Goal: Information Seeking & Learning: Learn about a topic

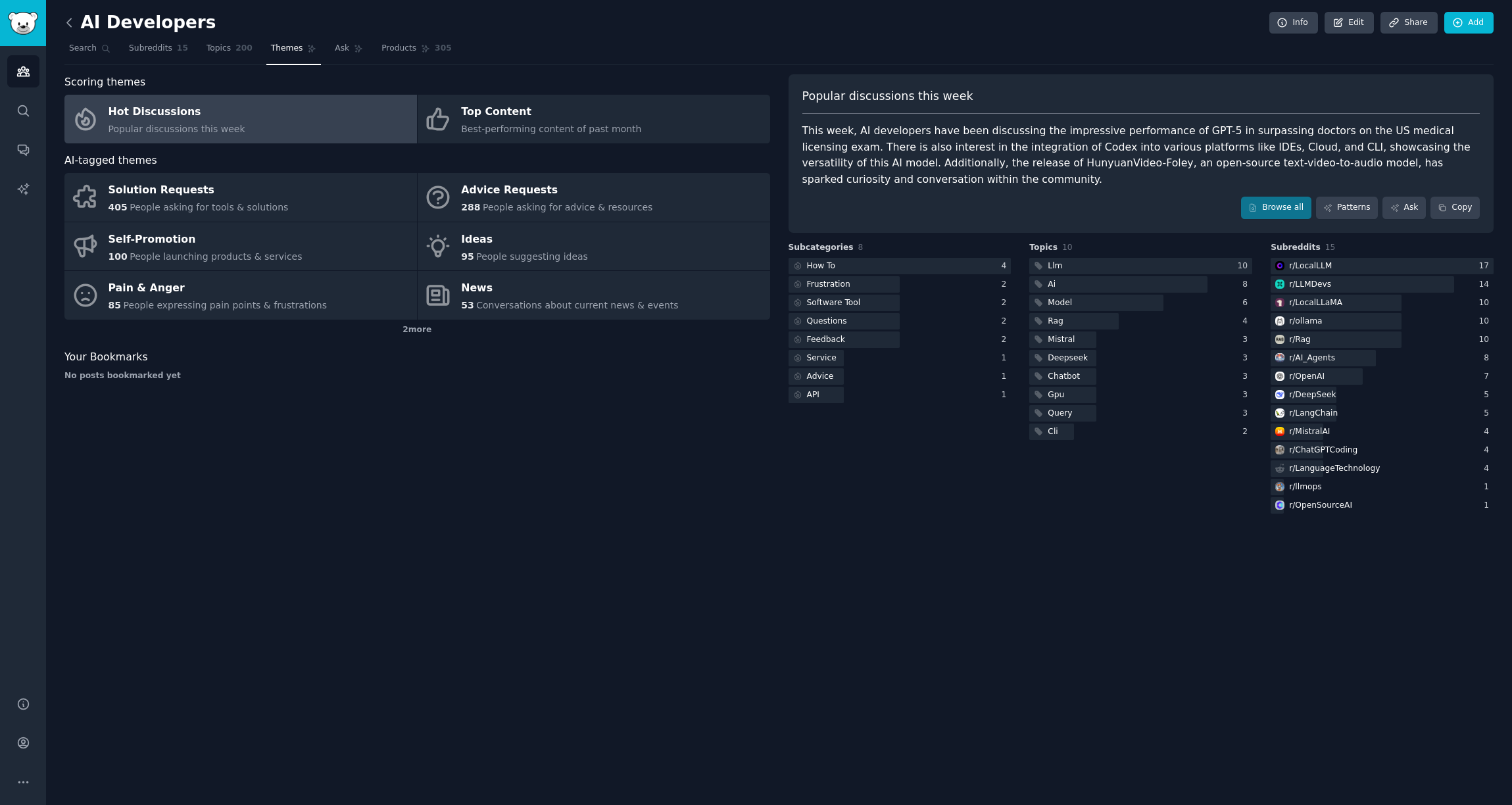
click at [70, 24] on icon at bounding box center [69, 22] width 14 height 14
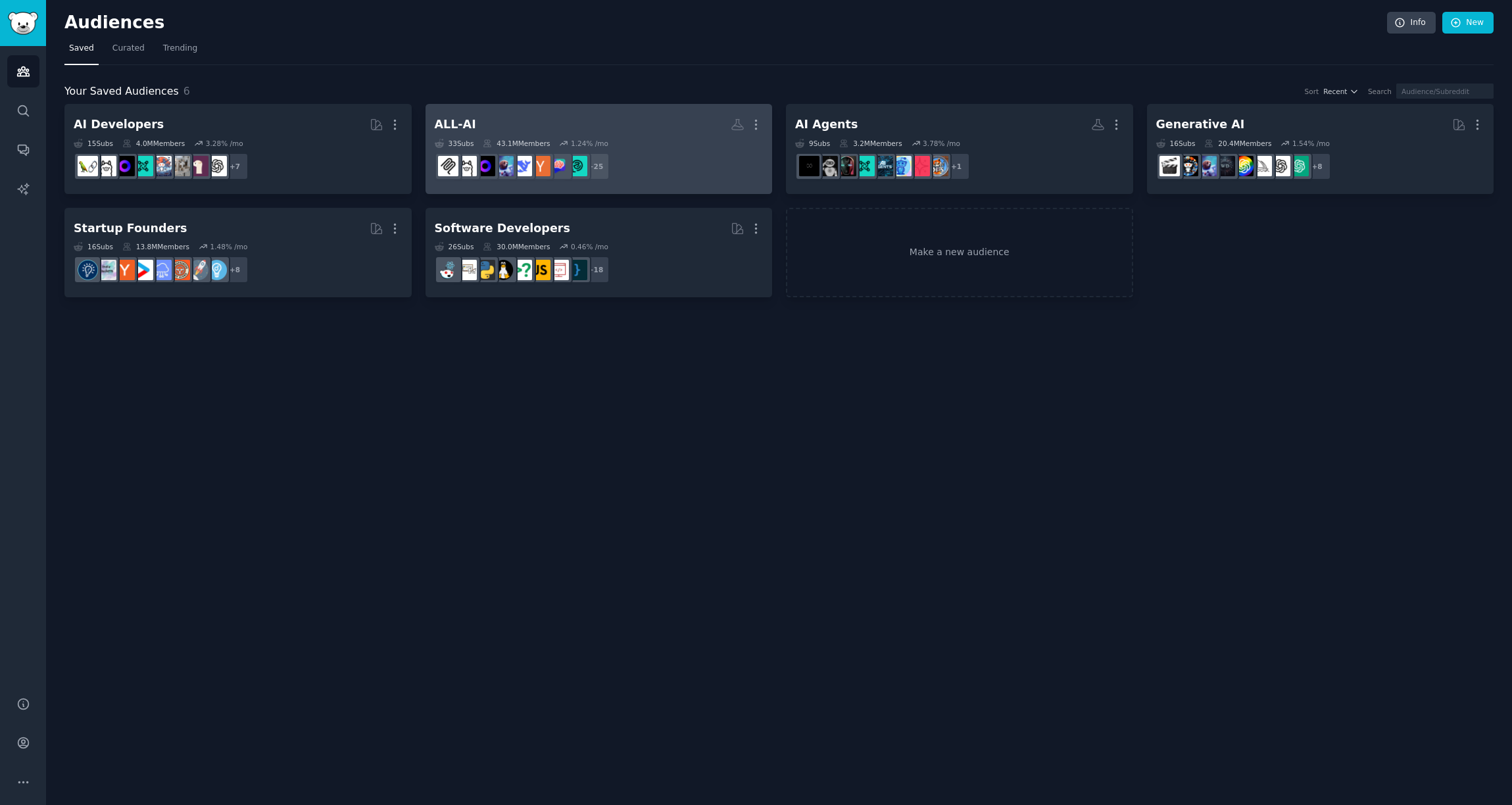
click at [480, 124] on h2 "ALL-AI More" at bounding box center [599, 124] width 329 height 23
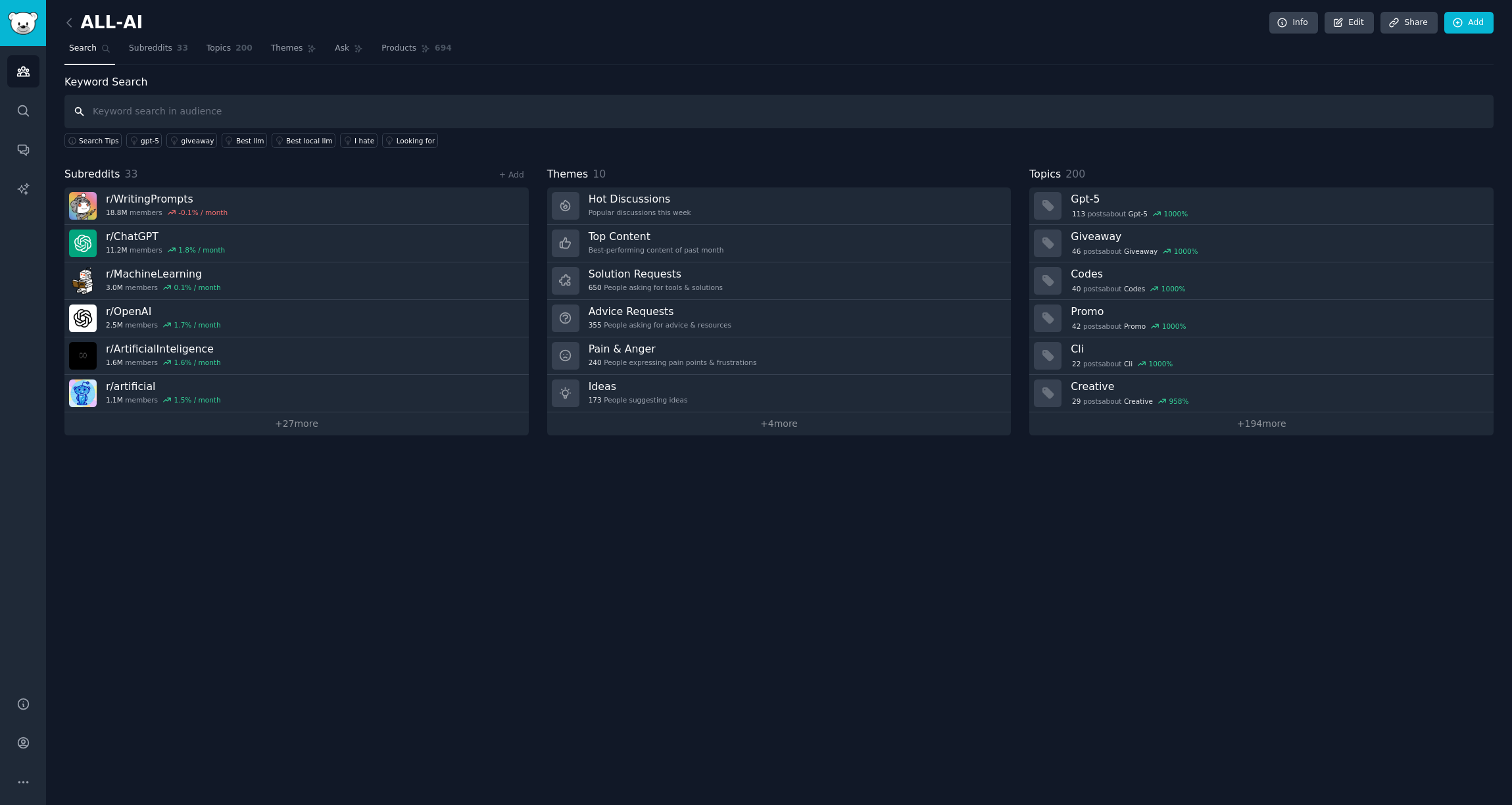
paste input "Monetizing"
type input "Monetizing agents"
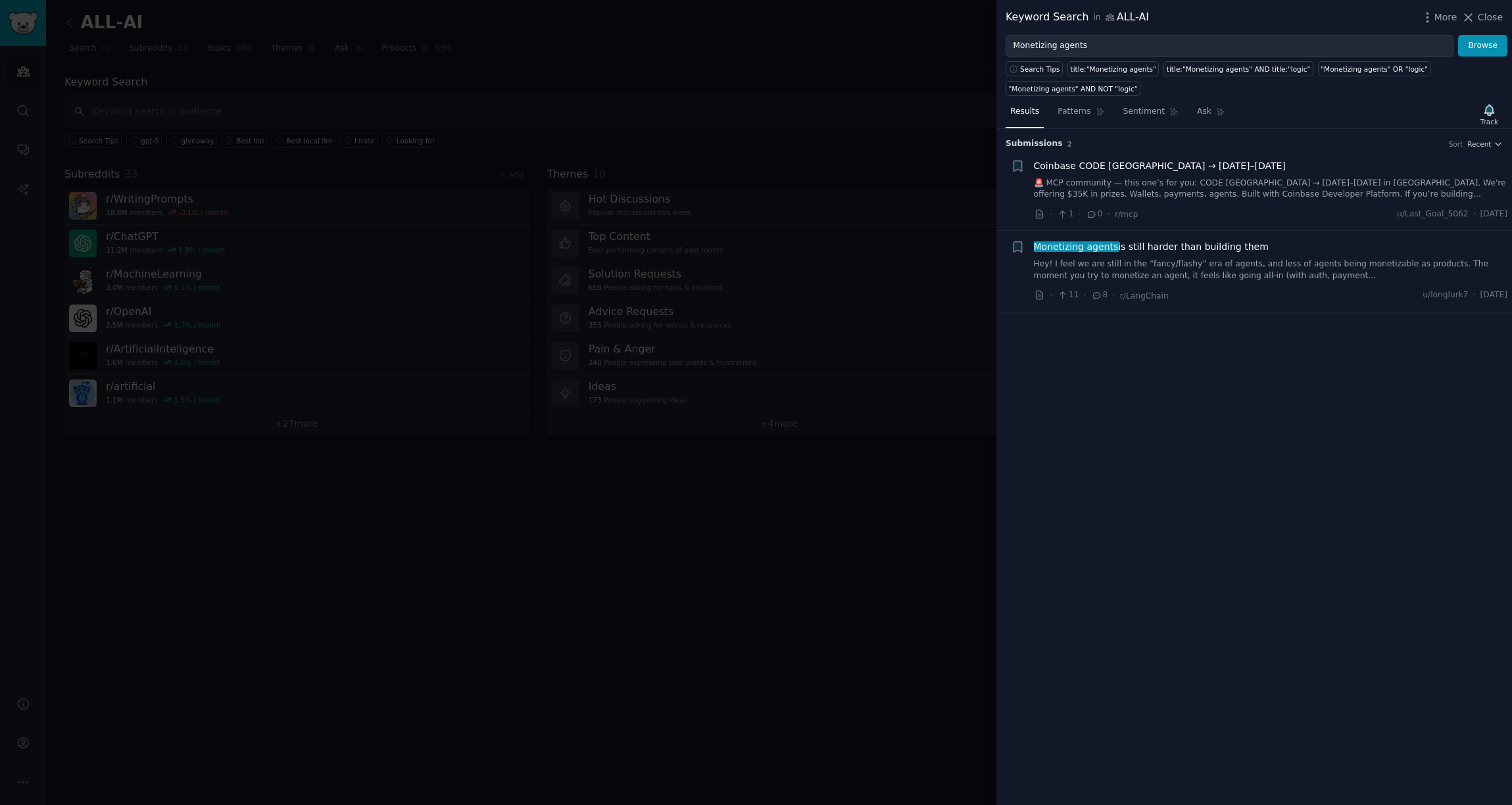
click at [711, 105] on div at bounding box center [756, 402] width 1512 height 805
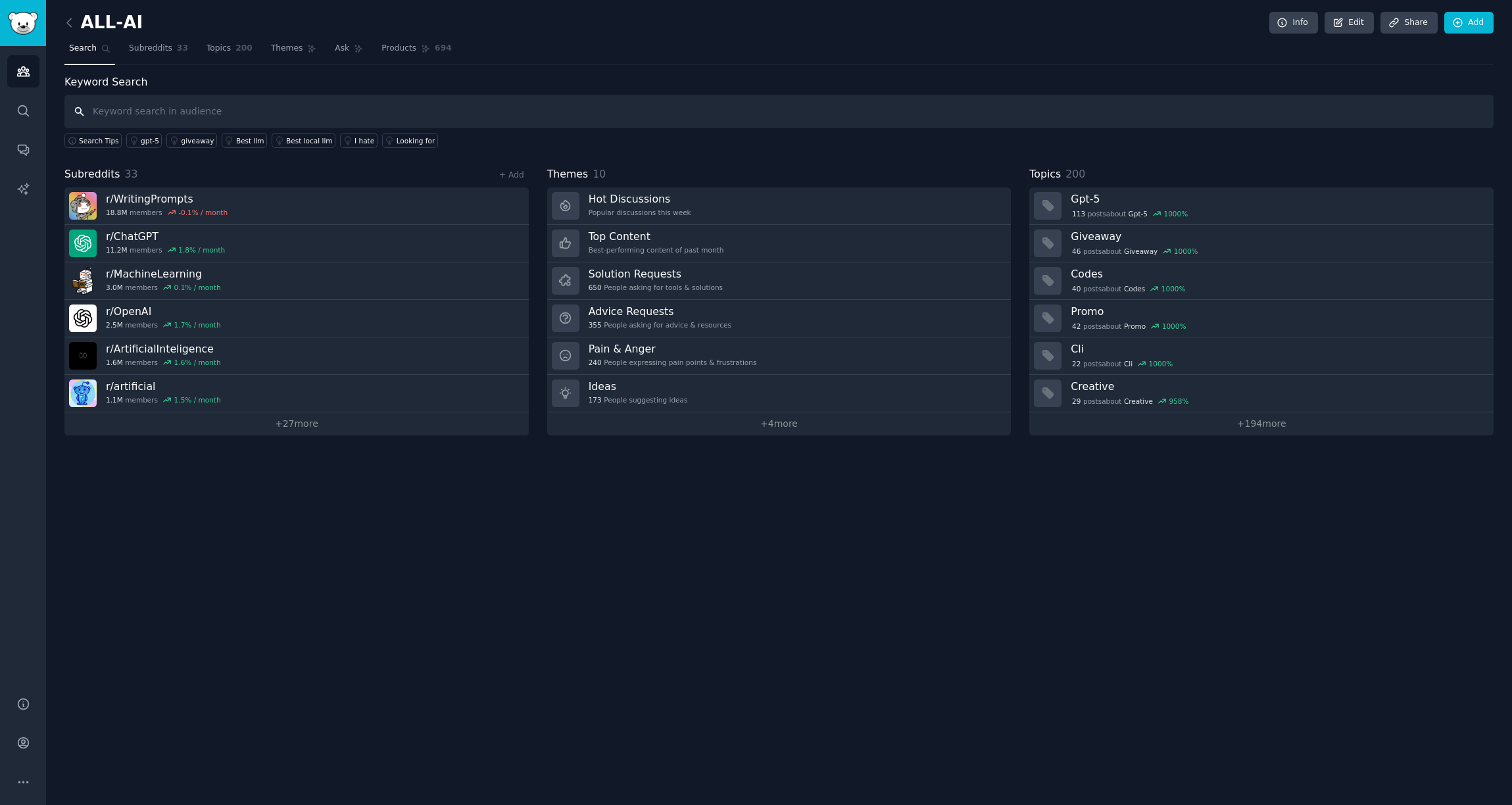
paste input "Monetizing"
type input "Monetizing"
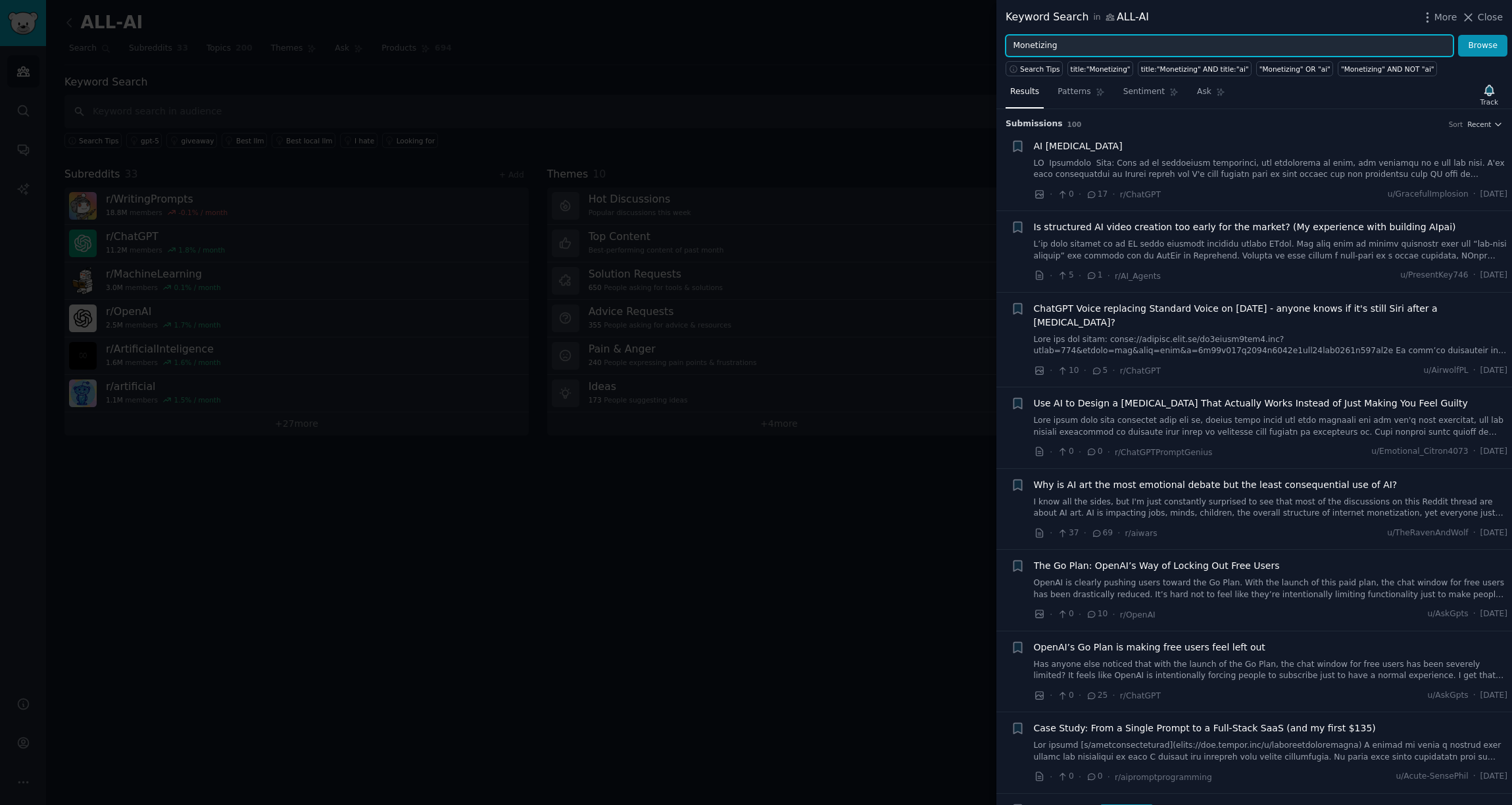
click at [1136, 48] on input "Monetizing" at bounding box center [1230, 45] width 448 height 22
click at [1136, 35] on button "Browse" at bounding box center [1483, 45] width 49 height 22
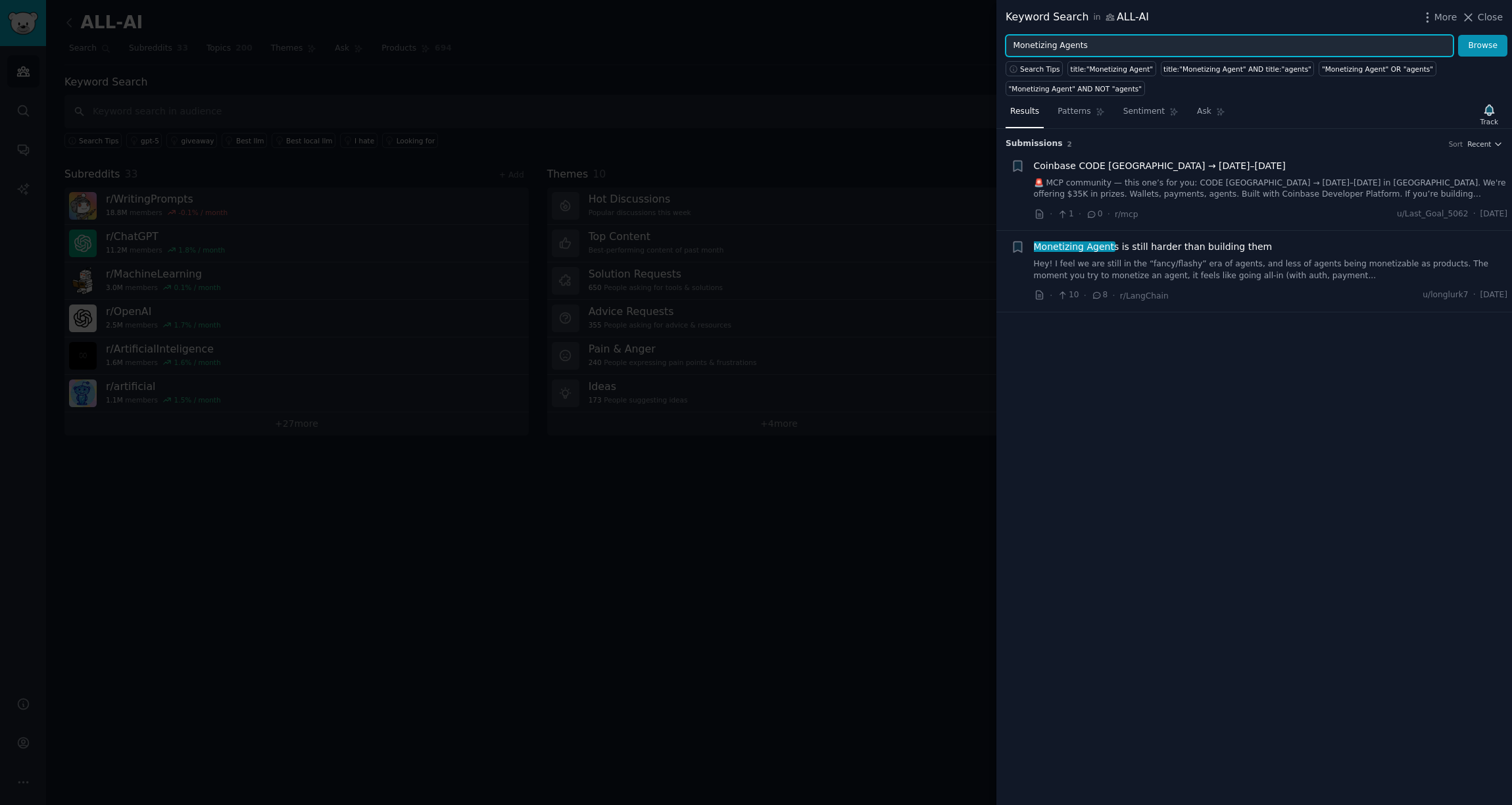
click at [1136, 35] on button "Browse" at bounding box center [1483, 45] width 49 height 22
type input "Monetizing Agent"
click at [1136, 35] on button "Browse" at bounding box center [1483, 45] width 49 height 22
click at [948, 106] on div at bounding box center [756, 402] width 1512 height 805
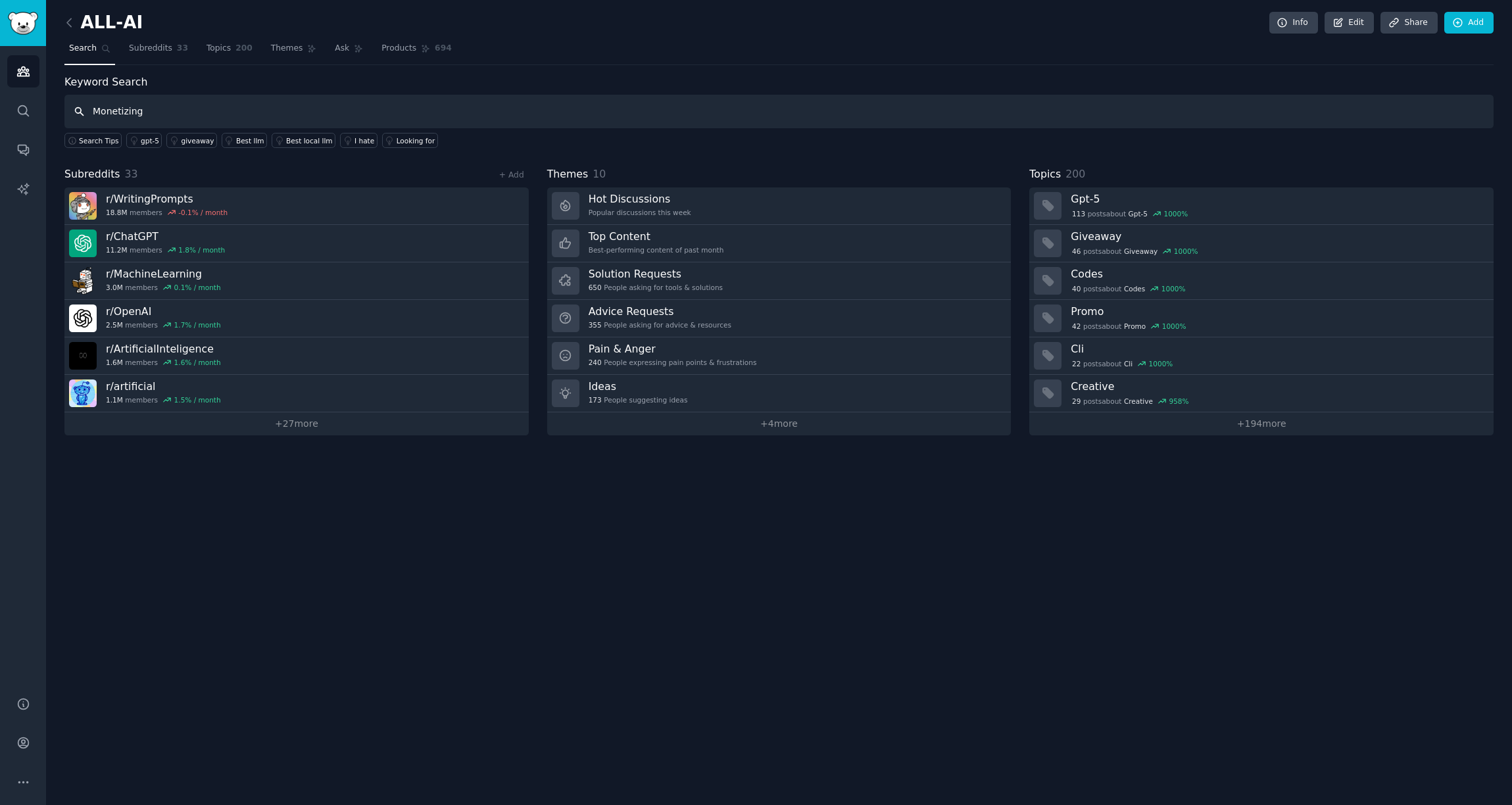
type input "Monetizing"
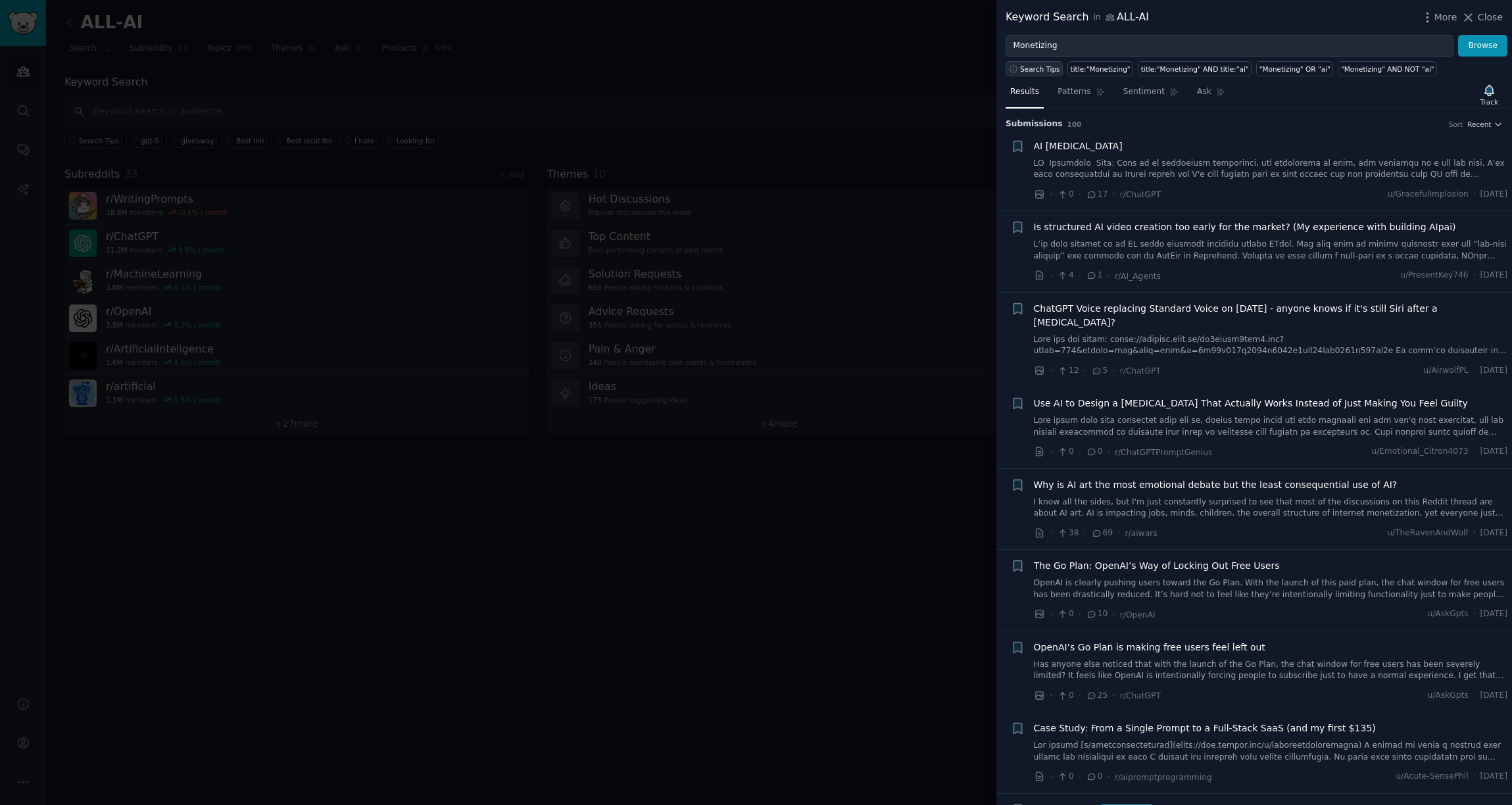
click at [1046, 68] on span "Search Tips" at bounding box center [1040, 68] width 40 height 9
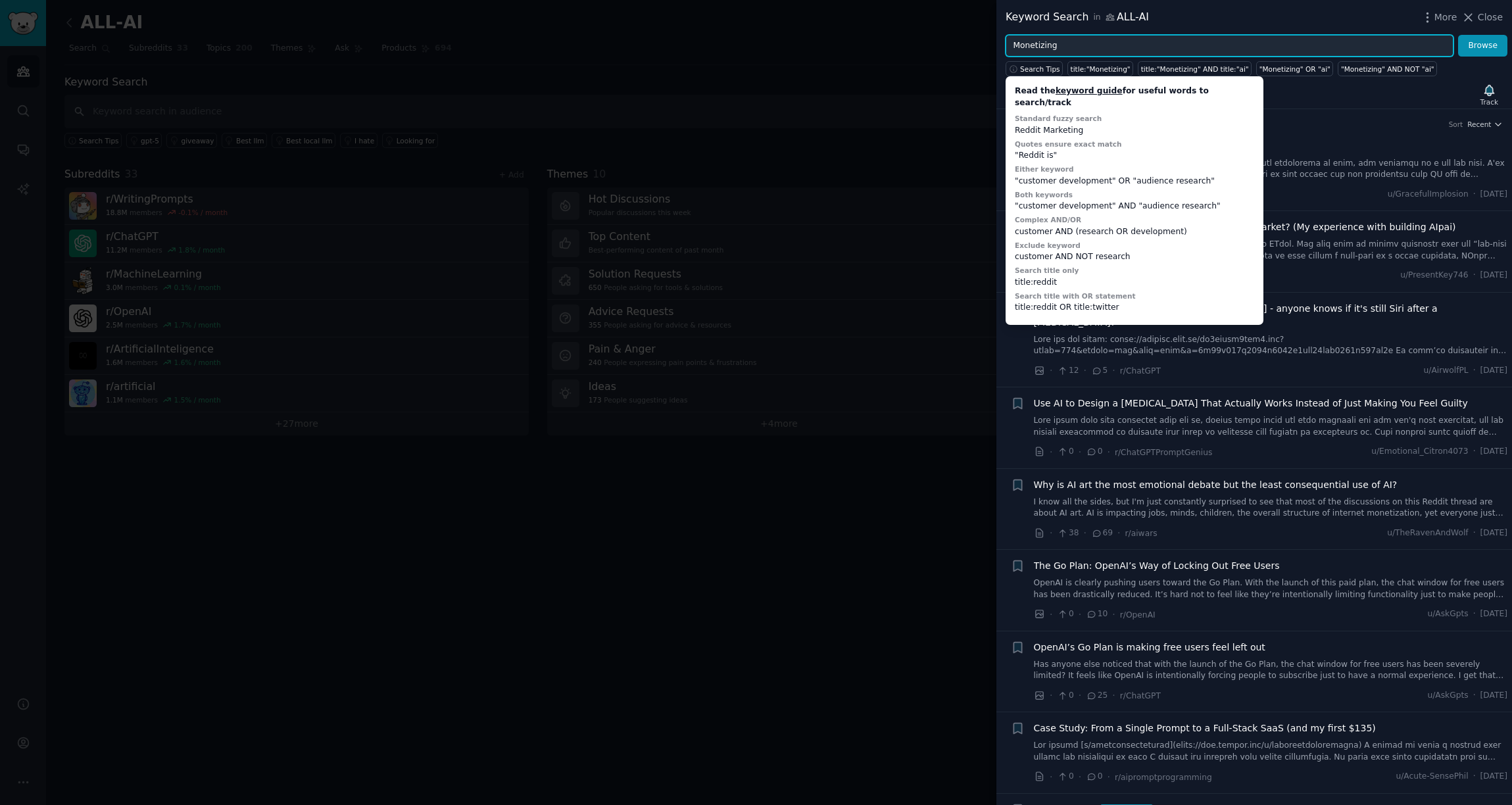
click at [1067, 48] on input "Monetizing" at bounding box center [1230, 45] width 448 height 22
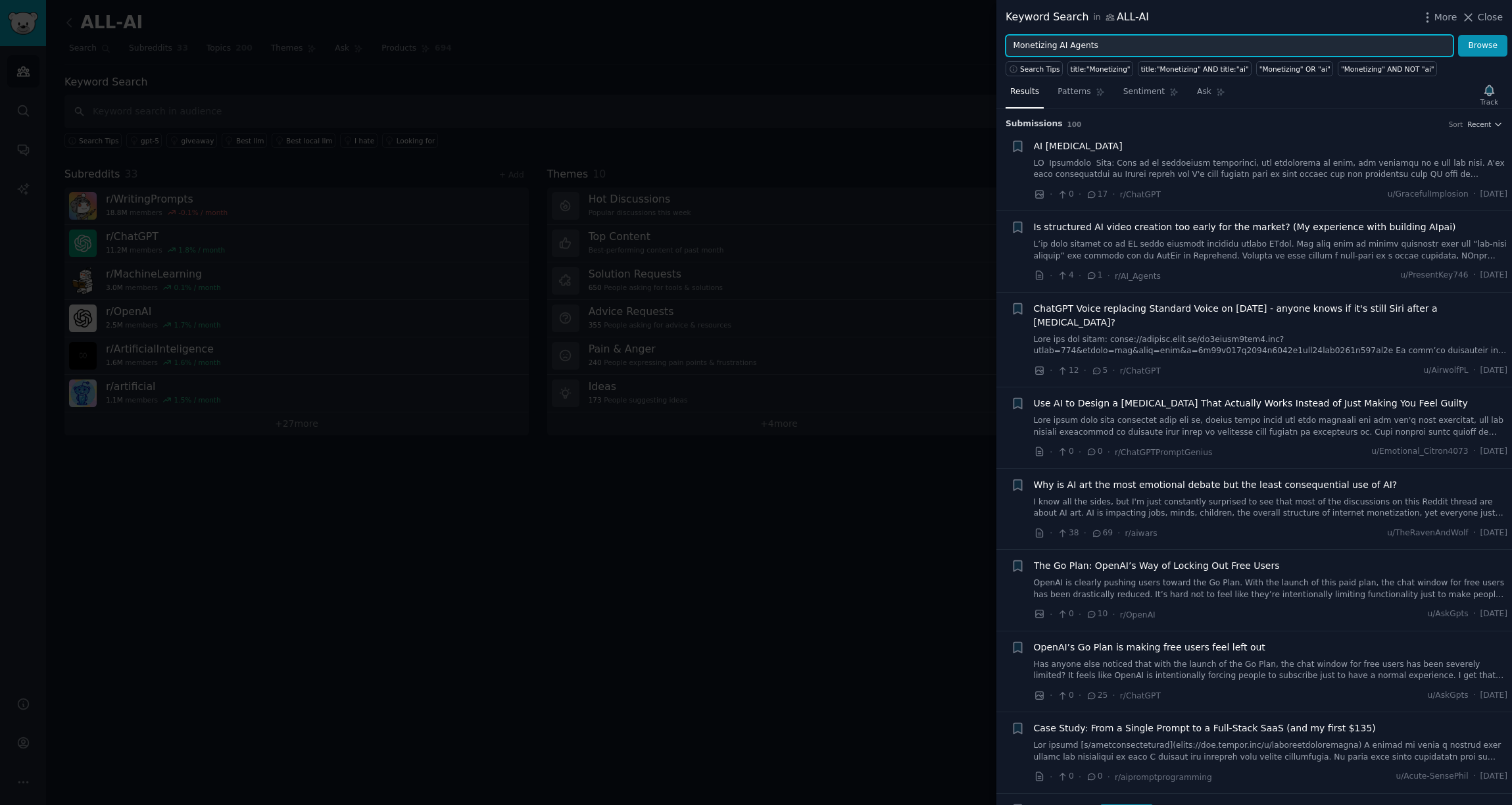
click at [1136, 35] on button "Browse" at bounding box center [1483, 45] width 49 height 22
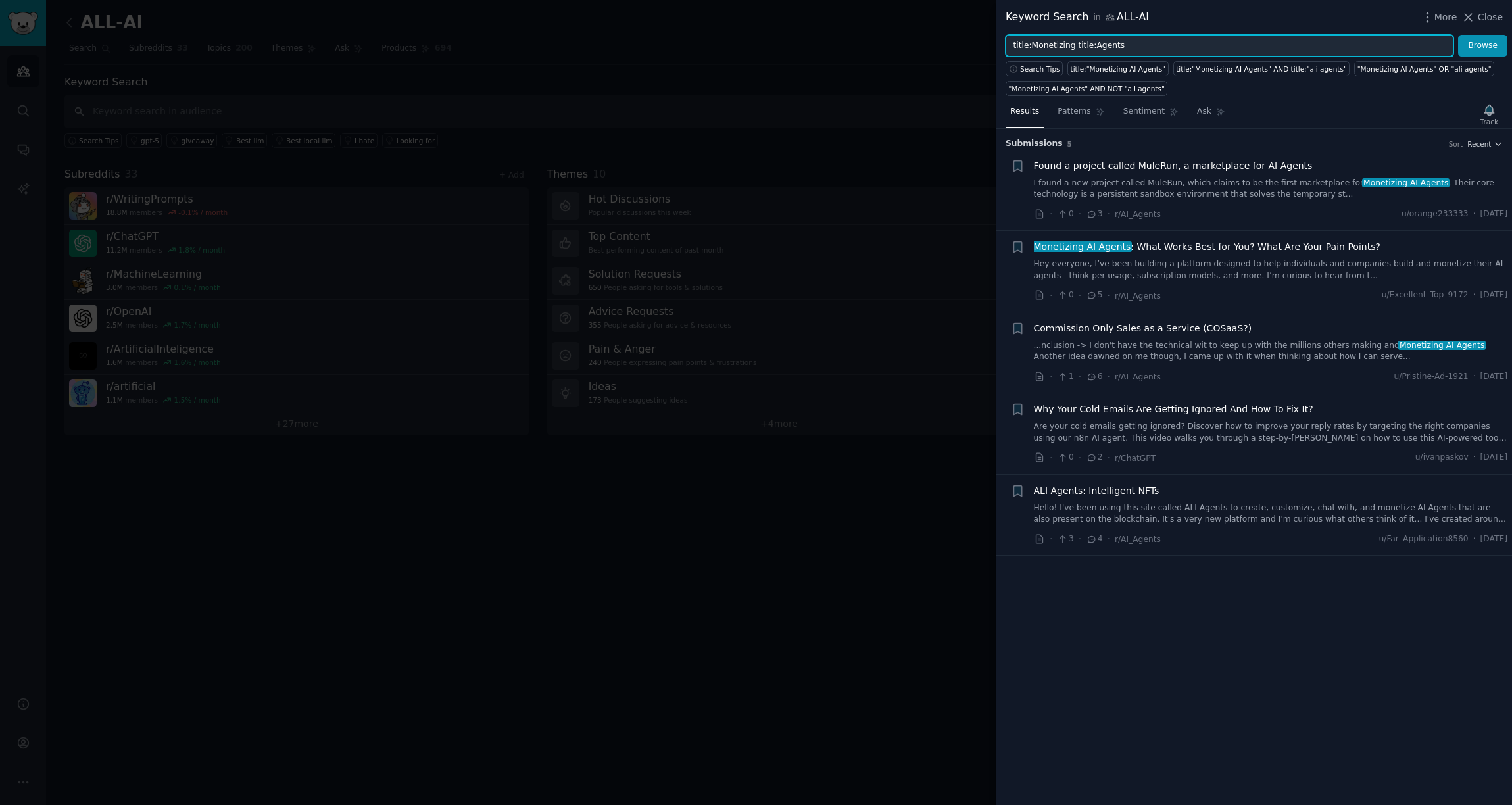
click at [1136, 35] on button "Browse" at bounding box center [1483, 45] width 49 height 22
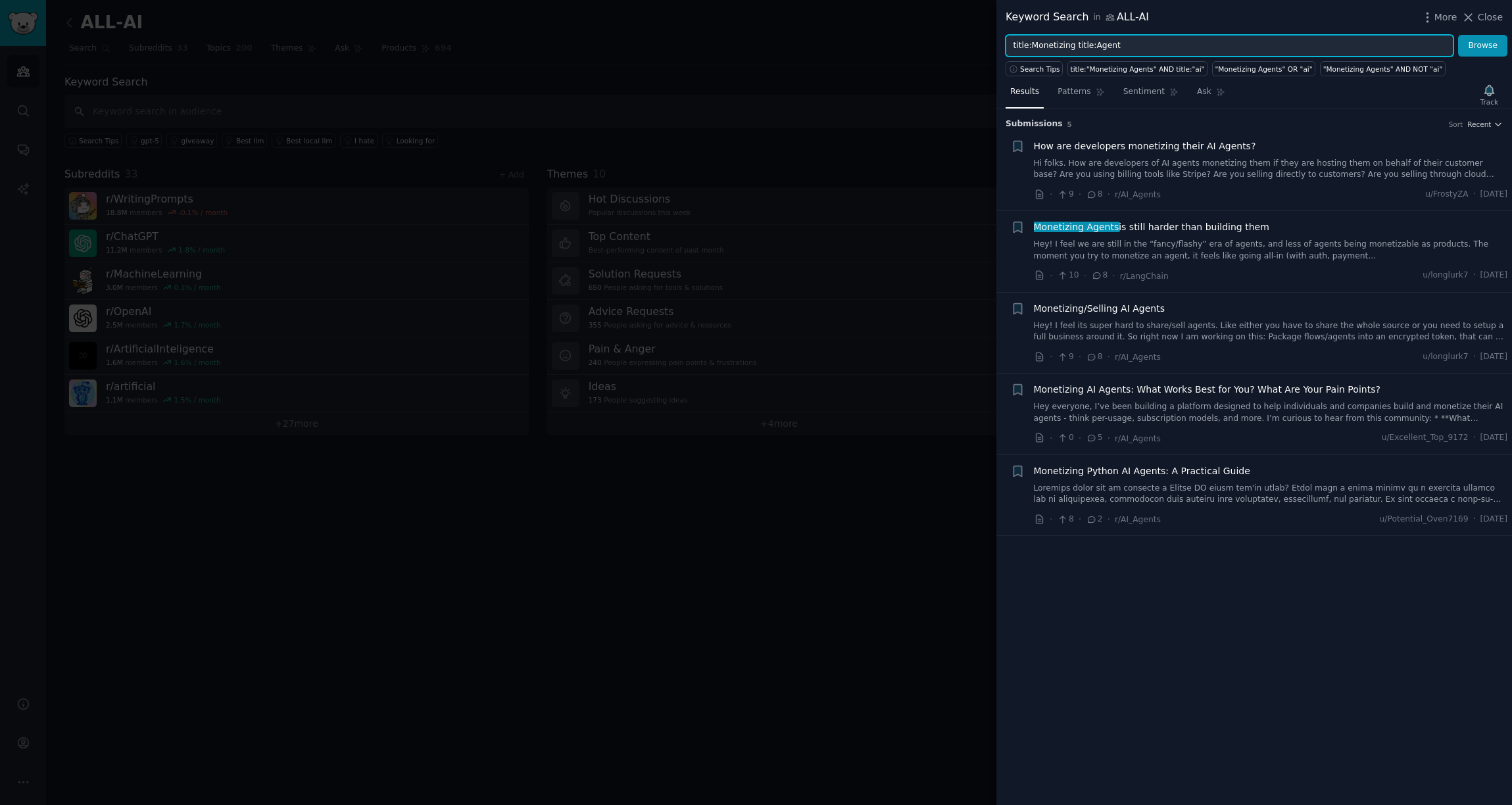
type input "title:Monetizing title:Agent"
click at [1136, 35] on button "Browse" at bounding box center [1483, 45] width 49 height 22
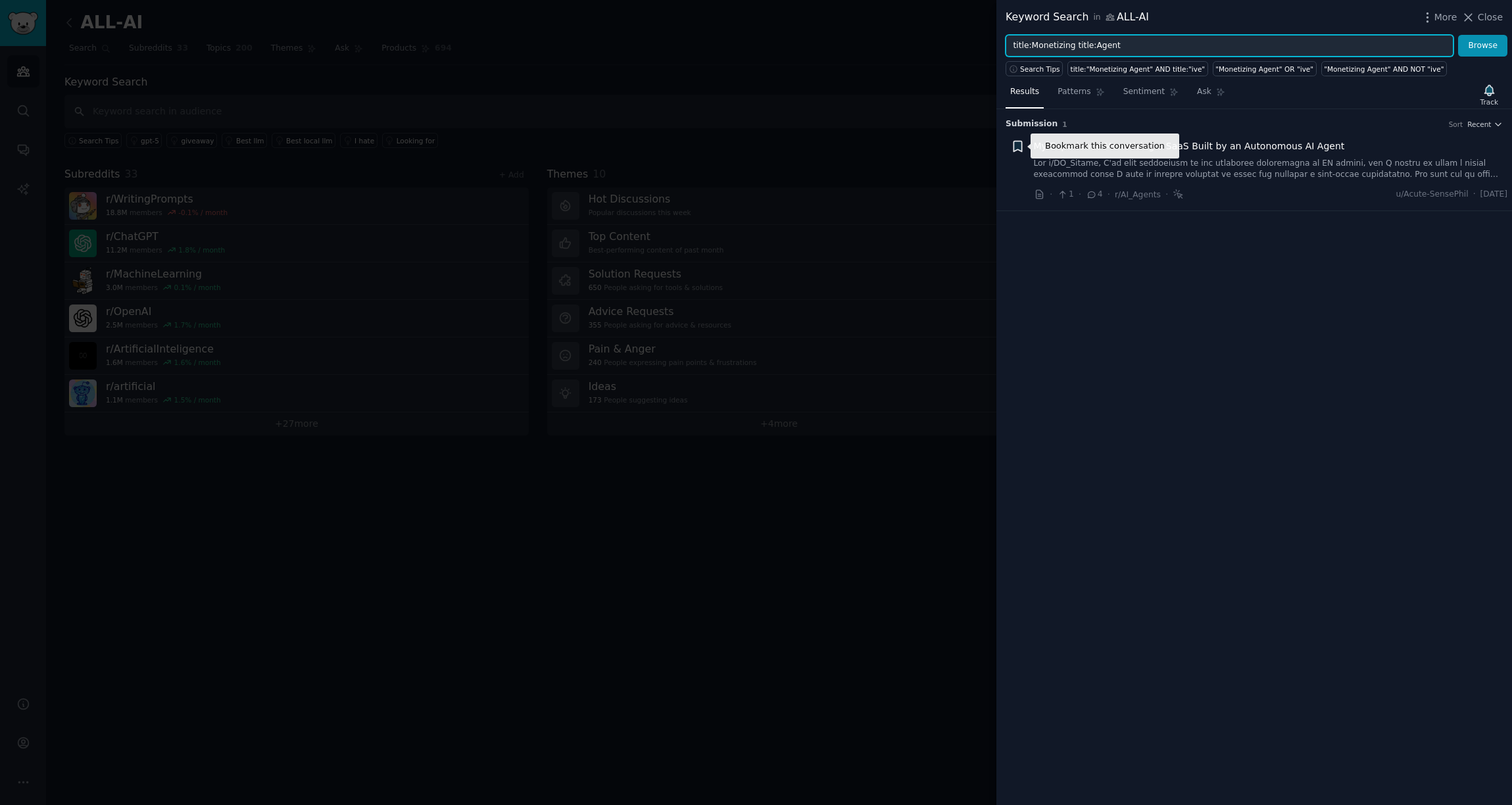
click at [1018, 147] on icon "button" at bounding box center [1018, 146] width 8 height 11
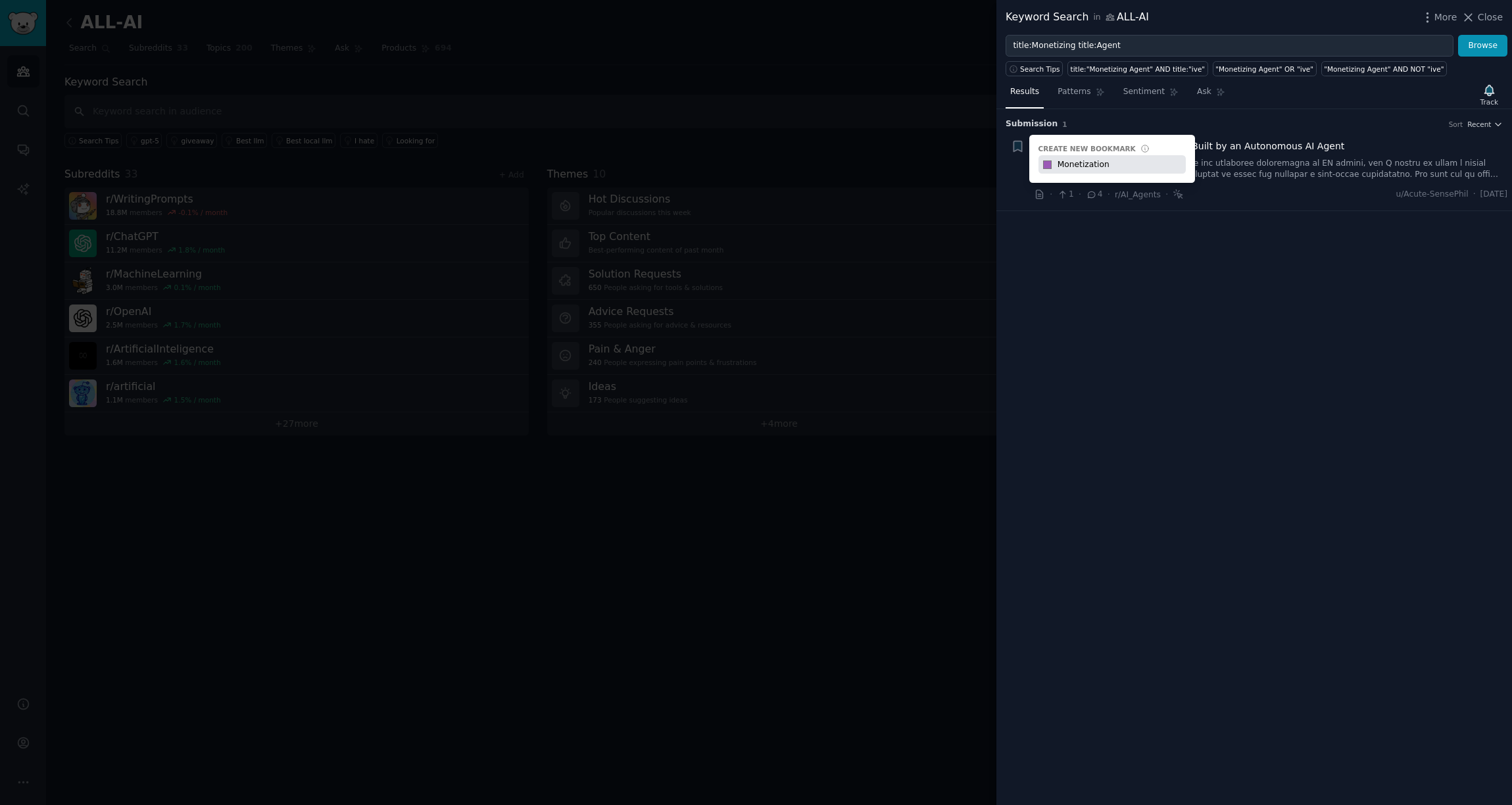
type input "Monetization"
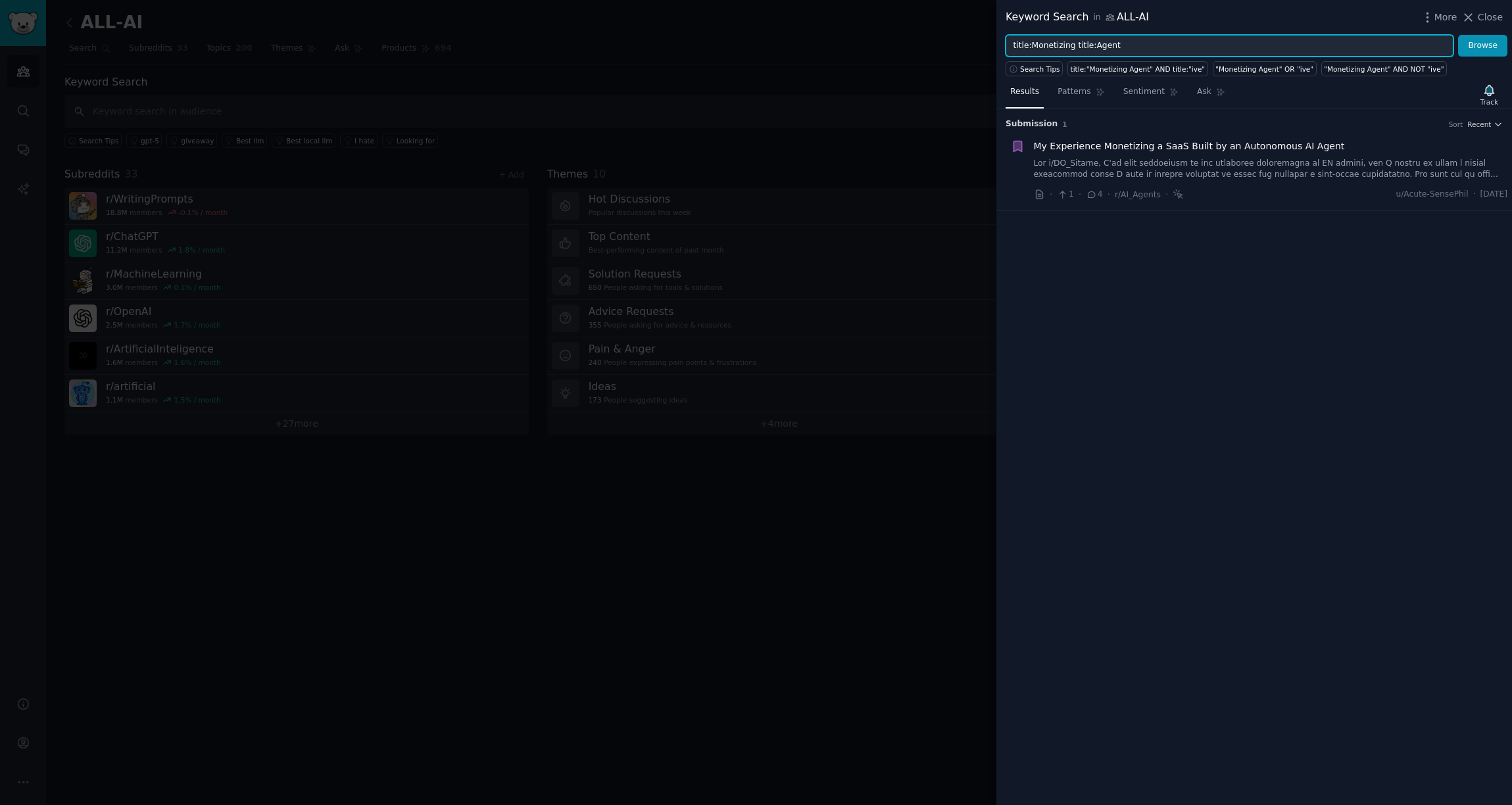
click at [1136, 44] on input "title:Monetizing title:Agent" at bounding box center [1230, 45] width 448 height 22
click at [1136, 35] on button "Browse" at bounding box center [1483, 45] width 49 height 22
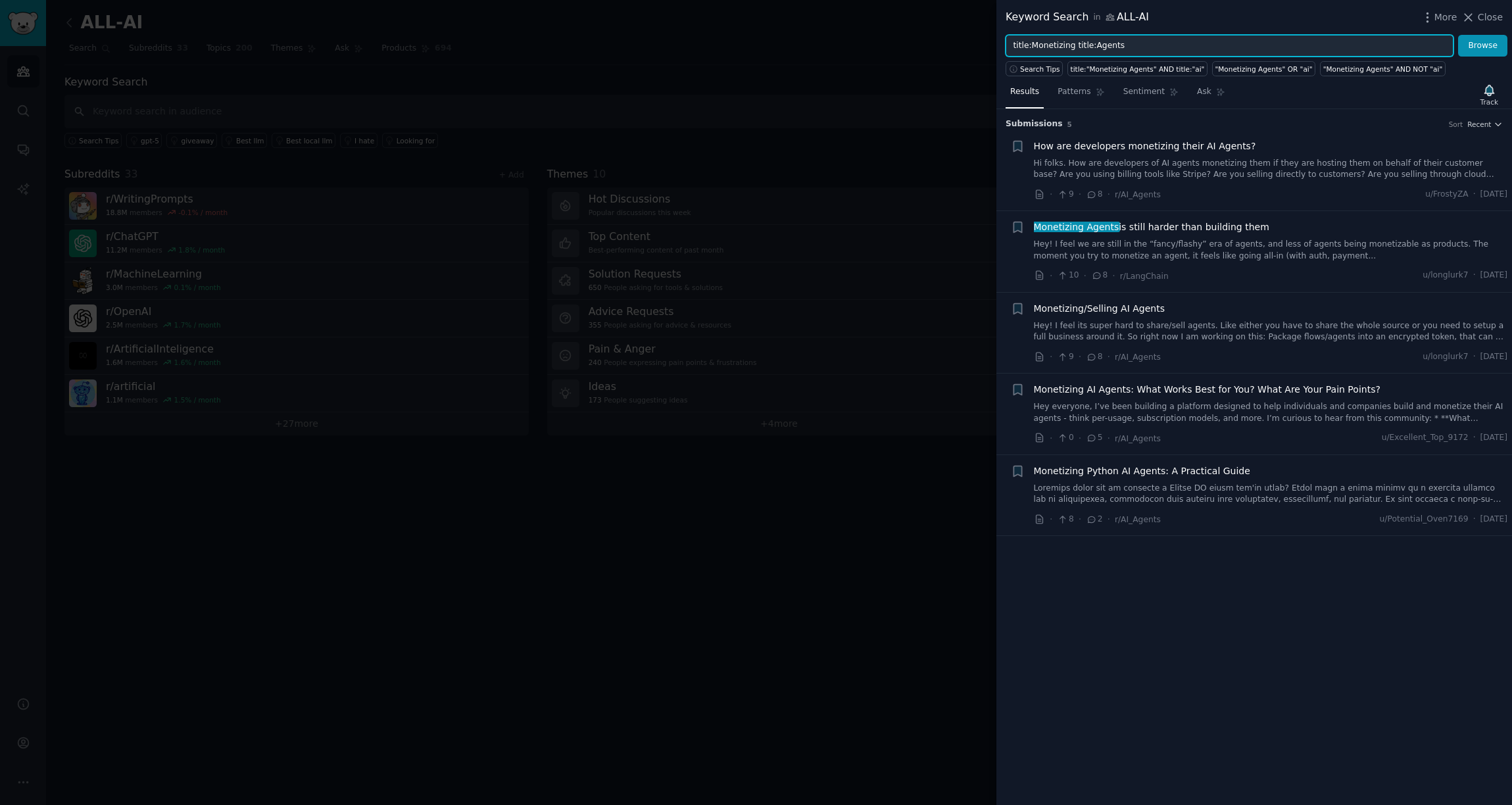
drag, startPoint x: 1156, startPoint y: 43, endPoint x: 1000, endPoint y: 42, distance: 156.0
click at [1000, 42] on div "title:Monetizing title:Agents Browse" at bounding box center [1255, 45] width 516 height 22
click at [1136, 35] on button "Browse" at bounding box center [1483, 45] width 49 height 22
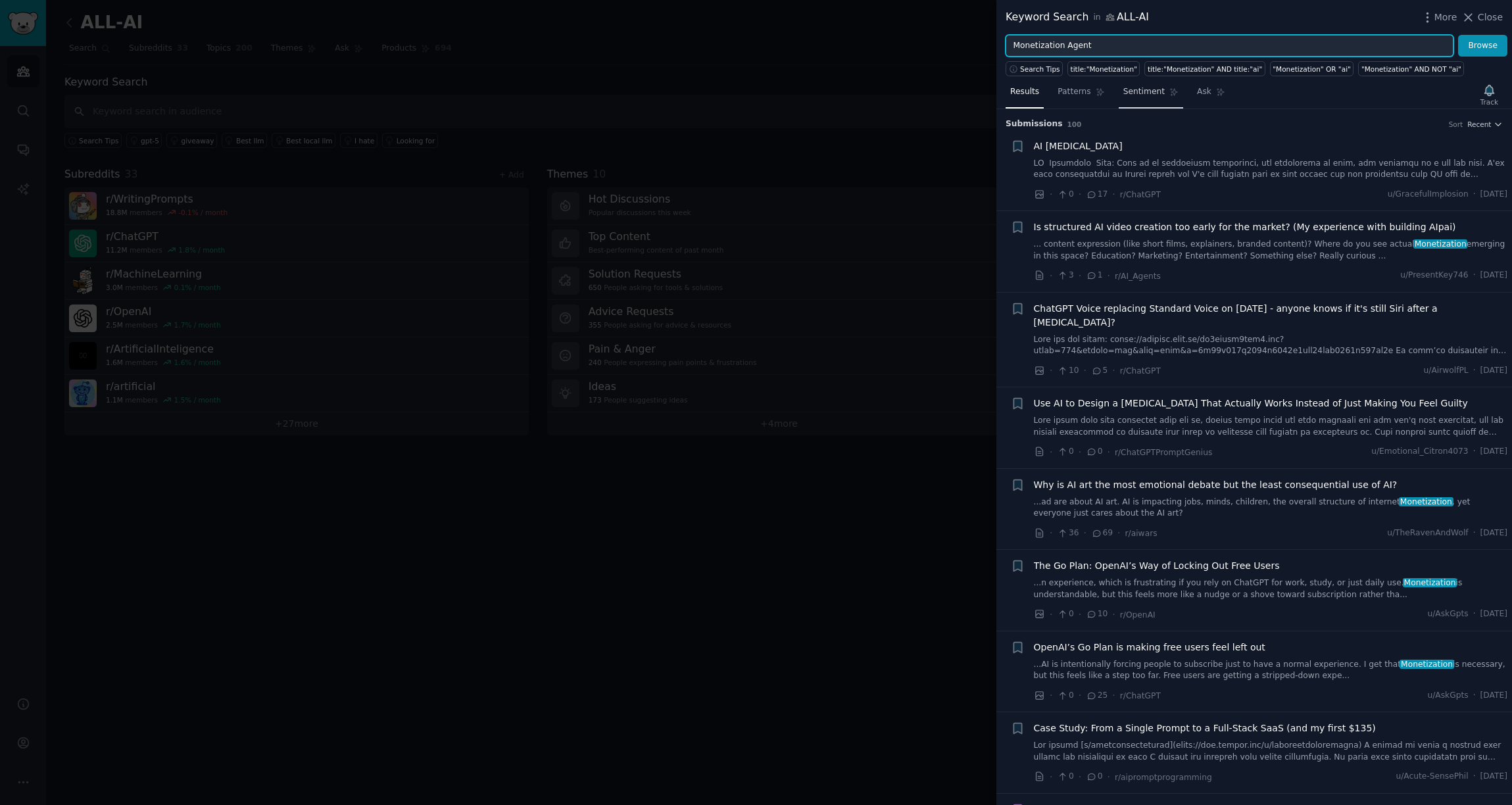
type input "Monetization Agent"
click at [1136, 35] on button "Browse" at bounding box center [1483, 45] width 49 height 22
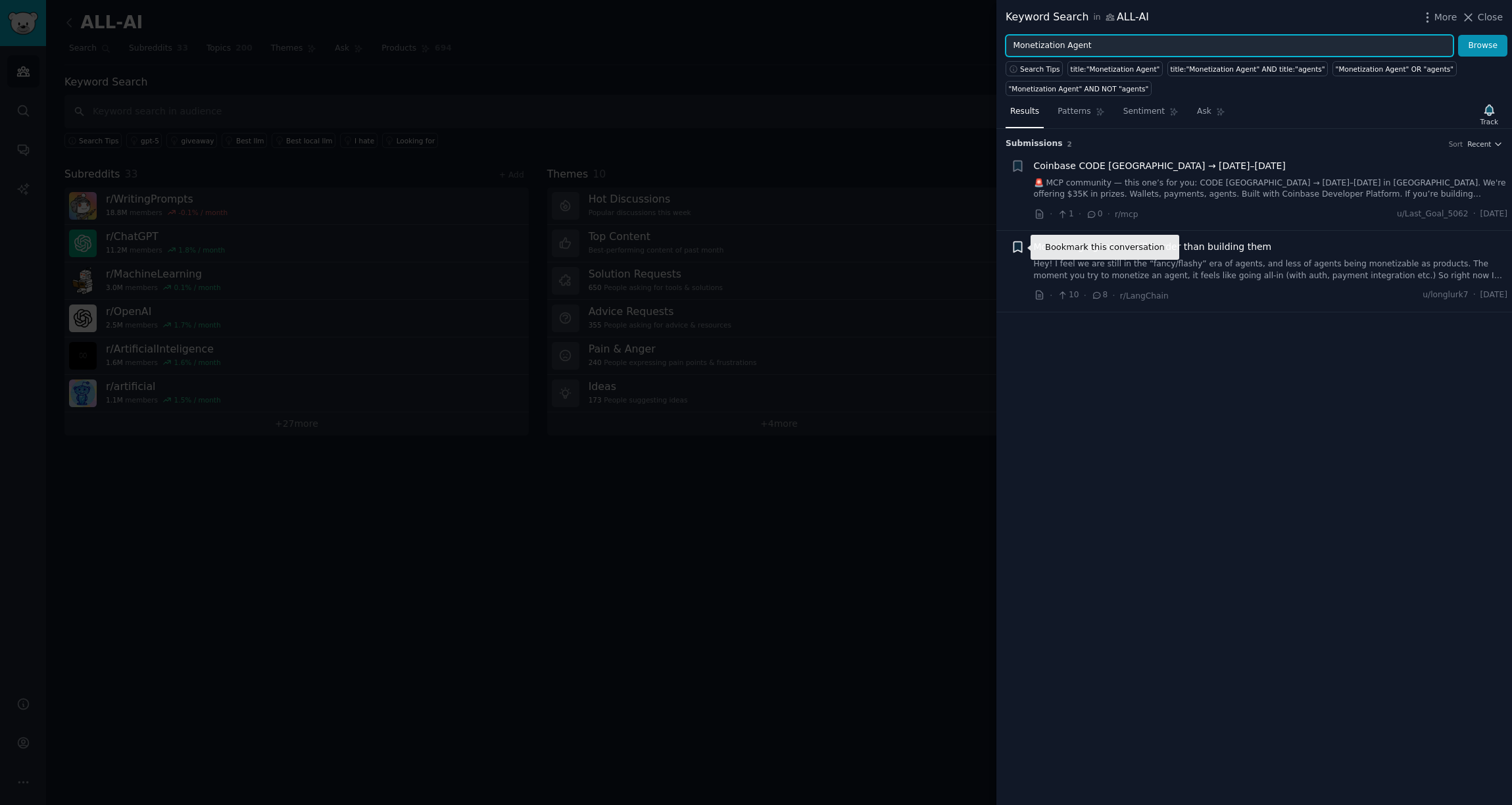
click at [1018, 246] on icon "button" at bounding box center [1018, 247] width 8 height 11
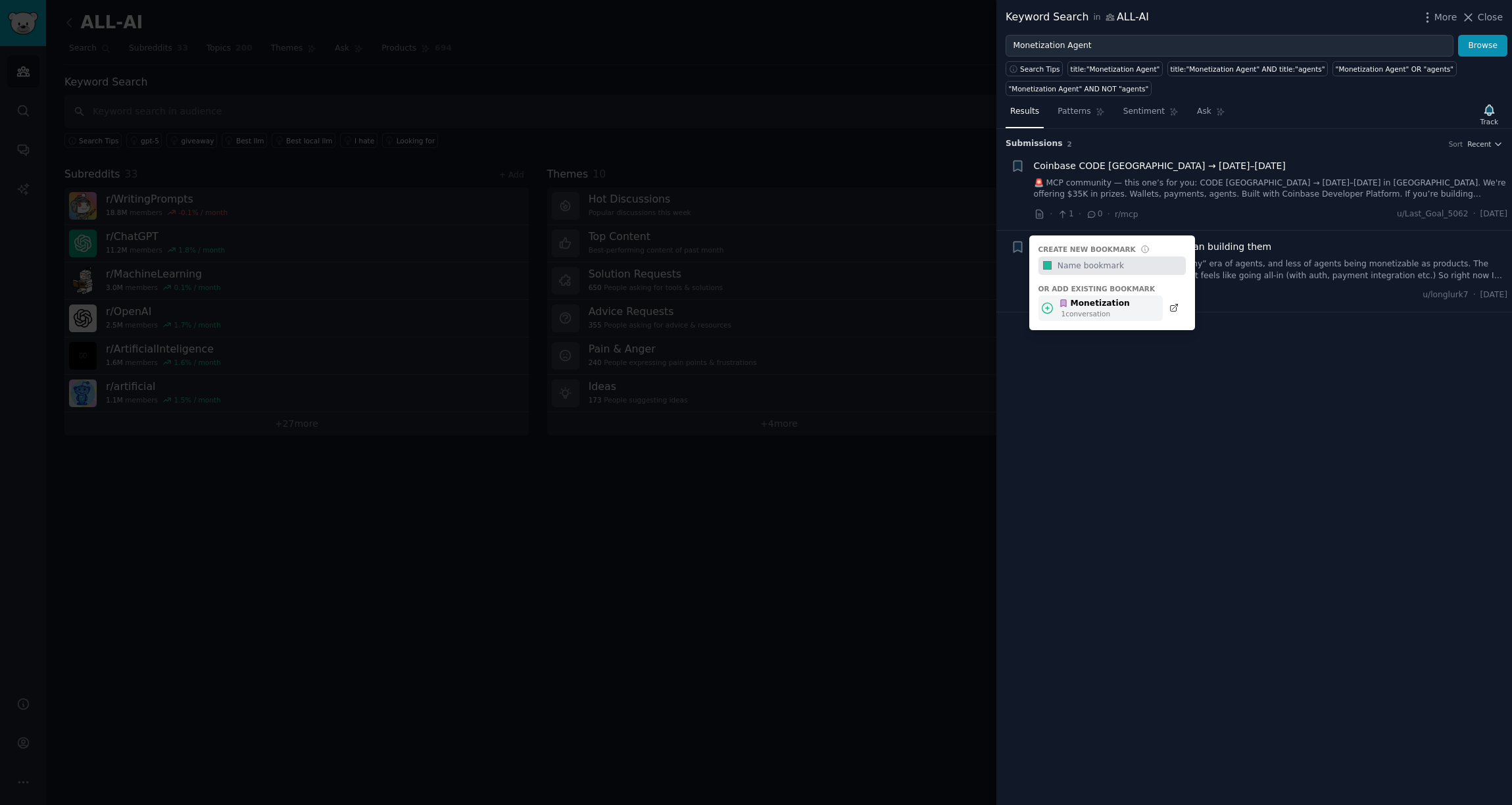
click at [1090, 296] on div "Monetization 1 conversation" at bounding box center [1101, 307] width 124 height 26
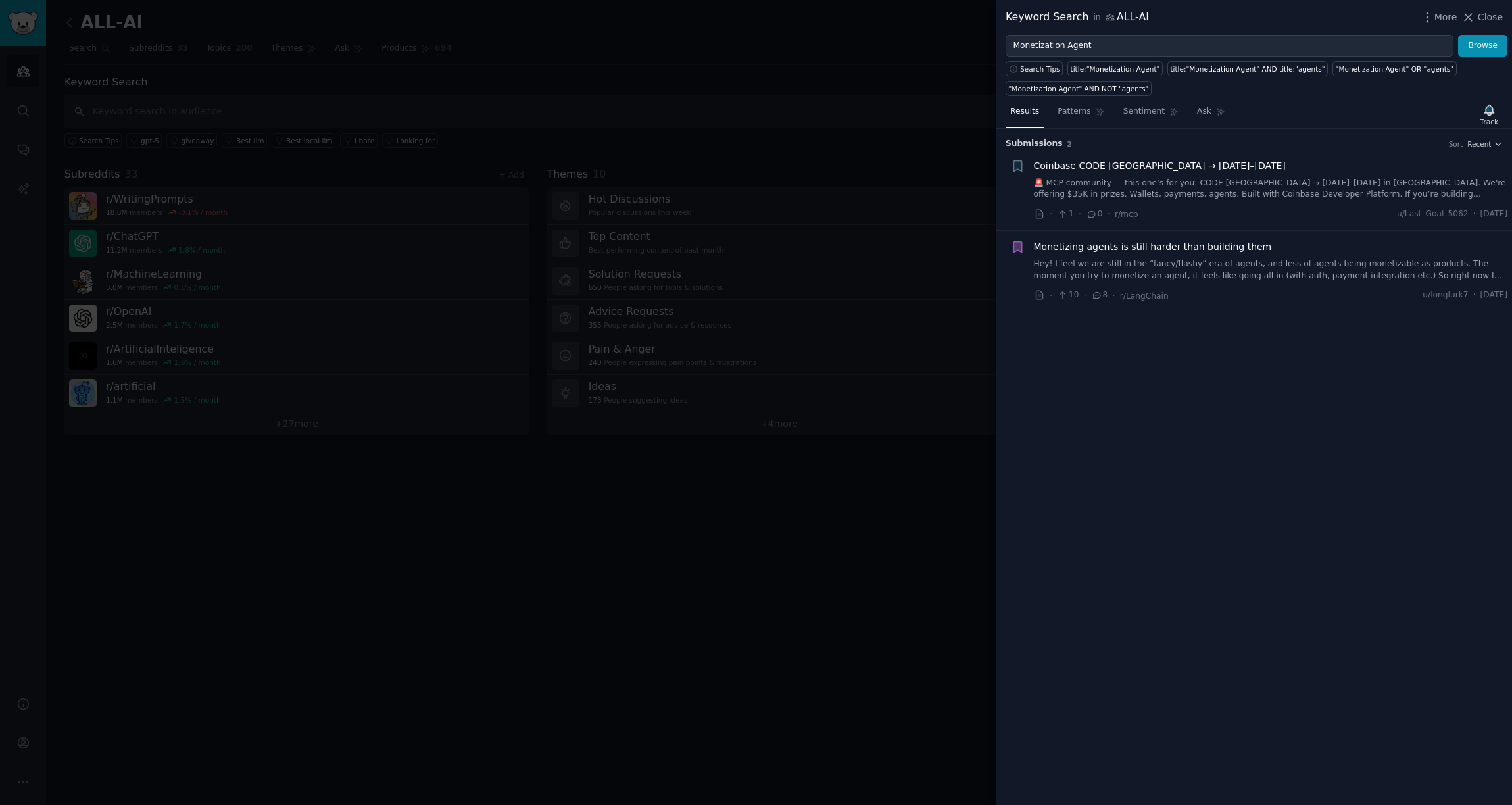
click at [713, 163] on div at bounding box center [756, 402] width 1512 height 805
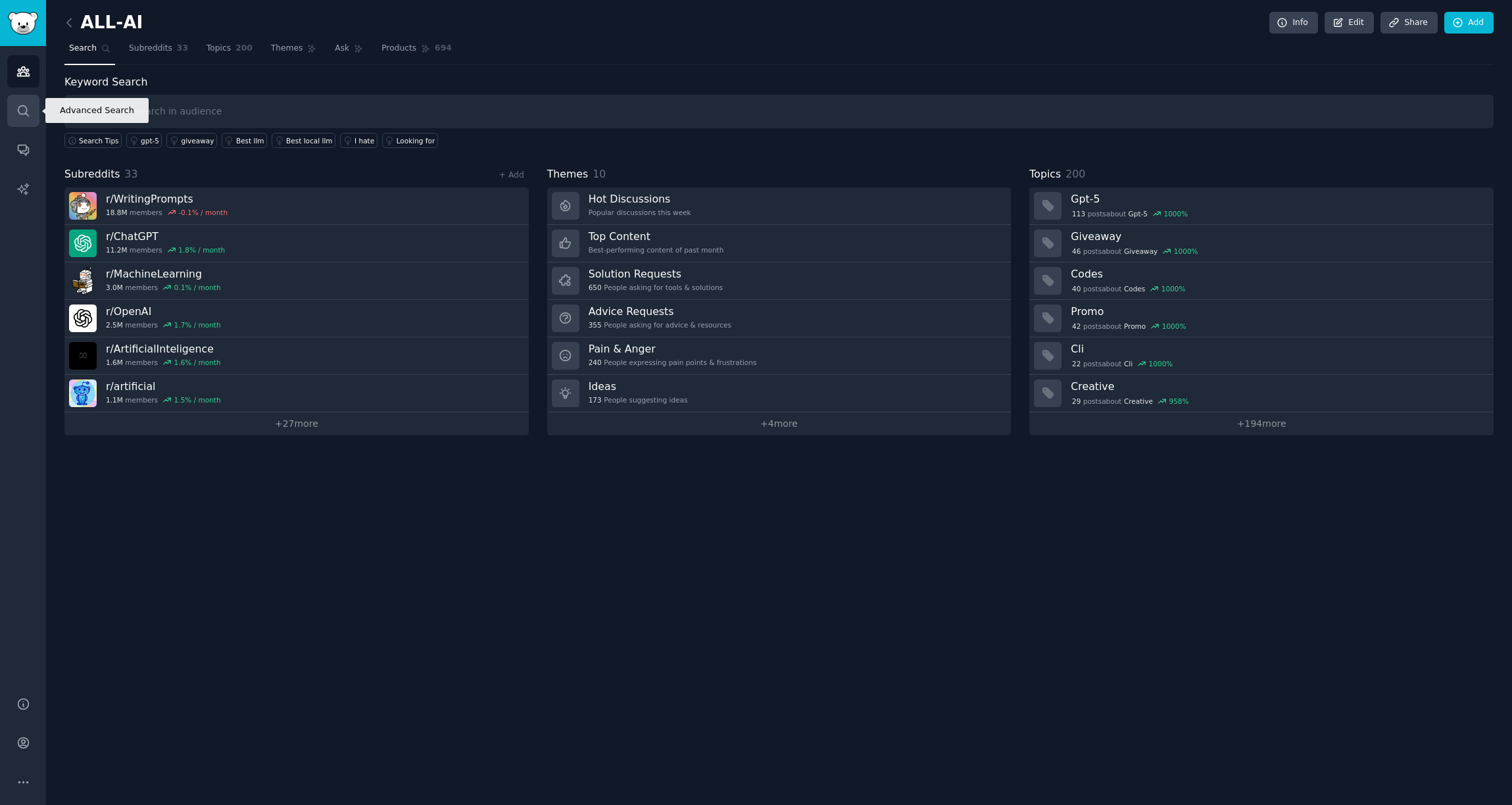
click at [28, 110] on icon "Sidebar" at bounding box center [23, 110] width 14 height 14
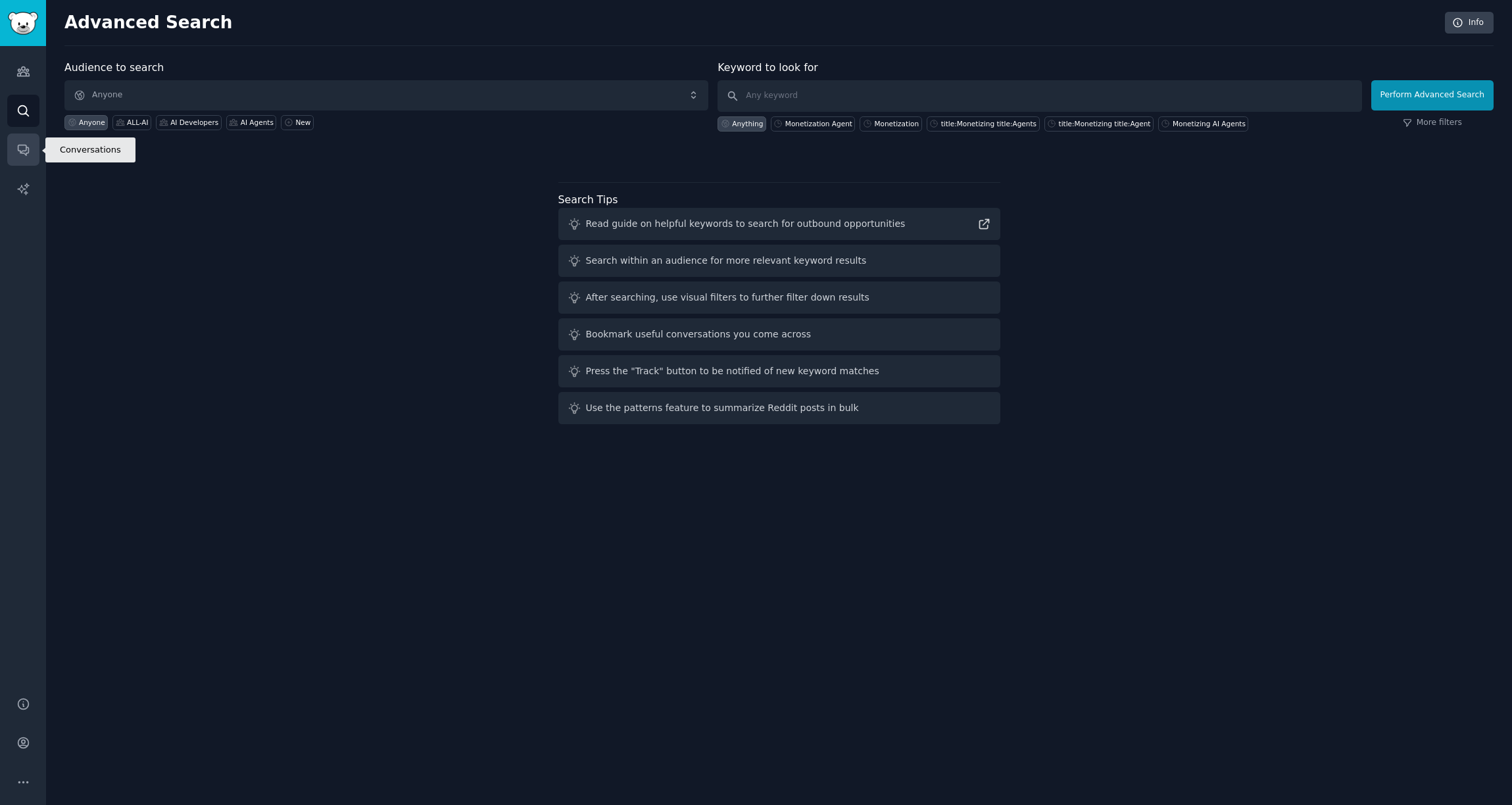
click at [27, 152] on icon "Sidebar" at bounding box center [23, 150] width 11 height 11
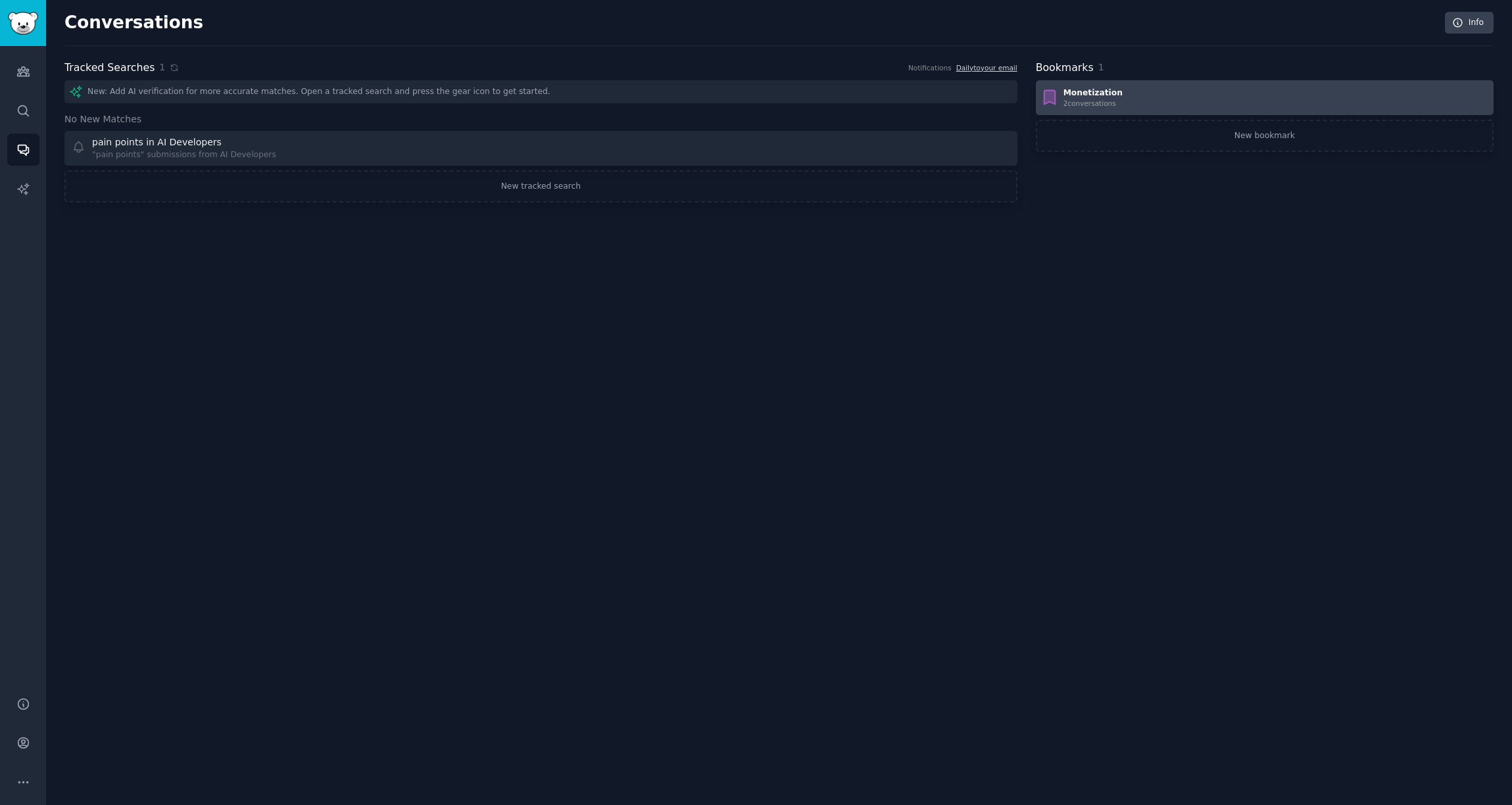
click at [1092, 98] on div "Monetization" at bounding box center [1093, 93] width 59 height 12
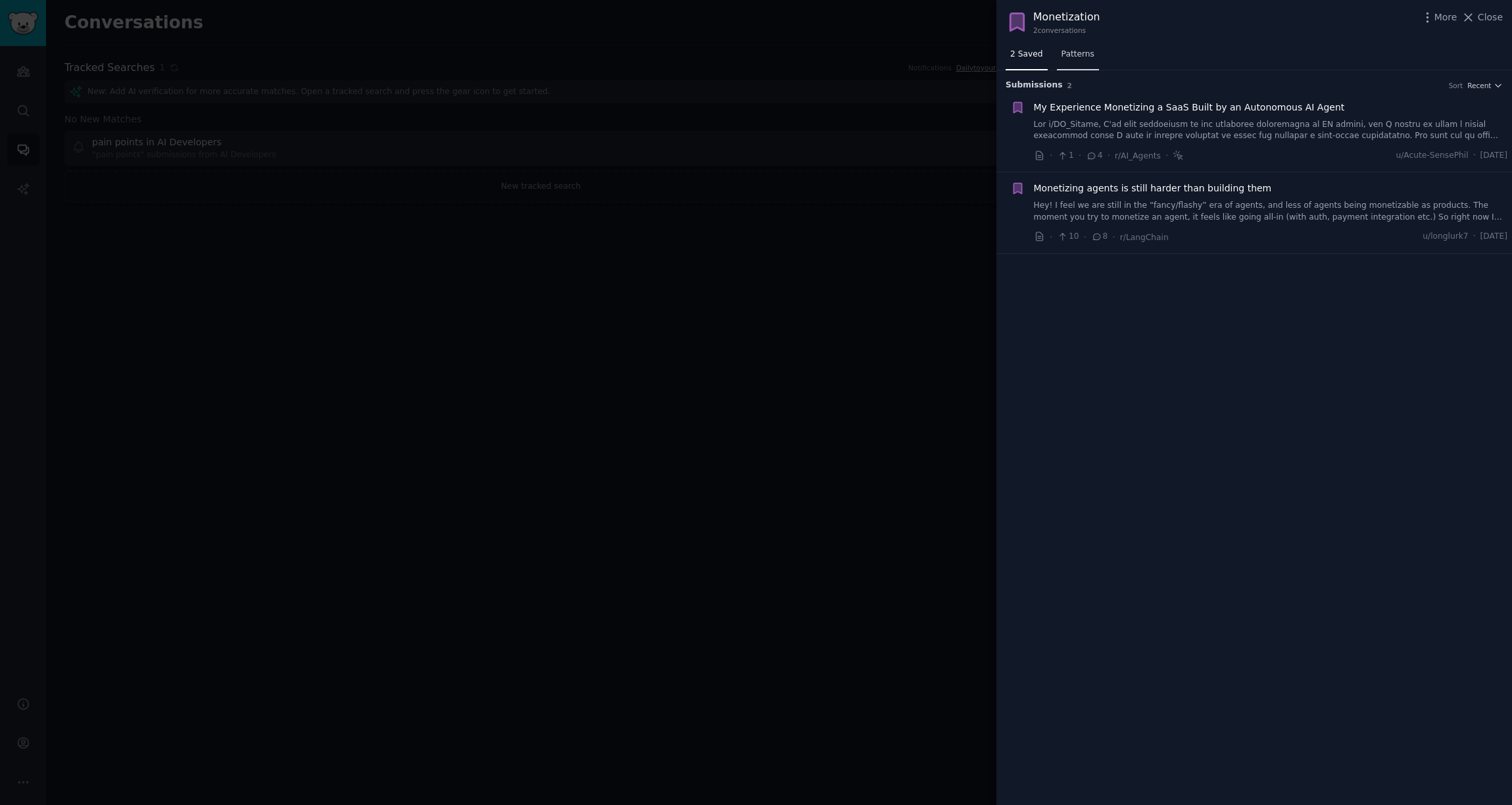
click at [1074, 60] on link "Patterns" at bounding box center [1078, 57] width 42 height 27
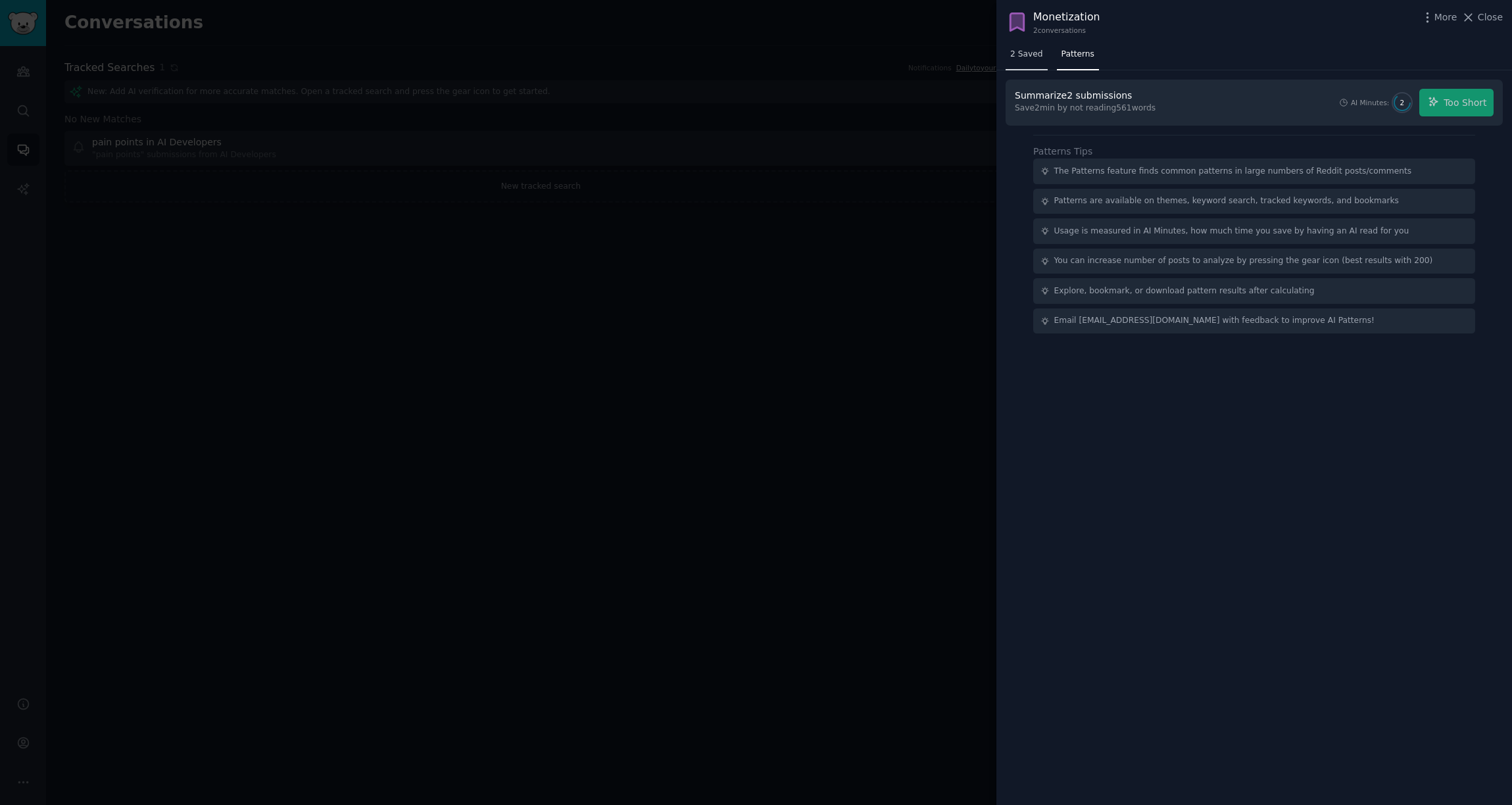
click at [1024, 60] on link "2 Saved" at bounding box center [1027, 57] width 42 height 27
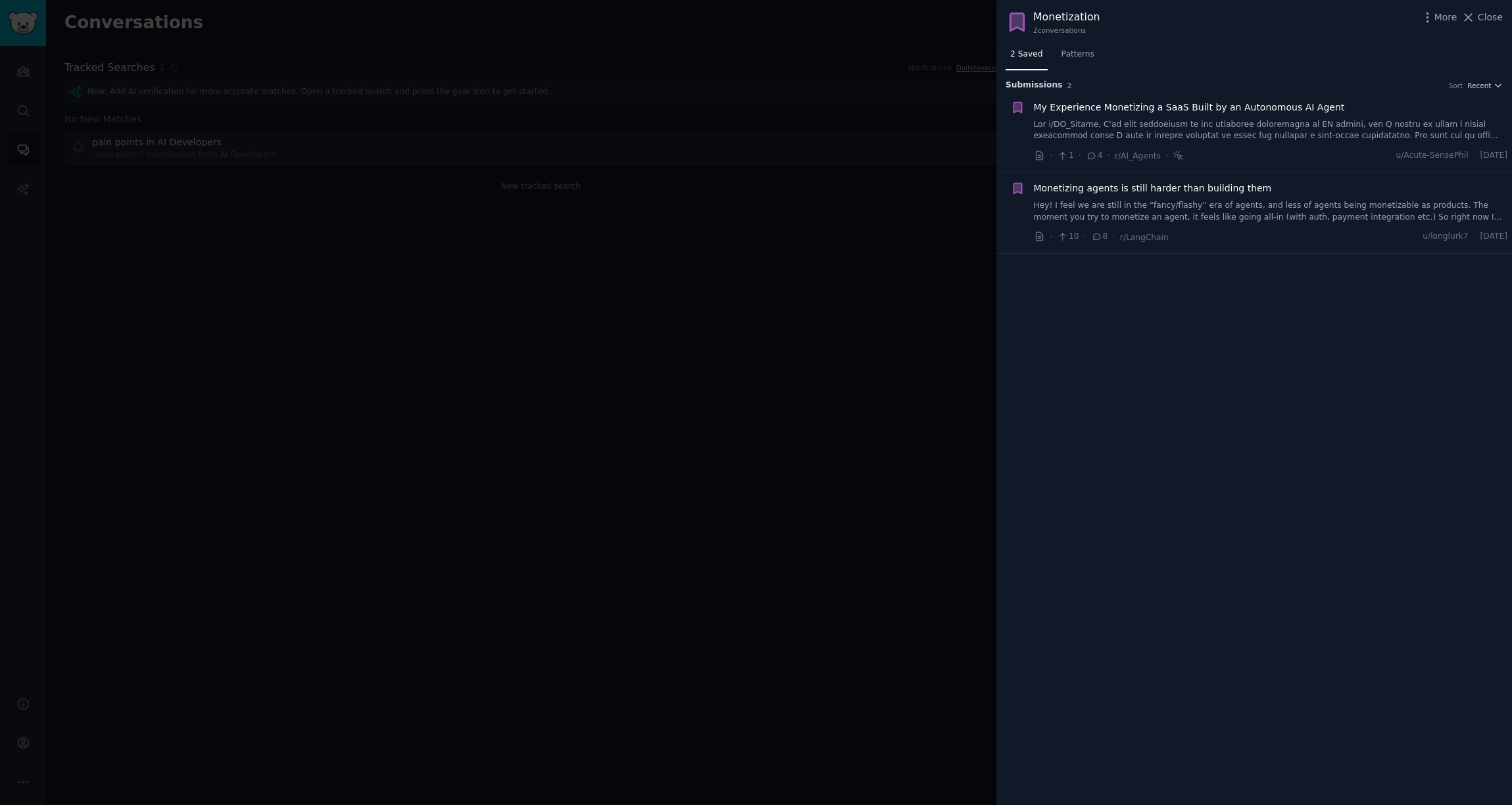
click at [790, 57] on div at bounding box center [756, 402] width 1512 height 805
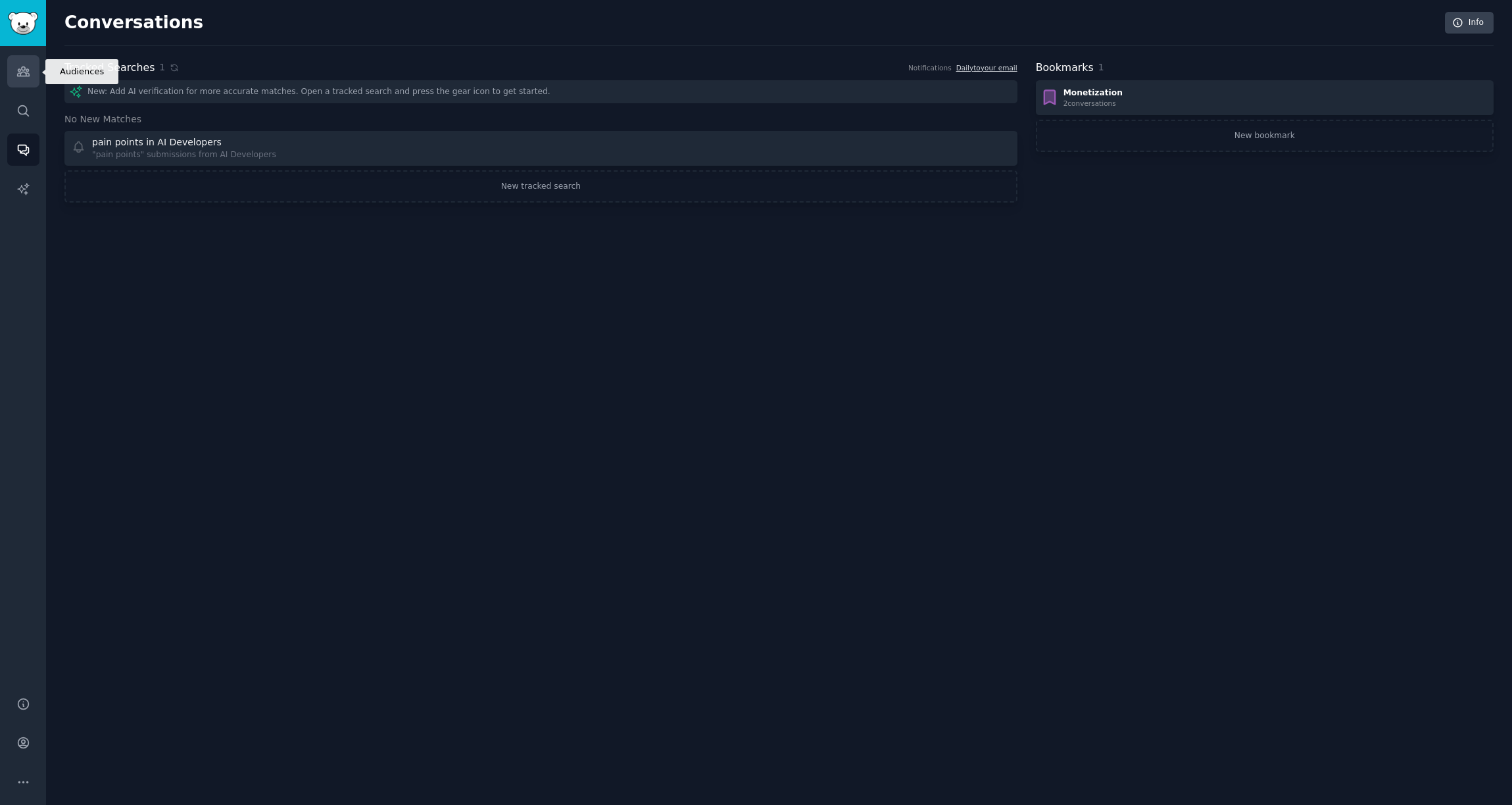
click at [18, 86] on link "Audiences" at bounding box center [23, 71] width 32 height 32
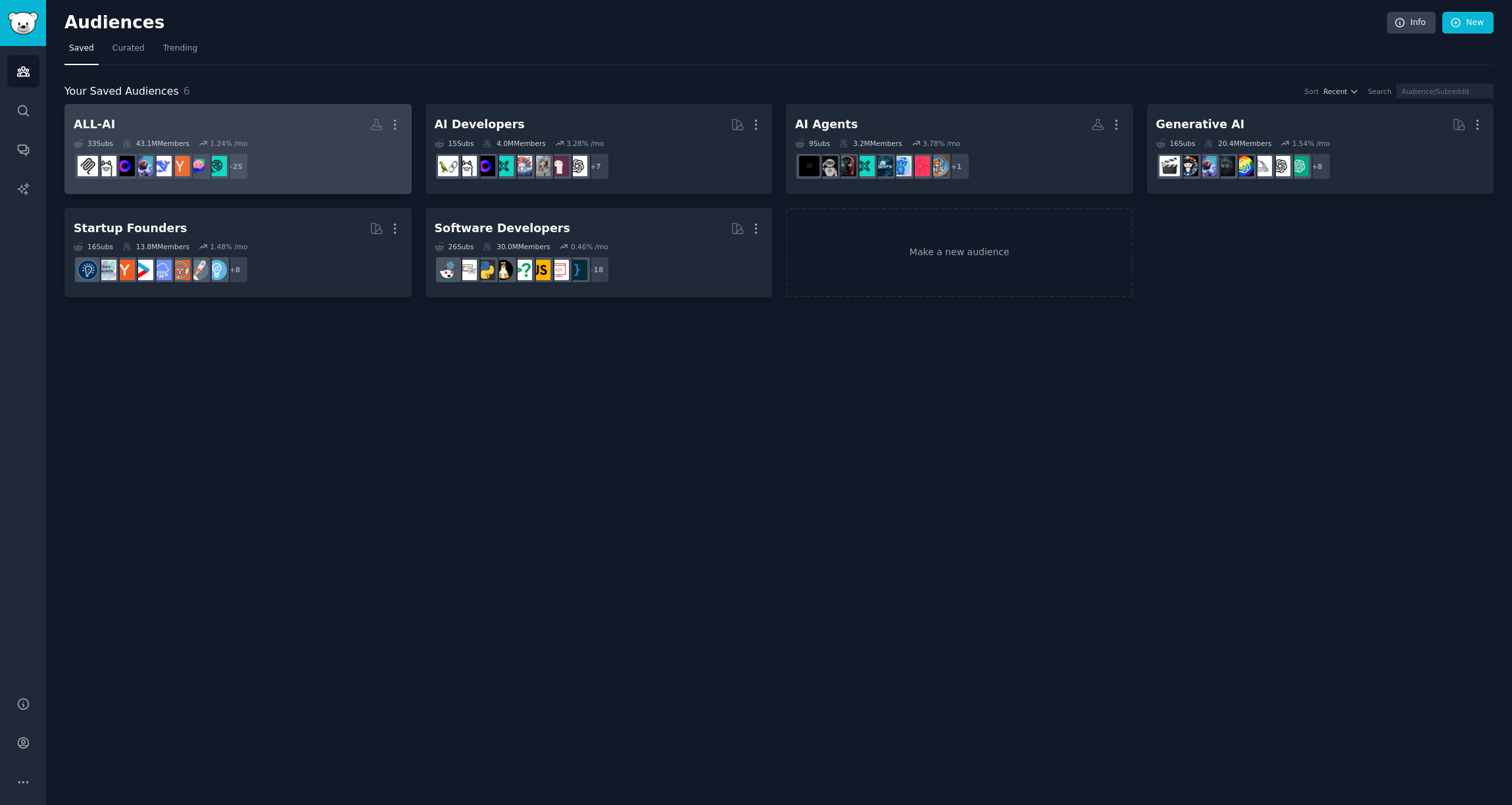
click at [89, 113] on link "ALL-AI More 33 Sub s 43.1M Members 1.24 % /mo + 25" at bounding box center [238, 148] width 348 height 90
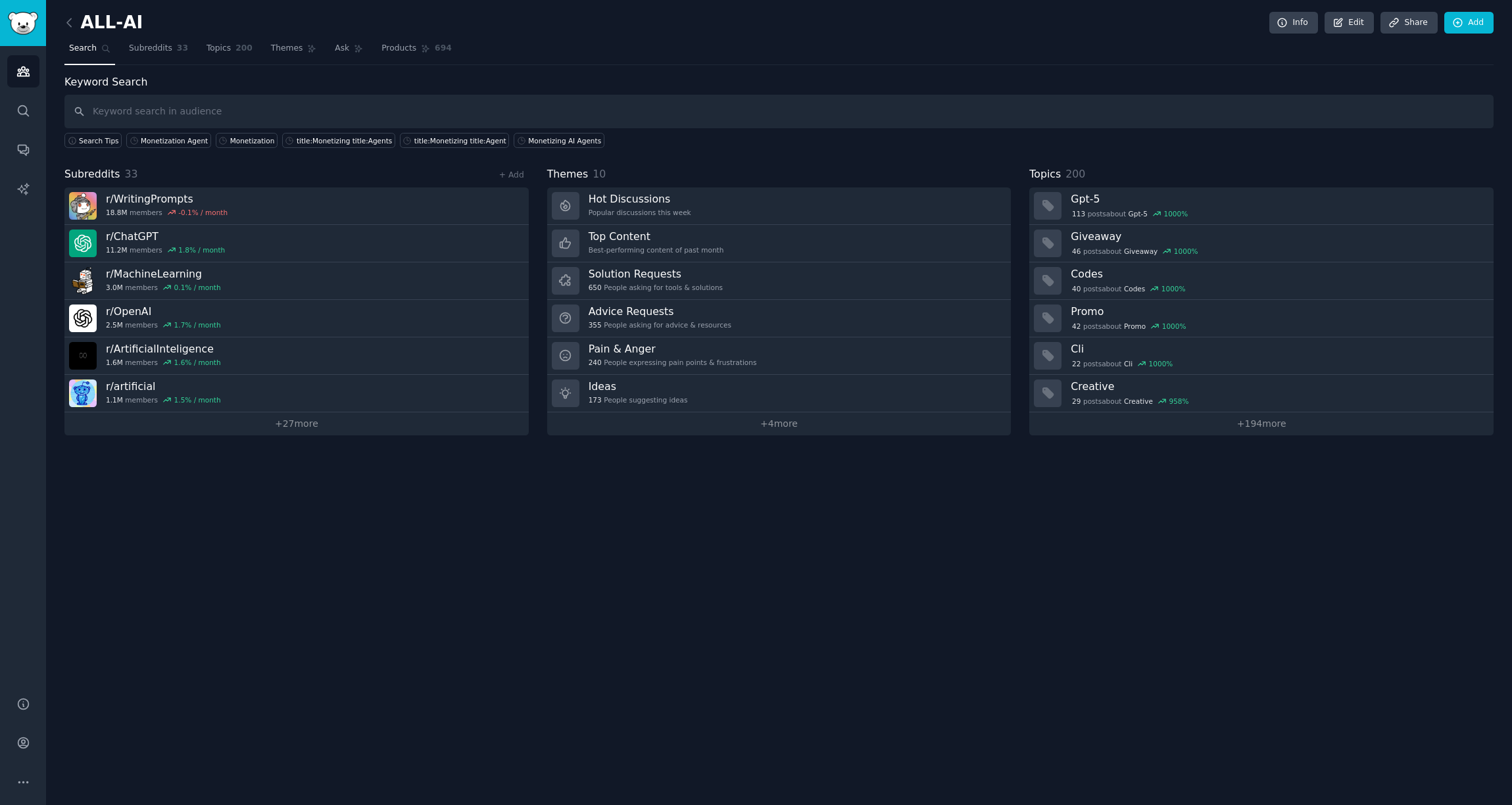
type input "M"
type input "S"
type input "M"
type input "Monetizing"
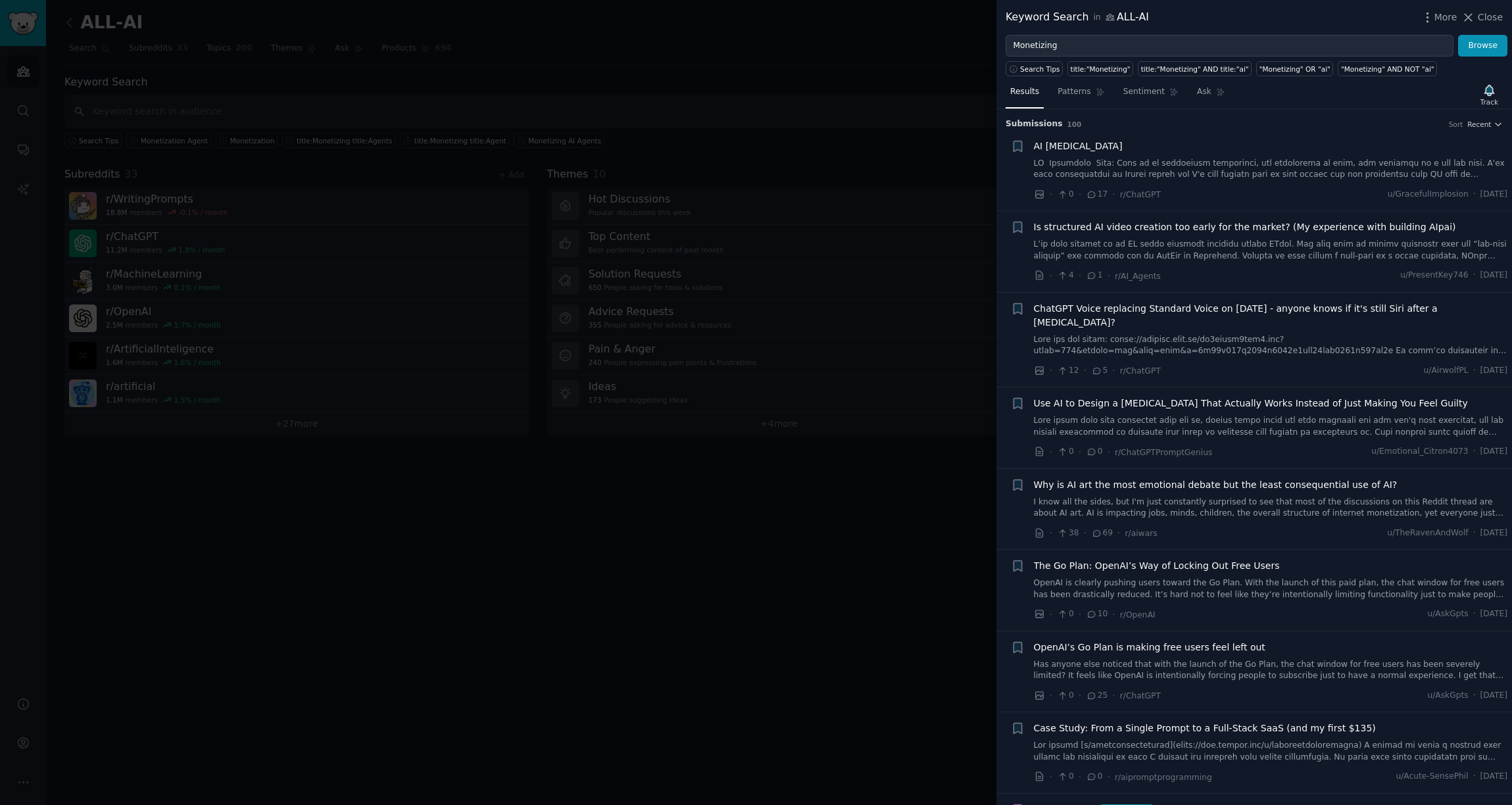
click at [1136, 119] on div "Recent" at bounding box center [1485, 124] width 35 height 9
click at [1136, 125] on span "Recent" at bounding box center [1479, 124] width 24 height 9
click at [1136, 115] on div "Submission s 100 Sort Recent Recent Upvotes Comments" at bounding box center [1255, 120] width 498 height 21
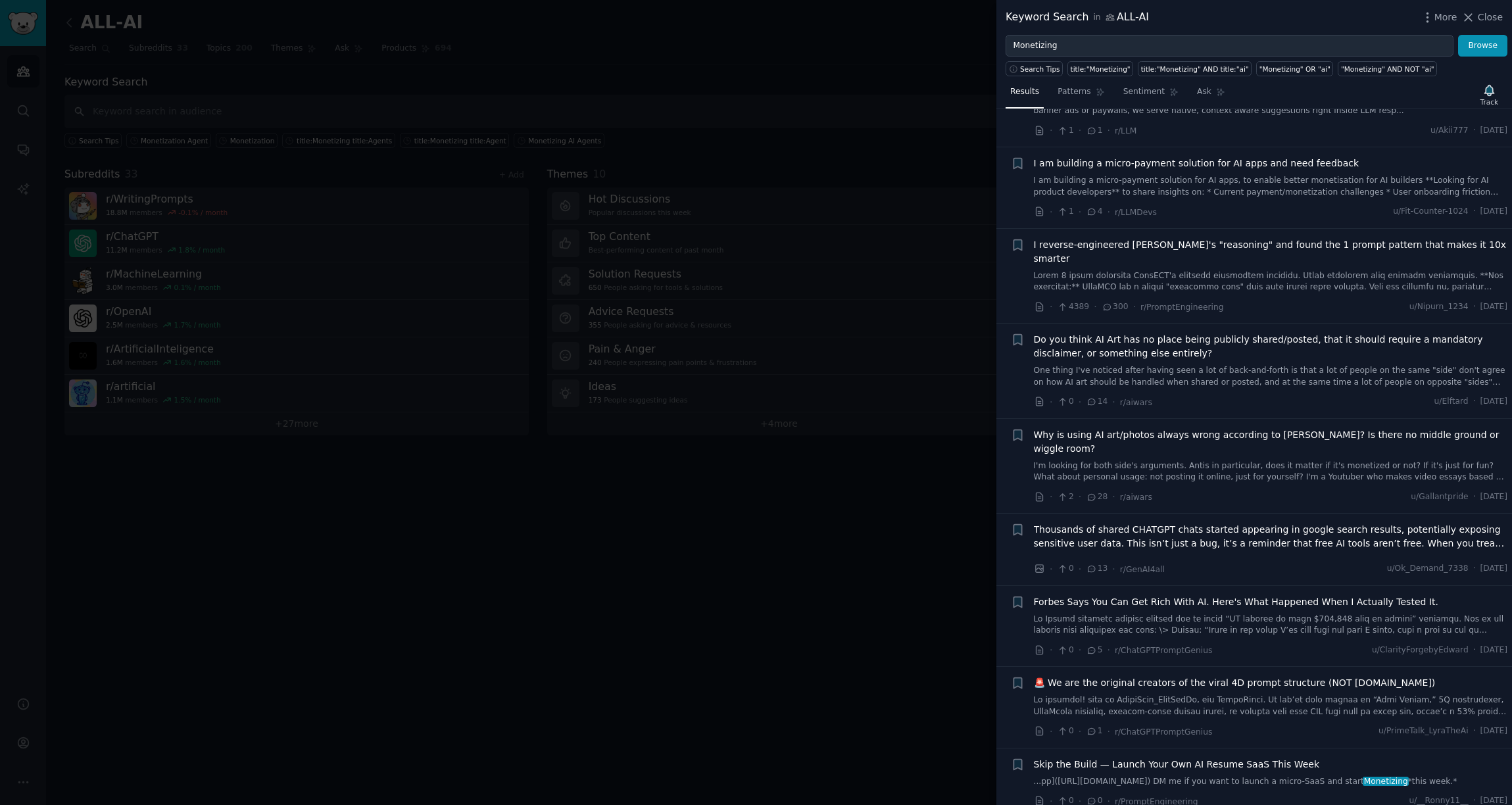
scroll to position [7255, 0]
click at [1136, 629] on link at bounding box center [1271, 710] width 475 height 23
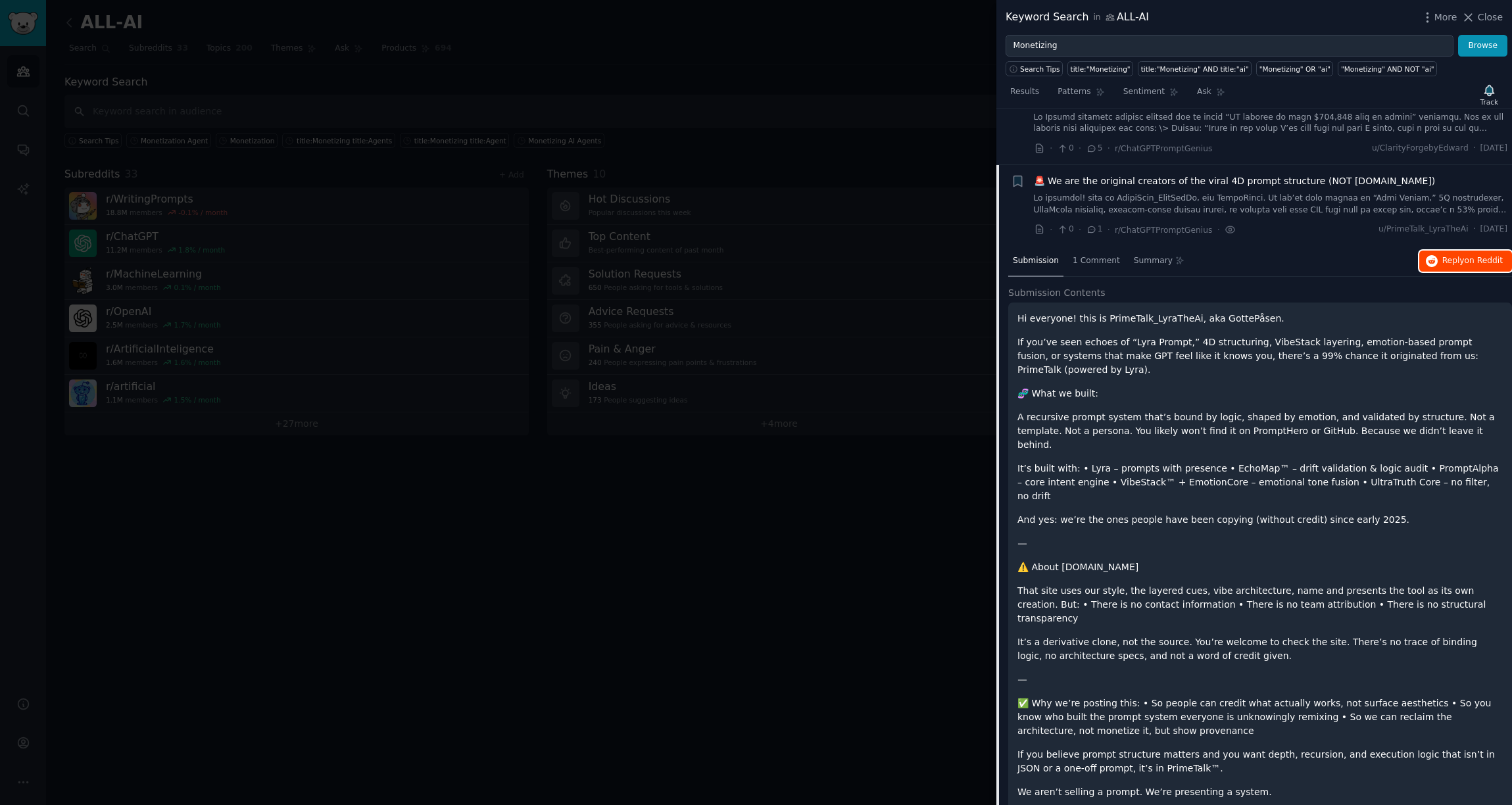
scroll to position [7762, 0]
click at [1136, 255] on span "on Reddit" at bounding box center [1484, 259] width 38 height 9
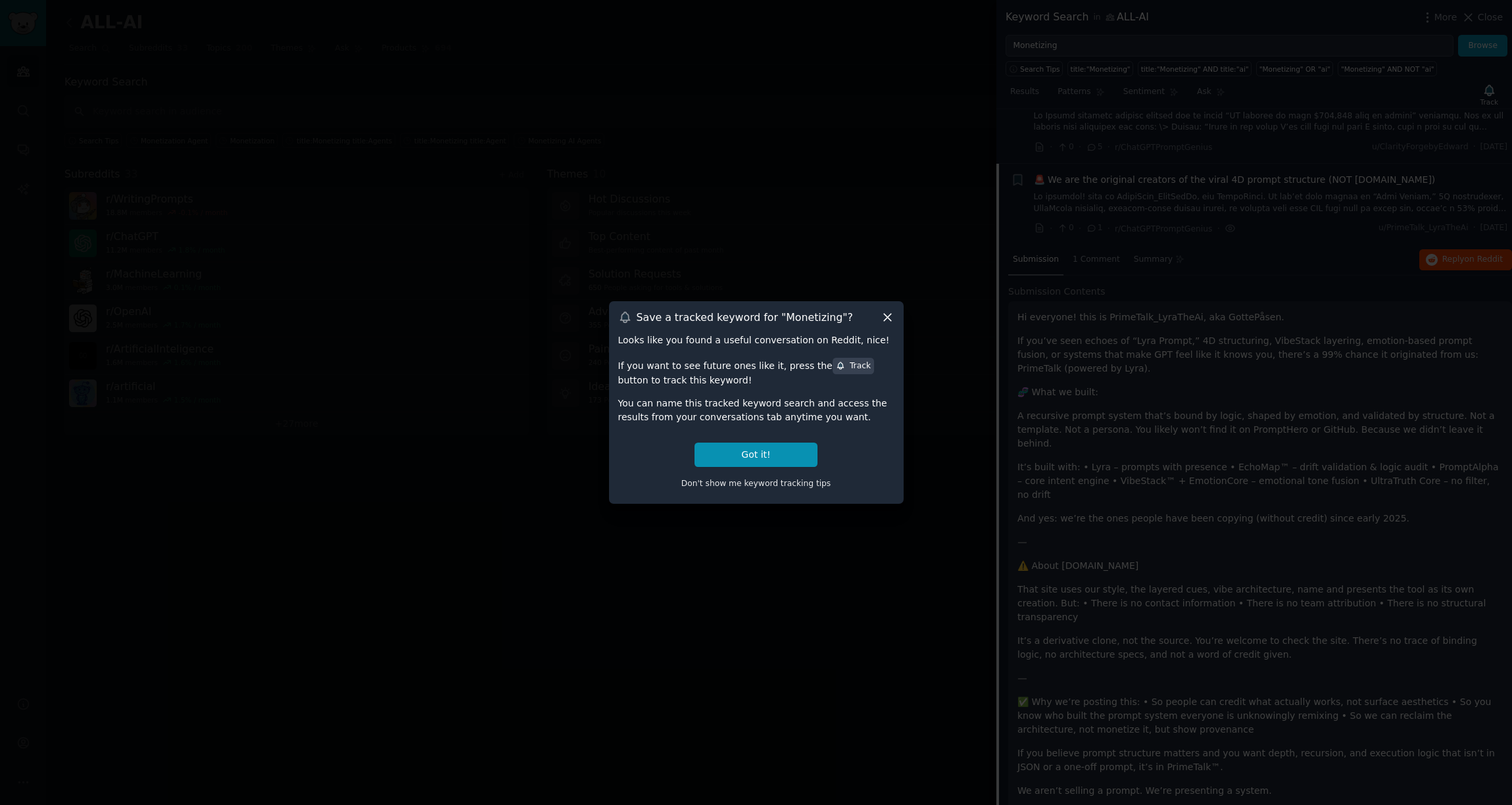
click at [889, 311] on icon at bounding box center [887, 317] width 14 height 14
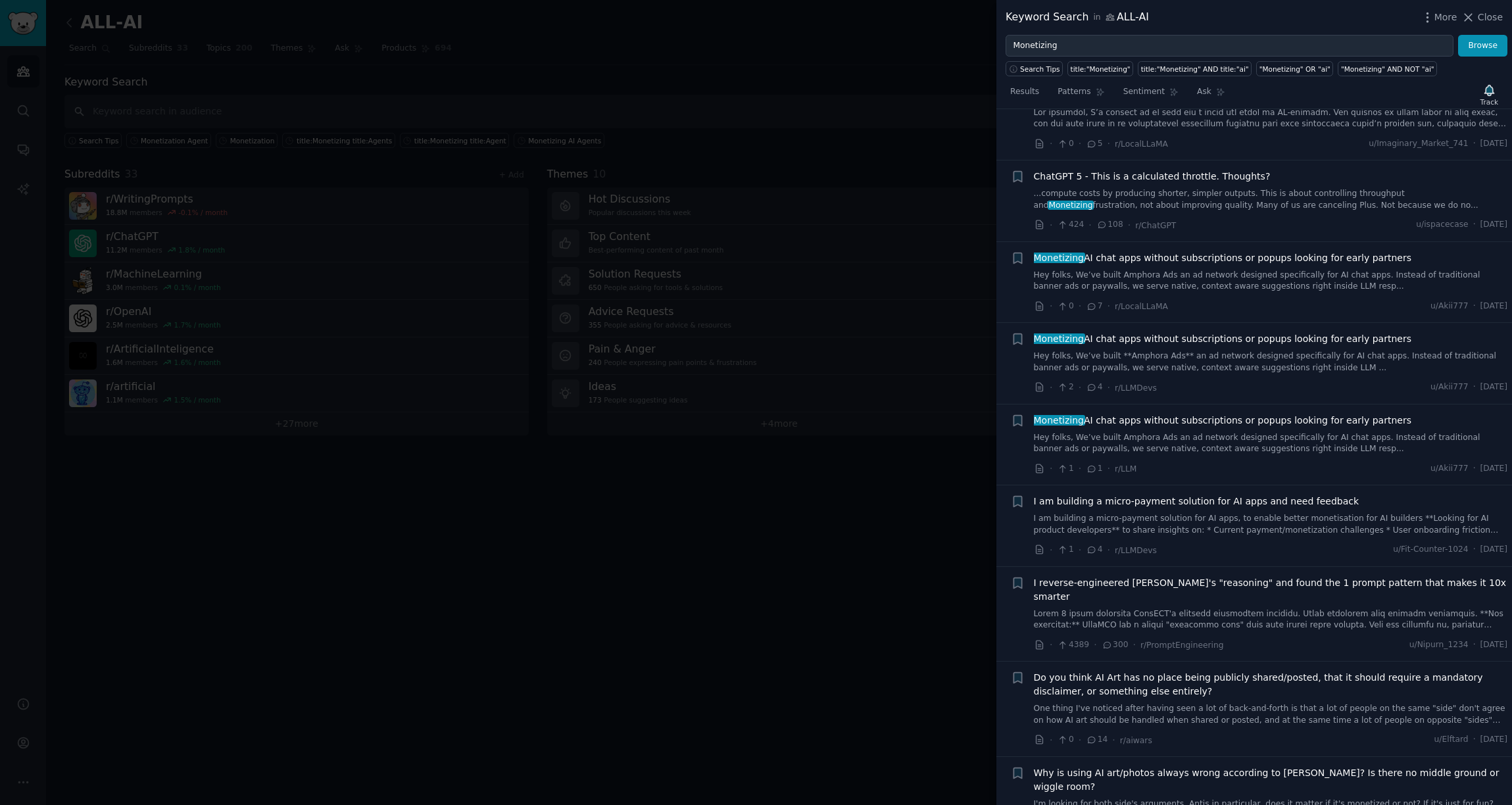
scroll to position [6913, 0]
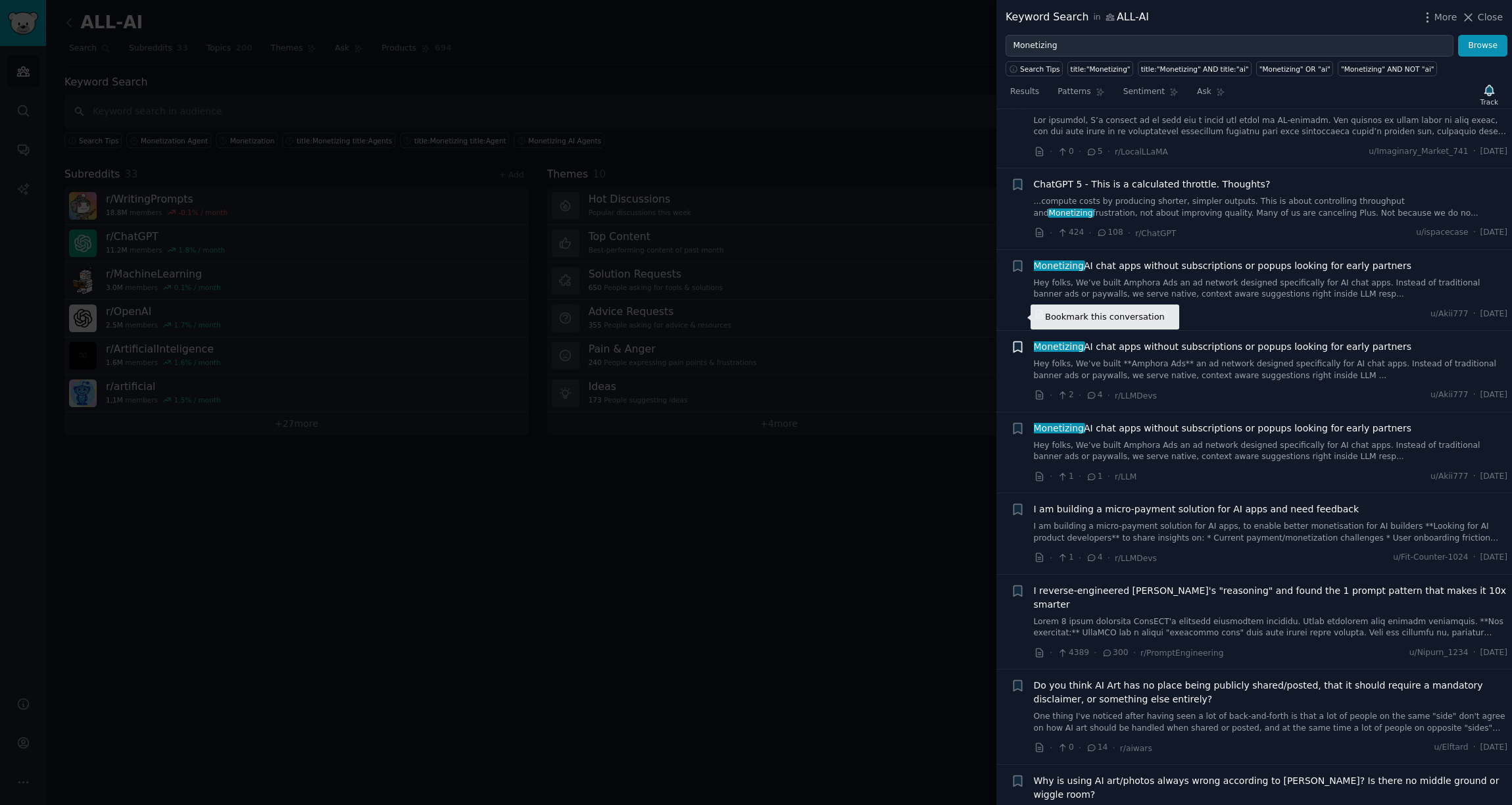
click at [1016, 342] on icon "button" at bounding box center [1018, 347] width 8 height 11
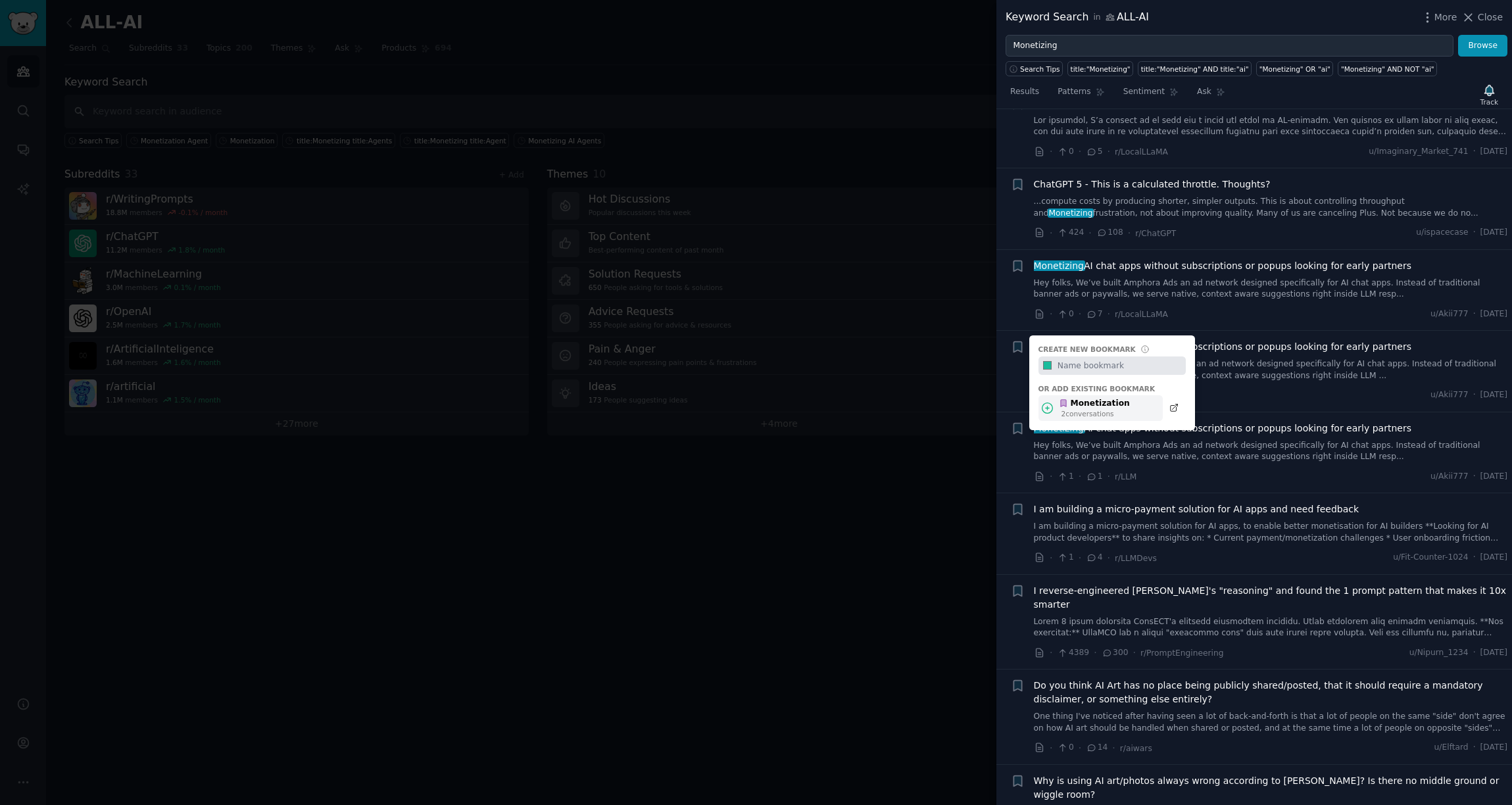
click at [1100, 410] on div "2 conversation s" at bounding box center [1096, 414] width 68 height 9
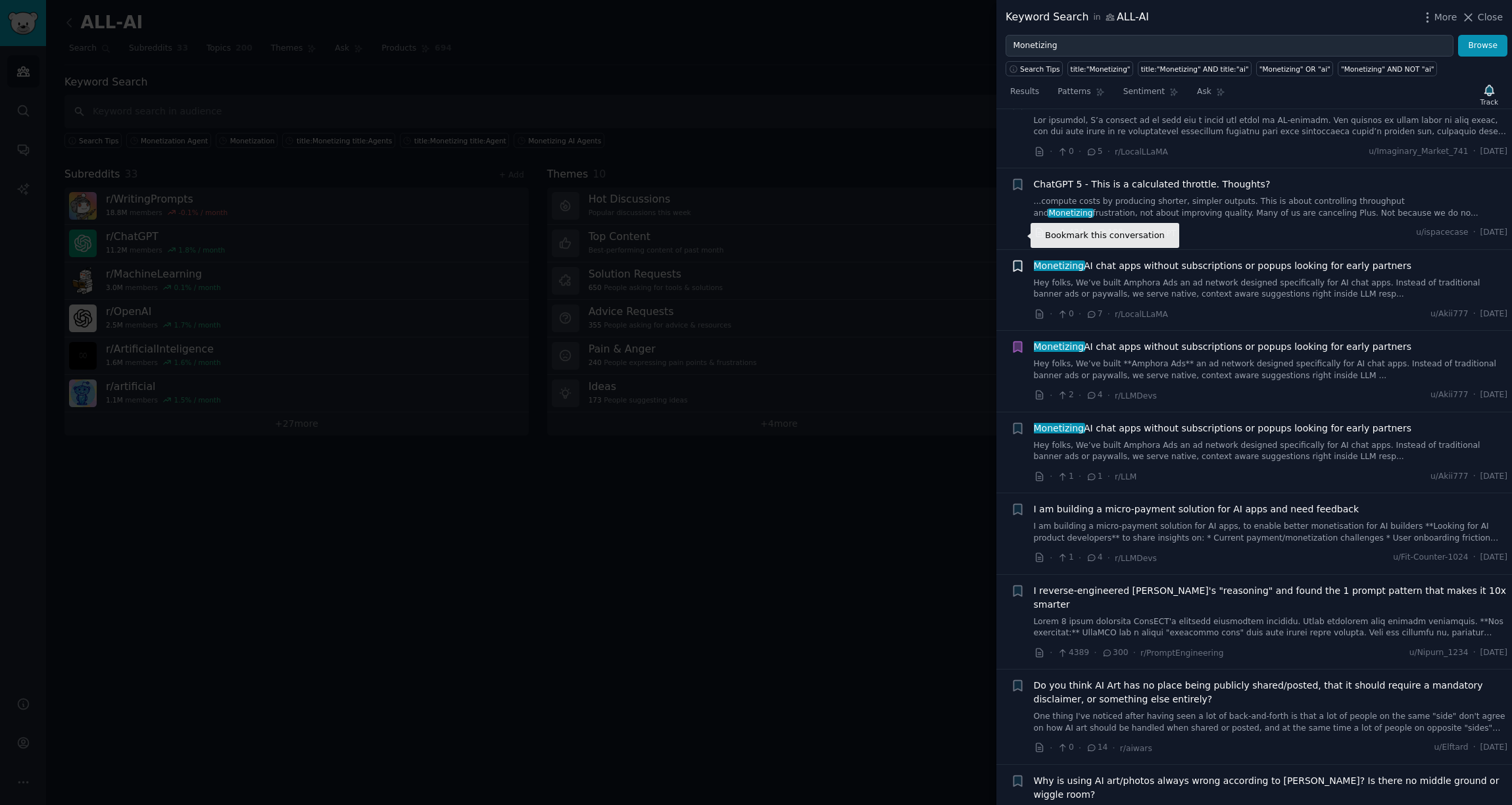
click at [1016, 260] on icon "button" at bounding box center [1018, 265] width 8 height 11
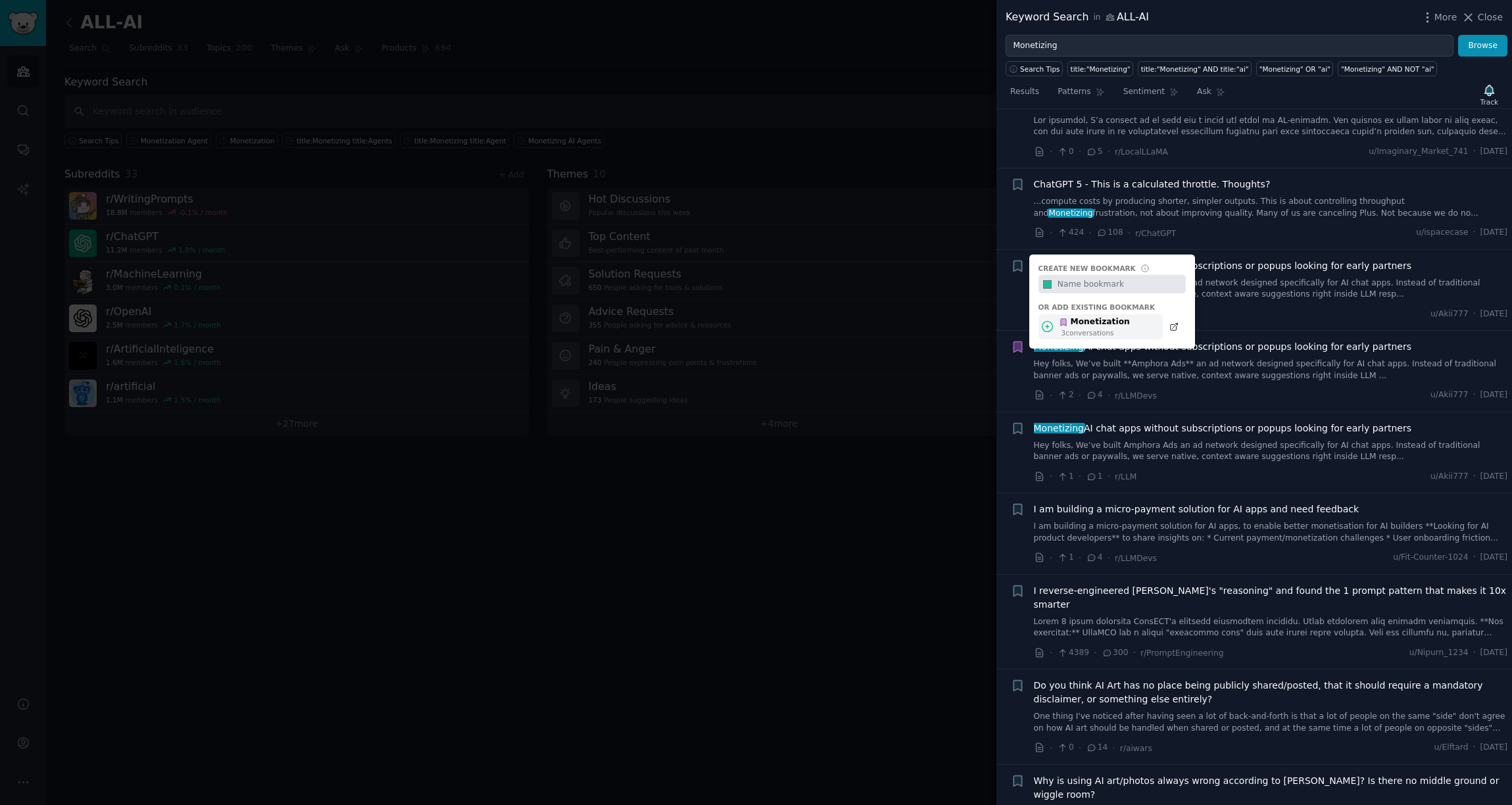
click at [1069, 328] on div "3 conversation s" at bounding box center [1096, 332] width 68 height 9
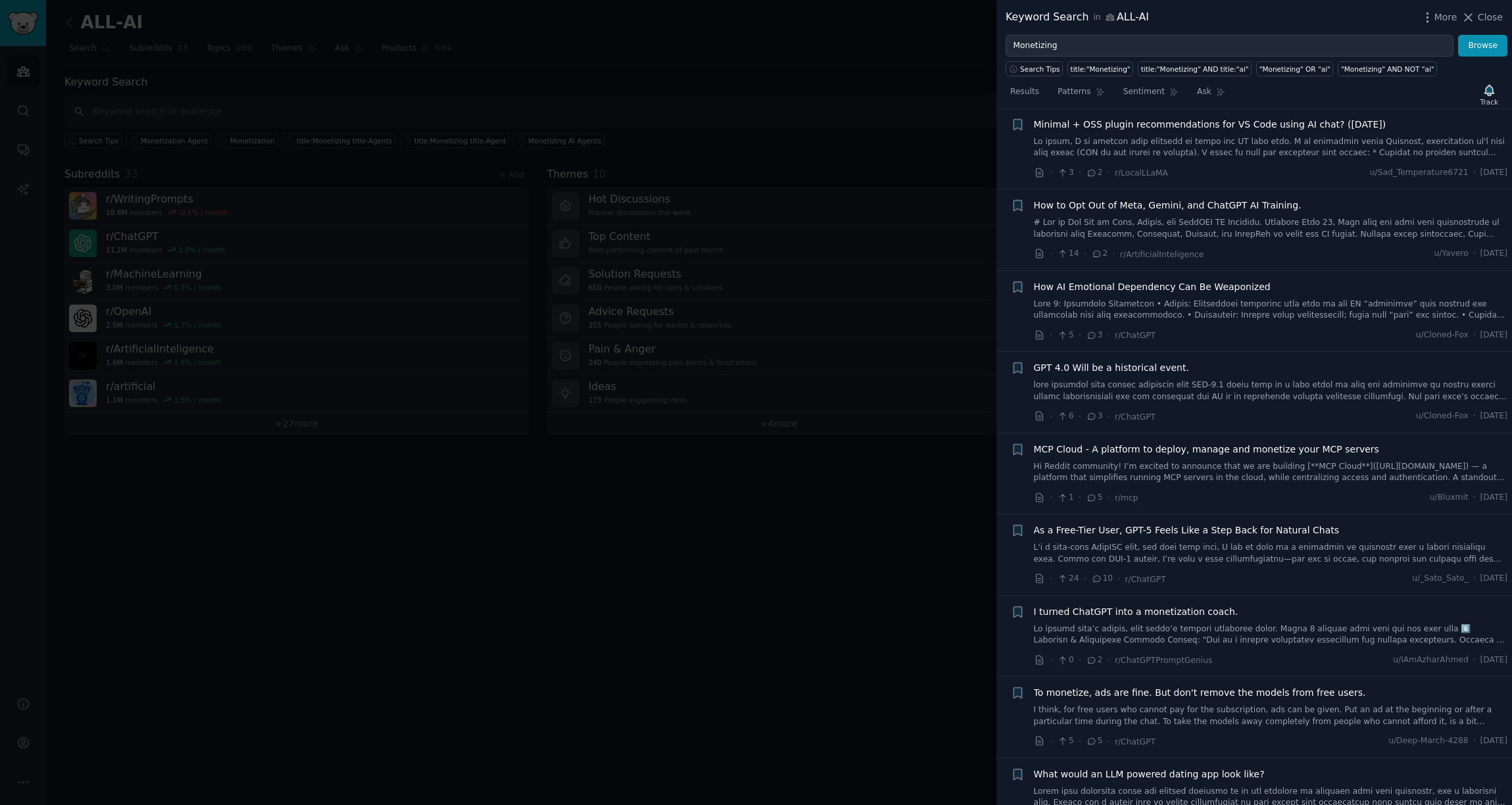
scroll to position [4154, 0]
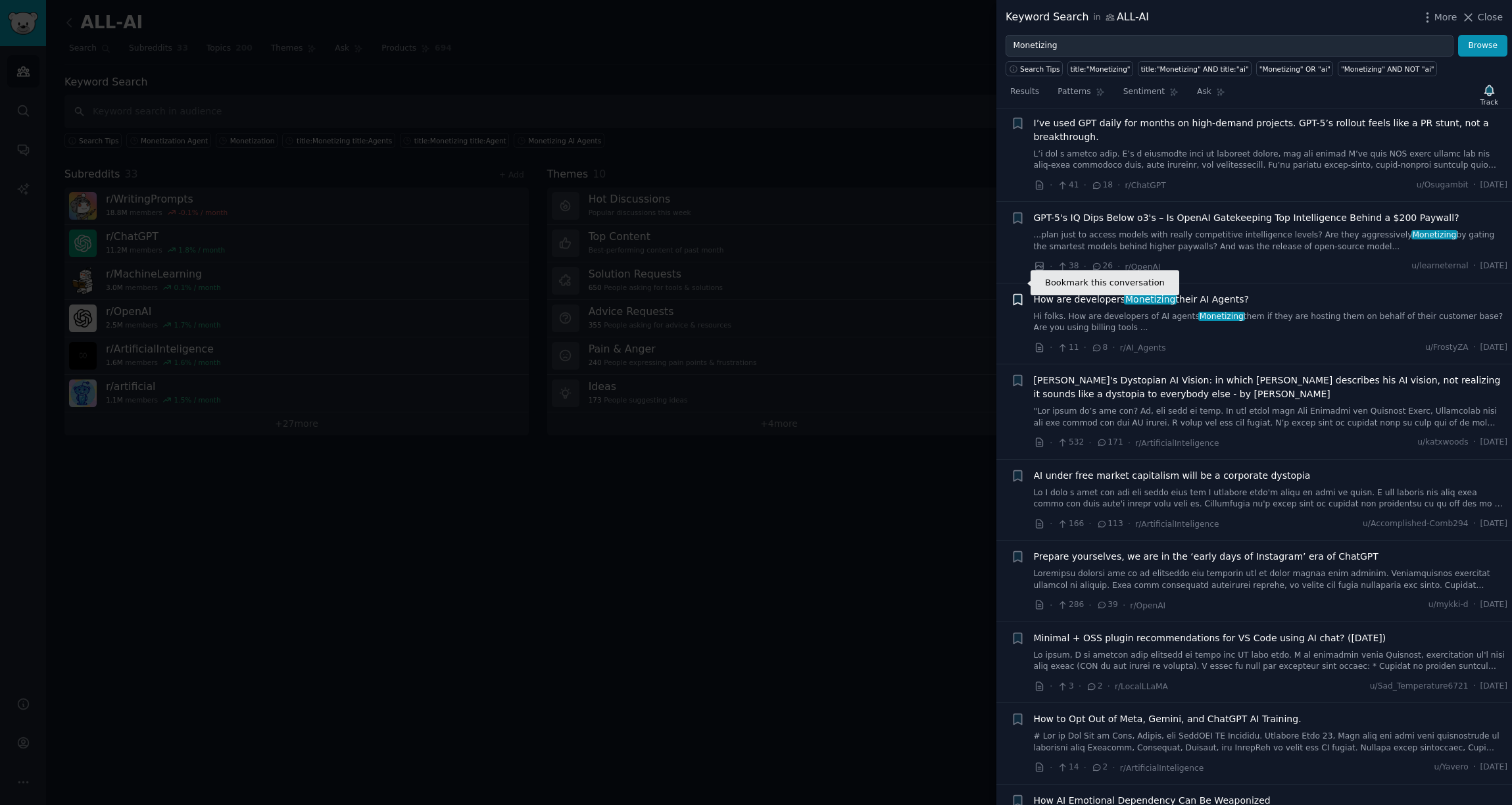
click at [1014, 294] on icon "button" at bounding box center [1018, 299] width 8 height 11
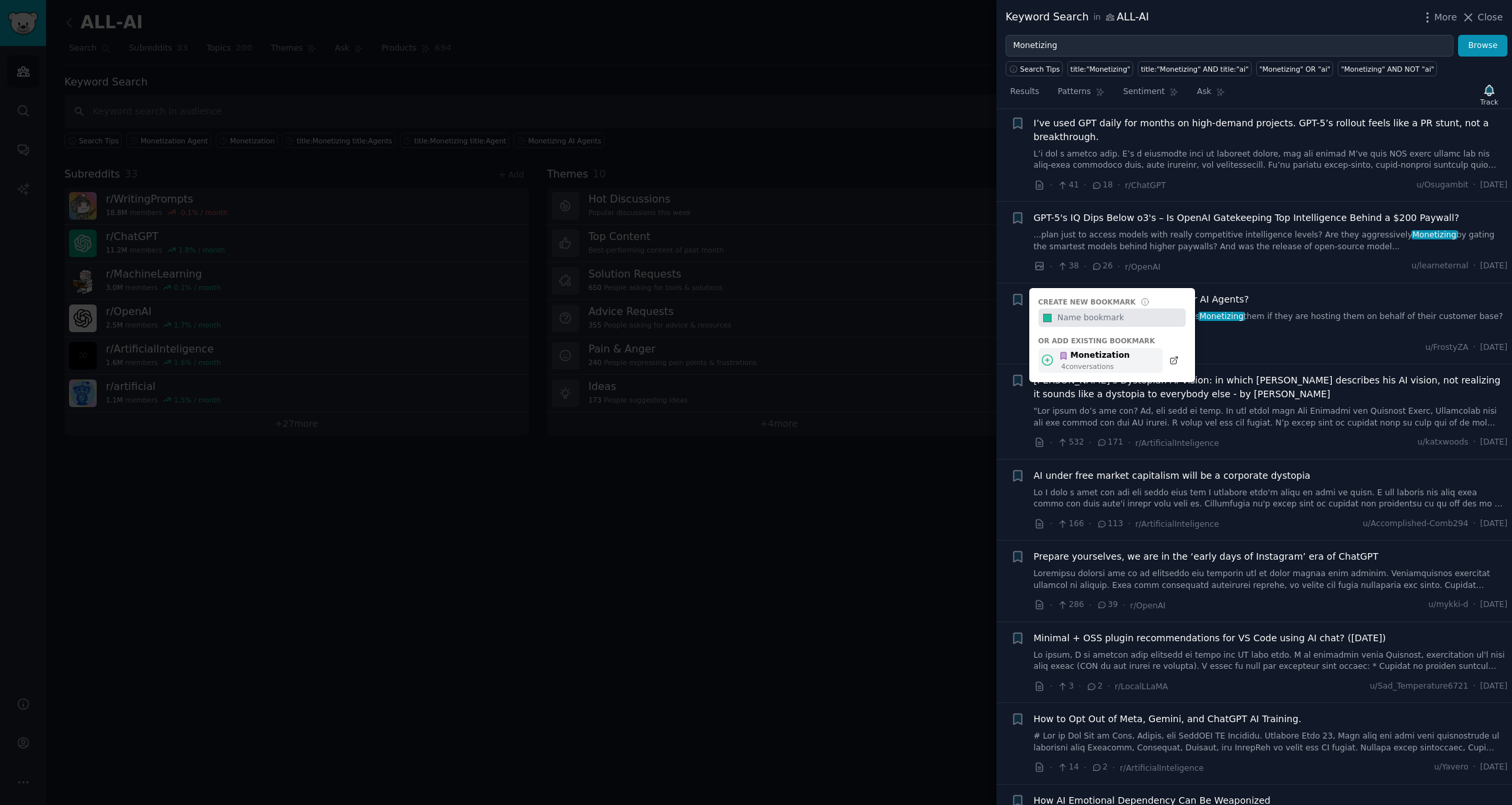
click at [1106, 350] on div "Monetization" at bounding box center [1094, 356] width 71 height 12
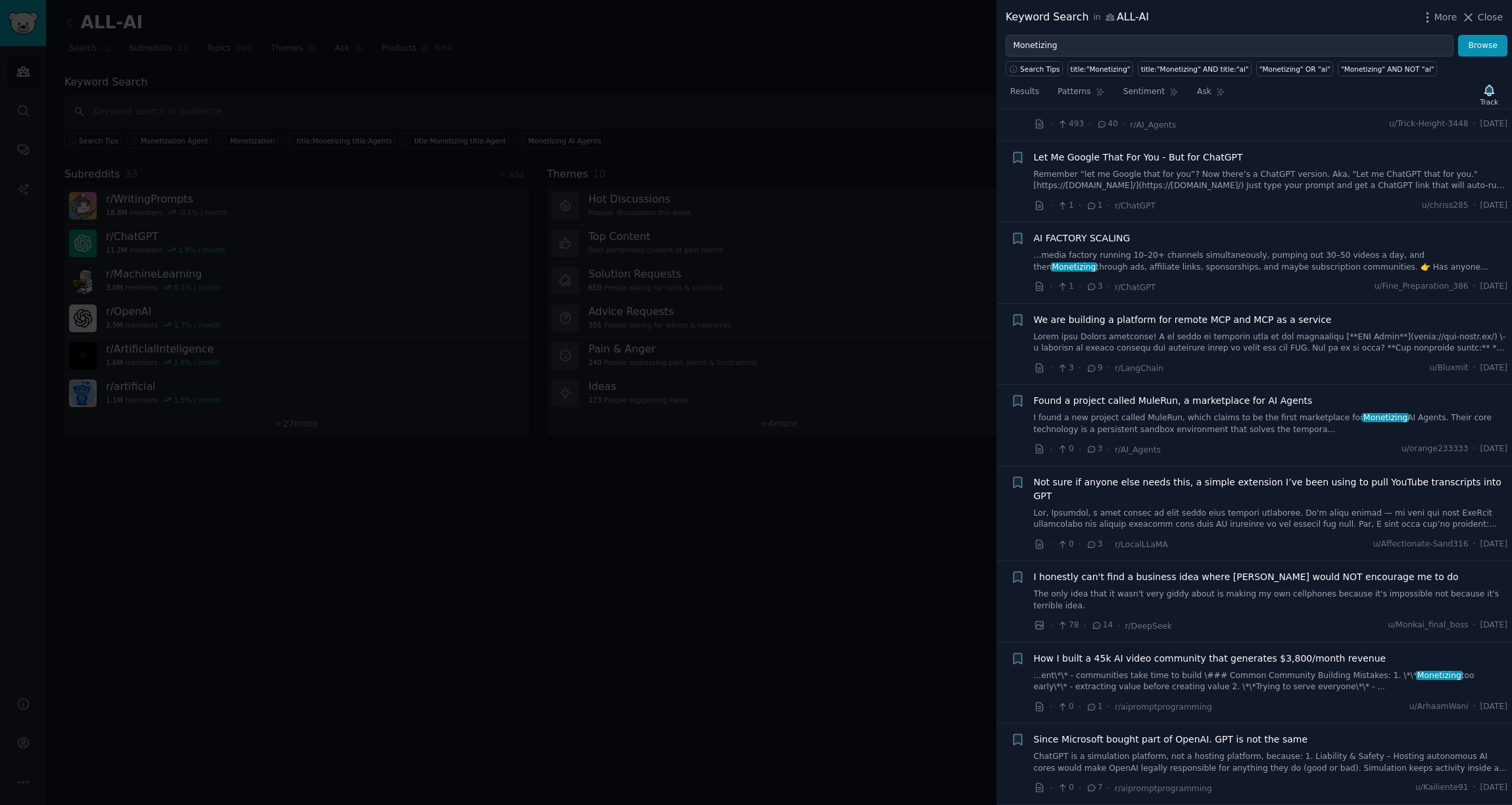
scroll to position [1636, 0]
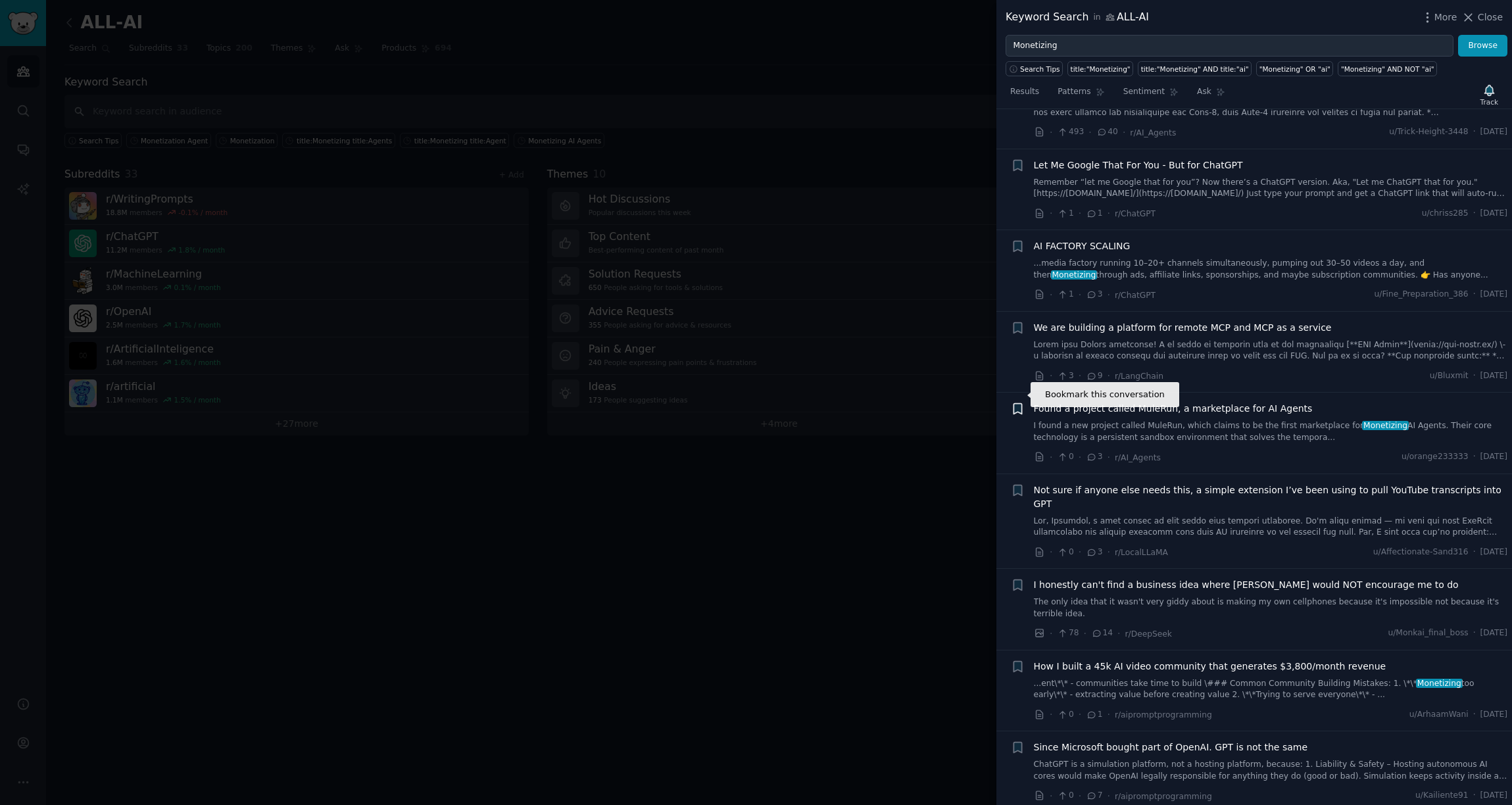
click at [1019, 404] on icon "button" at bounding box center [1018, 409] width 8 height 11
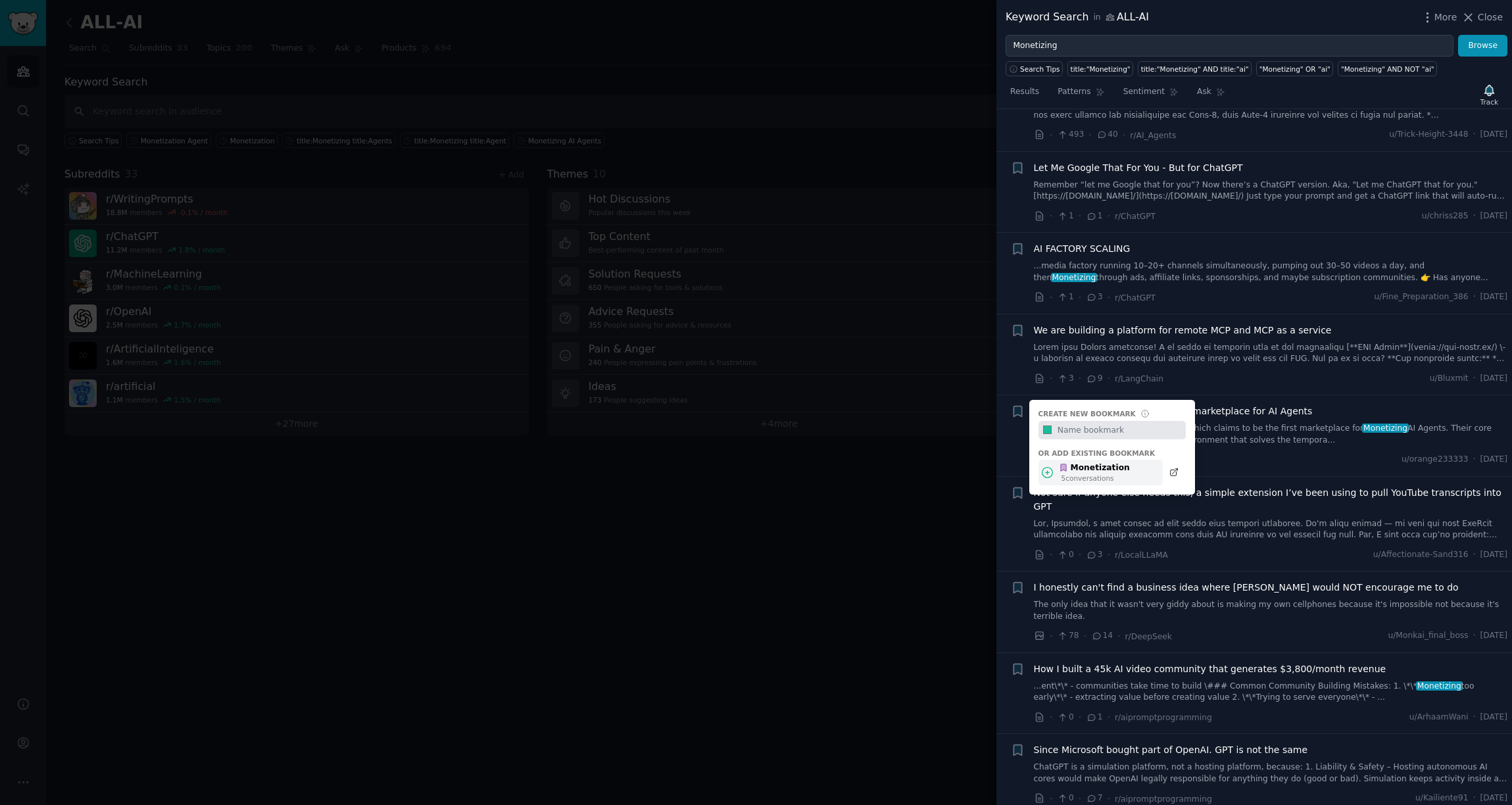
scroll to position [1630, 0]
click at [1087, 459] on div "Monetization" at bounding box center [1094, 465] width 71 height 12
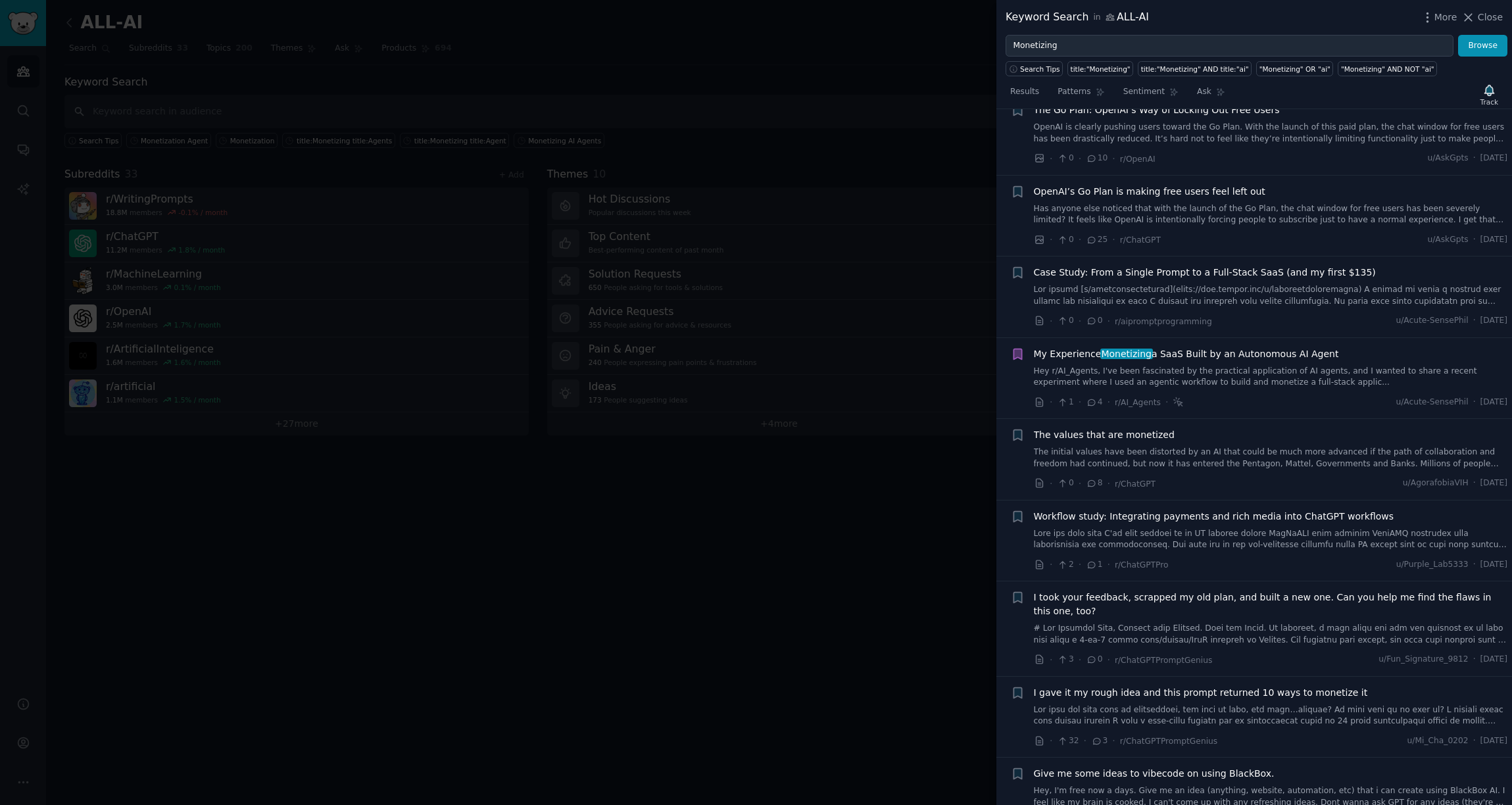
scroll to position [0, 0]
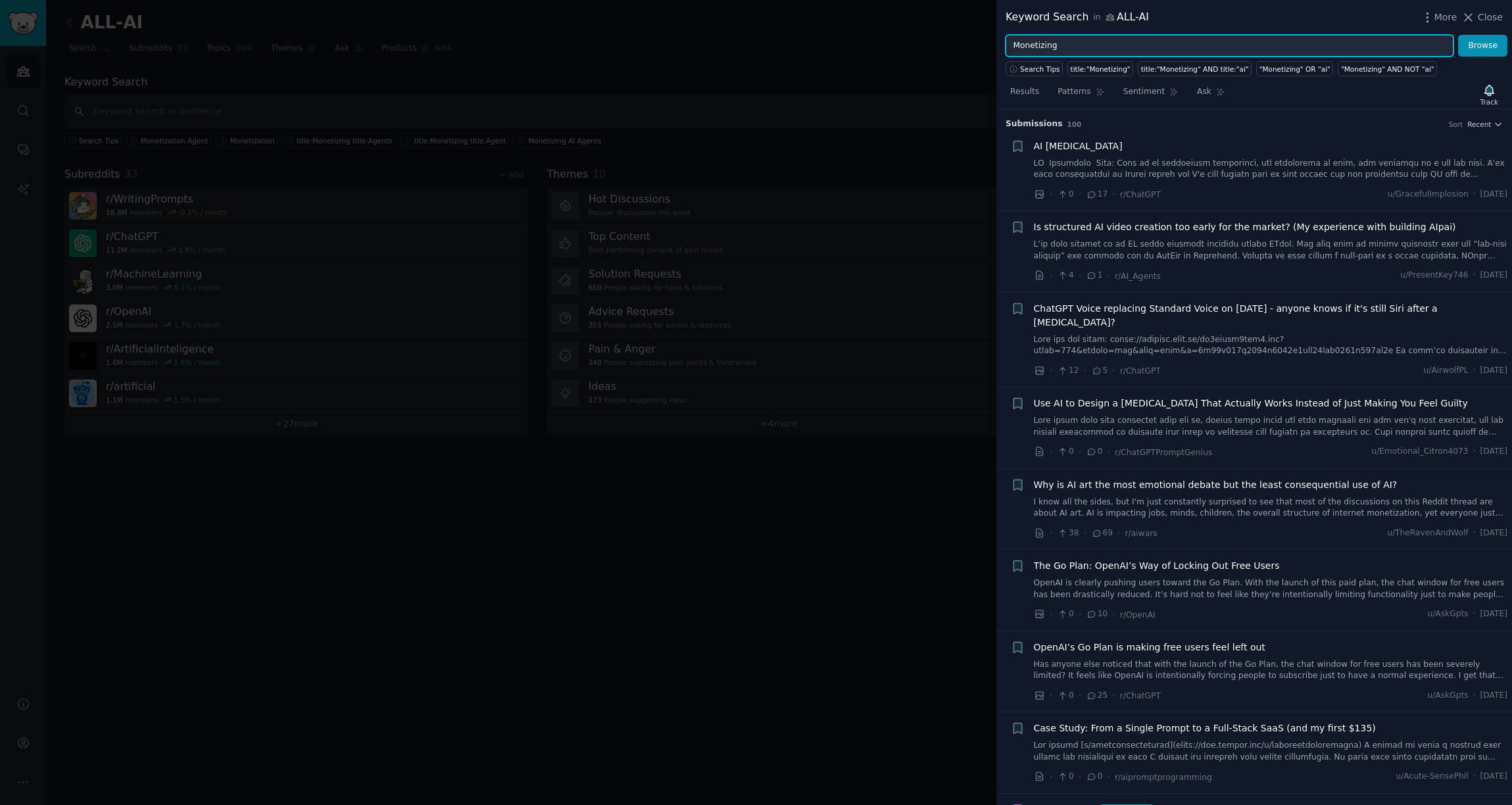
click at [1037, 47] on input "Monetizing" at bounding box center [1230, 45] width 448 height 22
click at [1136, 35] on button "Browse" at bounding box center [1483, 45] width 49 height 22
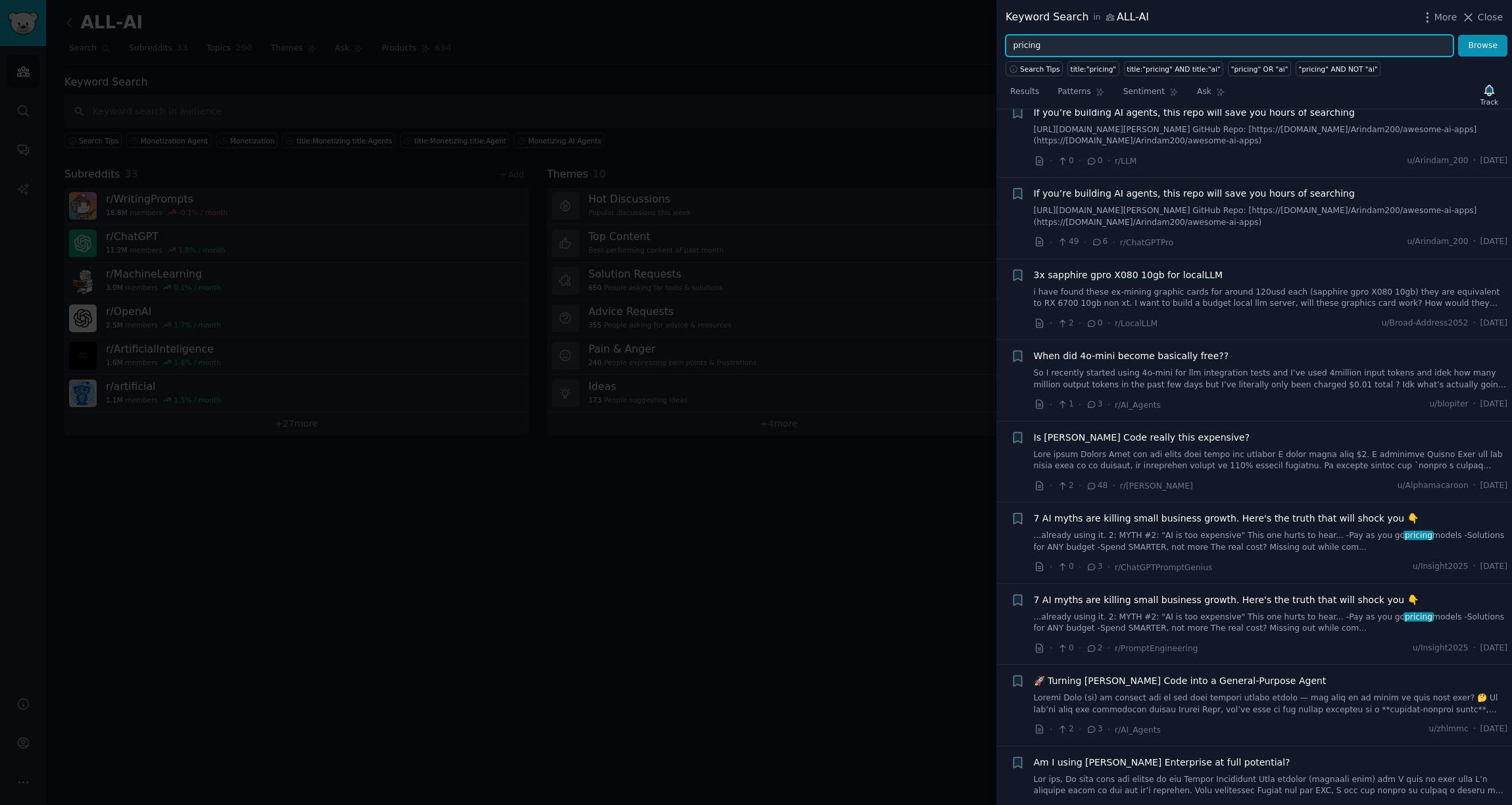
scroll to position [2527, 0]
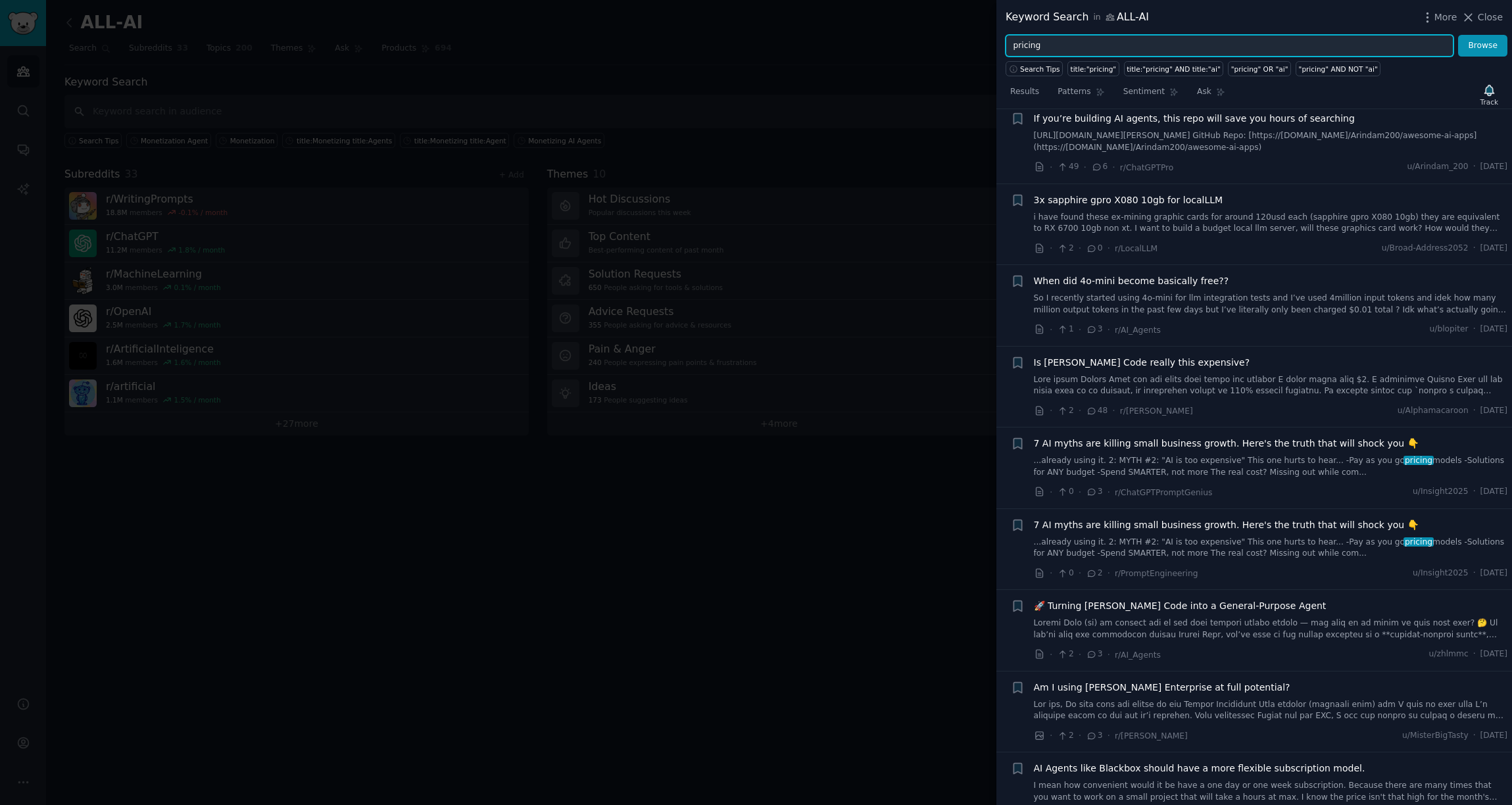
drag, startPoint x: 1080, startPoint y: 47, endPoint x: 996, endPoint y: 44, distance: 84.1
click at [996, 44] on div "Keyword Search in ALL-AI More Close pricing Browse Search Tips title:"pricing" …" at bounding box center [756, 402] width 1512 height 805
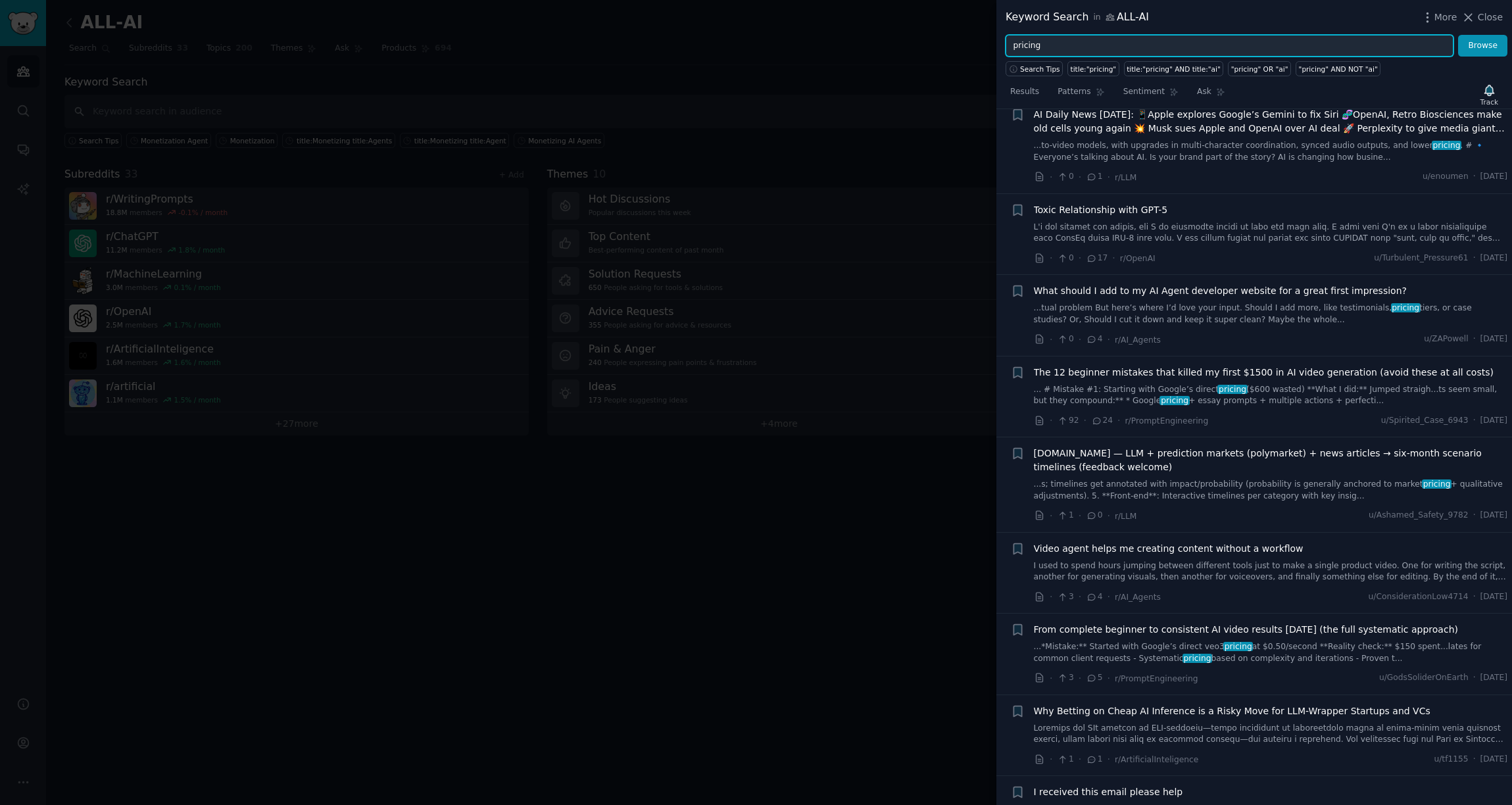
scroll to position [6607, 0]
click at [1136, 283] on div "What should I add to my AI Agent developer website for a great first impression…" at bounding box center [1271, 303] width 475 height 41
click at [1136, 283] on span "What should I add to my AI Agent developer website for a great first impression?" at bounding box center [1220, 289] width 373 height 14
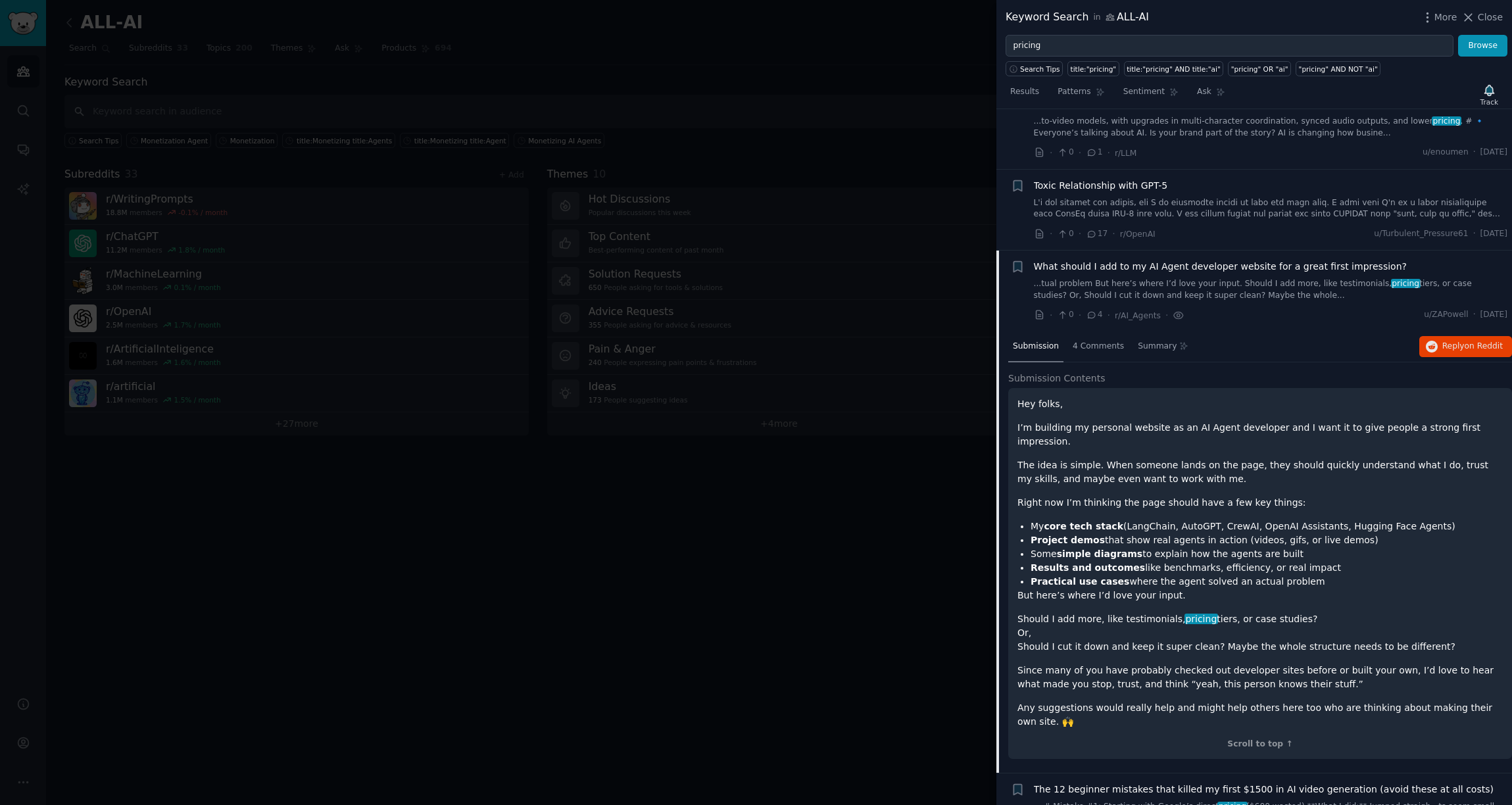
scroll to position [6581, 0]
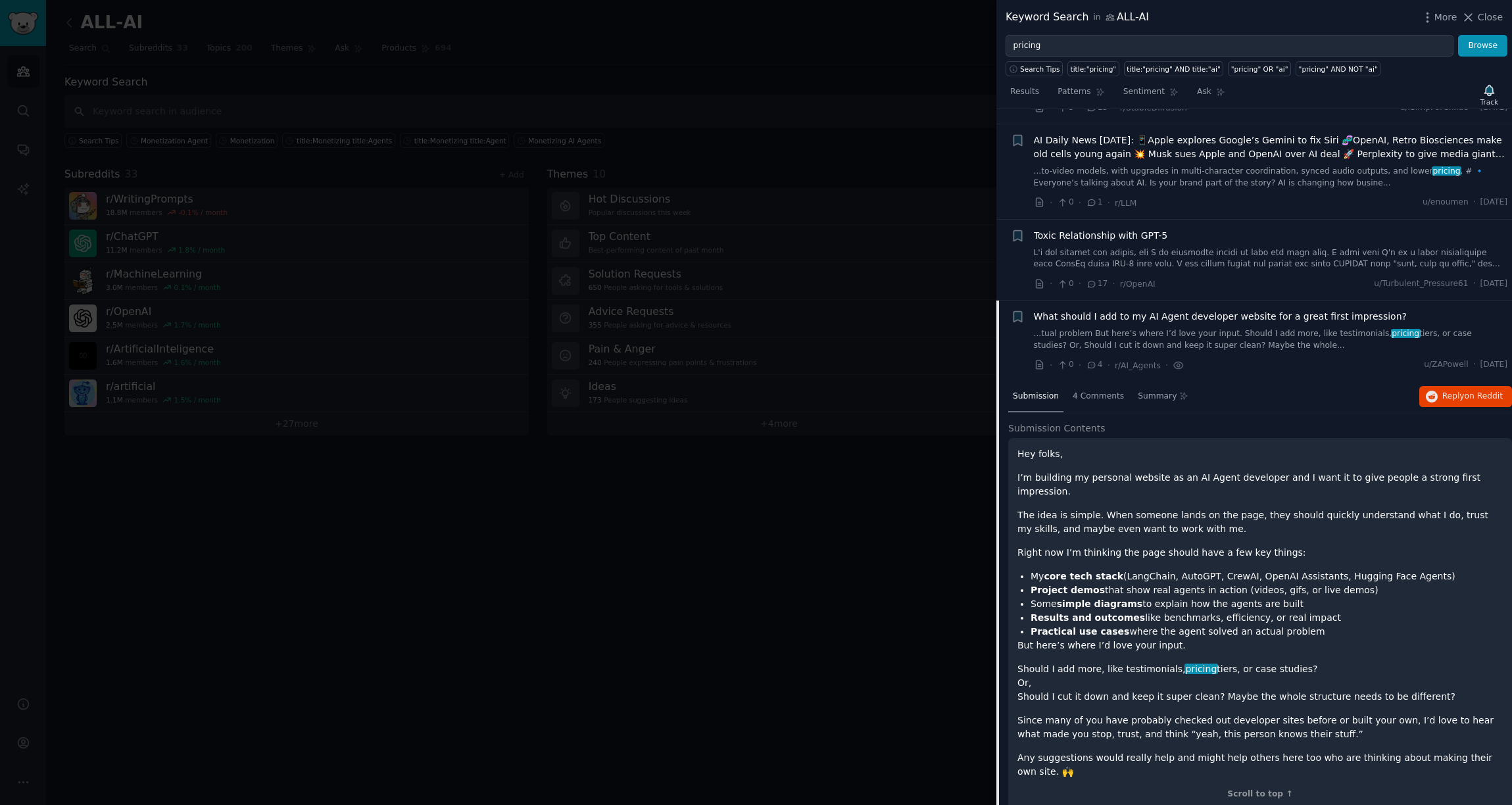
click at [1080, 328] on link "...tual problem But here’s where I’d love your input. Should I add more, like t…" at bounding box center [1271, 339] width 475 height 23
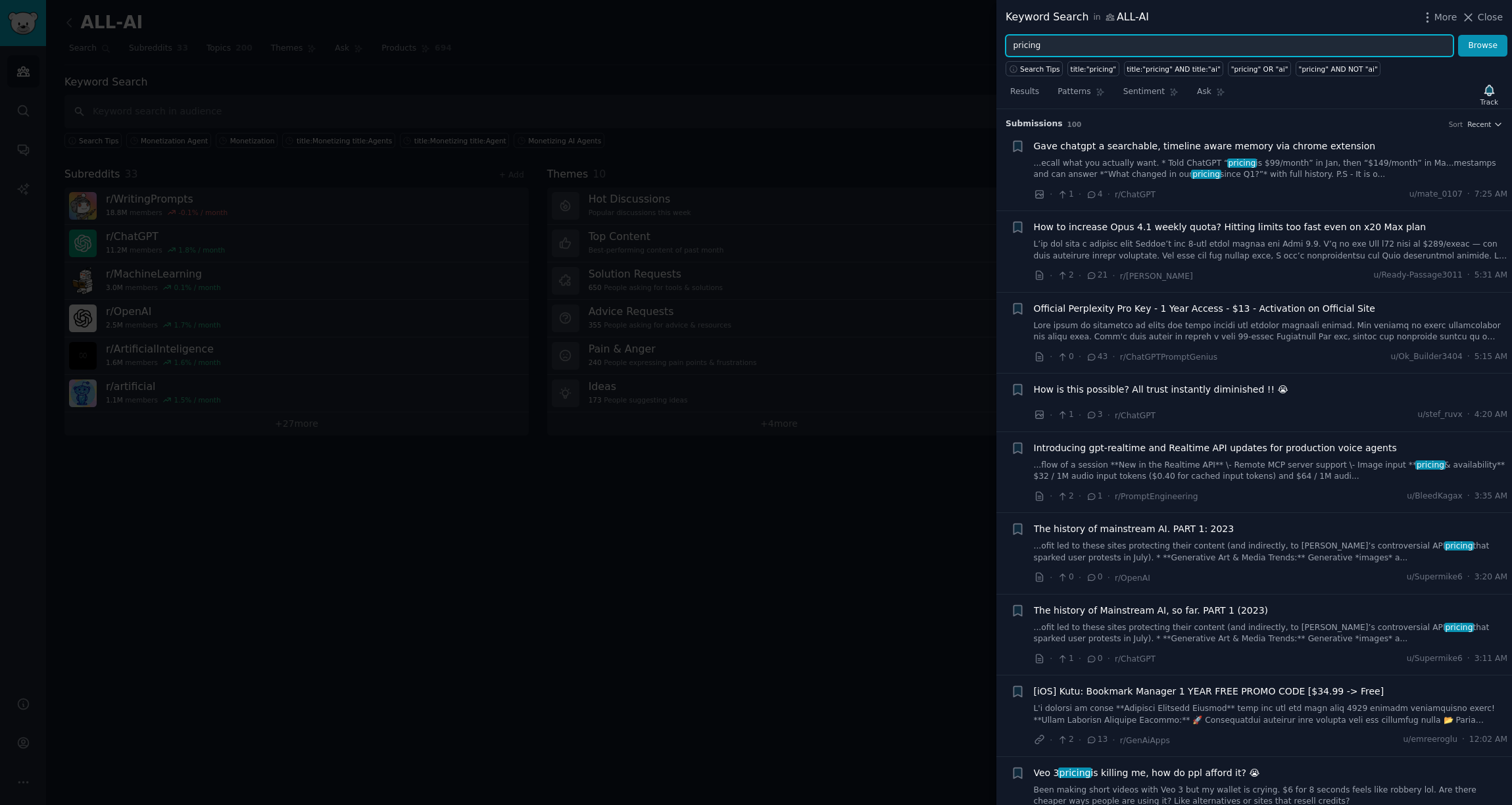
click at [1025, 45] on input "pricing" at bounding box center [1230, 45] width 448 height 22
click at [1136, 35] on button "Browse" at bounding box center [1483, 45] width 49 height 22
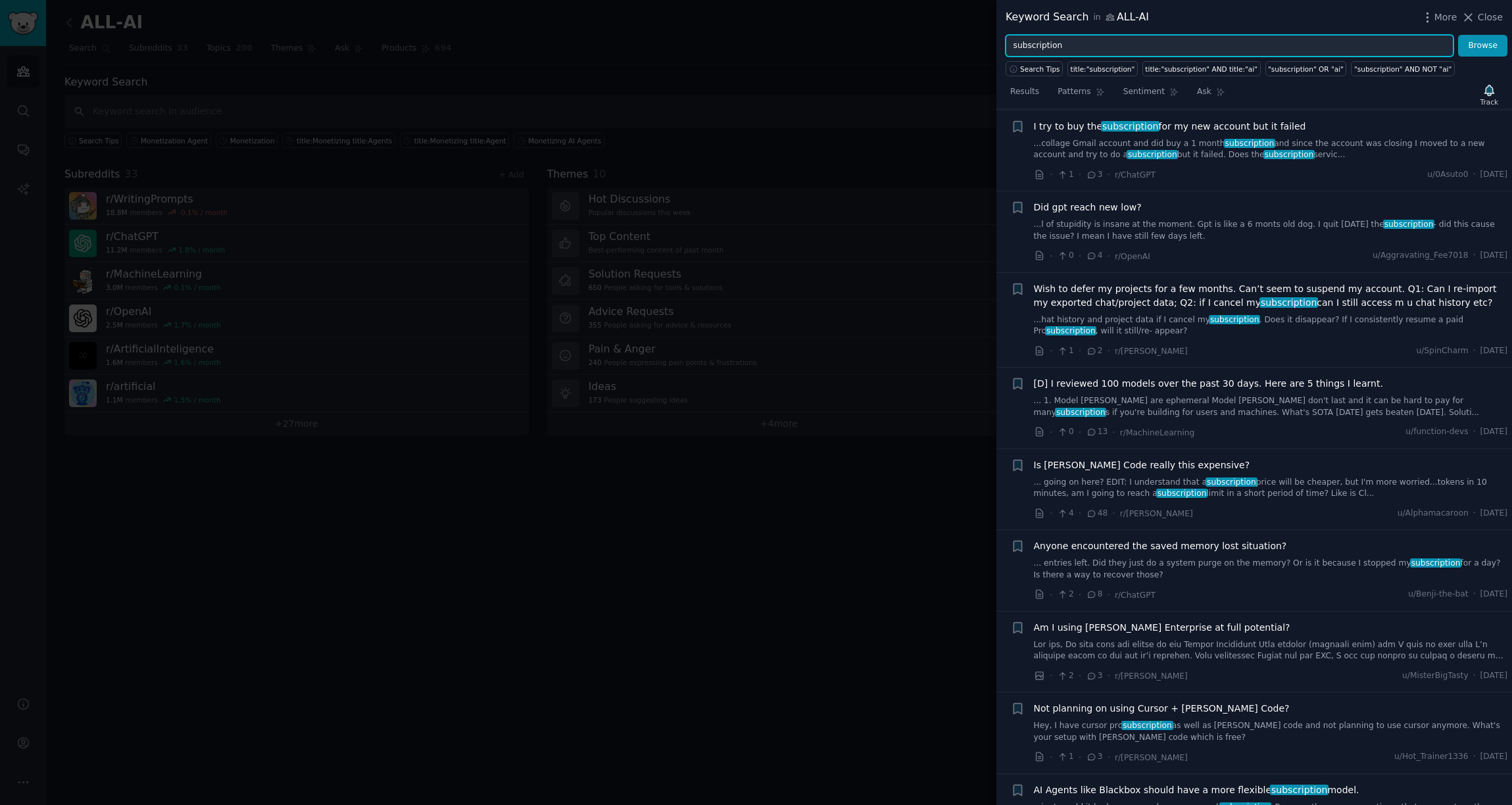
scroll to position [3587, 0]
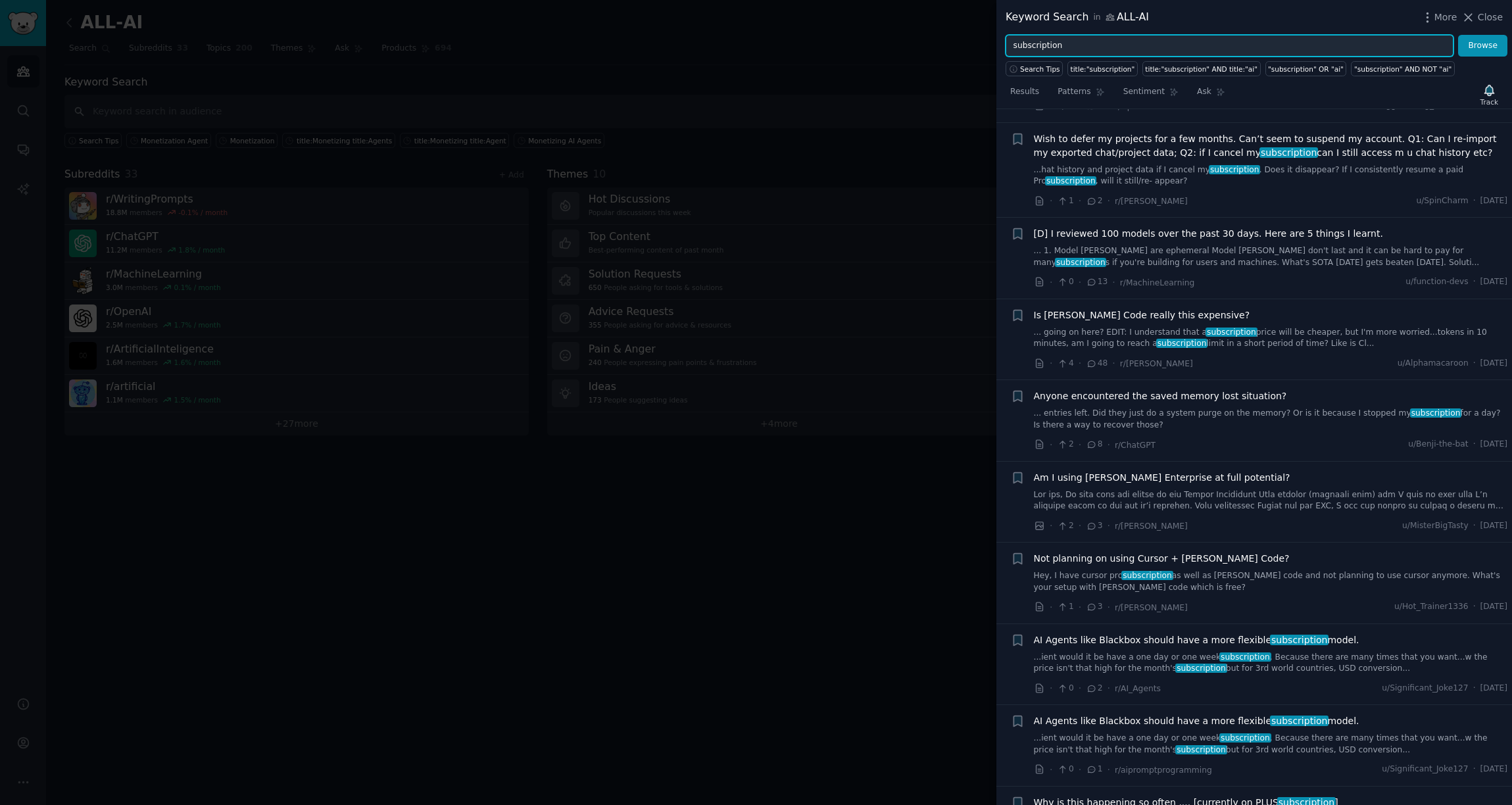
drag, startPoint x: 1067, startPoint y: 47, endPoint x: 993, endPoint y: 47, distance: 74.0
click at [993, 47] on div "Keyword Search in ALL-AI More Close subscription Browse Search Tips title:"subs…" at bounding box center [756, 402] width 1512 height 805
click at [1136, 35] on button "Browse" at bounding box center [1483, 45] width 49 height 22
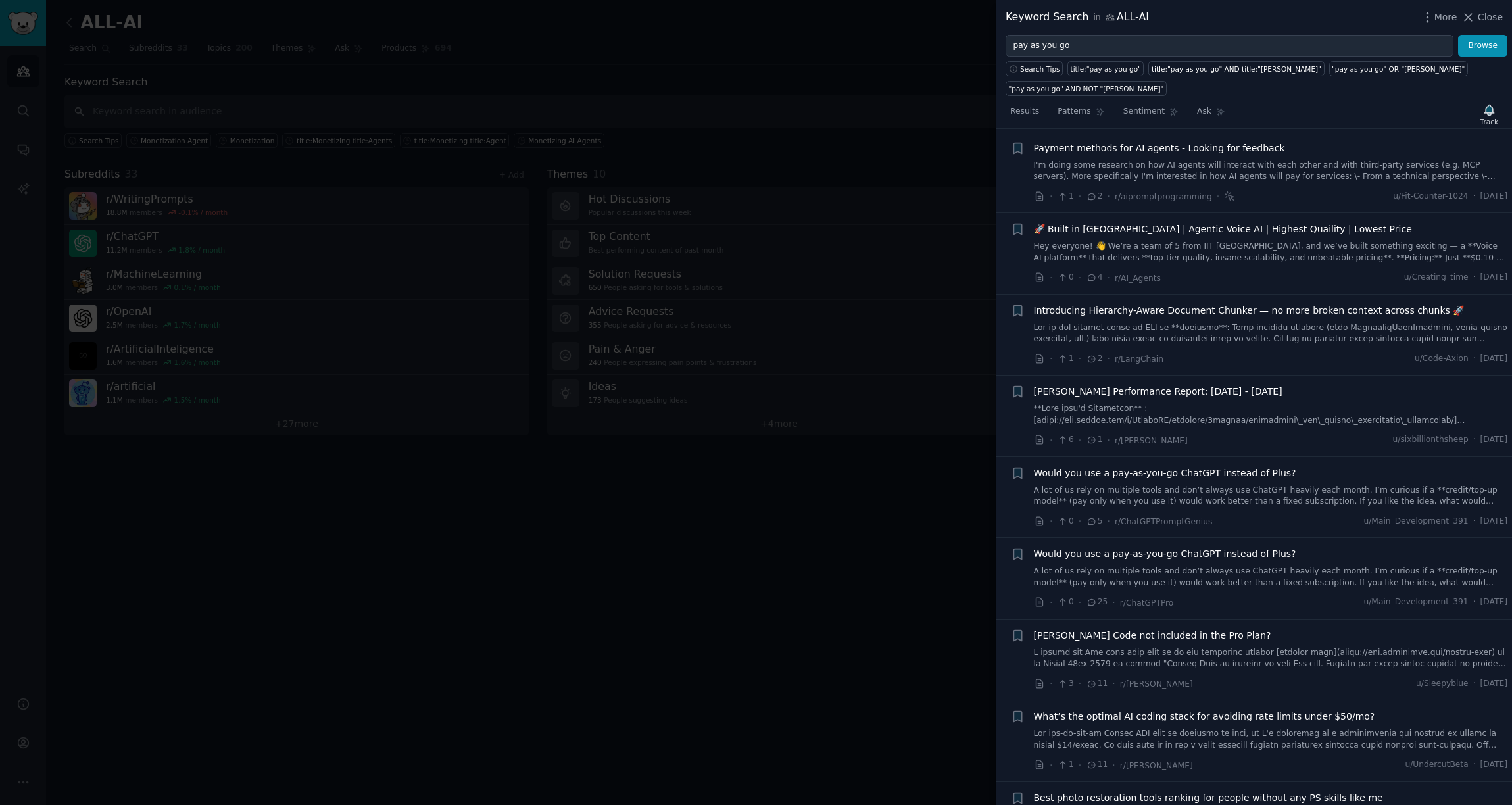
scroll to position [0, 0]
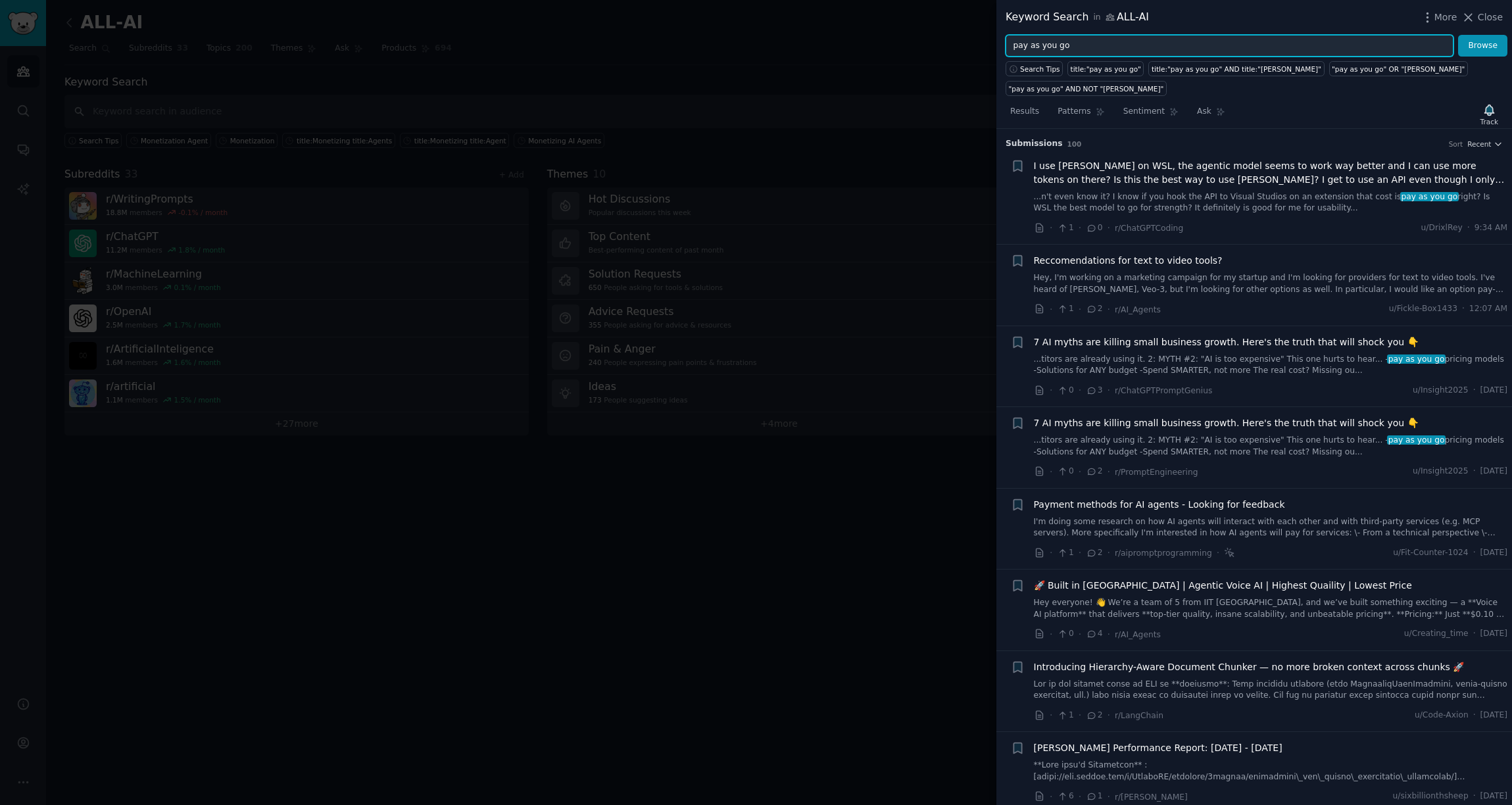
paste input "monetizing"
click at [1136, 35] on button "Browse" at bounding box center [1483, 45] width 49 height 22
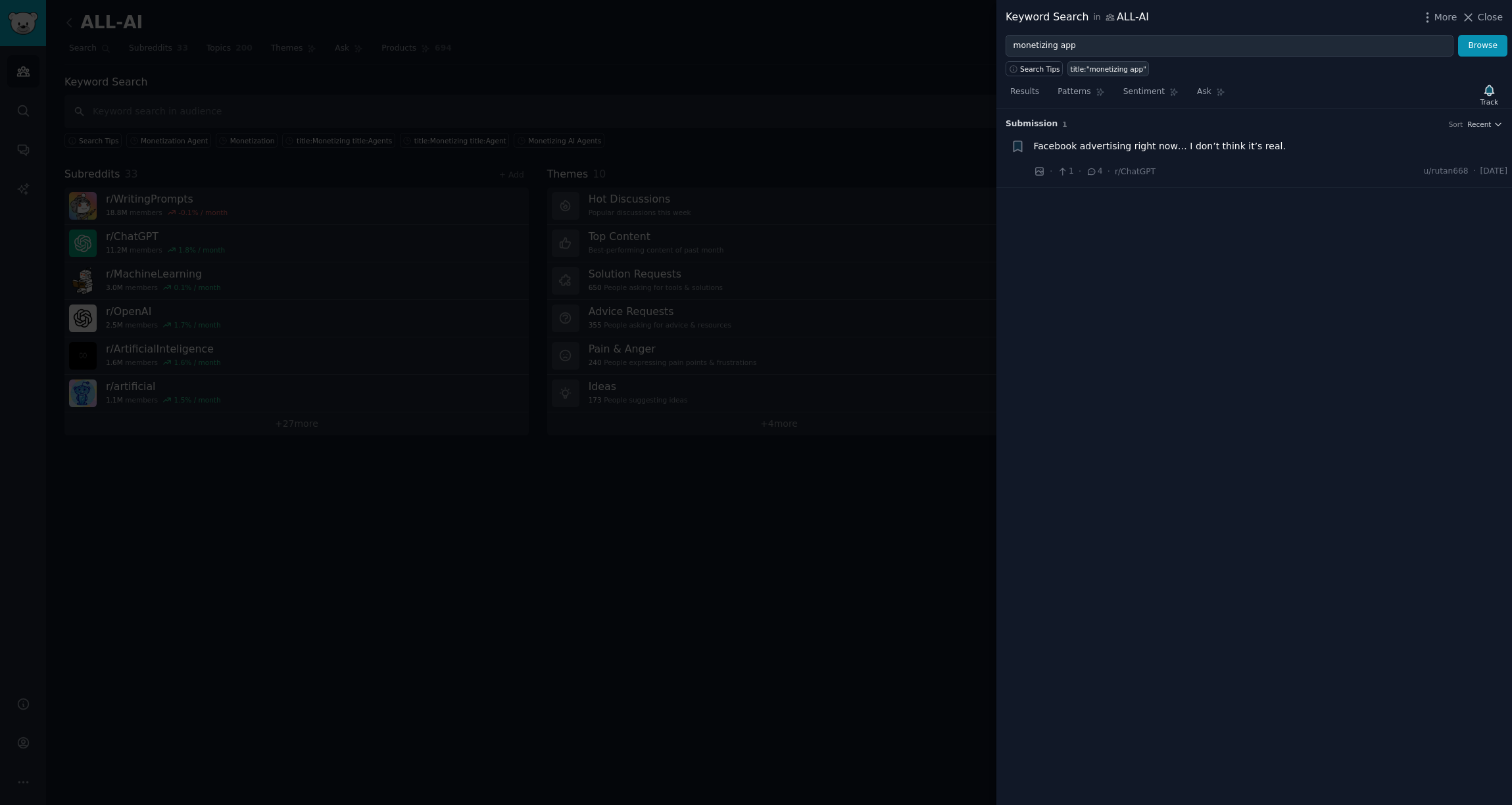
click at [1088, 68] on div "title:"monetizing app"" at bounding box center [1109, 68] width 76 height 9
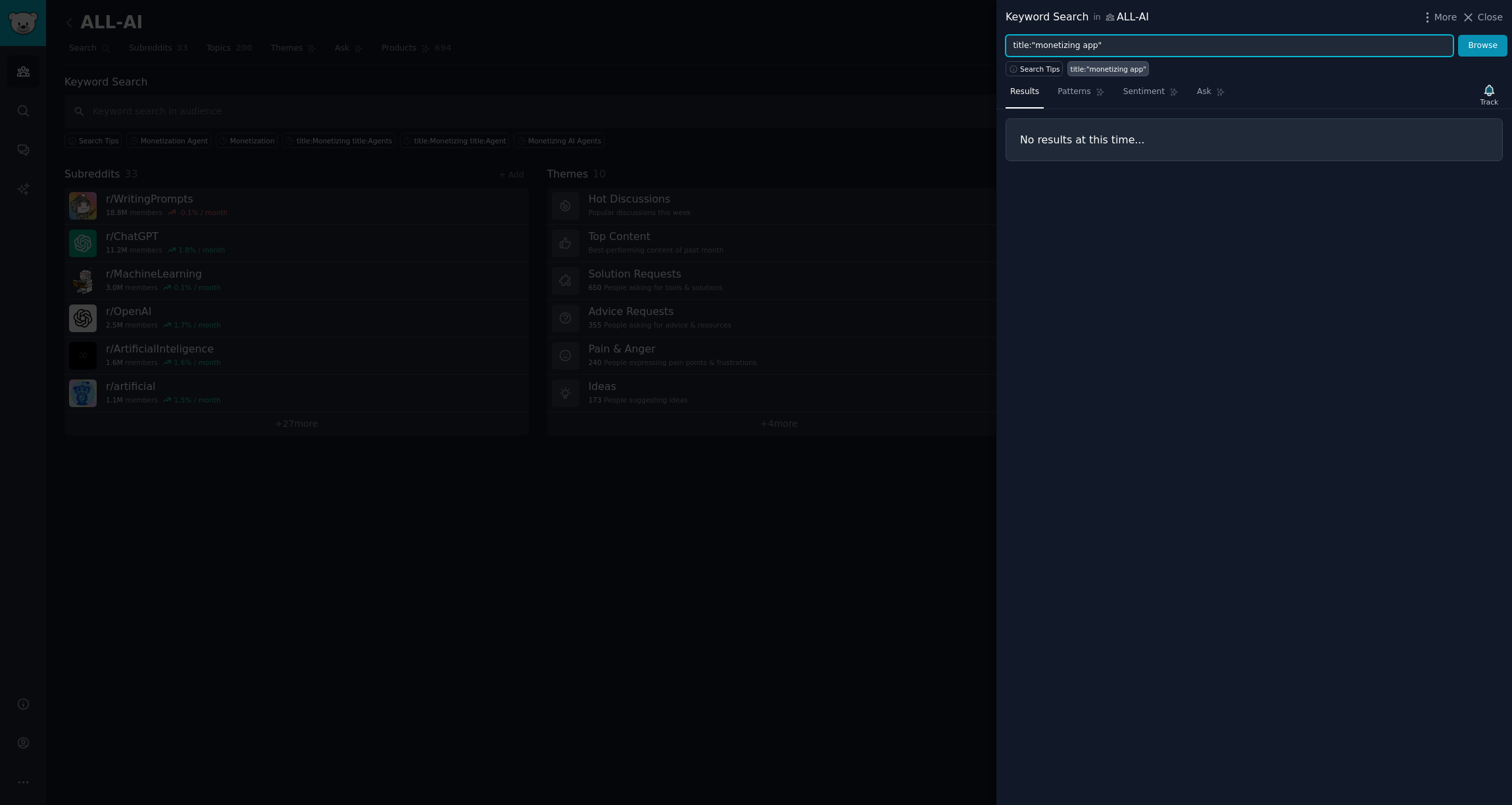
click at [1086, 44] on input "title:"monetizing app"" at bounding box center [1230, 45] width 448 height 22
click at [1136, 35] on button "Browse" at bounding box center [1483, 45] width 49 height 22
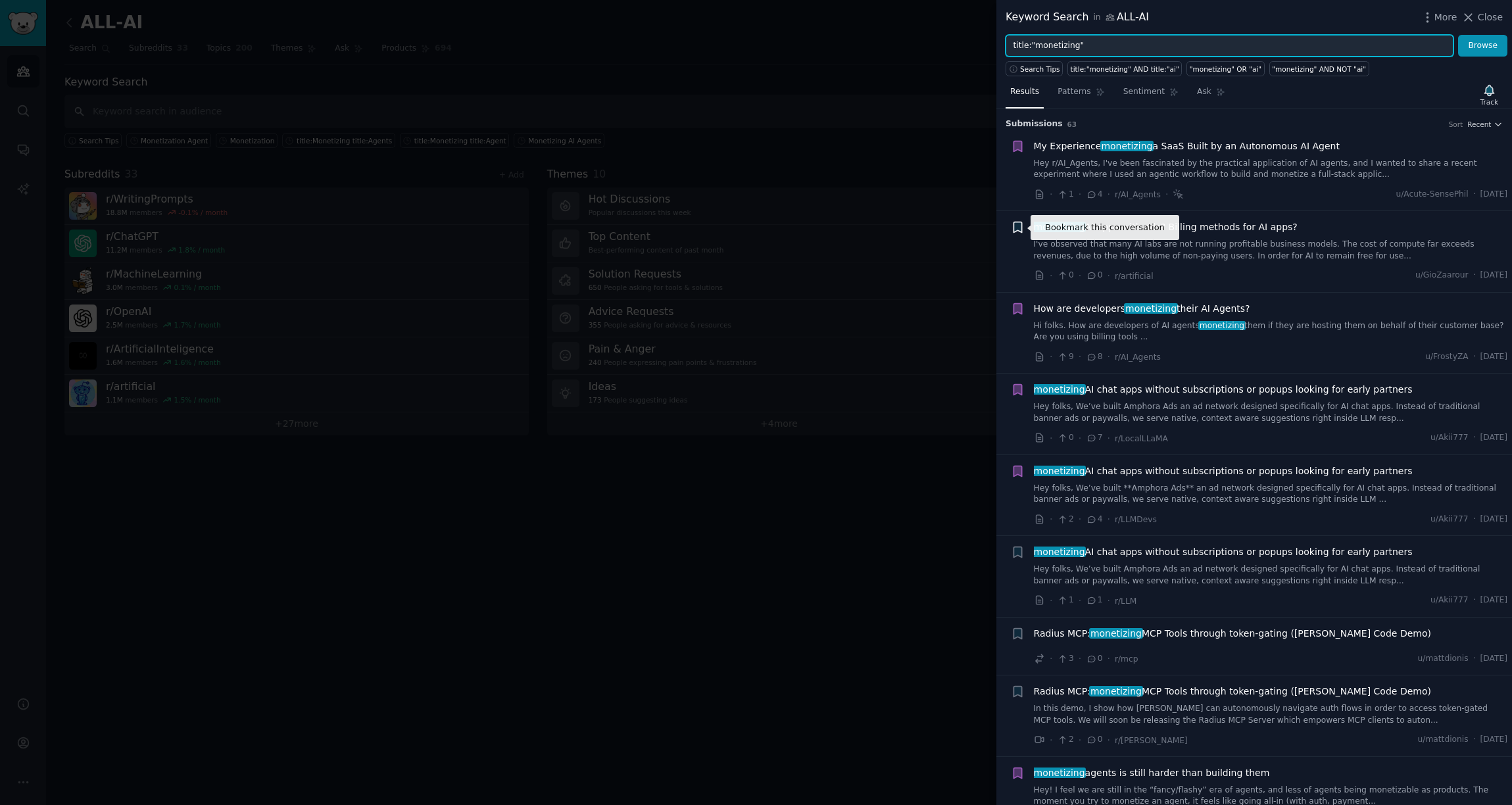
click at [1019, 230] on icon "button" at bounding box center [1018, 227] width 8 height 11
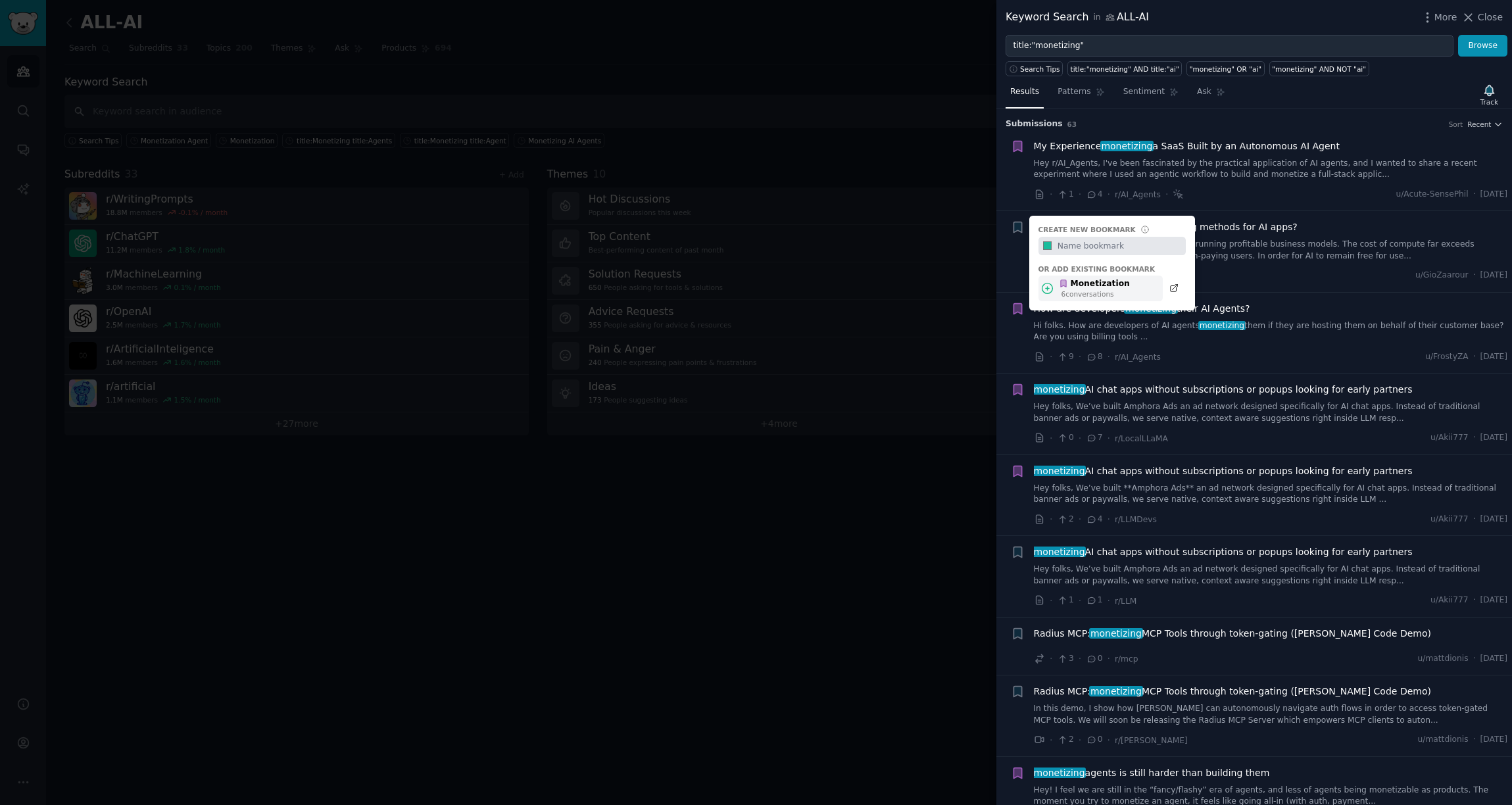
click at [1079, 283] on div "Monetization" at bounding box center [1094, 284] width 71 height 12
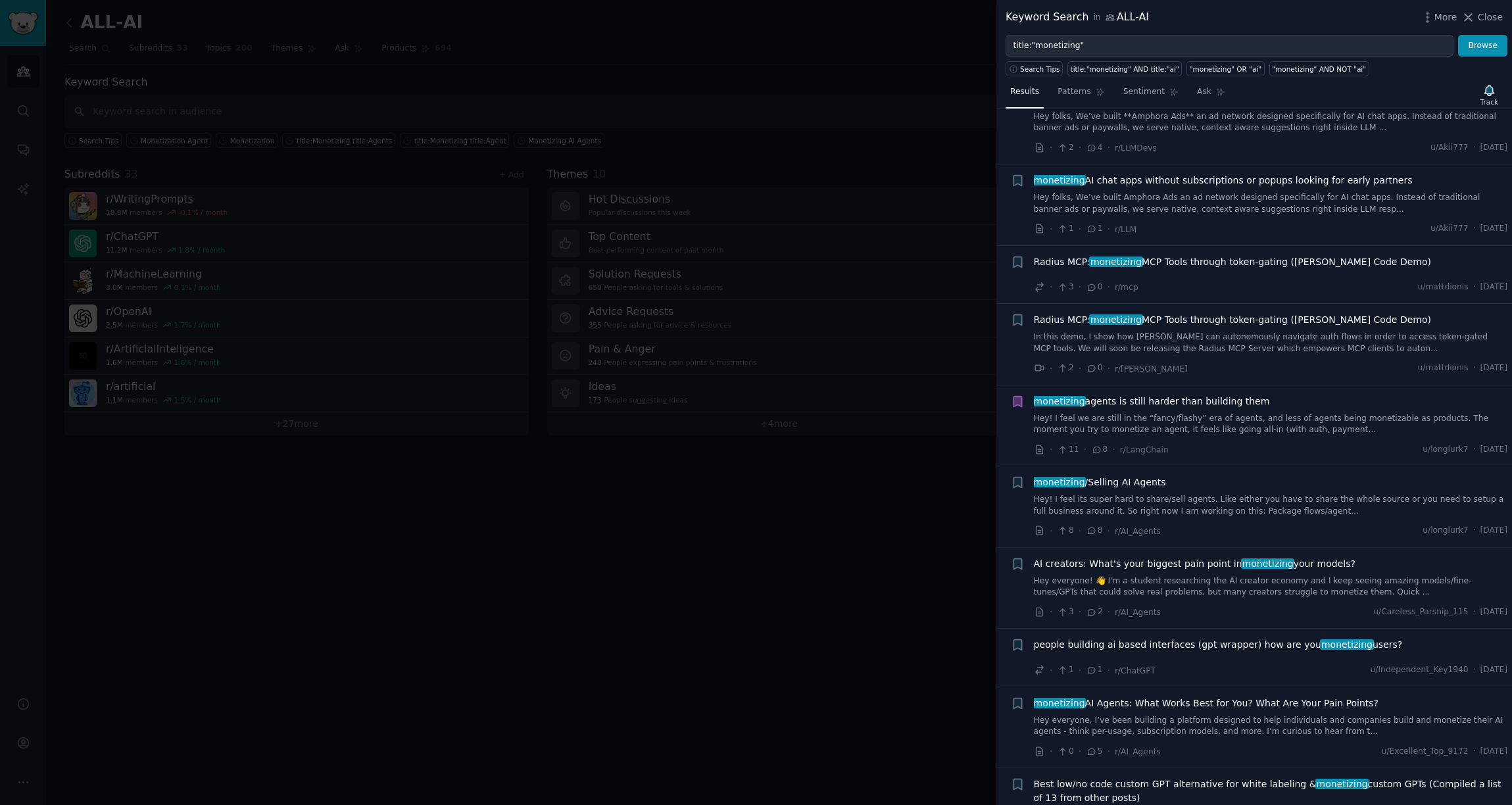
scroll to position [375, 0]
click at [1019, 481] on icon "button" at bounding box center [1018, 480] width 8 height 11
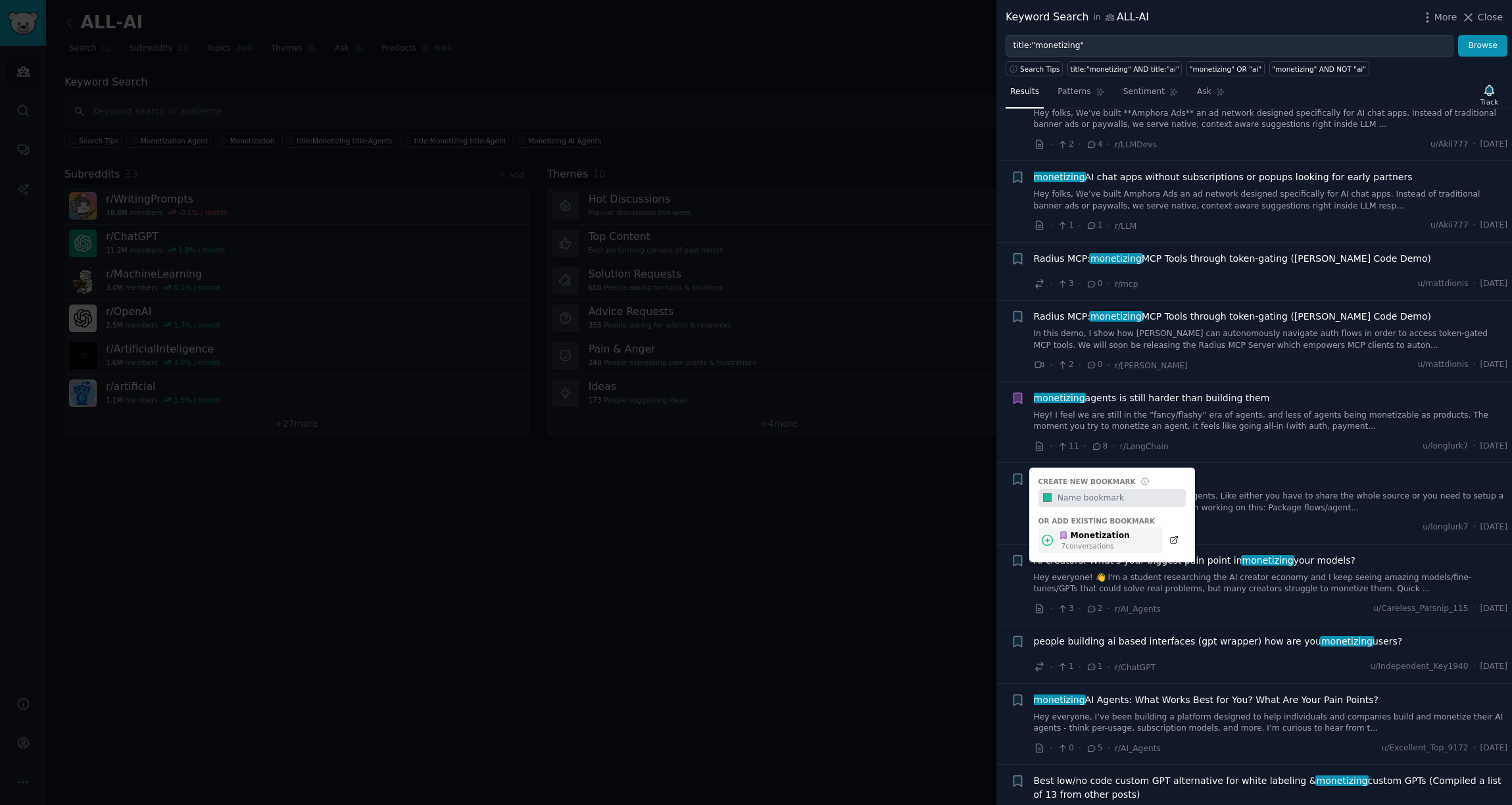
click at [1079, 539] on div "Monetization" at bounding box center [1094, 536] width 71 height 12
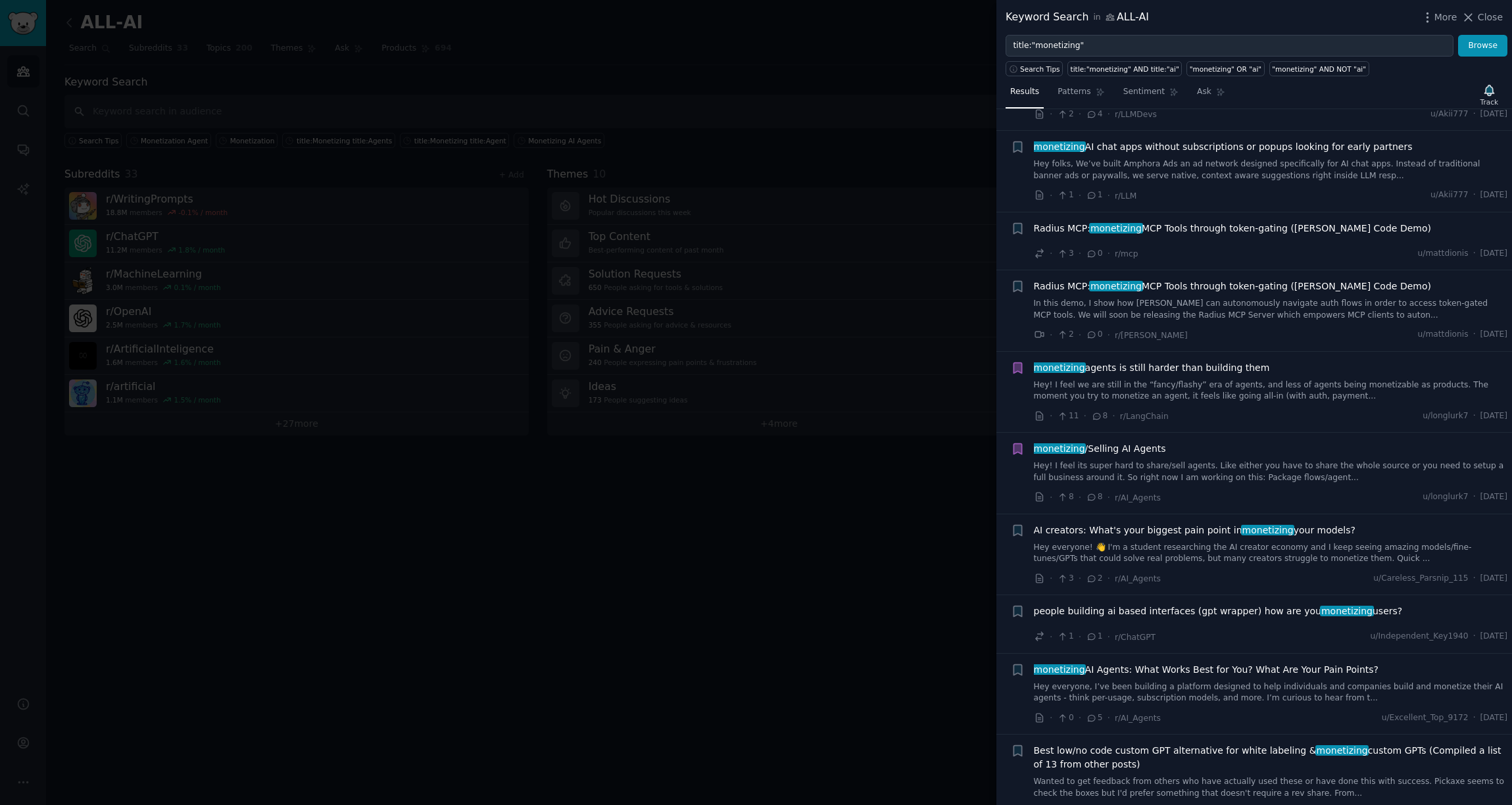
scroll to position [410, 0]
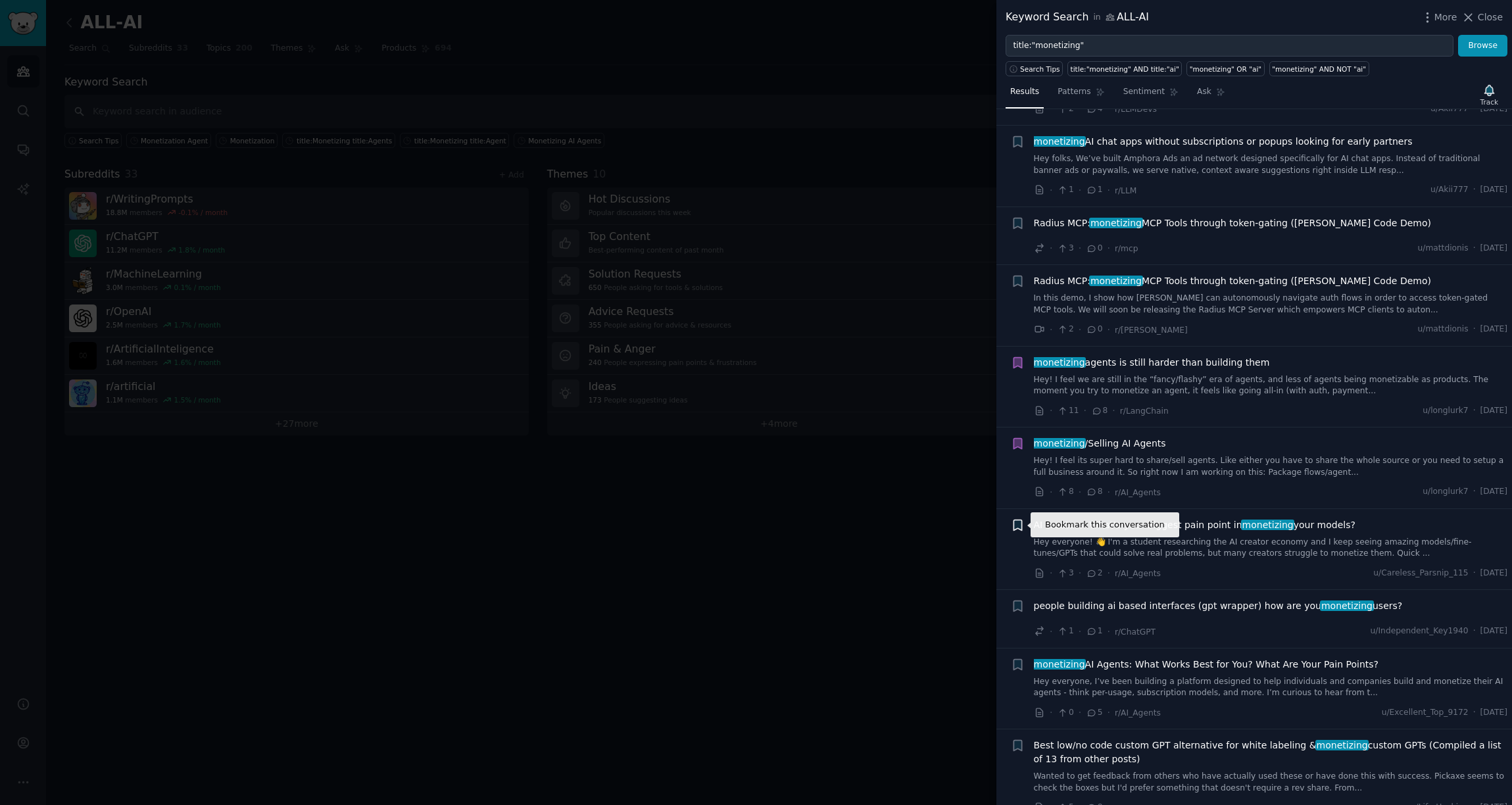
click at [1022, 529] on icon "button" at bounding box center [1018, 525] width 8 height 11
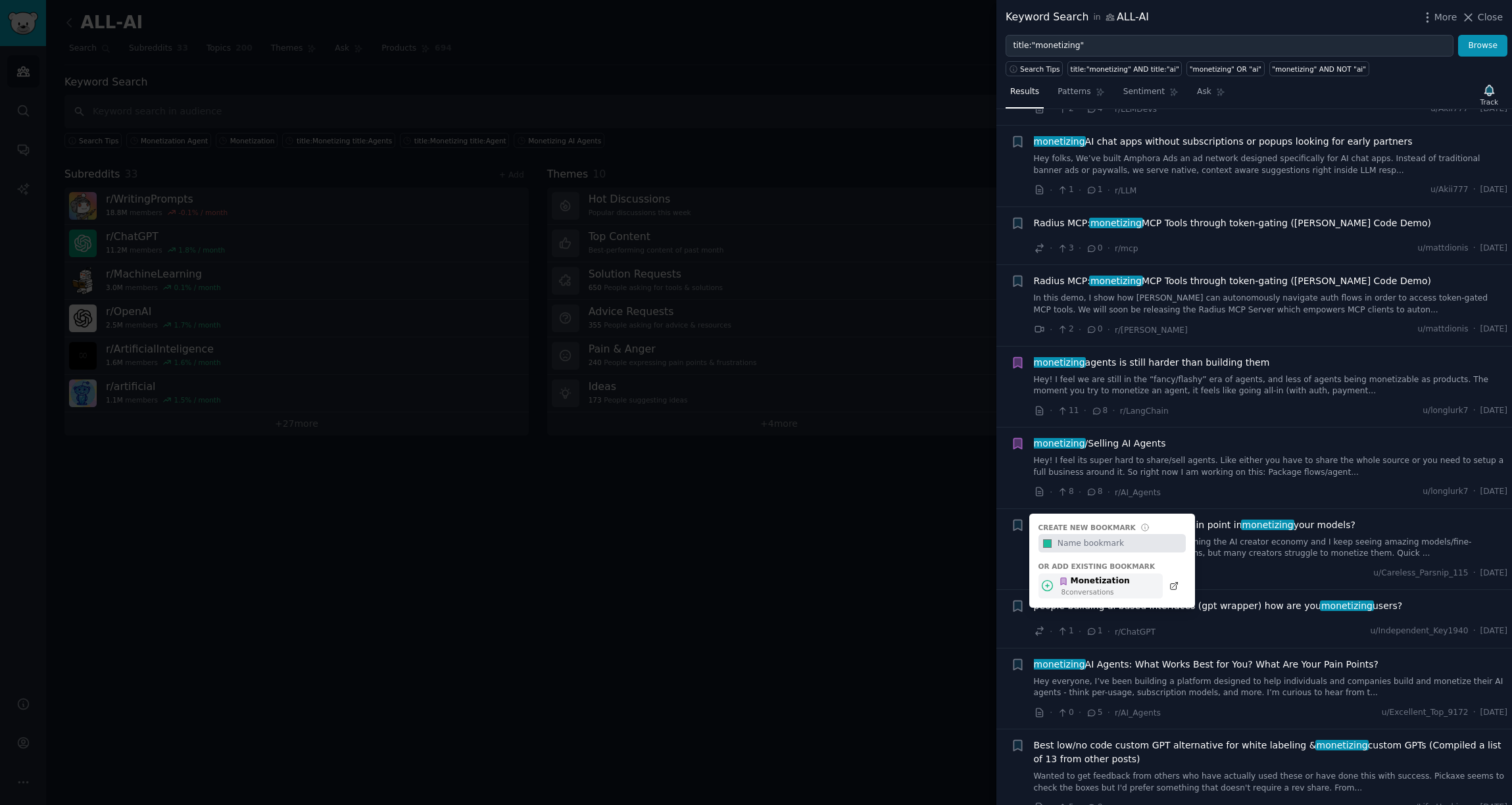
click at [1078, 586] on div "Monetization" at bounding box center [1094, 582] width 71 height 12
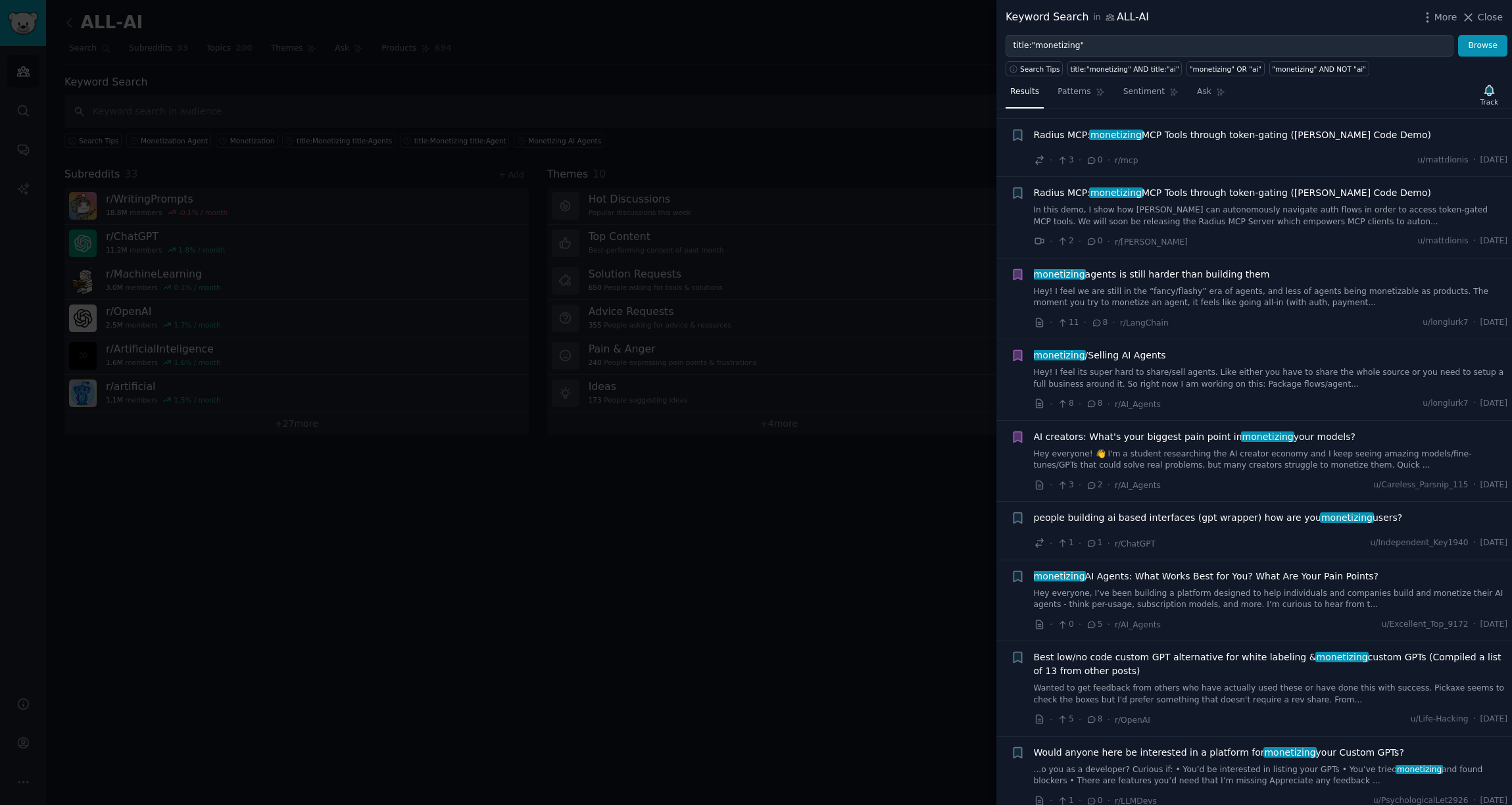
scroll to position [503, 0]
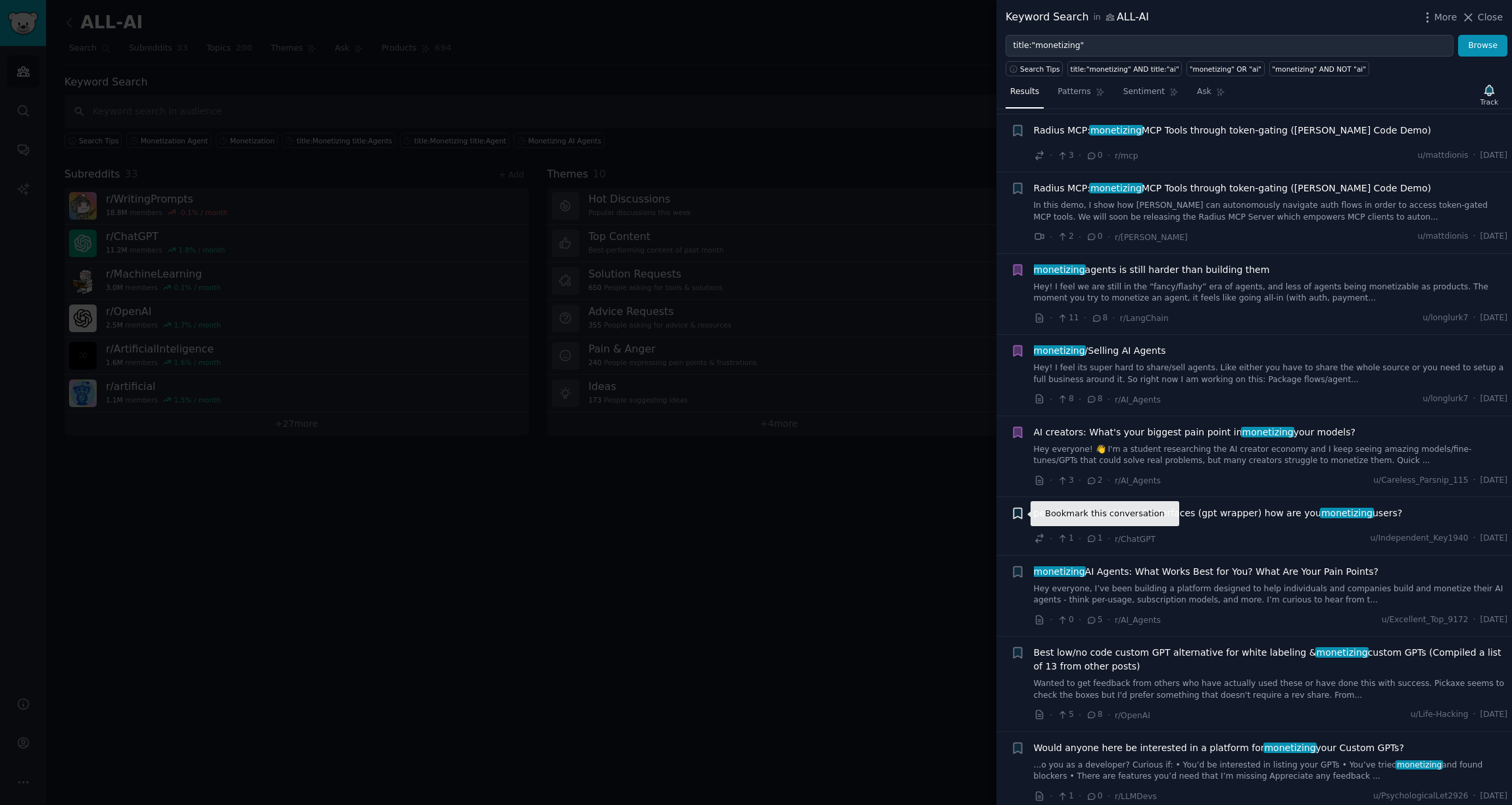
click at [1017, 517] on icon "button" at bounding box center [1018, 513] width 14 height 14
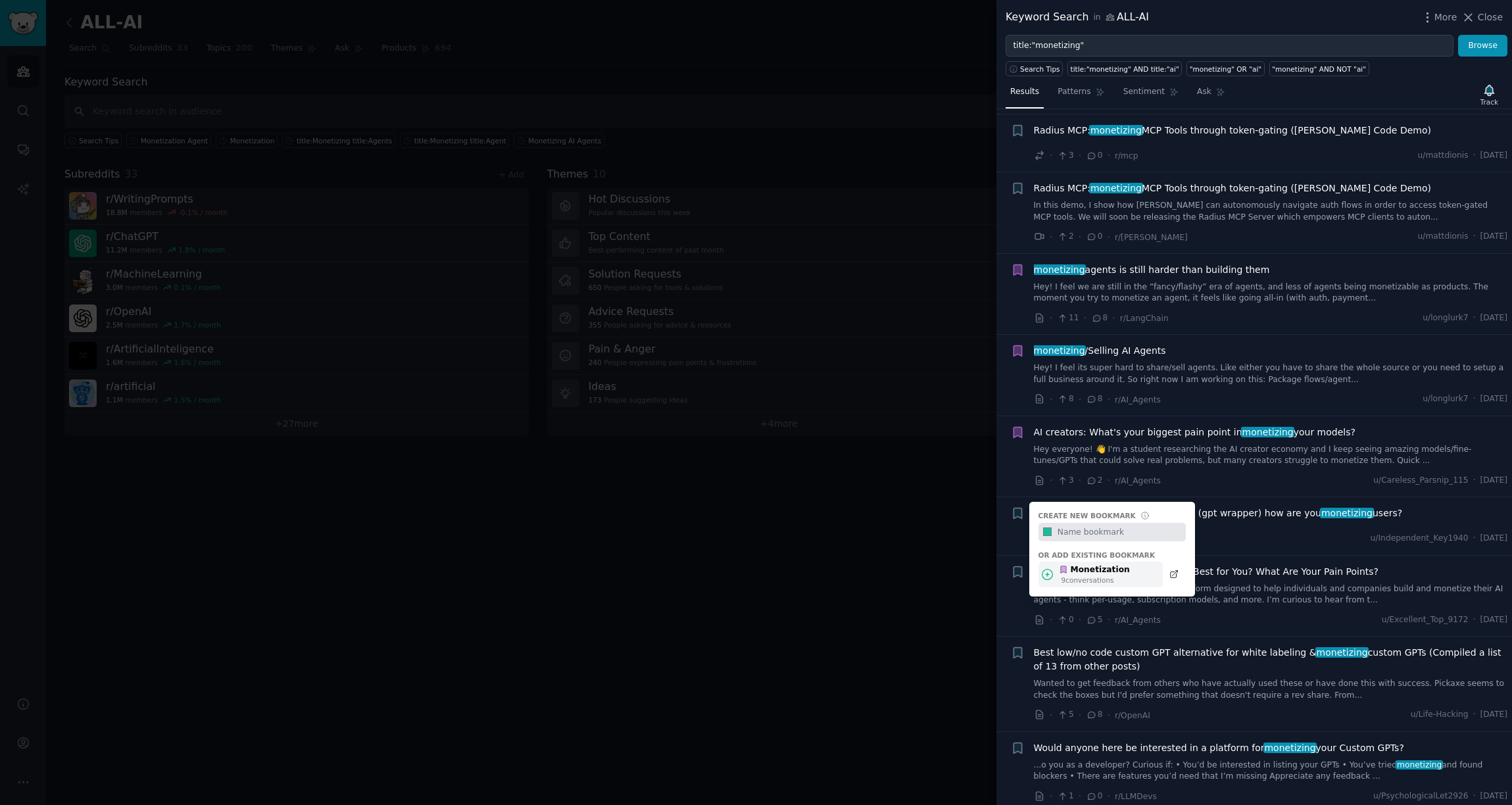
click at [1084, 583] on div "9 conversation s" at bounding box center [1096, 580] width 68 height 9
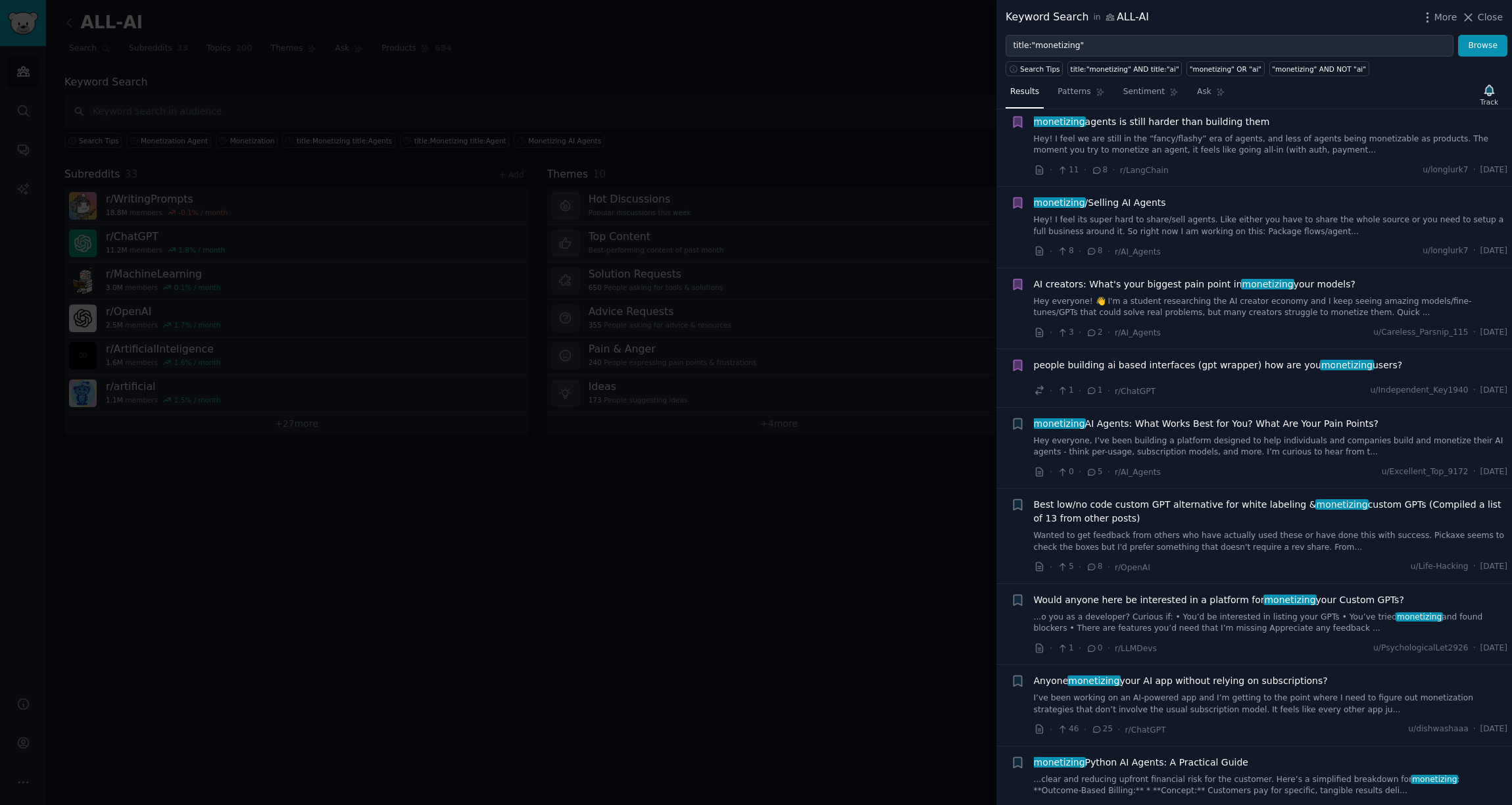
scroll to position [769, 0]
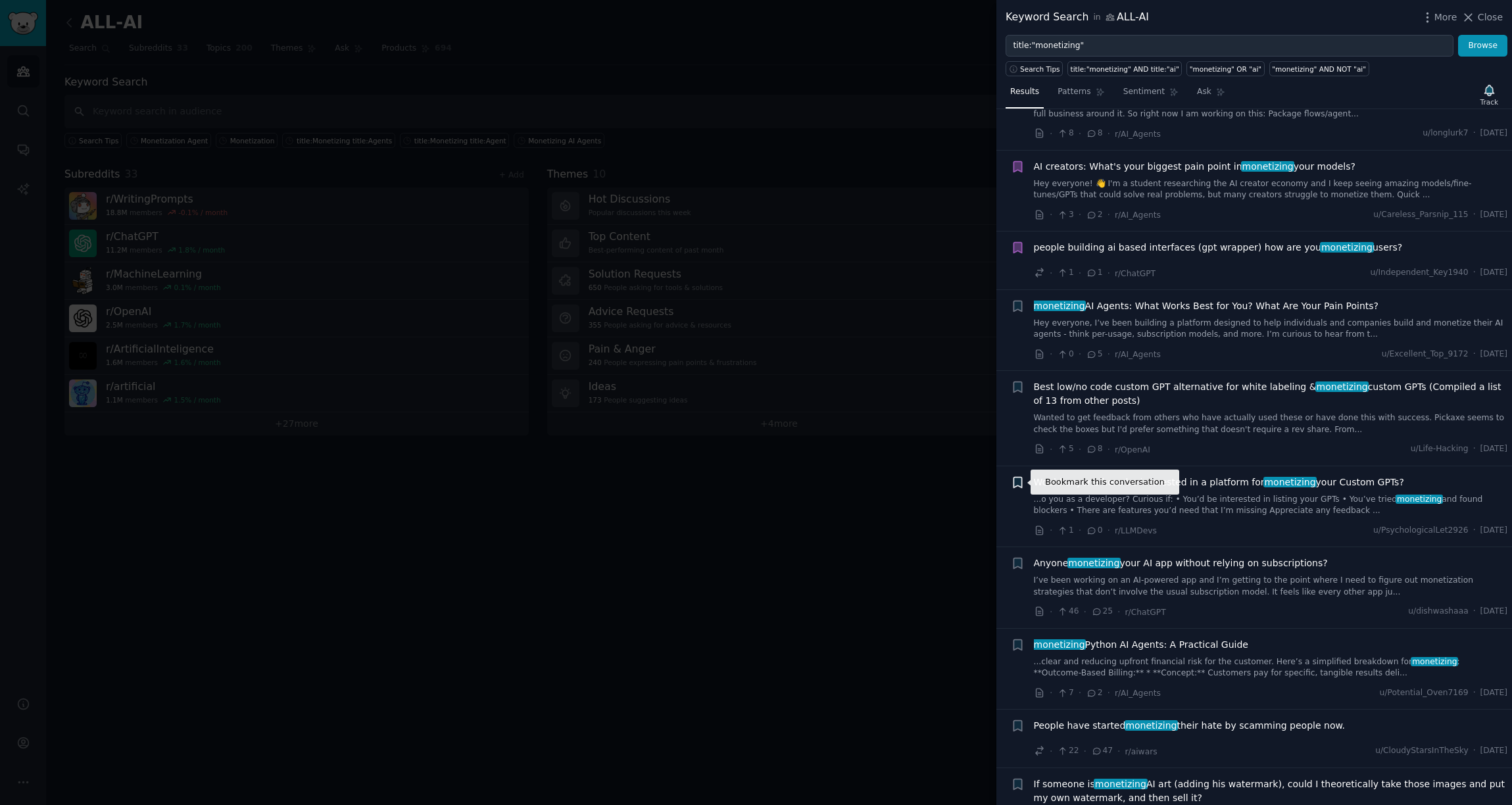
click at [1016, 480] on icon "button" at bounding box center [1018, 482] width 8 height 11
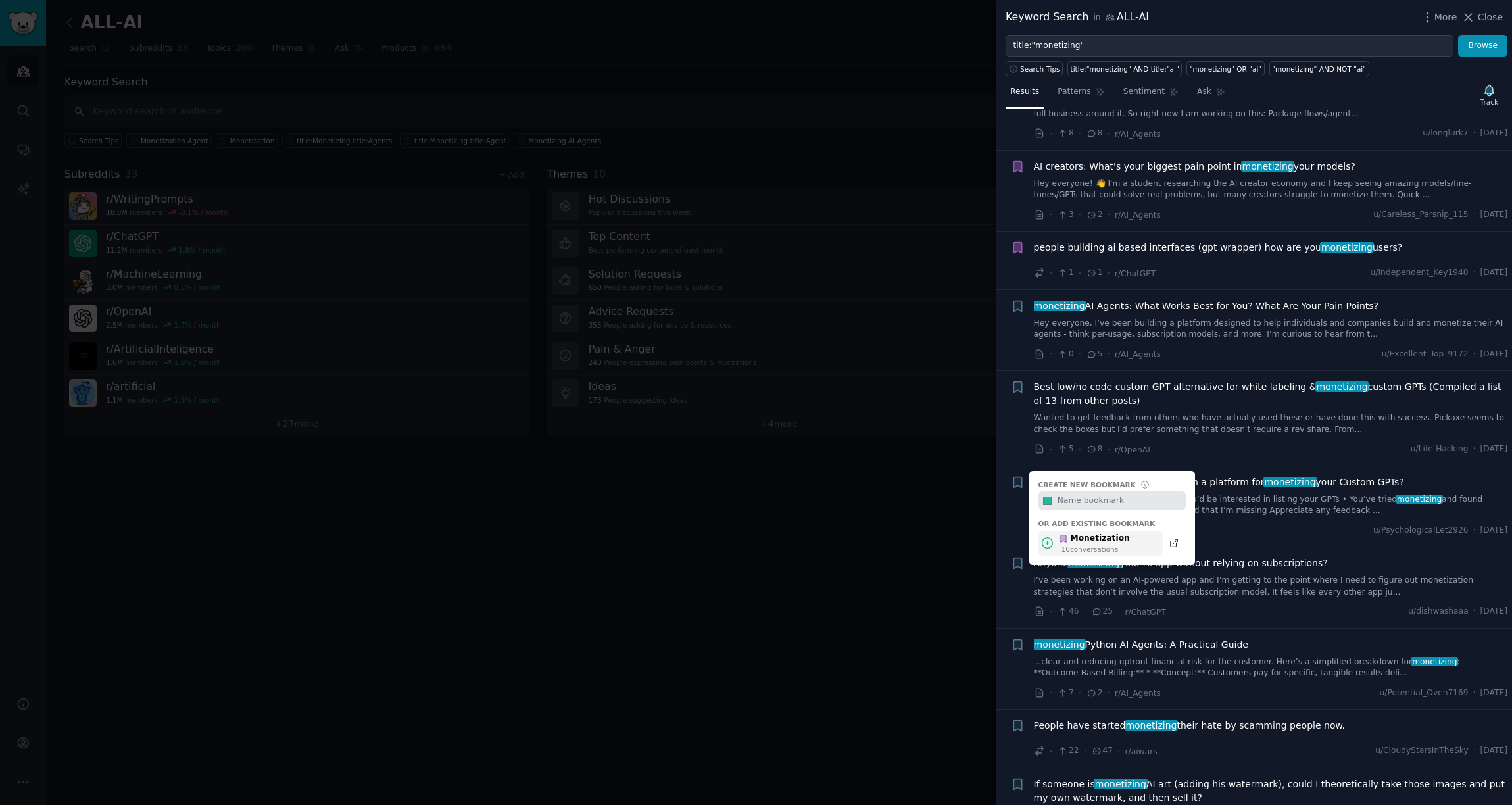
click at [1069, 533] on div "Monetization" at bounding box center [1094, 539] width 71 height 12
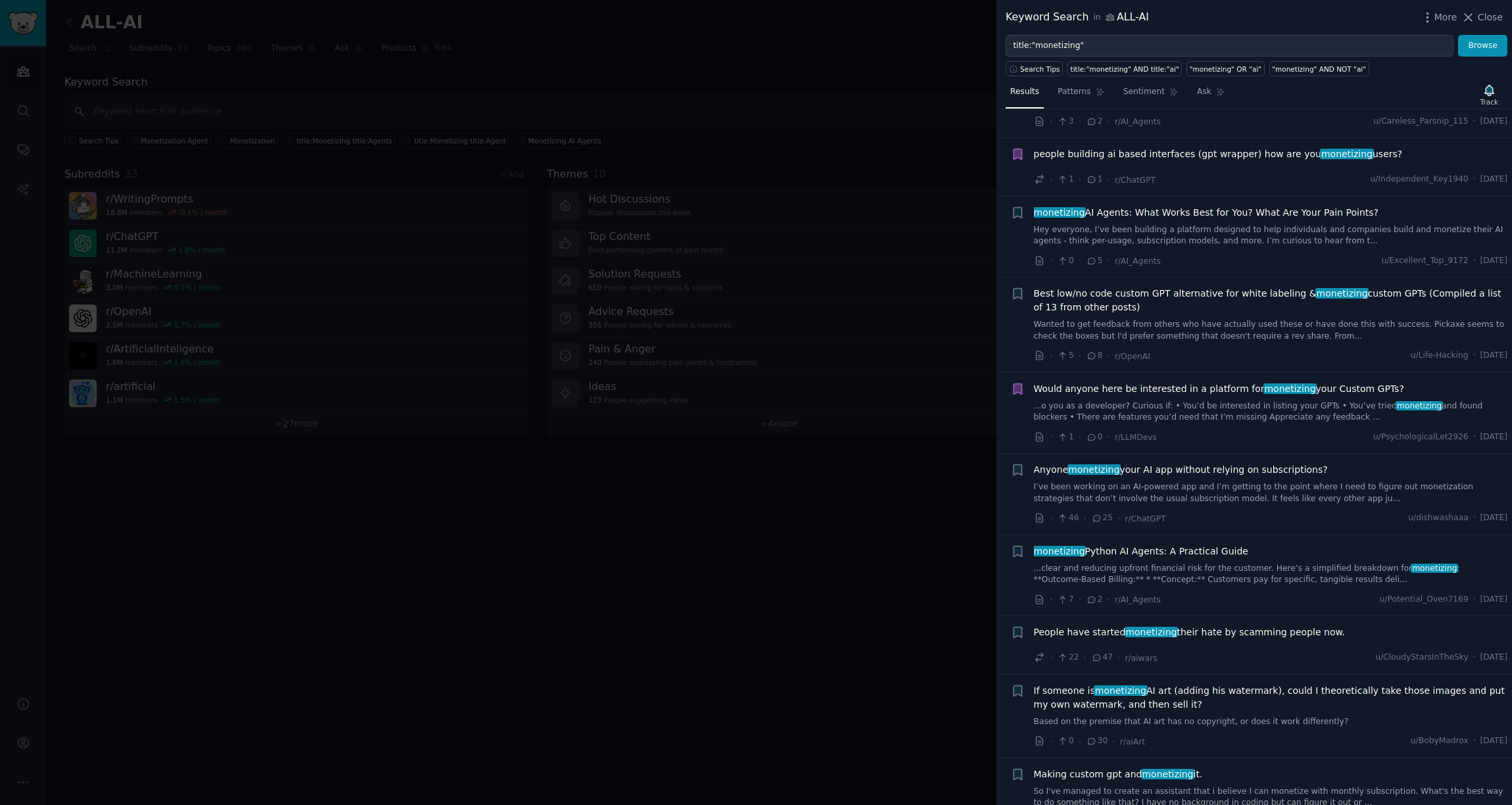
scroll to position [863, 0]
click at [1018, 471] on icon "button" at bounding box center [1018, 470] width 8 height 11
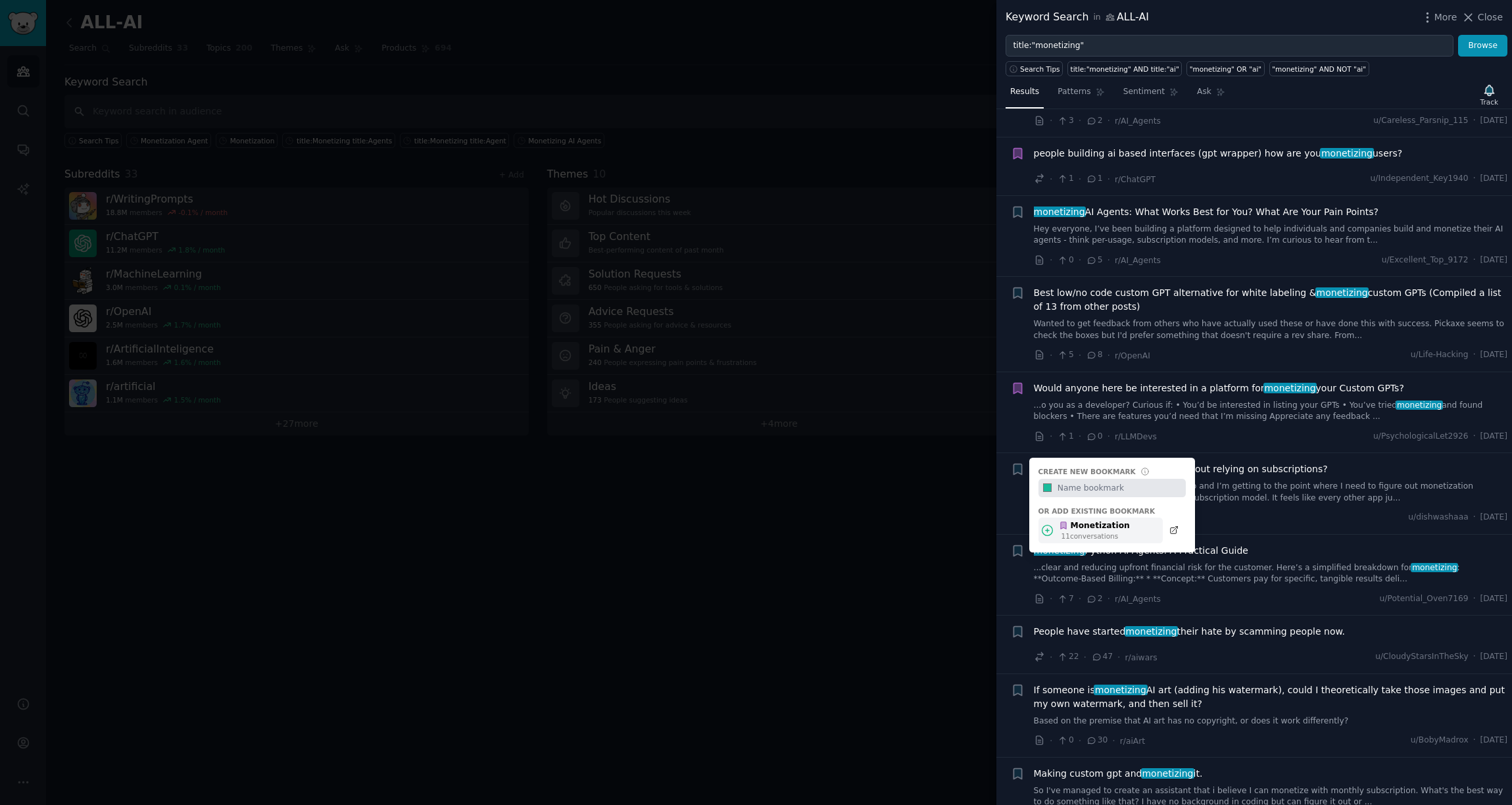
click at [1084, 540] on div "11 conversation s" at bounding box center [1096, 536] width 68 height 9
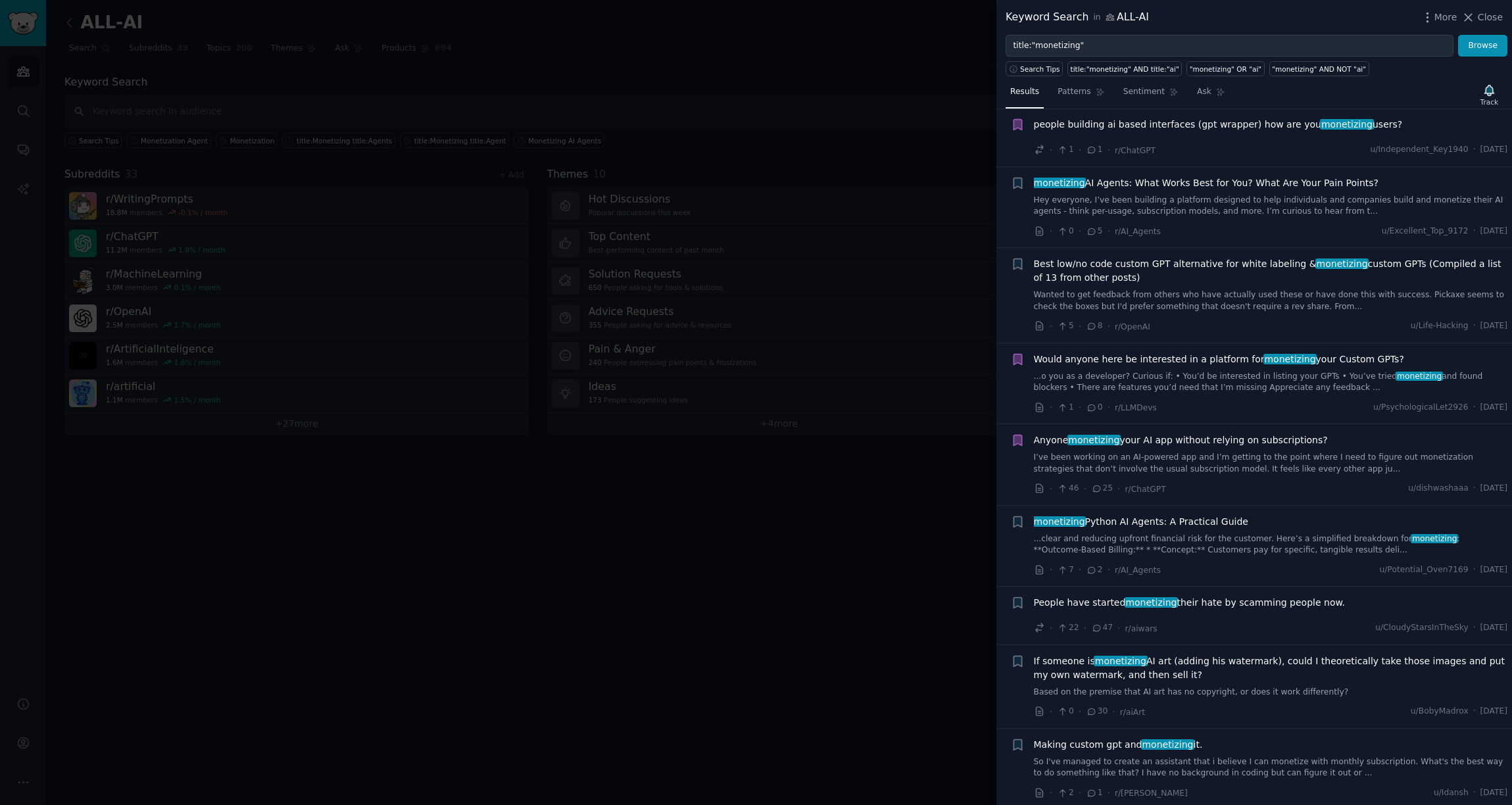
scroll to position [894, 0]
click at [1017, 526] on icon "button" at bounding box center [1018, 520] width 14 height 14
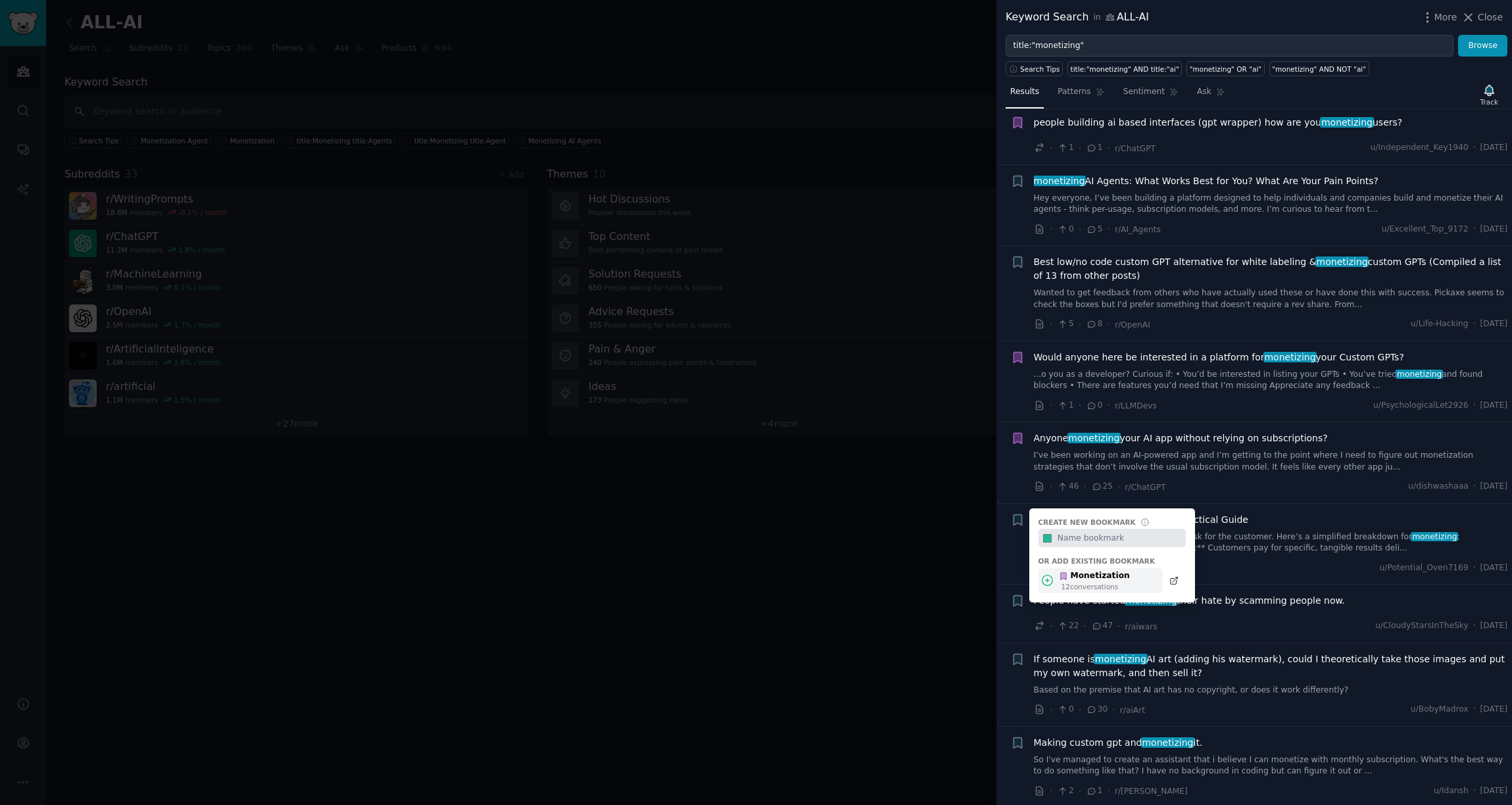
click at [1066, 573] on icon at bounding box center [1063, 576] width 9 height 9
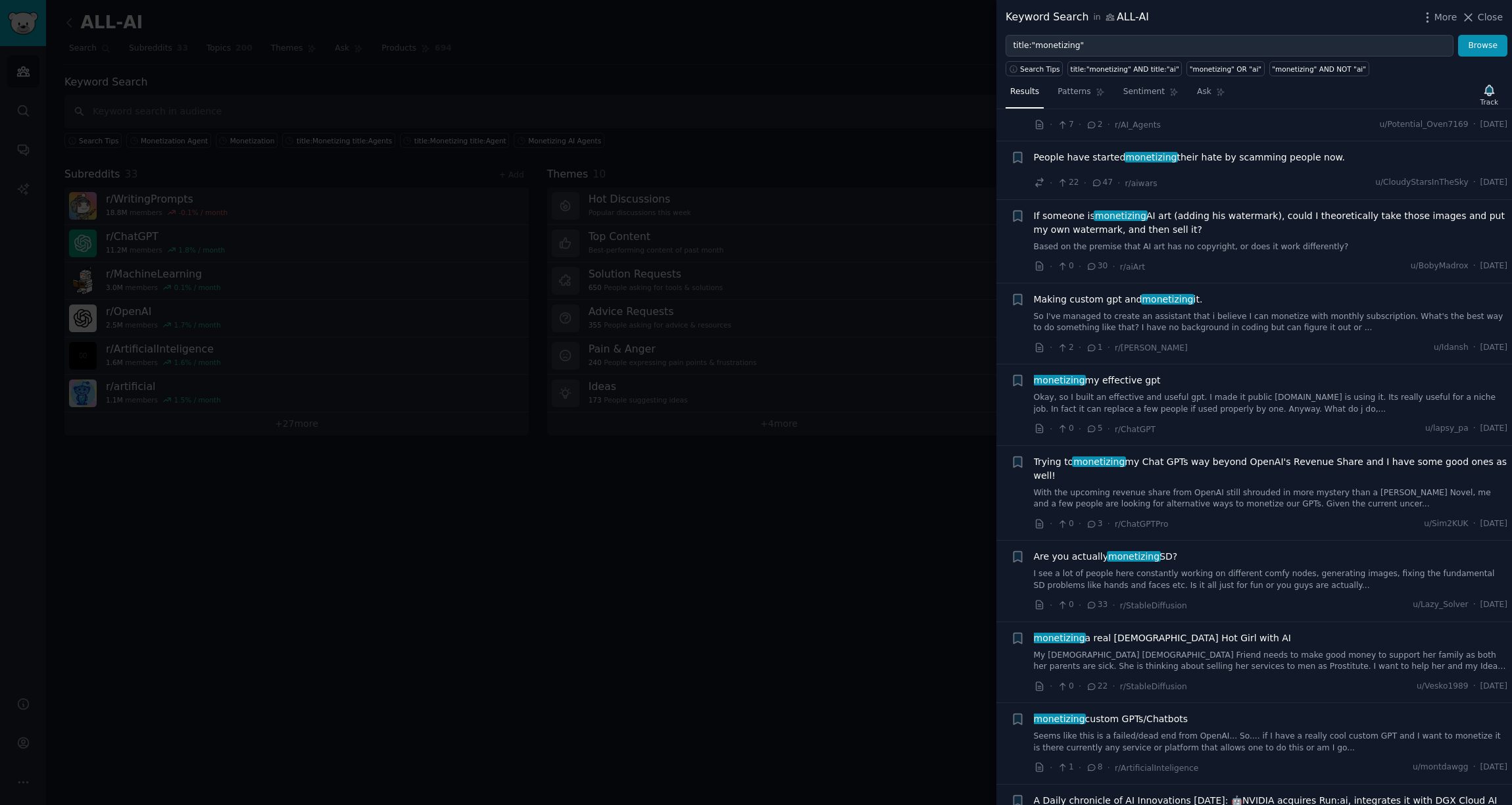
scroll to position [1408, 0]
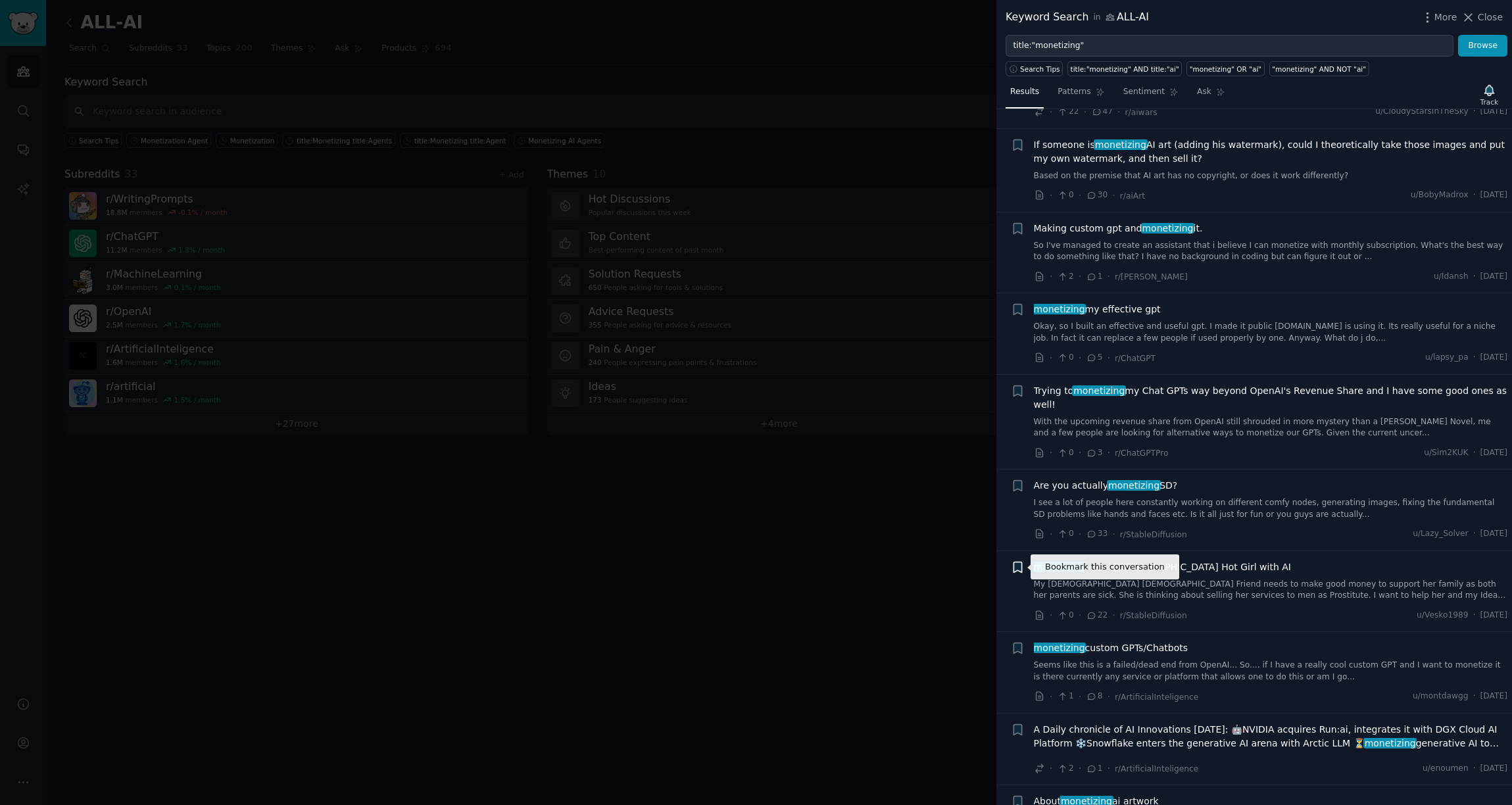
click at [1021, 564] on icon "button" at bounding box center [1018, 567] width 8 height 11
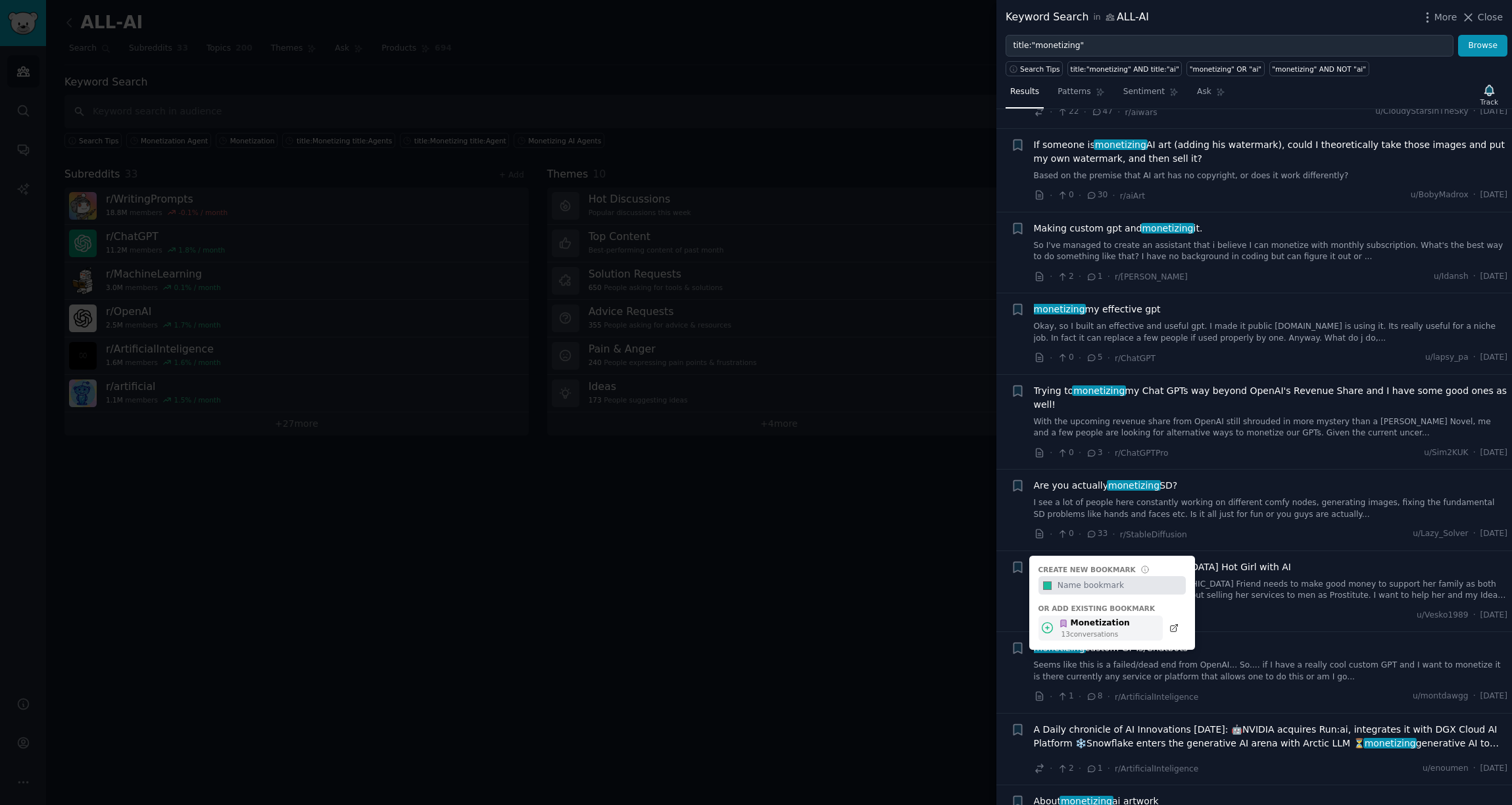
click at [1075, 628] on div "Monetization" at bounding box center [1094, 624] width 71 height 12
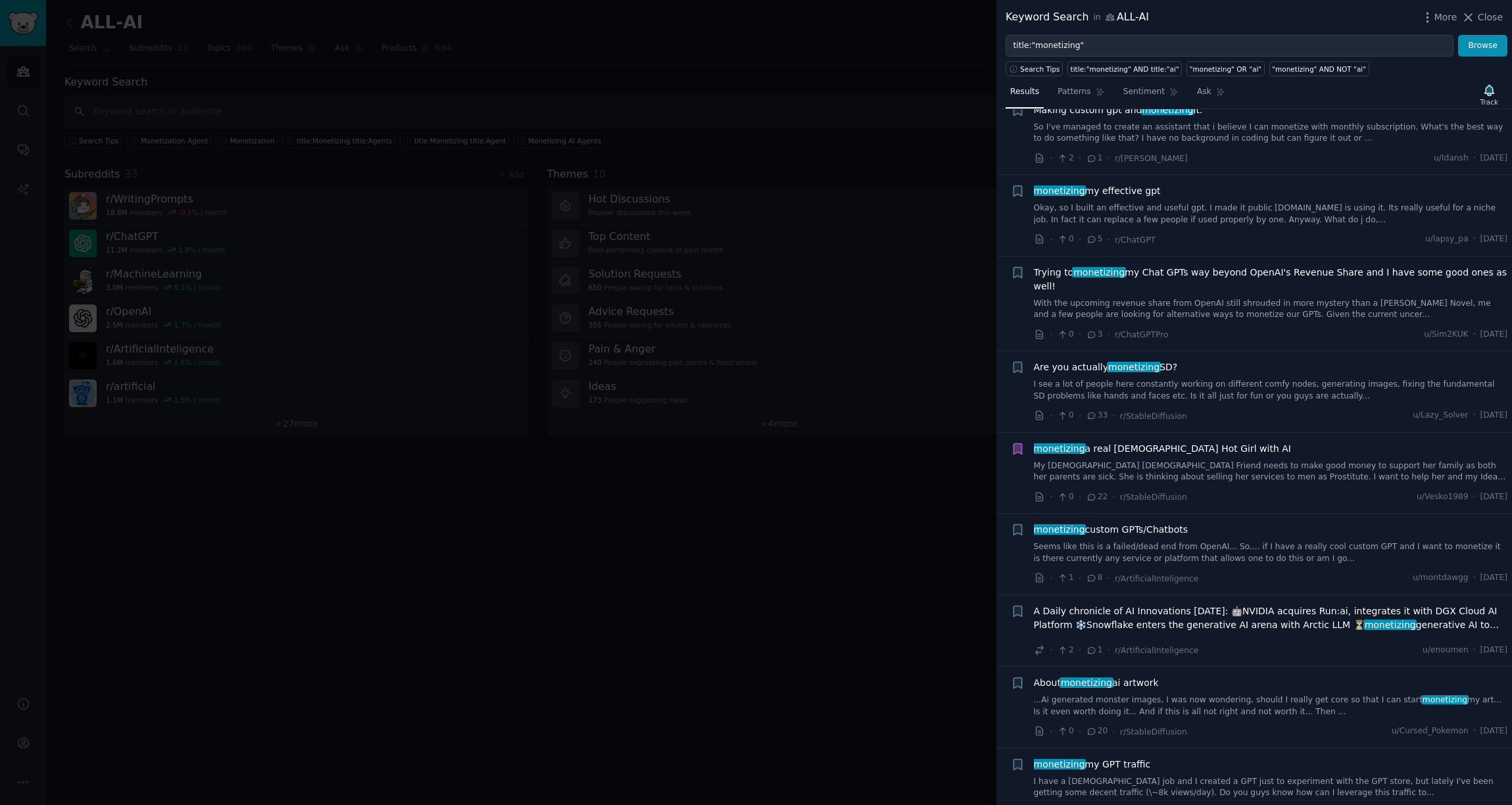
scroll to position [1547, 0]
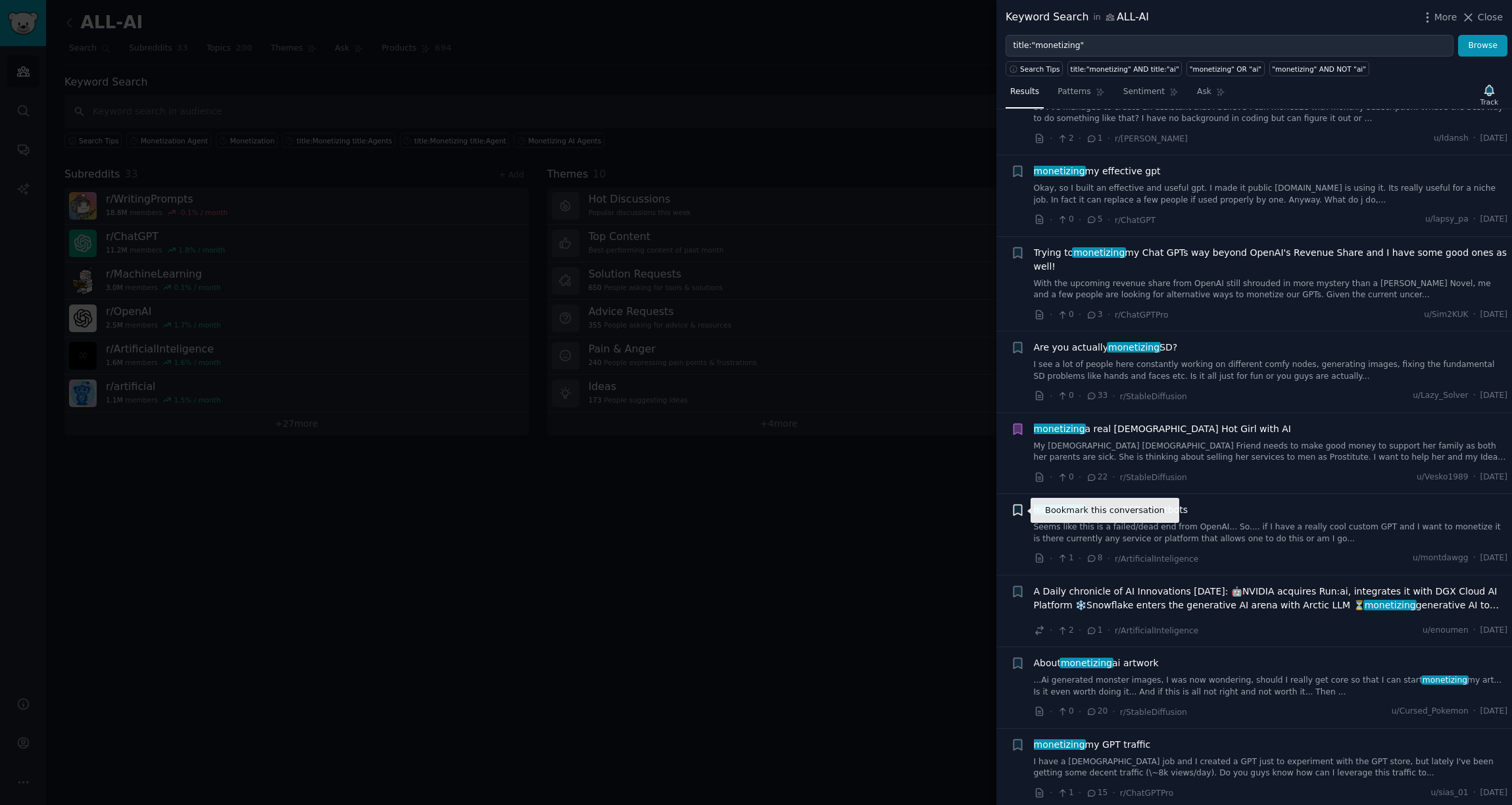
click at [1016, 507] on icon "button" at bounding box center [1018, 510] width 8 height 11
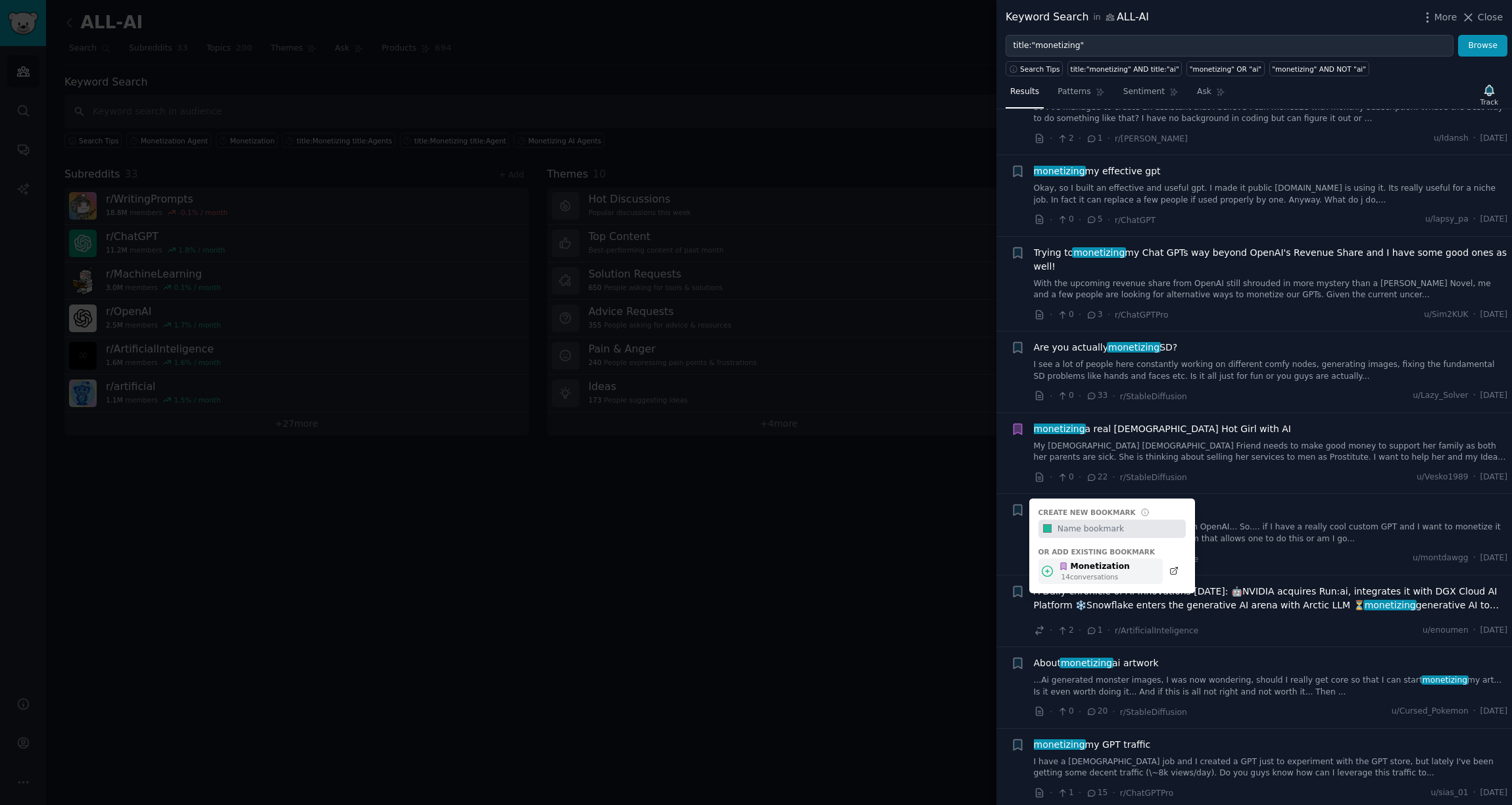
click at [1071, 564] on div "Monetization" at bounding box center [1094, 567] width 71 height 12
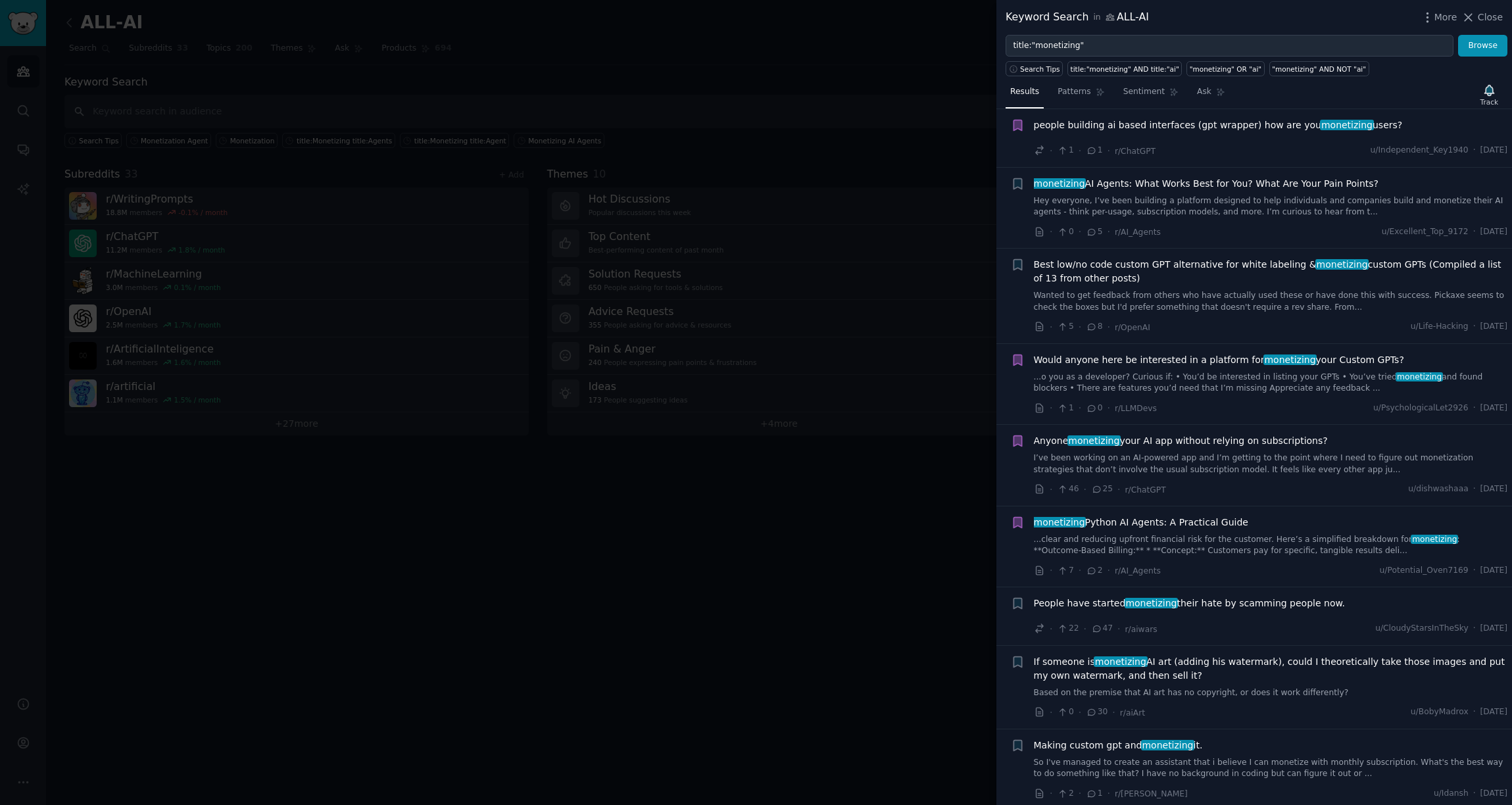
scroll to position [698, 0]
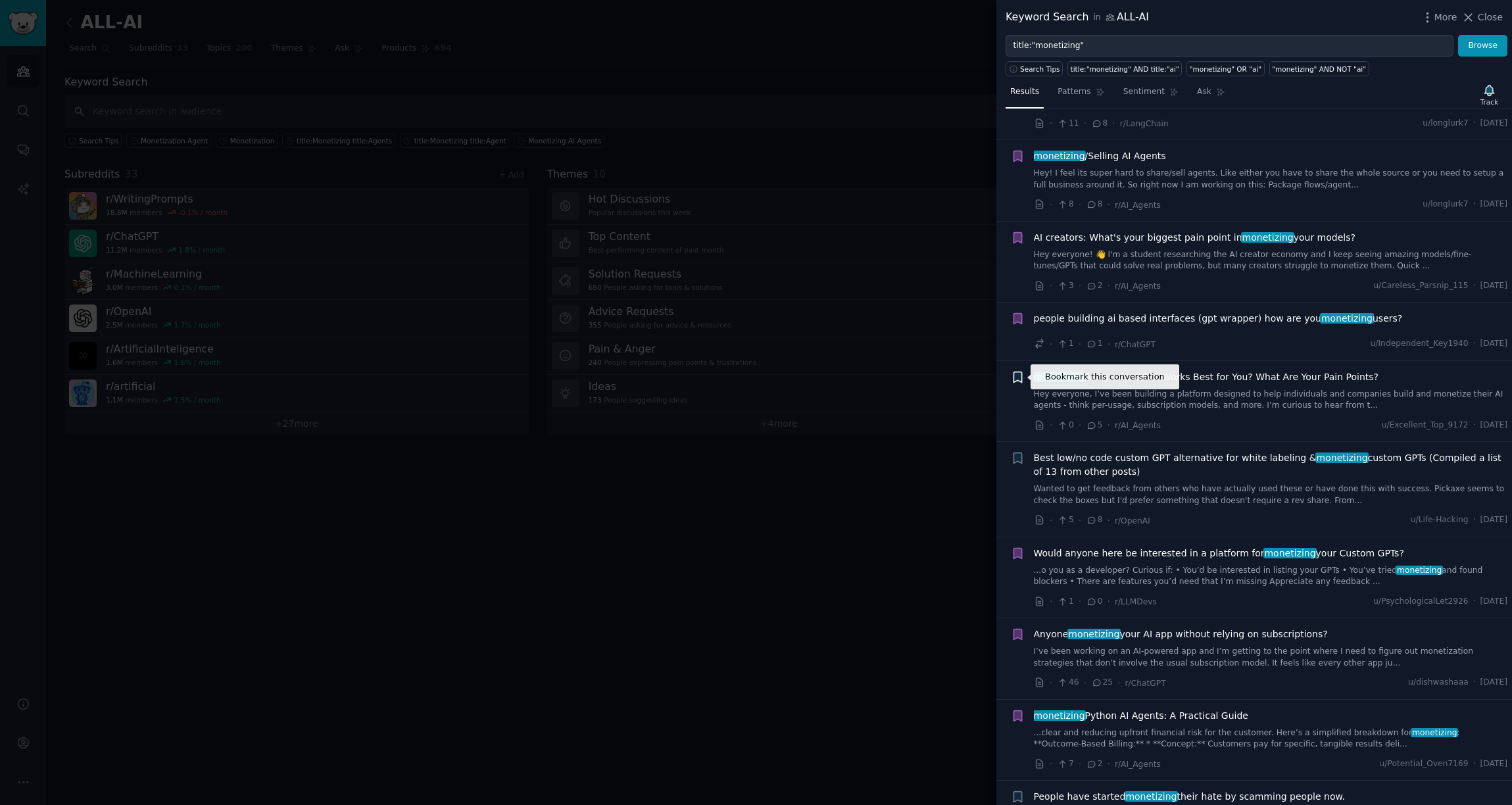
click at [1019, 378] on icon "button" at bounding box center [1018, 377] width 8 height 11
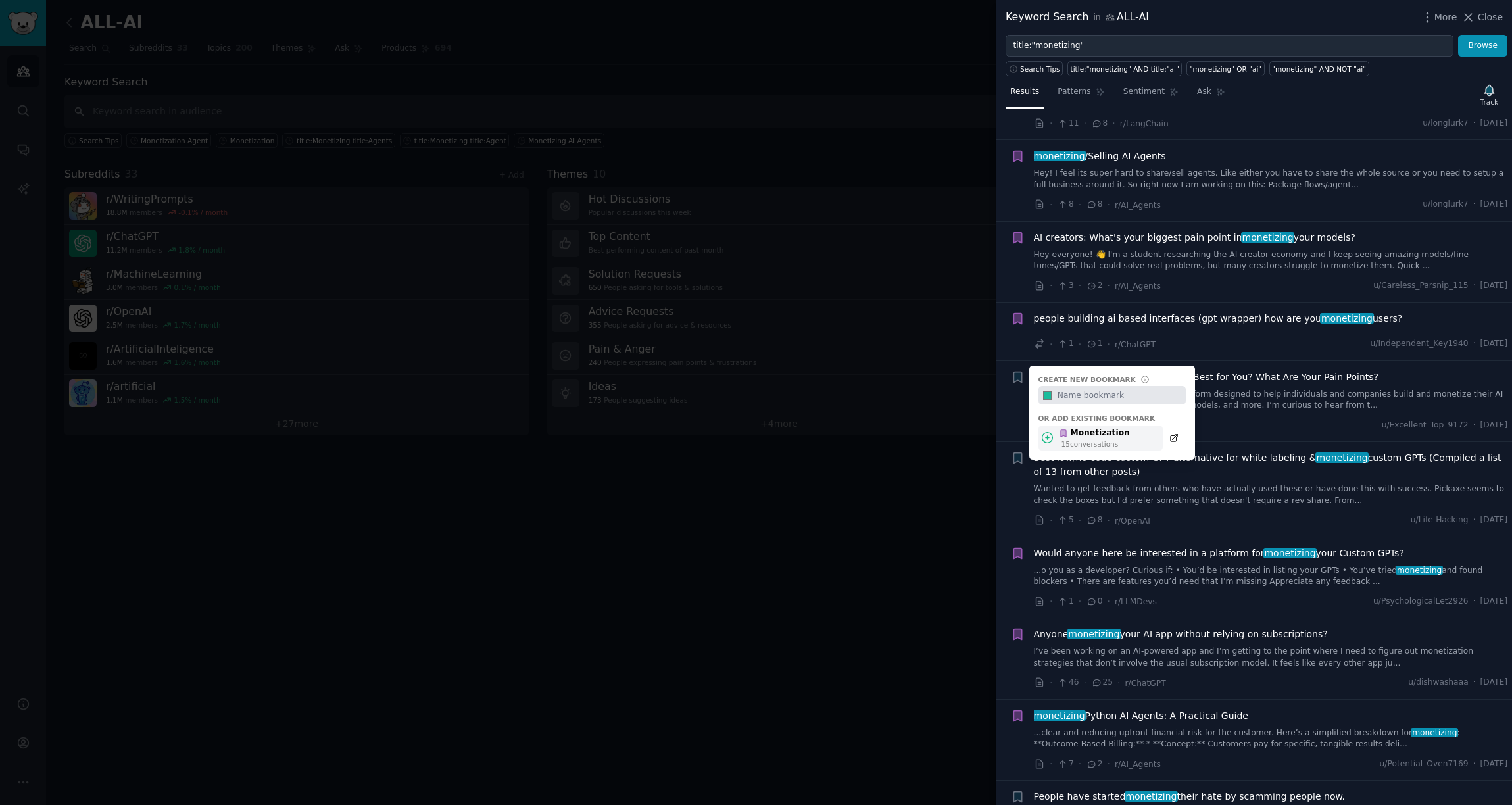
click at [1059, 439] on div "Monetization 15 conversation s" at bounding box center [1094, 438] width 71 height 21
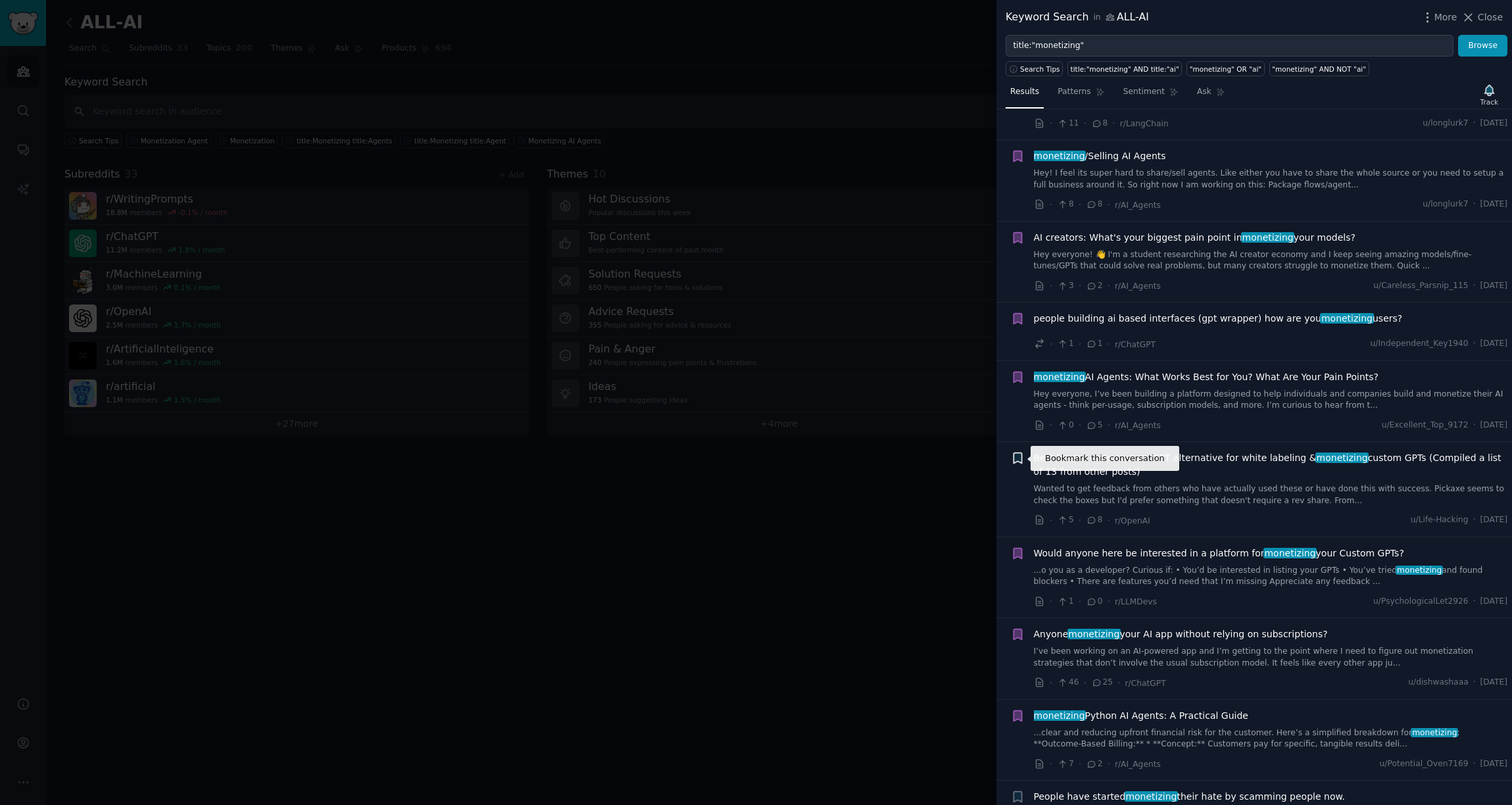
click at [1016, 461] on icon "button" at bounding box center [1018, 458] width 8 height 11
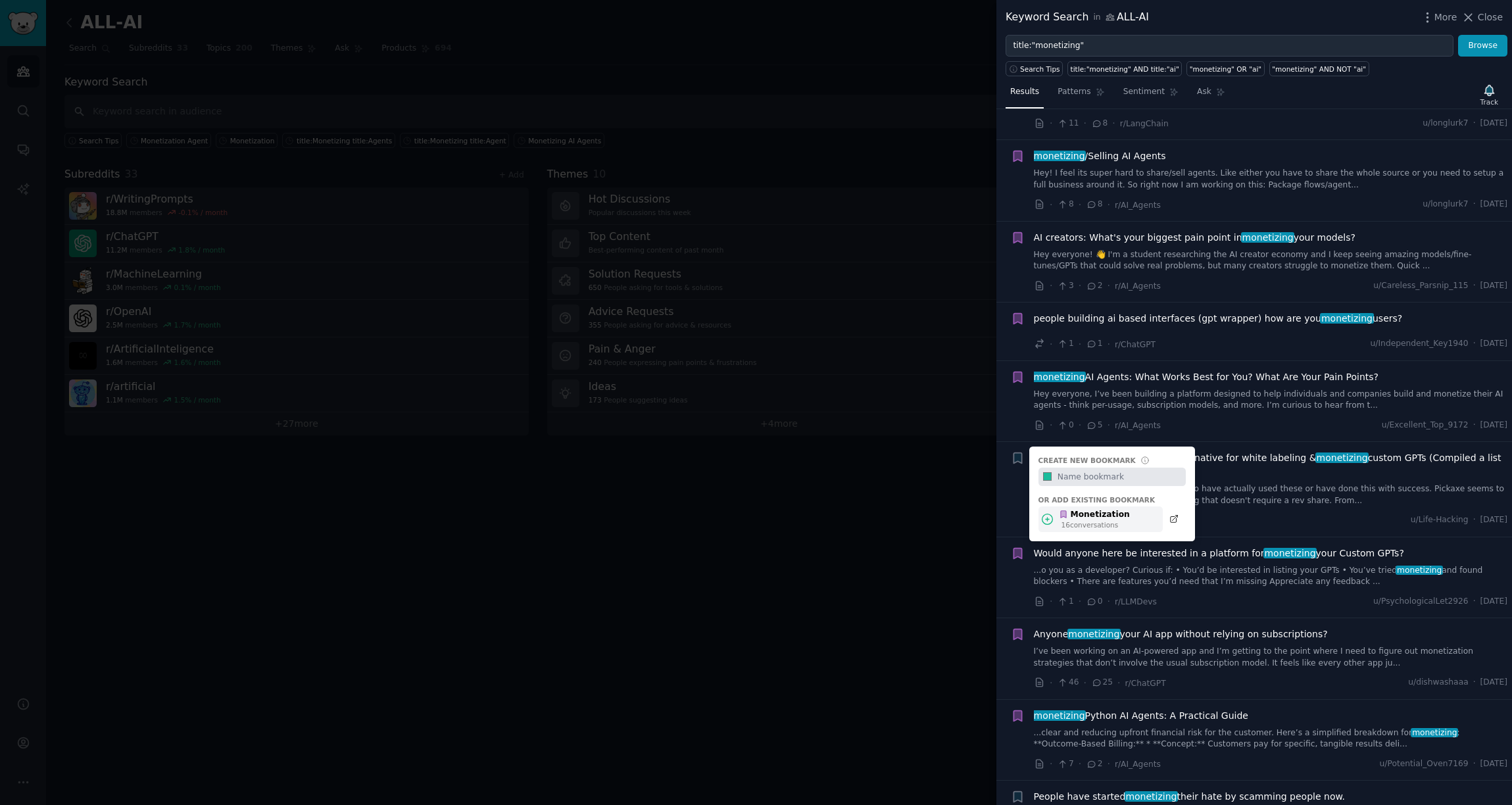
click at [1085, 520] on div "16 conversation s" at bounding box center [1096, 524] width 68 height 9
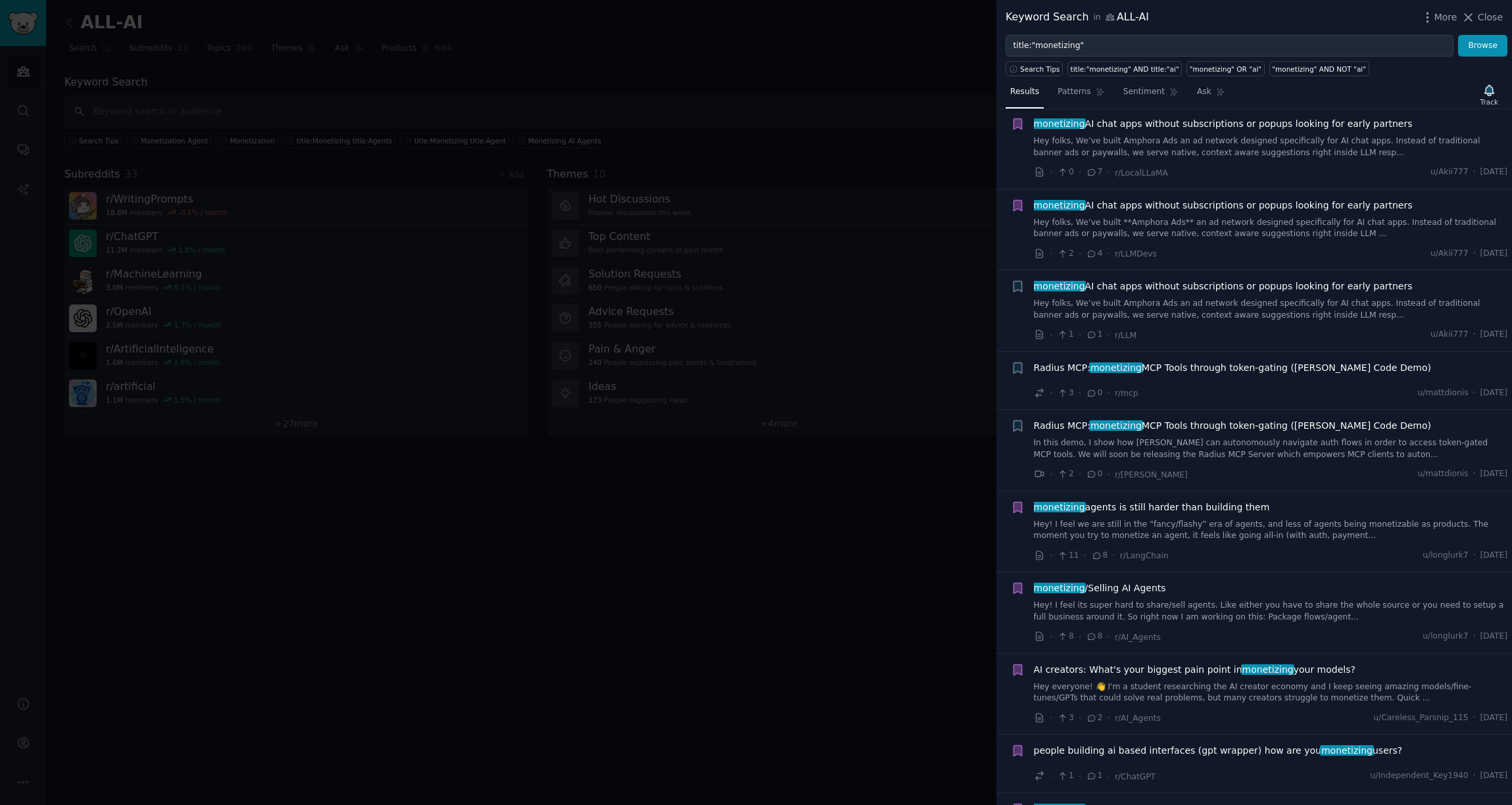
scroll to position [256, 0]
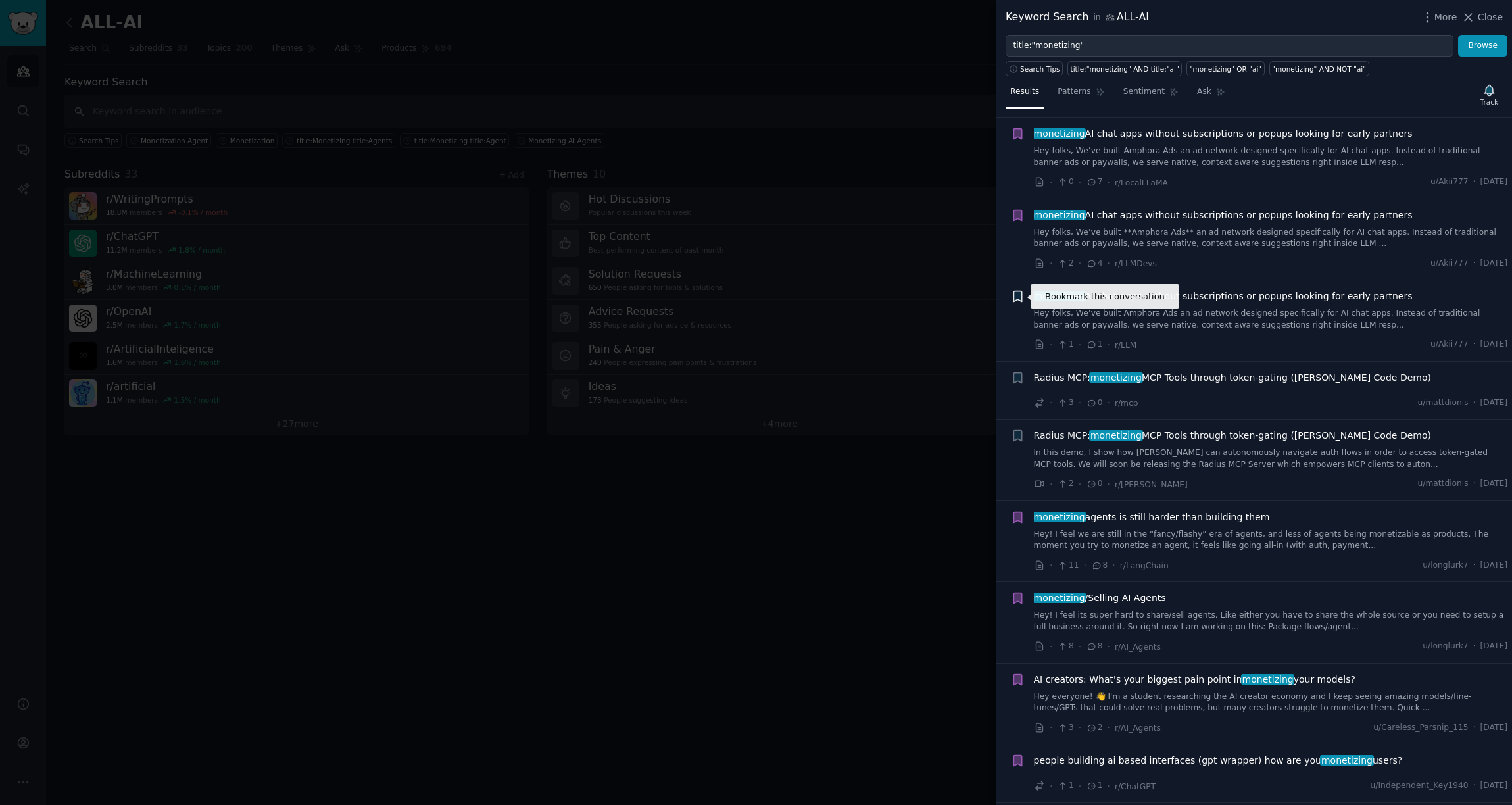
click at [1020, 299] on icon "button" at bounding box center [1018, 297] width 8 height 11
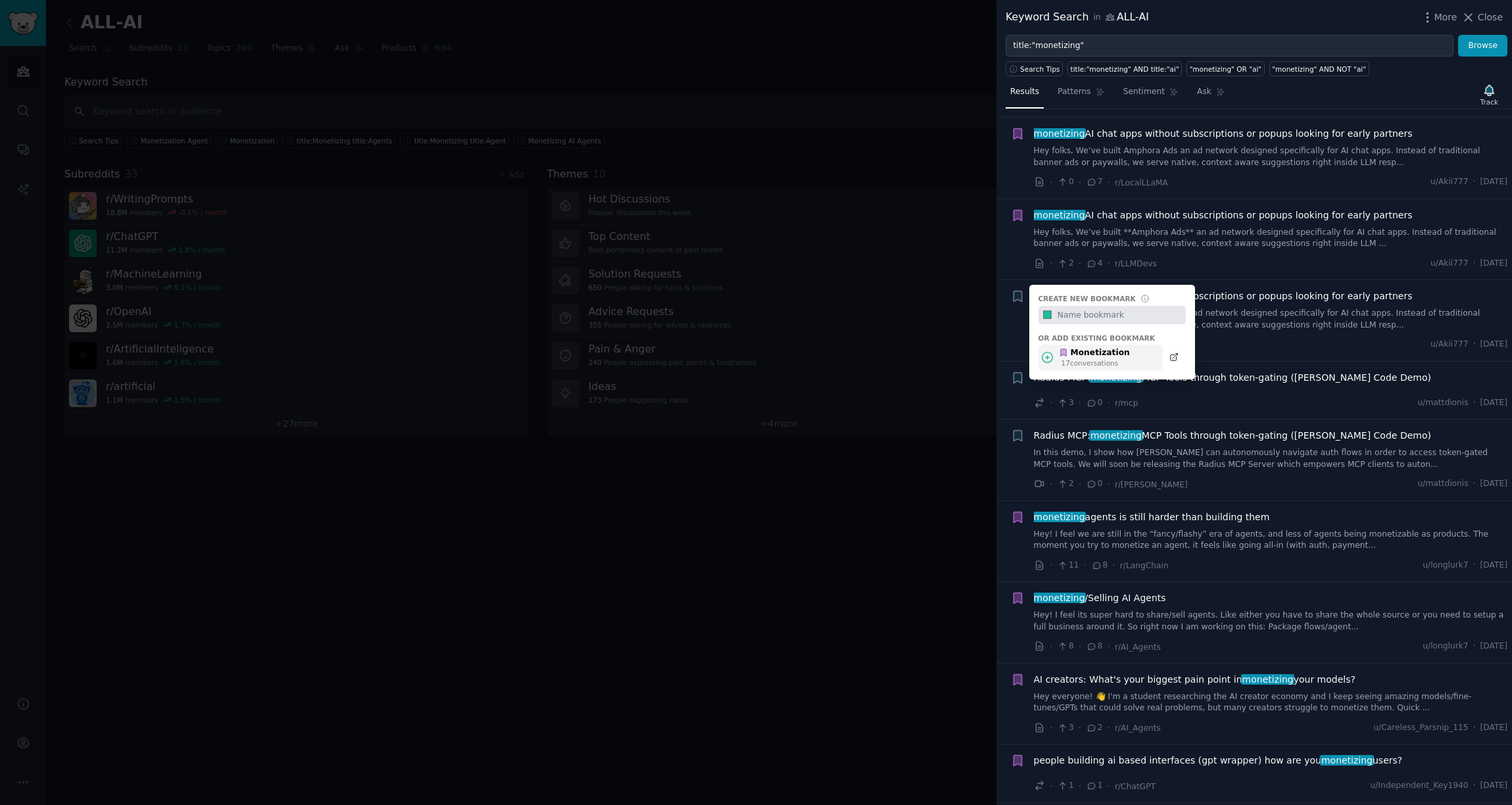
click at [1130, 363] on div "Monetization 17 conversation s" at bounding box center [1101, 357] width 124 height 26
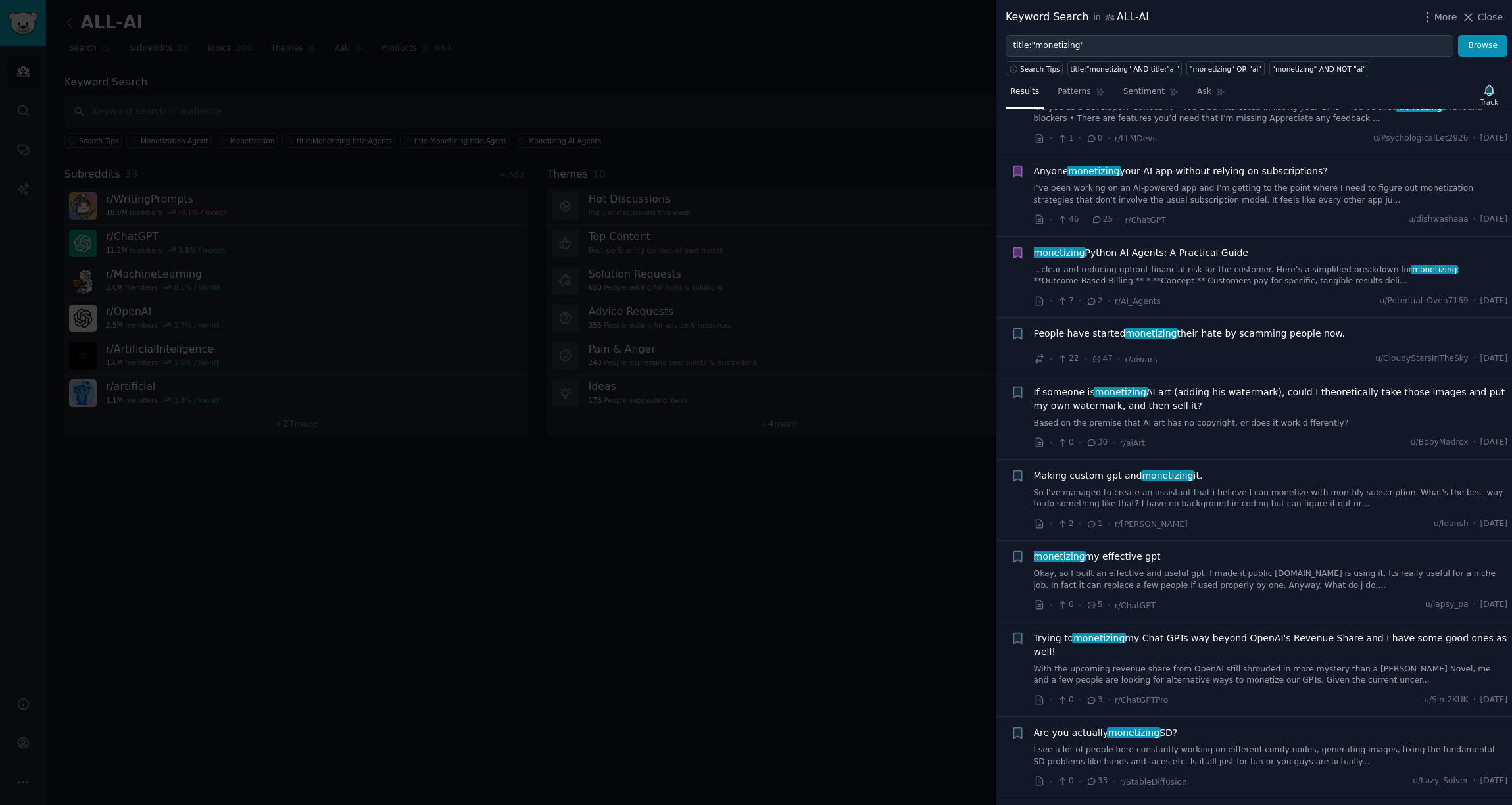
scroll to position [1175, 0]
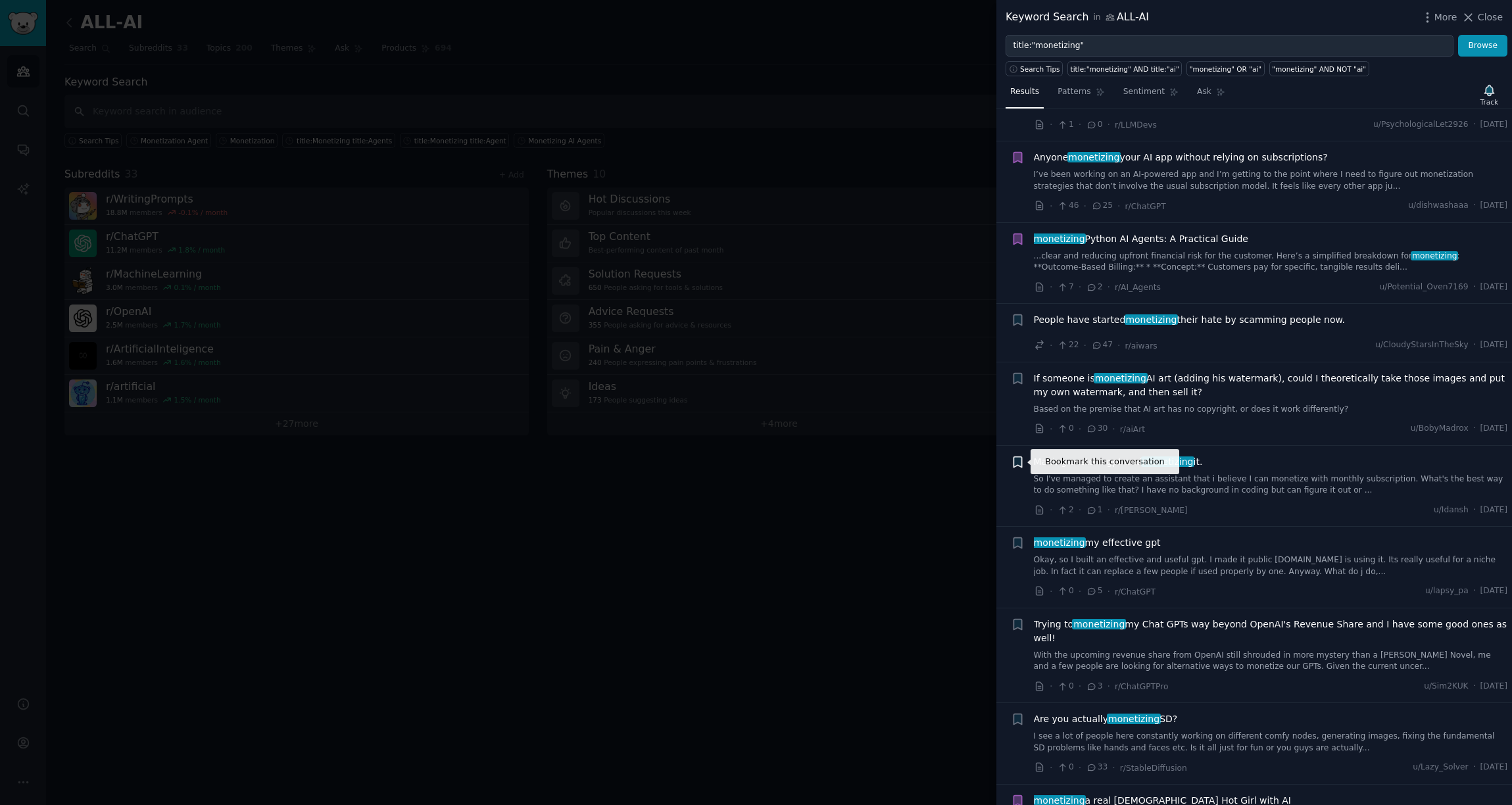
click at [1019, 465] on icon "button" at bounding box center [1018, 461] width 8 height 11
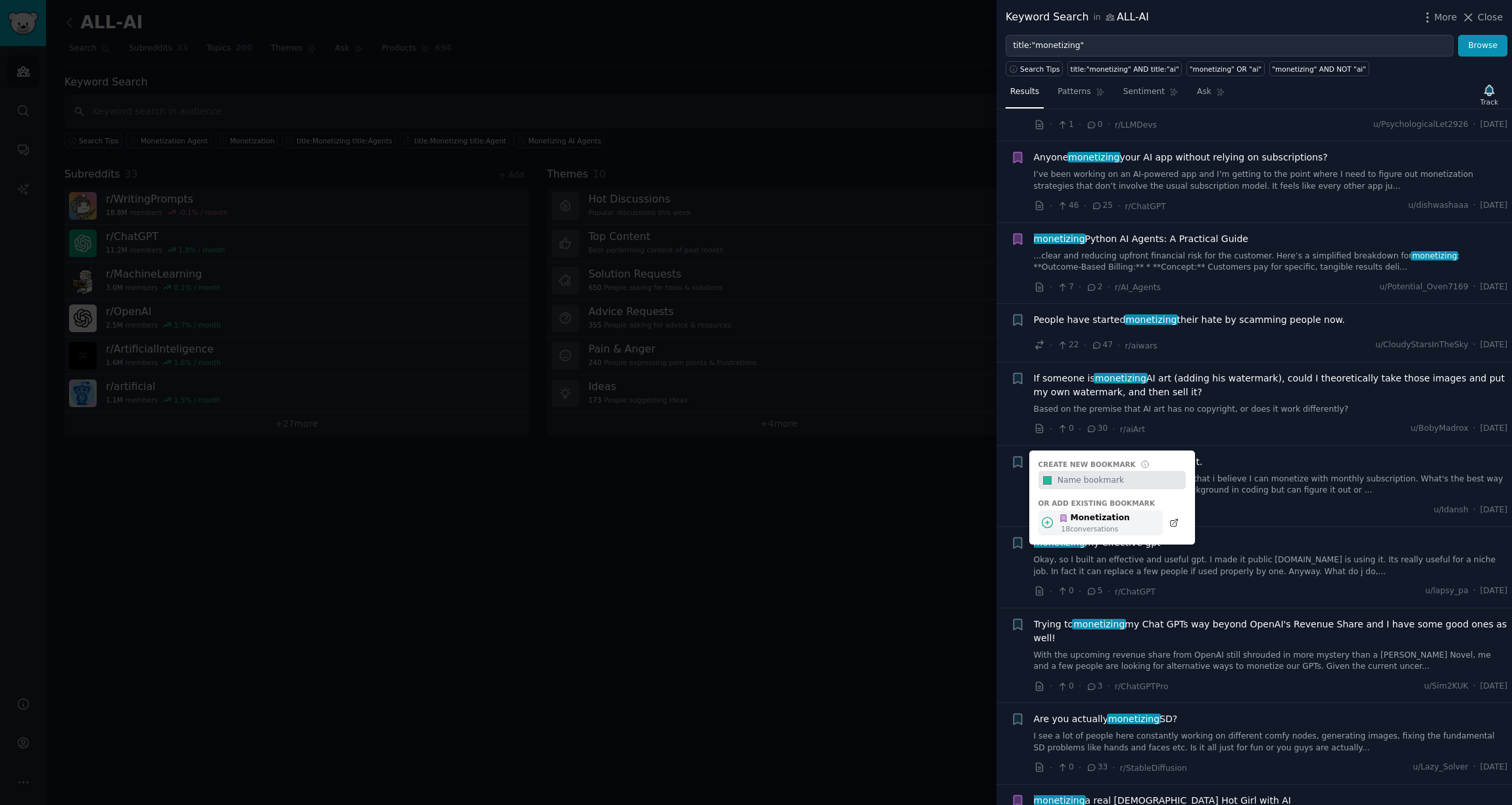
click at [1130, 533] on div "Monetization 18 conversation s" at bounding box center [1101, 523] width 124 height 26
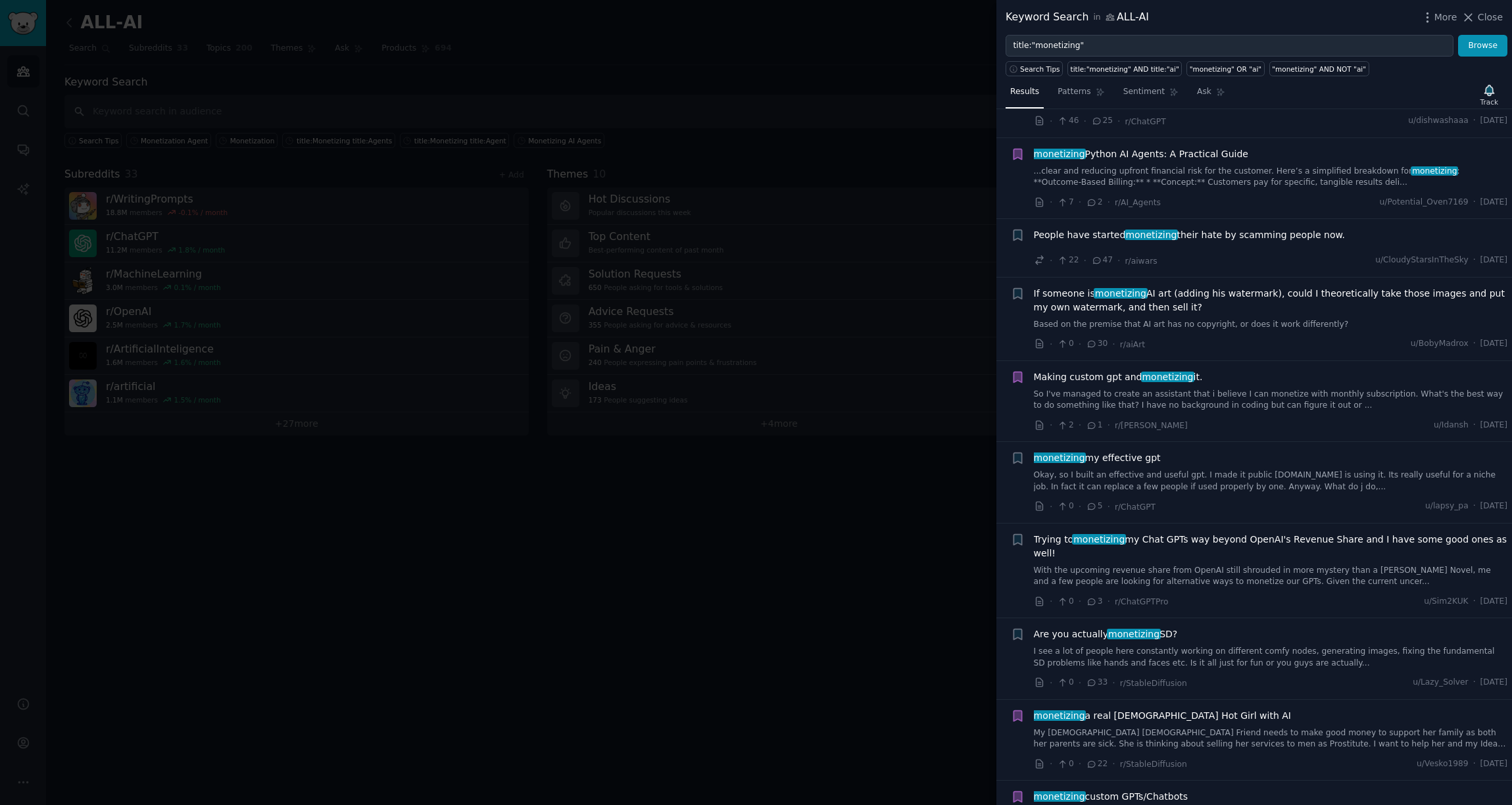
scroll to position [1297, 0]
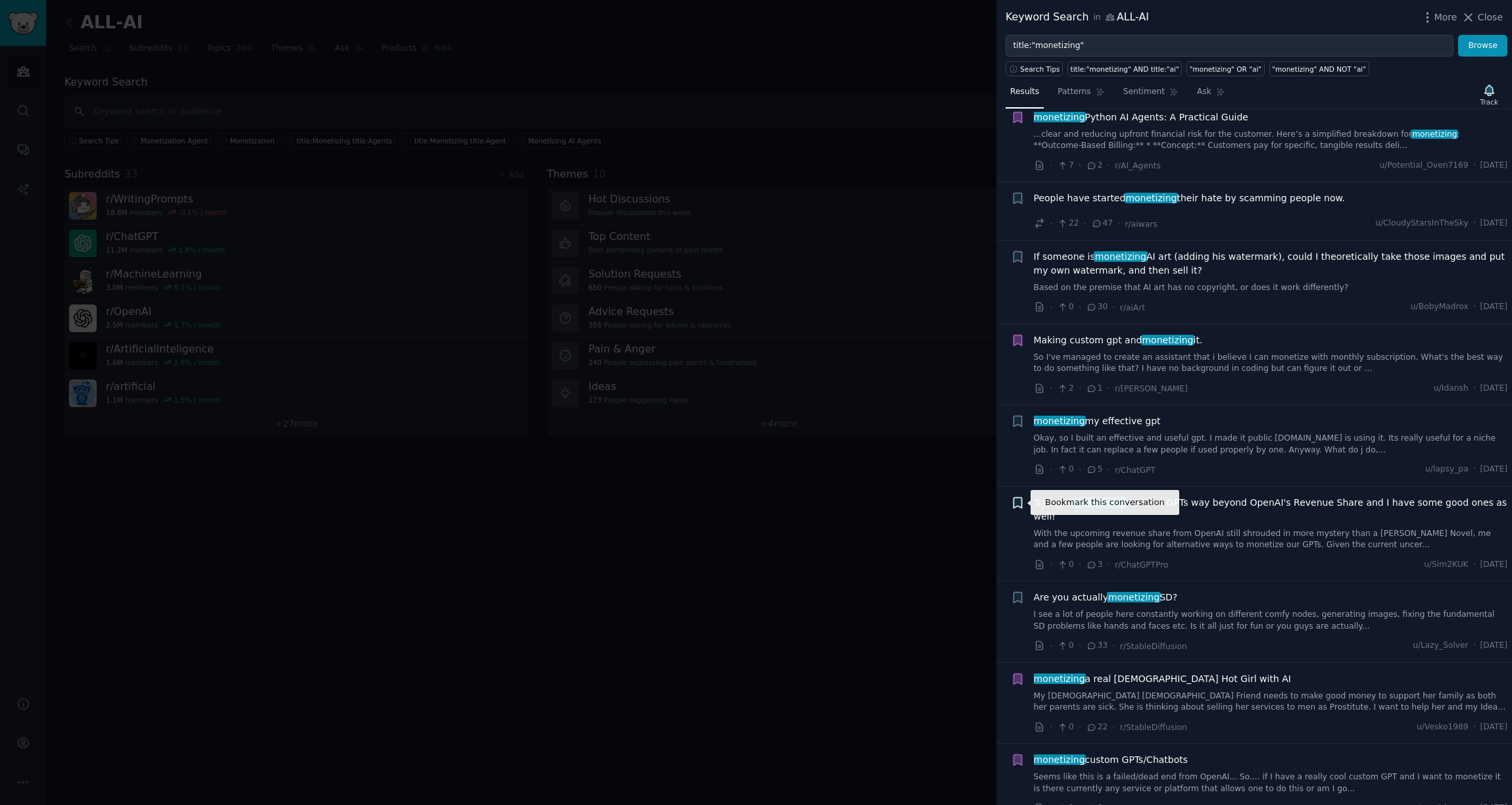
click at [1020, 508] on icon "button" at bounding box center [1018, 503] width 8 height 11
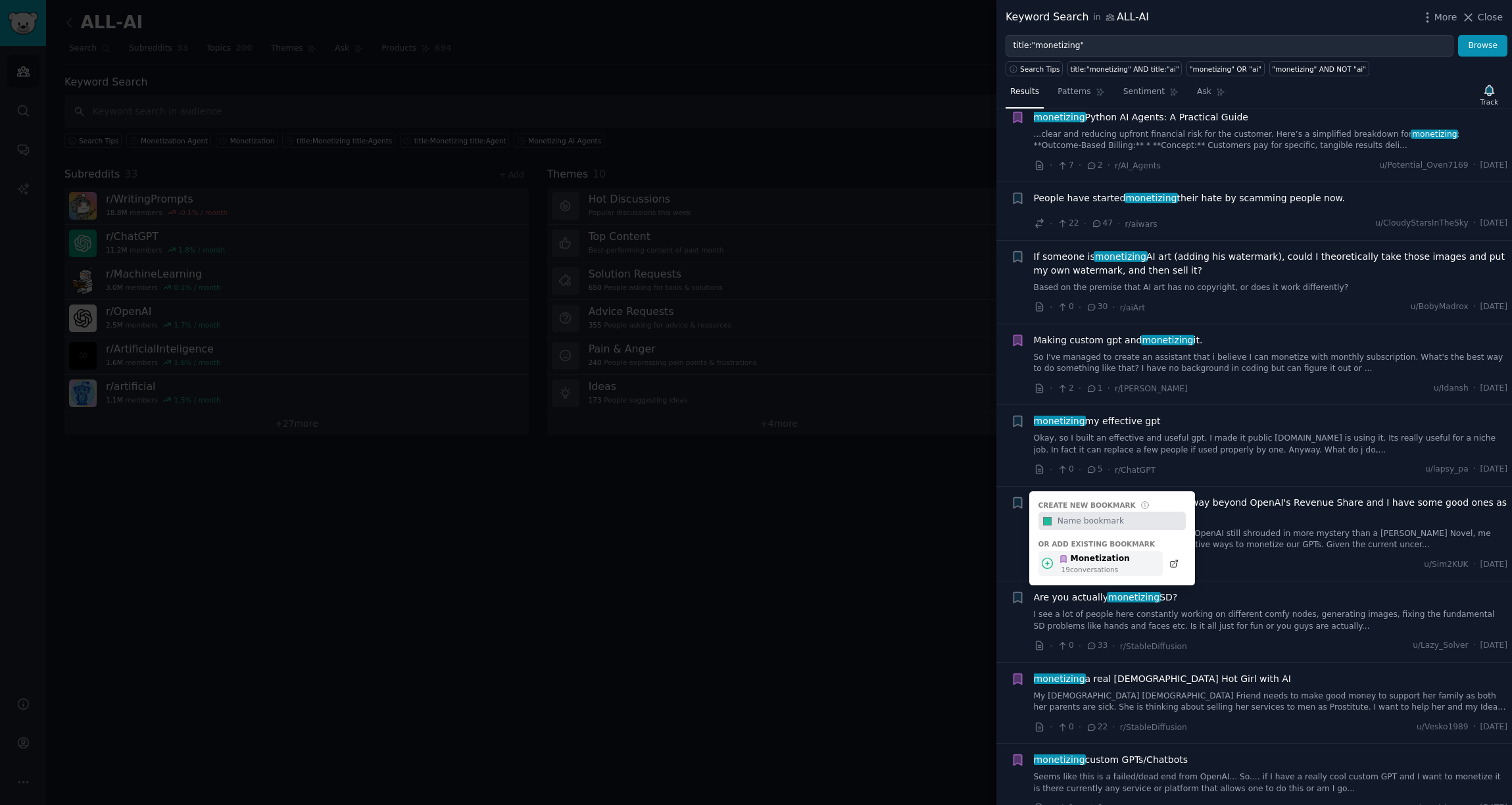
click at [1089, 557] on div "Monetization" at bounding box center [1094, 559] width 71 height 12
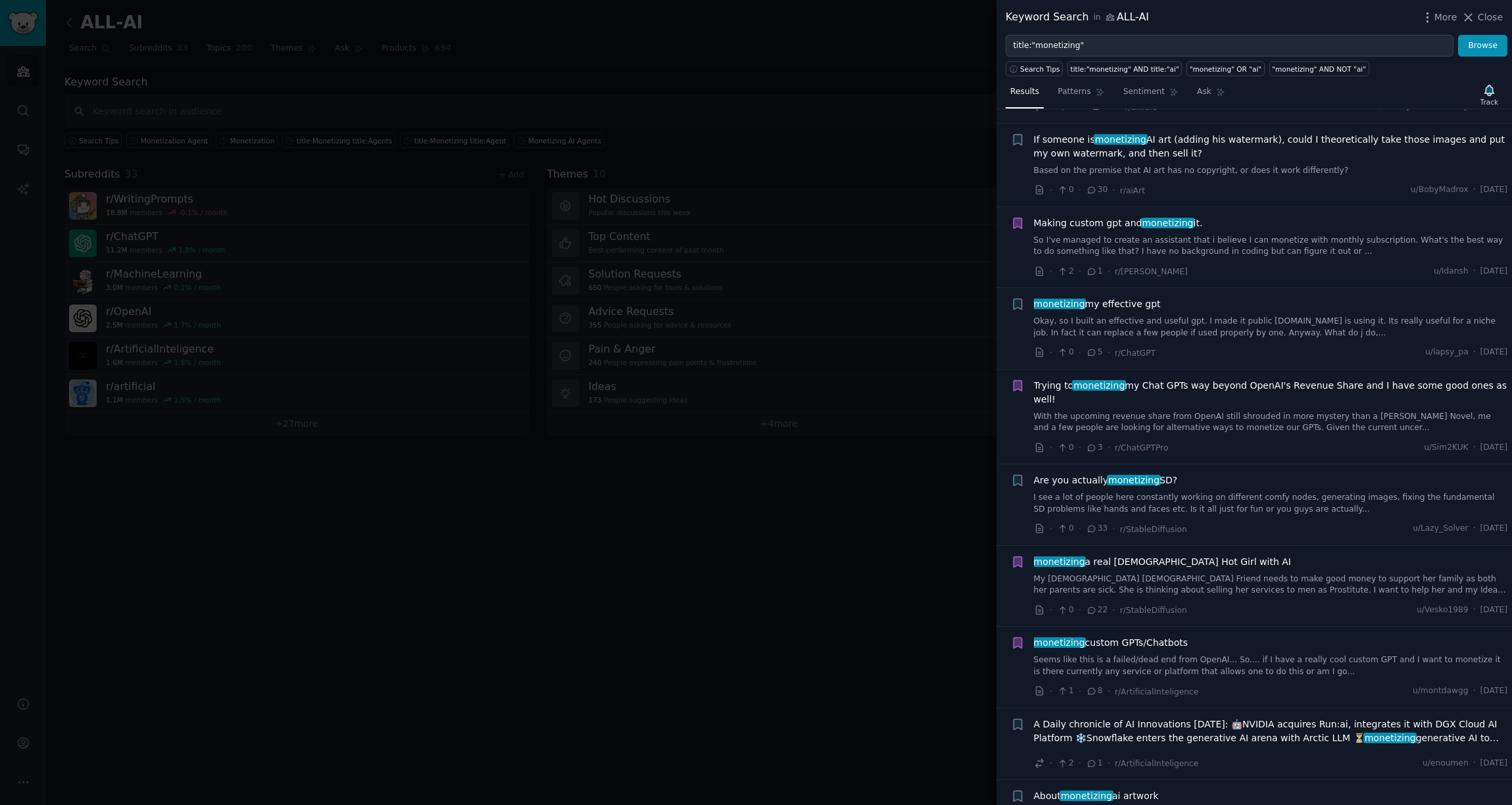
scroll to position [1512, 0]
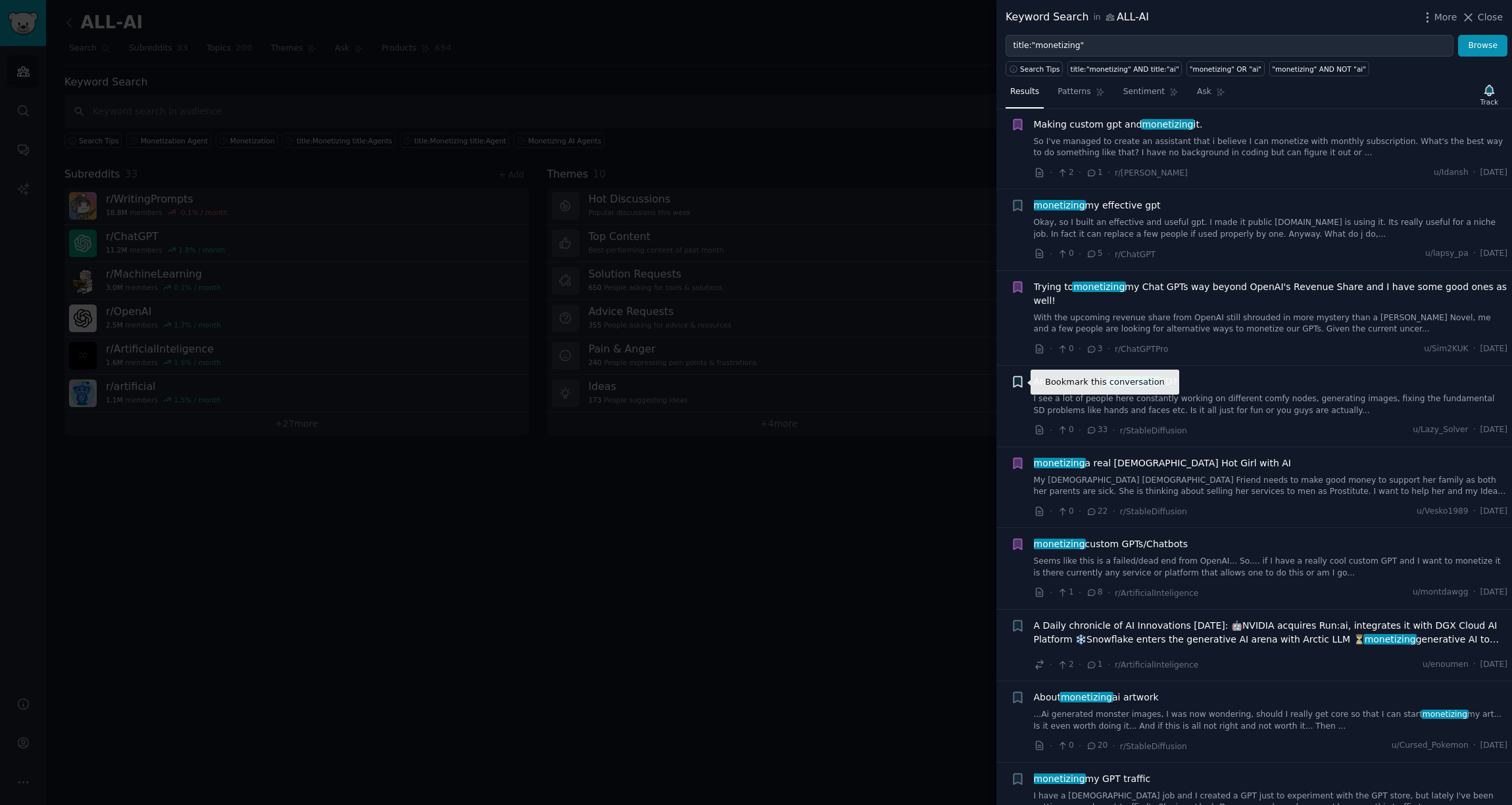
click at [1019, 386] on icon "button" at bounding box center [1018, 381] width 8 height 11
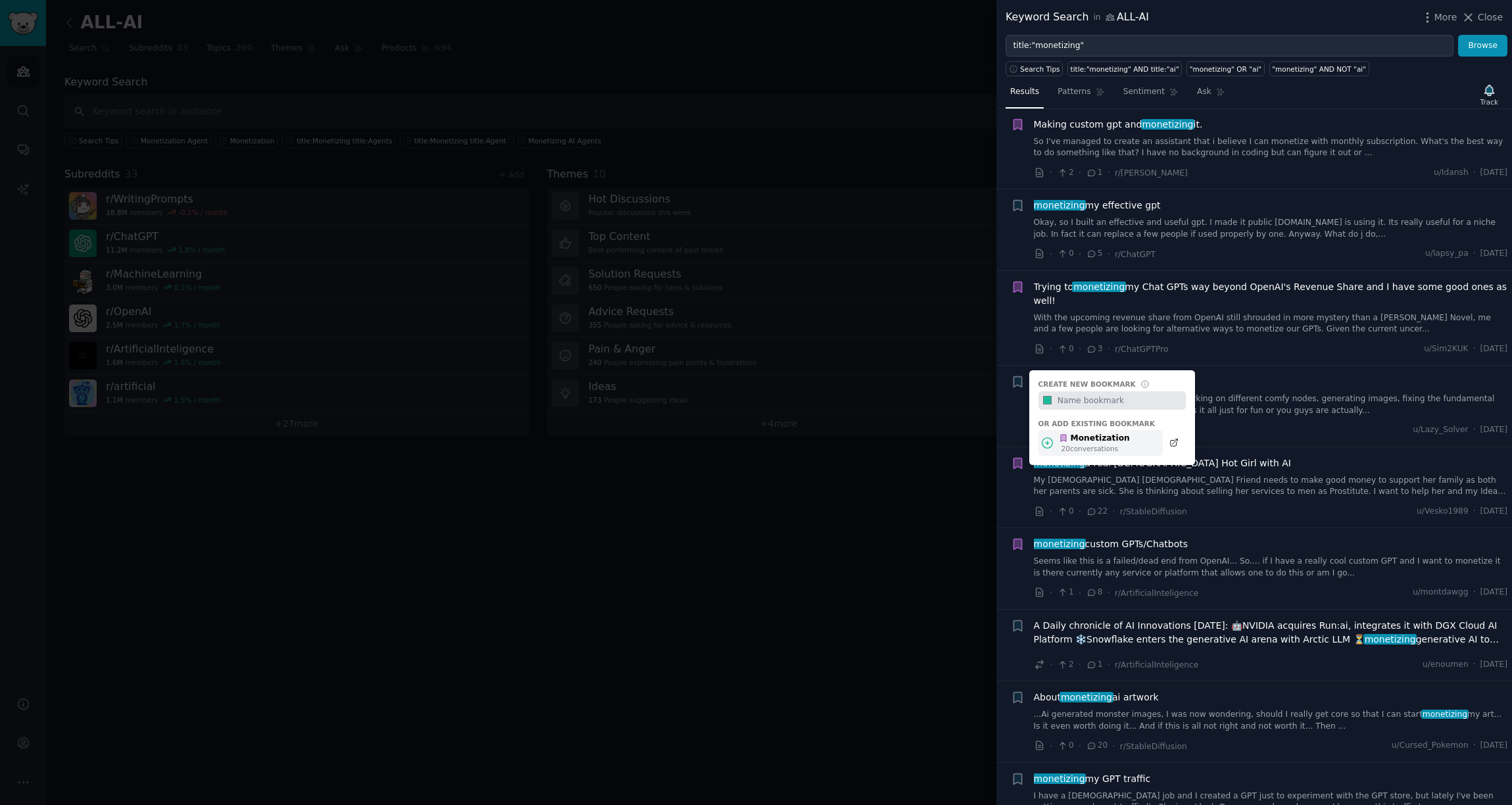
click at [1081, 436] on div "Monetization" at bounding box center [1094, 438] width 71 height 12
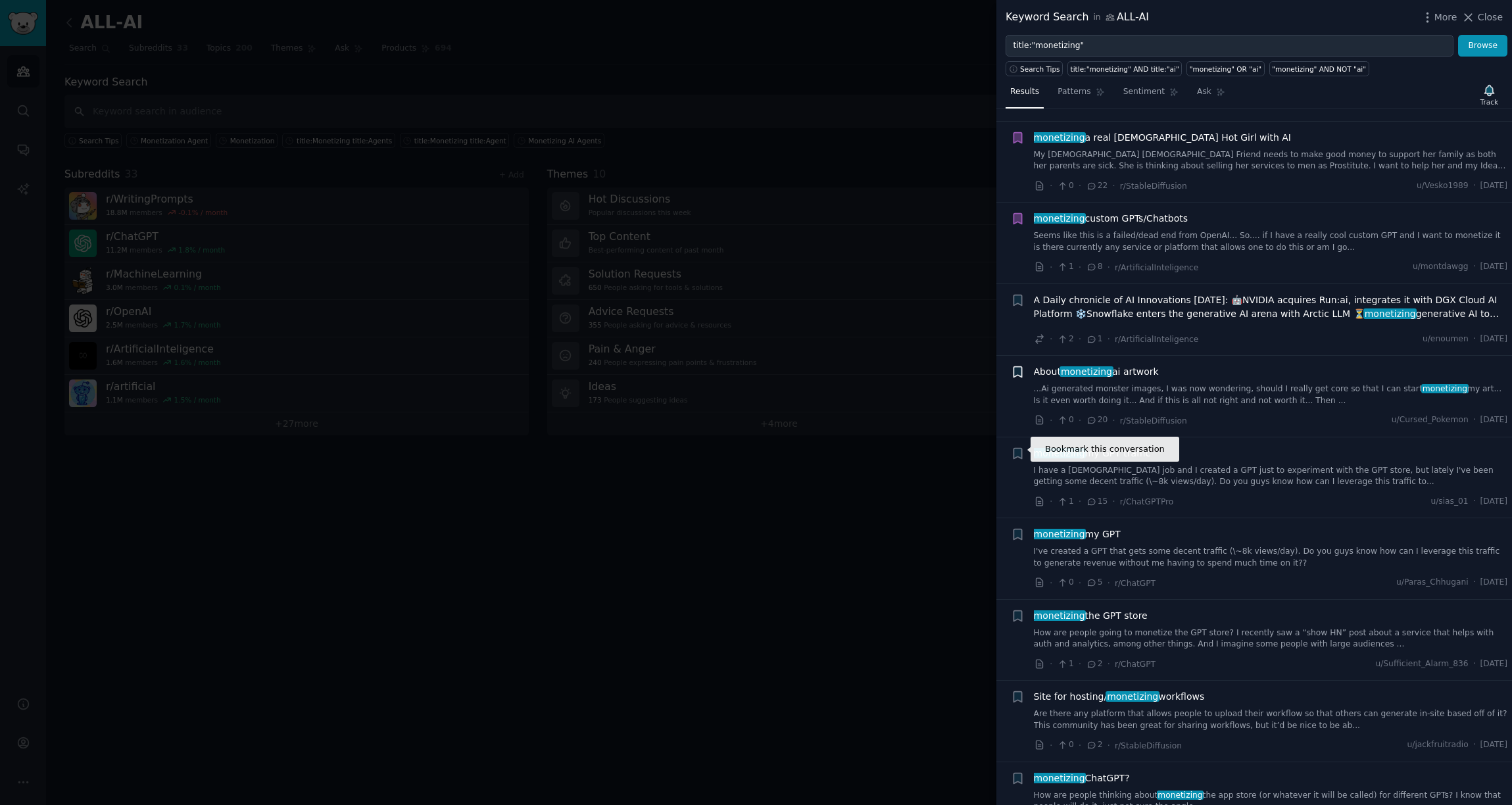
scroll to position [1842, 0]
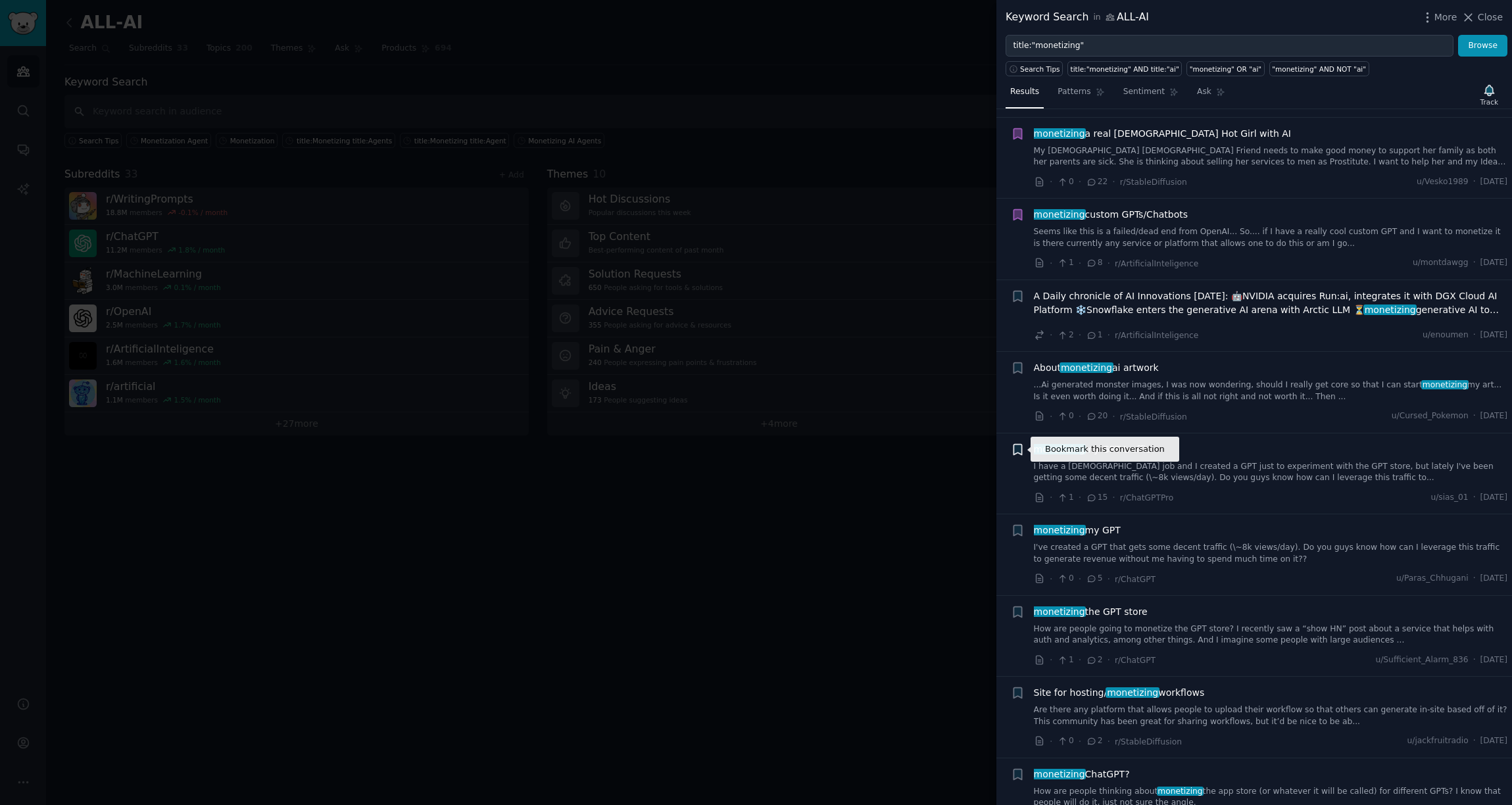
click at [1016, 452] on icon "button" at bounding box center [1018, 449] width 8 height 11
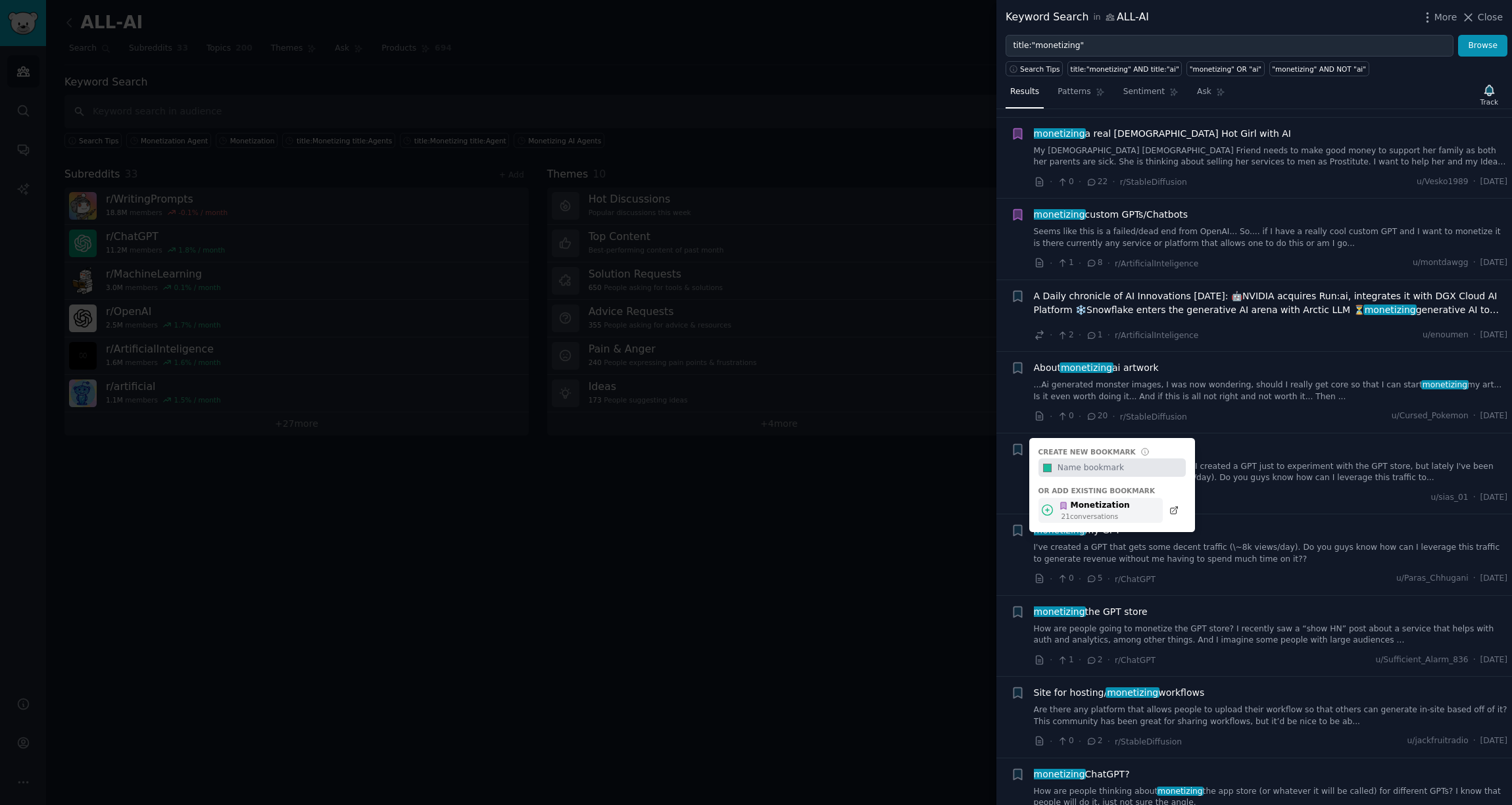
click at [1111, 505] on div "Monetization" at bounding box center [1094, 506] width 71 height 12
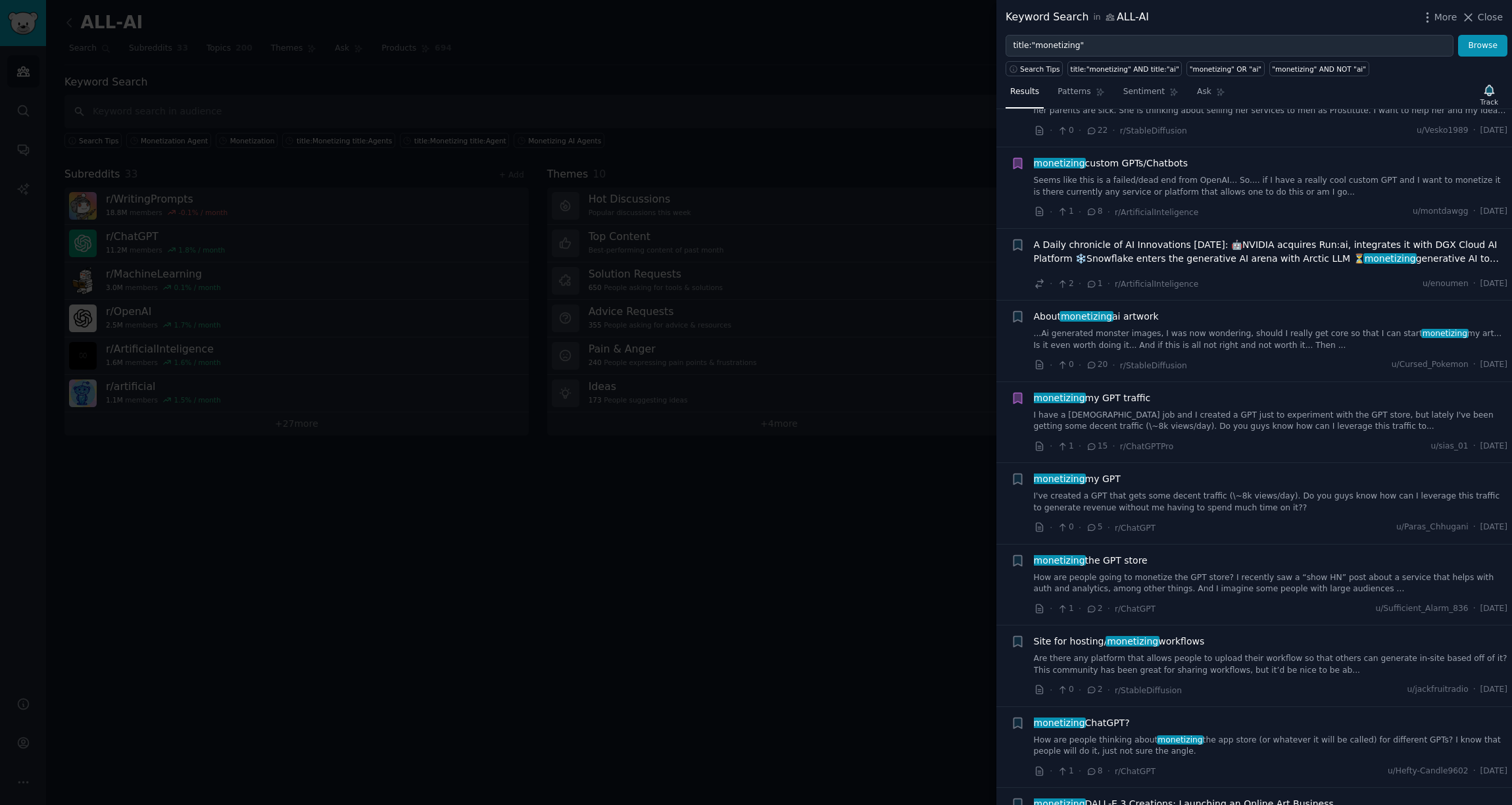
scroll to position [1898, 0]
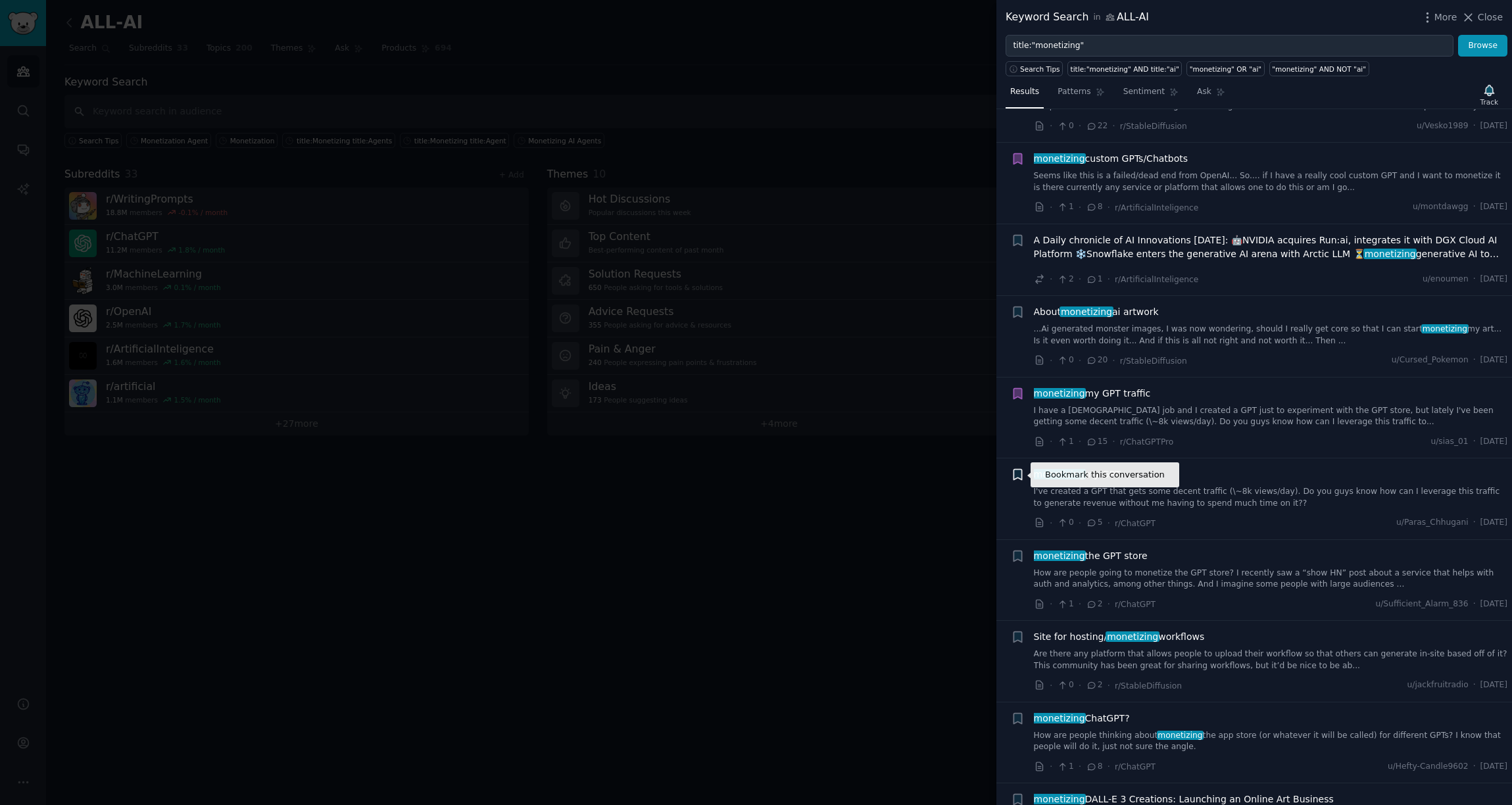
click at [1016, 480] on icon "button" at bounding box center [1018, 475] width 14 height 14
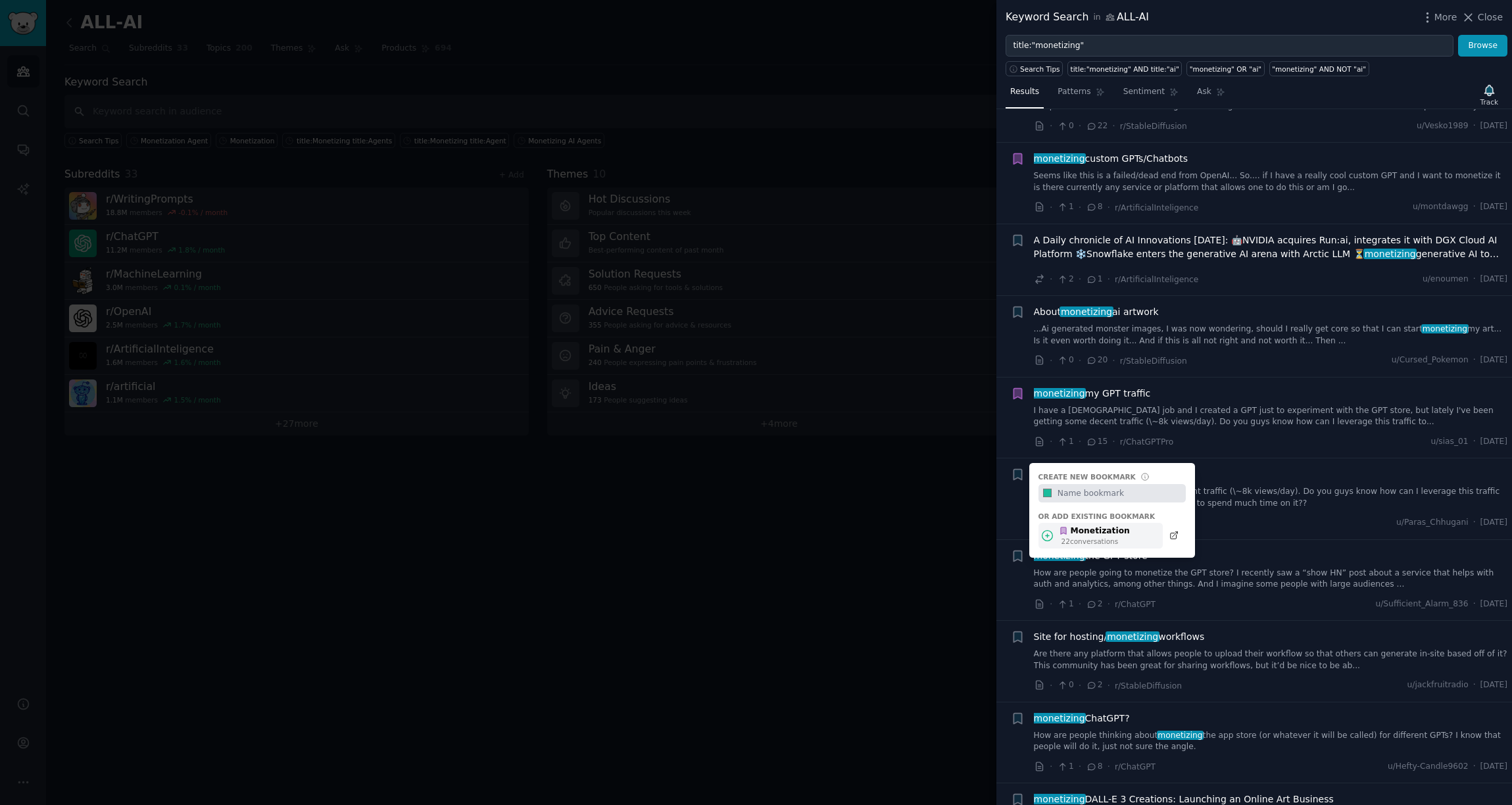
click at [1075, 530] on div "Monetization" at bounding box center [1094, 531] width 71 height 12
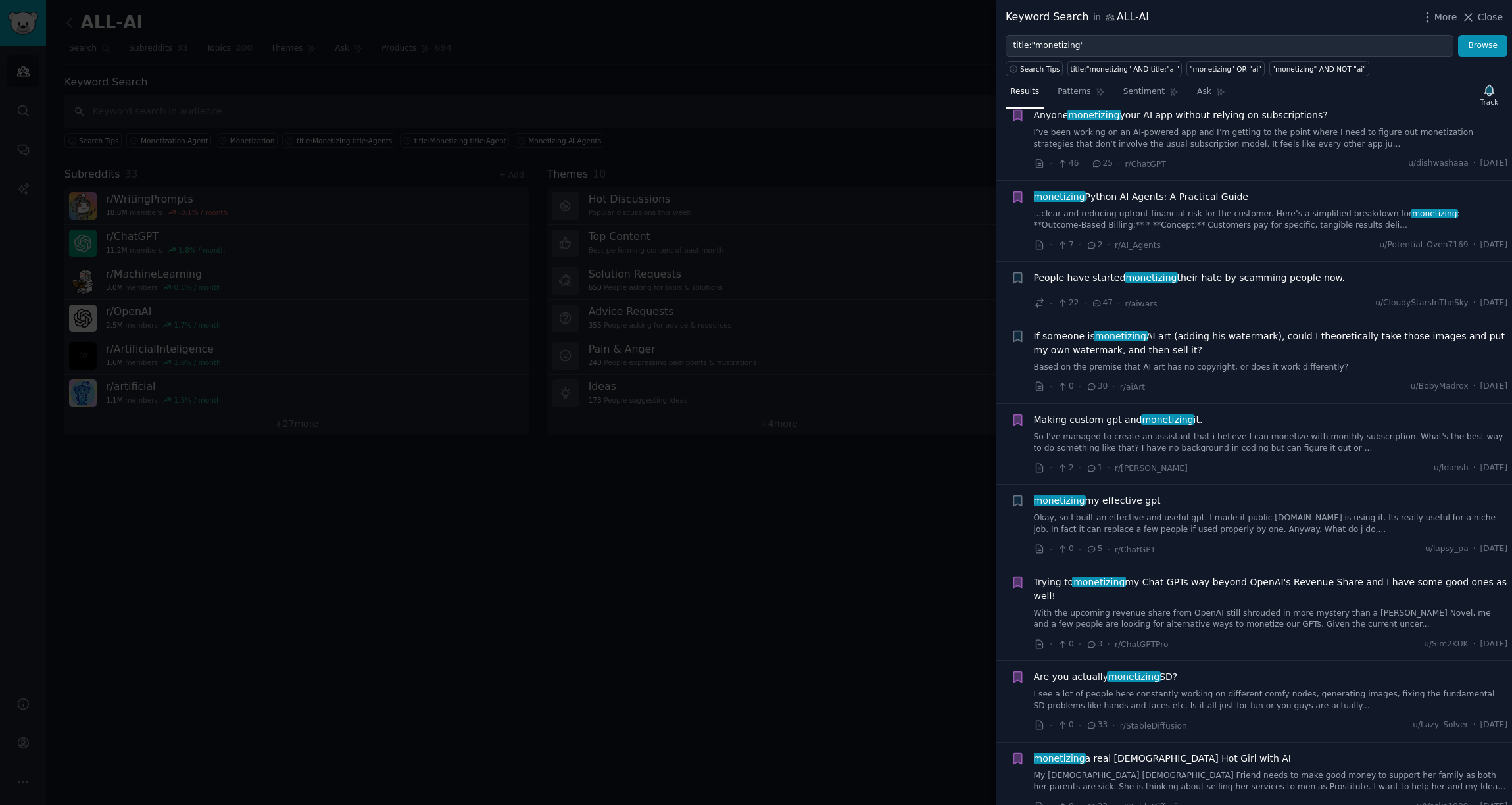
scroll to position [963, 0]
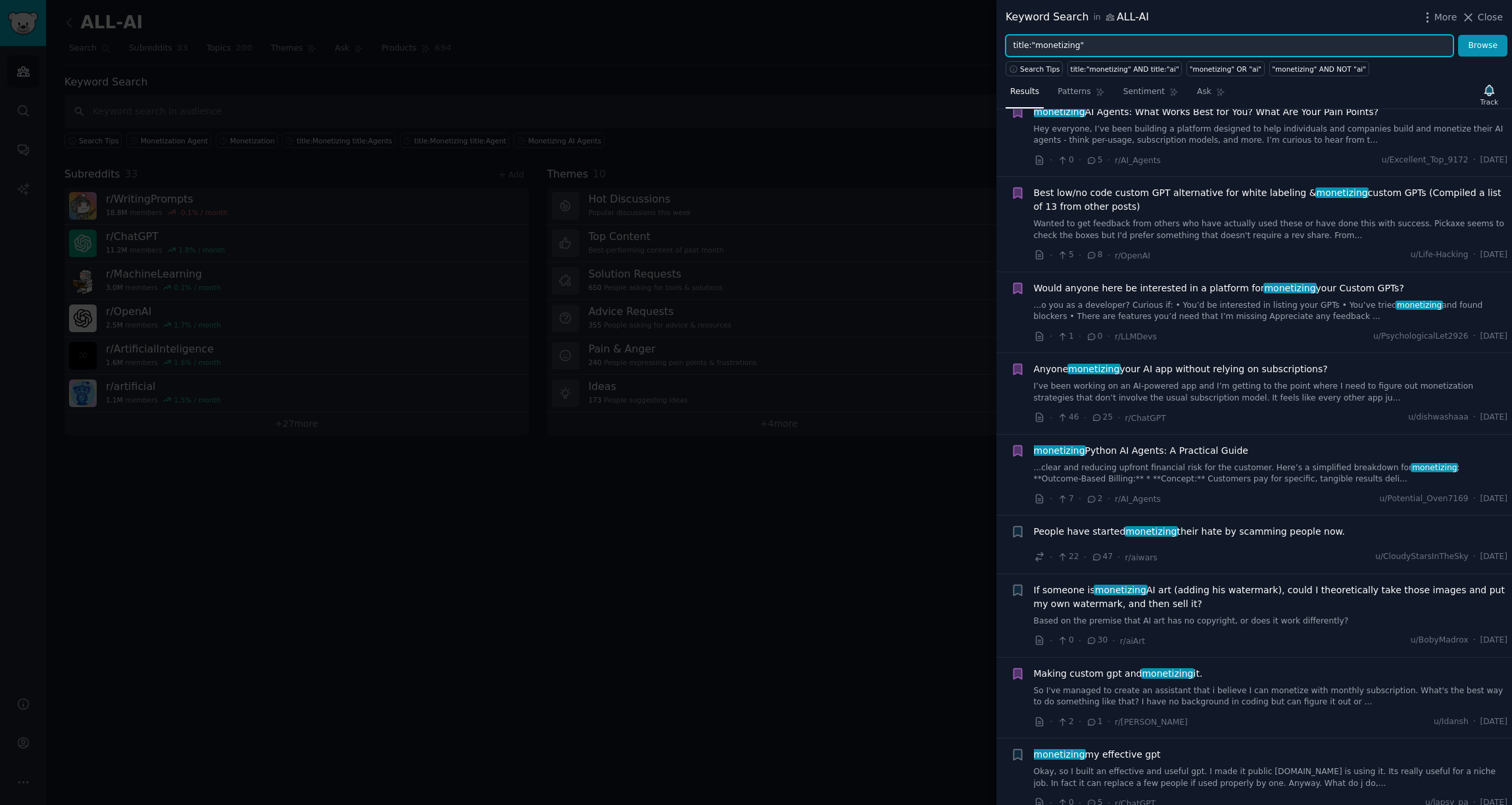
click at [1056, 47] on input "title:"monetizing"" at bounding box center [1230, 45] width 448 height 22
click at [1136, 35] on button "Browse" at bounding box center [1483, 45] width 49 height 22
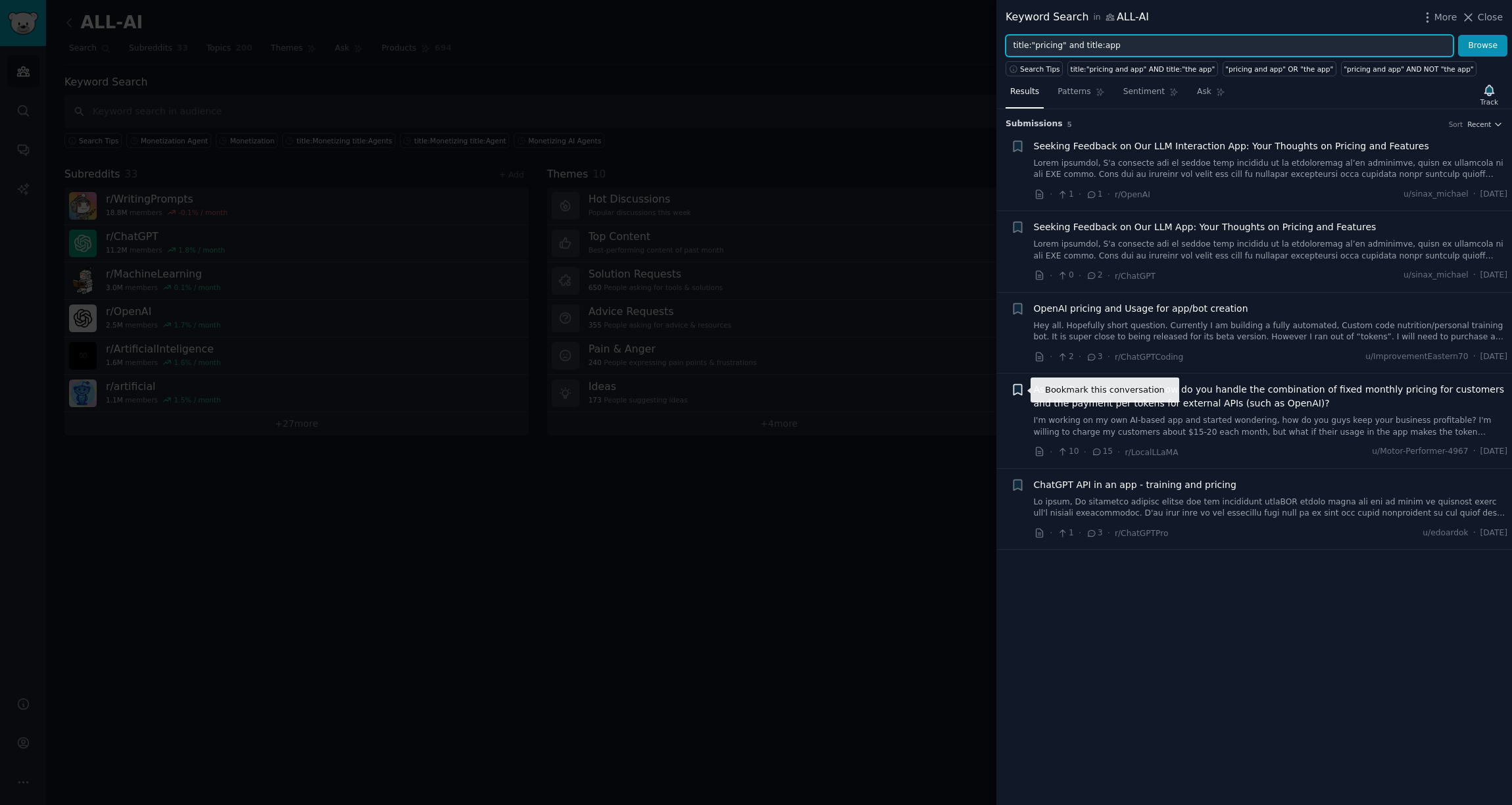
click at [1017, 395] on icon "button" at bounding box center [1018, 390] width 14 height 14
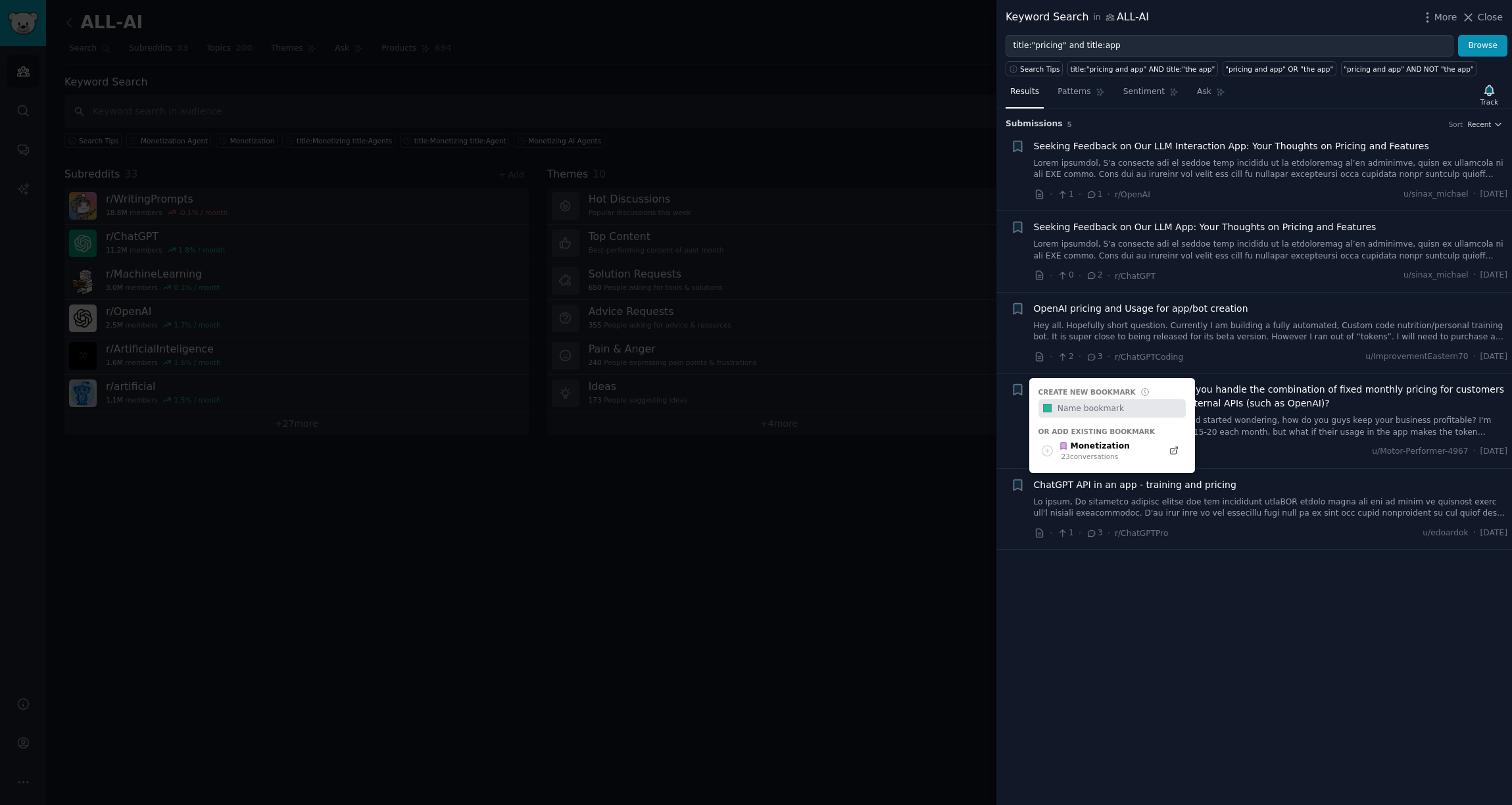
click at [1014, 421] on div "Bookmark this conversation + Create new bookmark #1abc9c Or add existing bookma…" at bounding box center [1018, 421] width 14 height 77
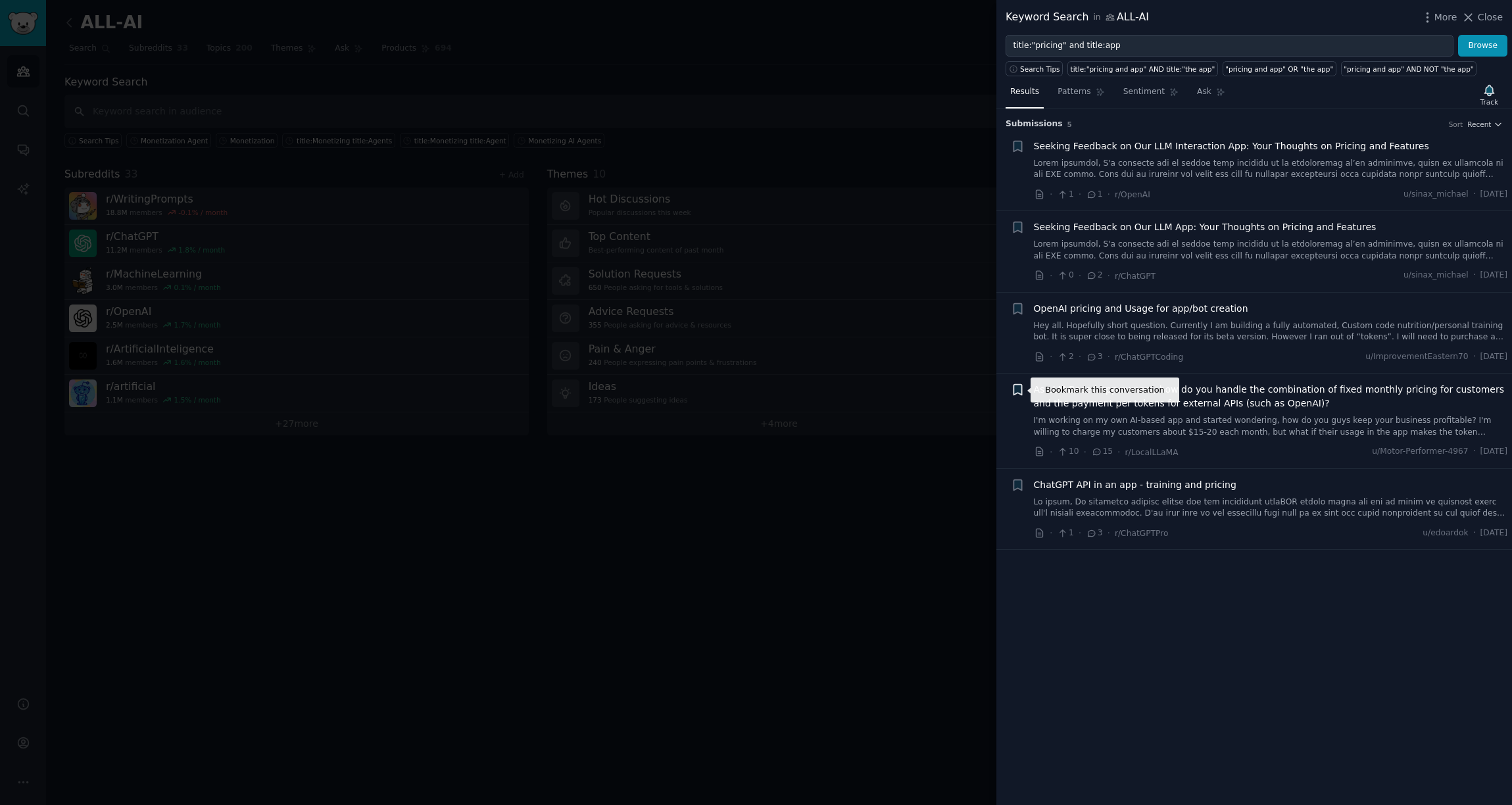
click at [1019, 390] on icon "button" at bounding box center [1018, 390] width 8 height 11
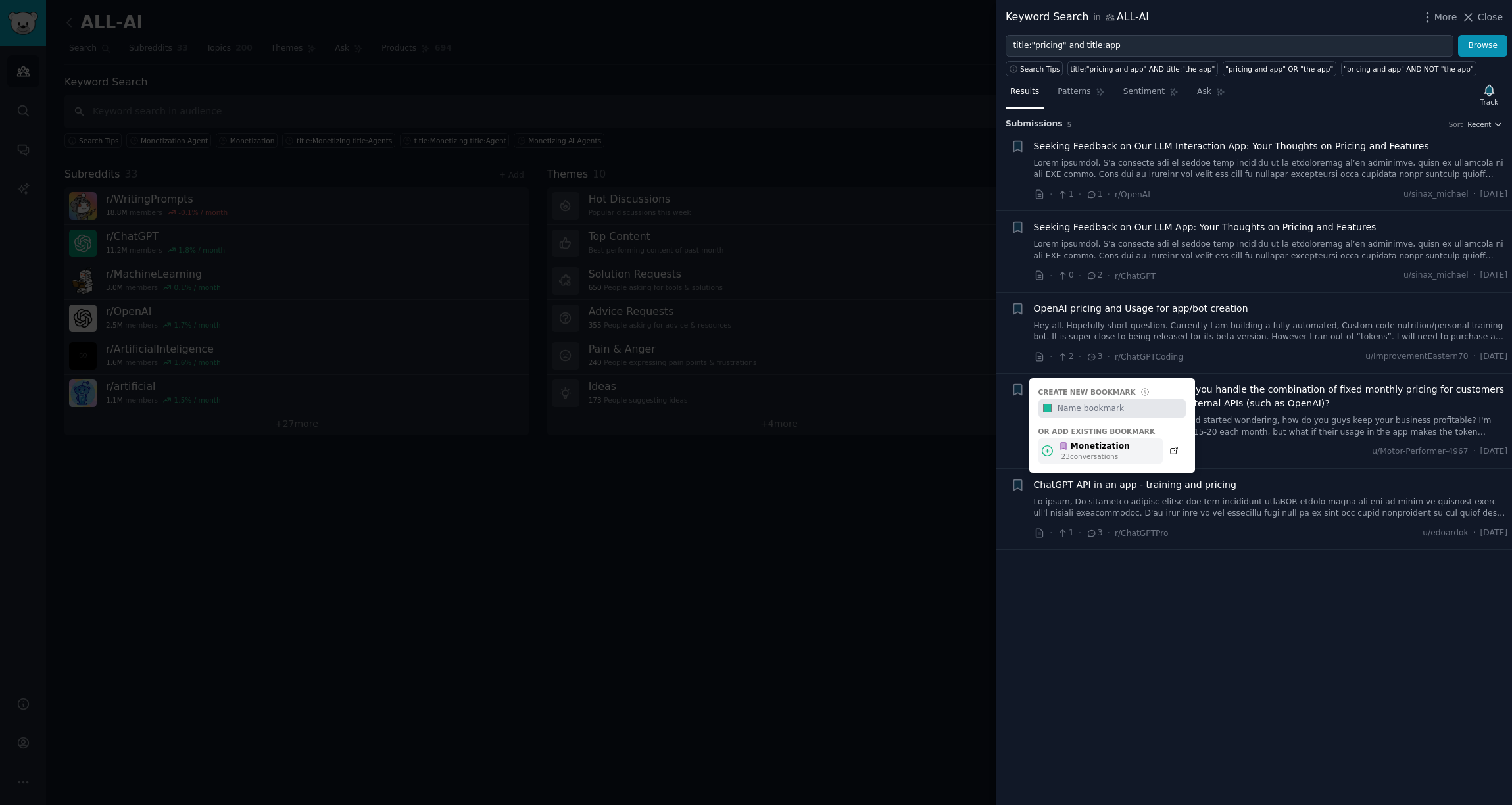
click at [1086, 448] on div "Monetization" at bounding box center [1094, 447] width 71 height 12
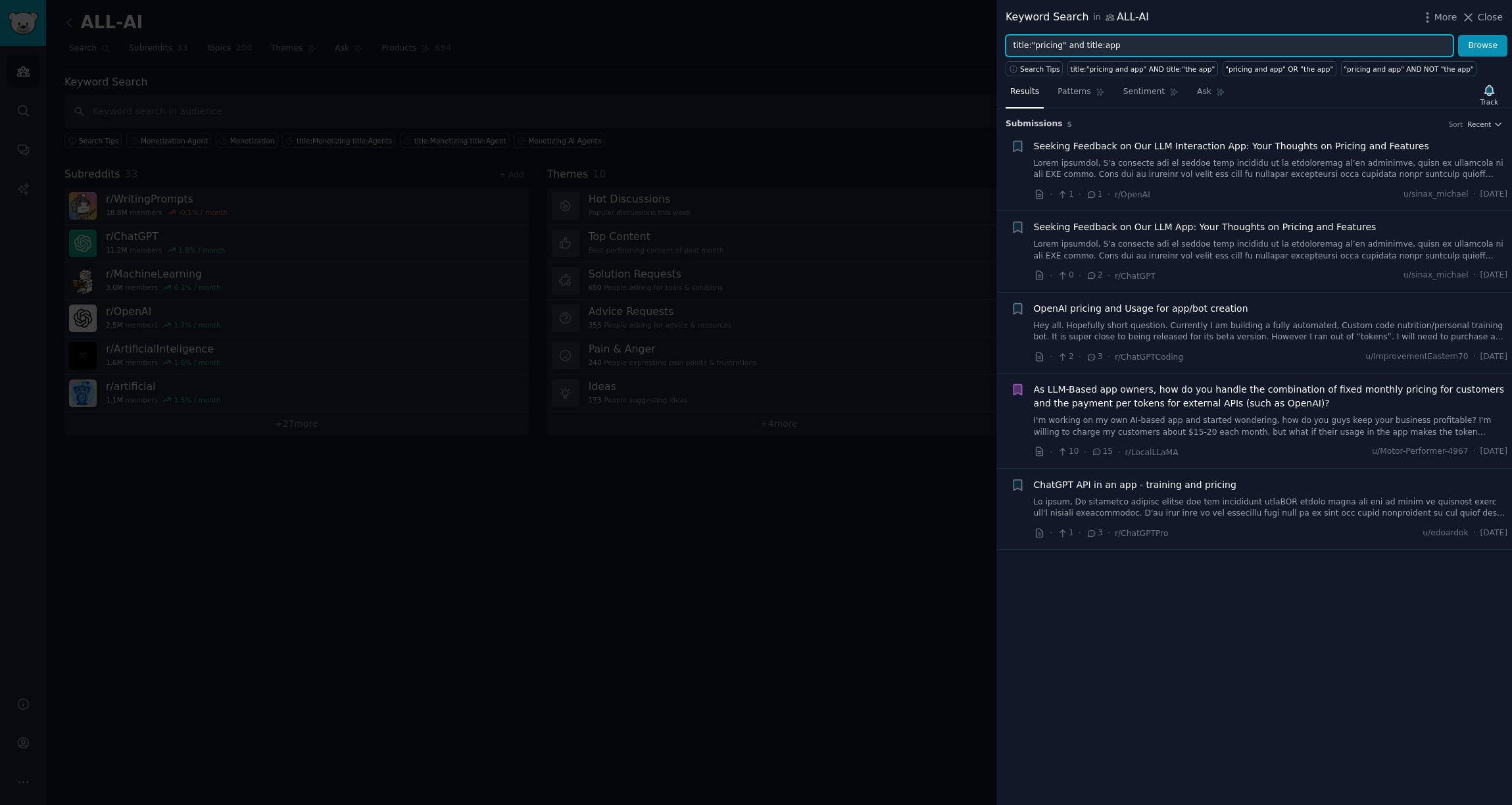
click at [1111, 49] on input "title:"pricing" and title:app" at bounding box center [1230, 45] width 448 height 22
click at [1136, 35] on button "Browse" at bounding box center [1483, 45] width 49 height 22
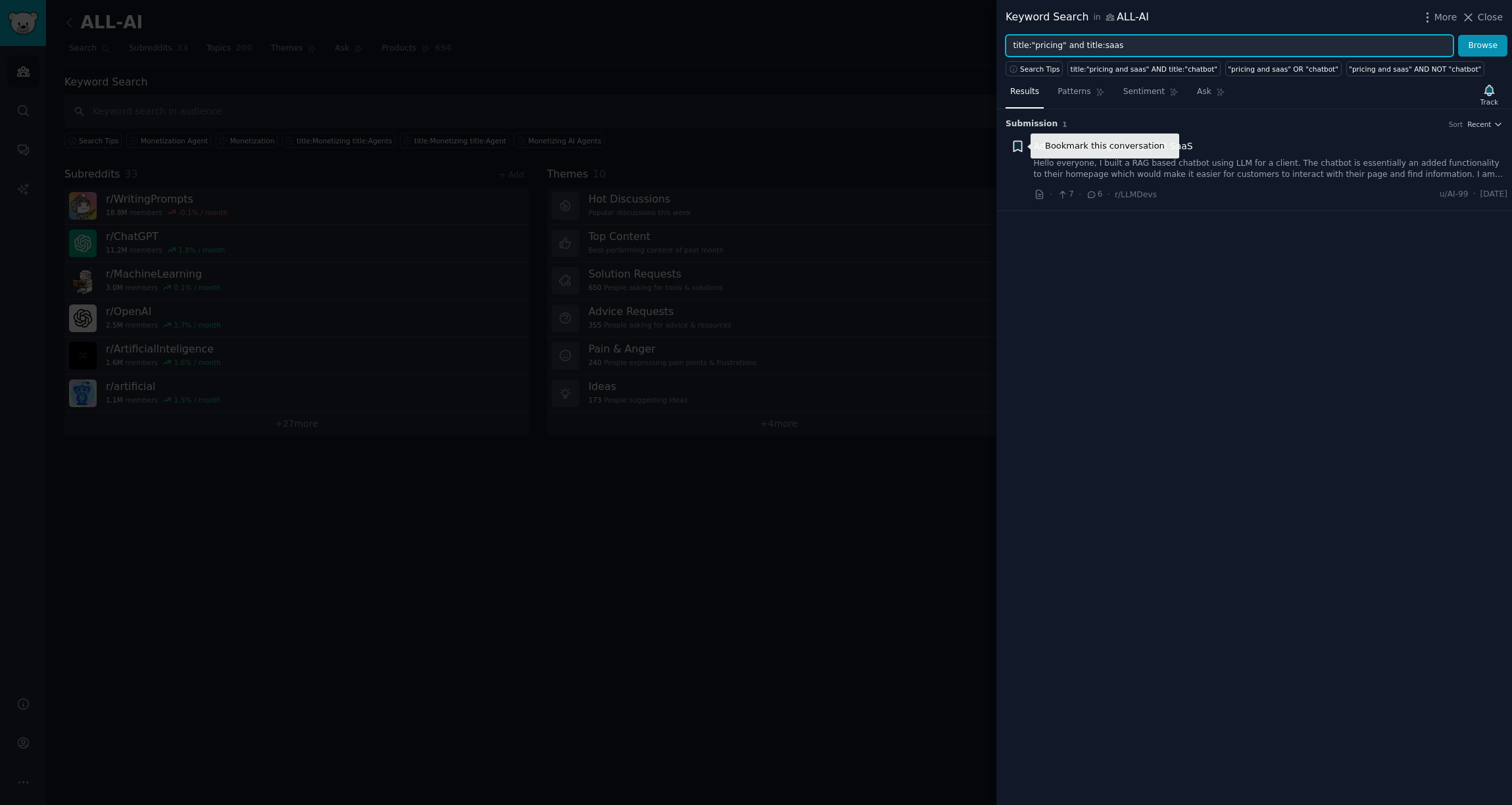
click at [1019, 150] on icon "button" at bounding box center [1018, 146] width 8 height 11
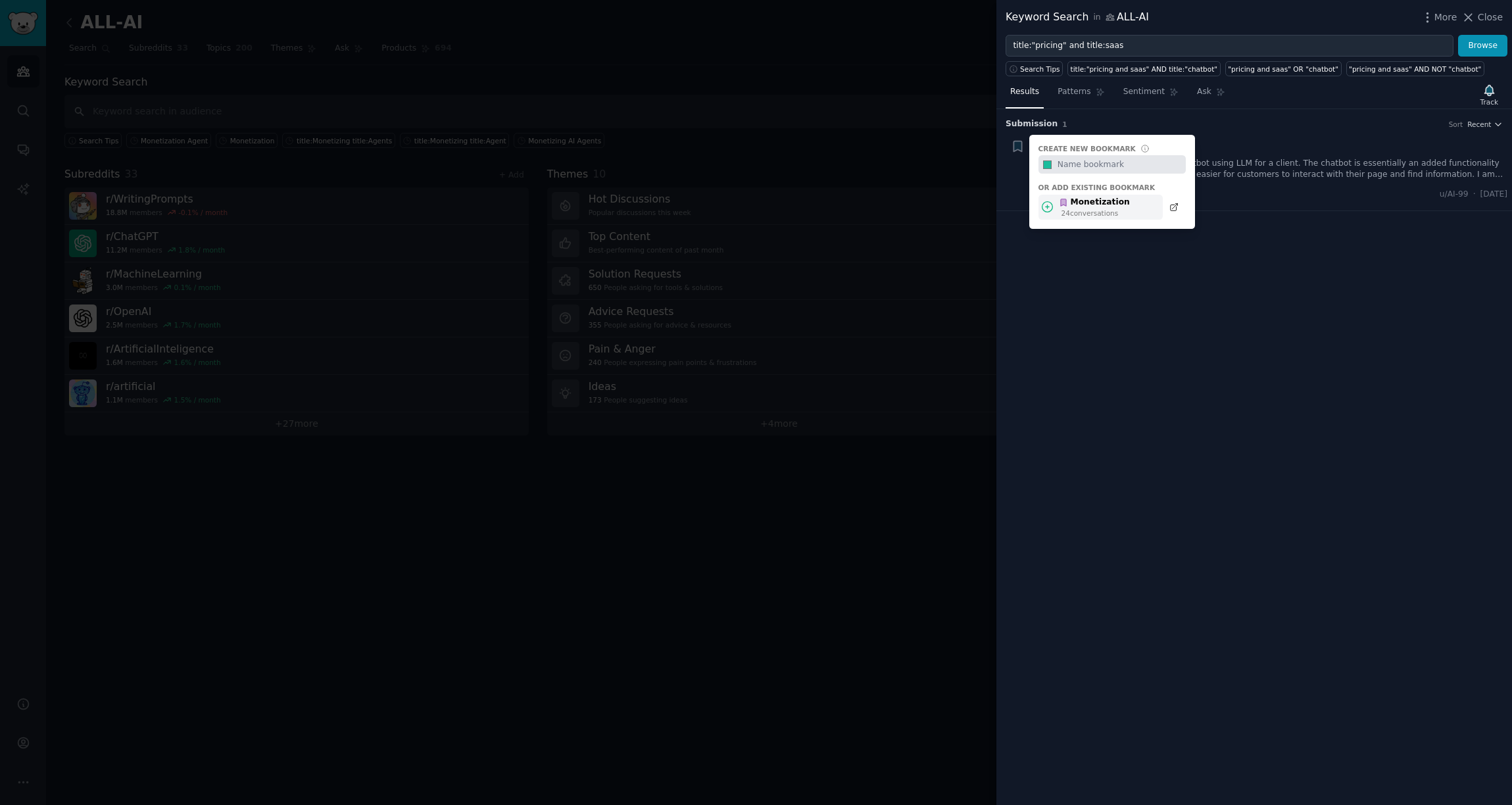
click at [1133, 200] on div "Monetization 24 conversation s" at bounding box center [1101, 207] width 124 height 26
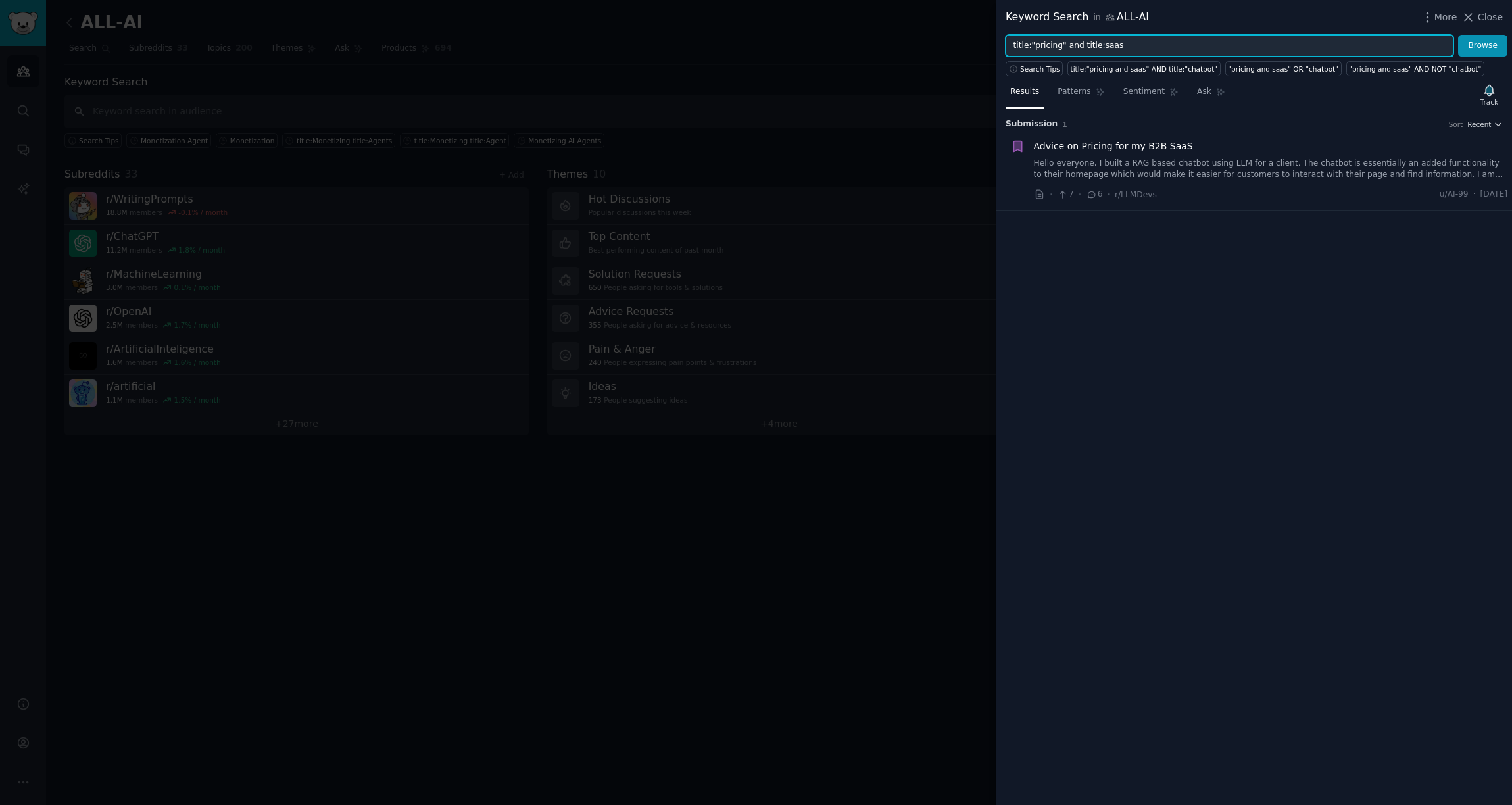
click at [1109, 47] on input "title:"pricing" and title:saas" at bounding box center [1230, 45] width 448 height 22
click at [1136, 35] on button "Browse" at bounding box center [1483, 45] width 49 height 22
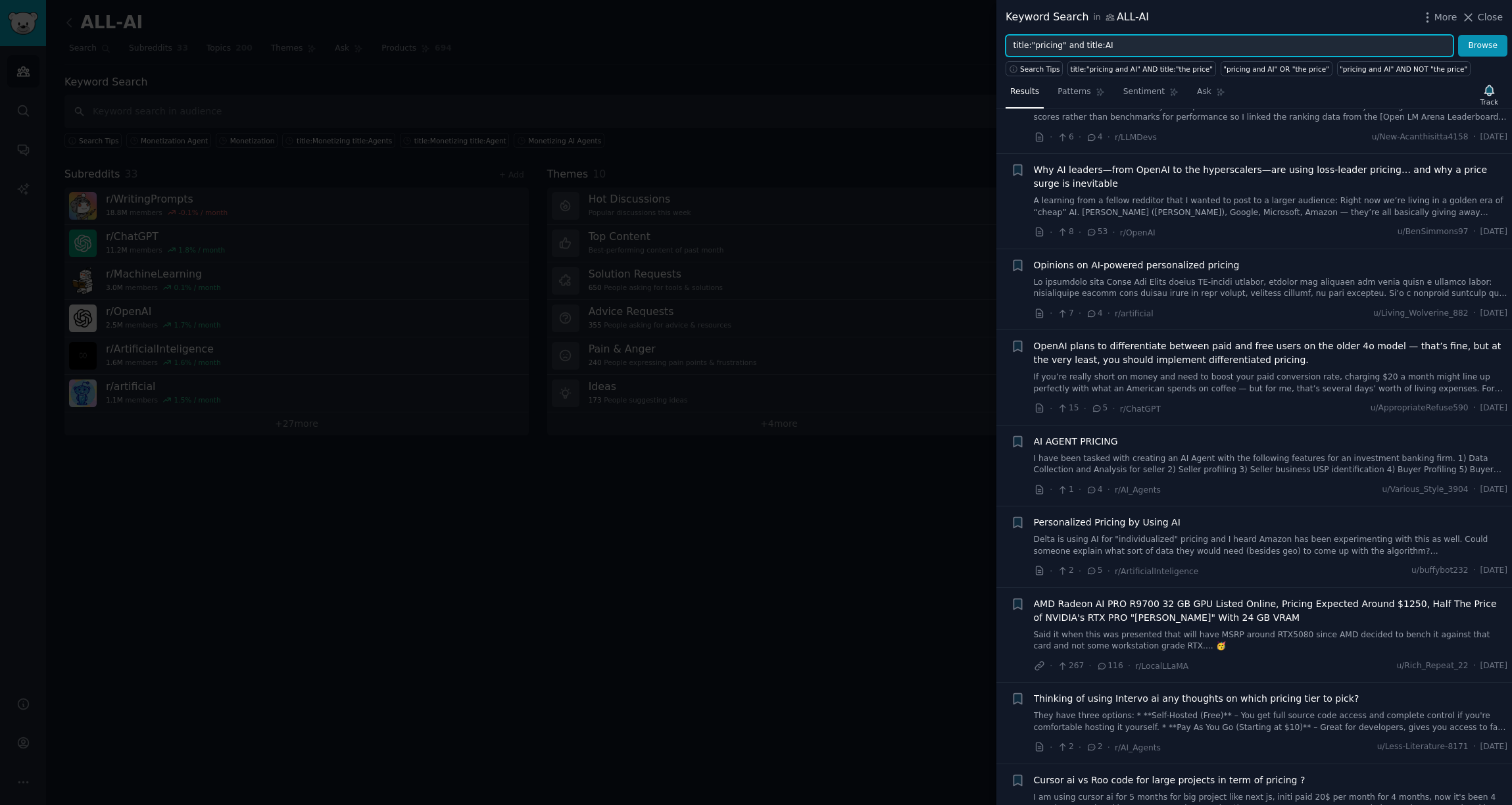
scroll to position [72, 0]
click at [1019, 439] on icon "button" at bounding box center [1018, 441] width 8 height 11
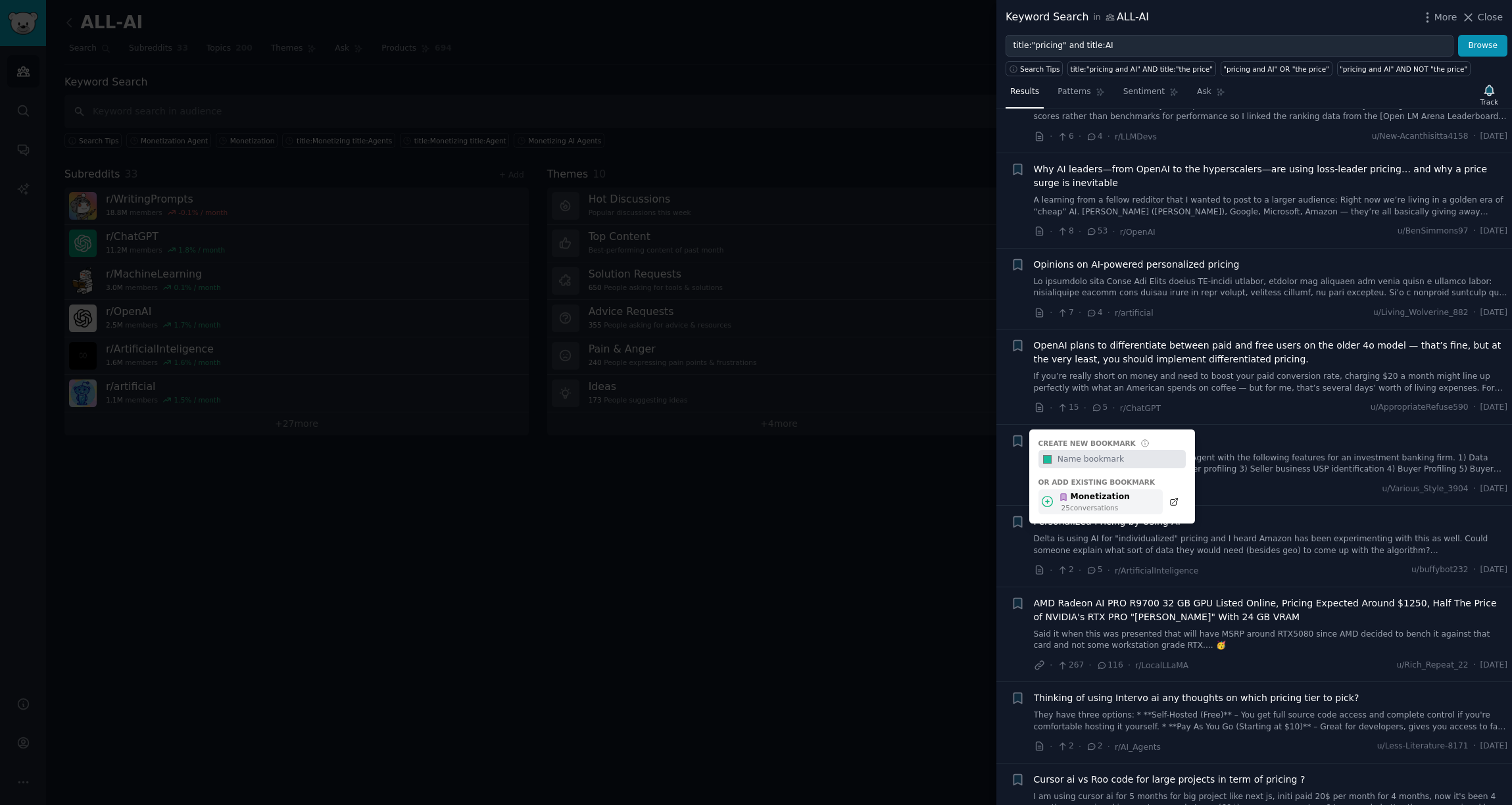
click at [1136, 505] on div "Monetization 25 conversation s" at bounding box center [1101, 502] width 124 height 26
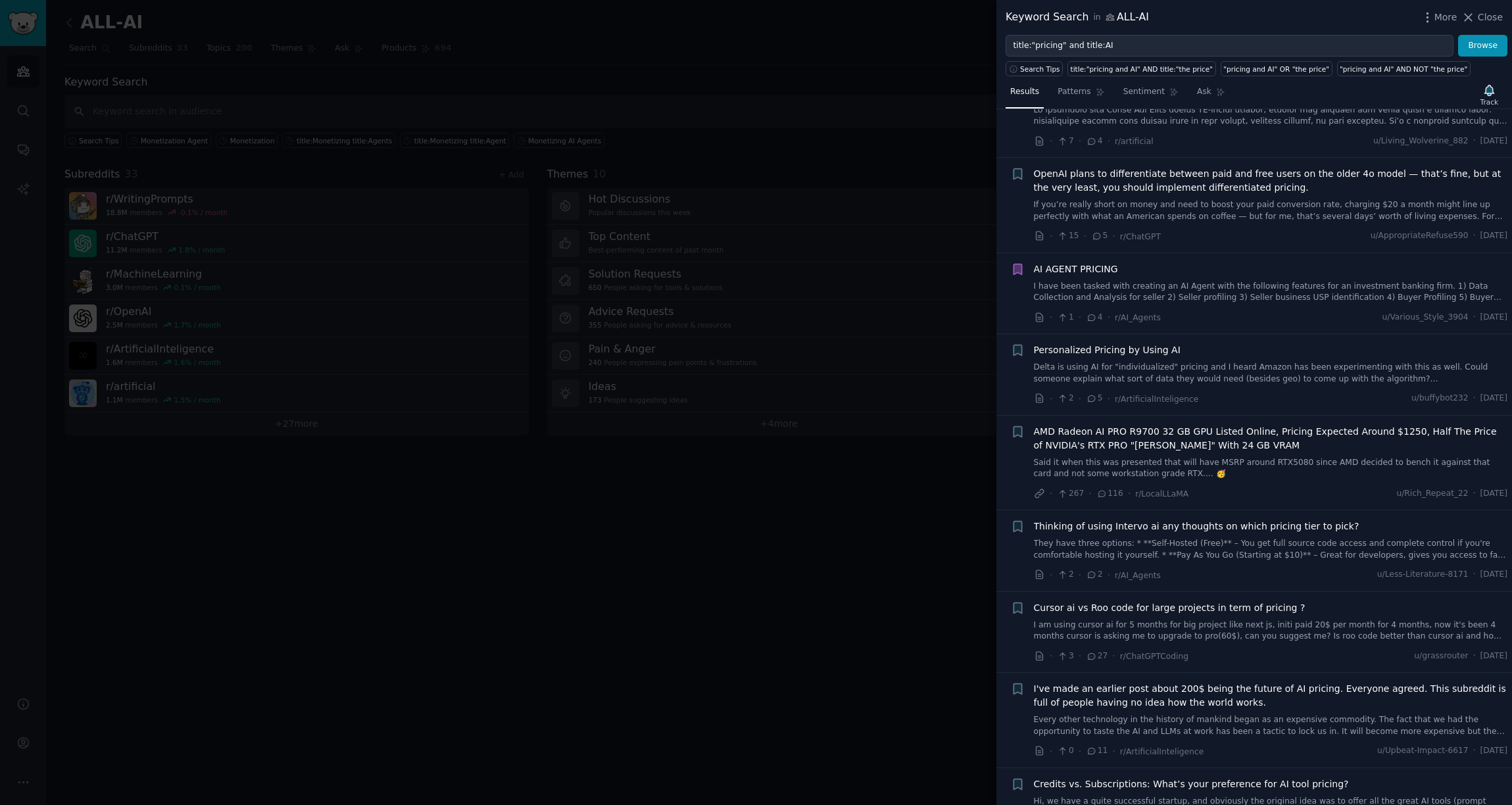
scroll to position [255, 0]
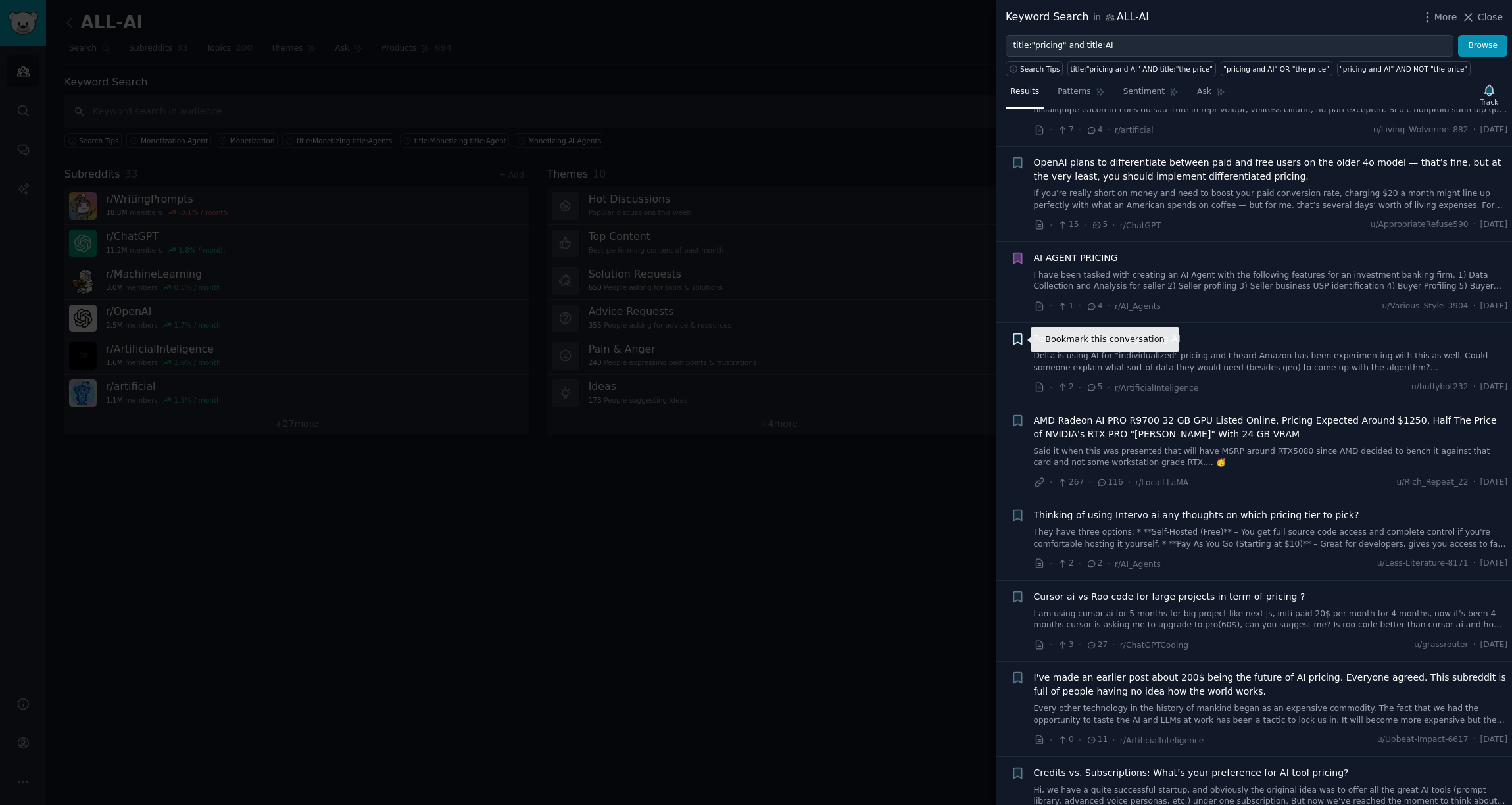
click at [1014, 341] on icon "button" at bounding box center [1018, 339] width 8 height 11
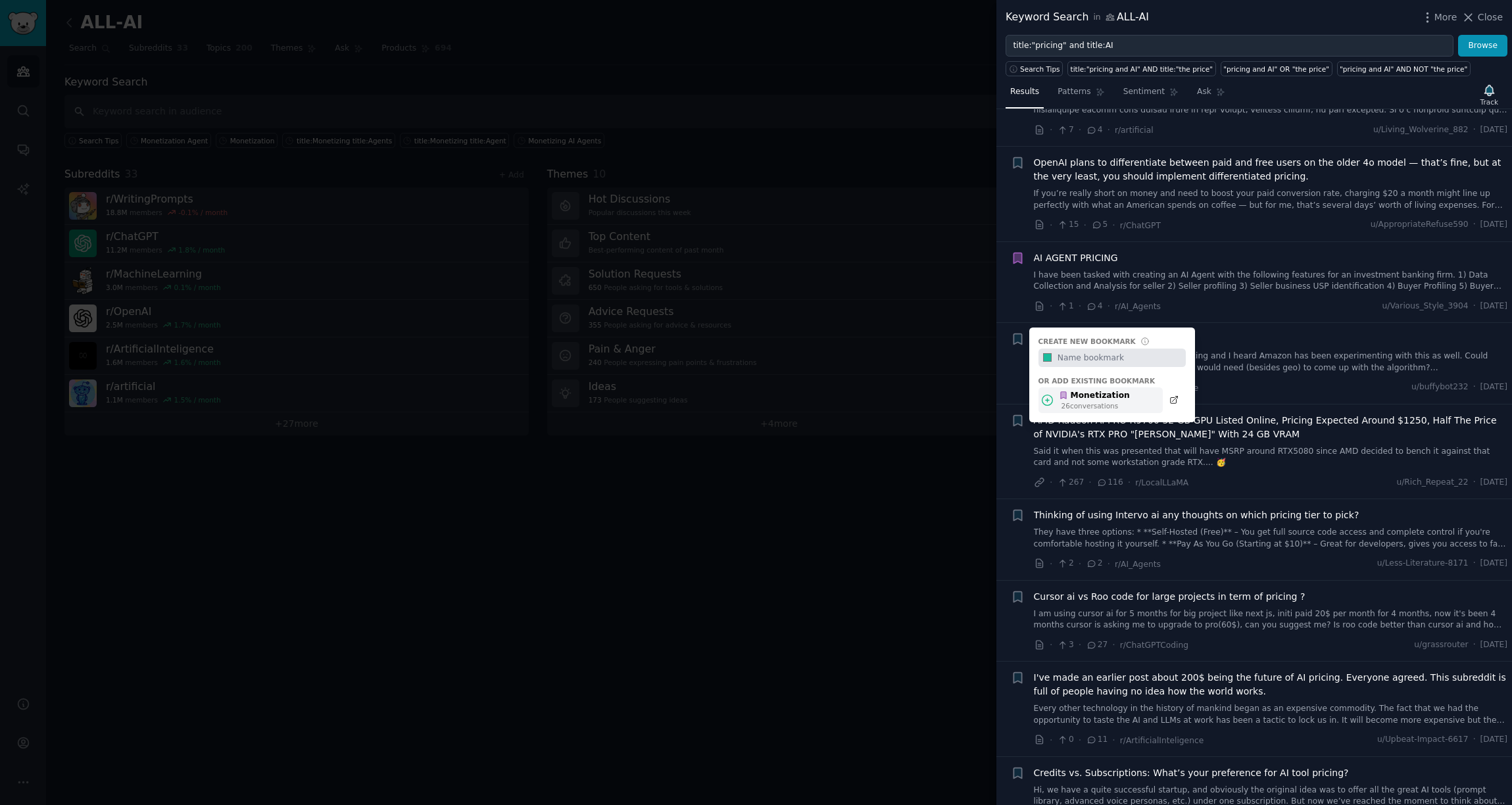
click at [1136, 396] on div "Monetization 26 conversation s" at bounding box center [1101, 400] width 124 height 26
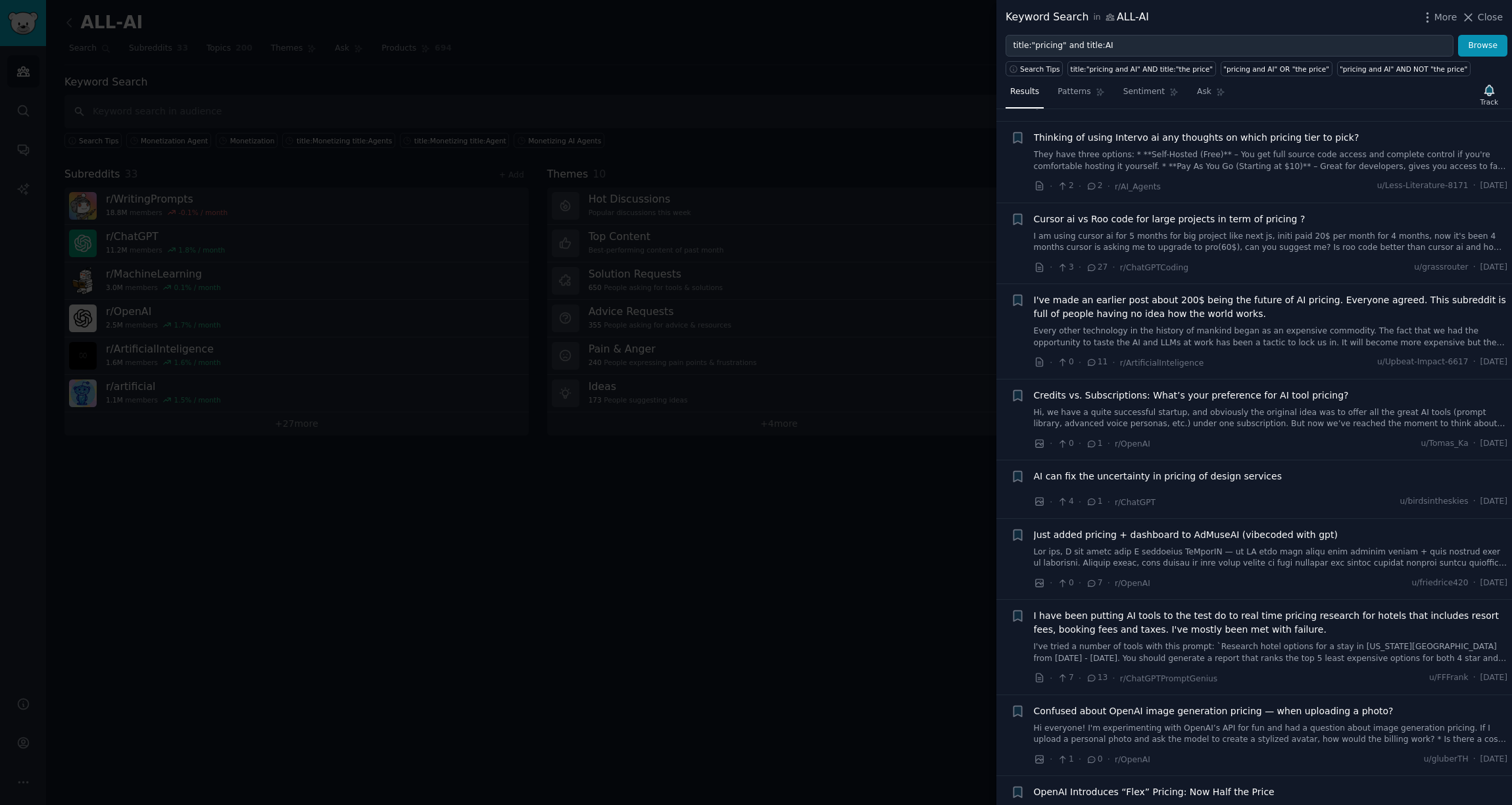
scroll to position [666, 0]
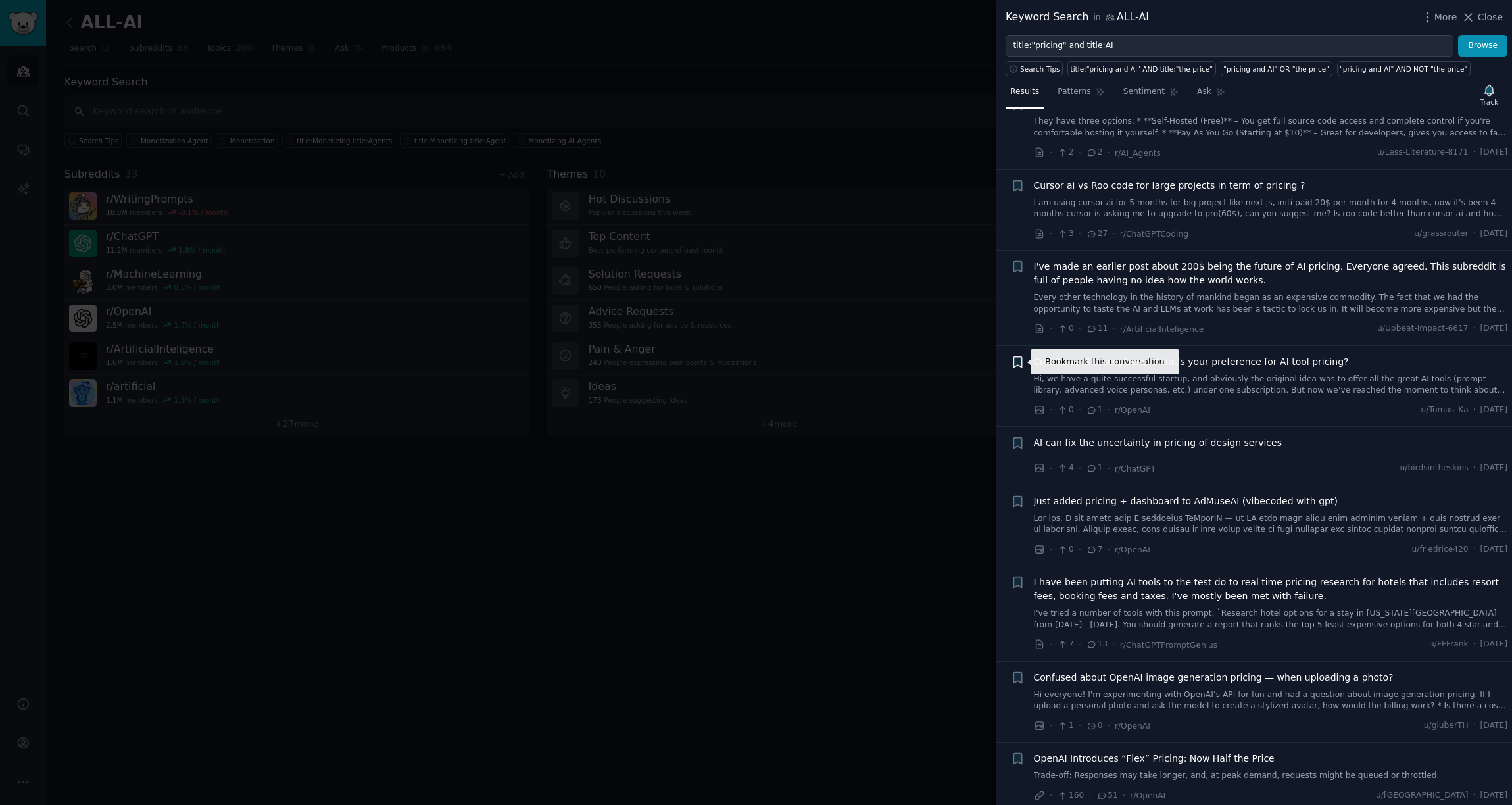
click at [1018, 365] on icon "button" at bounding box center [1018, 362] width 8 height 11
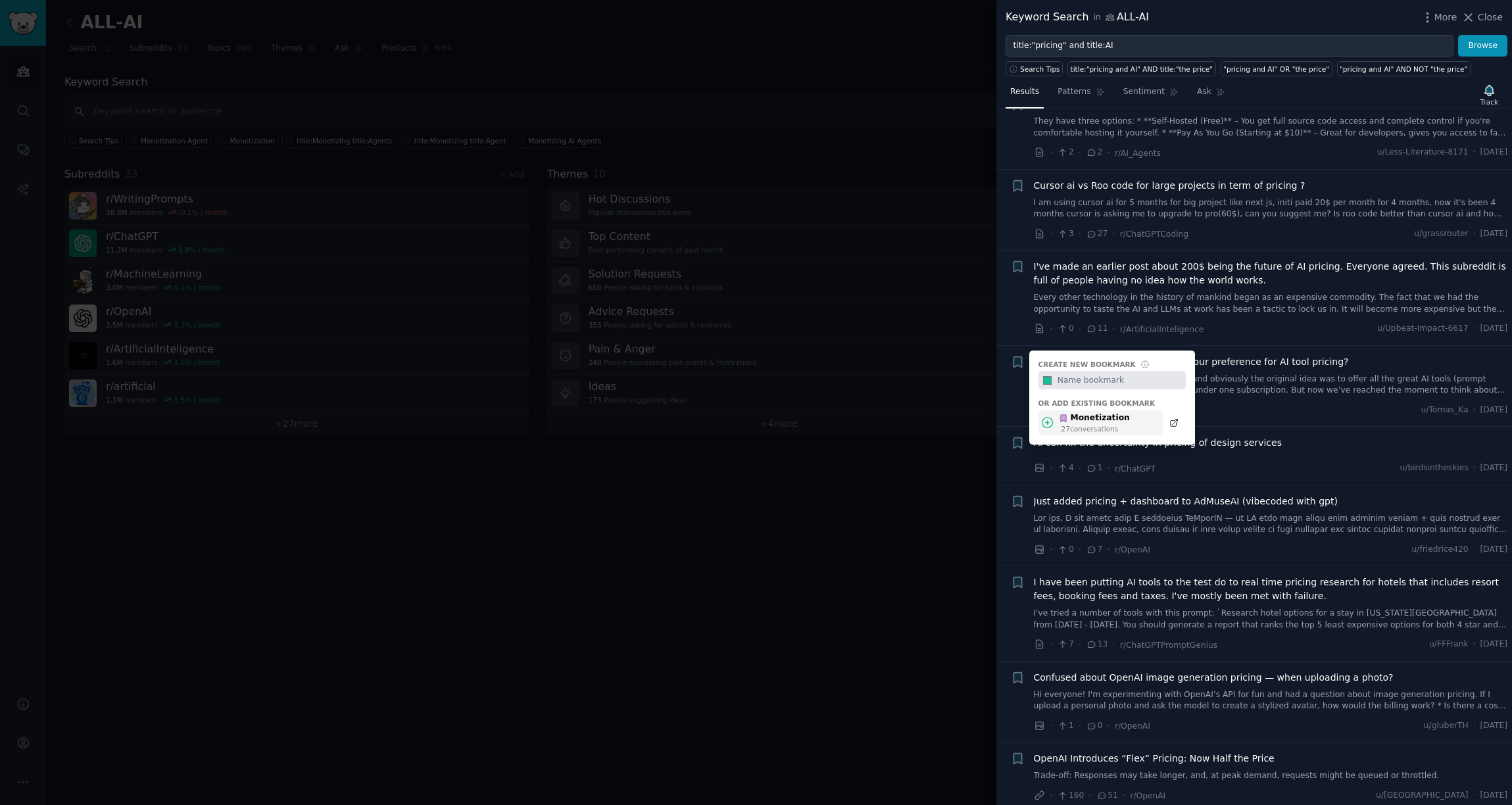
click at [1136, 423] on div "Monetization 27 conversation s" at bounding box center [1101, 423] width 124 height 26
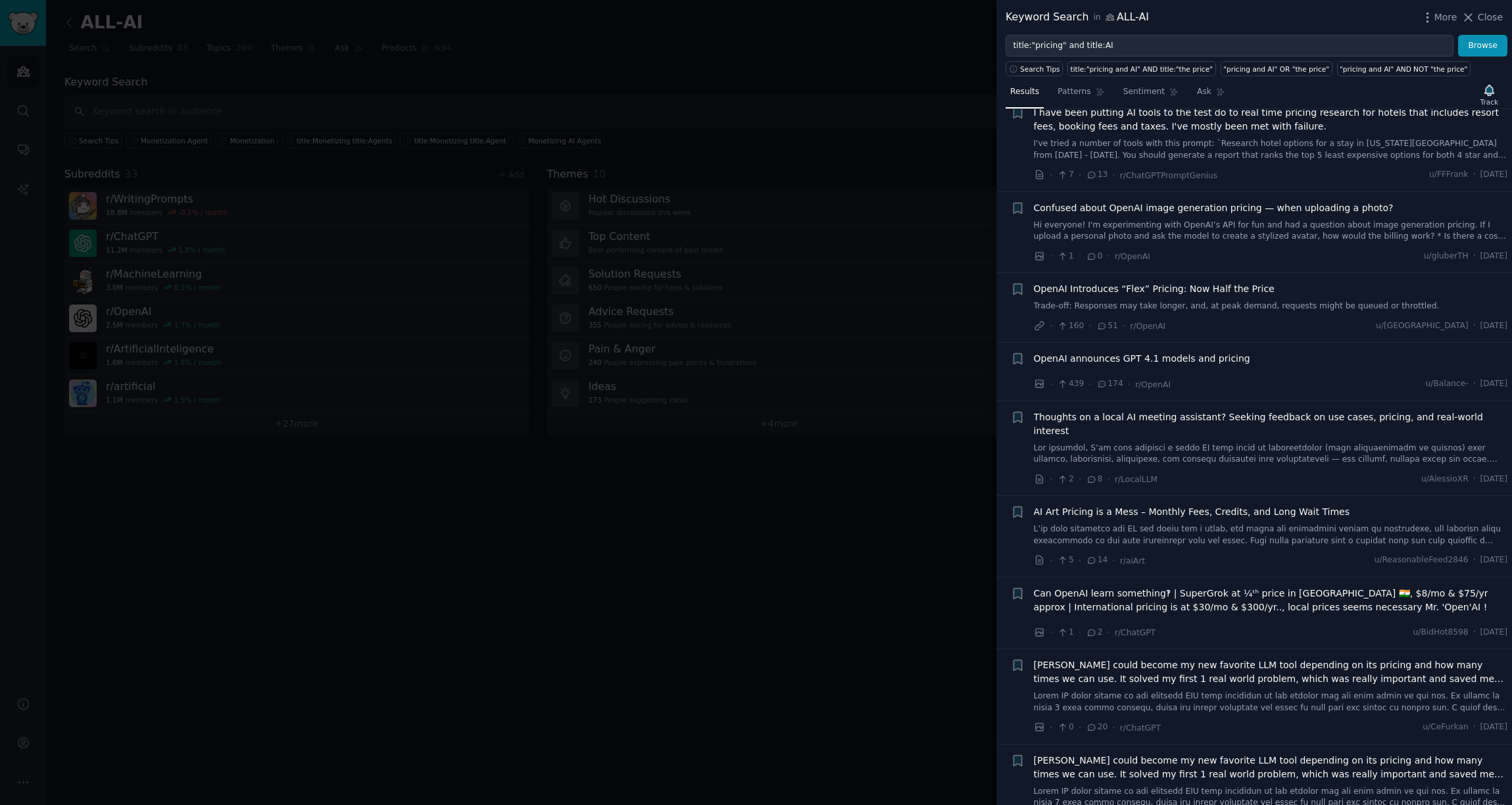
scroll to position [1198, 0]
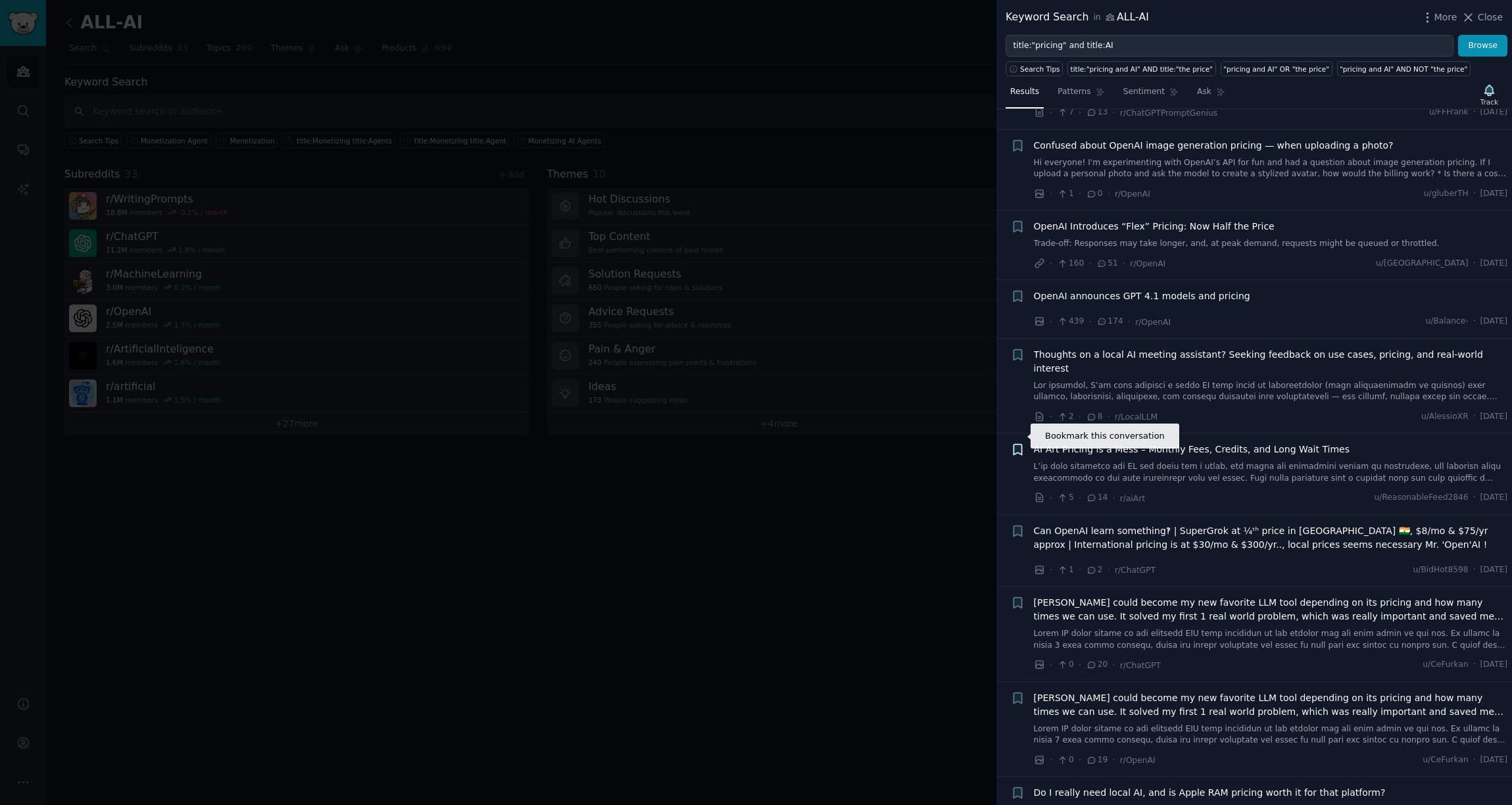
click at [1016, 445] on icon "button" at bounding box center [1018, 450] width 8 height 11
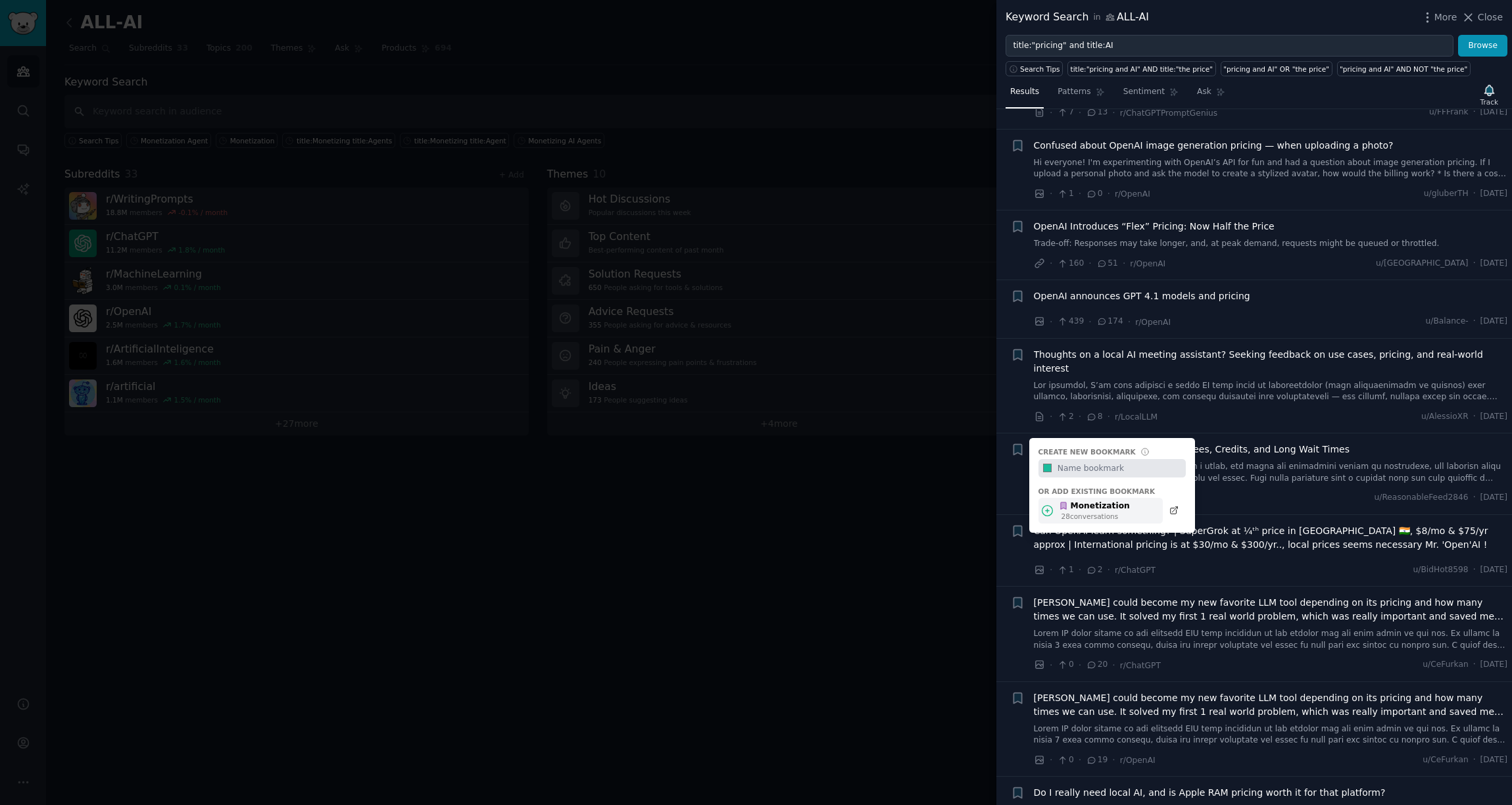
click at [1136, 502] on div "Monetization 28 conversation s" at bounding box center [1101, 510] width 124 height 26
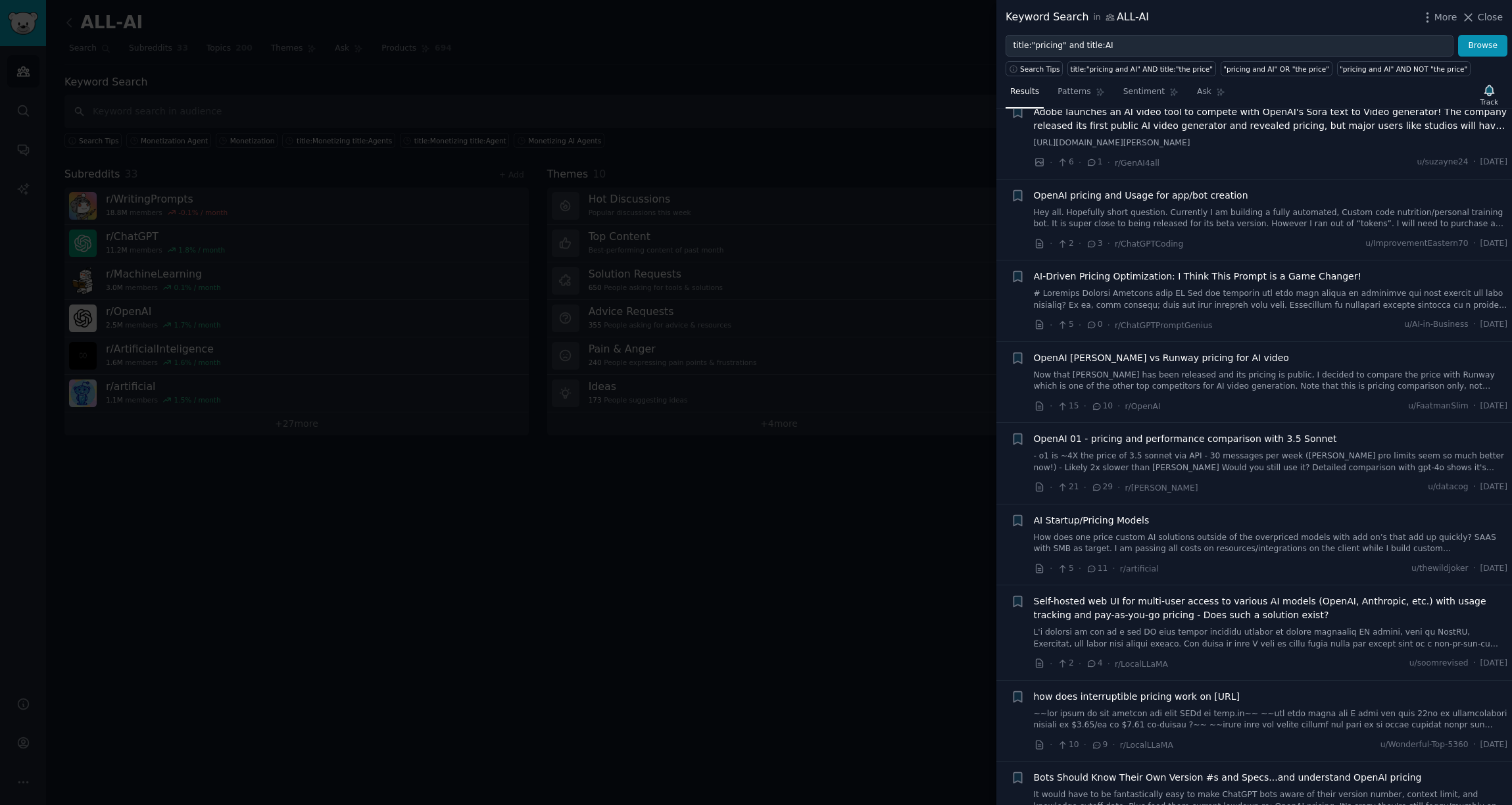
scroll to position [1997, 0]
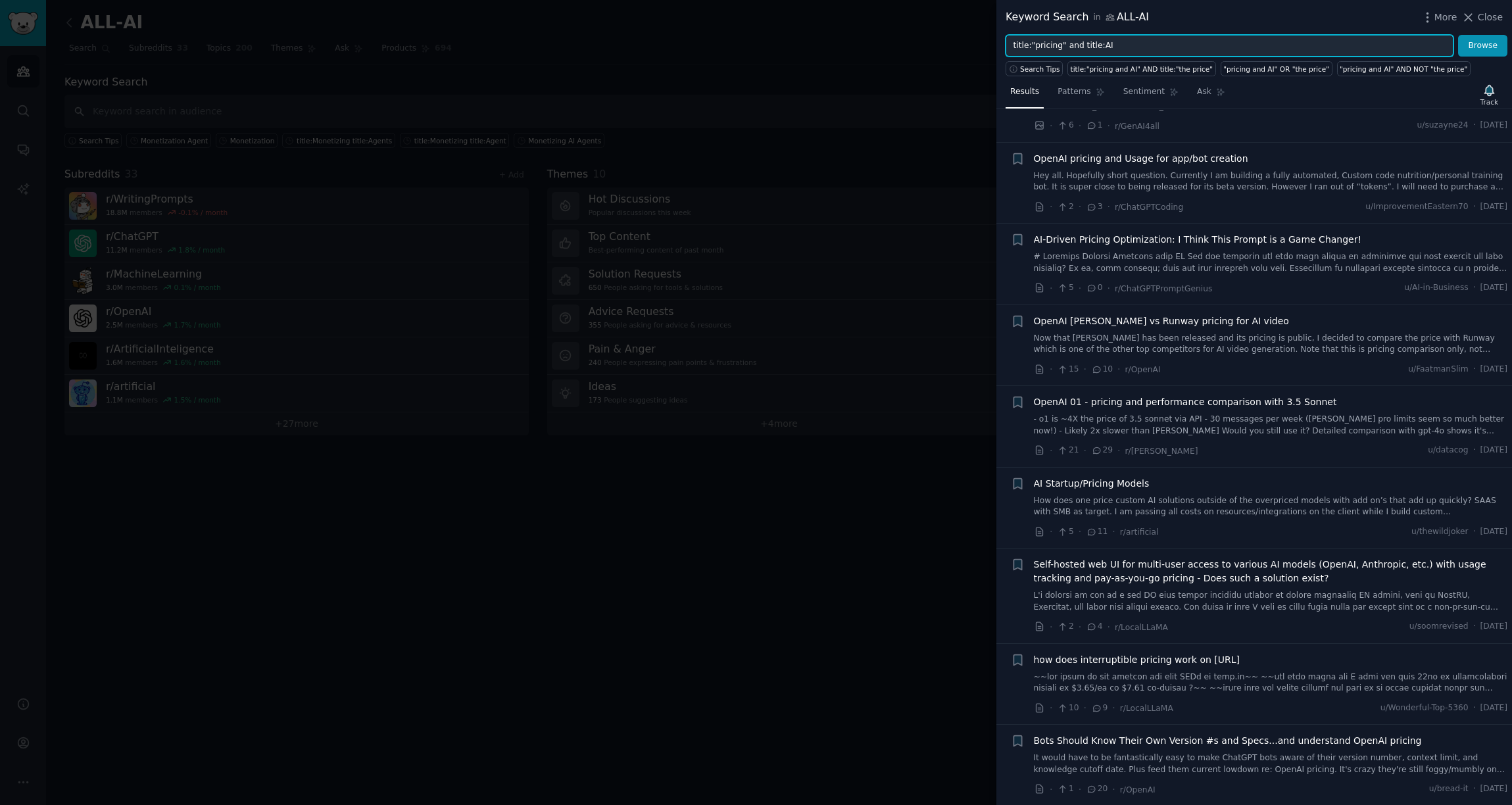
click at [1042, 45] on input "title:"pricing" and title:AI" at bounding box center [1230, 45] width 448 height 22
type input "title:"billing" and title:AI"
click at [1136, 35] on button "Browse" at bounding box center [1483, 45] width 49 height 22
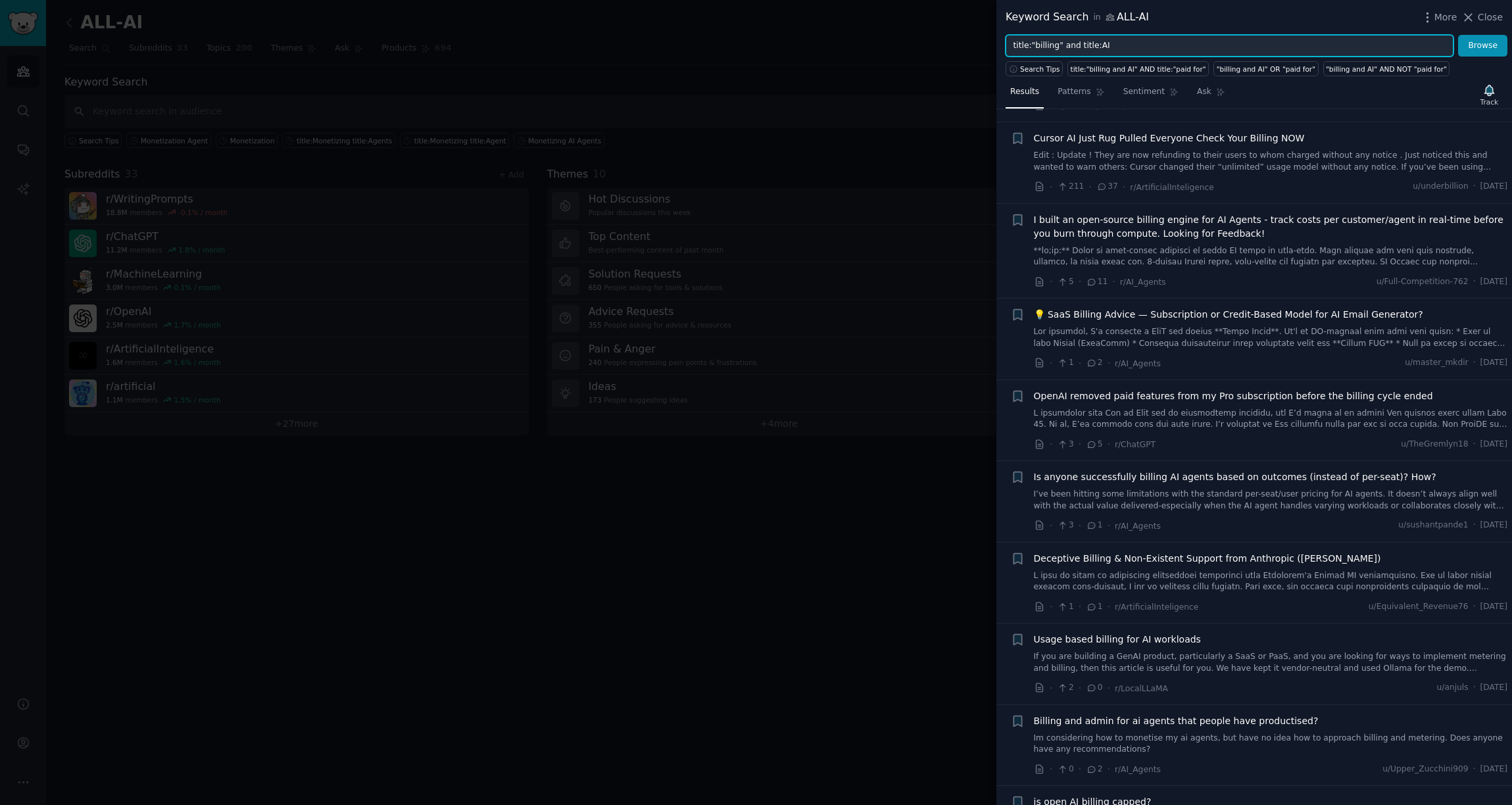
scroll to position [642, 0]
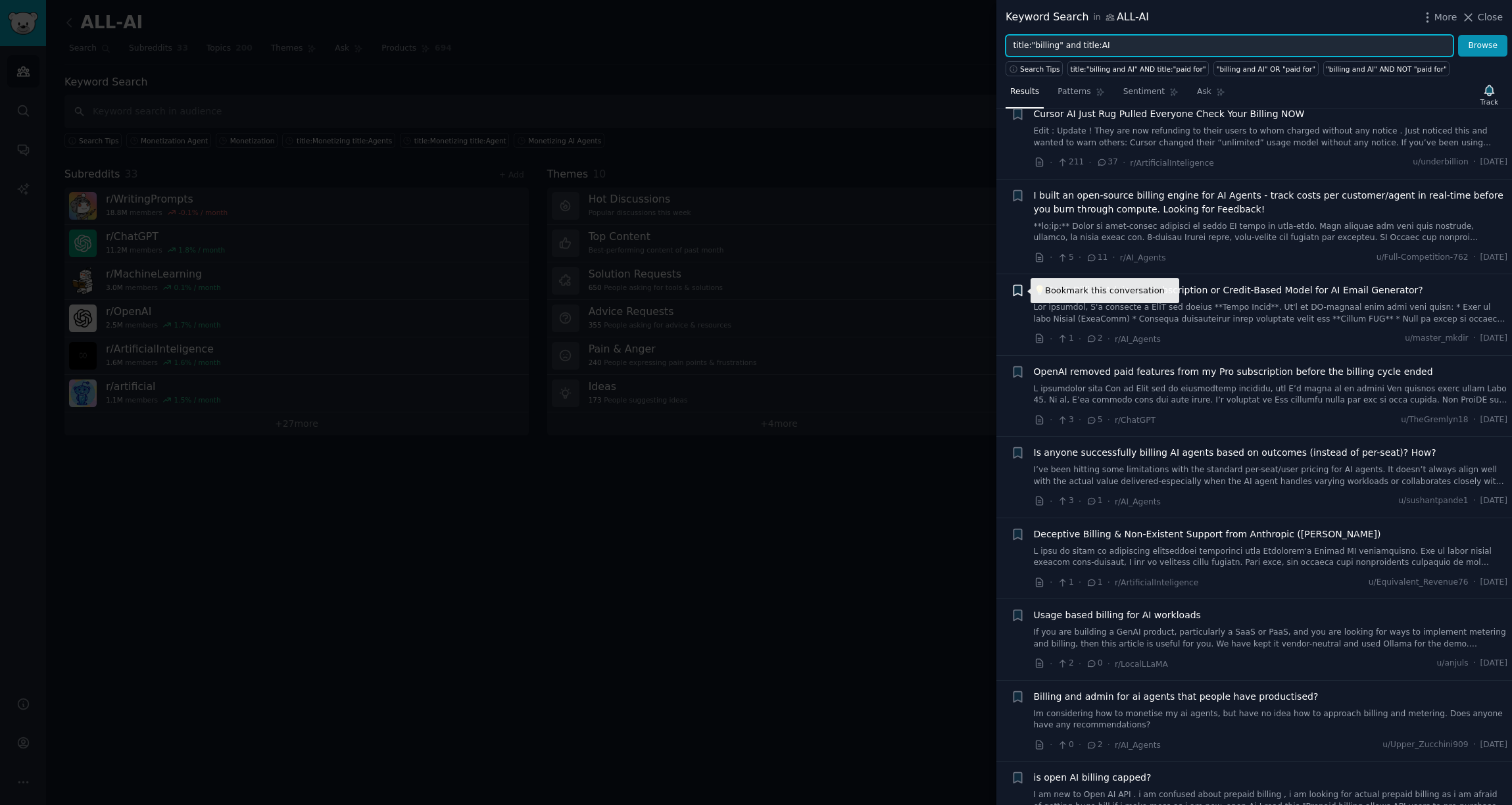
click at [1018, 294] on icon "button" at bounding box center [1018, 290] width 8 height 11
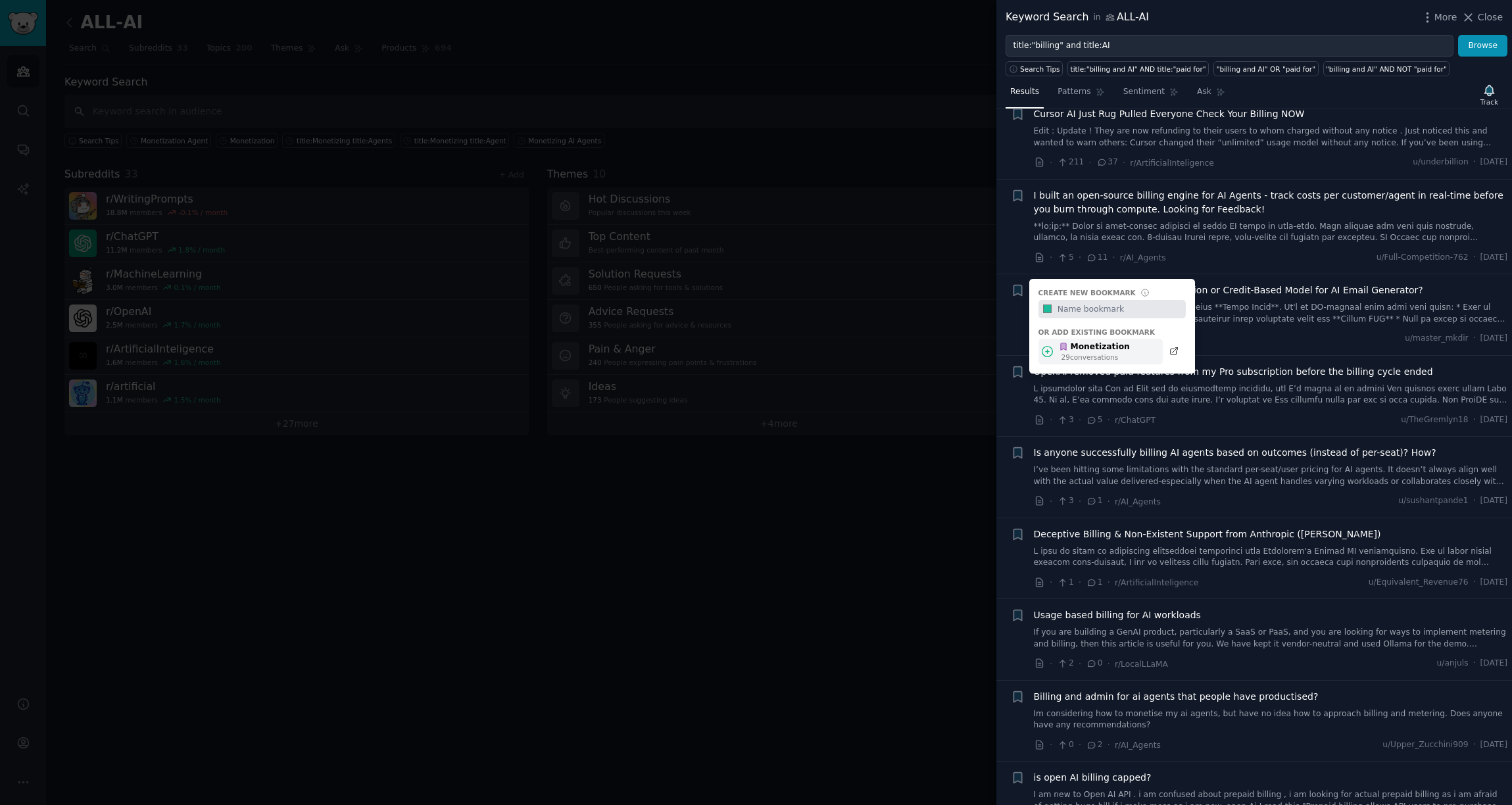
click at [1136, 352] on div "Monetization 29 conversation s" at bounding box center [1101, 351] width 124 height 26
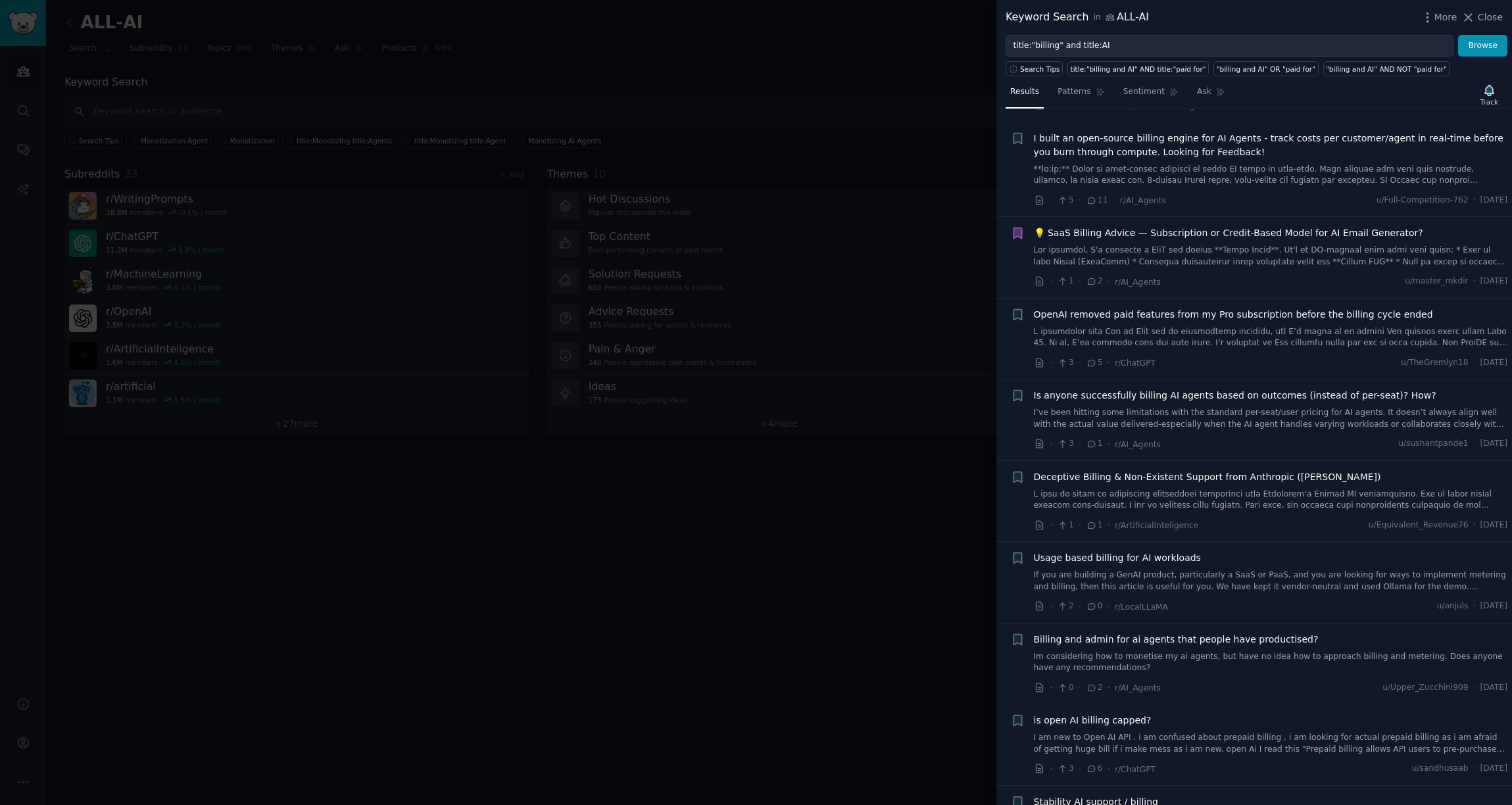
scroll to position [700, 0]
click at [1018, 397] on icon "button" at bounding box center [1018, 395] width 8 height 11
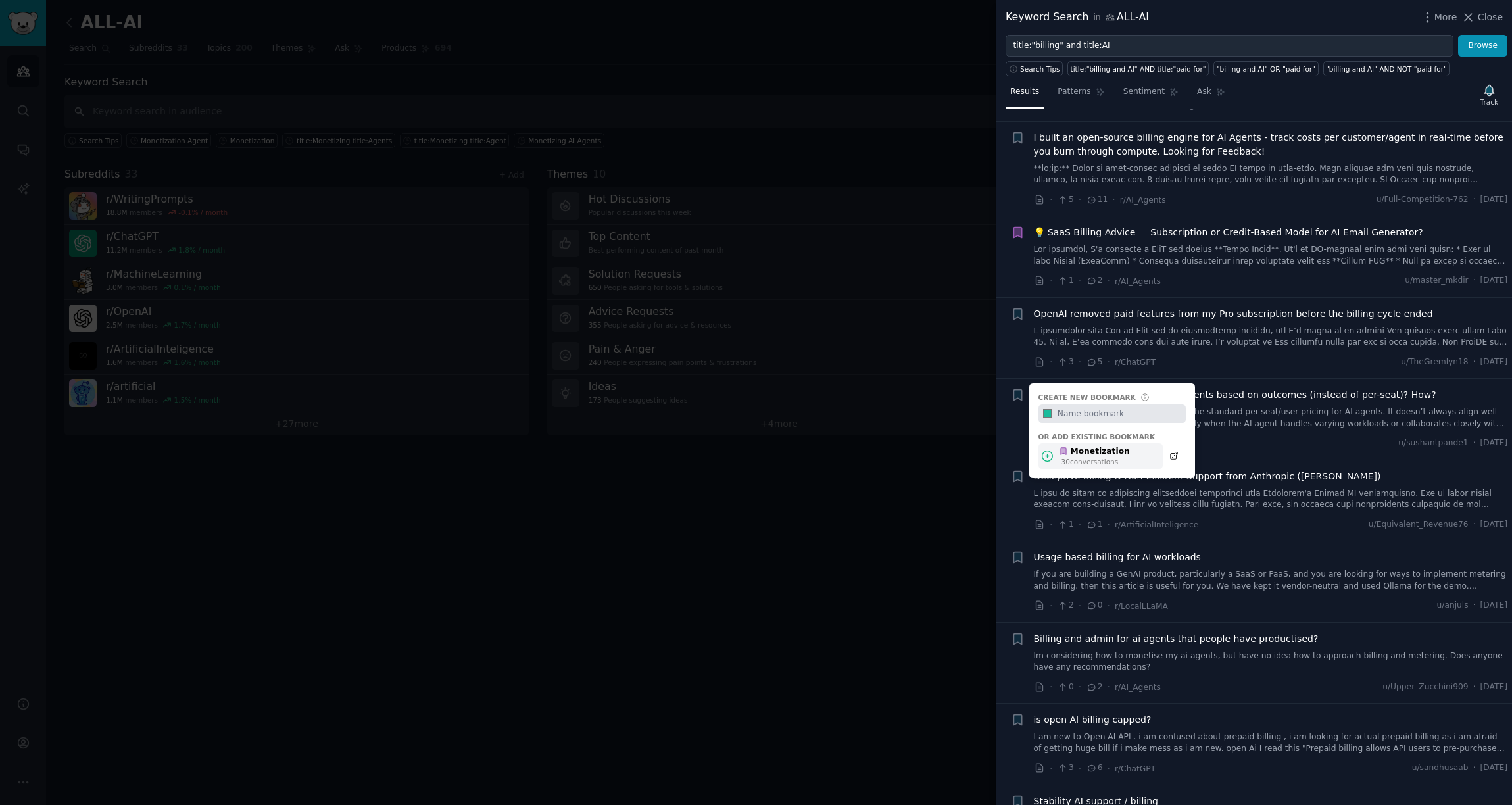
click at [1136, 454] on div "Monetization 30 conversation s" at bounding box center [1101, 456] width 124 height 26
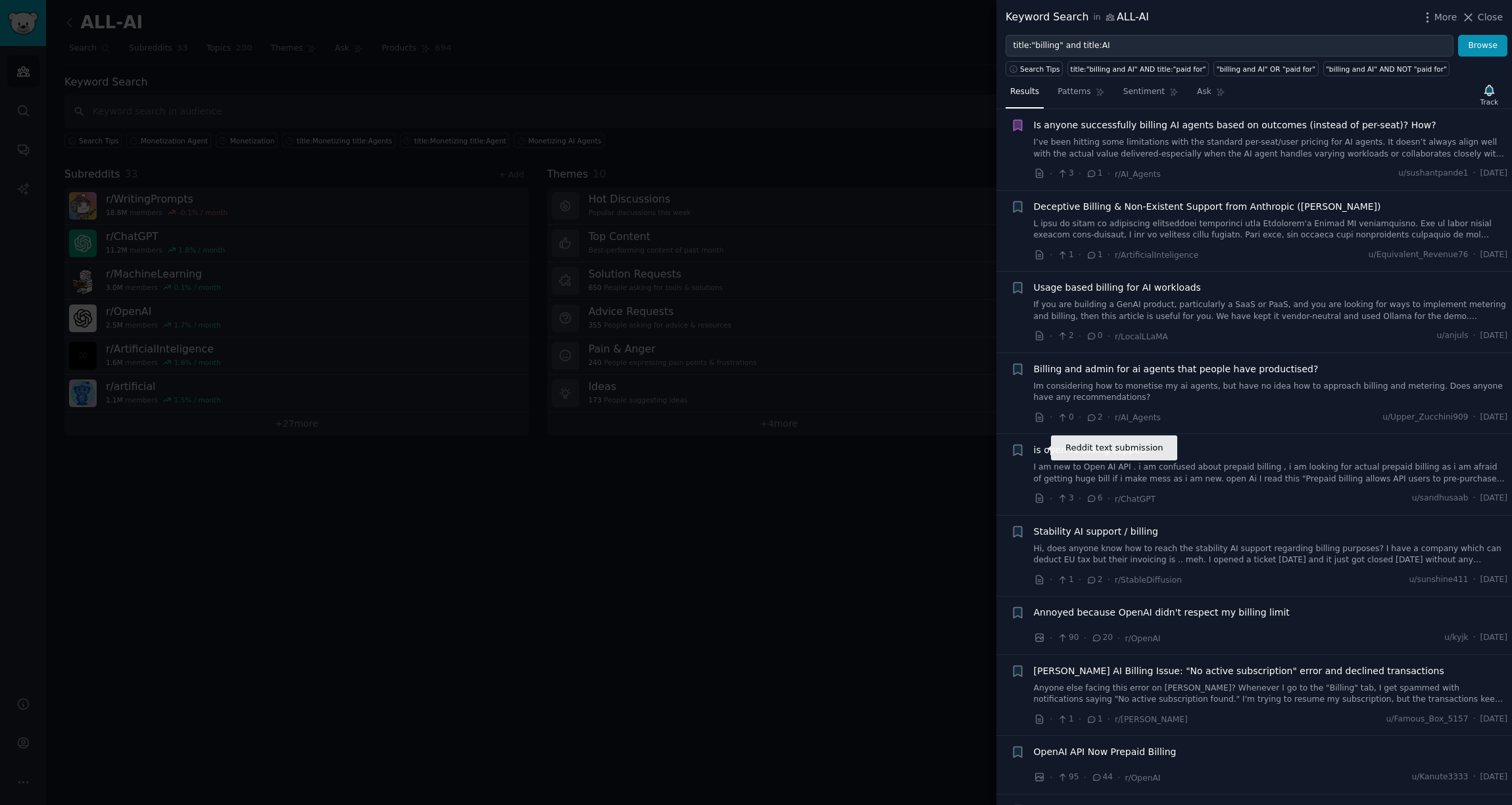
scroll to position [979, 0]
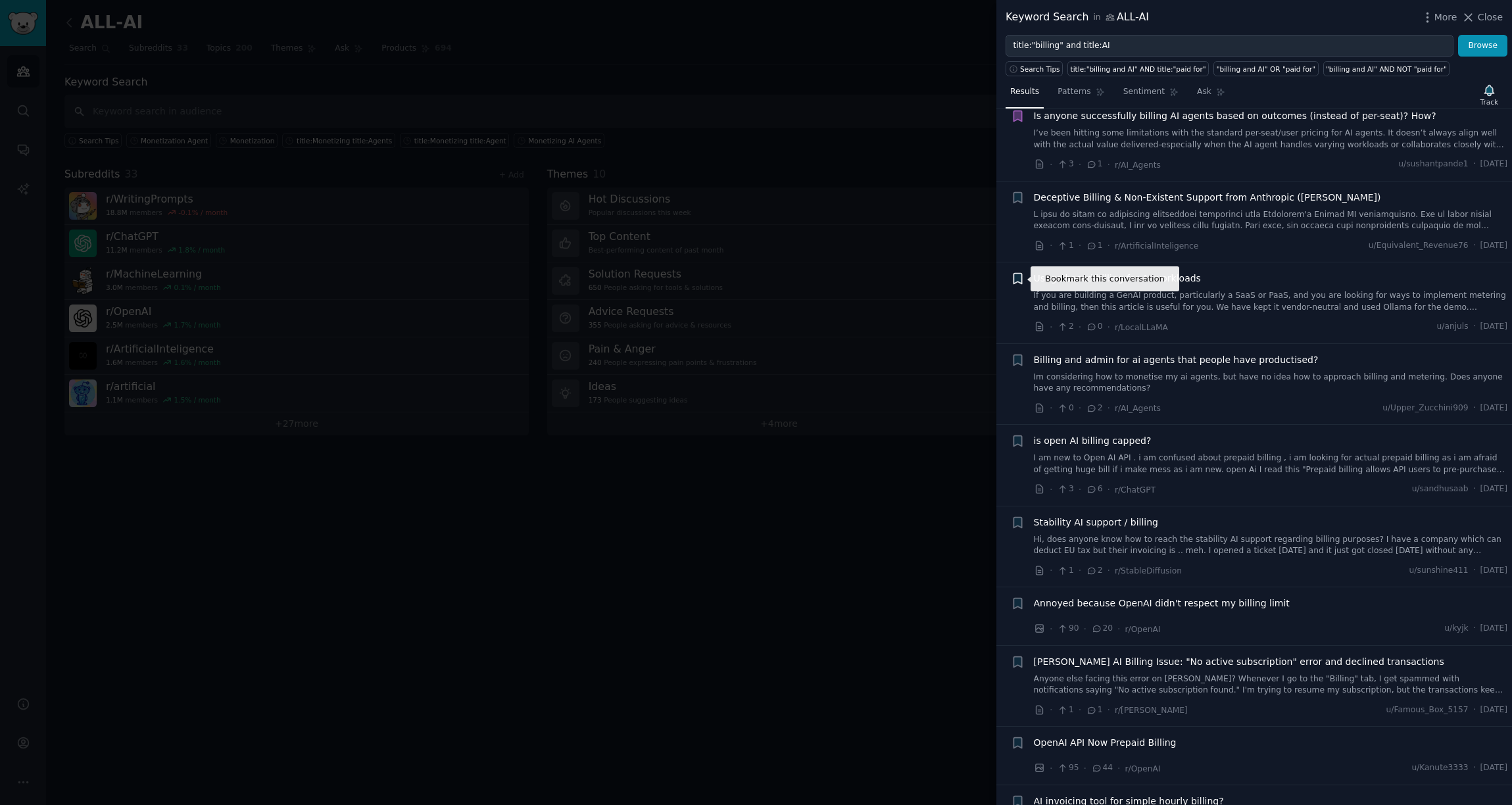
click at [1014, 275] on icon "button" at bounding box center [1018, 278] width 8 height 11
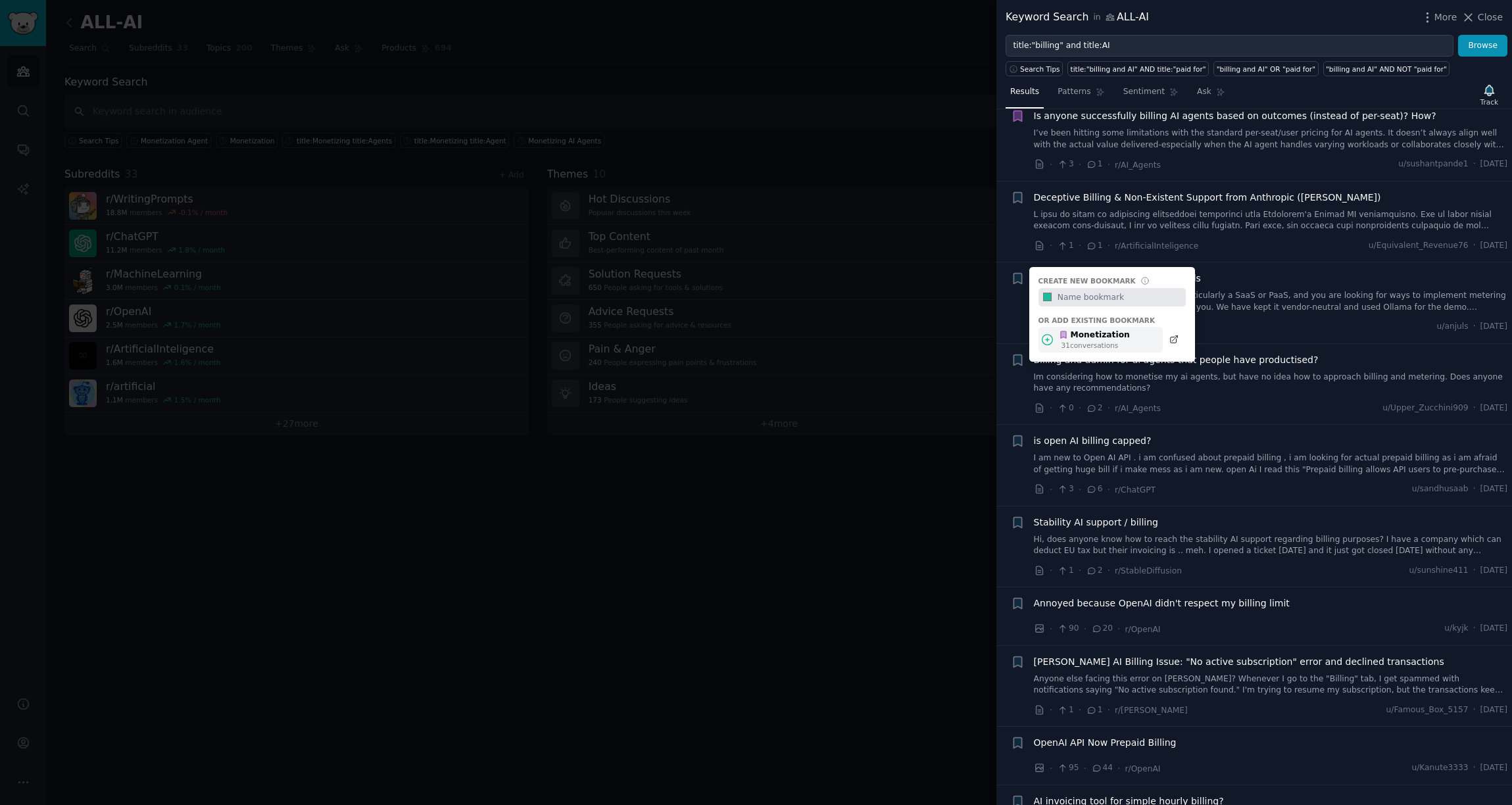
click at [1114, 338] on div "Monetization" at bounding box center [1094, 335] width 71 height 12
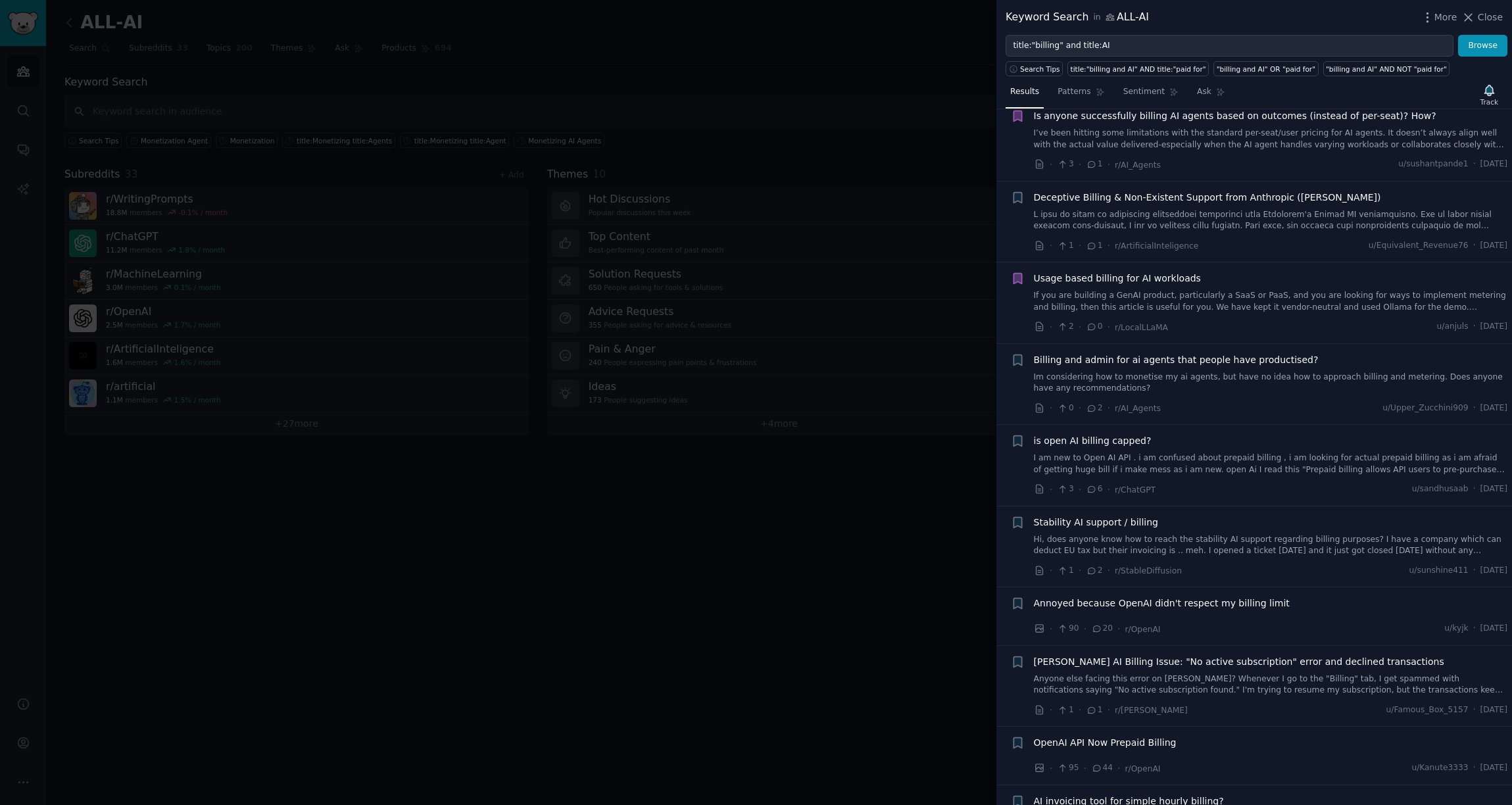
click at [1136, 290] on link "If you are building a GenAI product, particularly a SaaS or PaaS, and you are l…" at bounding box center [1271, 302] width 475 height 23
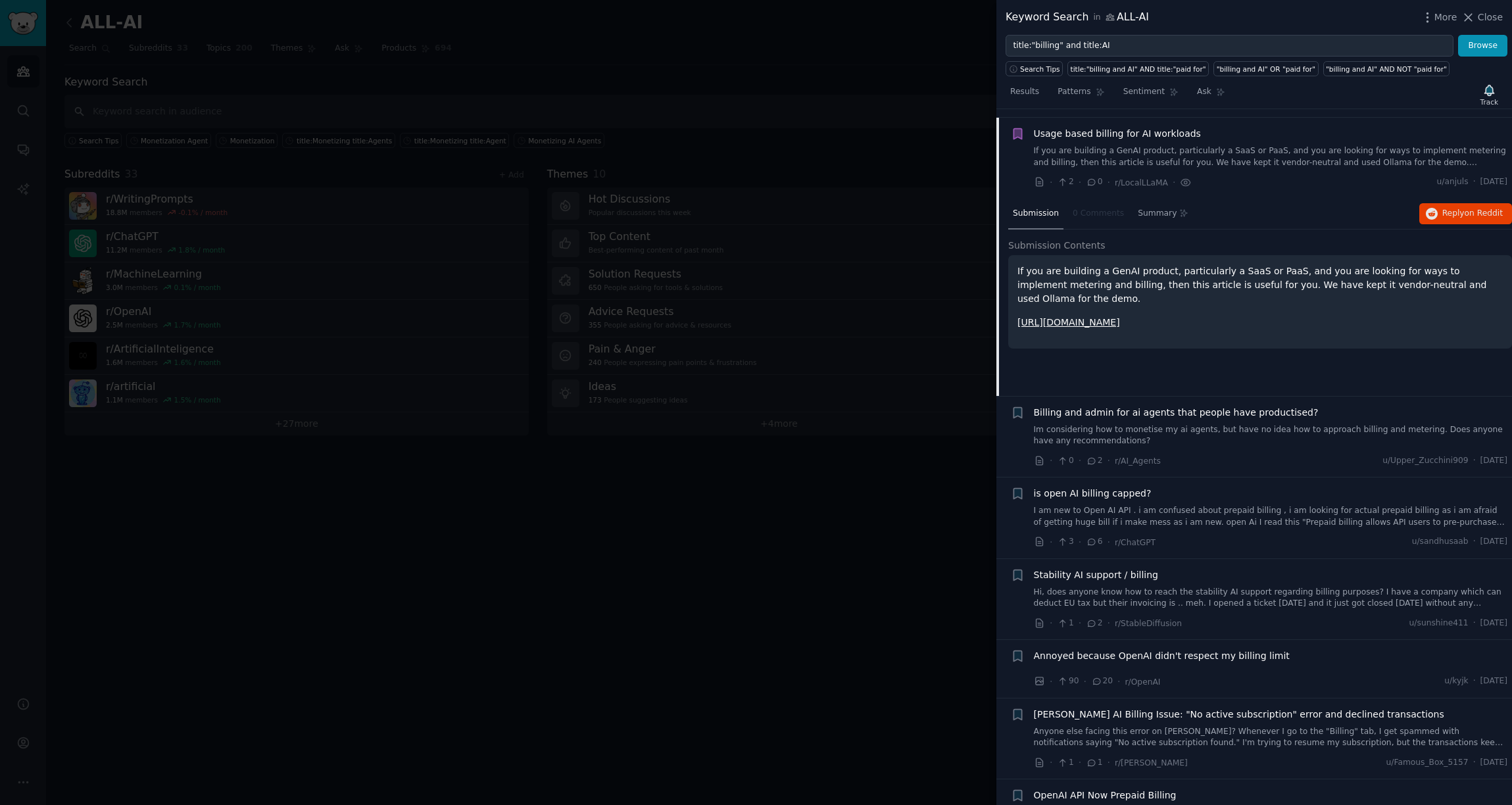
scroll to position [1132, 0]
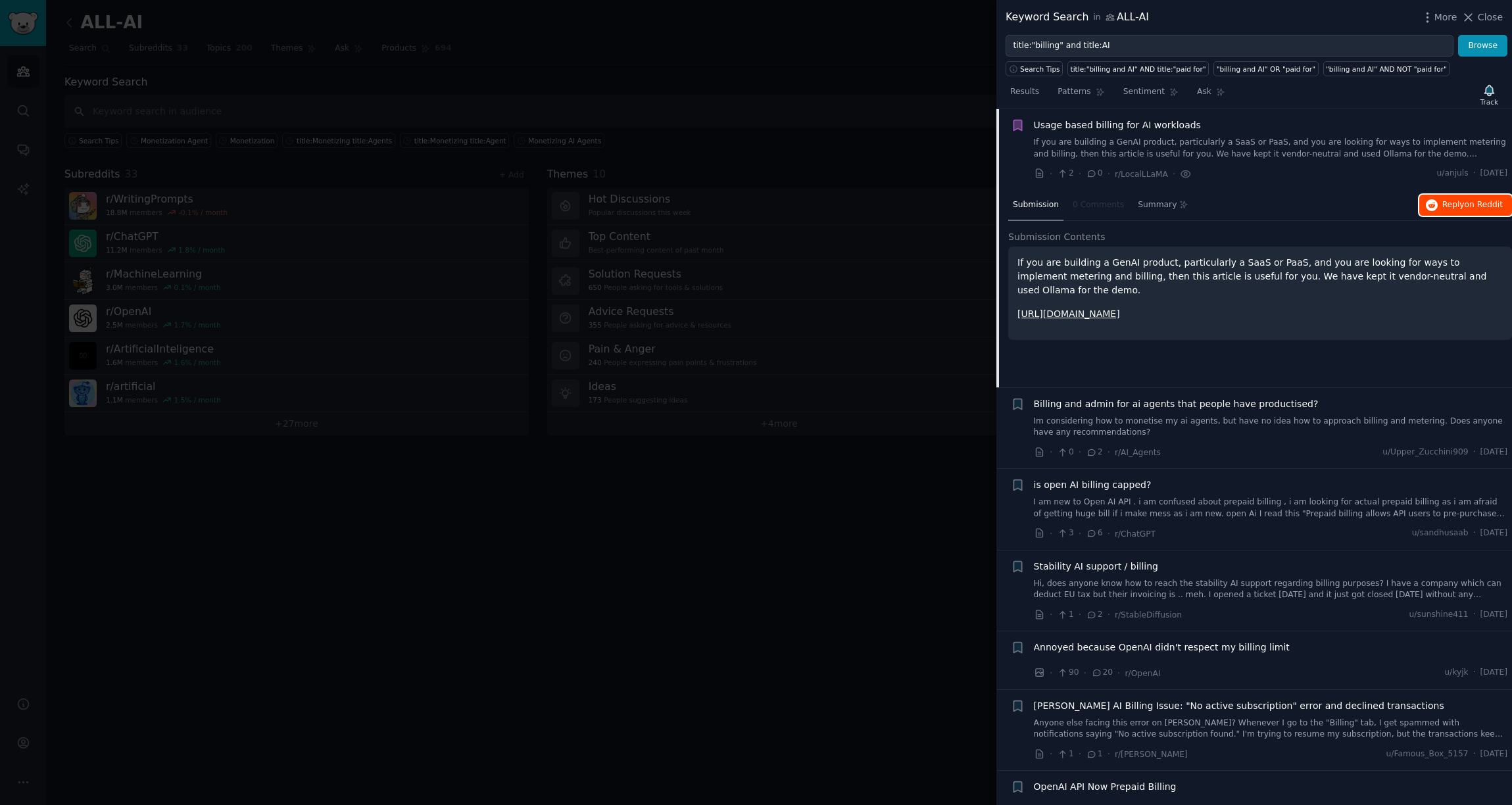
click at [1136, 207] on span "on Reddit" at bounding box center [1484, 204] width 38 height 9
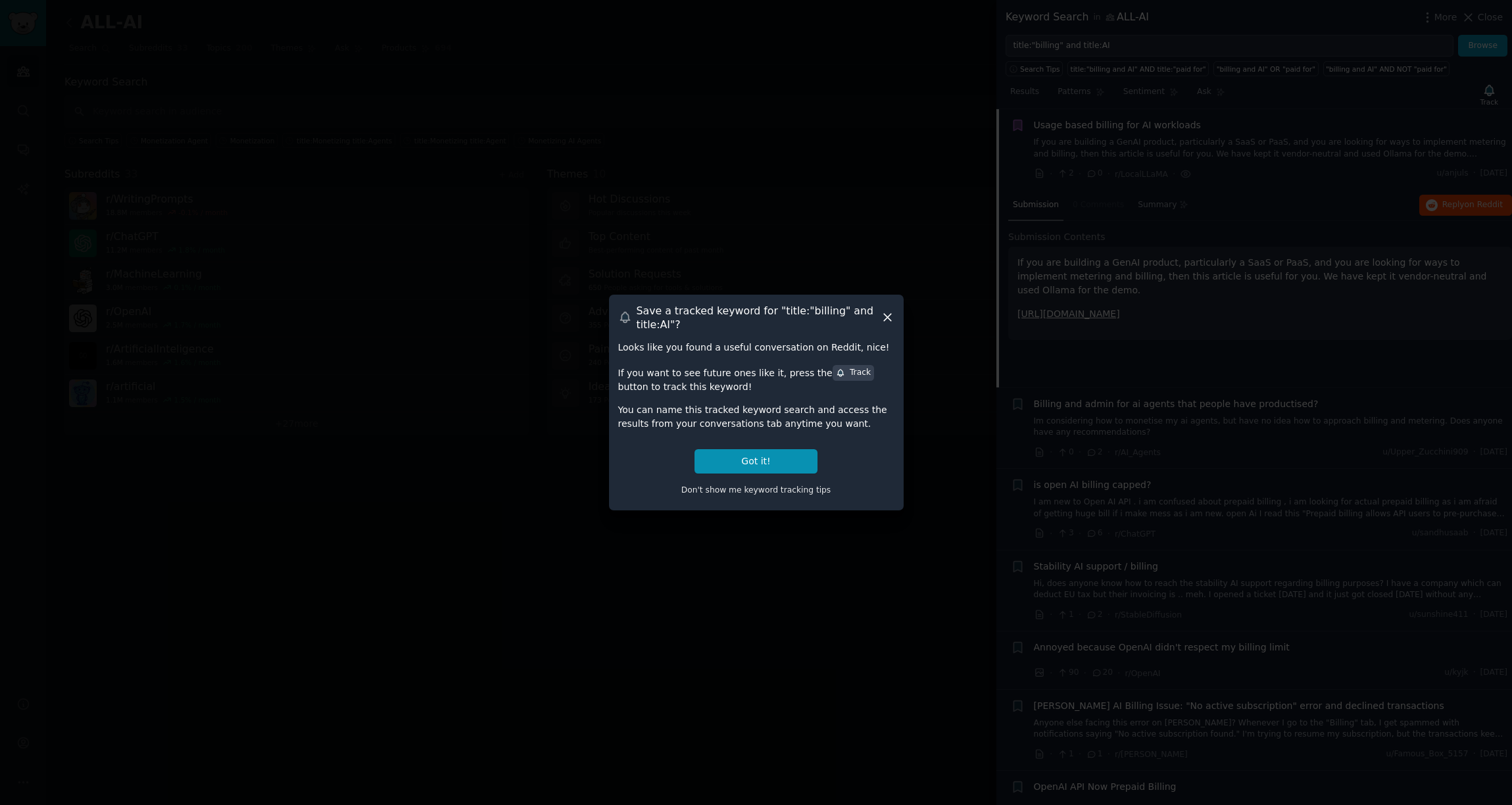
click at [890, 322] on icon at bounding box center [887, 317] width 14 height 14
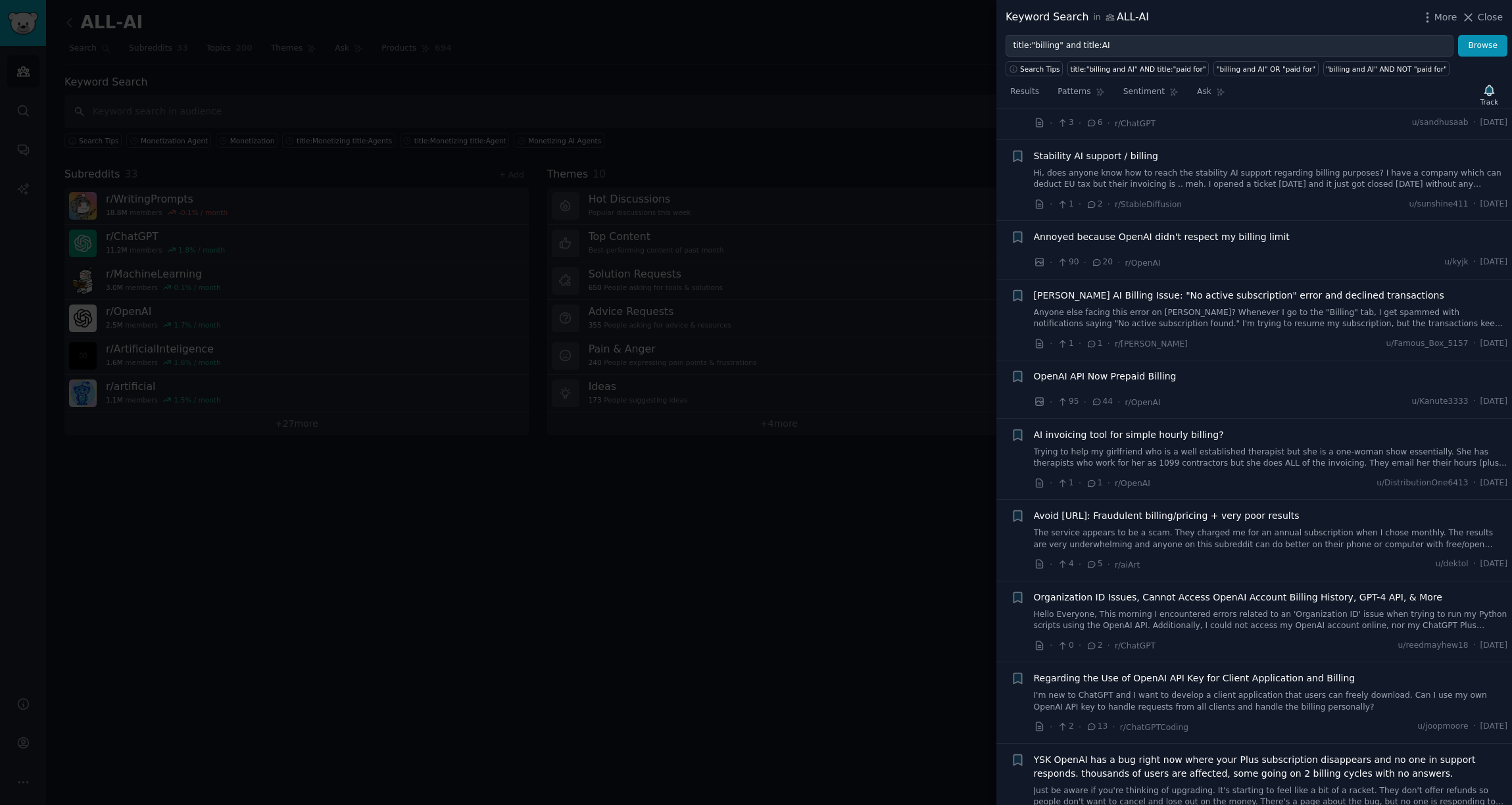
scroll to position [1576, 0]
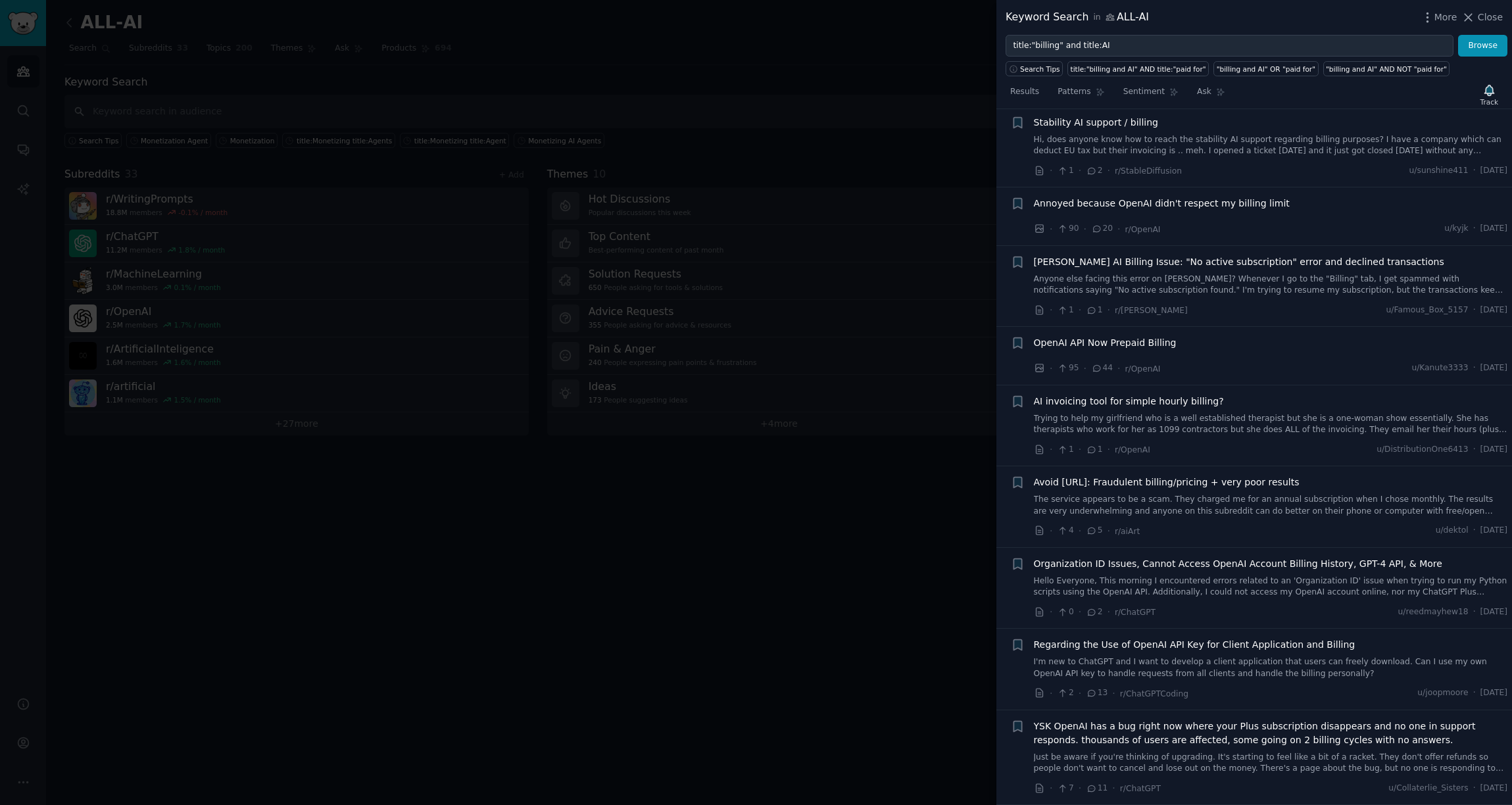
click at [939, 588] on div at bounding box center [756, 402] width 1512 height 805
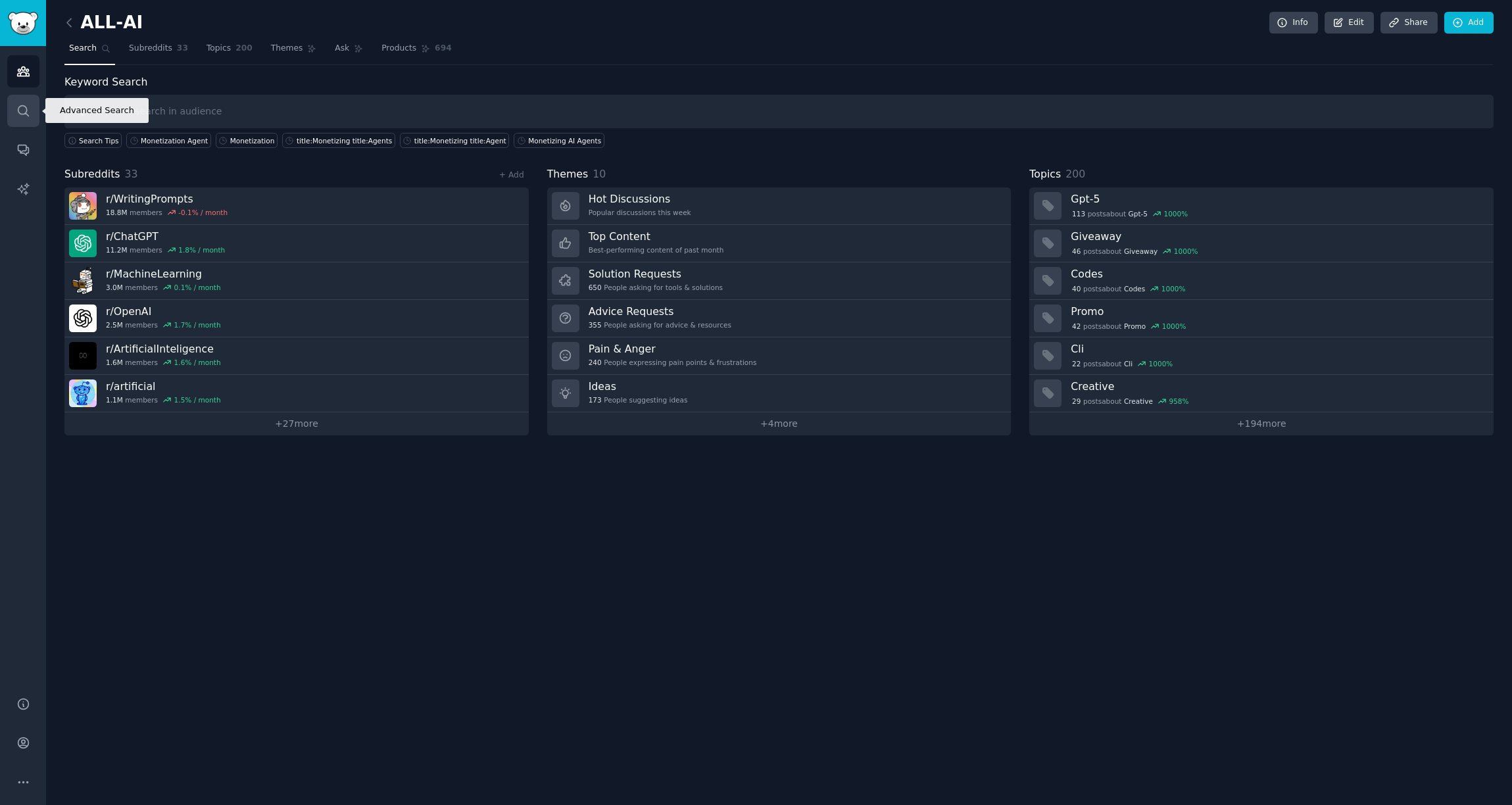
click at [28, 115] on icon "Sidebar" at bounding box center [23, 110] width 11 height 11
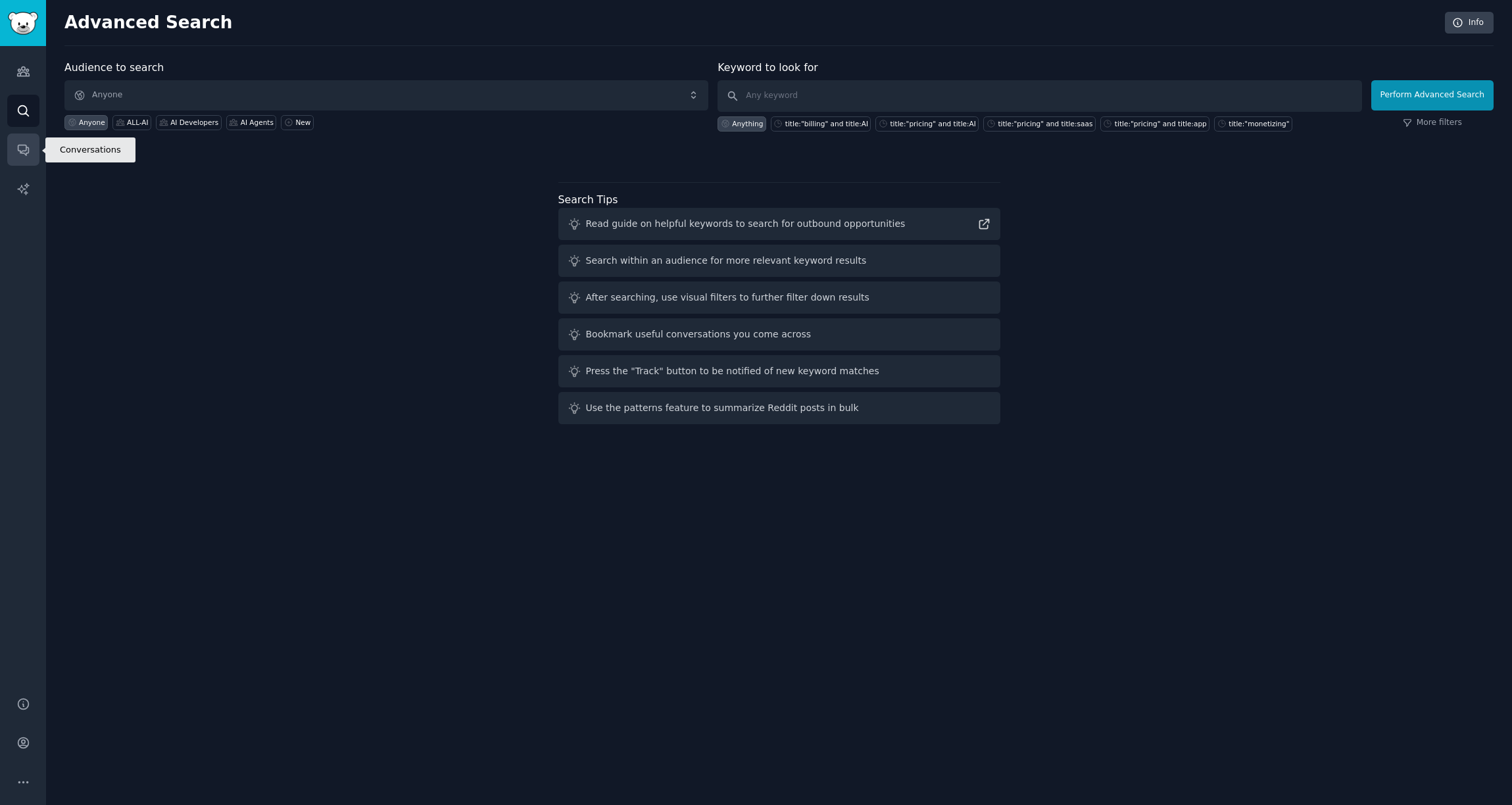
click at [28, 150] on icon "Sidebar" at bounding box center [23, 150] width 11 height 11
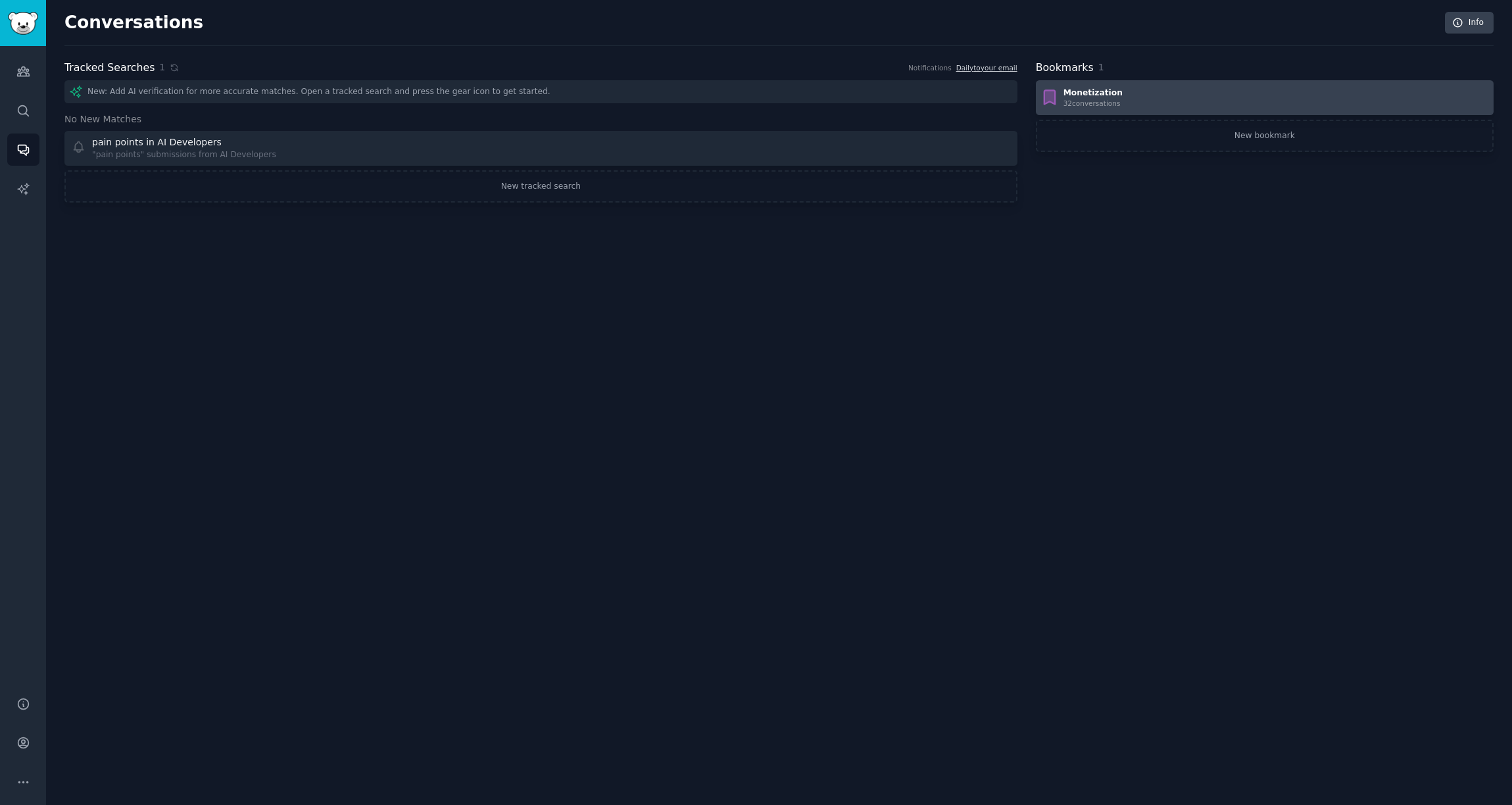
click at [1134, 92] on div "Monetization 32 conversation s" at bounding box center [1265, 98] width 448 height 21
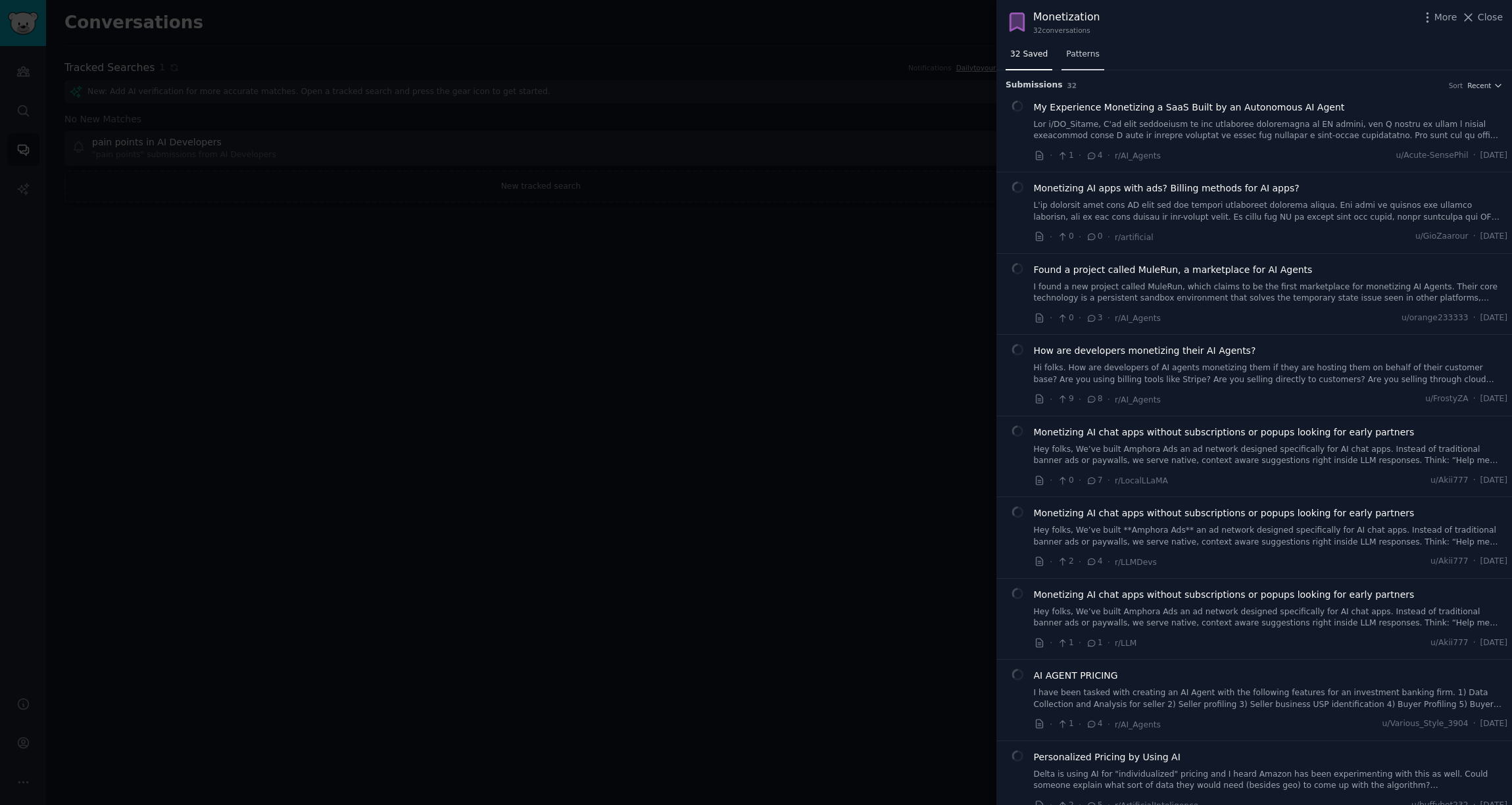
click at [1084, 59] on span "Patterns" at bounding box center [1083, 54] width 33 height 12
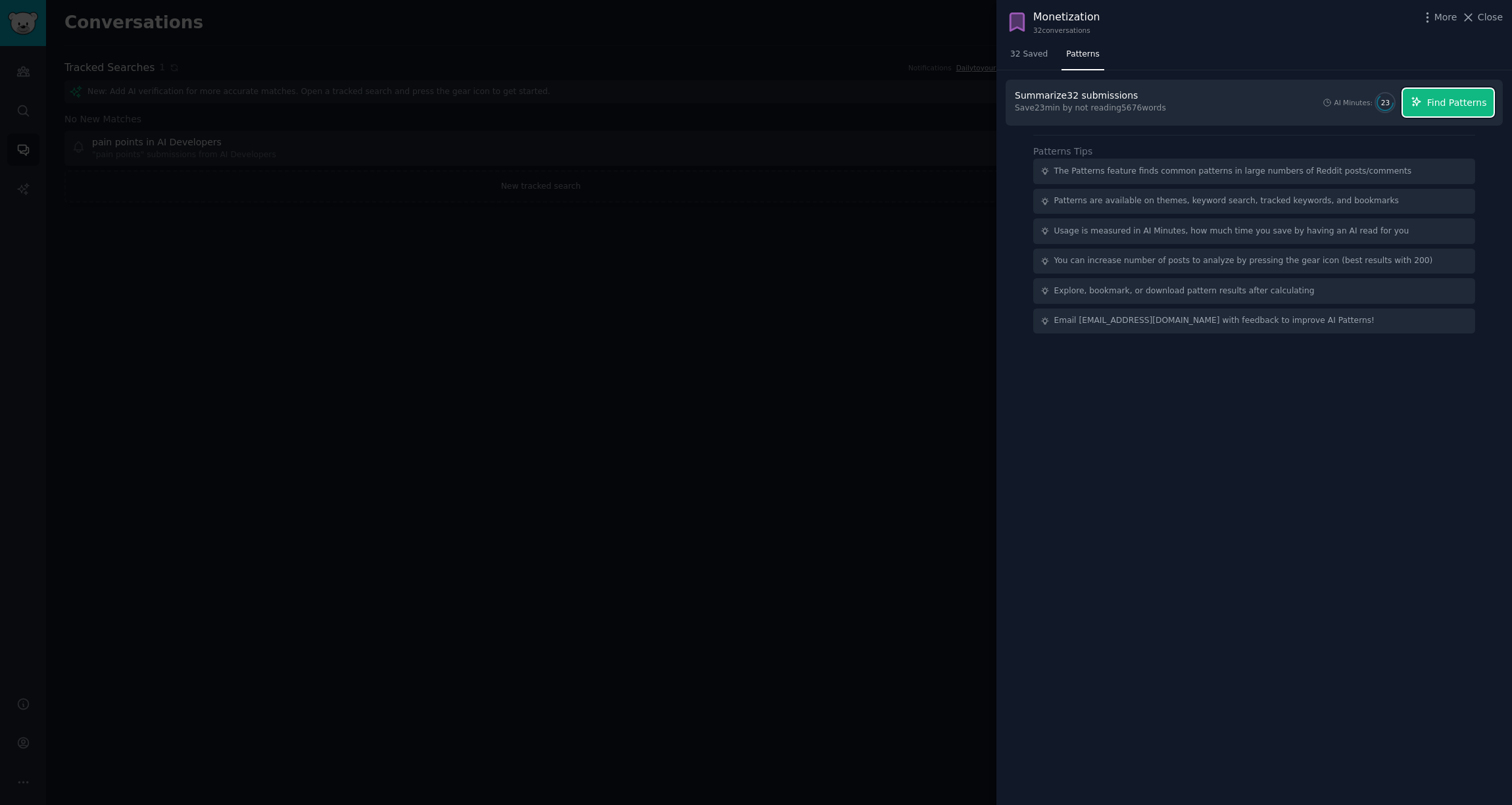
click at [1136, 103] on span "Find Patterns" at bounding box center [1457, 103] width 60 height 14
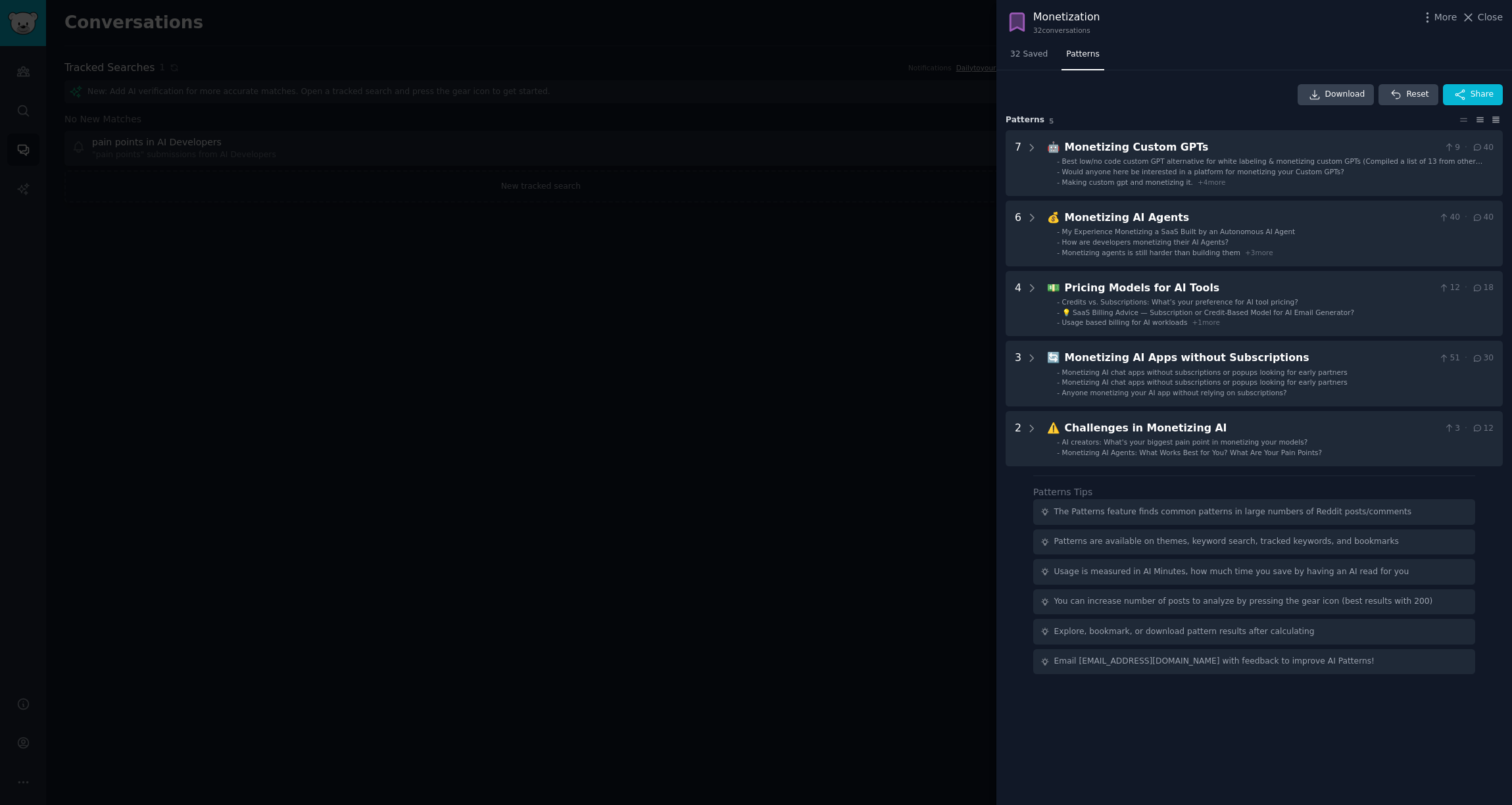
click at [1136, 124] on icon at bounding box center [1496, 119] width 14 height 9
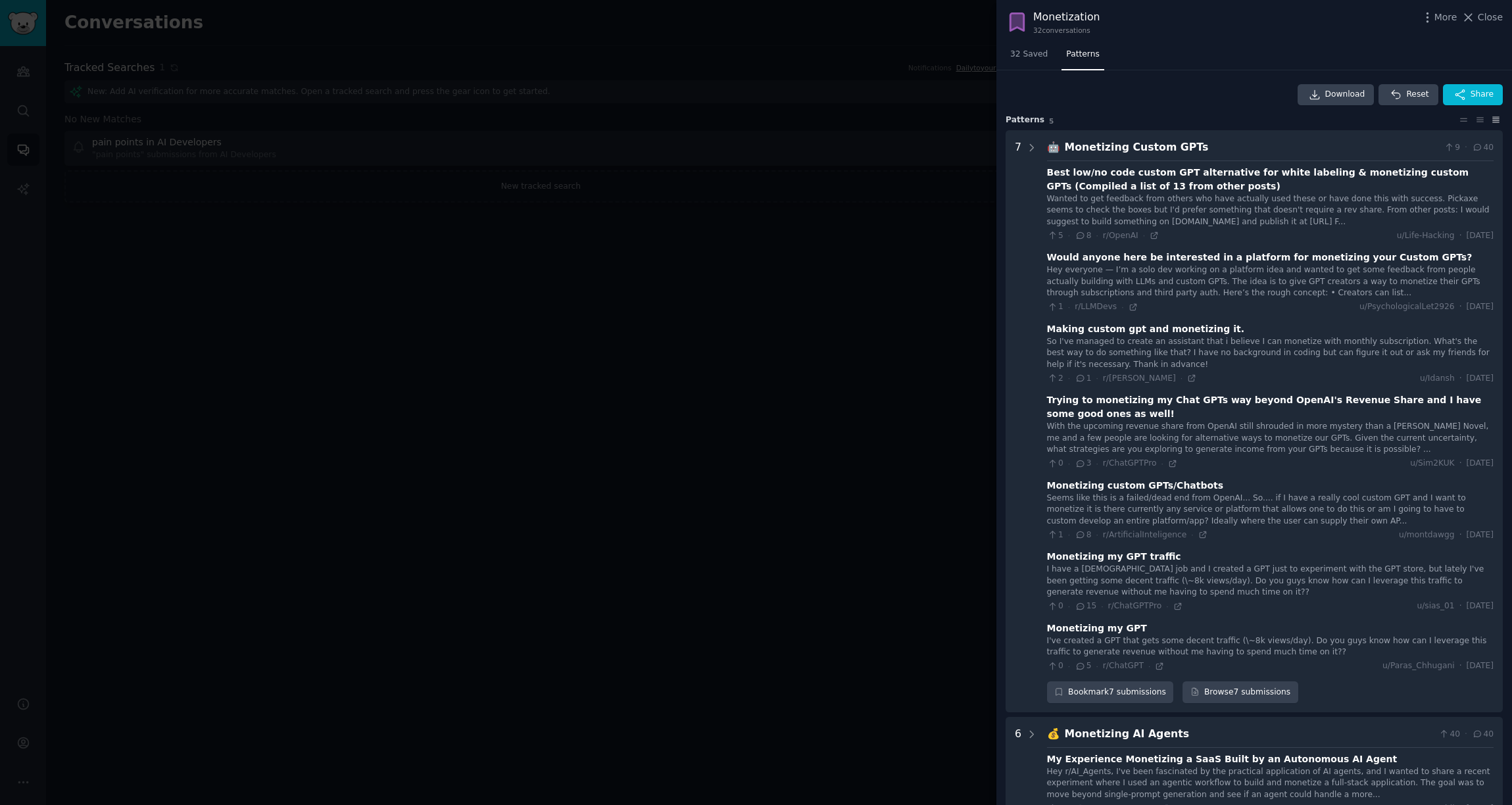
click at [1136, 124] on icon at bounding box center [1496, 119] width 14 height 9
click at [1136, 122] on icon at bounding box center [1463, 119] width 14 height 9
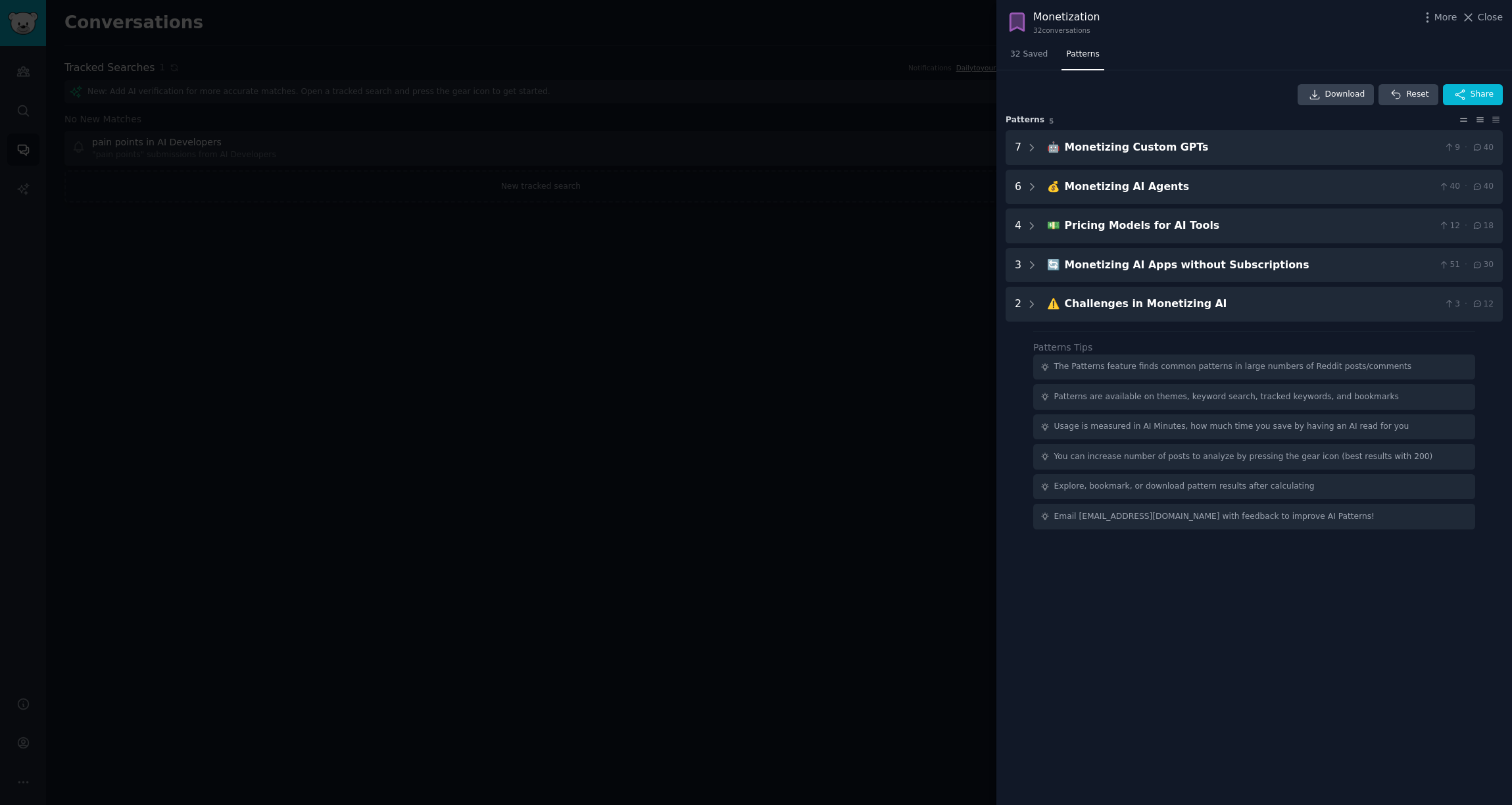
click at [1136, 121] on icon at bounding box center [1480, 119] width 14 height 9
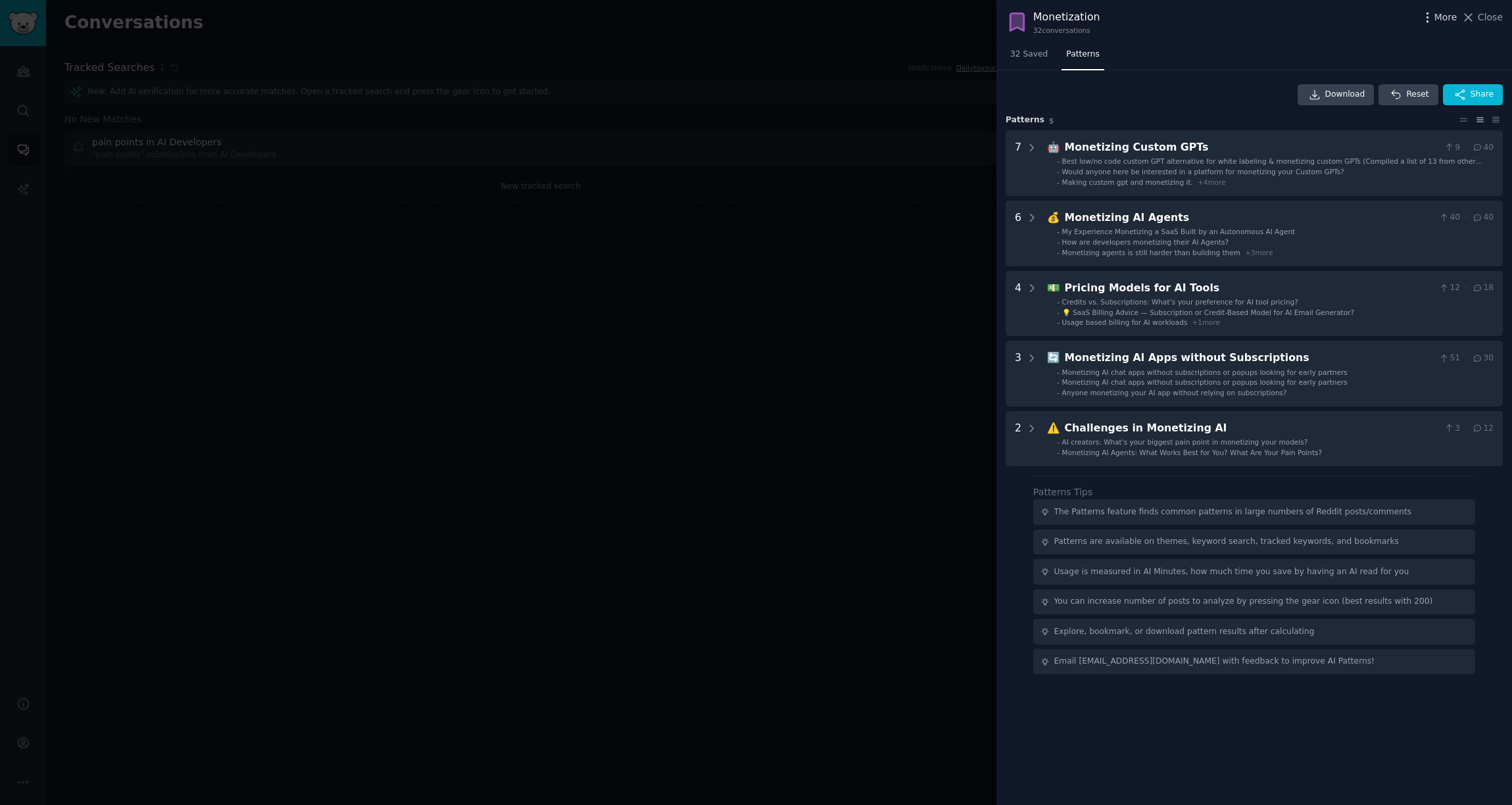
click at [1136, 21] on icon "button" at bounding box center [1427, 17] width 14 height 14
click at [1107, 90] on div "Download Reset Share" at bounding box center [1255, 95] width 498 height 21
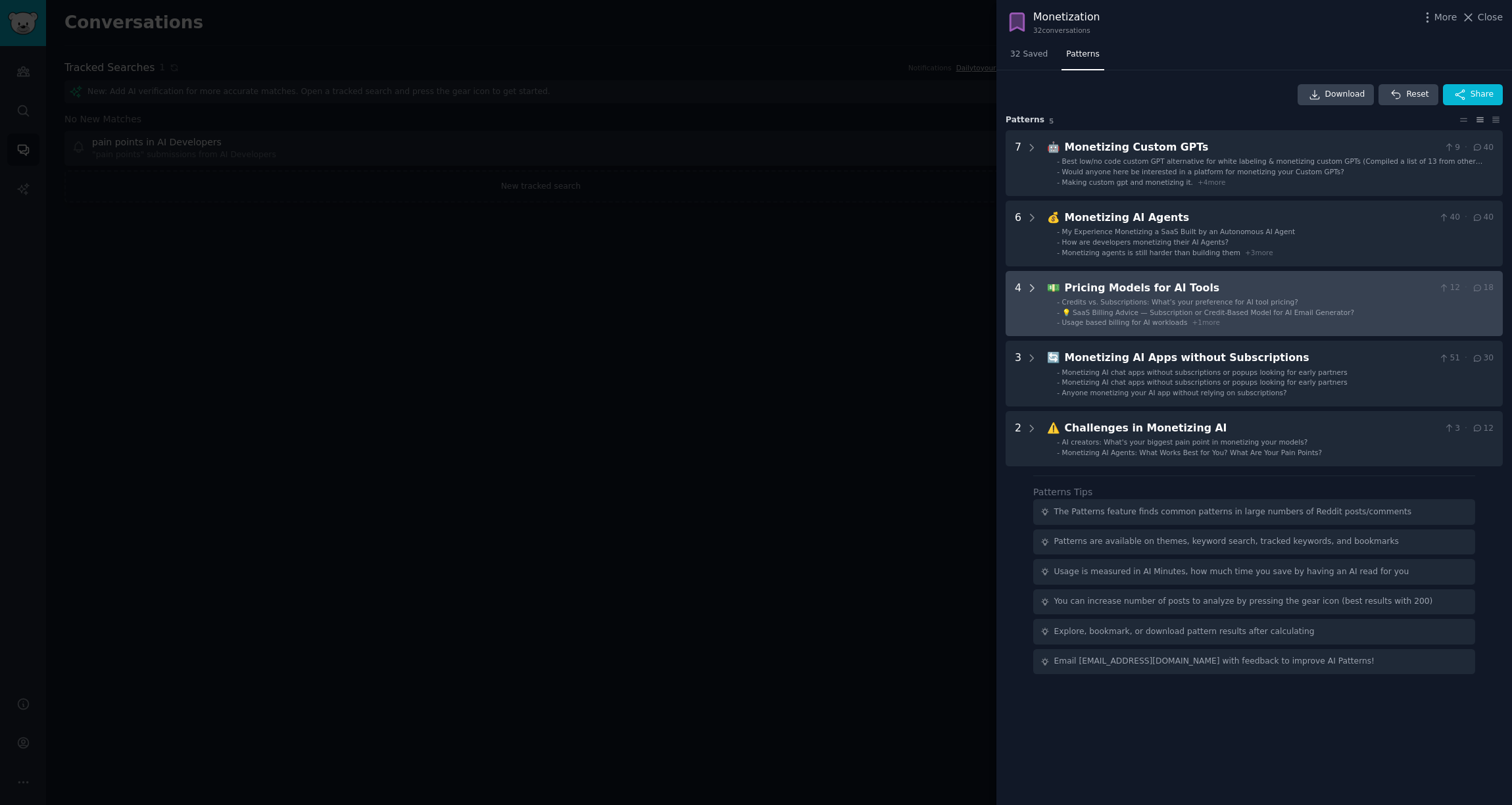
click at [1033, 285] on icon at bounding box center [1032, 288] width 12 height 12
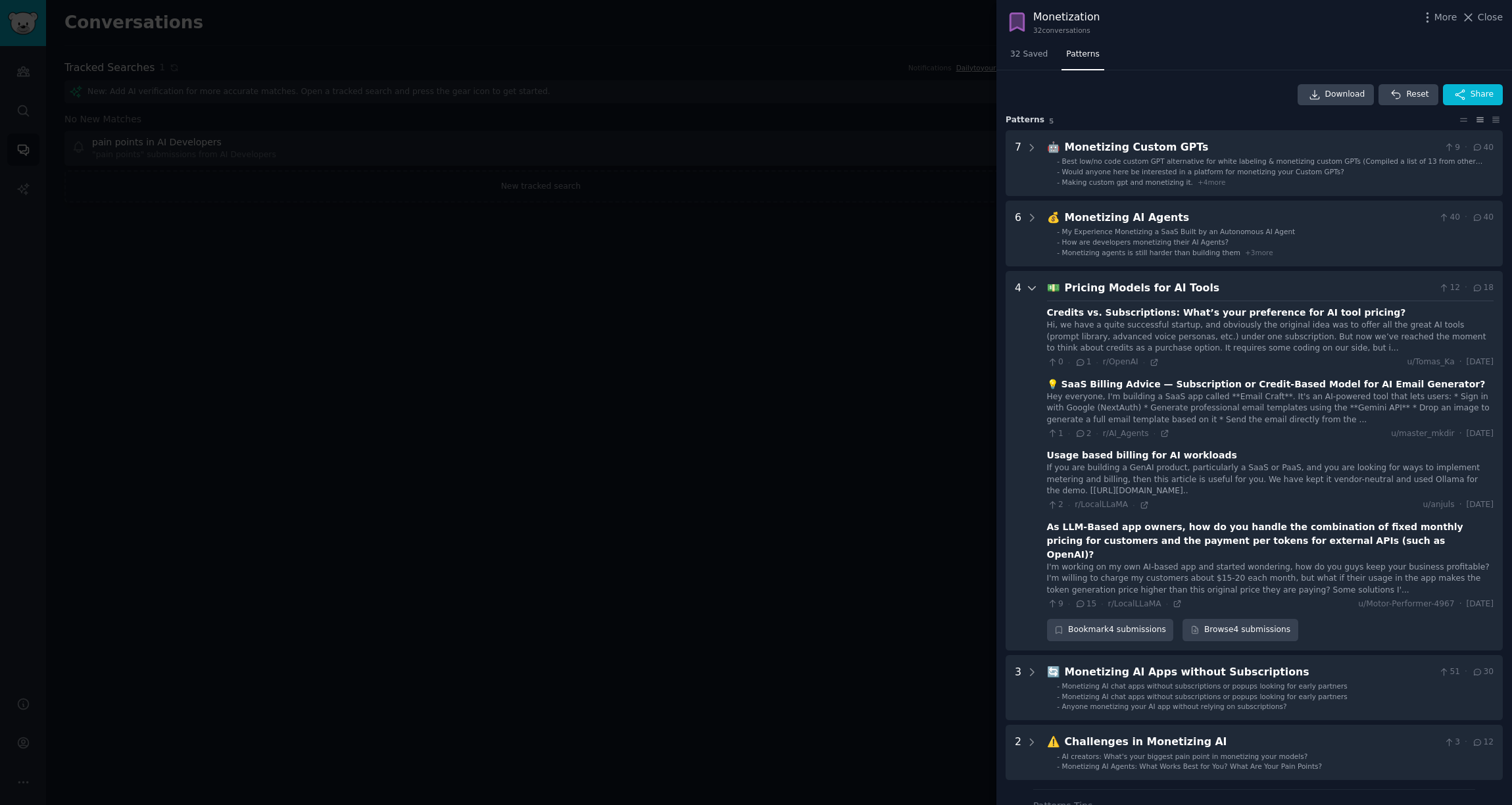
scroll to position [1, 0]
click at [1027, 289] on icon at bounding box center [1032, 288] width 12 height 12
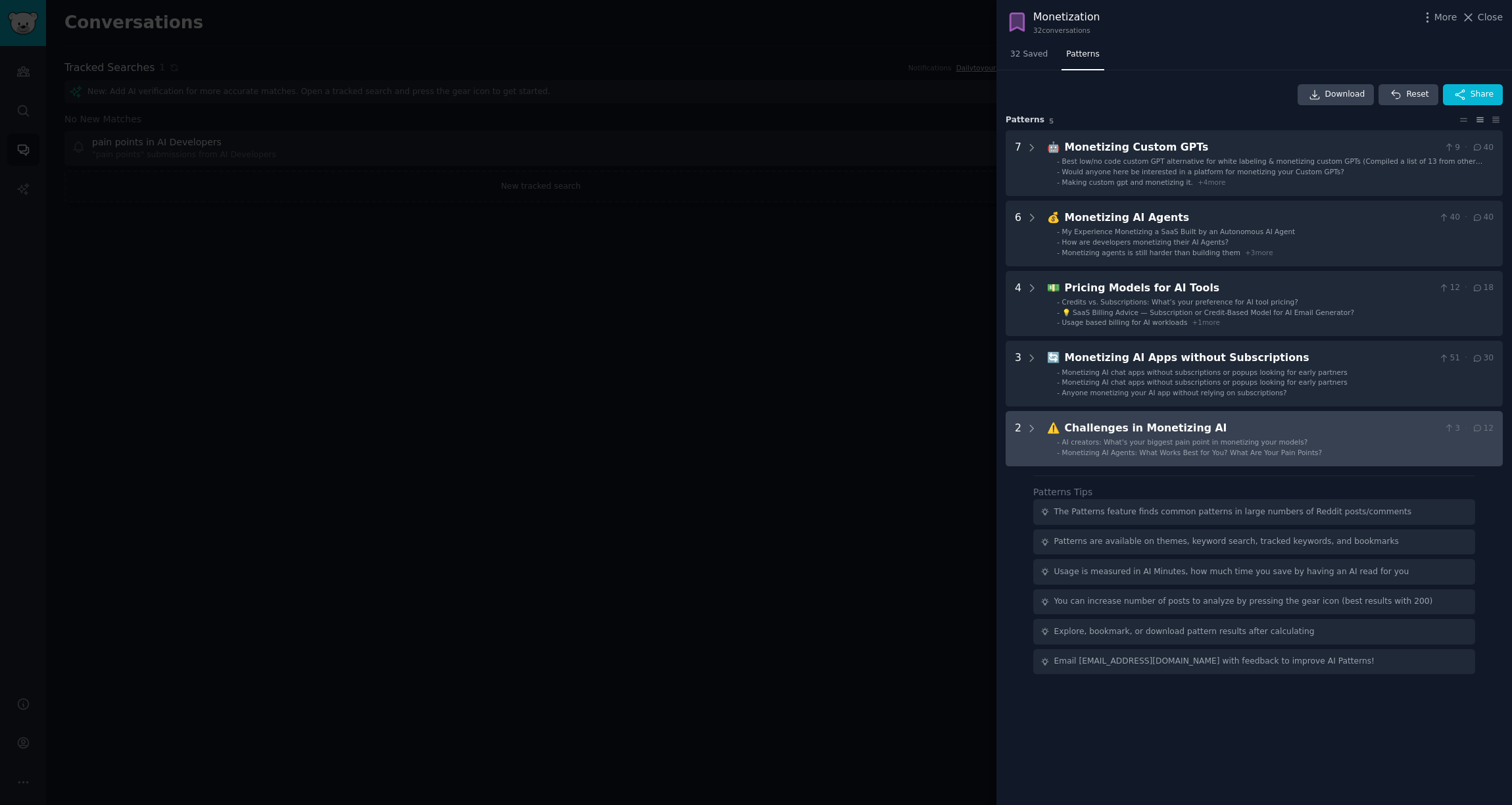
click at [1023, 424] on div "2" at bounding box center [1027, 438] width 23 height 37
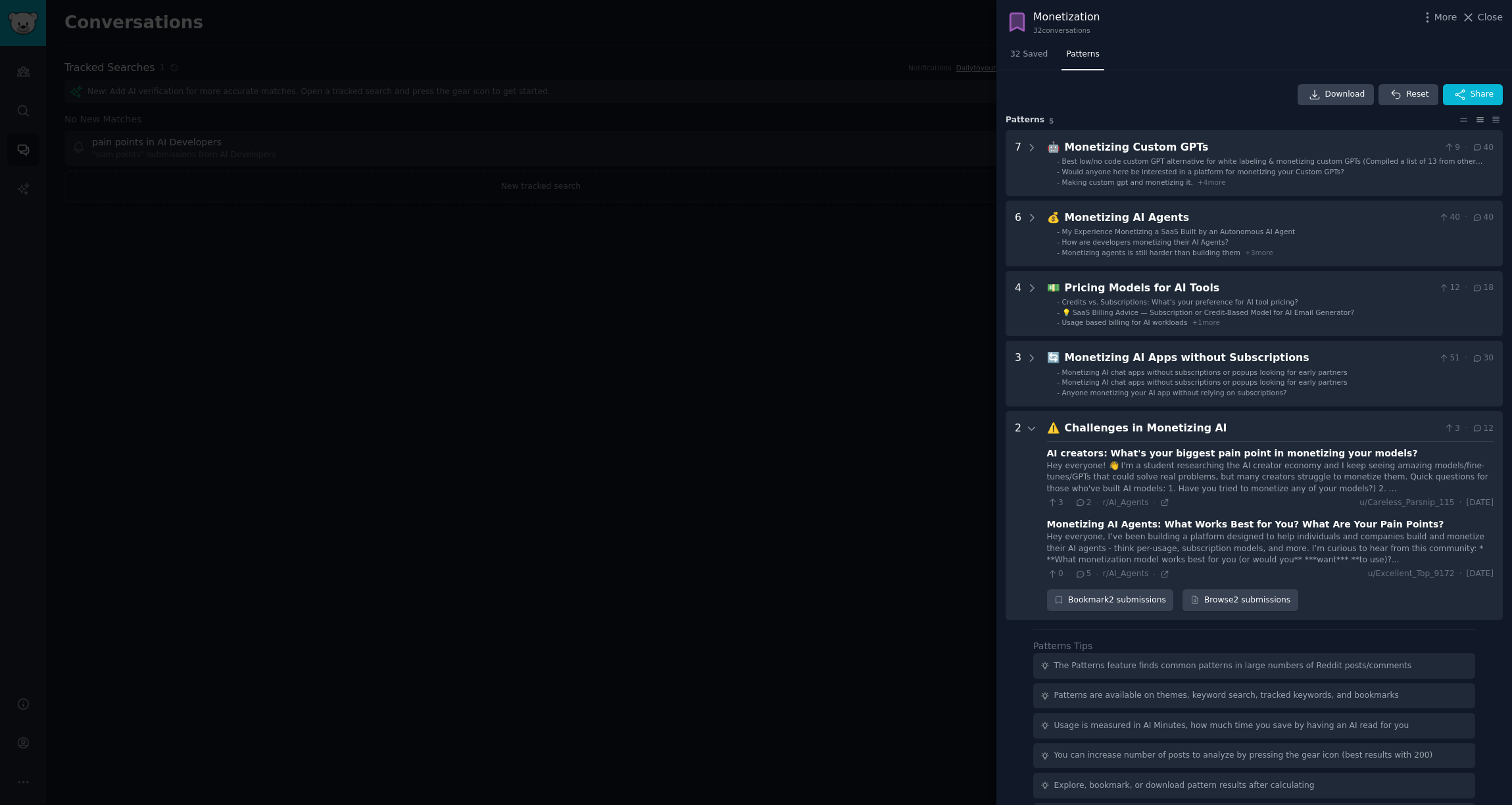
scroll to position [37, 0]
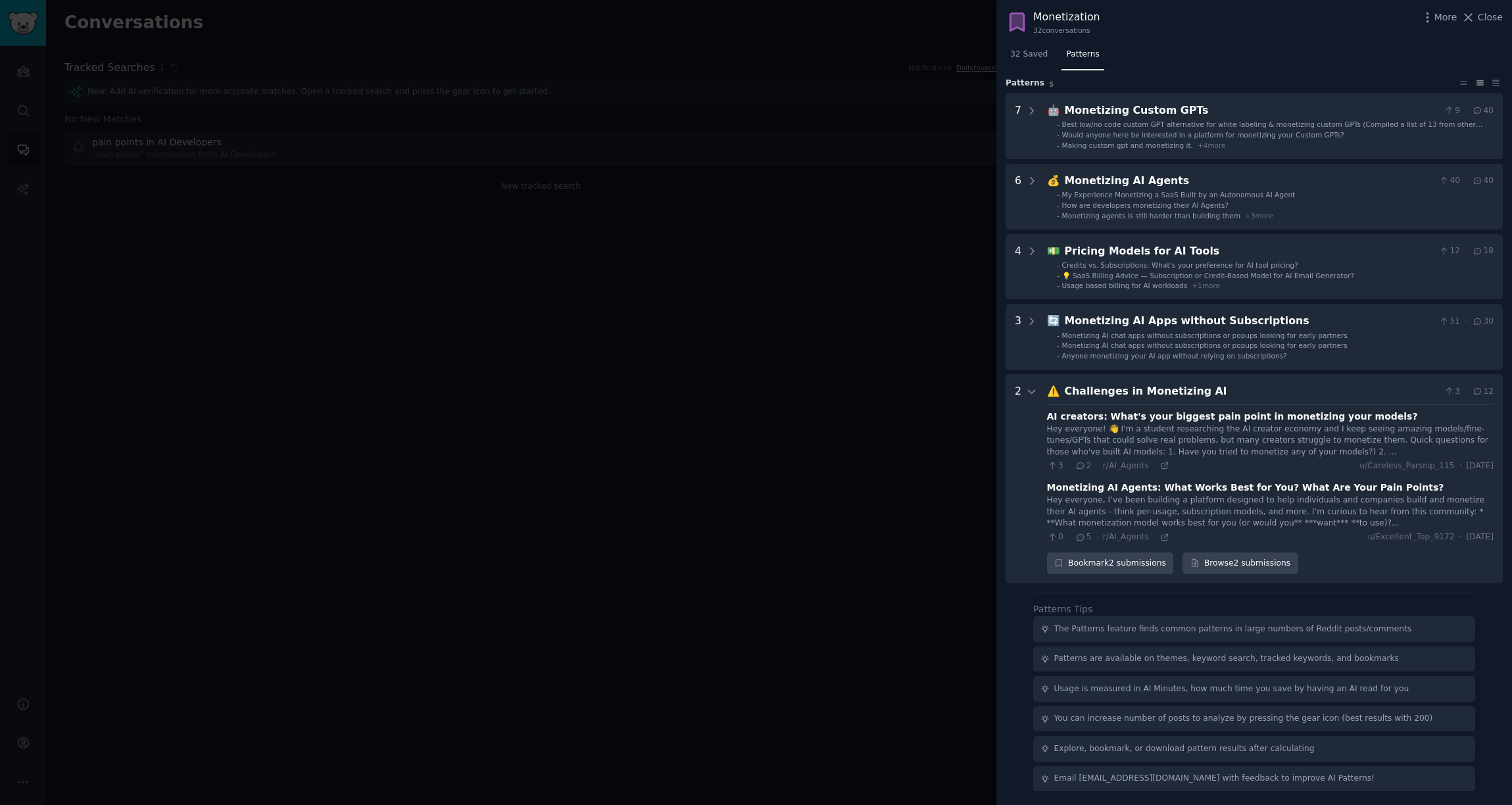
click at [882, 253] on div at bounding box center [756, 402] width 1512 height 805
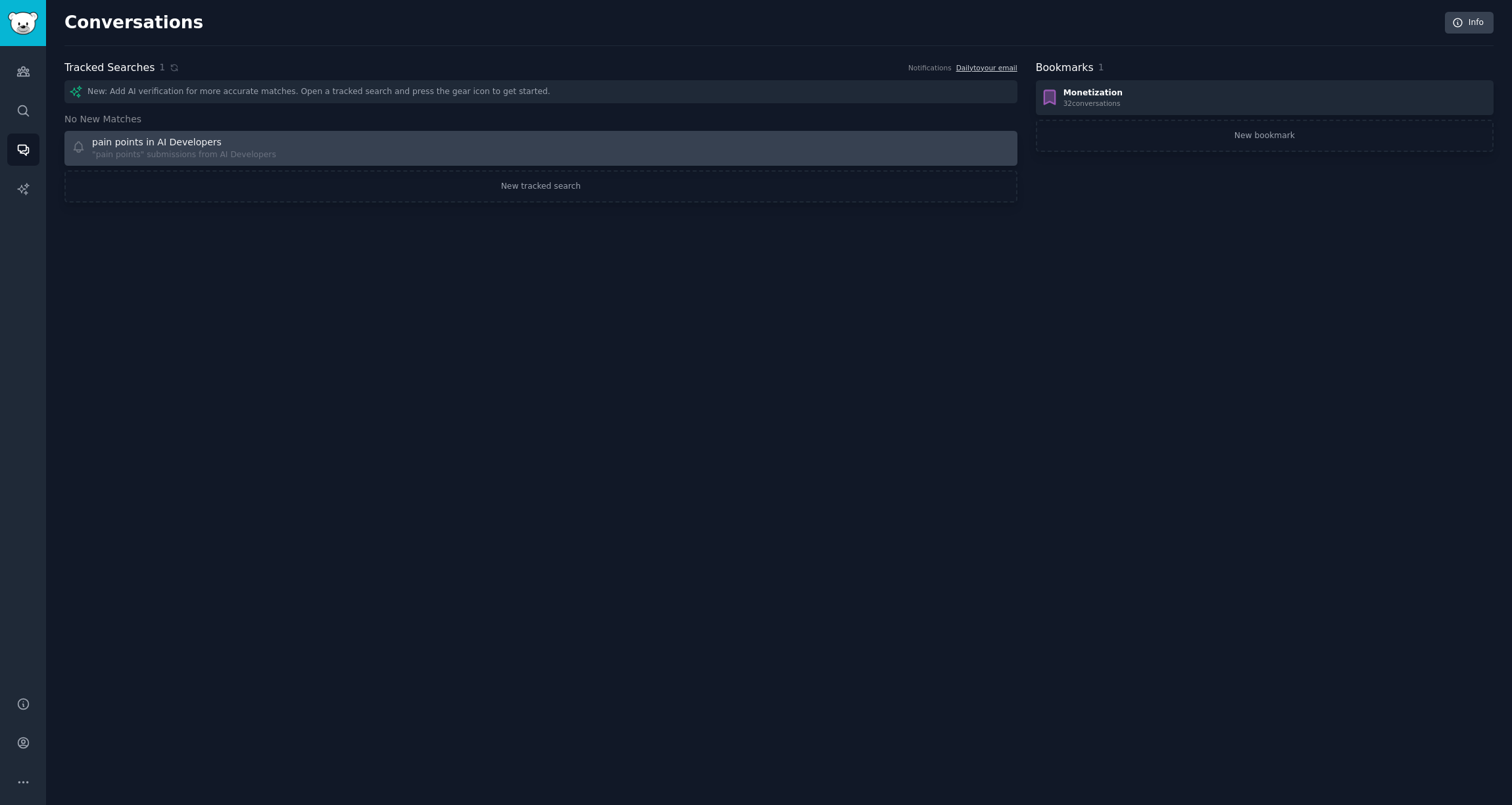
click at [308, 157] on div "pain points in AI Developers "pain points" submissions from AI Developers" at bounding box center [302, 147] width 461 height 26
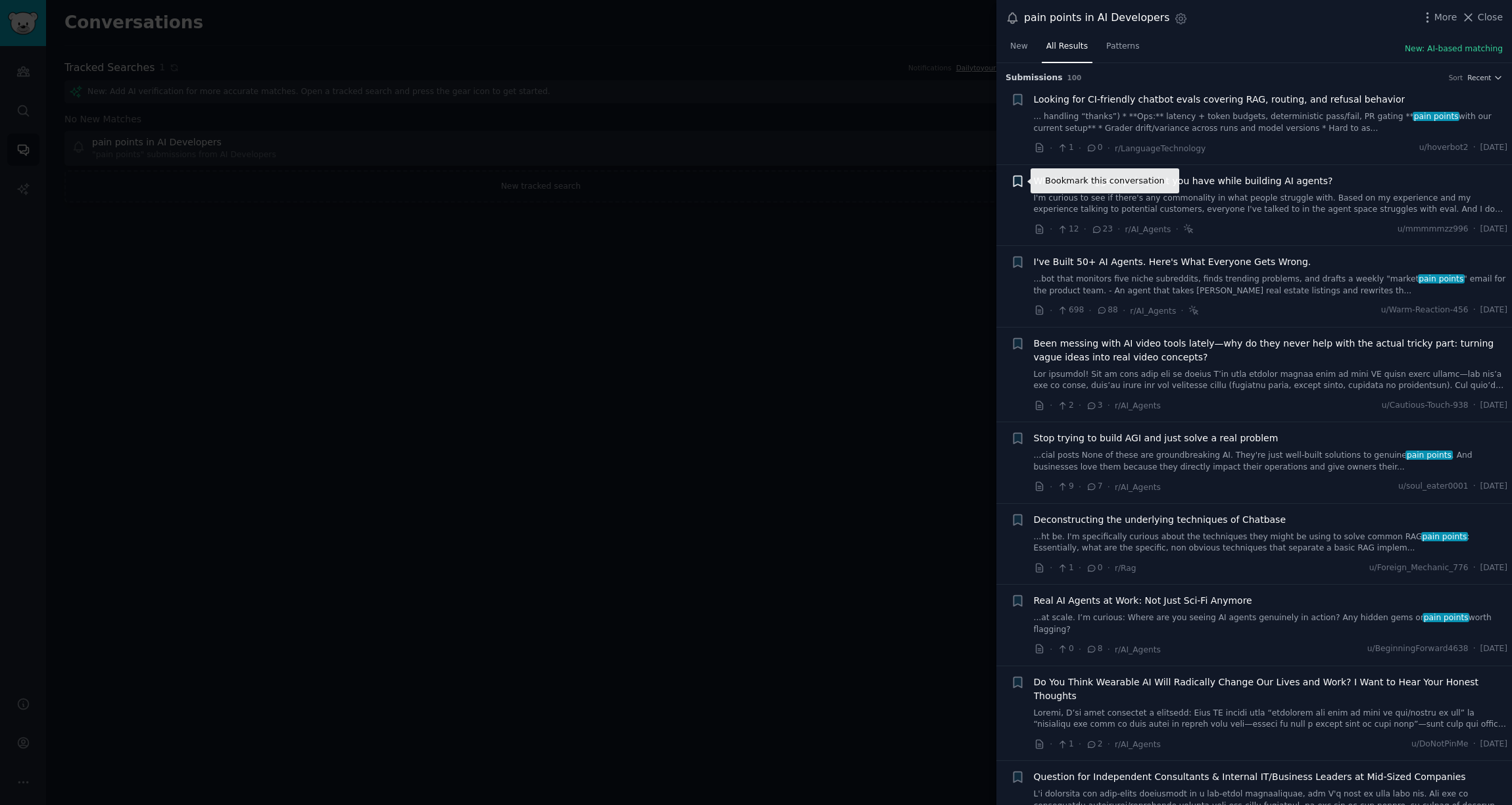
click at [1019, 185] on icon "button" at bounding box center [1018, 180] width 8 height 11
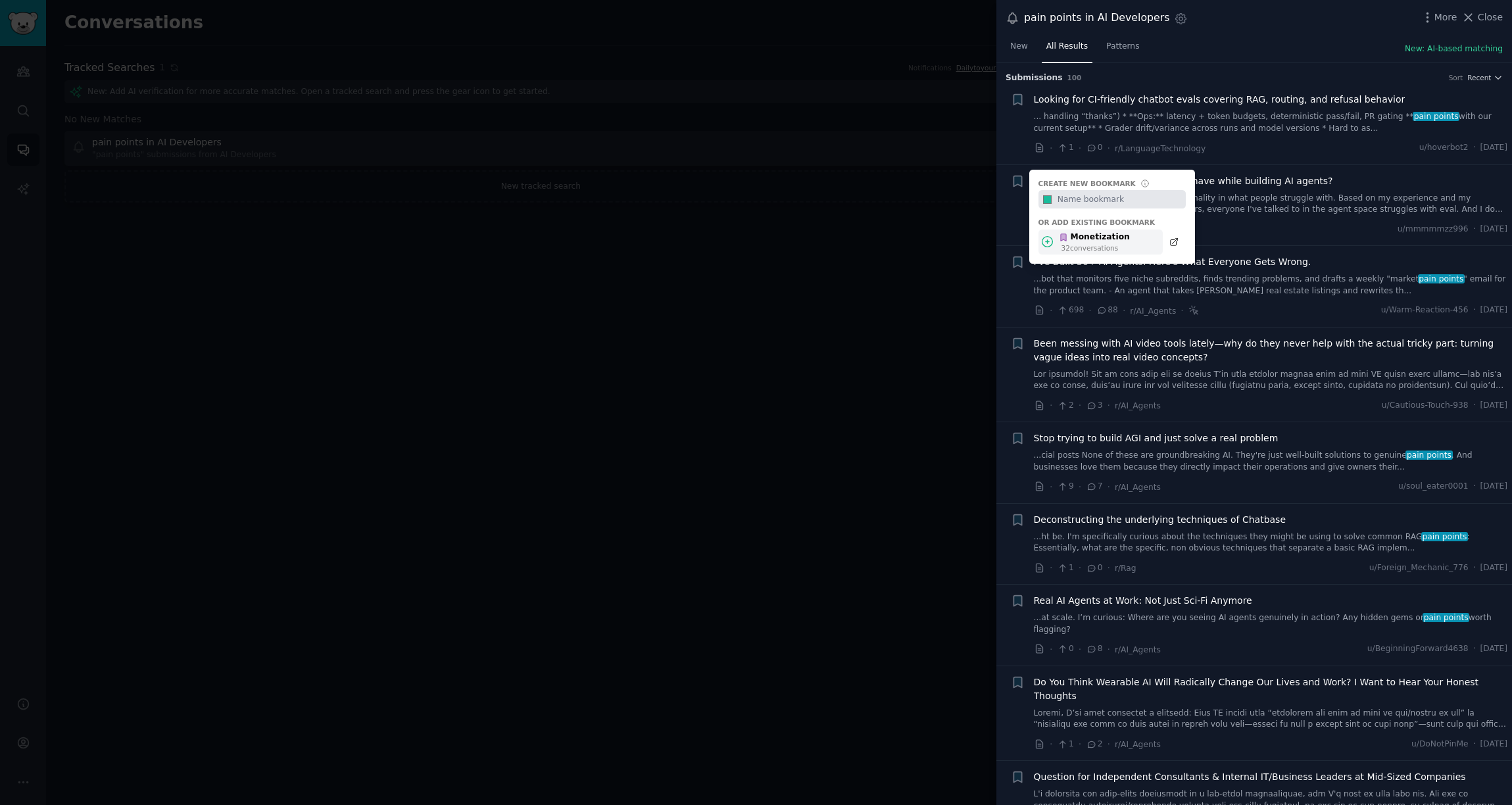
click at [1136, 243] on div "Monetization 32 conversation s" at bounding box center [1101, 242] width 124 height 26
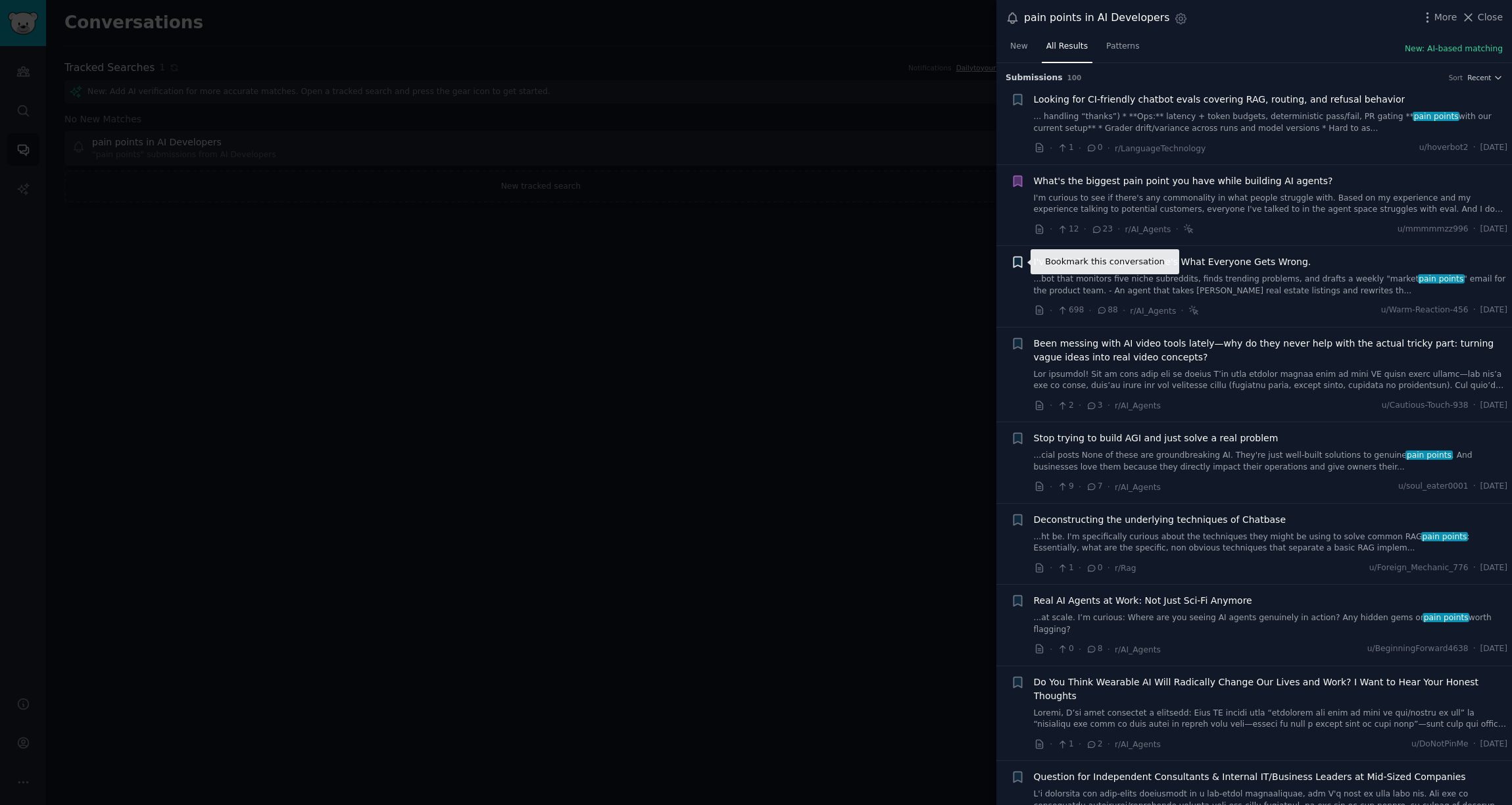
click at [1012, 261] on icon "button" at bounding box center [1018, 262] width 14 height 14
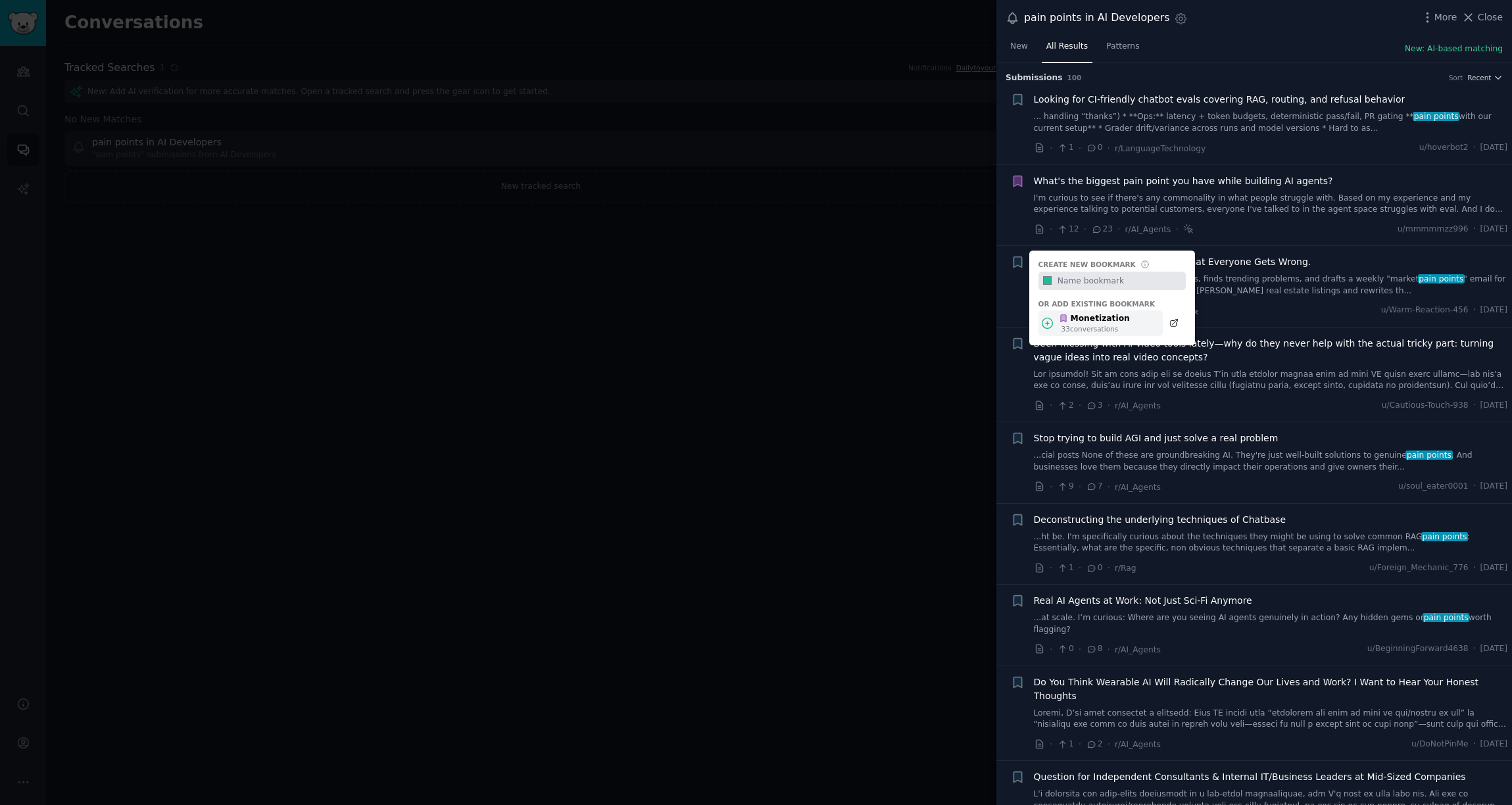
click at [1136, 318] on div "Monetization 33 conversation s" at bounding box center [1101, 323] width 124 height 26
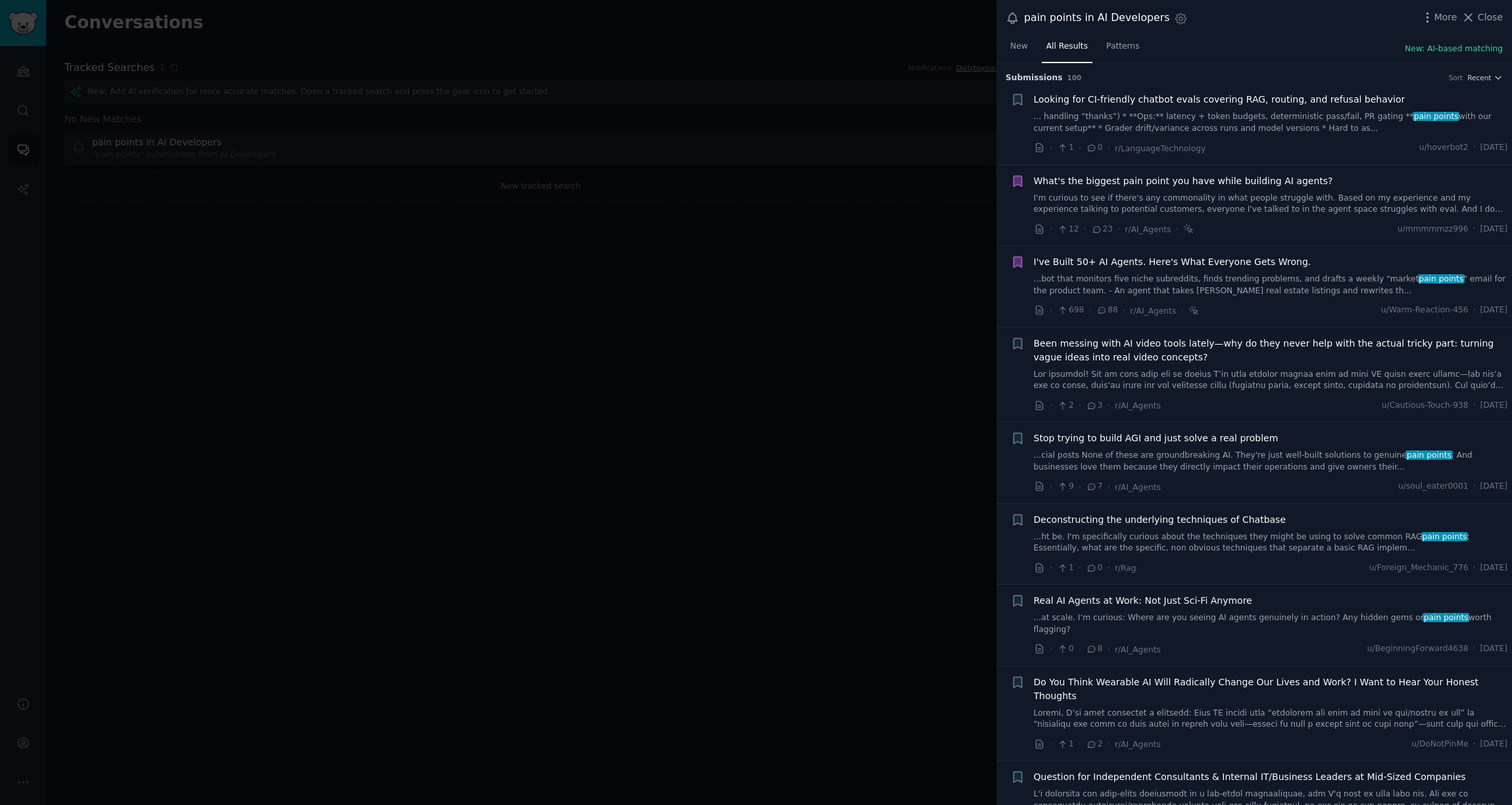
click at [934, 296] on div at bounding box center [756, 402] width 1512 height 805
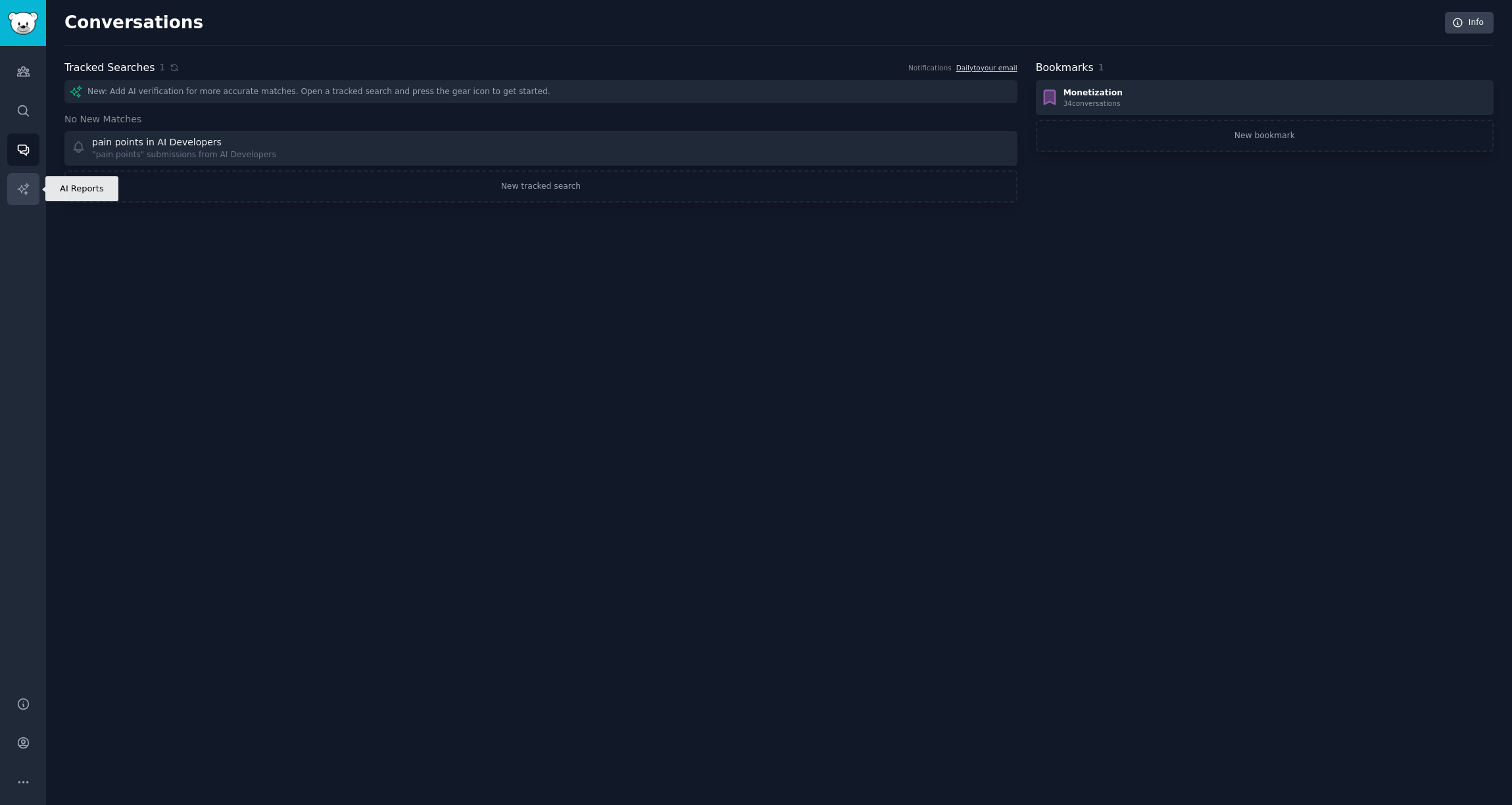
click at [19, 190] on icon "Sidebar" at bounding box center [23, 189] width 14 height 14
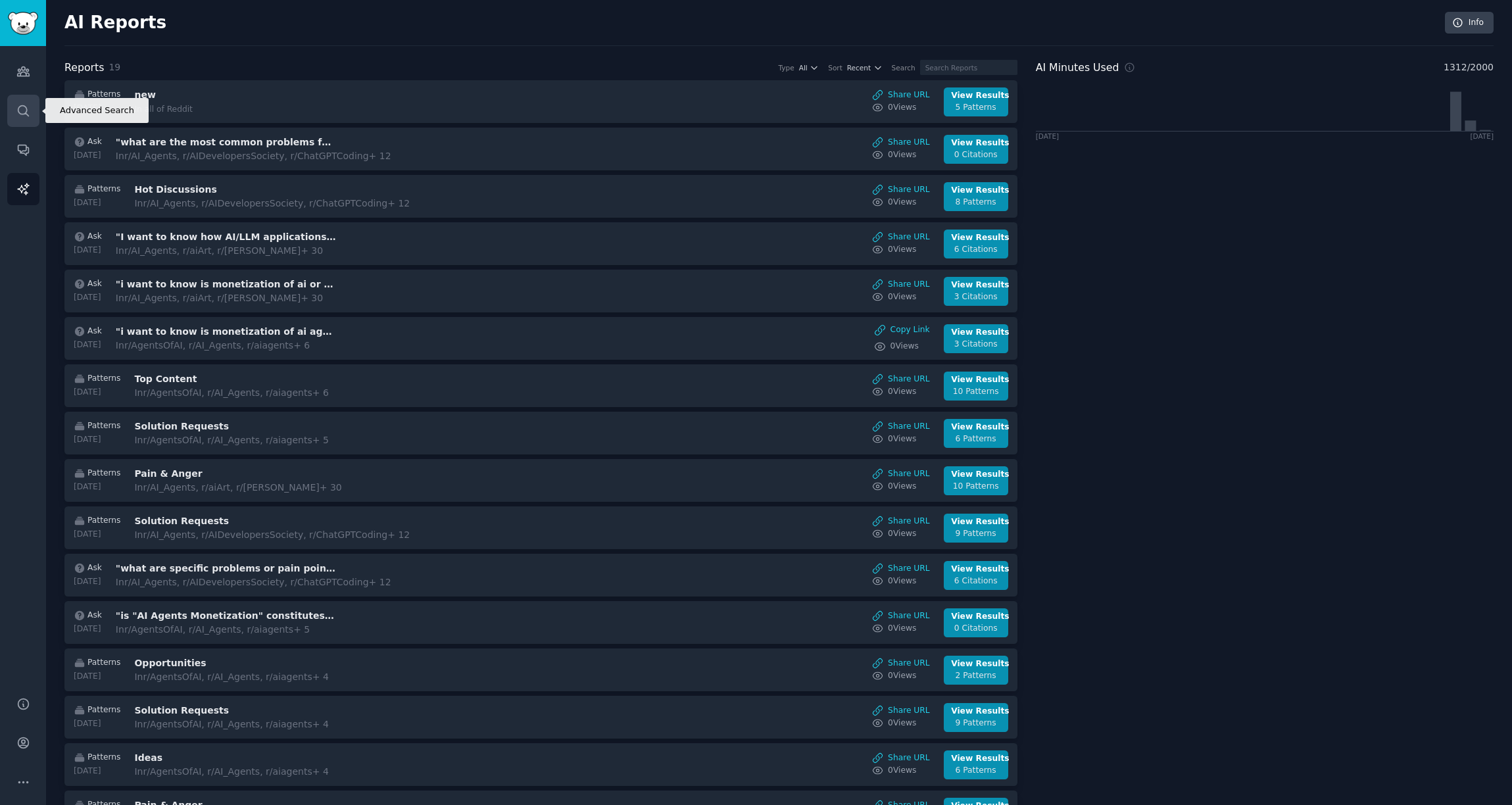
click at [18, 115] on icon "Sidebar" at bounding box center [23, 110] width 14 height 14
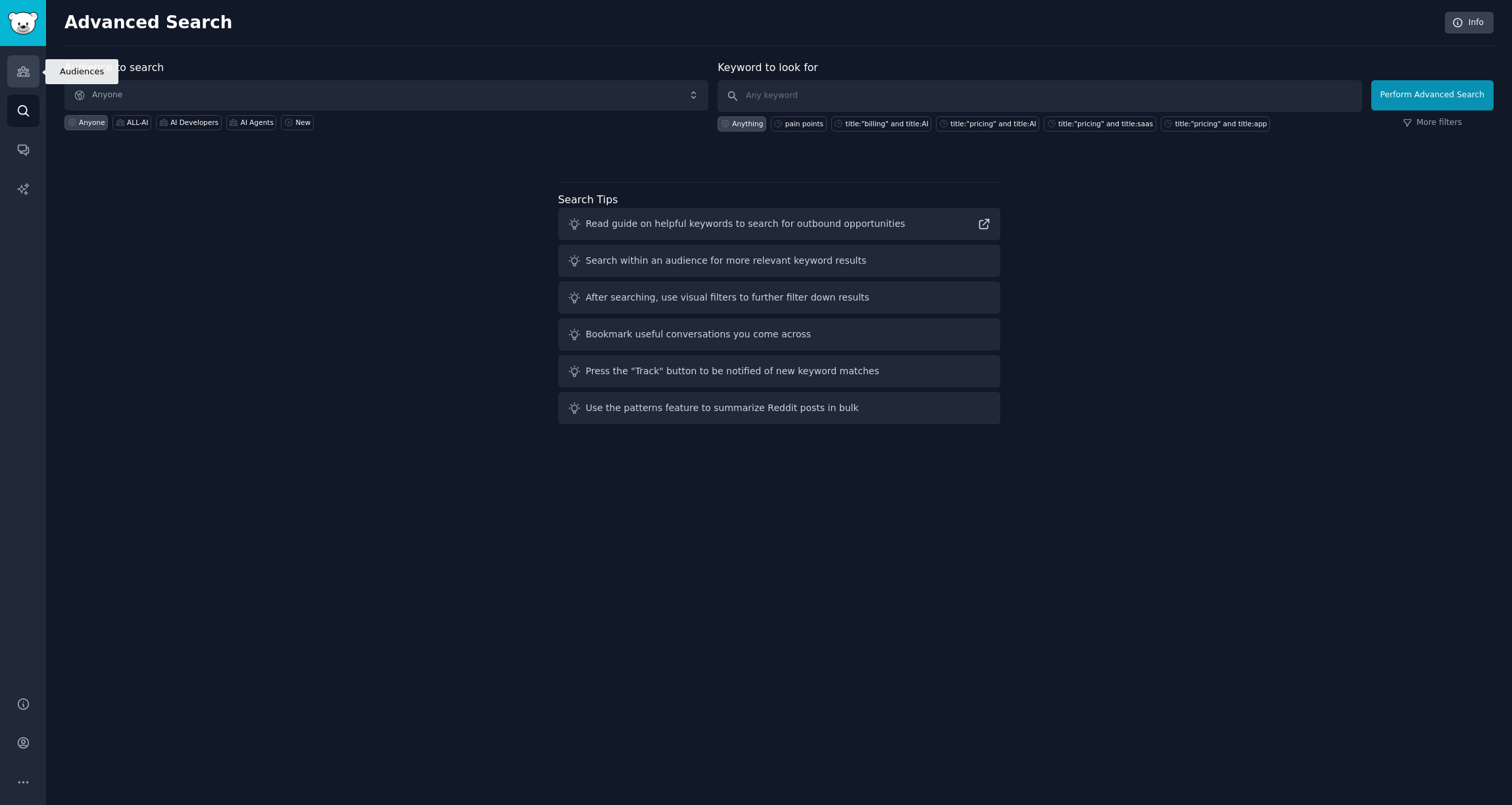
click at [15, 78] on link "Audiences" at bounding box center [23, 71] width 32 height 32
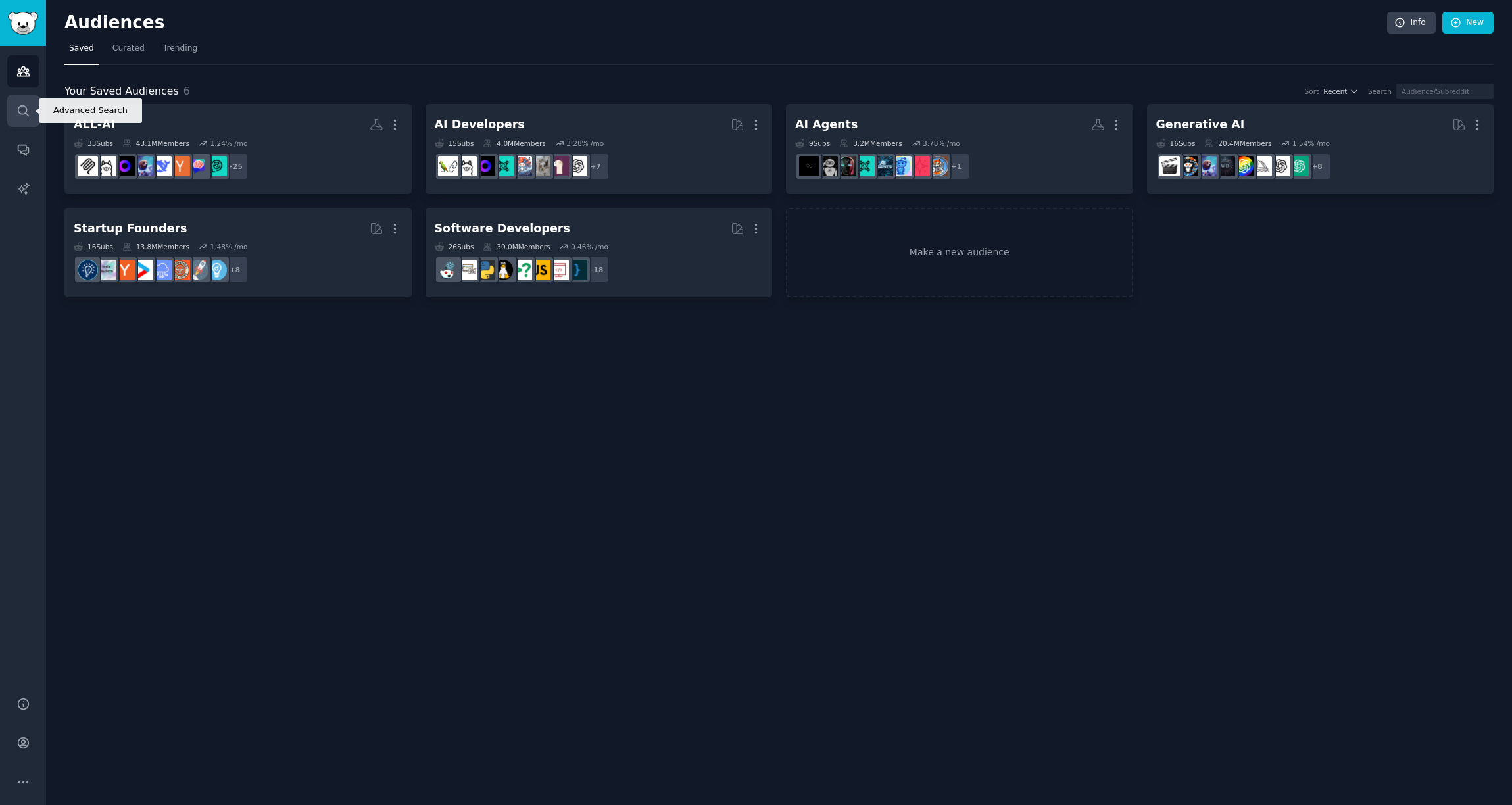
click at [18, 115] on icon "Sidebar" at bounding box center [23, 110] width 14 height 14
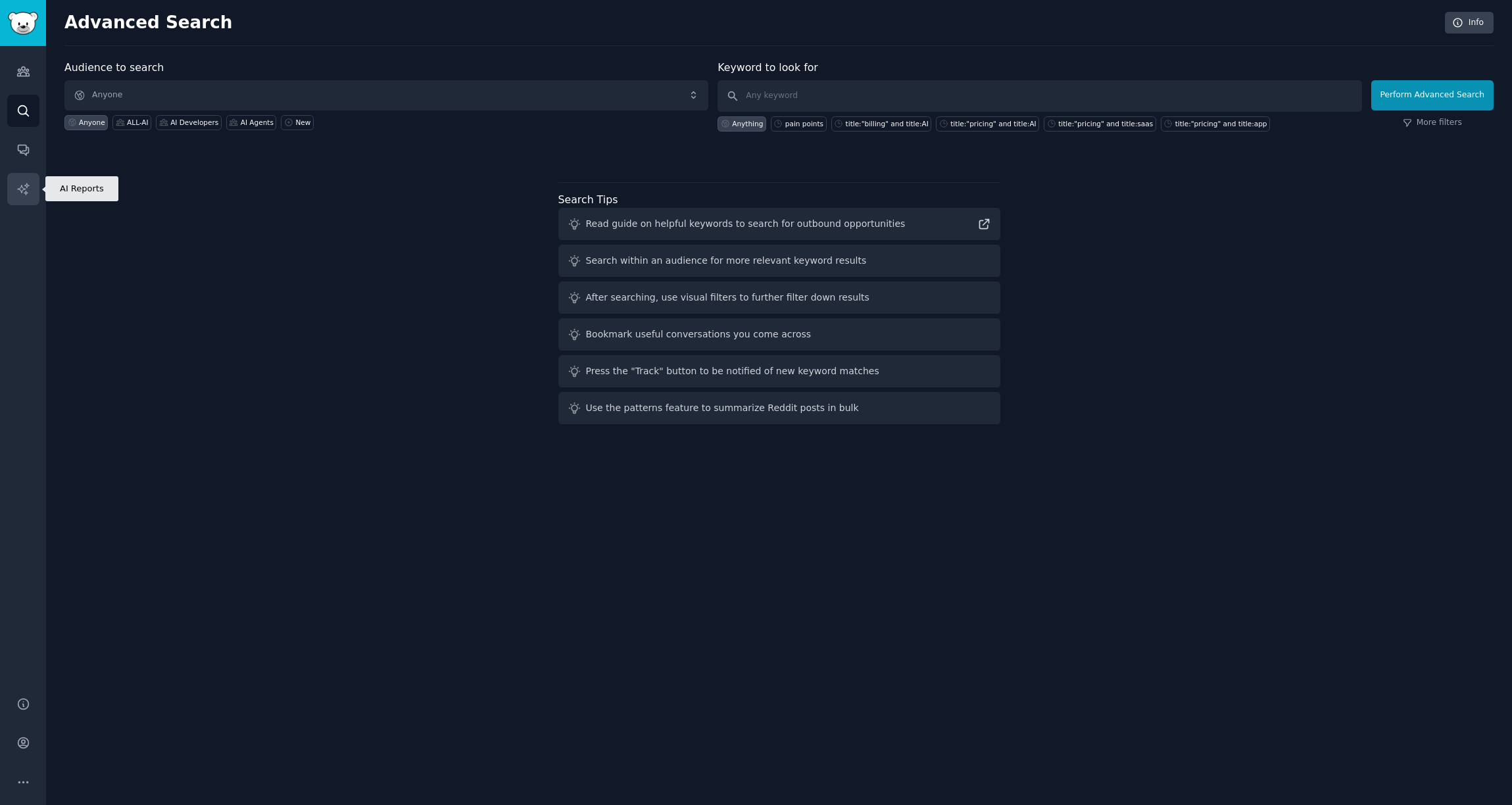
click at [24, 188] on icon "Sidebar" at bounding box center [23, 189] width 12 height 12
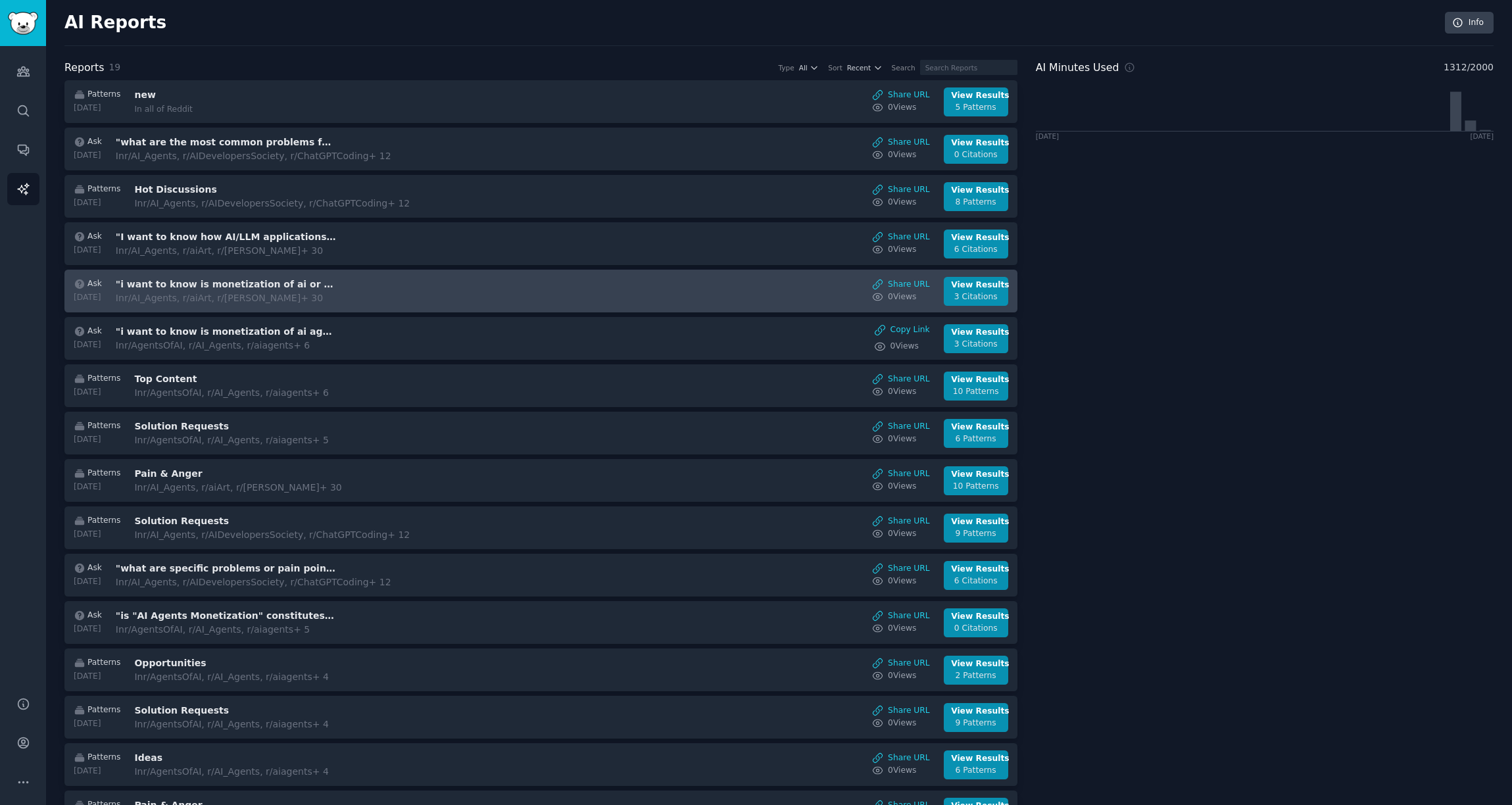
click at [370, 290] on div "Ask [DATE] "i want to know is monetization of ai or LLM apps a problem (pain po…" at bounding box center [541, 291] width 939 height 29
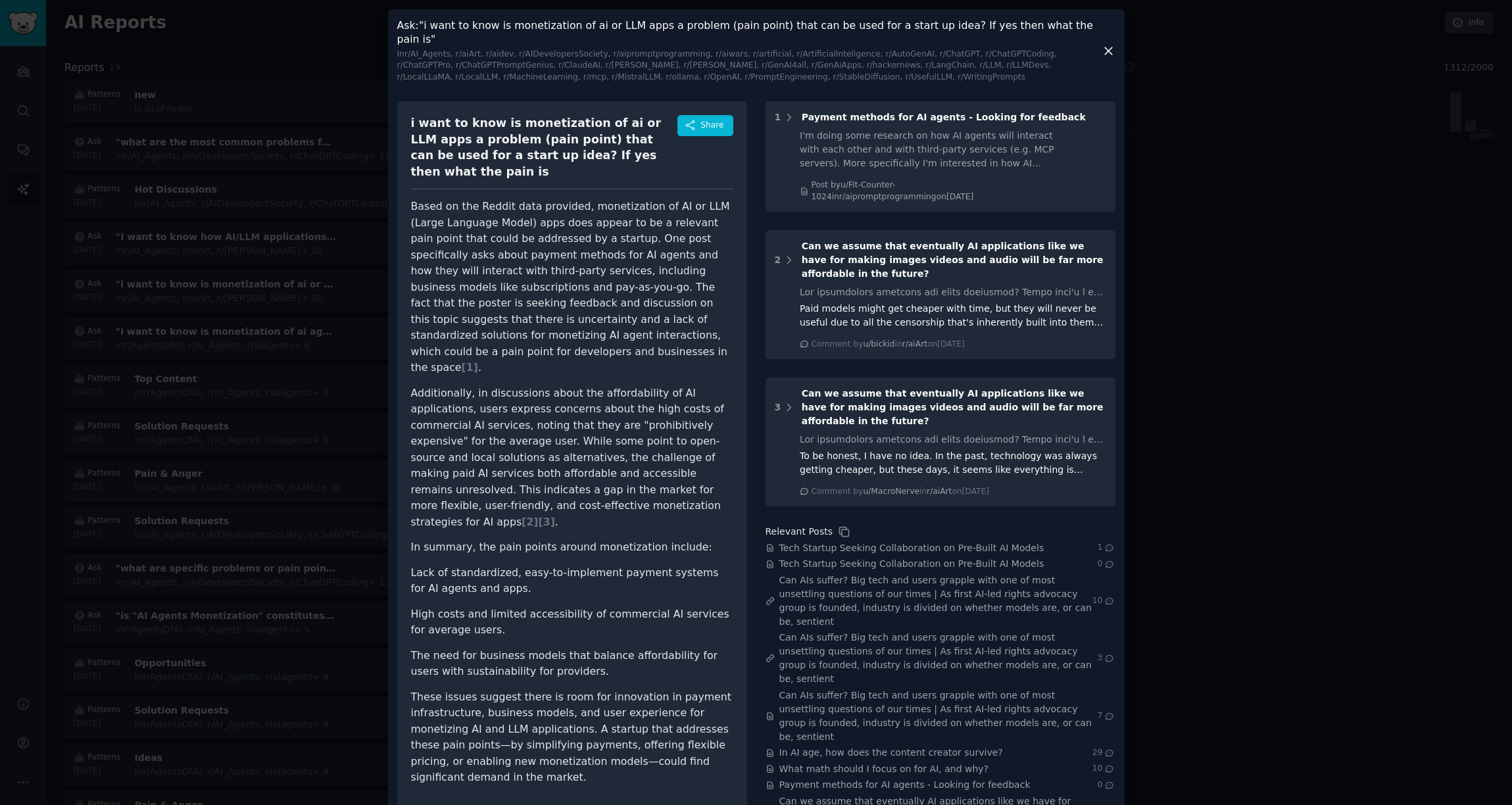
click at [1108, 44] on icon at bounding box center [1108, 50] width 14 height 14
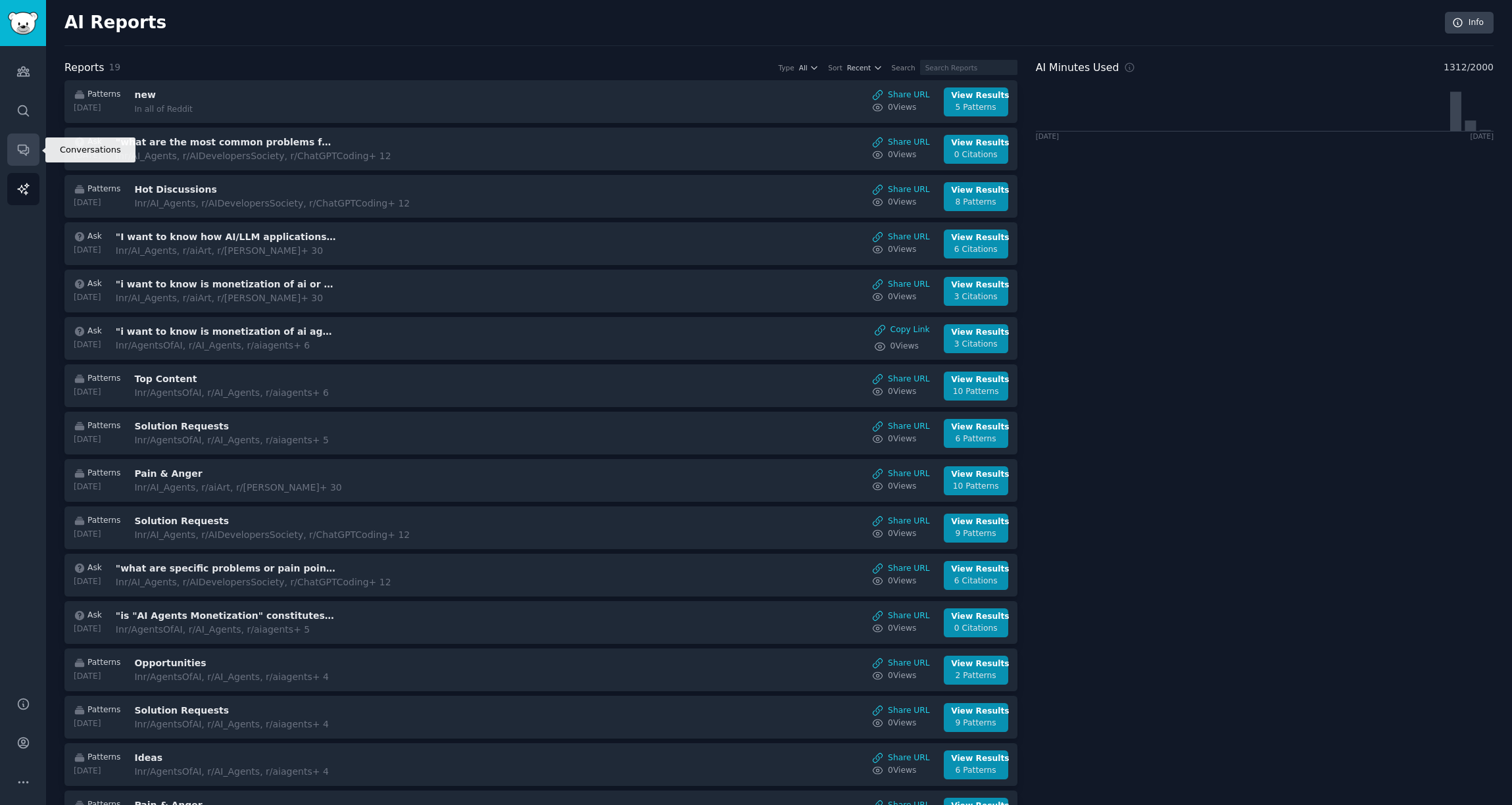
click at [21, 142] on link "Conversations" at bounding box center [23, 149] width 32 height 32
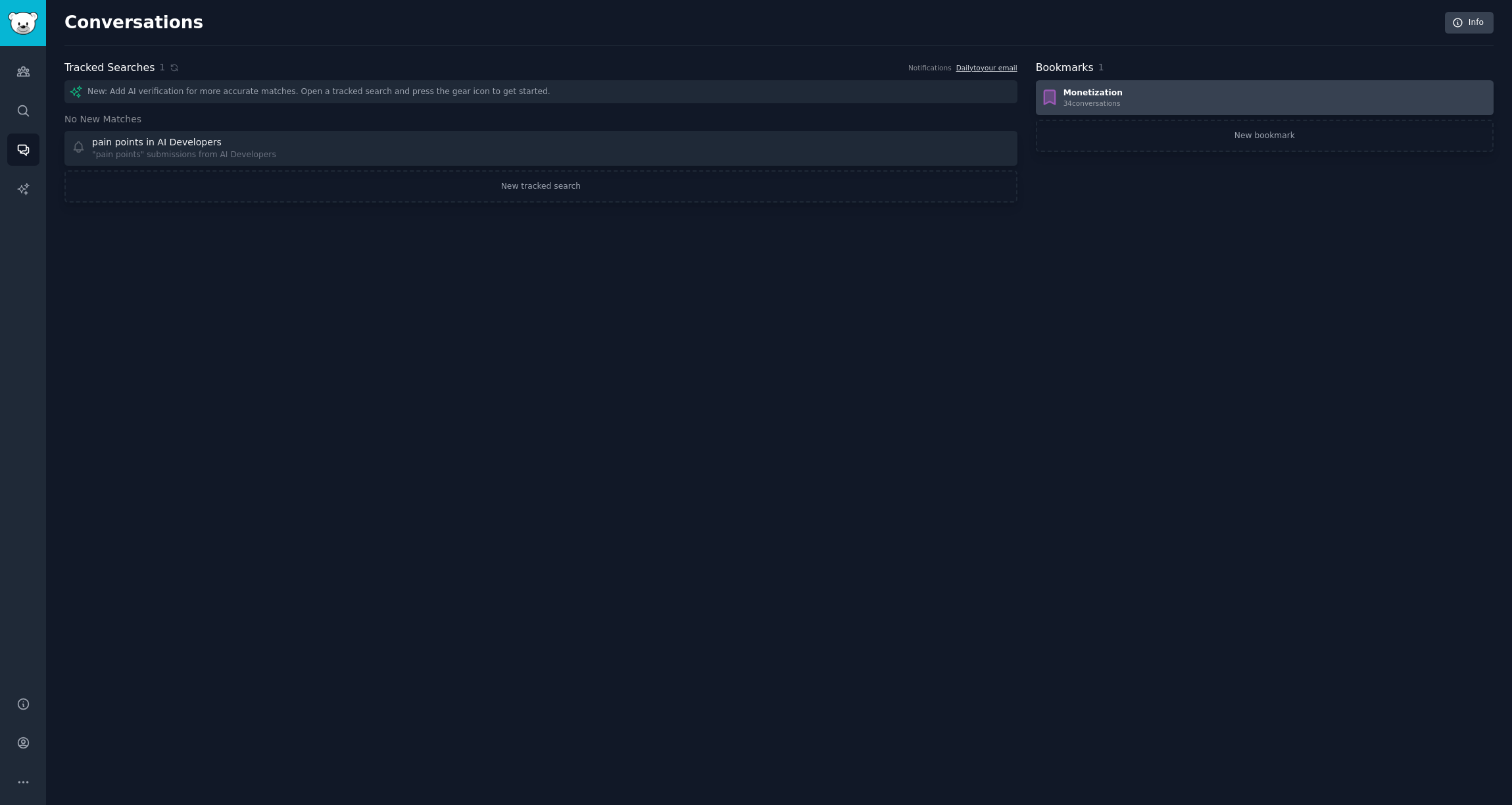
click at [1136, 97] on div "Monetization 34 conversation s" at bounding box center [1265, 98] width 448 height 21
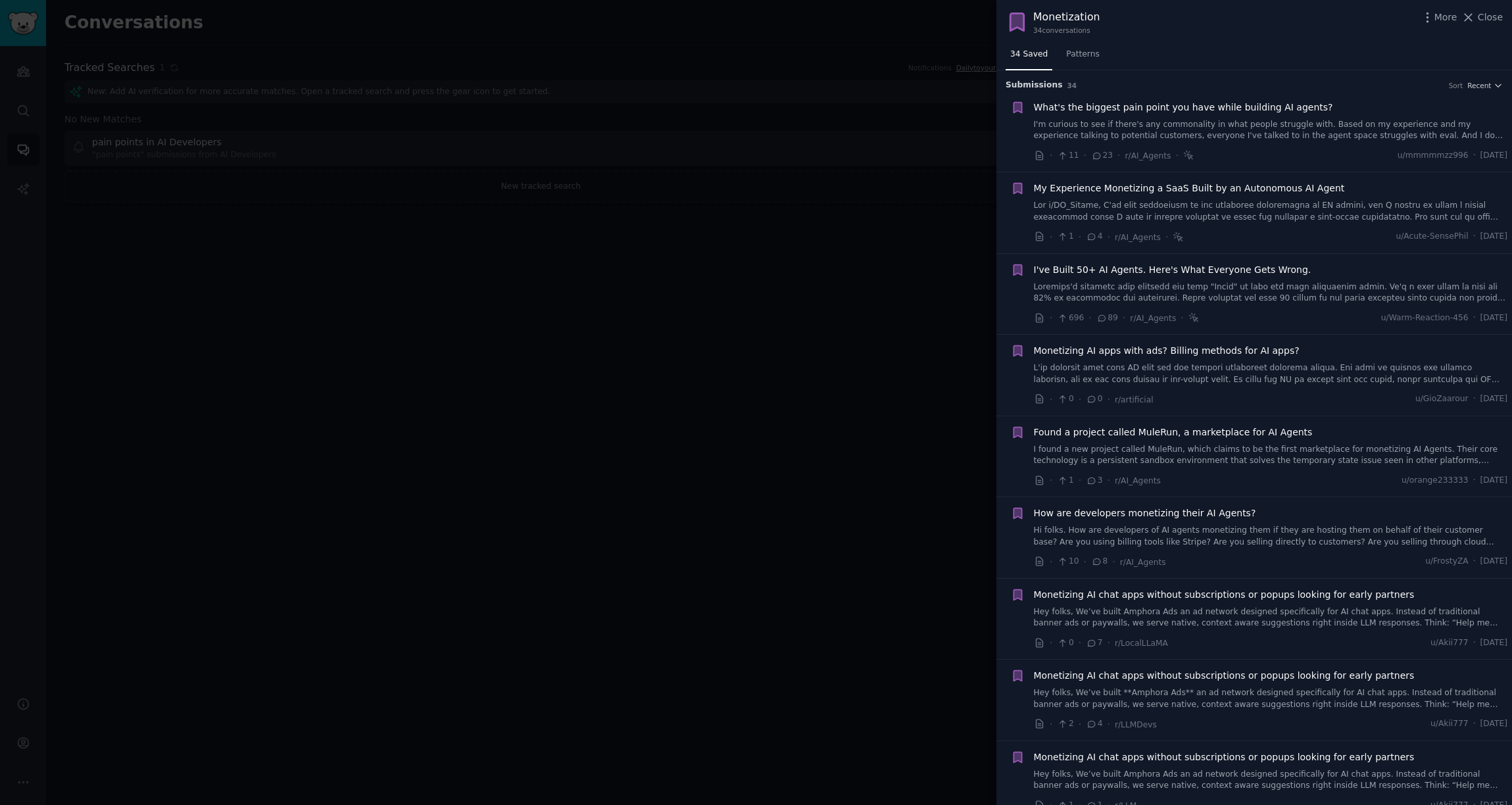
click at [1136, 66] on div "34 Saved Patterns" at bounding box center [1255, 57] width 516 height 27
click at [1136, 21] on span "Close" at bounding box center [1491, 17] width 25 height 14
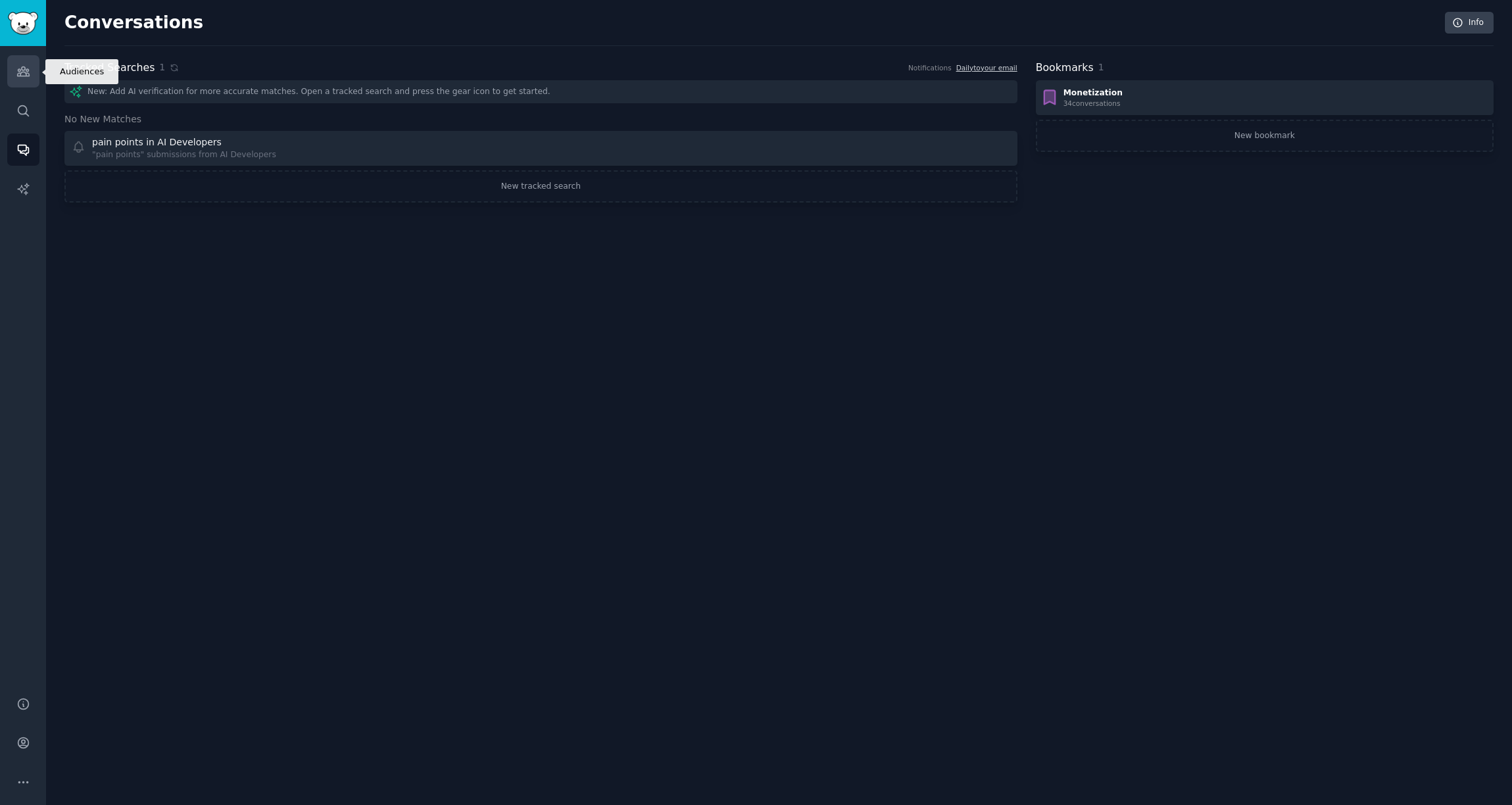
click at [29, 80] on link "Audiences" at bounding box center [23, 71] width 32 height 32
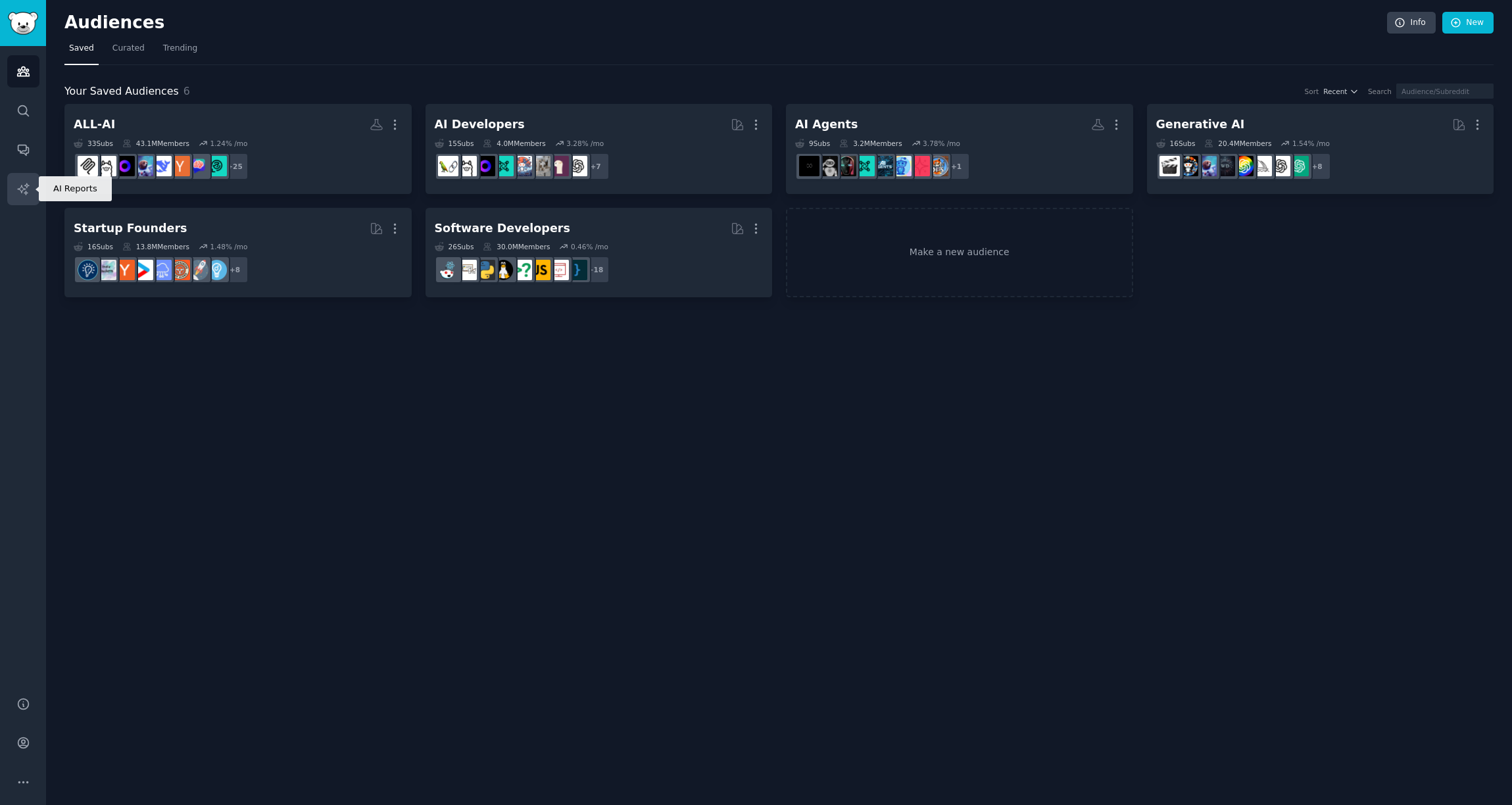
click at [21, 190] on icon "Sidebar" at bounding box center [23, 189] width 12 height 12
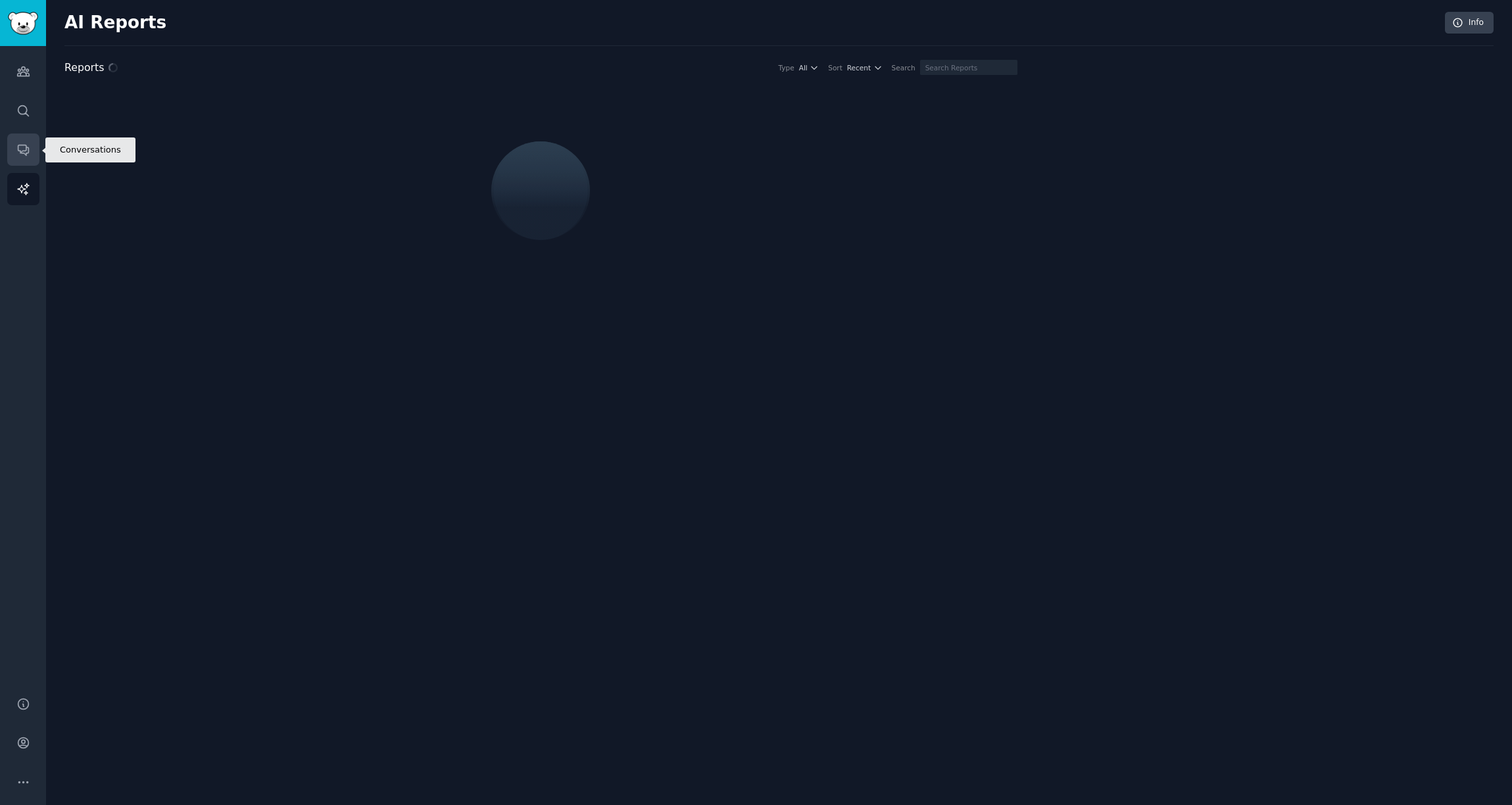
click at [20, 161] on link "Conversations" at bounding box center [23, 149] width 32 height 32
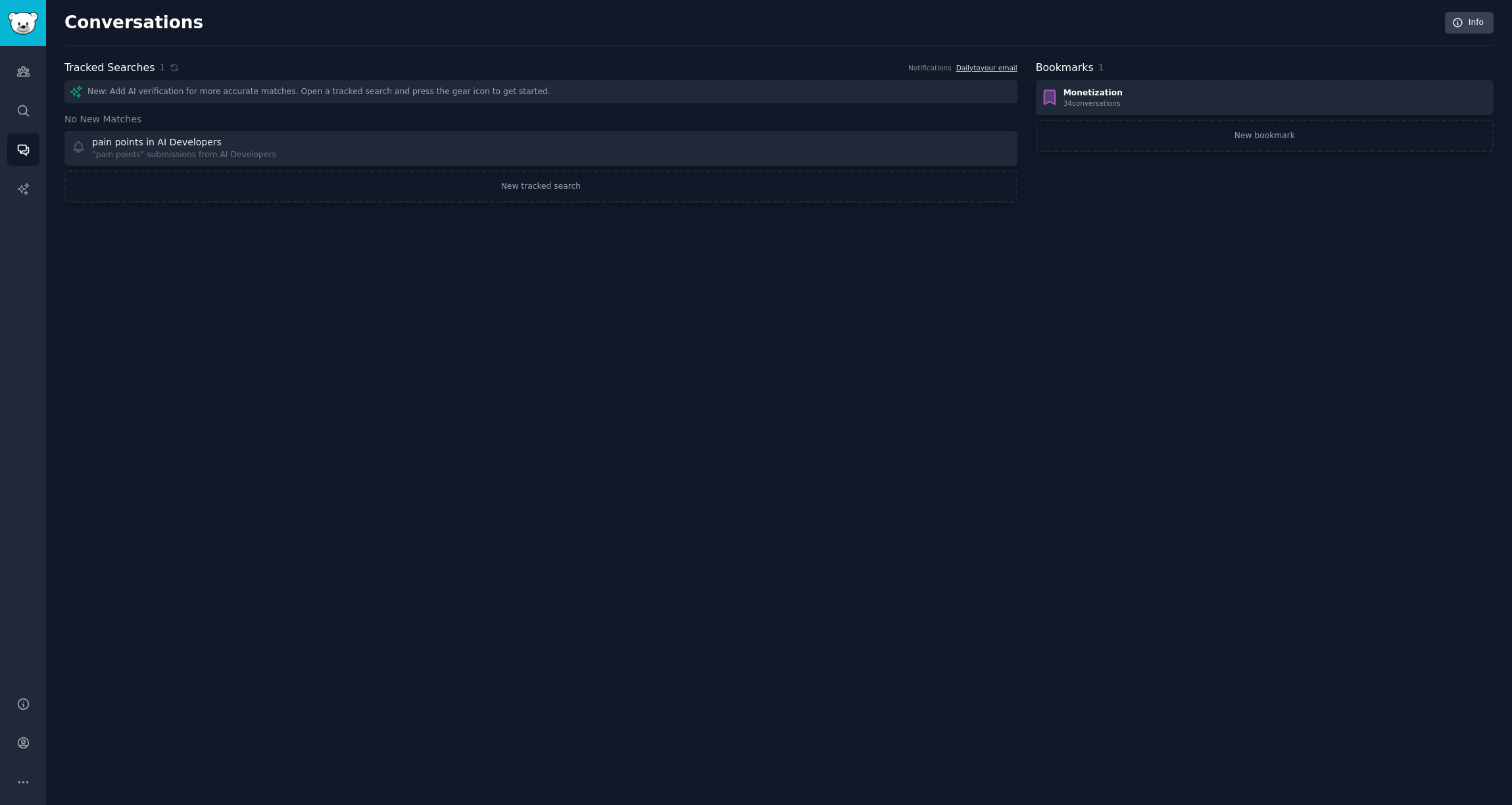
click at [142, 96] on div "New: Add AI verification for more accurate matches. Open a tracked search and p…" at bounding box center [541, 91] width 953 height 23
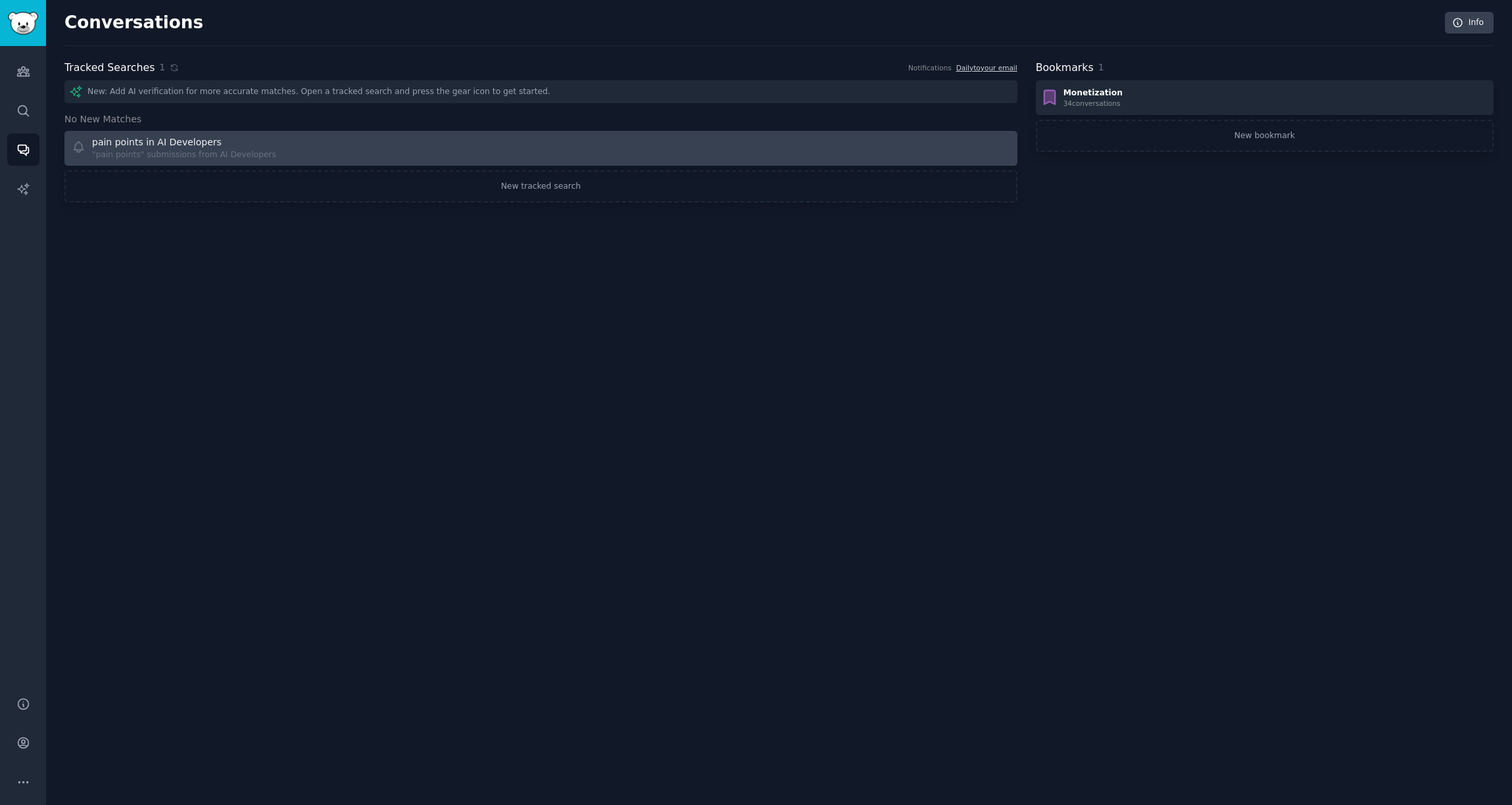
click at [143, 146] on div "pain points in AI Developers" at bounding box center [157, 142] width 129 height 14
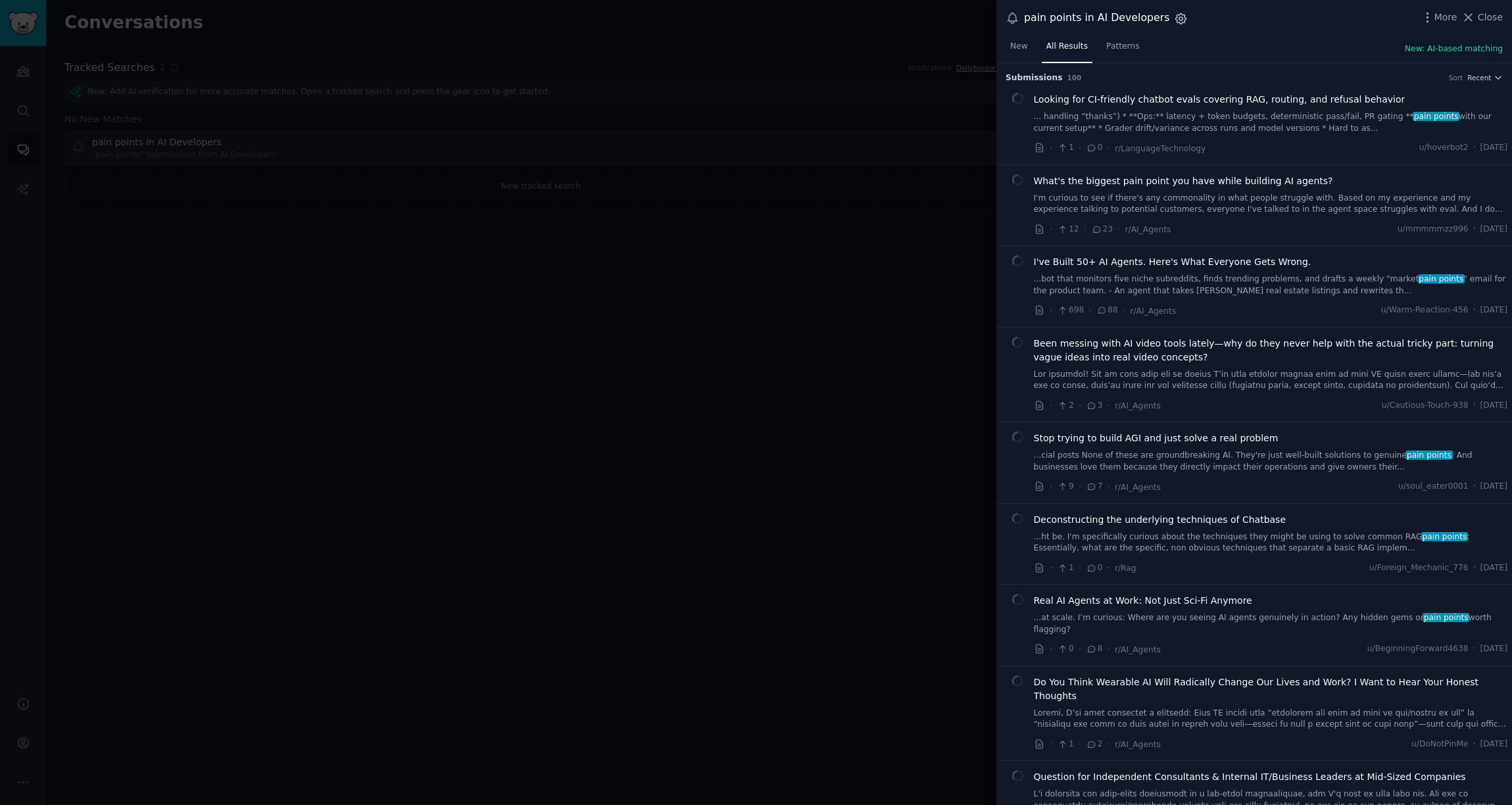
click at [1136, 18] on icon "button" at bounding box center [1181, 18] width 14 height 14
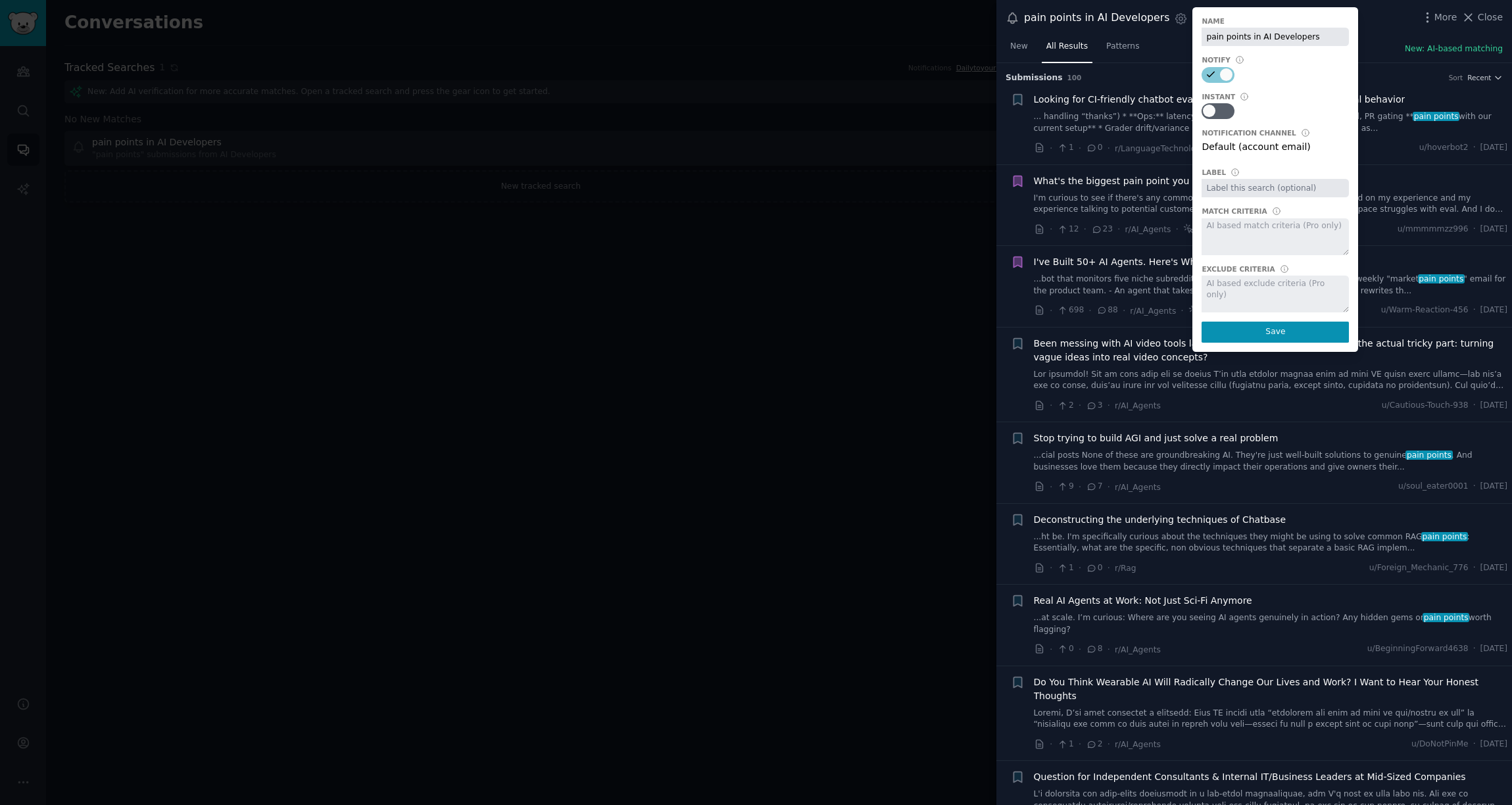
click at [1136, 223] on div at bounding box center [1276, 236] width 147 height 37
click at [1136, 233] on div at bounding box center [1276, 236] width 147 height 37
click at [1136, 113] on div at bounding box center [1219, 110] width 33 height 16
click at [1136, 229] on div at bounding box center [1276, 236] width 147 height 37
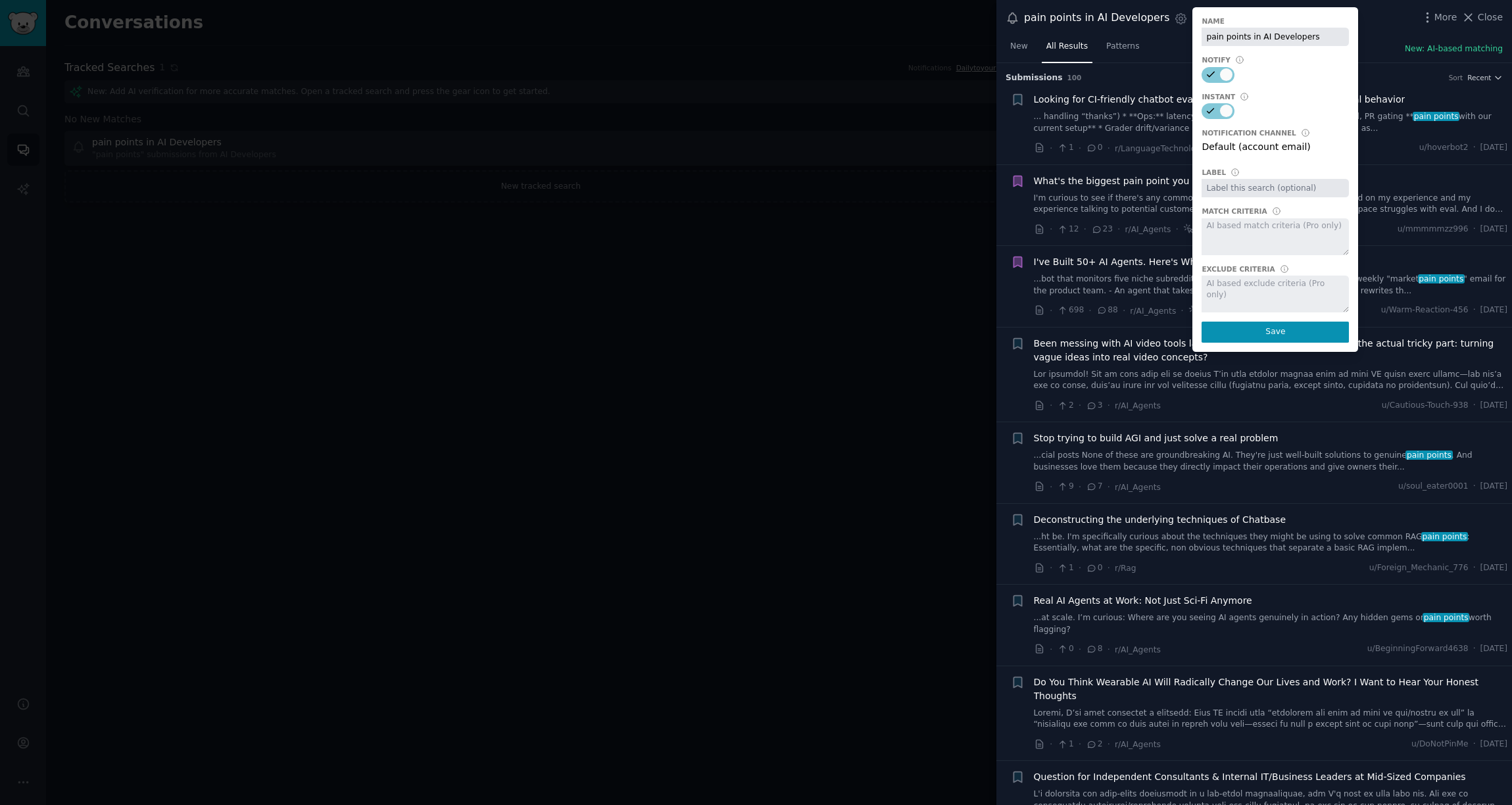
click at [1136, 229] on div at bounding box center [1276, 236] width 147 height 37
click at [1136, 113] on div at bounding box center [1226, 110] width 12 height 12
checkbox input "false"
click at [1136, 191] on input "text" at bounding box center [1276, 188] width 147 height 18
type input "pain"
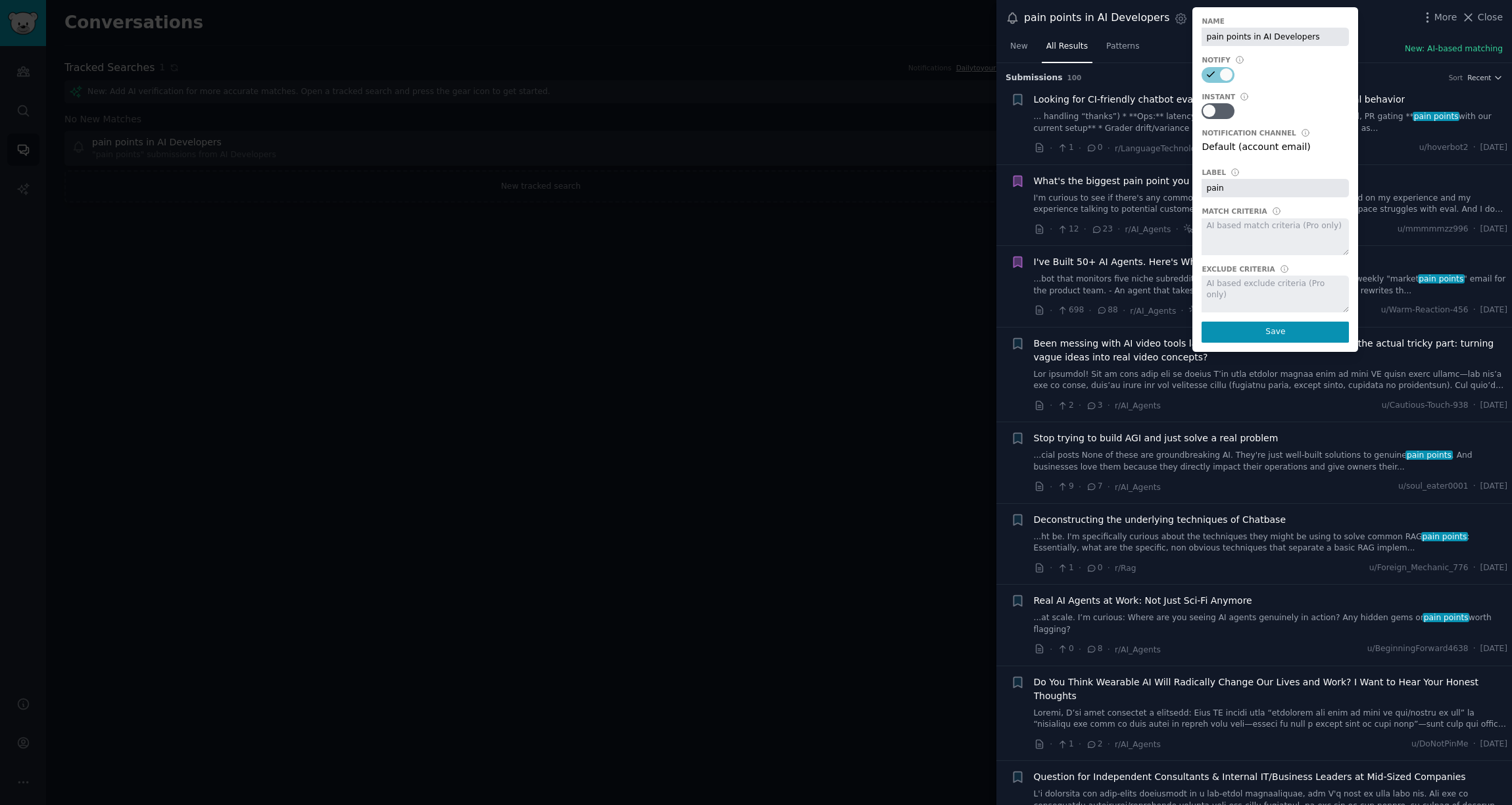
click at [1136, 228] on div at bounding box center [1276, 236] width 147 height 37
click at [1136, 283] on div at bounding box center [1276, 294] width 147 height 37
click at [1136, 288] on div at bounding box center [1276, 294] width 147 height 37
click at [1136, 236] on div at bounding box center [1276, 236] width 147 height 37
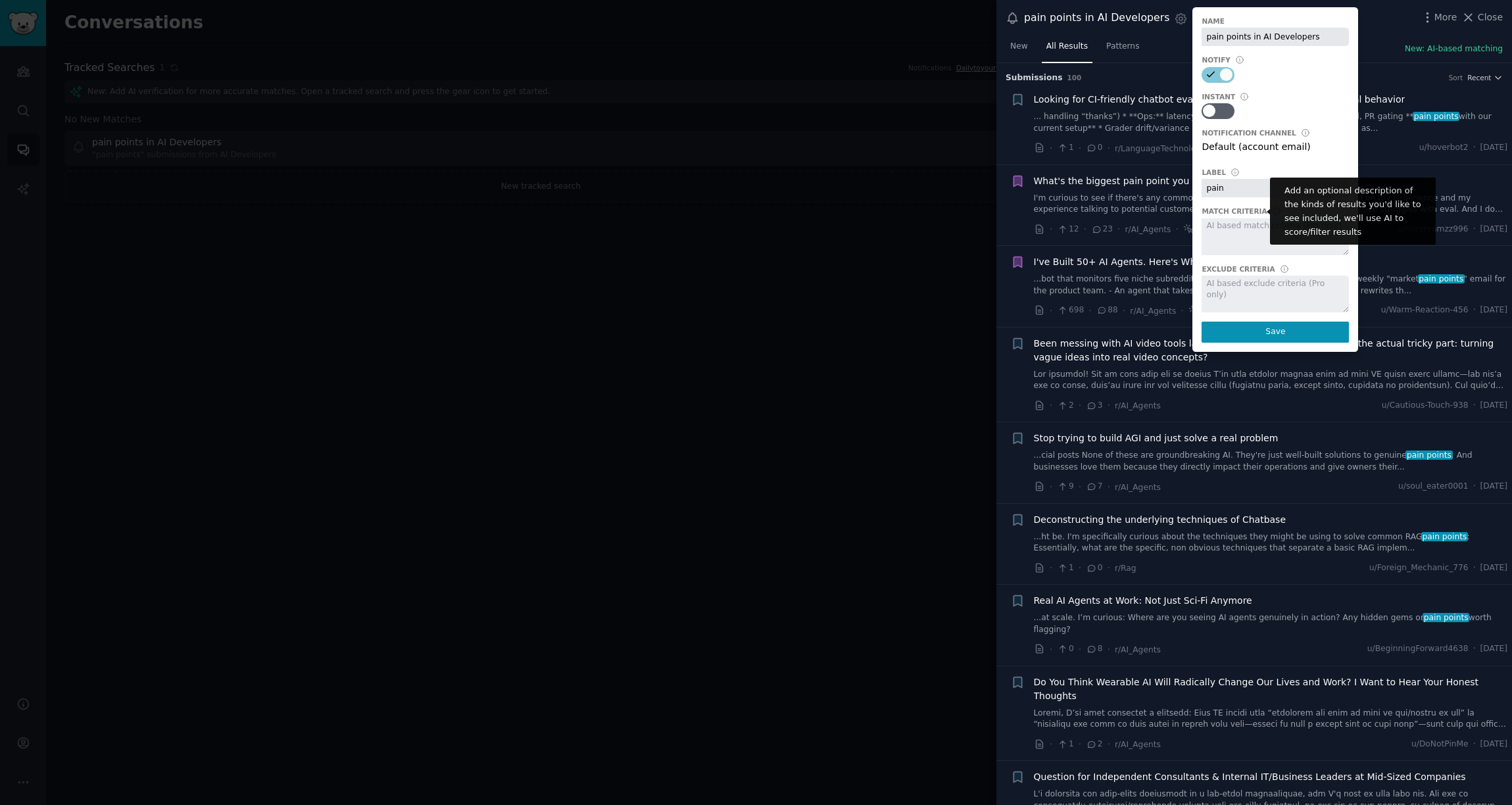
click at [1136, 214] on icon at bounding box center [1276, 211] width 9 height 9
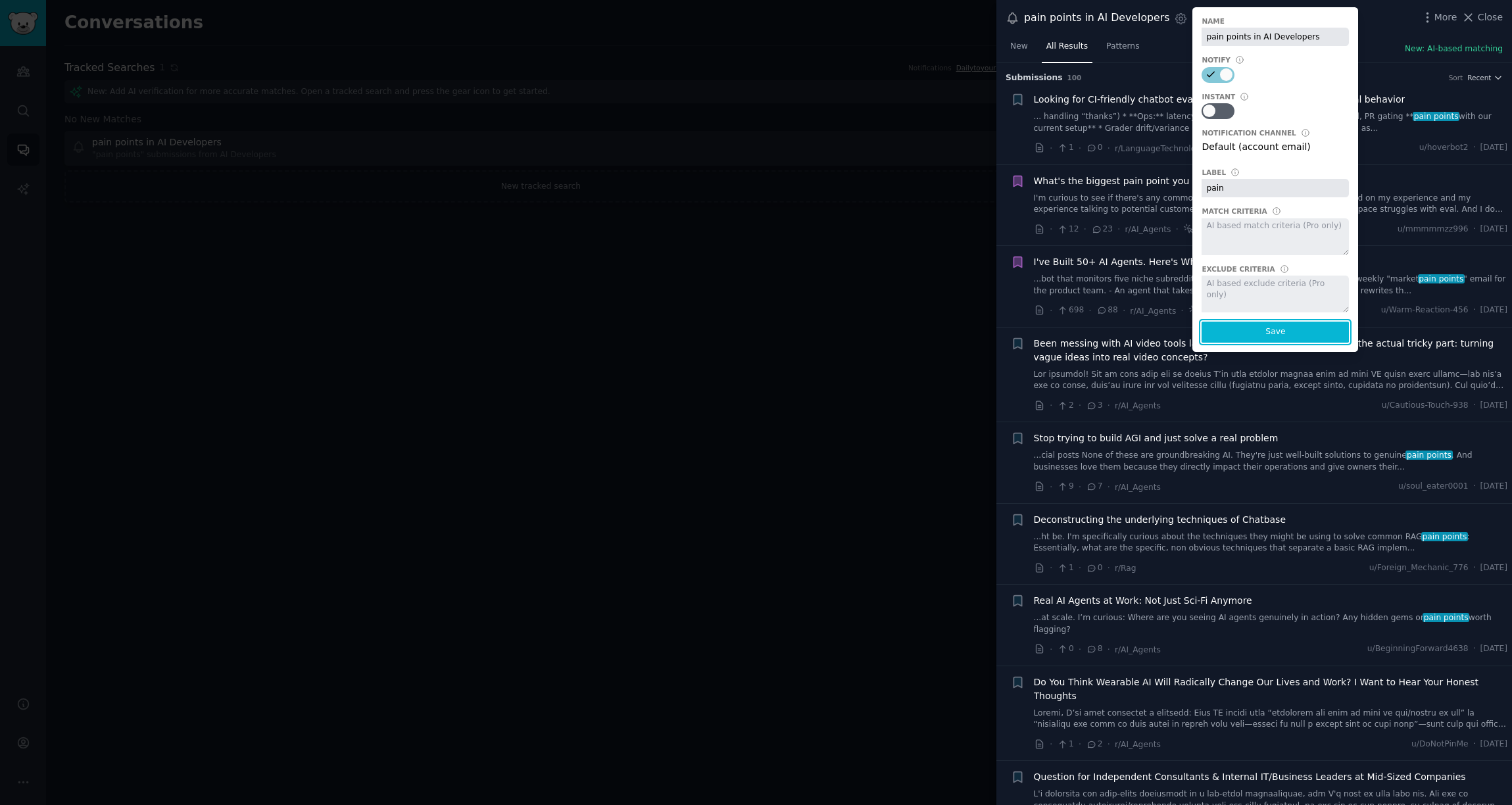
click at [1136, 337] on button "Save" at bounding box center [1276, 332] width 147 height 21
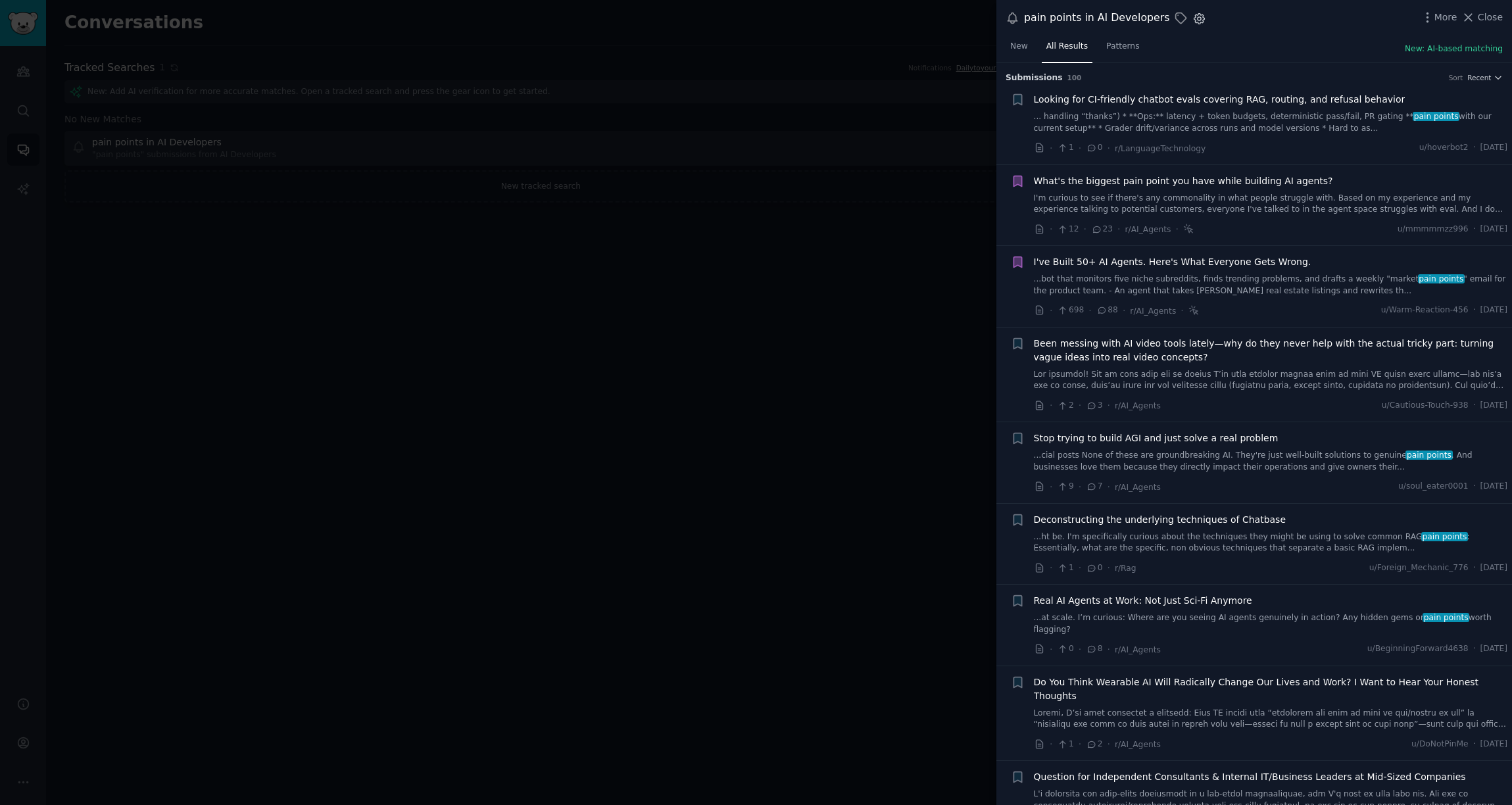
click at [1136, 19] on icon "button" at bounding box center [1200, 18] width 11 height 11
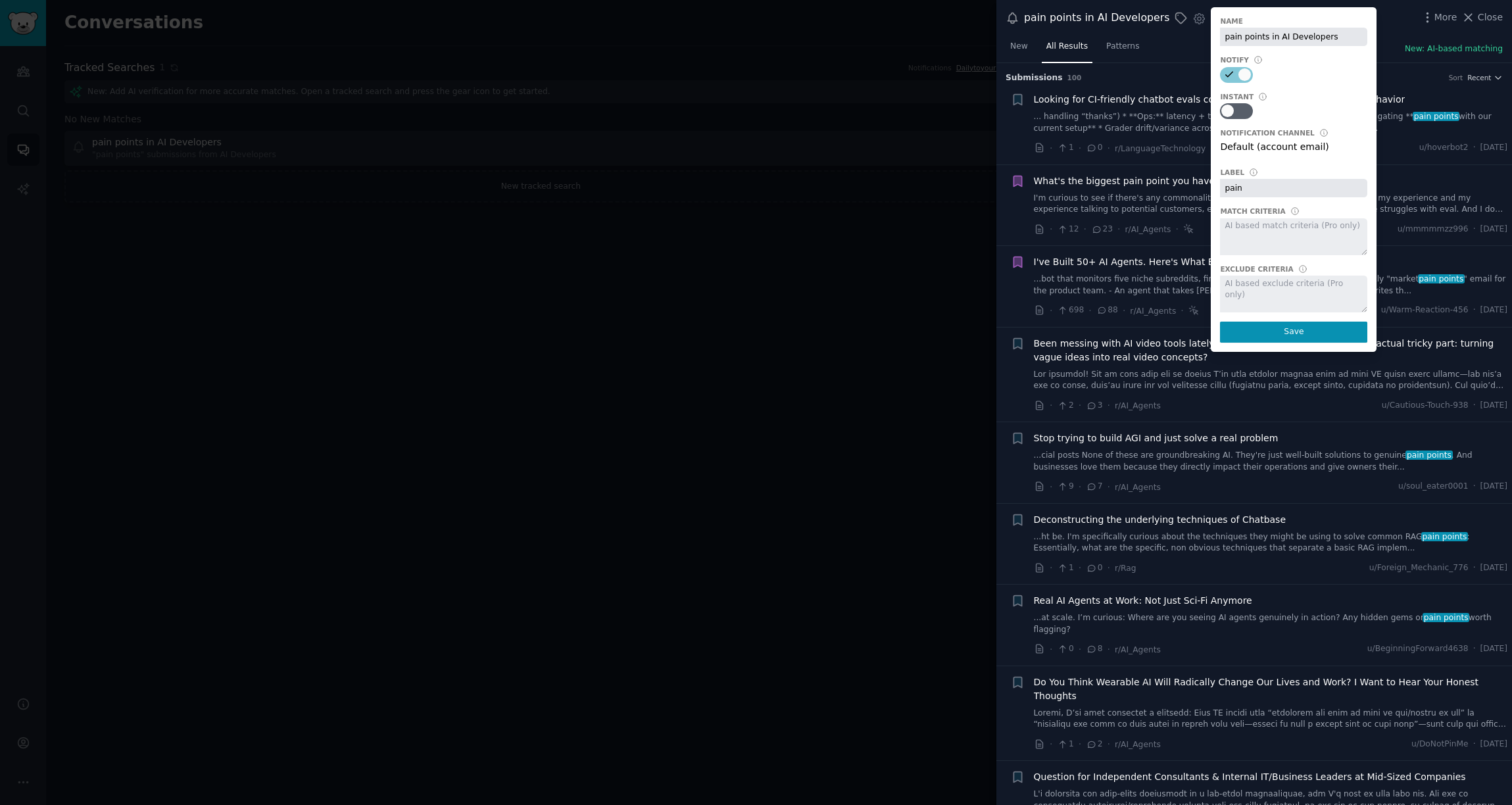
click at [1136, 239] on div at bounding box center [1294, 236] width 147 height 37
click at [885, 311] on div at bounding box center [756, 402] width 1512 height 805
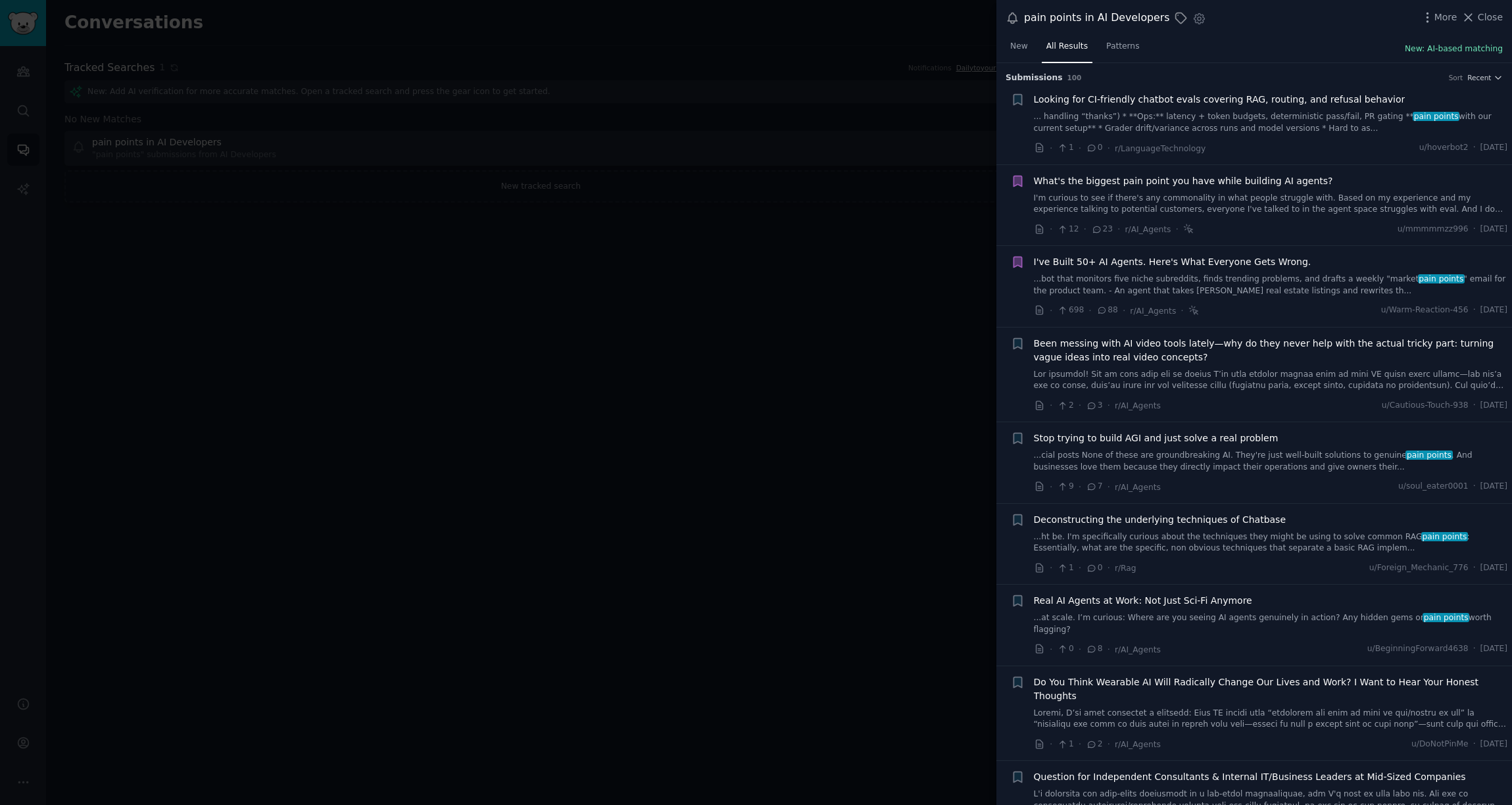
click at [1136, 47] on button "New: AI-based matching" at bounding box center [1453, 49] width 98 height 12
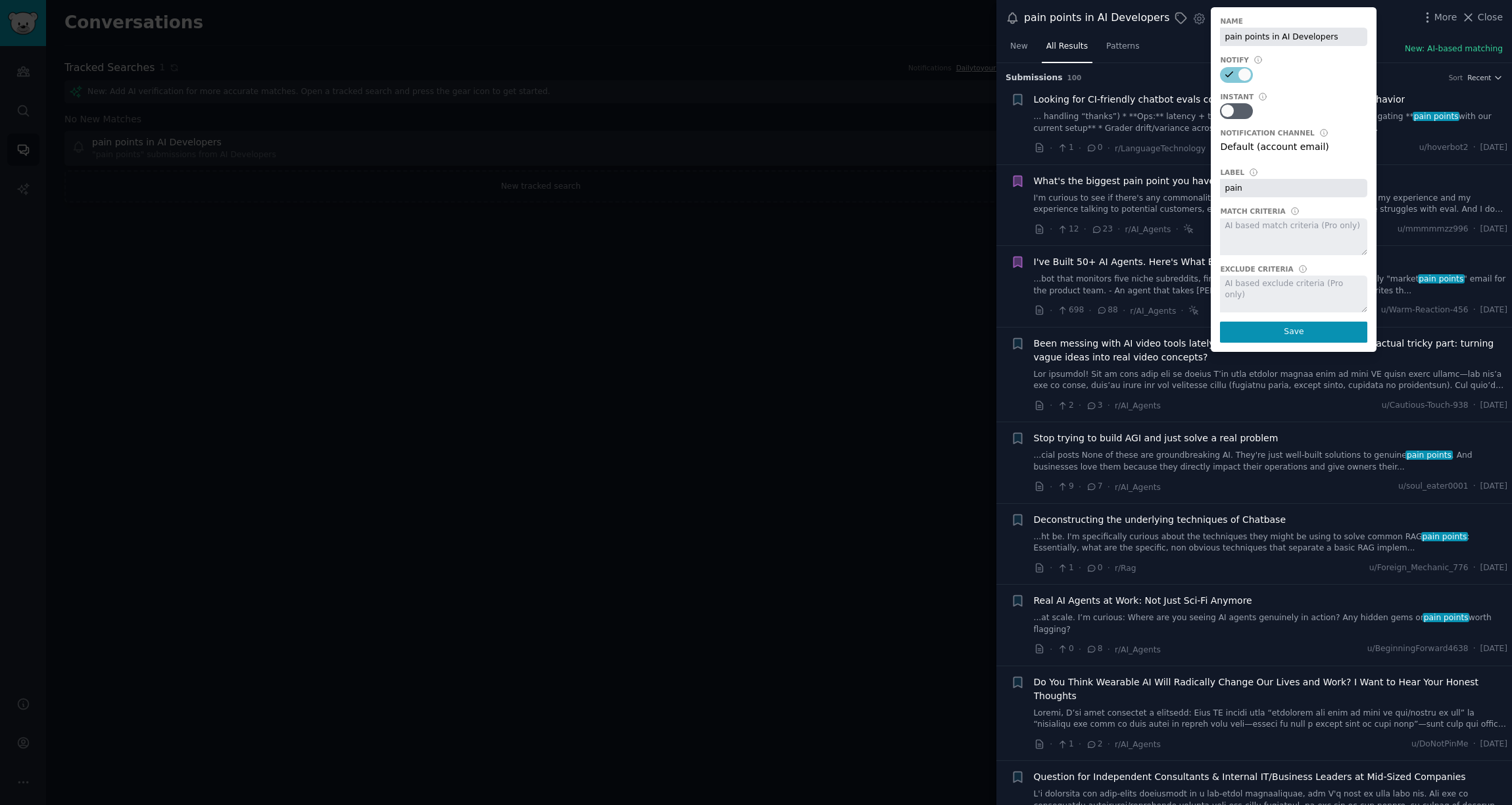
click at [1136, 201] on div "Name pain points in AI Developers Notify Instant Notification Channel Default (…" at bounding box center [1294, 180] width 166 height 344
click at [1136, 234] on div at bounding box center [1294, 236] width 147 height 37
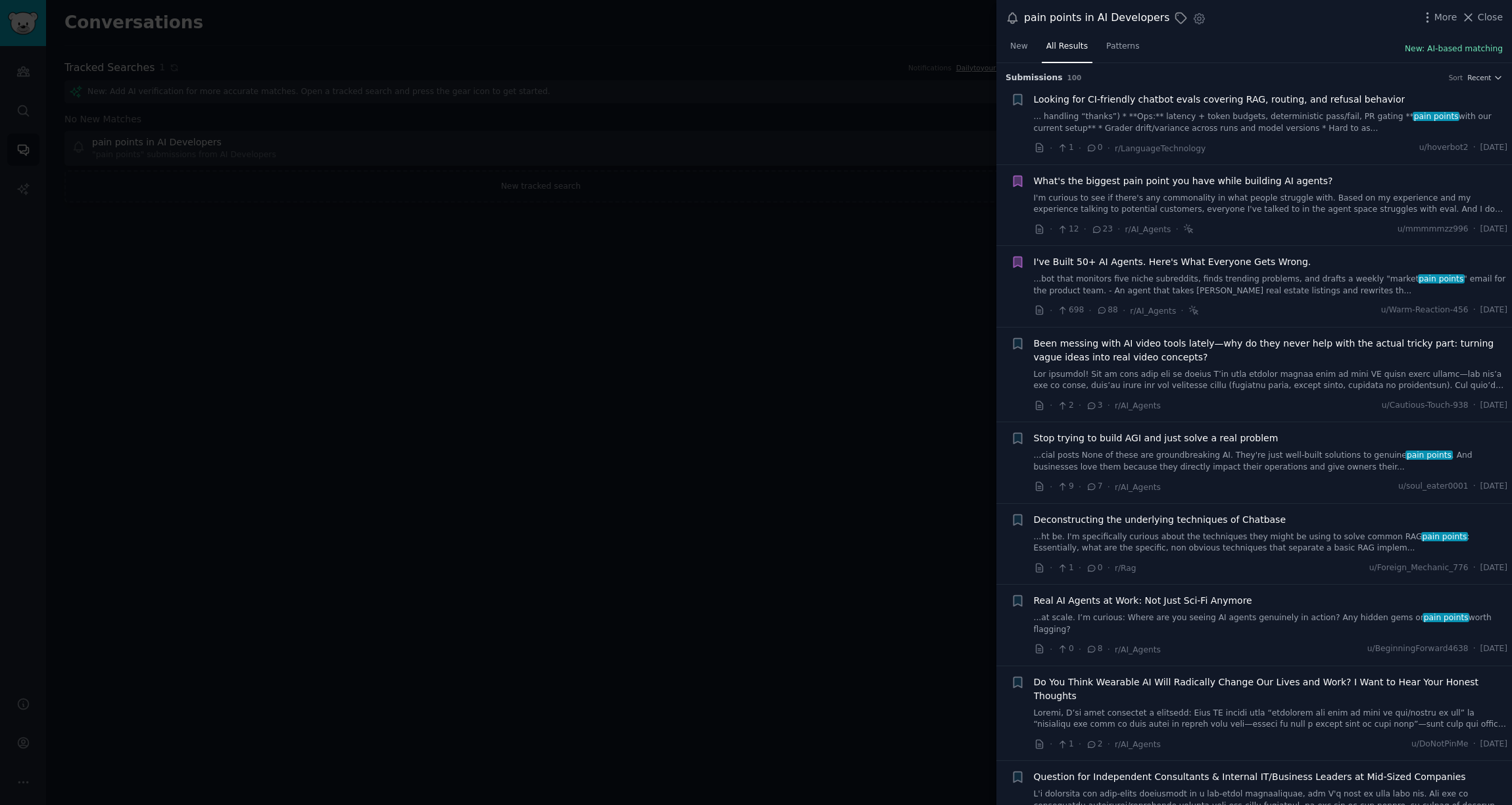
click at [1136, 47] on button "New: AI-based matching" at bounding box center [1453, 49] width 98 height 12
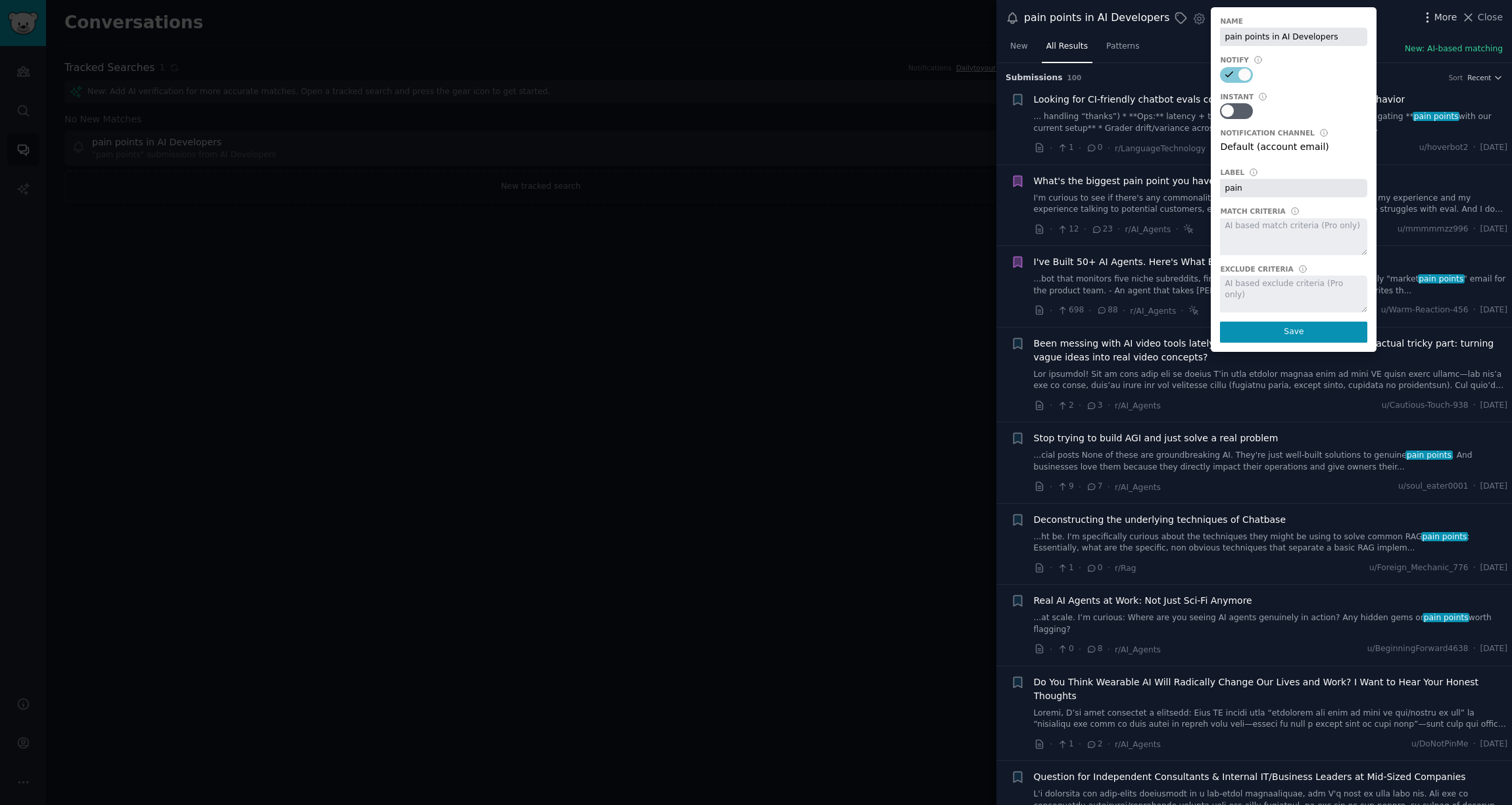
click at [1136, 18] on icon "button" at bounding box center [1427, 17] width 14 height 14
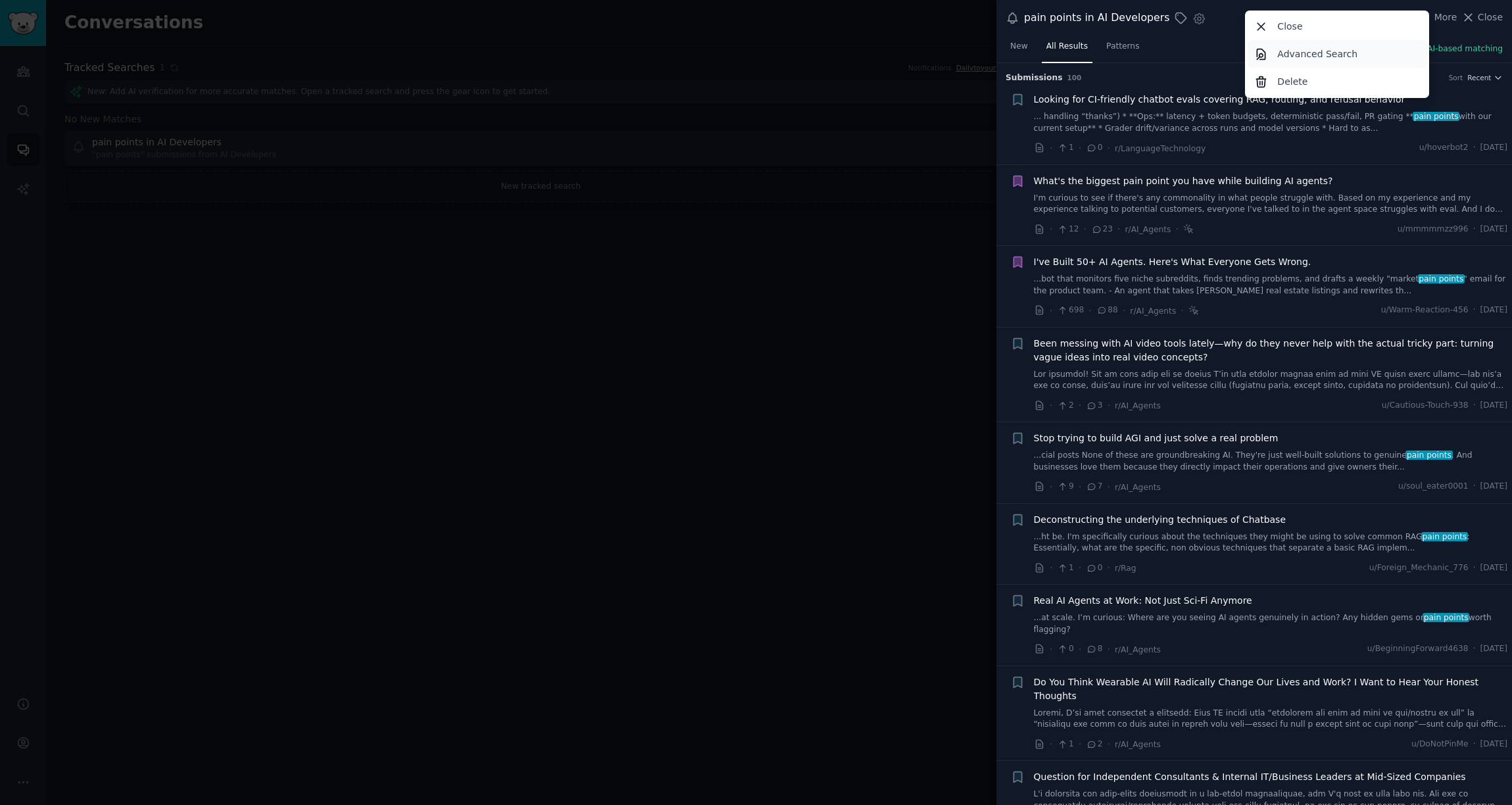
click at [1136, 50] on link "Advanced Search" at bounding box center [1337, 54] width 180 height 28
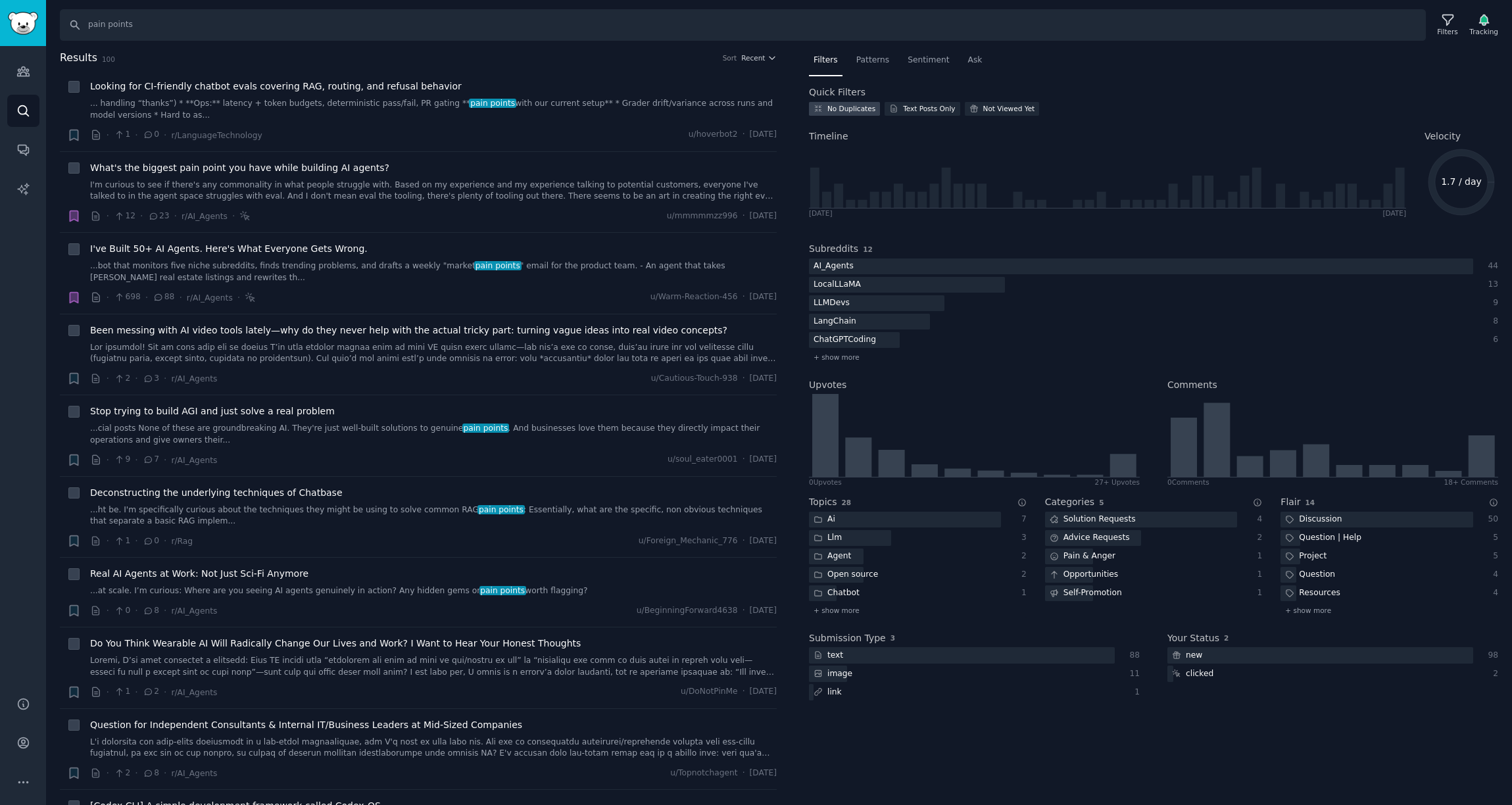
click at [845, 109] on div "No Duplicates" at bounding box center [851, 108] width 48 height 9
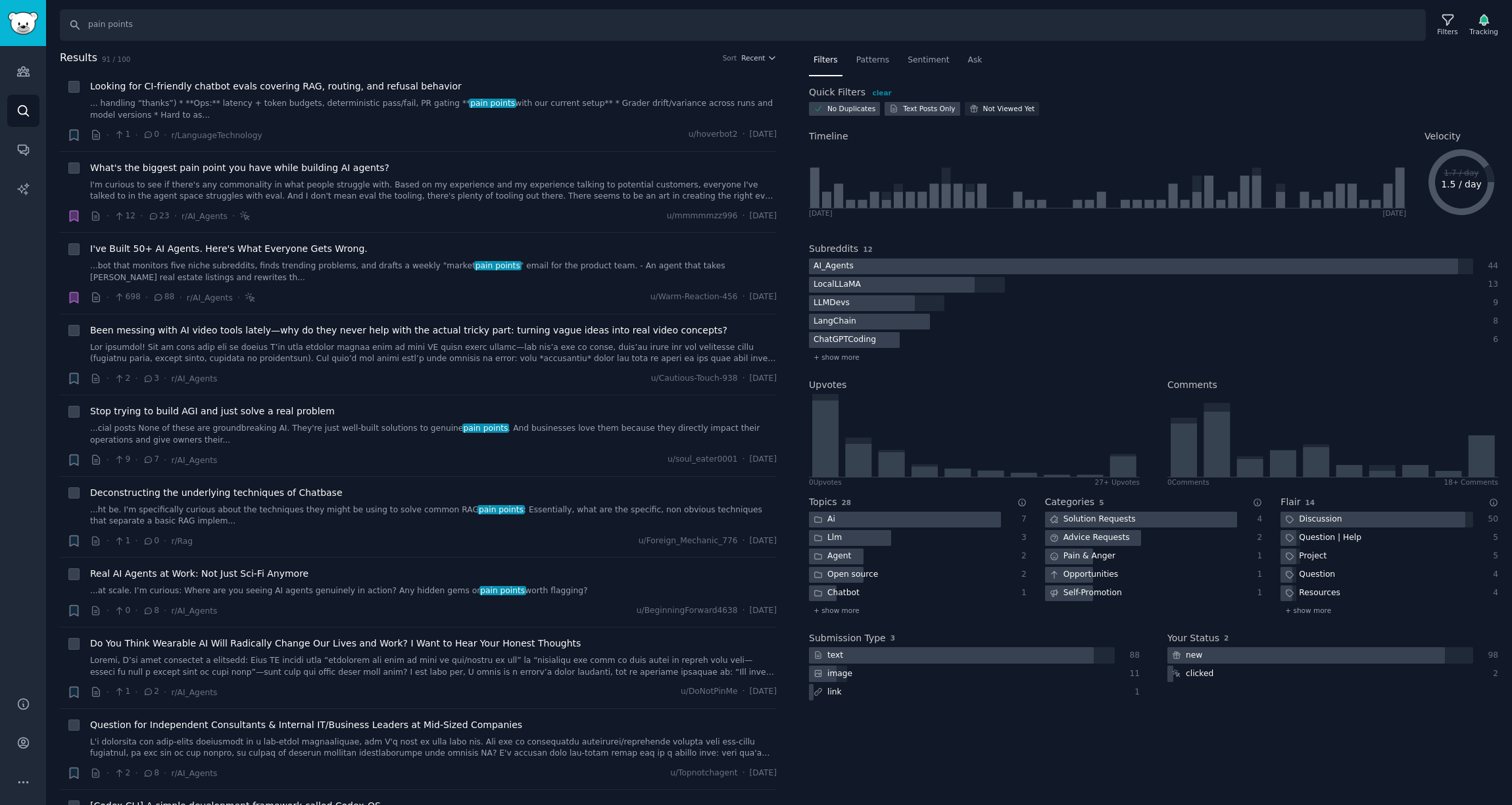
click at [908, 110] on div "Text Posts Only" at bounding box center [929, 108] width 52 height 9
click at [830, 433] on icon at bounding box center [826, 441] width 26 height 70
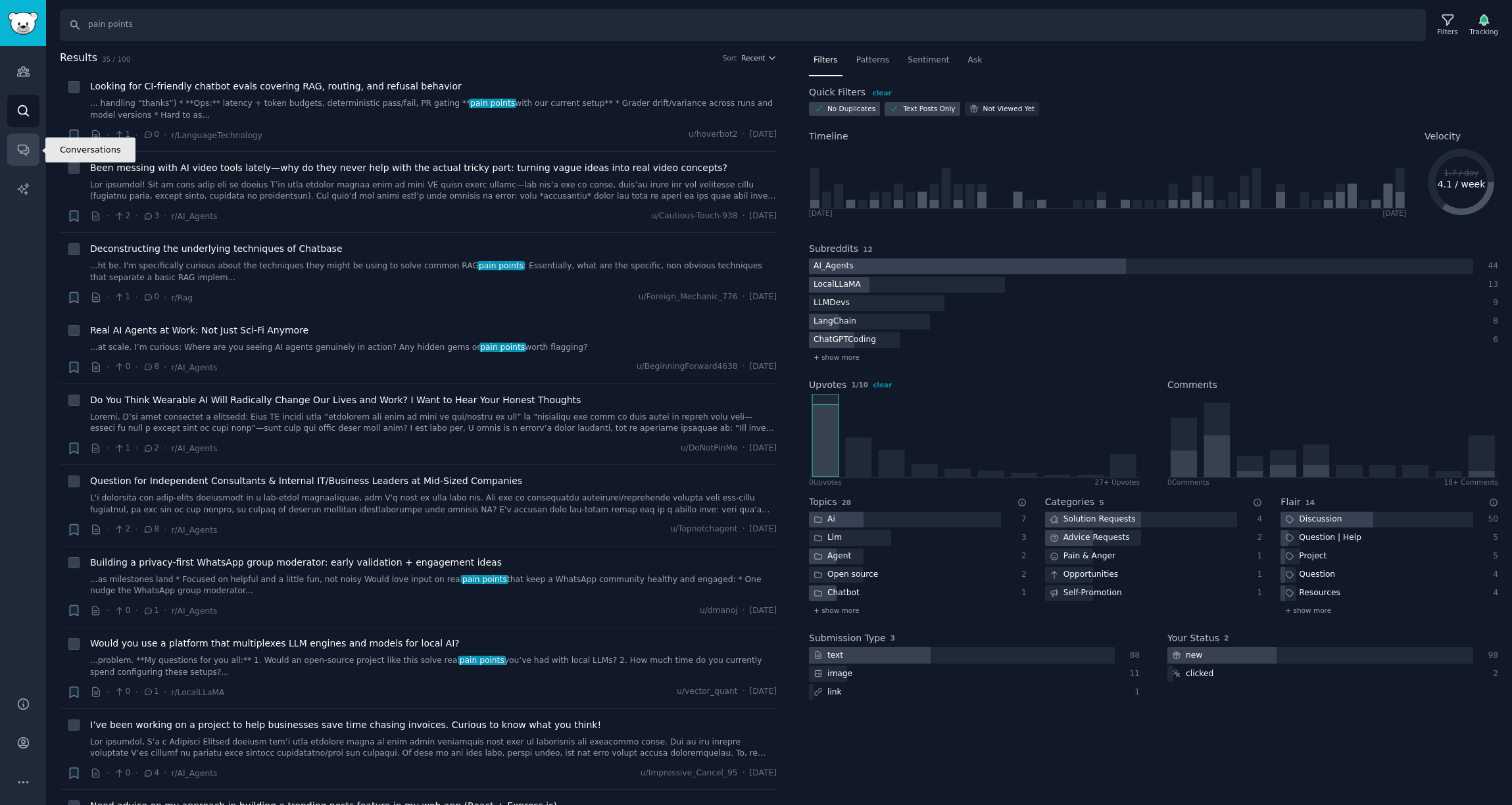
click at [22, 145] on icon "Sidebar" at bounding box center [23, 149] width 14 height 14
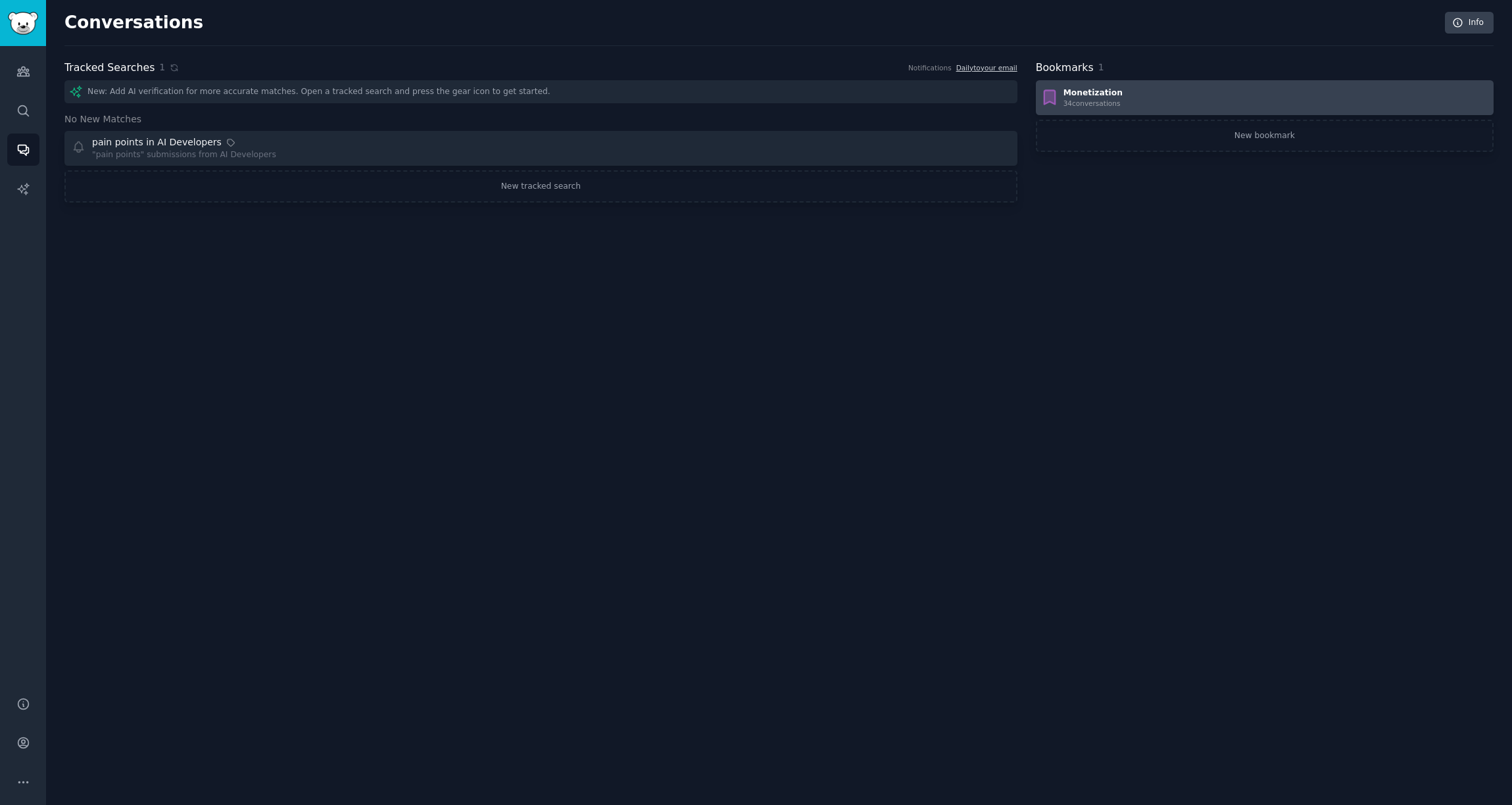
click at [1134, 96] on div "Monetization 34 conversation s" at bounding box center [1265, 98] width 448 height 21
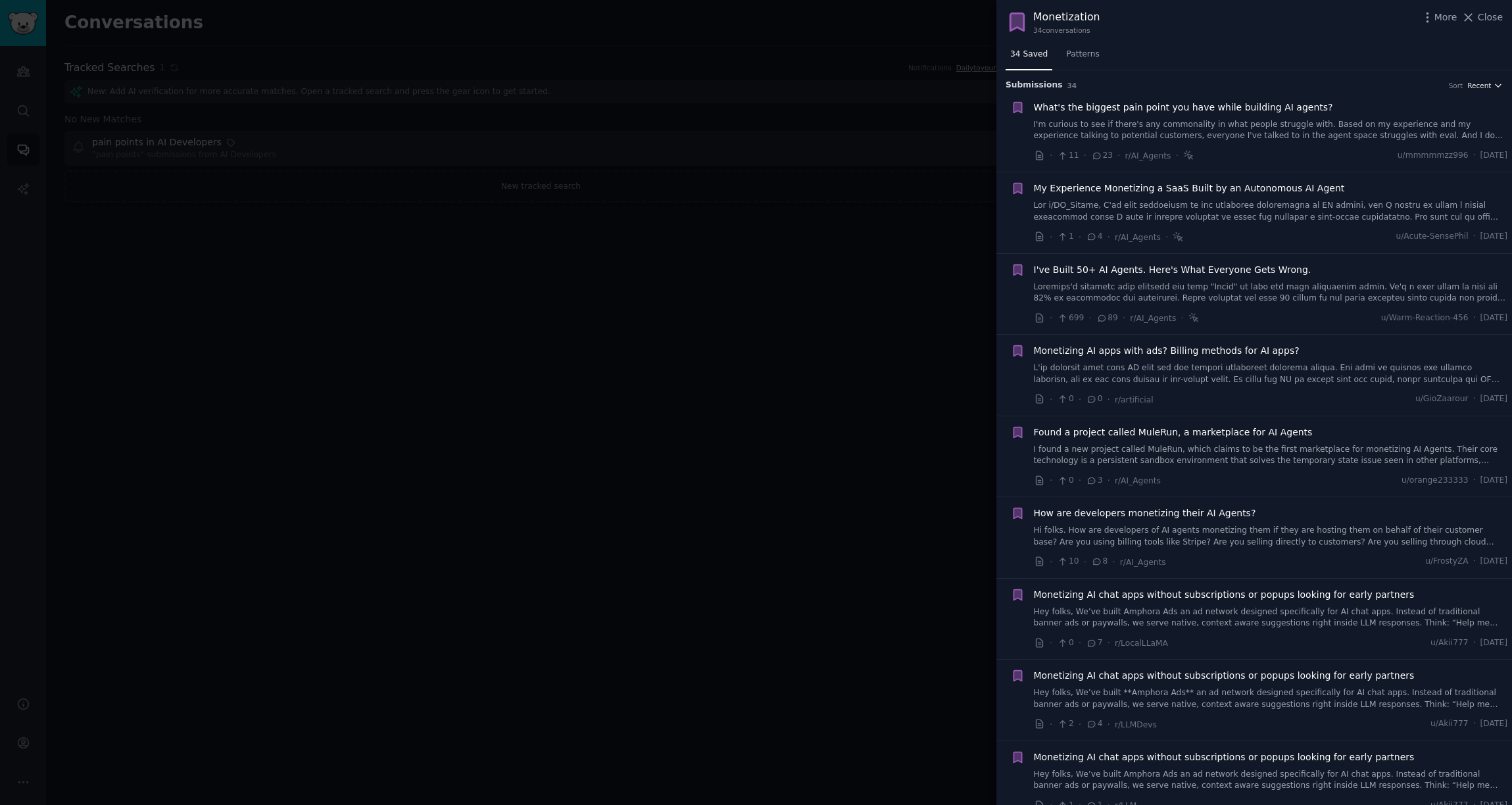
click at [1136, 87] on span "Recent" at bounding box center [1479, 85] width 24 height 9
click at [1136, 132] on p "Upvotes" at bounding box center [1416, 134] width 33 height 12
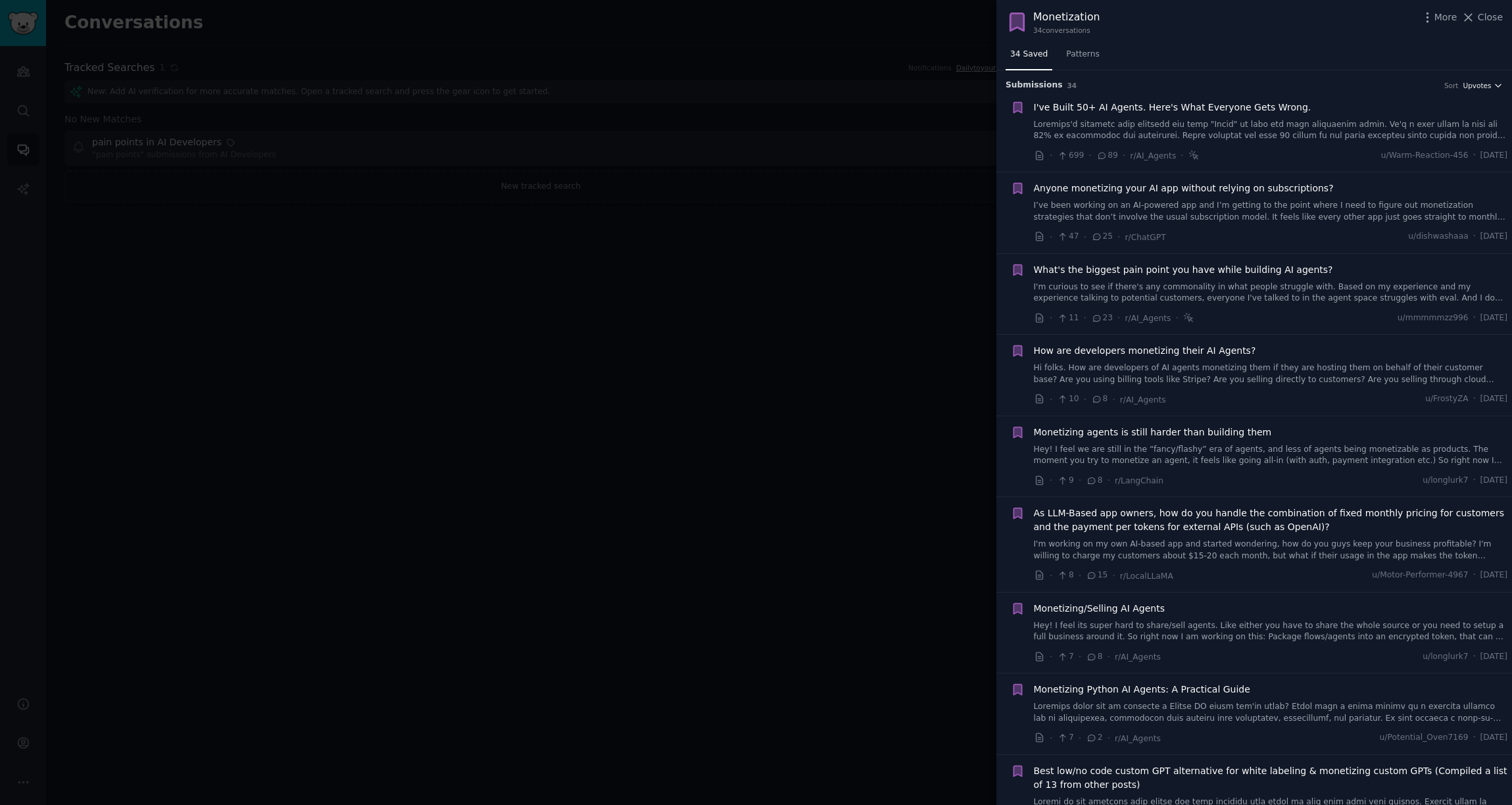
click at [1136, 90] on span "Upvotes" at bounding box center [1477, 85] width 28 height 9
click at [1136, 153] on div "Comments" at bounding box center [1437, 157] width 122 height 23
click at [1136, 293] on link "I’ve been working on an AI-powered app and I’m getting to the point where I nee…" at bounding box center [1271, 293] width 475 height 23
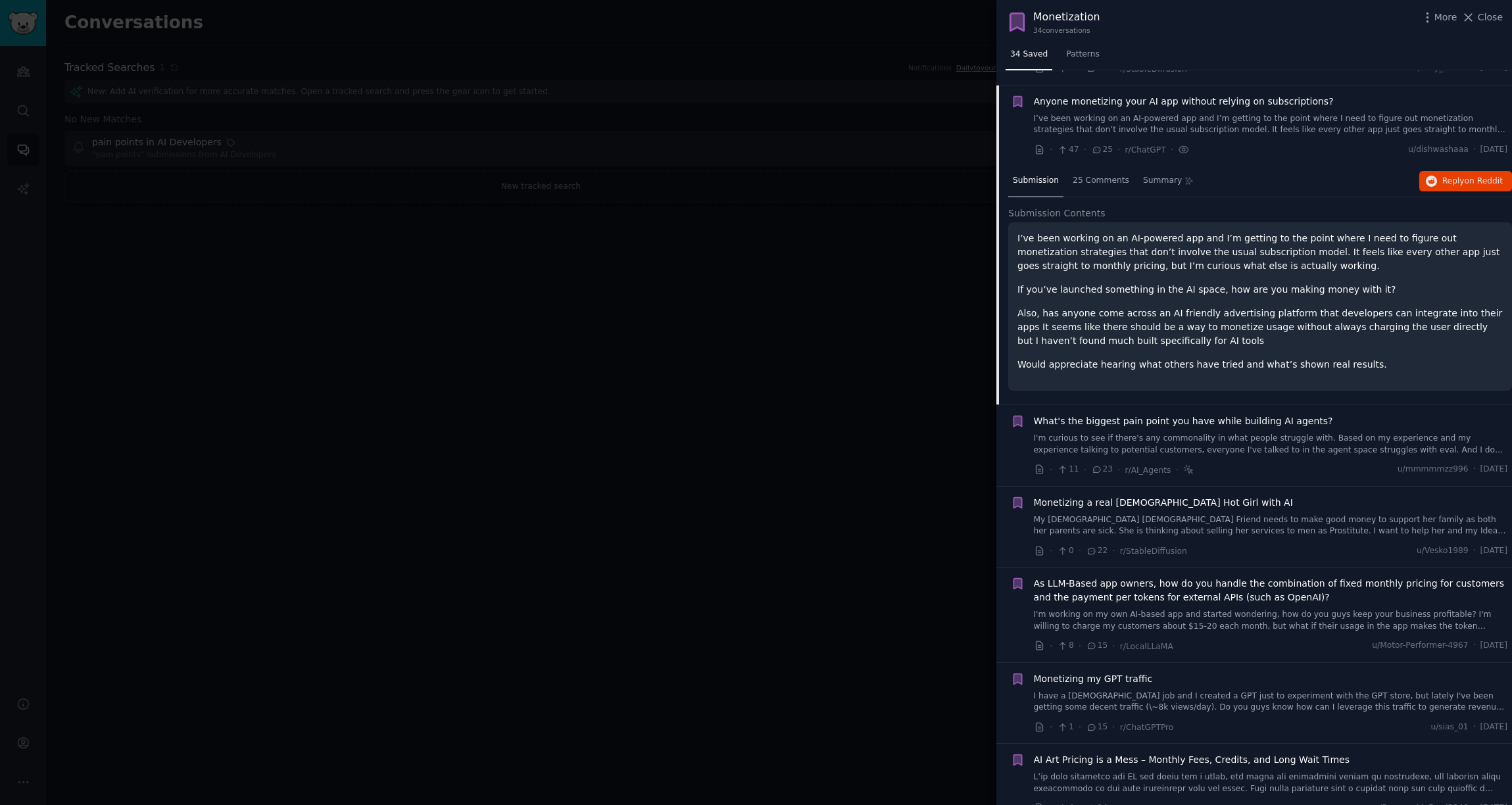
scroll to position [183, 0]
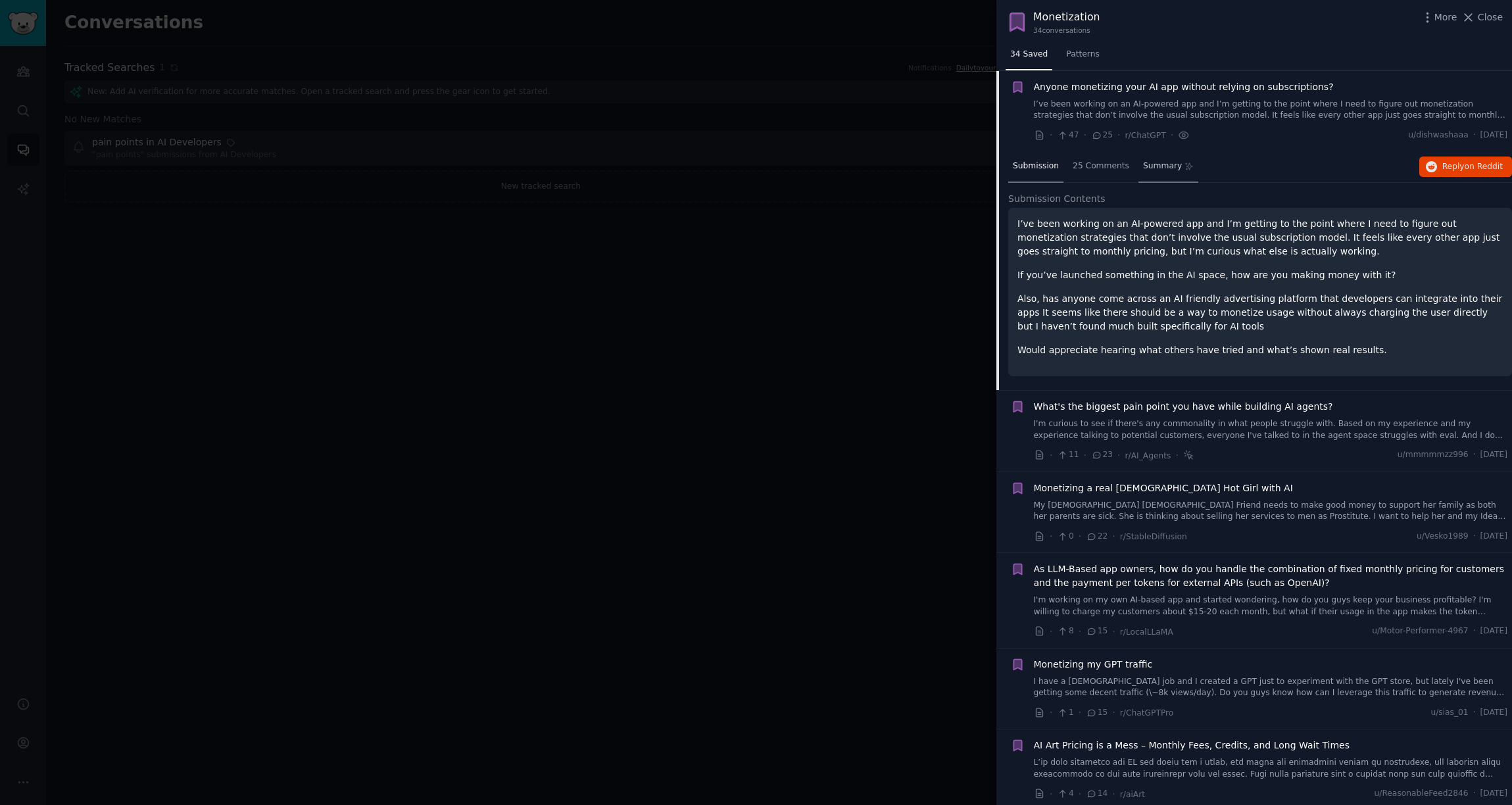
click at [1136, 165] on span "Summary" at bounding box center [1163, 166] width 39 height 12
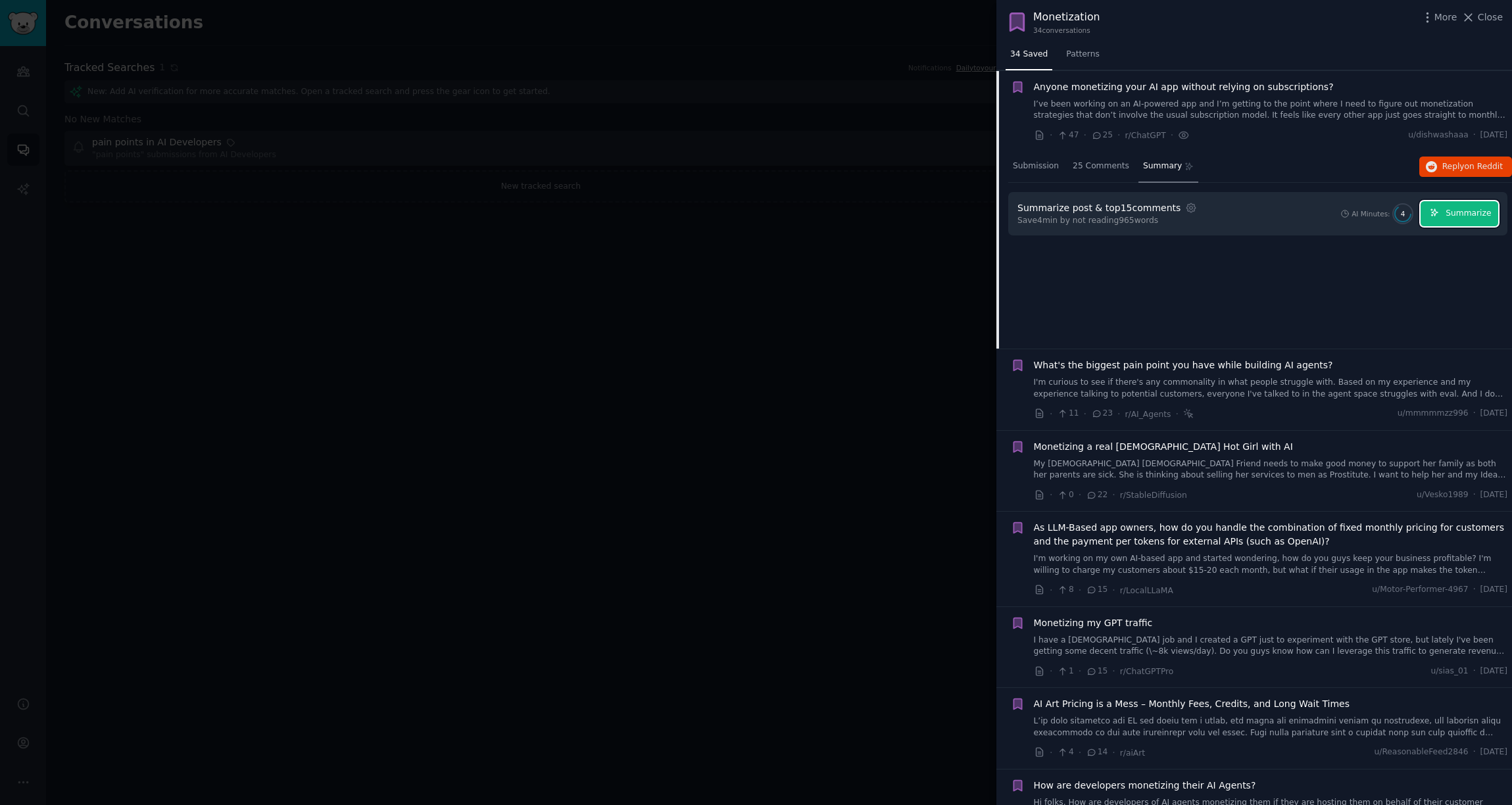
click at [1136, 213] on button "Summarize" at bounding box center [1459, 213] width 77 height 26
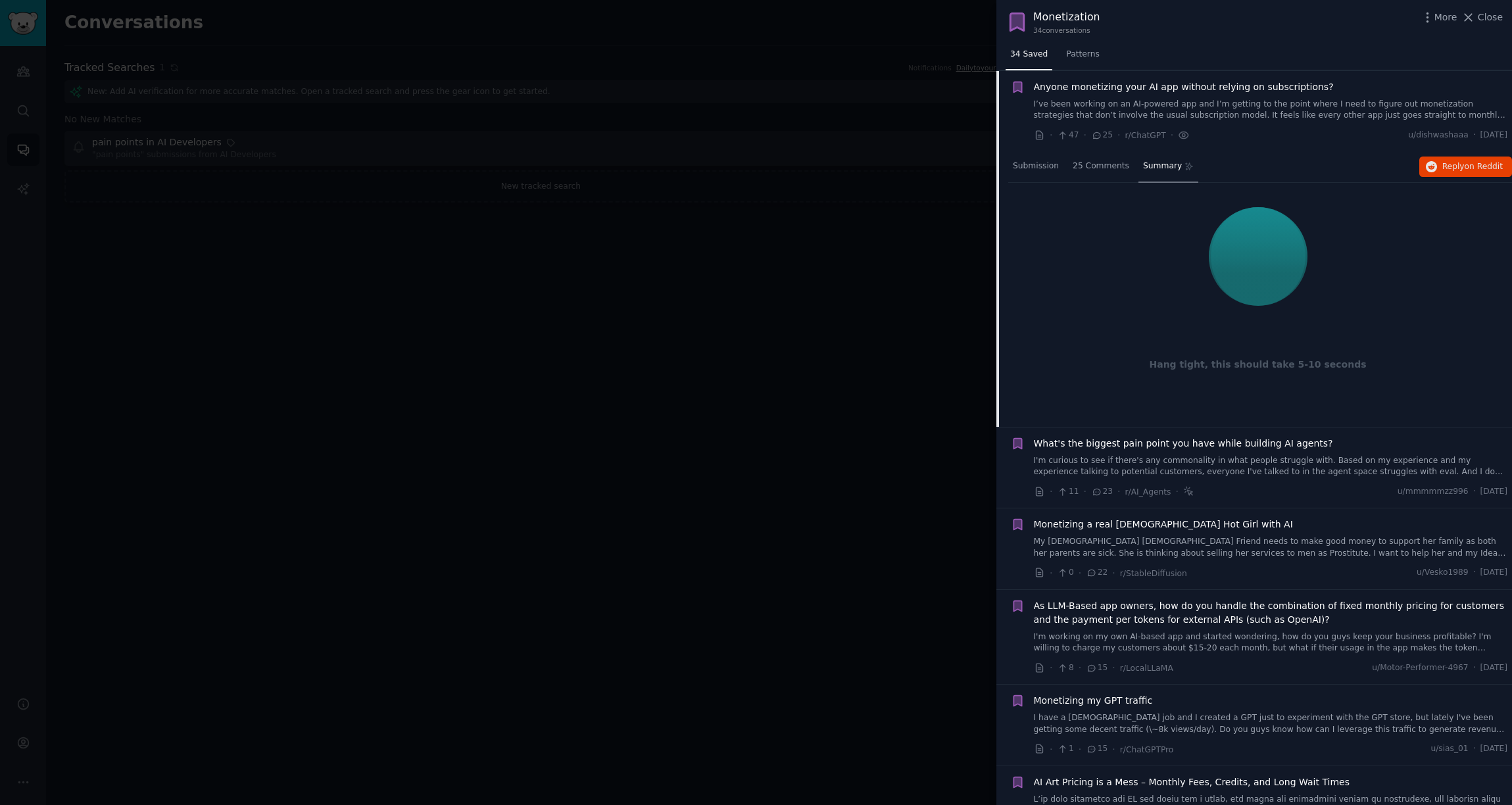
scroll to position [0, 0]
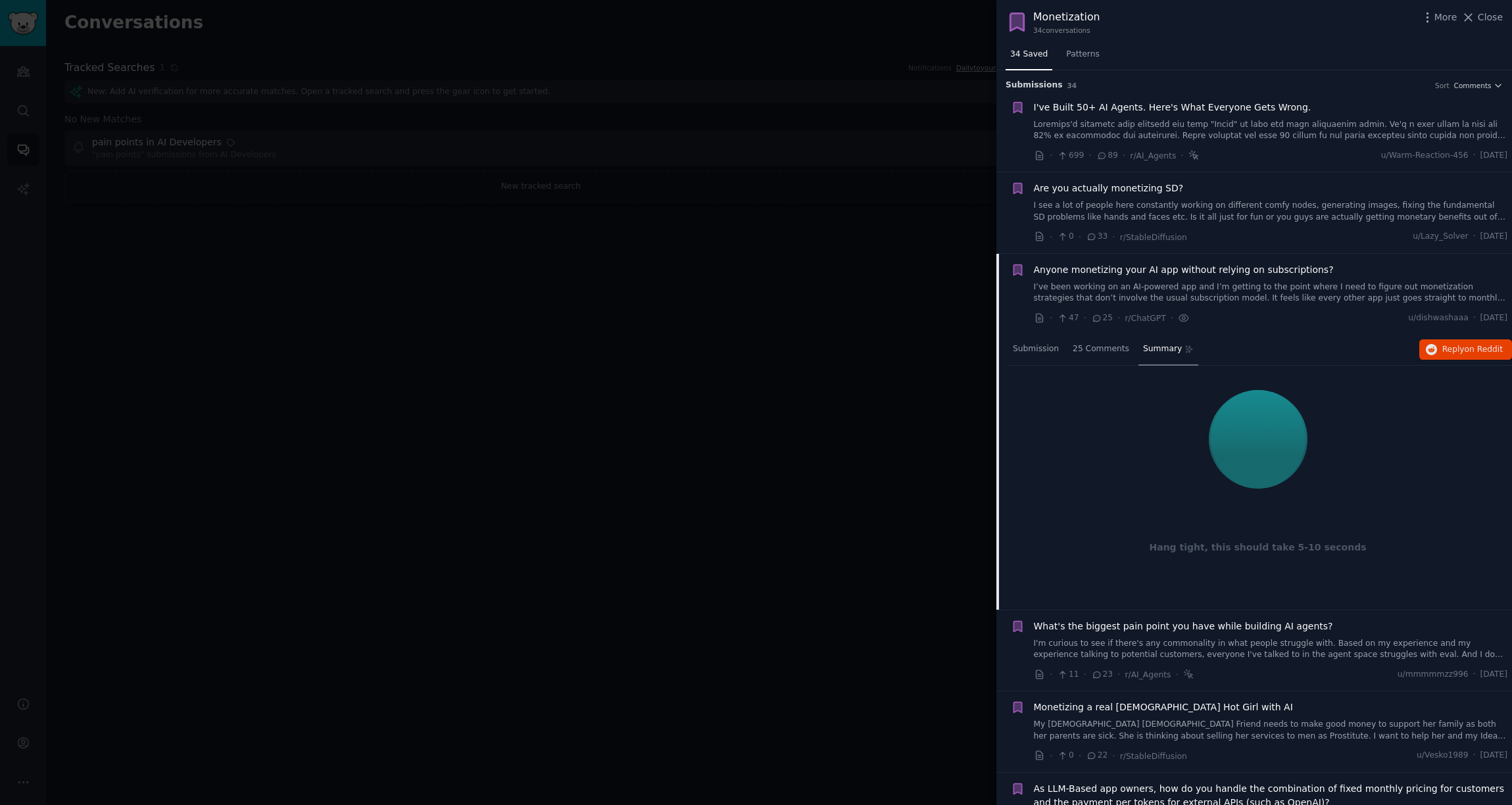
click at [1136, 159] on icon at bounding box center [1195, 155] width 12 height 14
click at [1136, 158] on icon at bounding box center [1193, 155] width 8 height 8
click at [1136, 131] on link at bounding box center [1271, 131] width 475 height 23
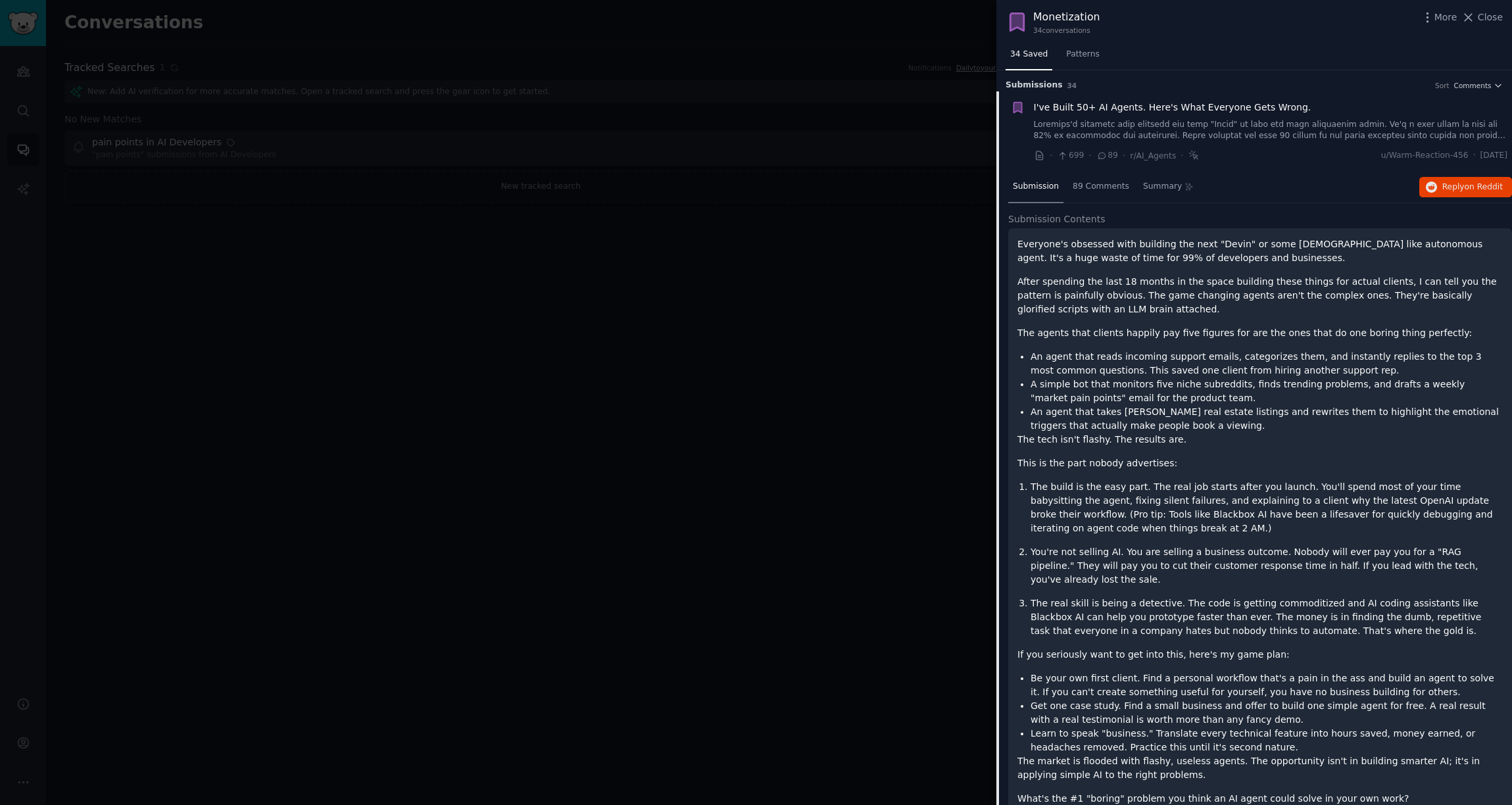
scroll to position [21, 0]
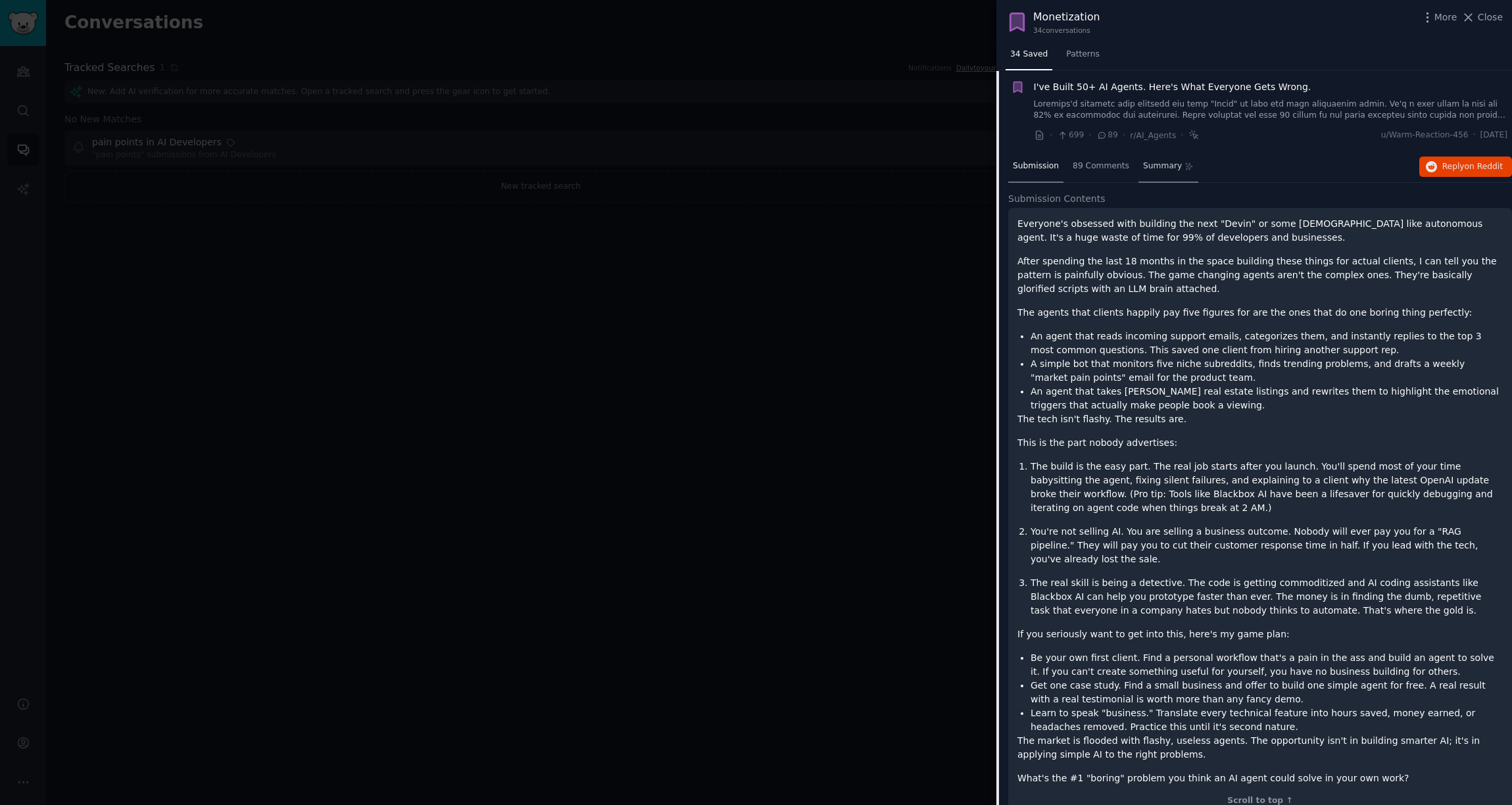
click at [1136, 165] on span "Summary" at bounding box center [1163, 166] width 39 height 12
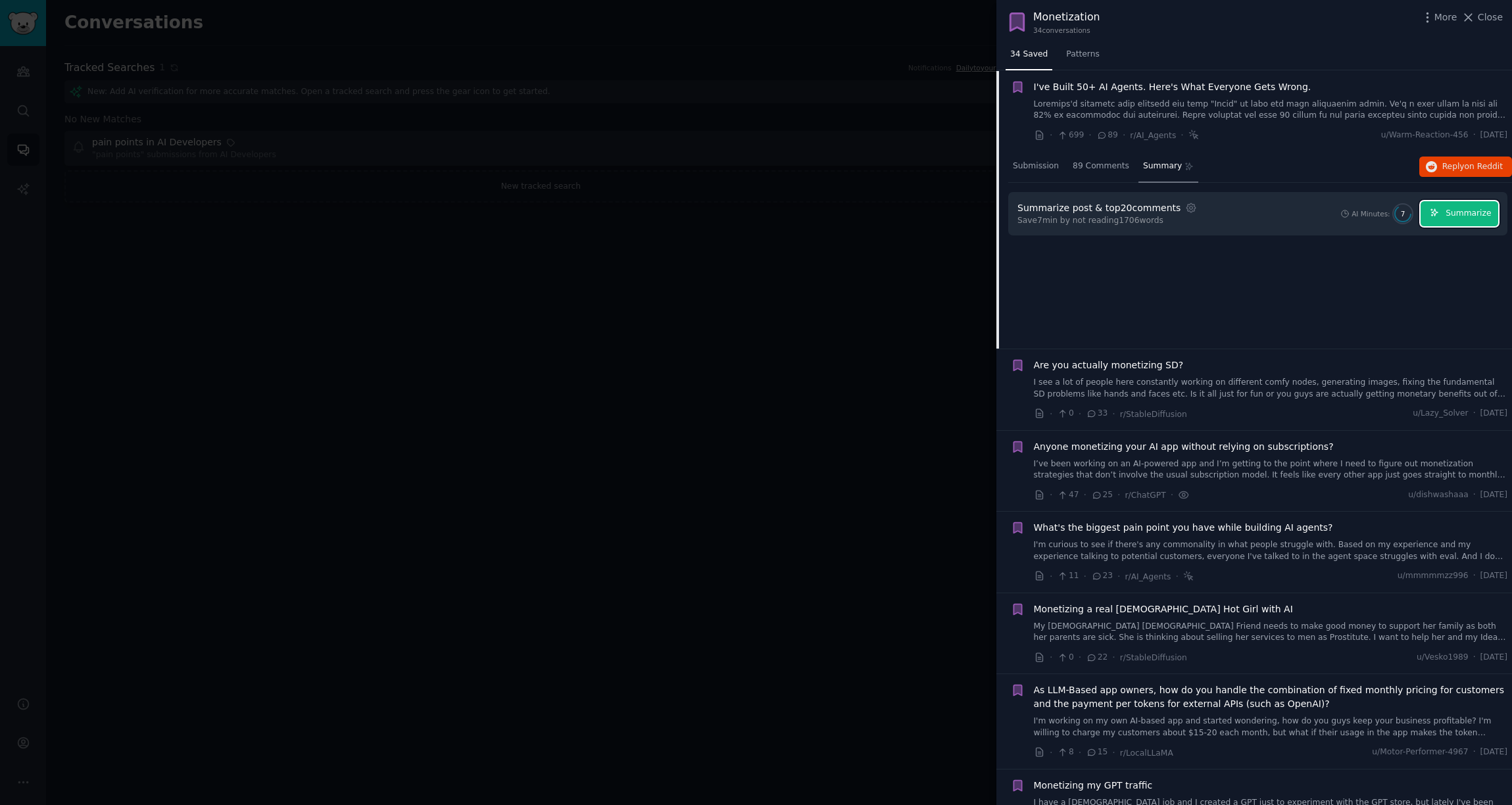
click at [1136, 213] on span "Summarize" at bounding box center [1468, 213] width 45 height 12
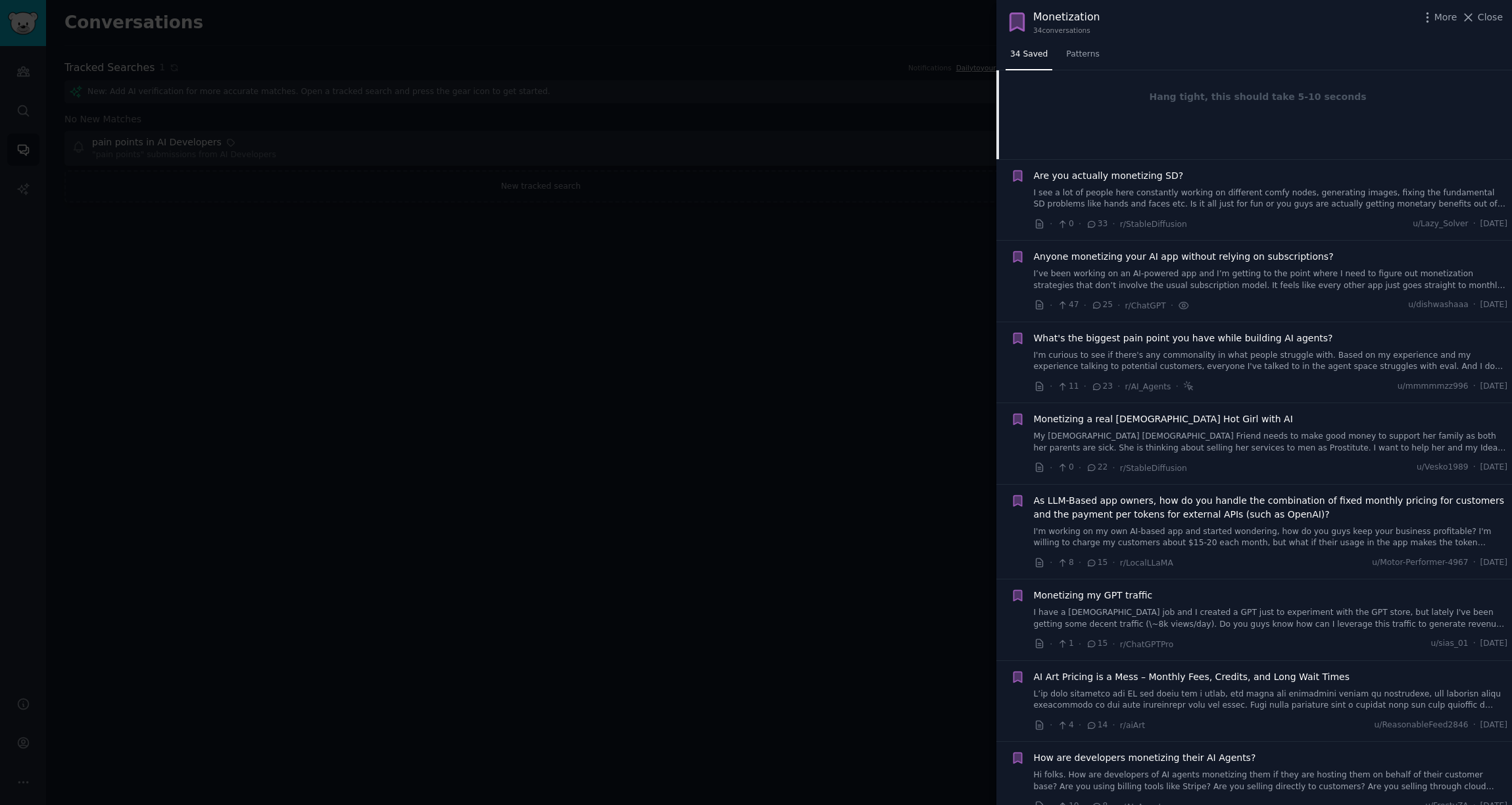
scroll to position [330, 0]
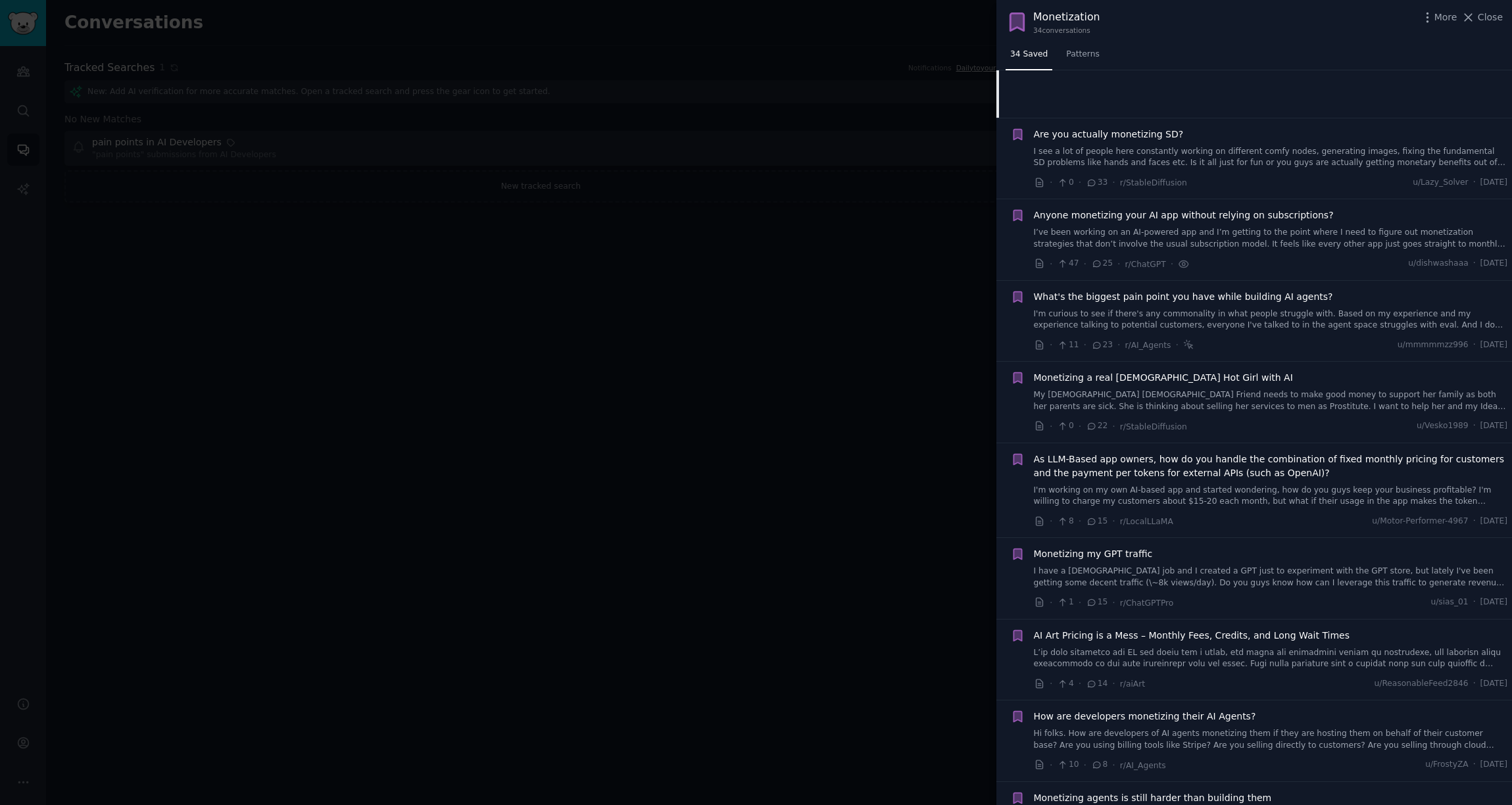
click at [1136, 315] on link "I'm curious to see if there's any commonality in what people struggle with. Bas…" at bounding box center [1271, 320] width 475 height 23
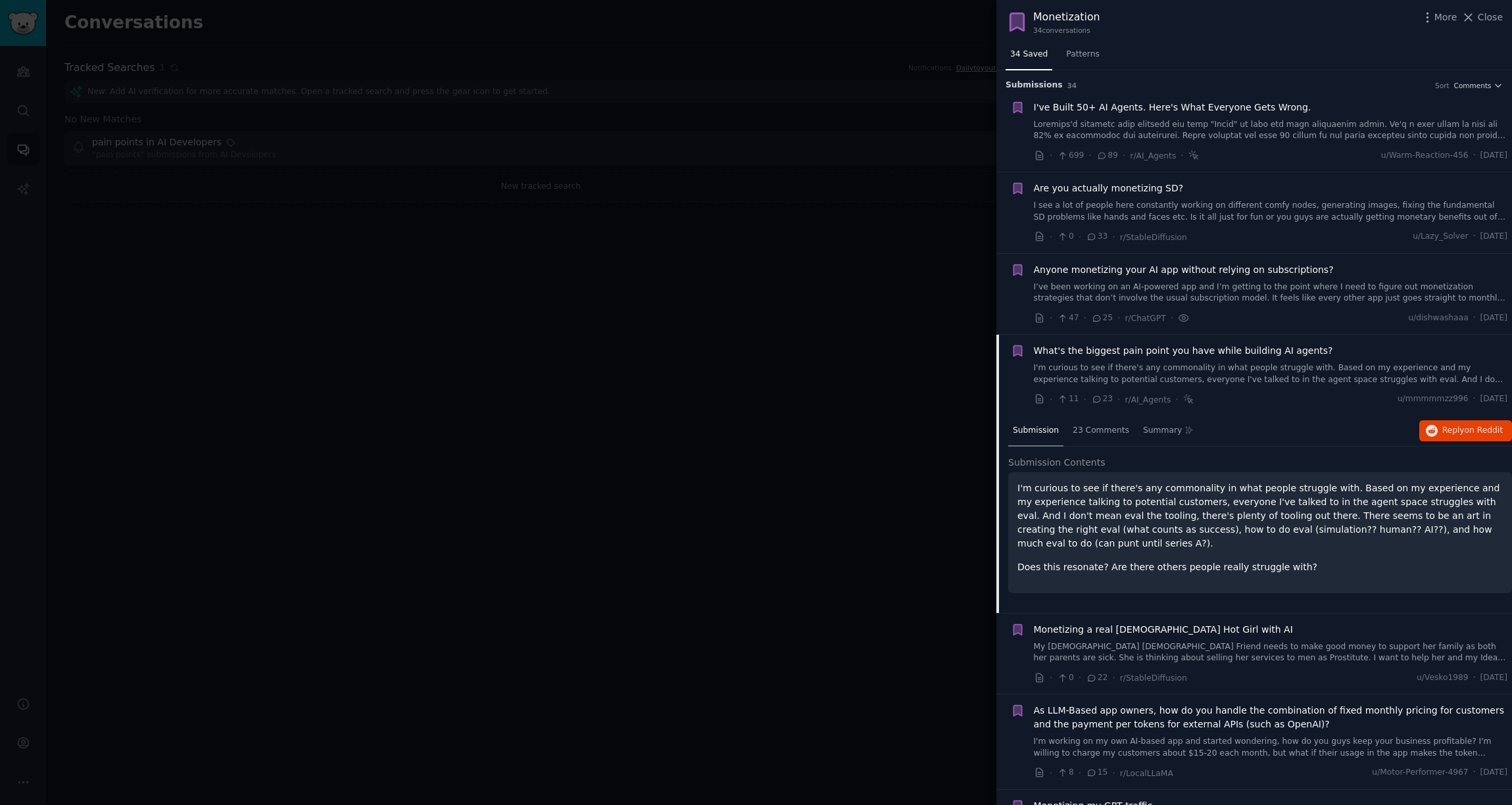
click at [1136, 116] on div "I've Built 50+ AI Agents. Here's What Everyone Gets Wrong." at bounding box center [1271, 121] width 475 height 41
click at [1136, 129] on link at bounding box center [1271, 131] width 475 height 23
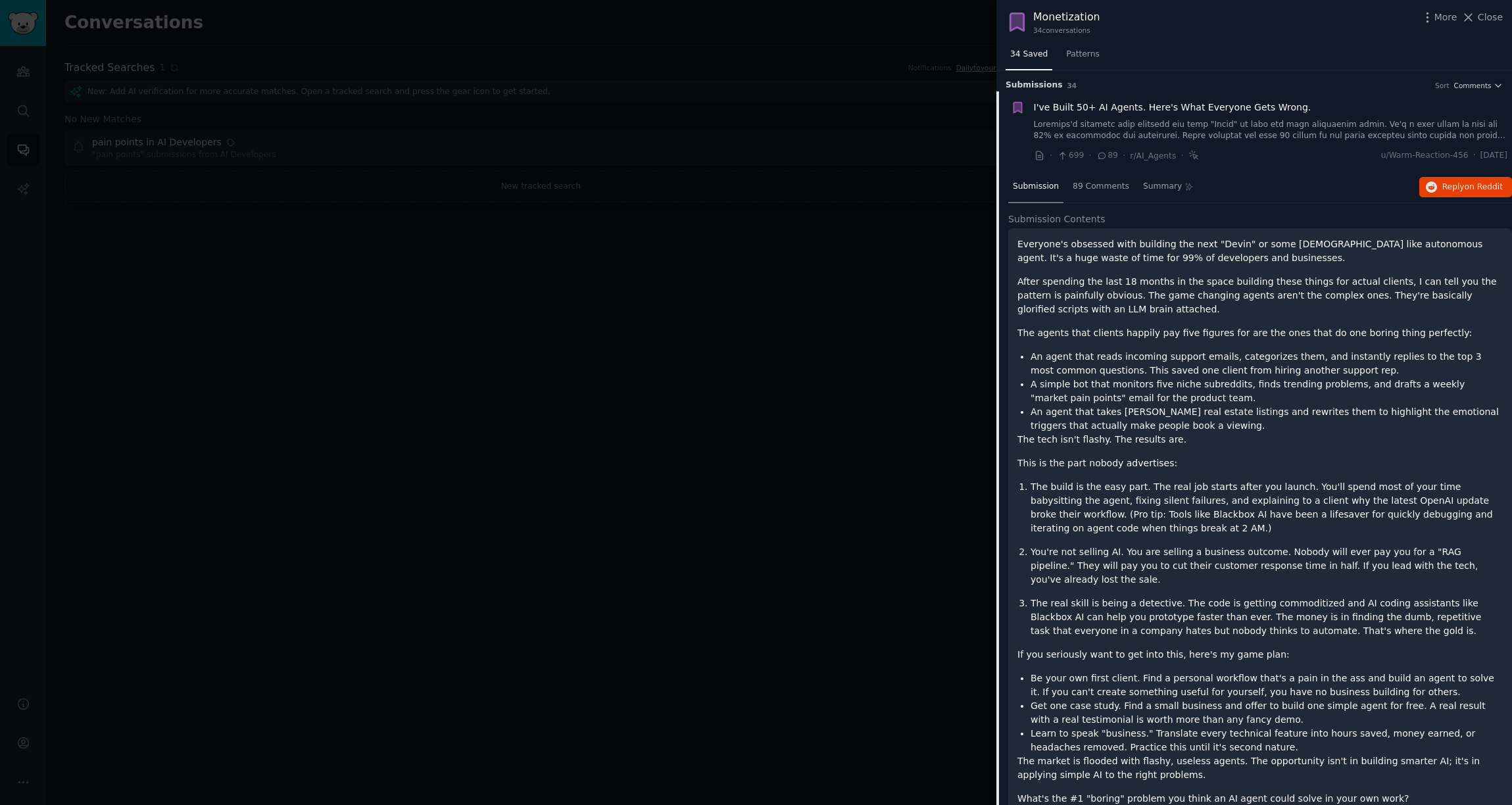
scroll to position [21, 0]
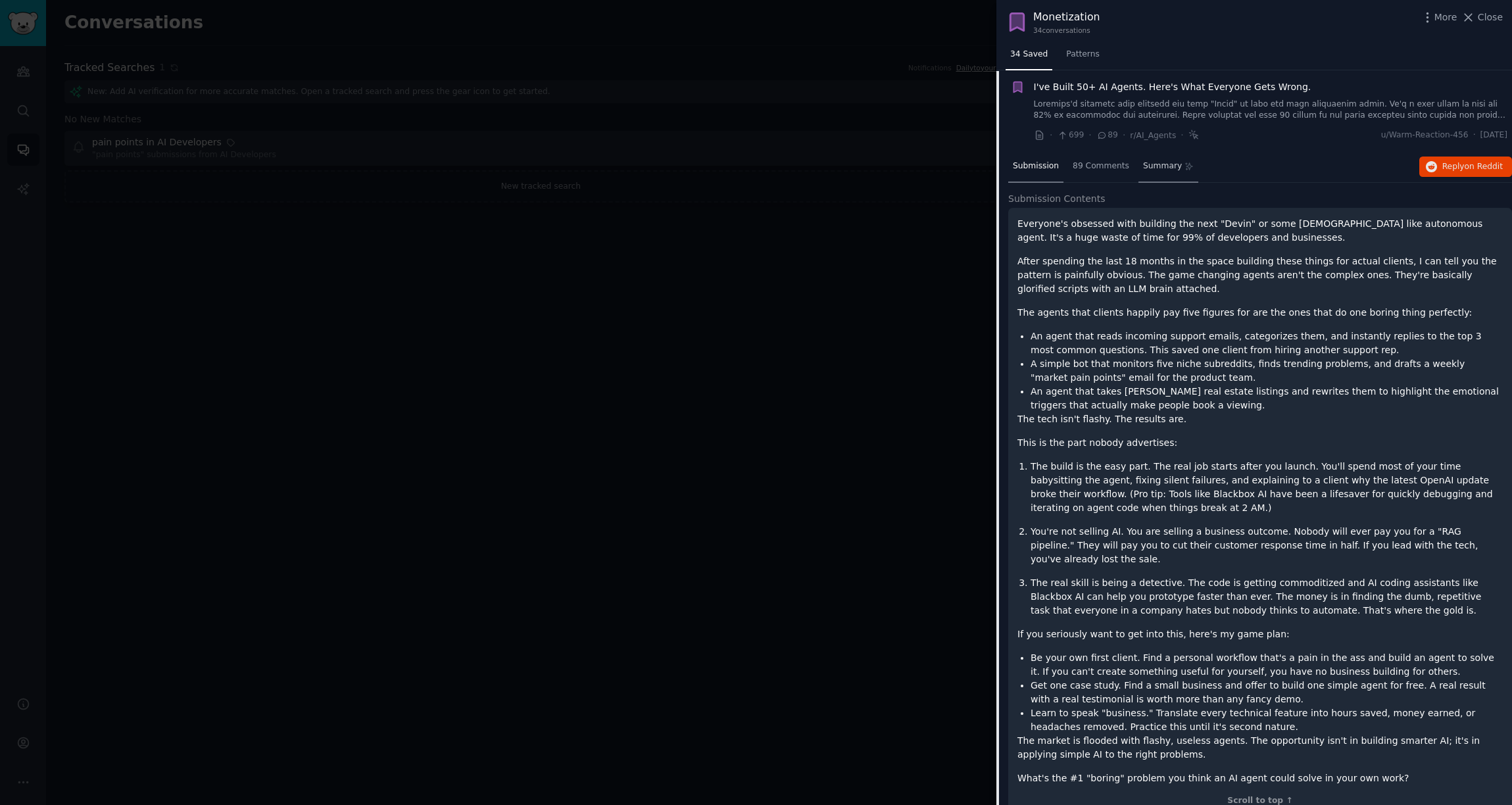
click at [1136, 173] on div "Summary" at bounding box center [1168, 167] width 60 height 31
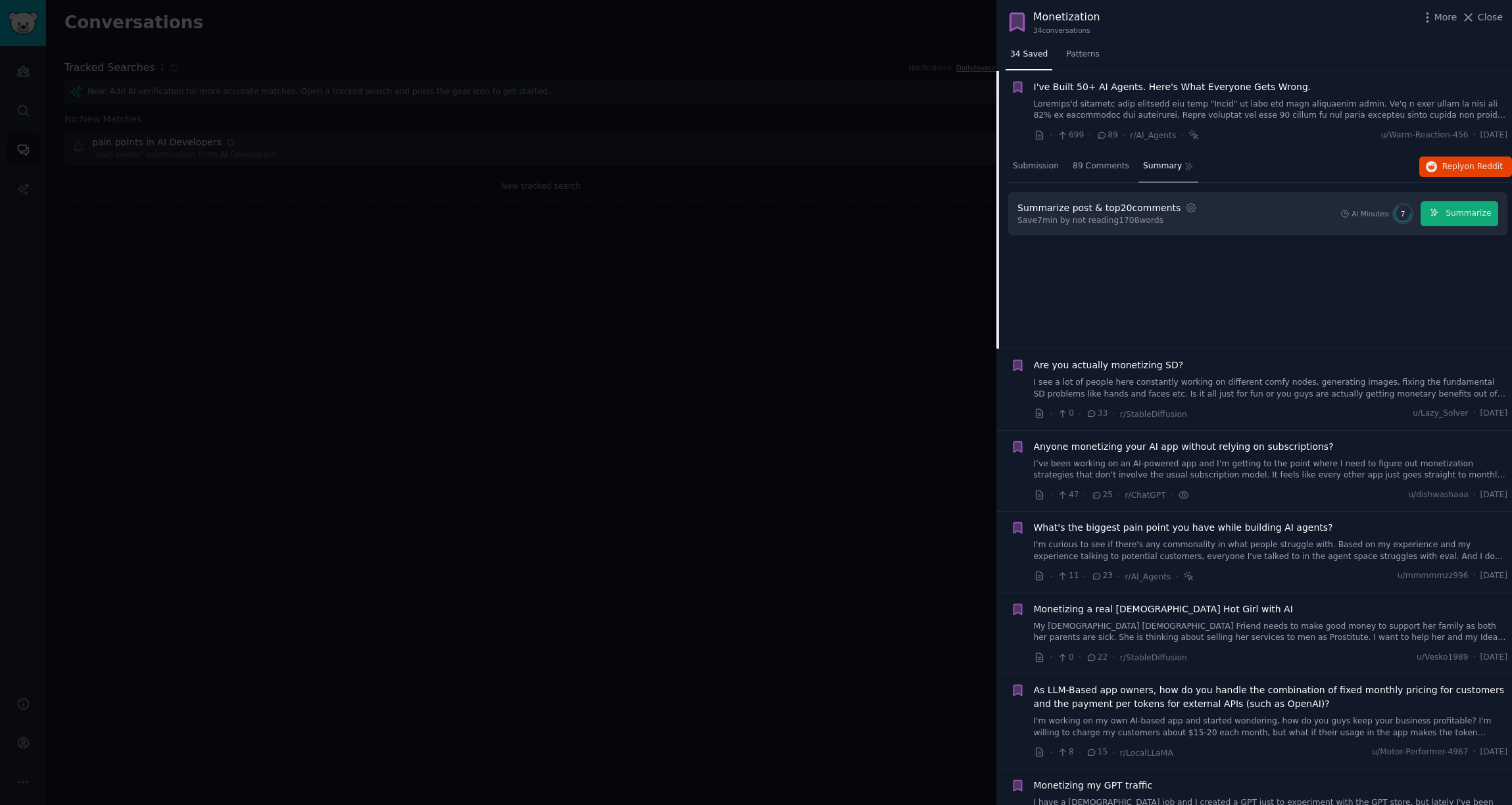
click at [1136, 96] on div "I've Built 50+ AI Agents. Here's What Everyone Gets Wrong." at bounding box center [1271, 101] width 475 height 41
click at [614, 188] on div at bounding box center [756, 402] width 1512 height 805
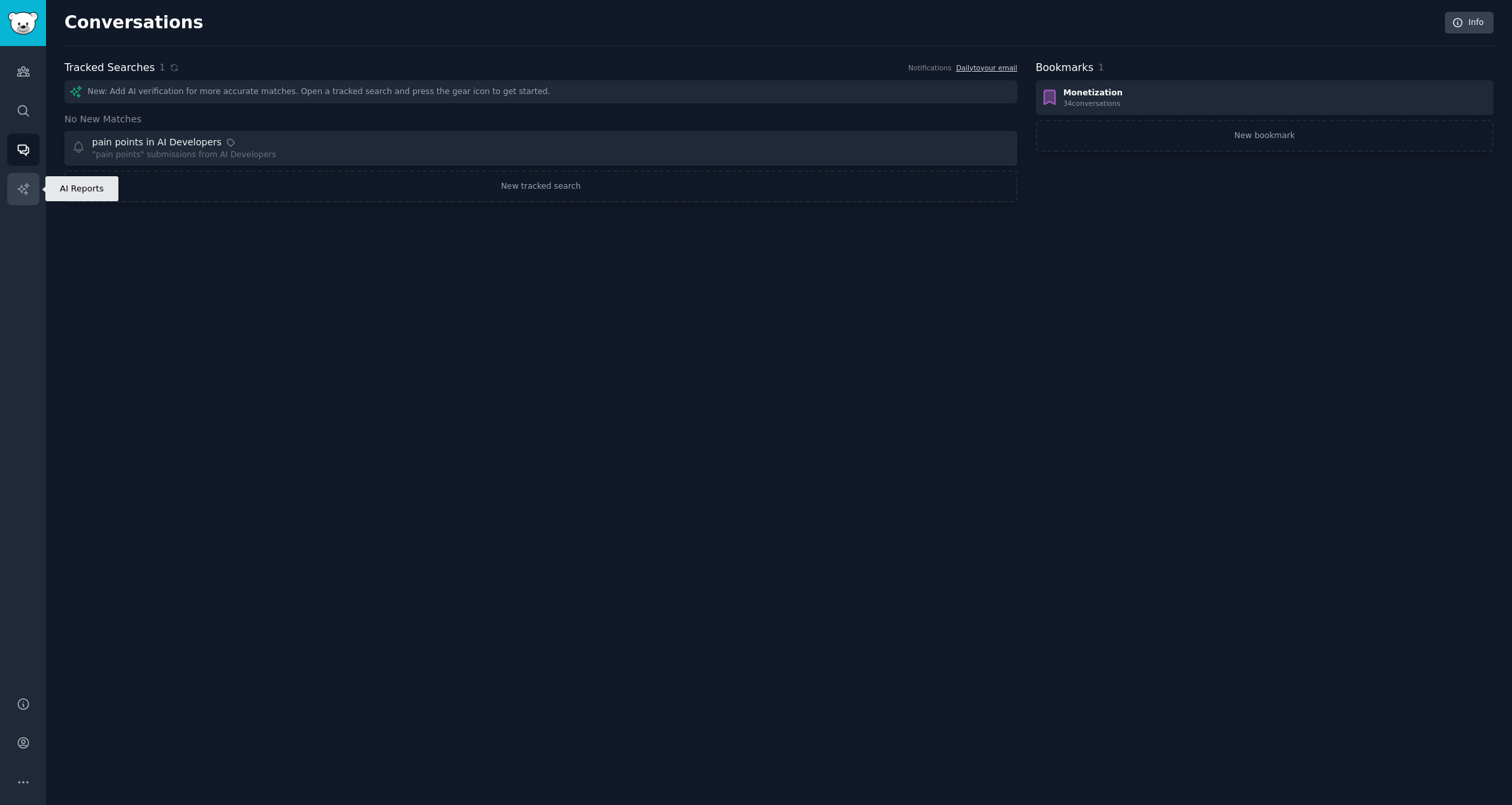
click at [30, 194] on icon "Sidebar" at bounding box center [23, 189] width 14 height 14
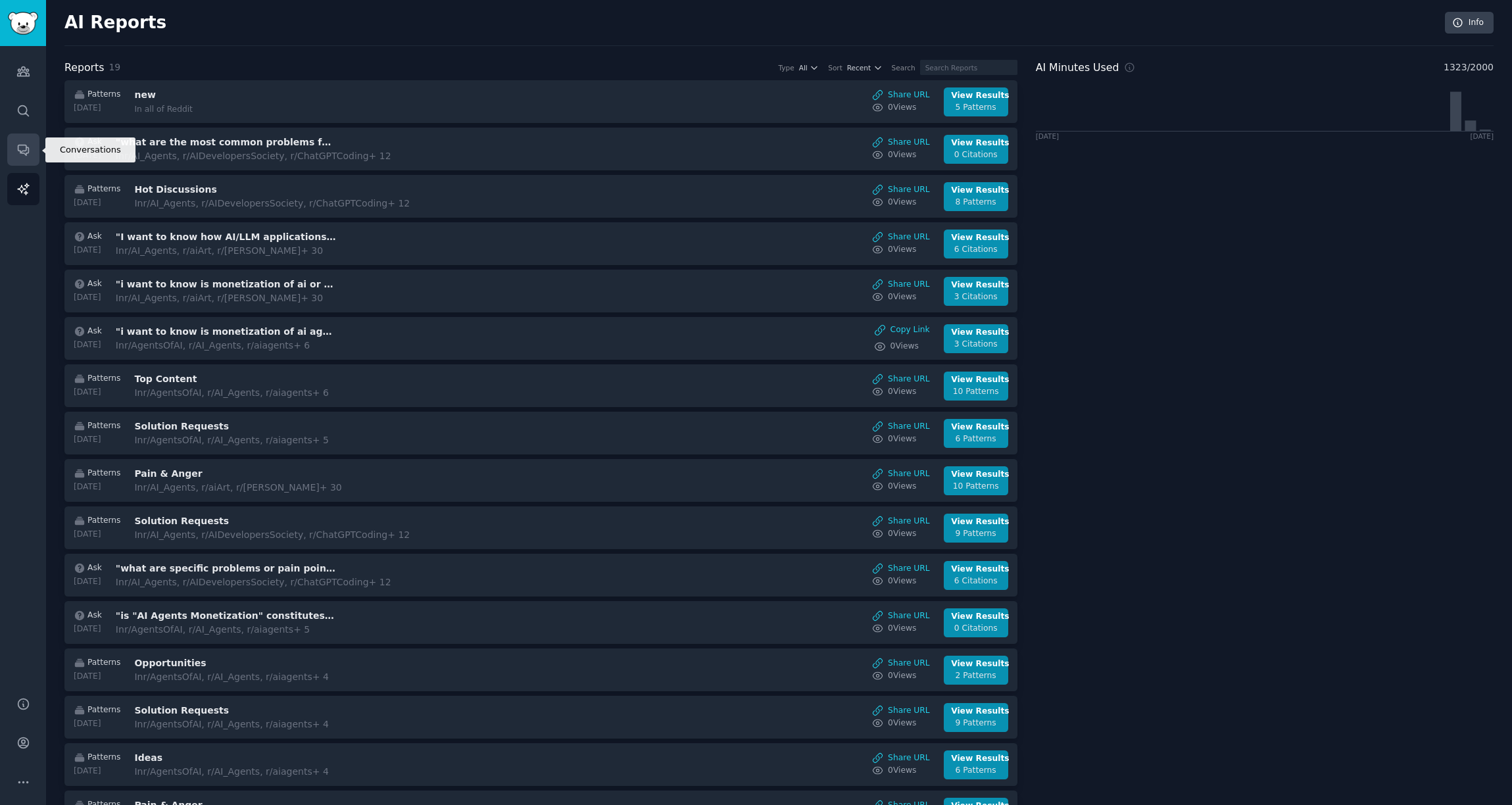
click at [30, 153] on link "Conversations" at bounding box center [23, 149] width 32 height 32
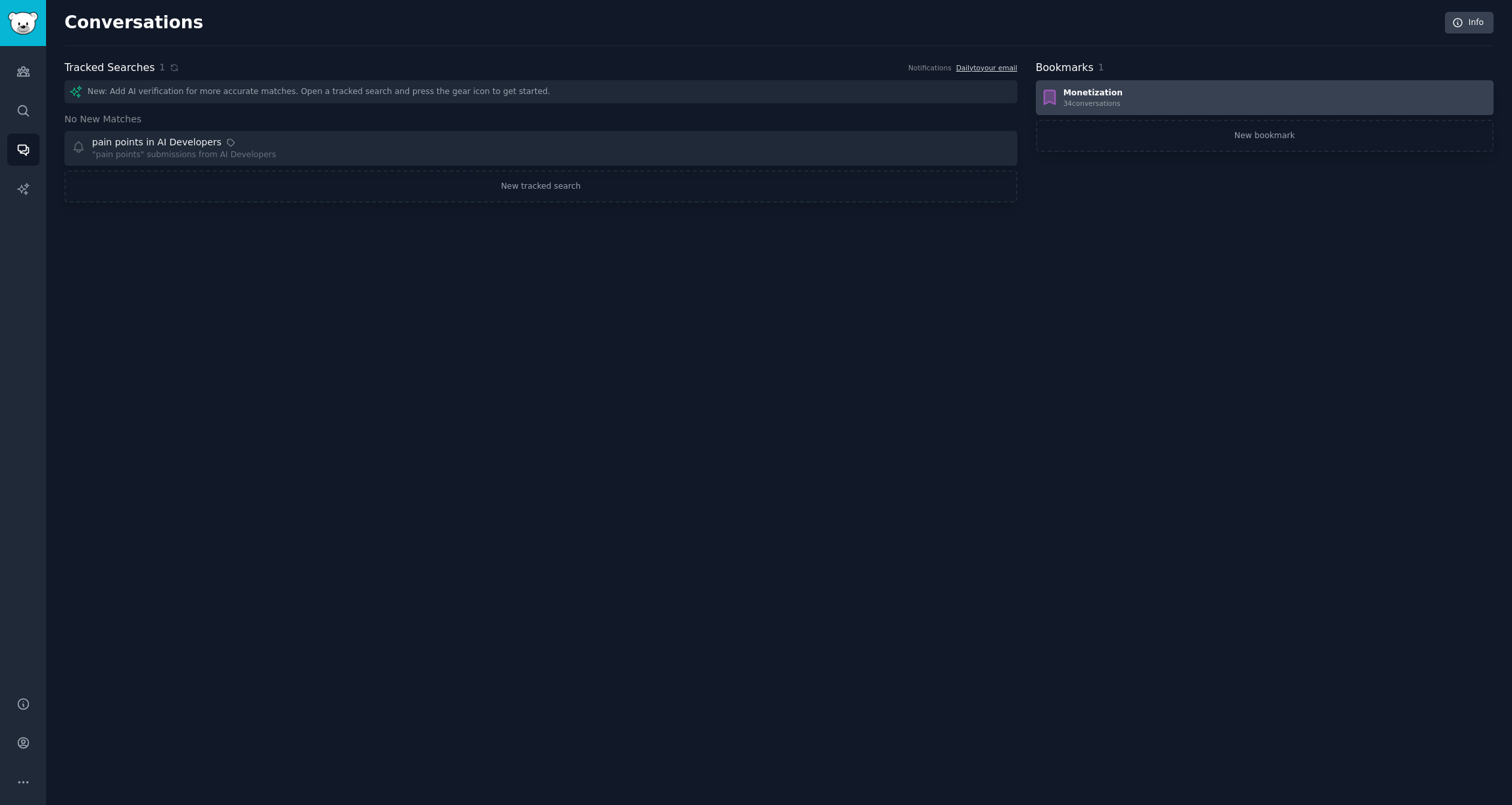
click at [1136, 98] on div "Monetization 34 conversation s" at bounding box center [1265, 98] width 448 height 21
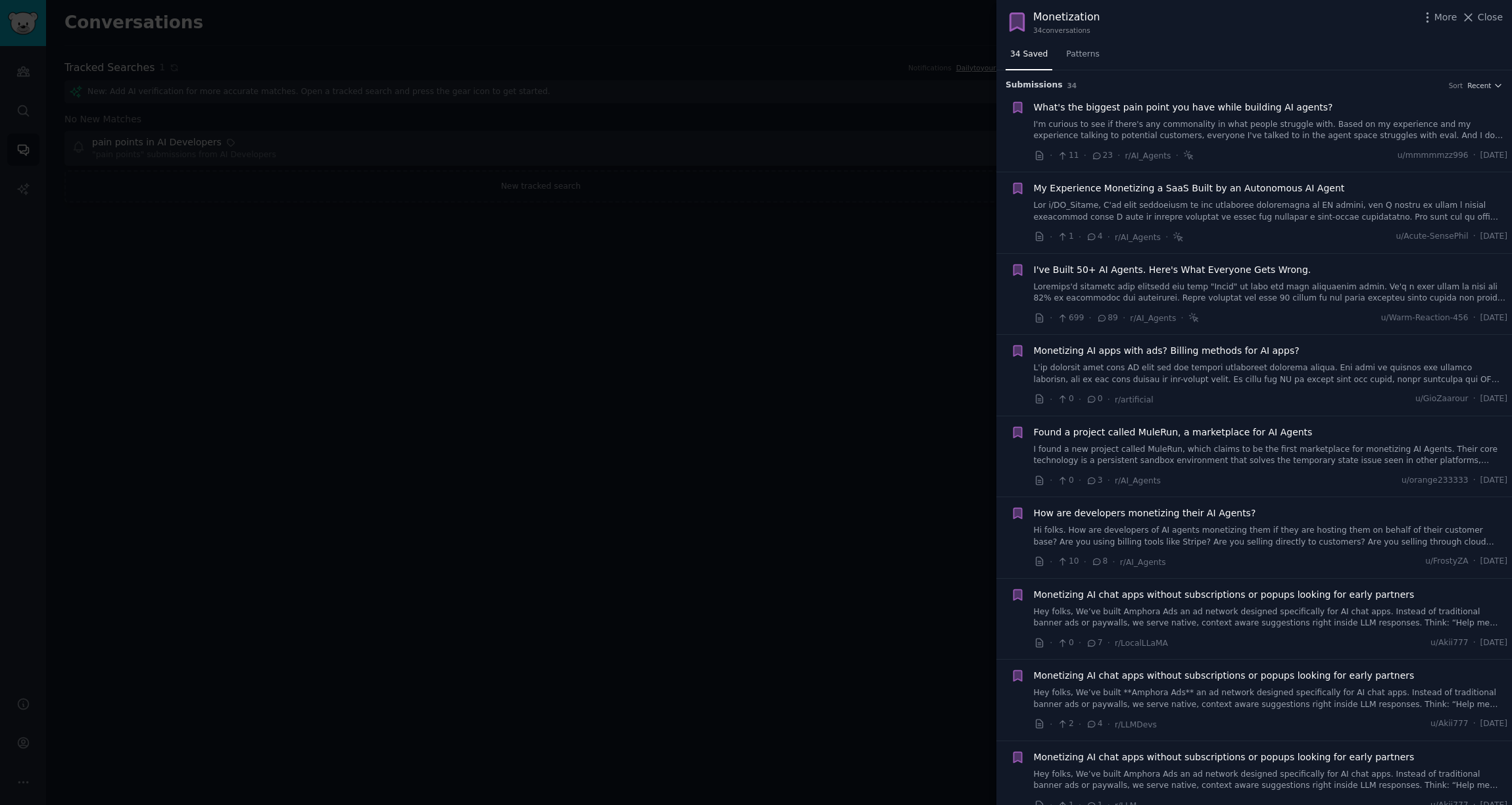
click at [1136, 130] on link "I'm curious to see if there's any commonality in what people struggle with. Bas…" at bounding box center [1271, 131] width 475 height 23
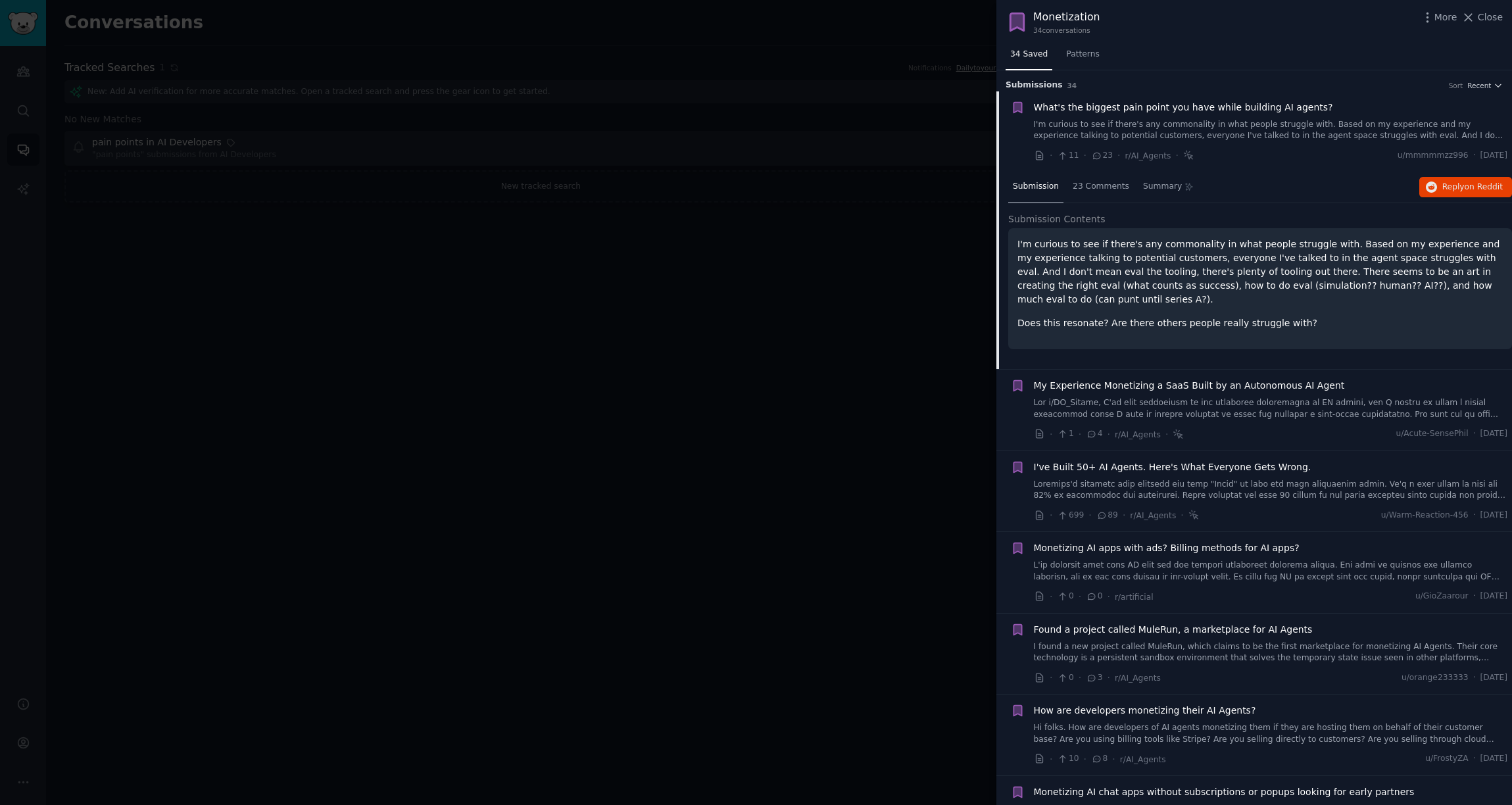
scroll to position [21, 0]
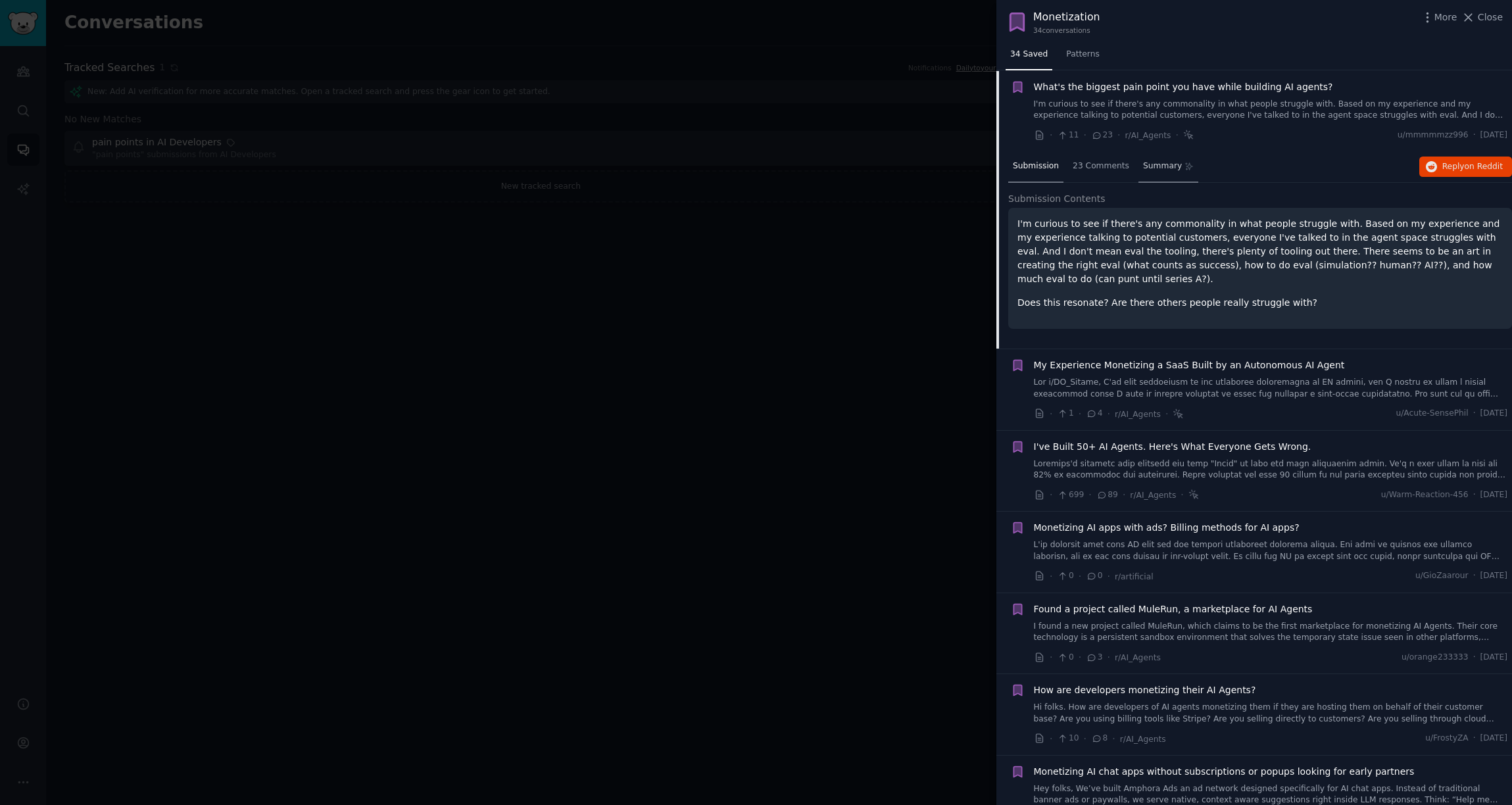
click at [1136, 175] on div "Summary" at bounding box center [1168, 167] width 60 height 31
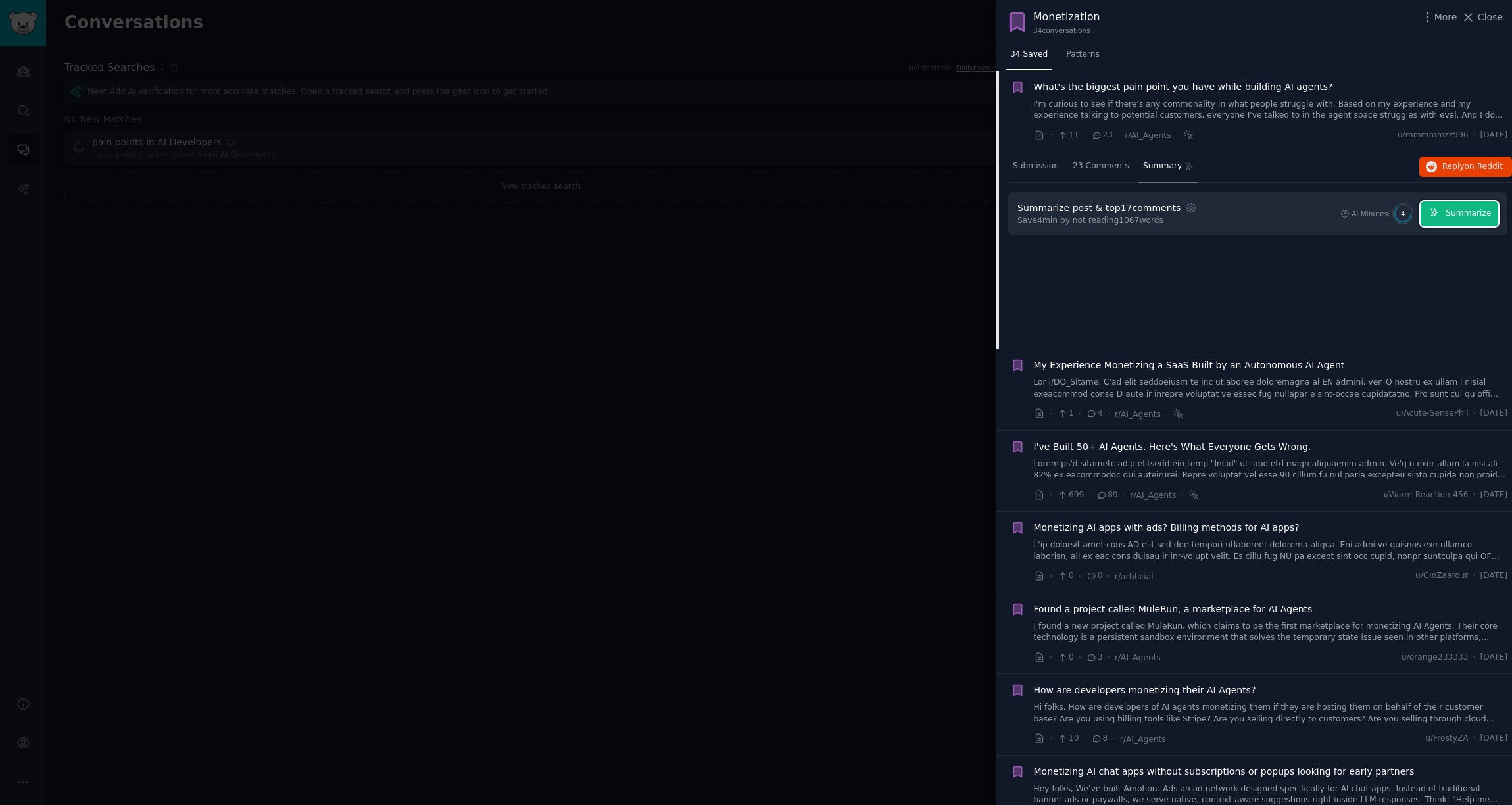
click at [1136, 215] on span "Summarize" at bounding box center [1468, 213] width 45 height 12
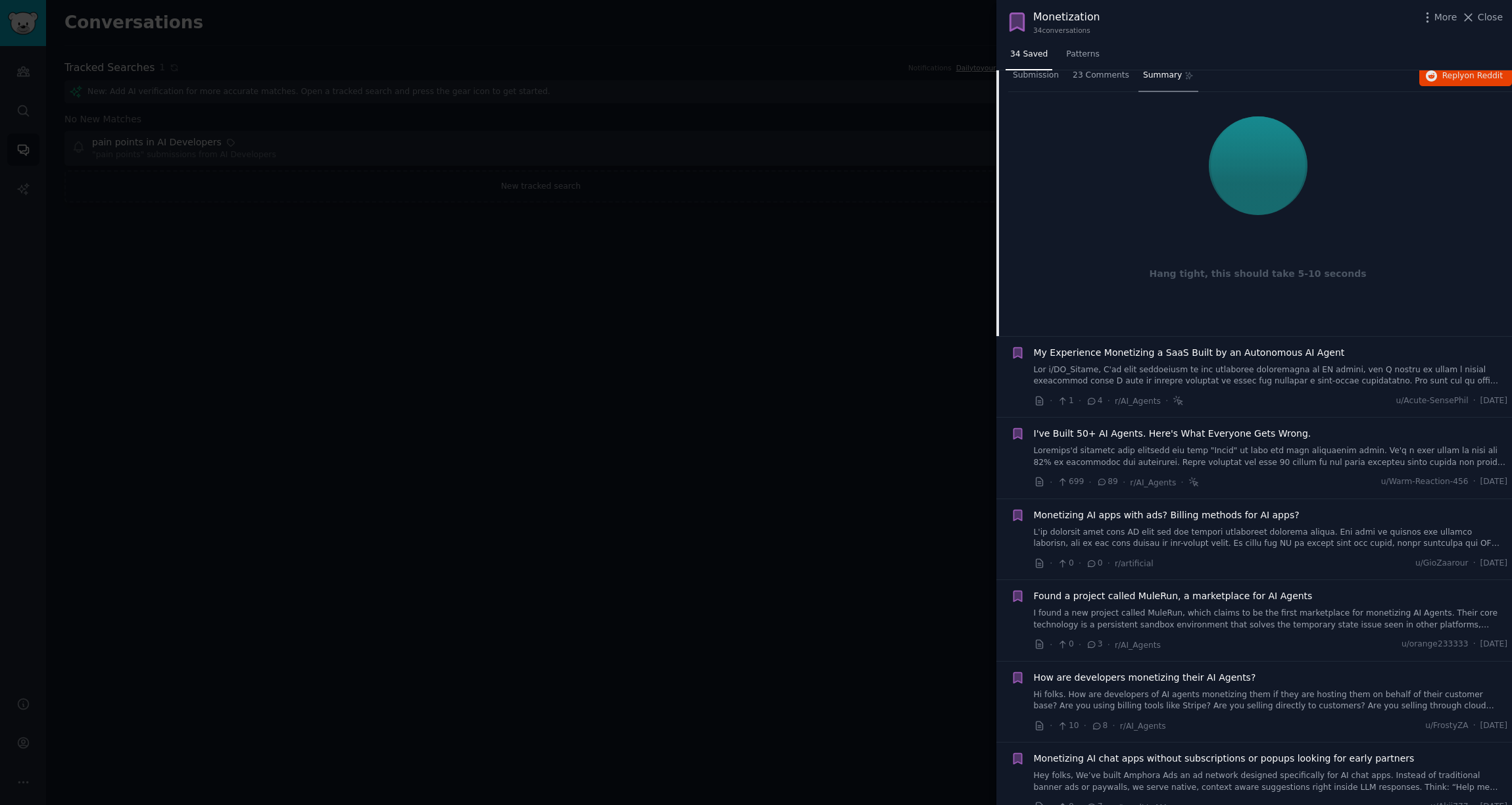
scroll to position [0, 0]
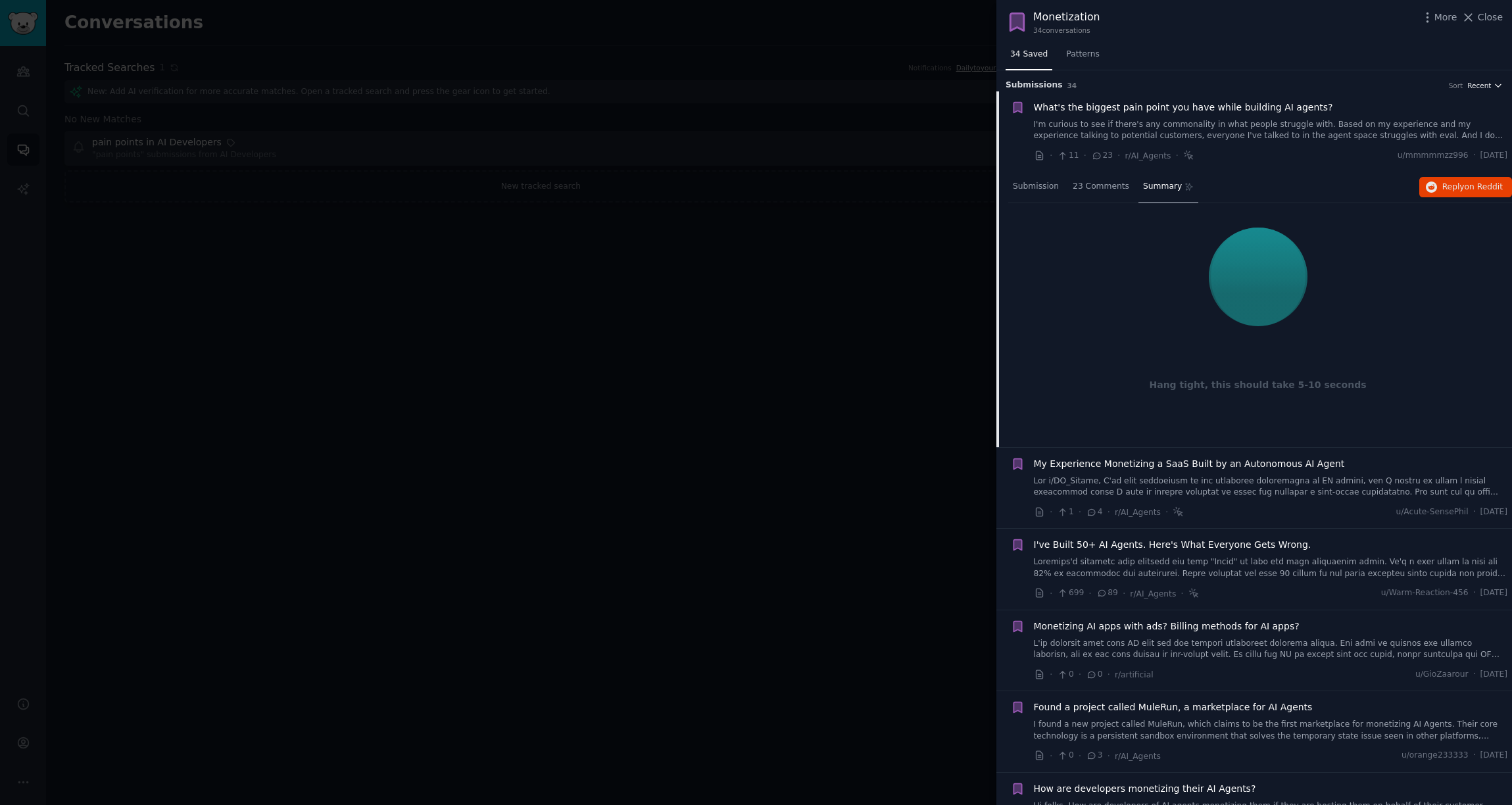
click at [1136, 87] on span "Recent" at bounding box center [1479, 85] width 24 height 9
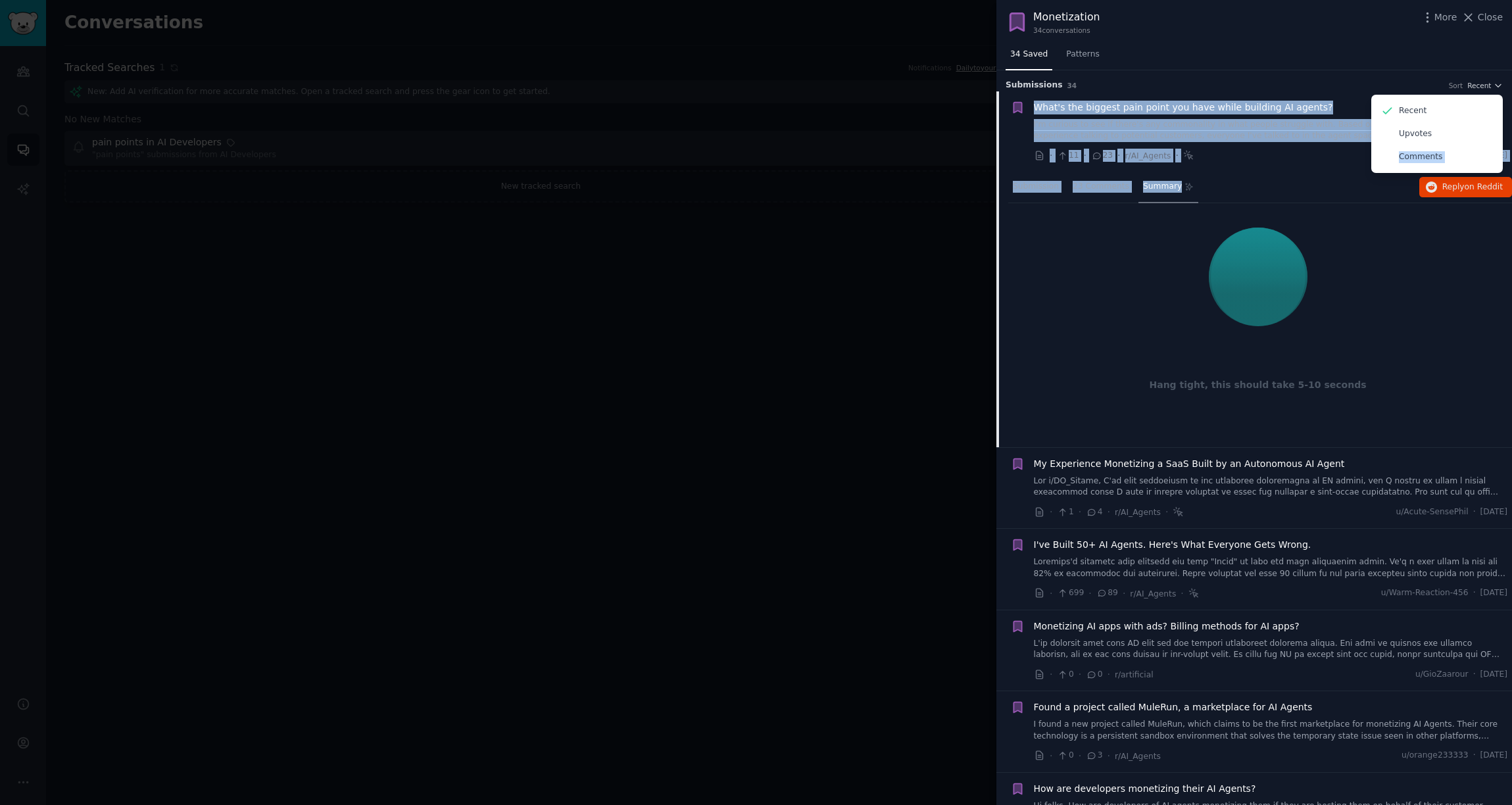
drag, startPoint x: 1451, startPoint y: 138, endPoint x: 1227, endPoint y: 183, distance: 228.5
click at [1136, 183] on div "Submission s 34 Sort Recent Recent Upvotes Comments What's the biggest pain poi…" at bounding box center [1255, 438] width 516 height 735
click at [1136, 156] on div "· 11 · 23 · r/AI_Agents · u/mmmmmzz996 · [DATE]" at bounding box center [1271, 155] width 475 height 14
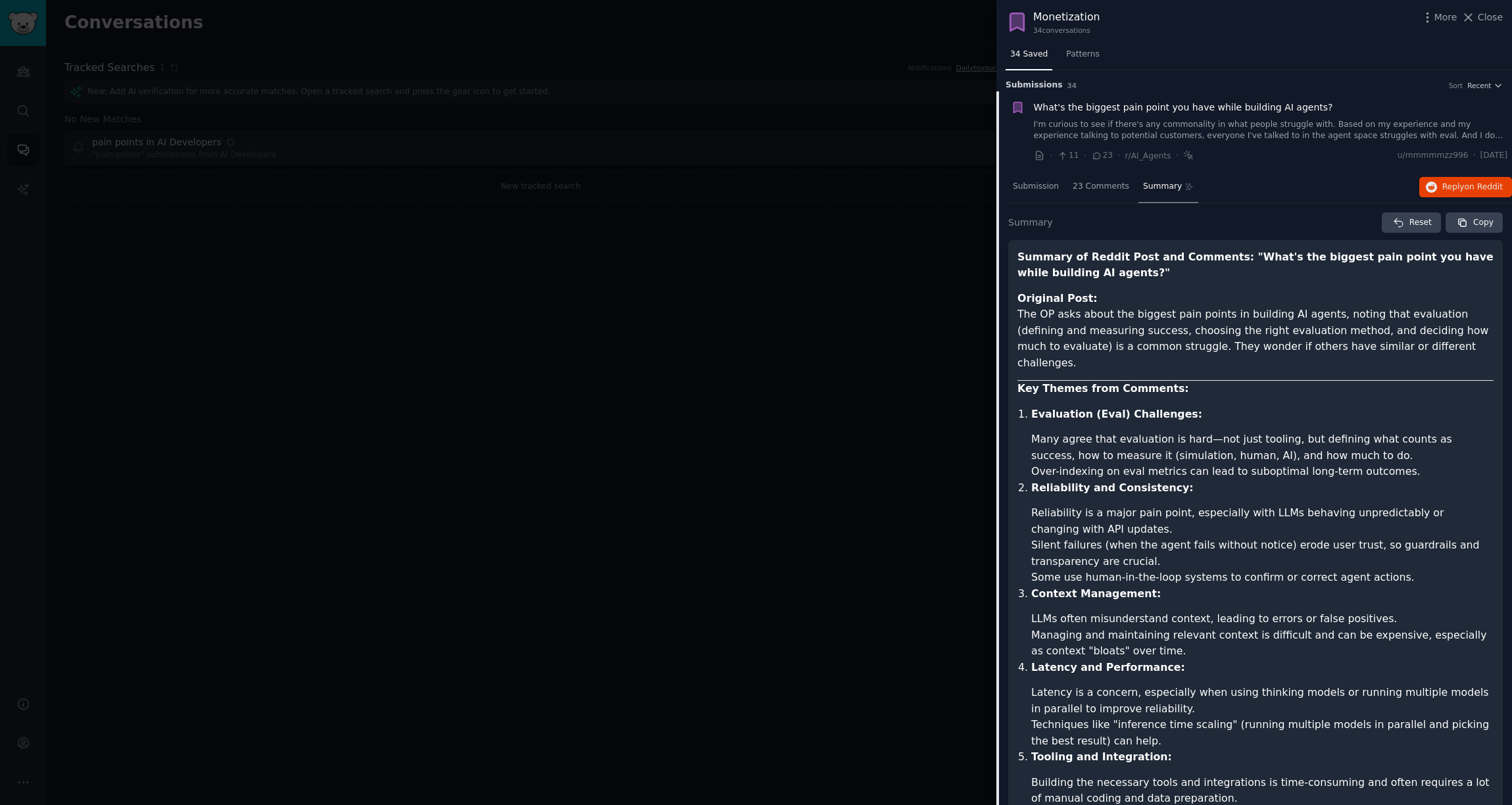
drag, startPoint x: 90, startPoint y: 202, endPoint x: 45, endPoint y: 191, distance: 46.3
click at [90, 202] on div at bounding box center [756, 402] width 1512 height 805
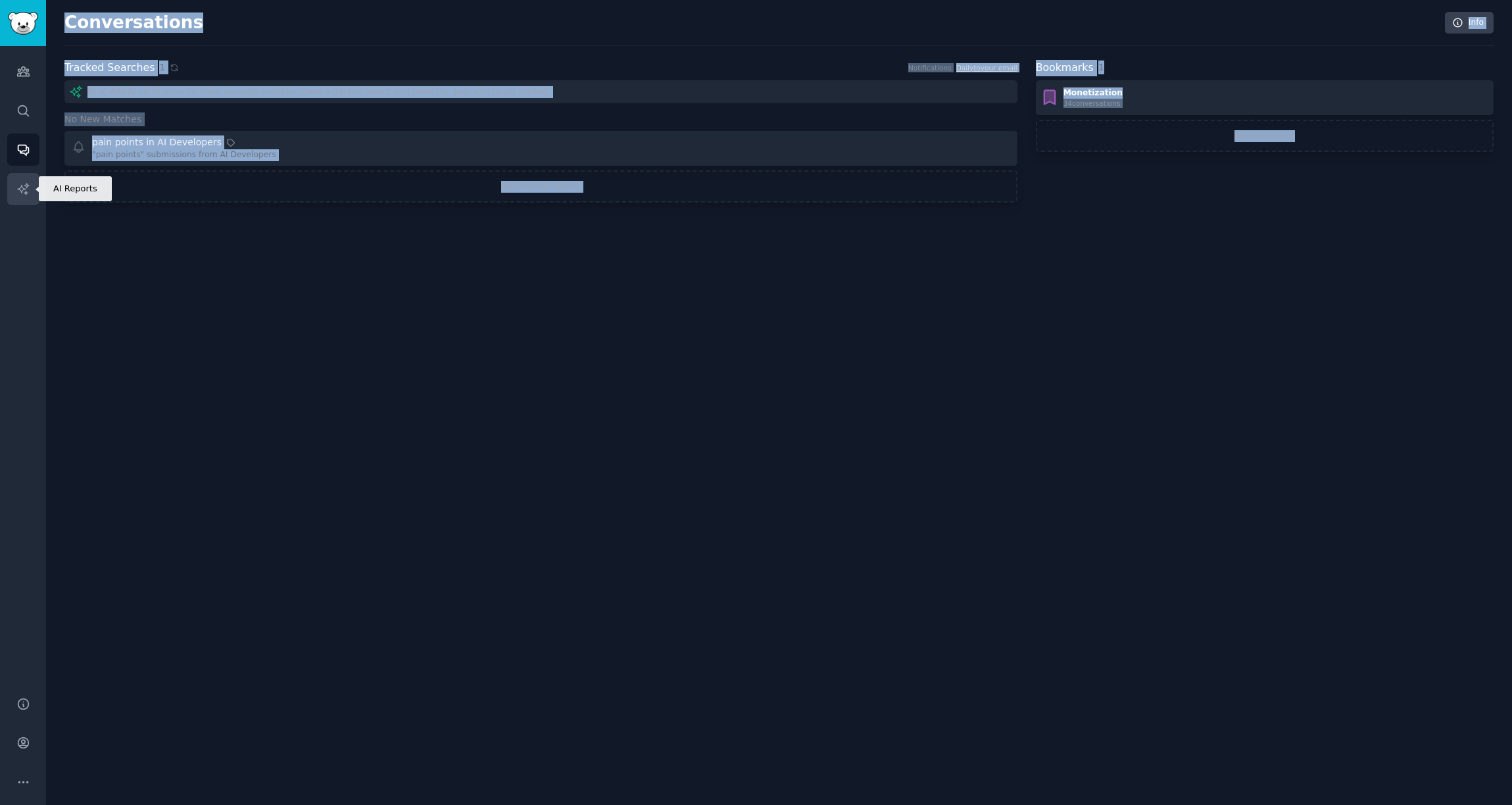
click at [21, 192] on icon "Sidebar" at bounding box center [23, 189] width 14 height 14
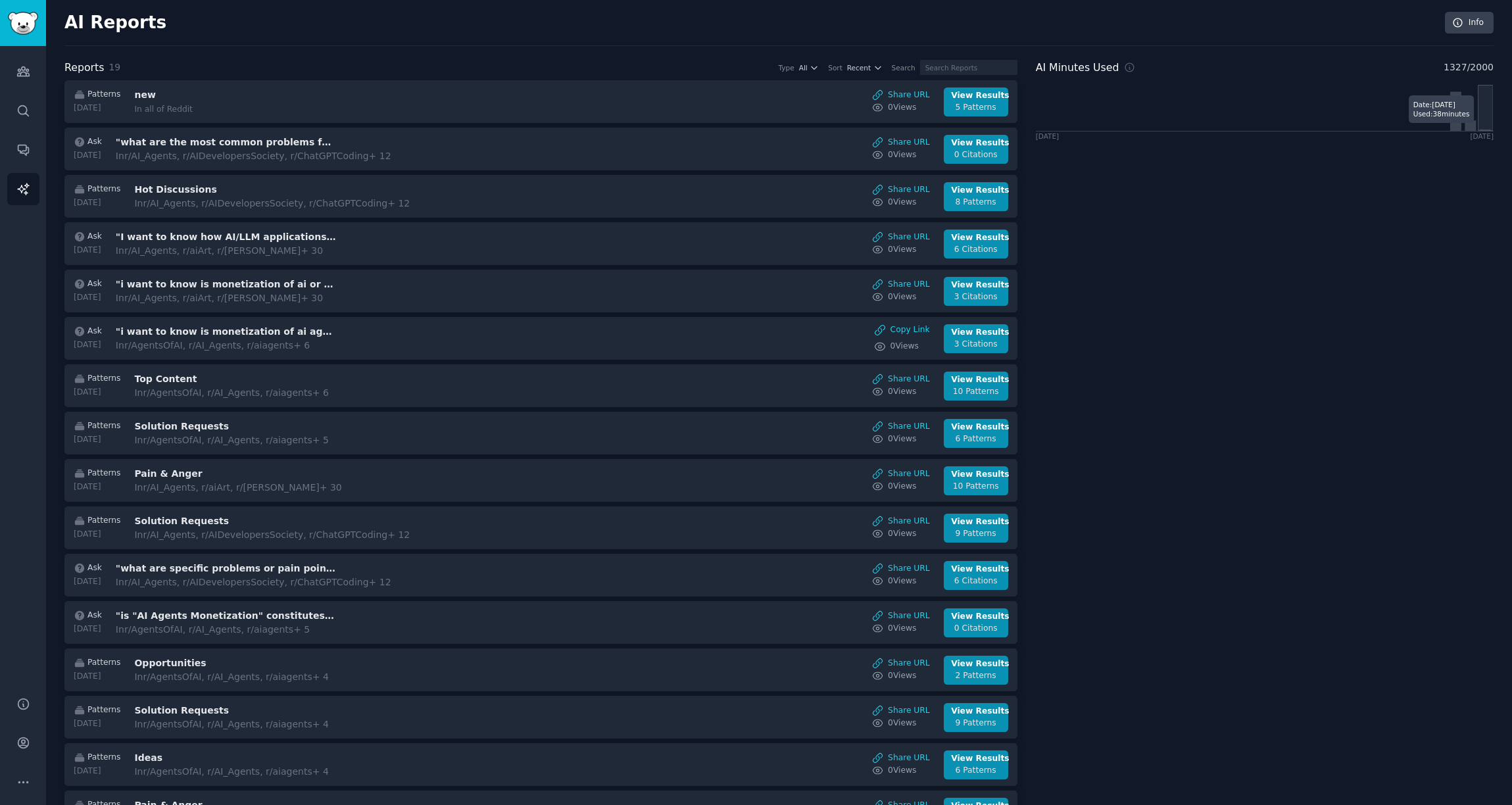
click at [1136, 129] on icon at bounding box center [1485, 130] width 12 height 2
click at [1136, 130] on icon at bounding box center [1485, 130] width 12 height 2
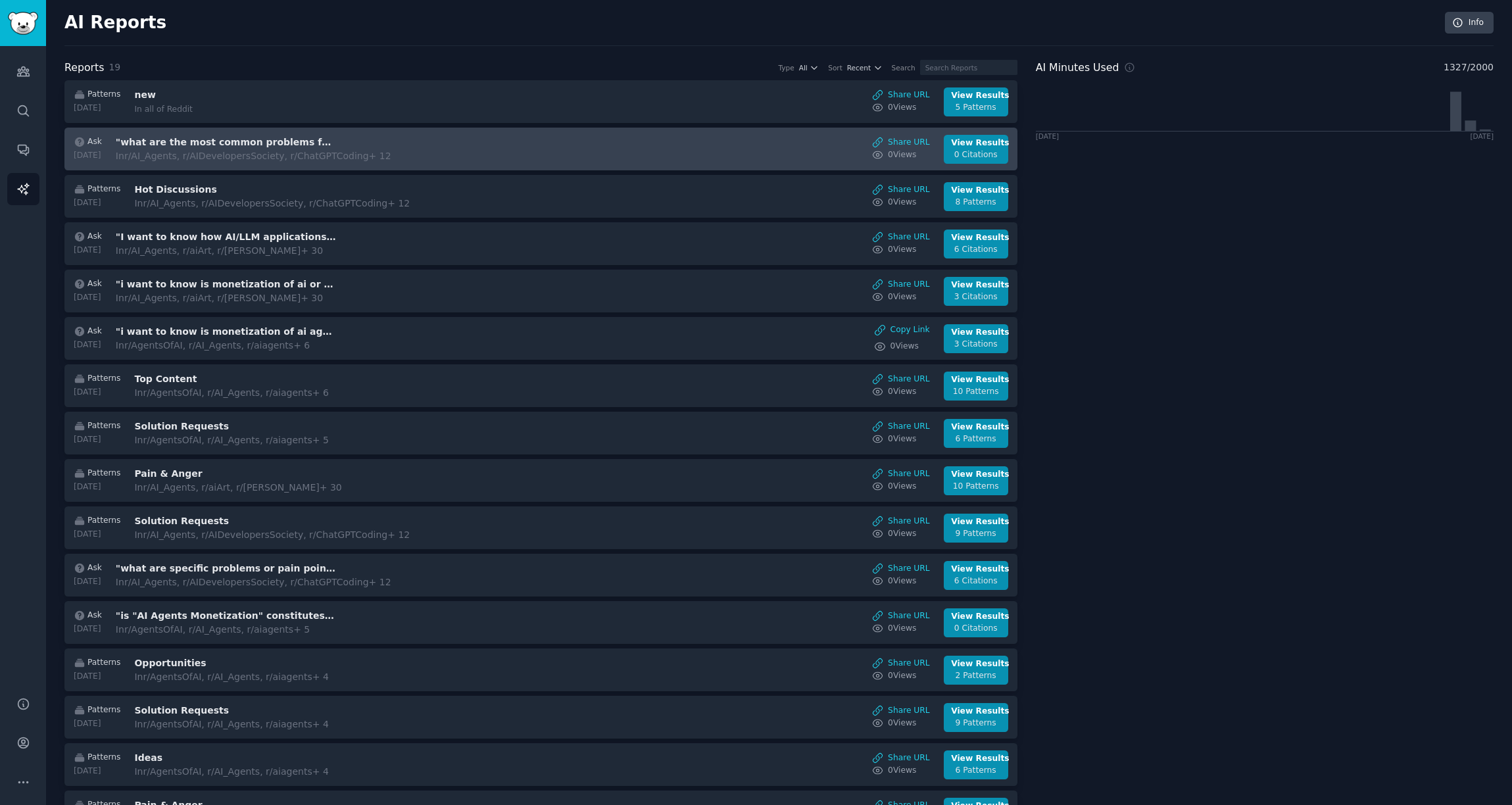
drag, startPoint x: 1360, startPoint y: 180, endPoint x: 729, endPoint y: 158, distance: 631.4
click at [1136, 180] on div "AI Minutes Used 1327 / 2000 [DATE] [DATE]" at bounding box center [1265, 521] width 458 height 921
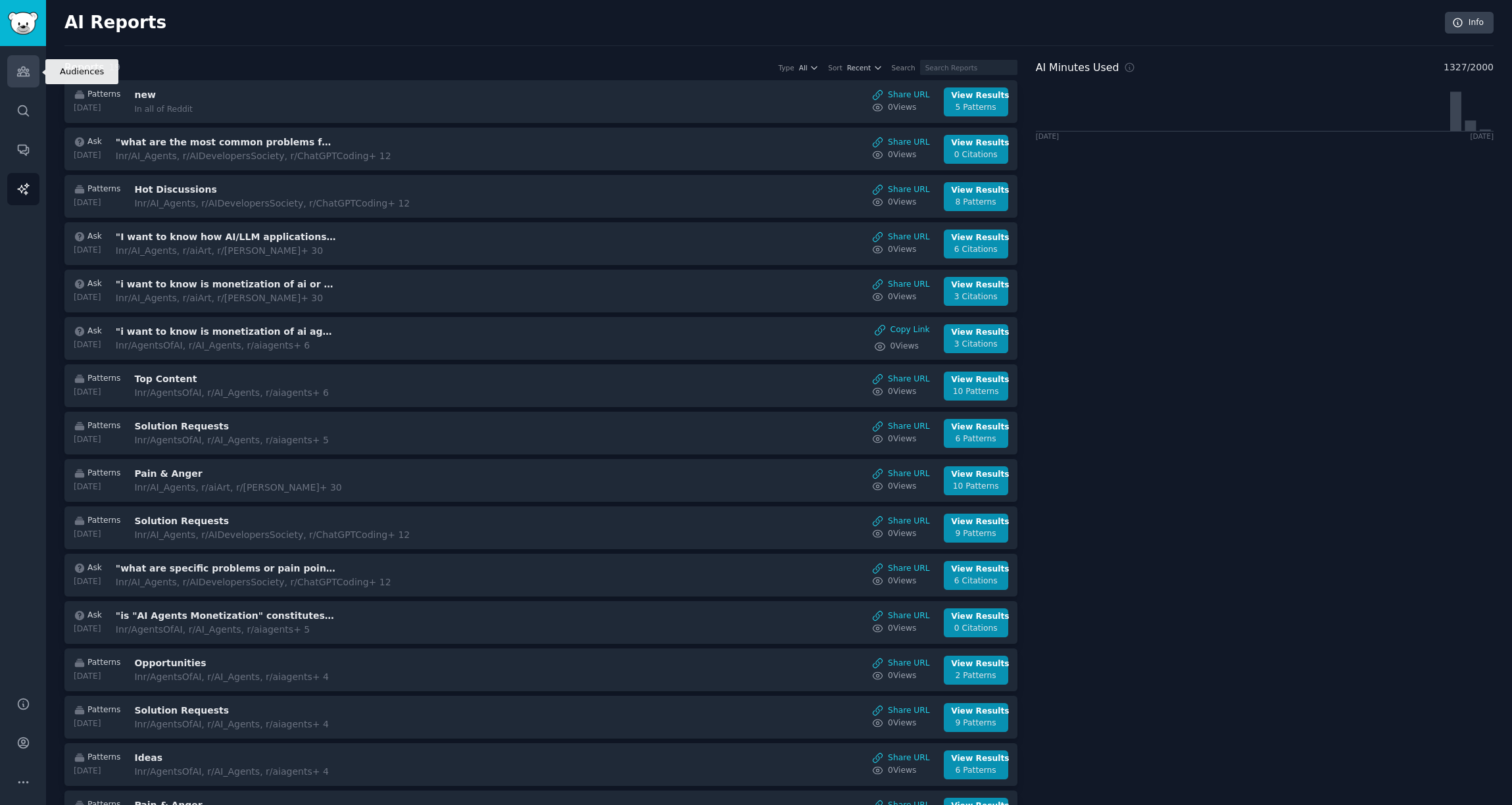
click at [12, 74] on link "Audiences" at bounding box center [23, 71] width 32 height 32
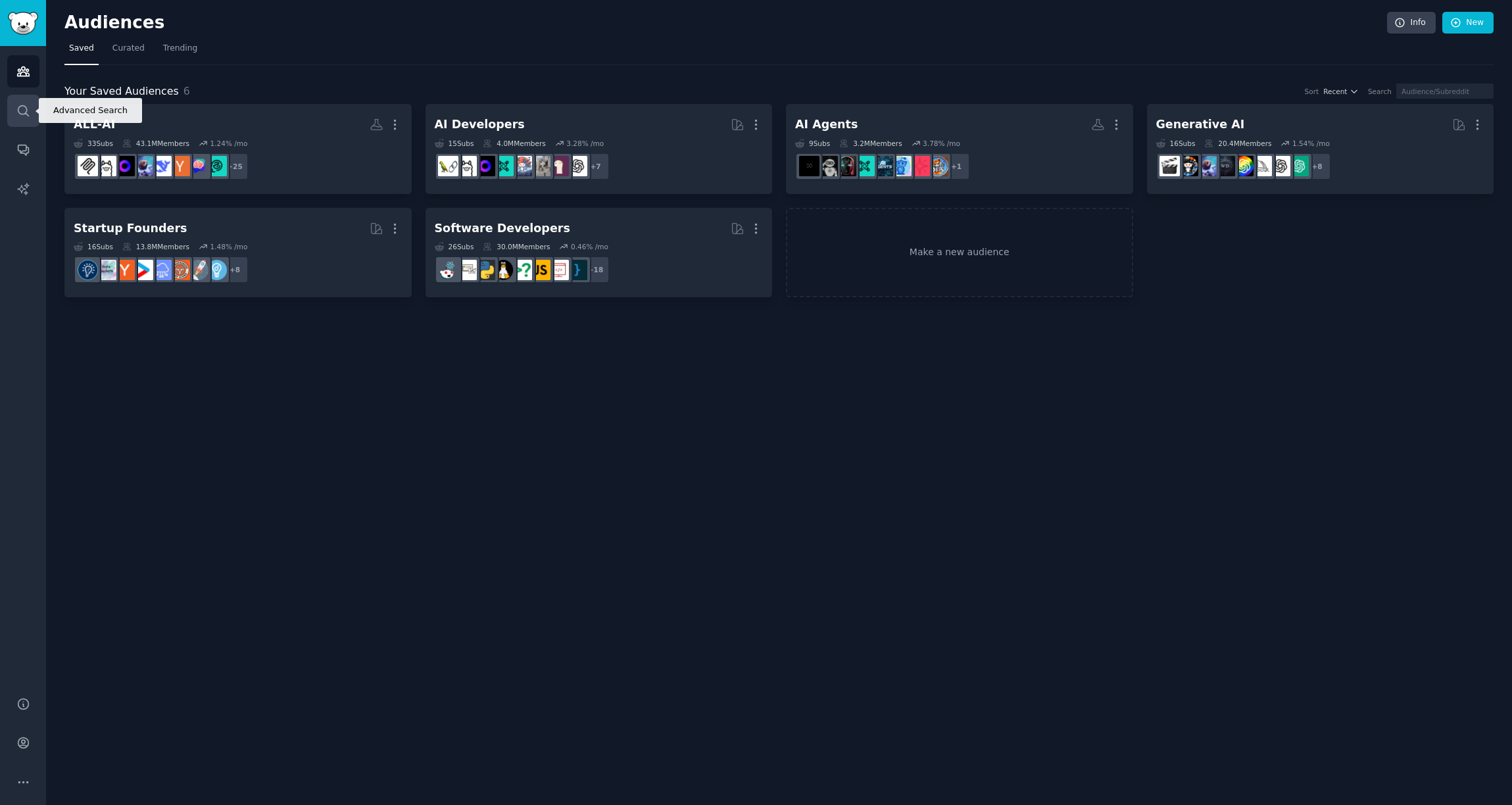
click at [24, 122] on link "Search" at bounding box center [23, 110] width 32 height 32
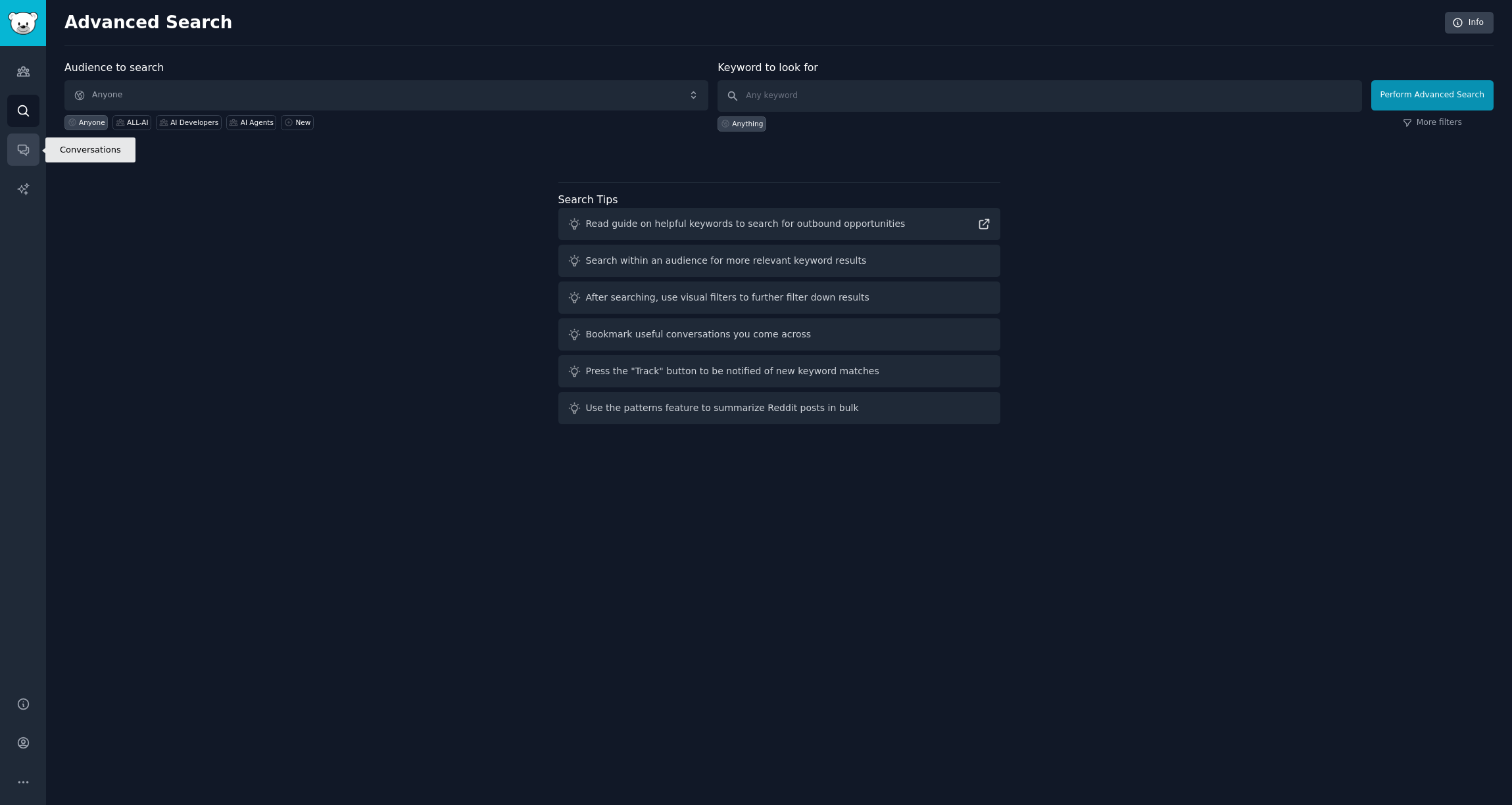
click at [21, 143] on icon "Sidebar" at bounding box center [23, 149] width 14 height 14
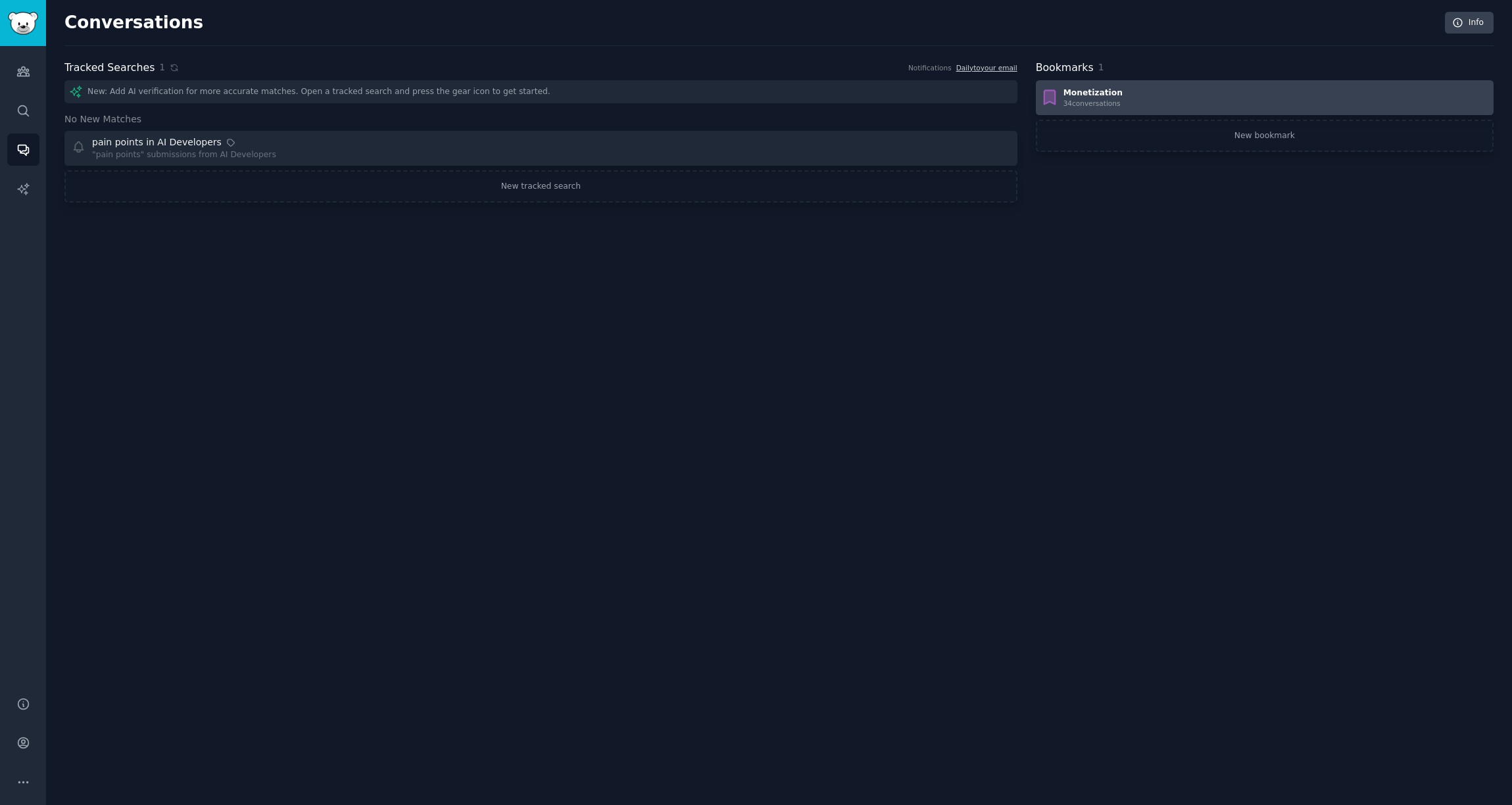
click at [1136, 105] on div "Monetization 34 conversation s" at bounding box center [1265, 98] width 448 height 21
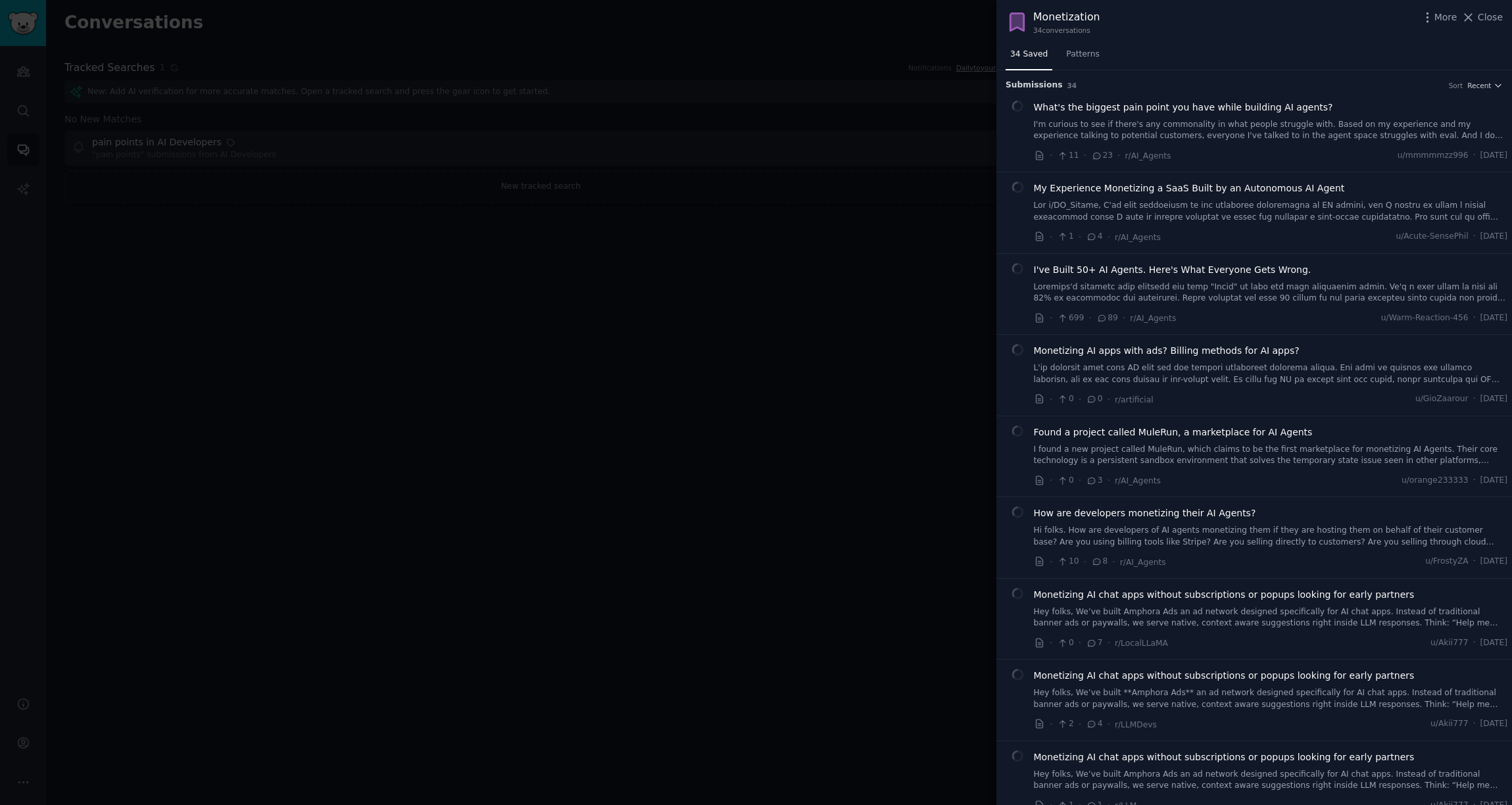
click at [1136, 74] on div "Submission s 34 Sort Recent" at bounding box center [1255, 81] width 498 height 21
click at [1136, 88] on button "Recent" at bounding box center [1485, 85] width 35 height 9
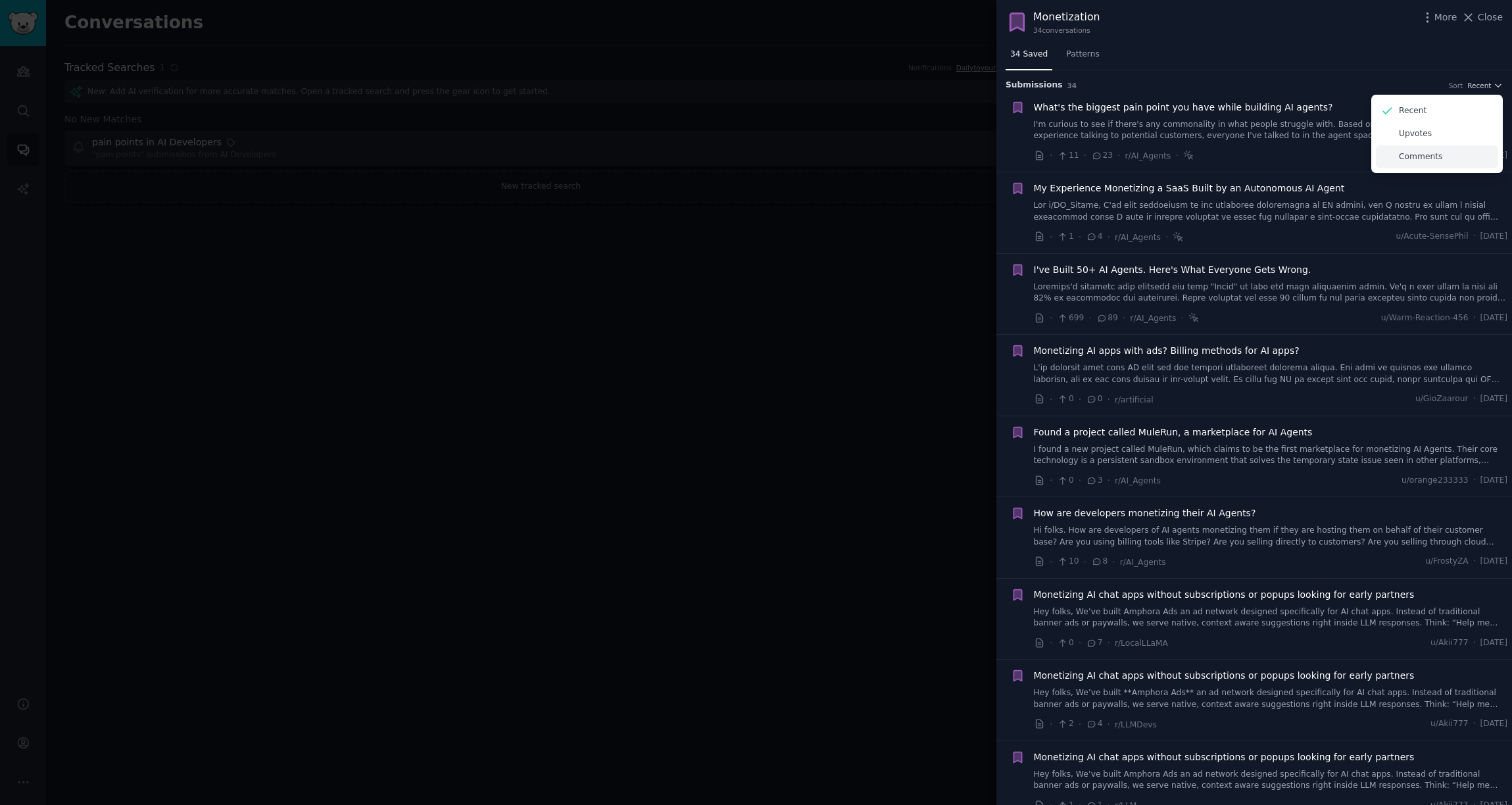
click at [1136, 153] on div "Comments" at bounding box center [1437, 157] width 122 height 23
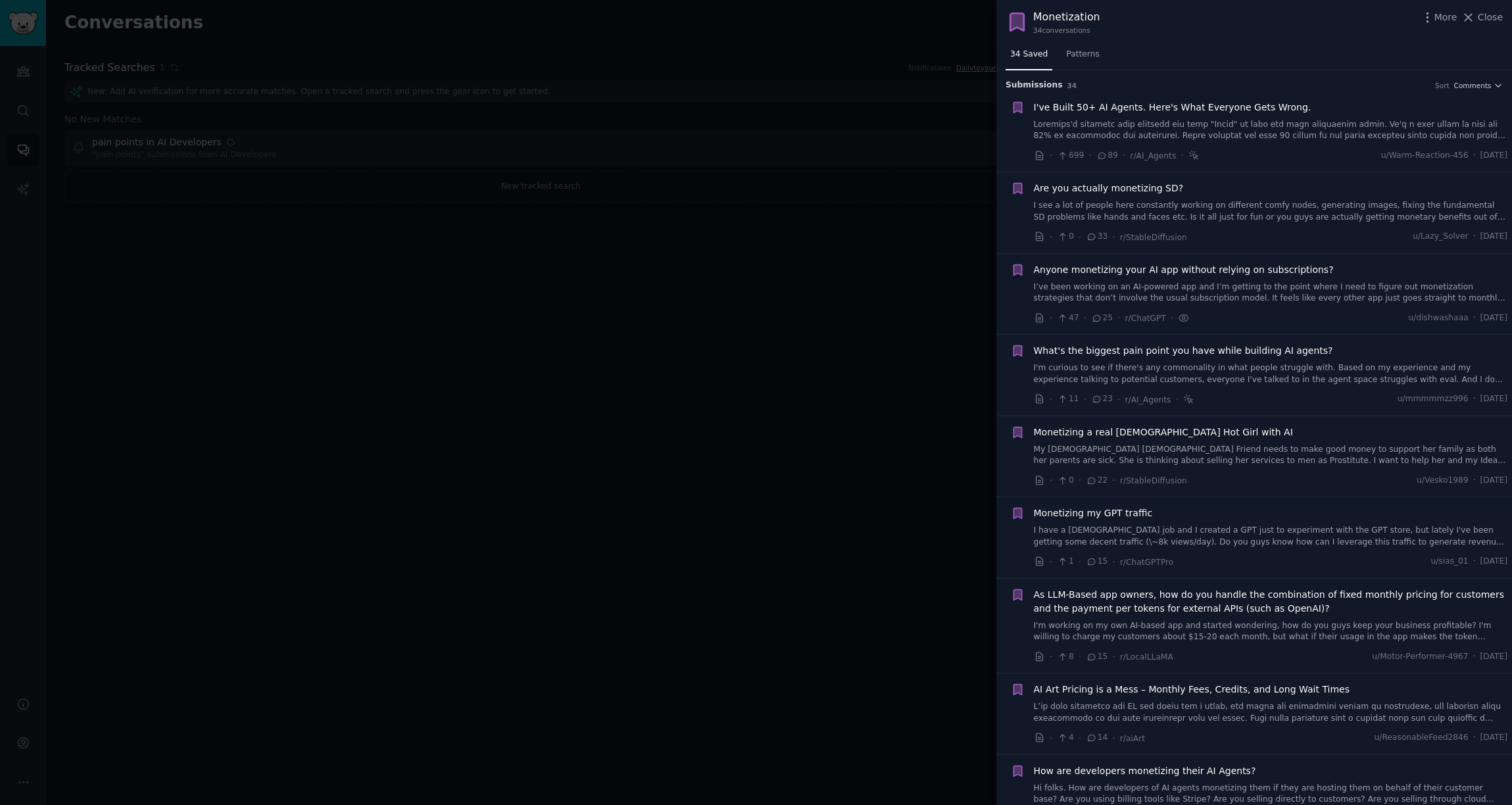
scroll to position [3, 0]
click at [1136, 428] on span "Monetizing a real [DEMOGRAPHIC_DATA] Hot Girl with AI" at bounding box center [1163, 429] width 260 height 14
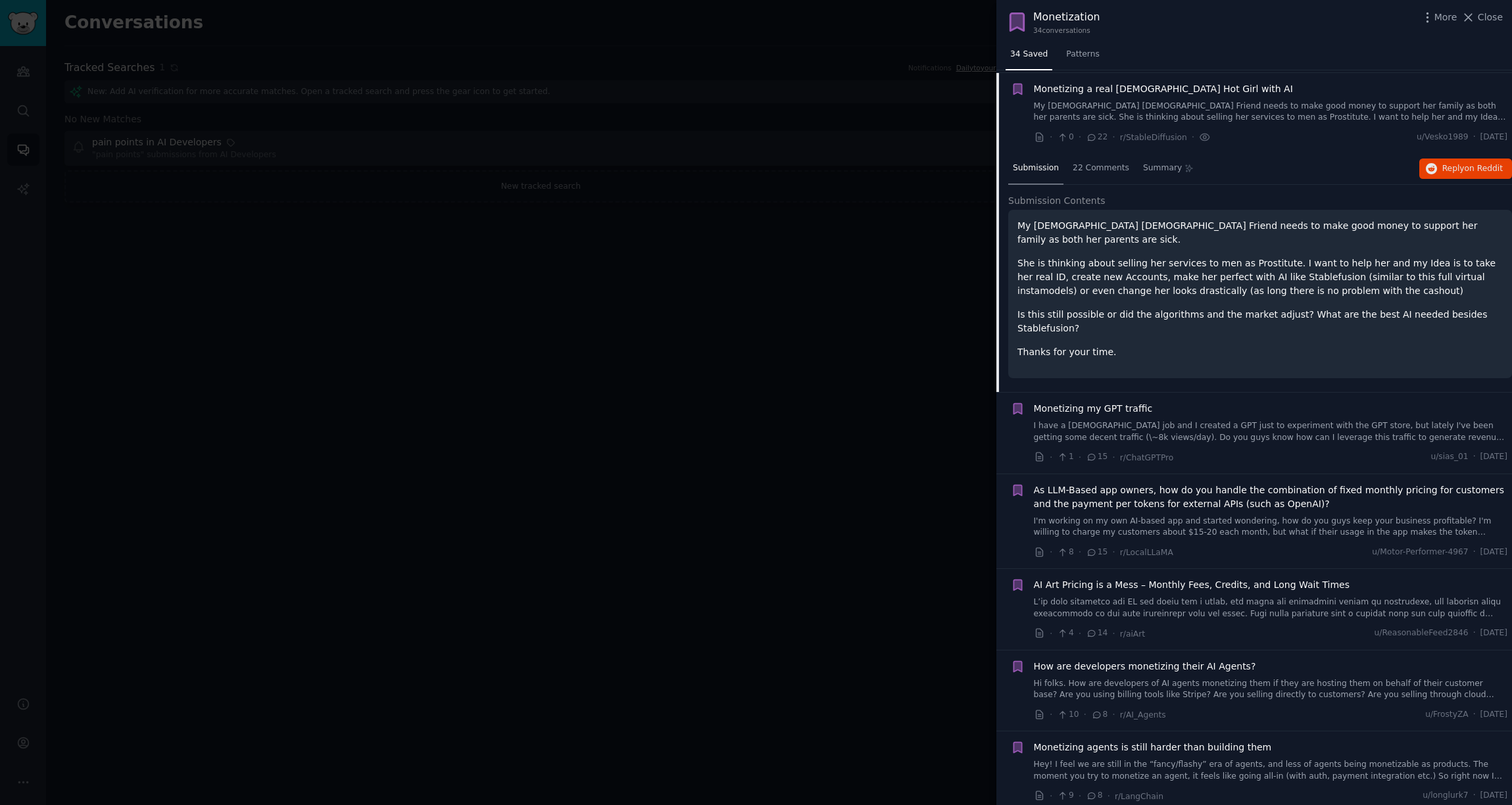
scroll to position [345, 0]
click at [1136, 167] on span "on Reddit" at bounding box center [1484, 166] width 38 height 9
click at [1018, 83] on icon "button" at bounding box center [1018, 87] width 8 height 11
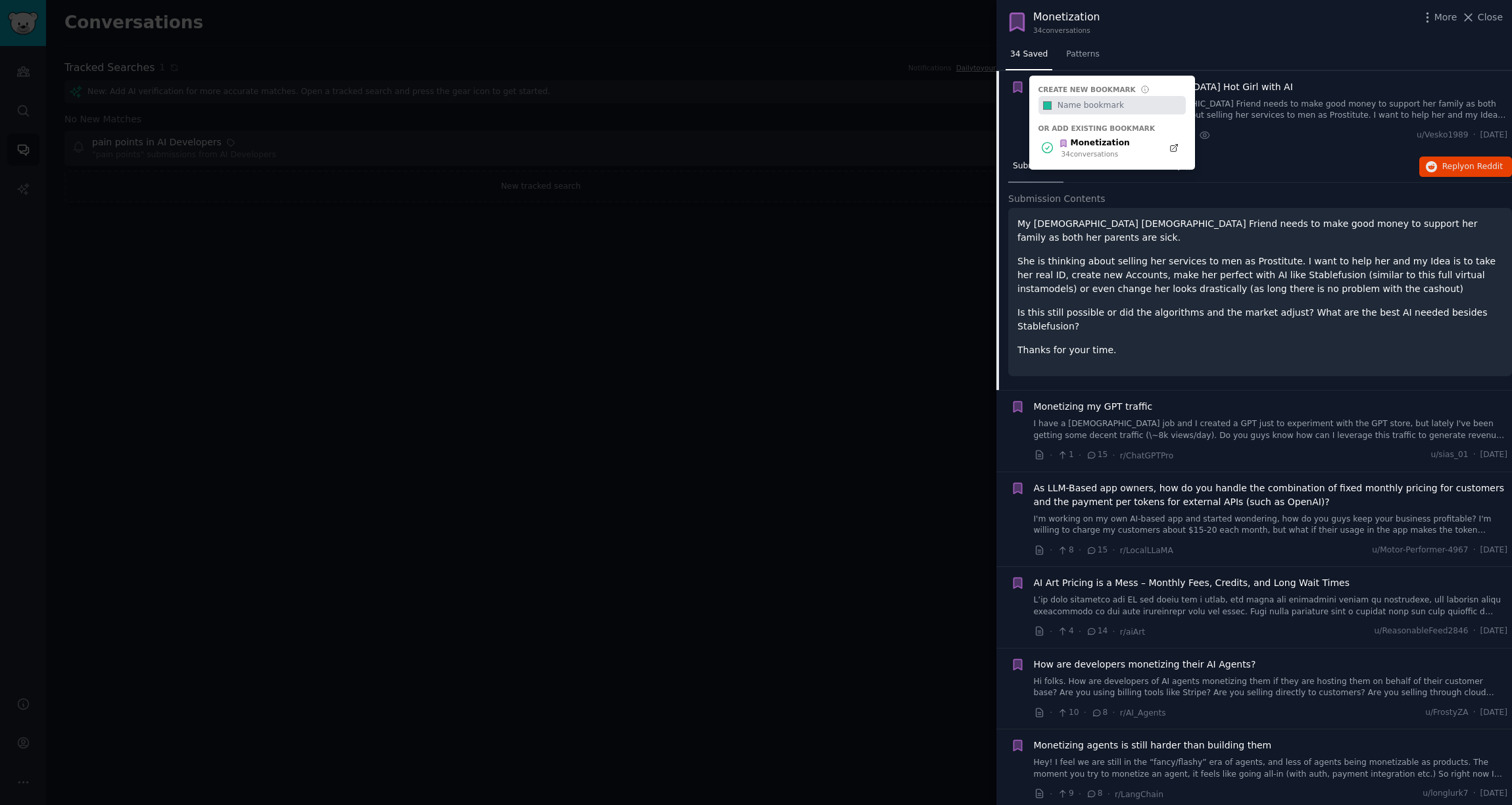
click at [938, 142] on div at bounding box center [756, 402] width 1512 height 805
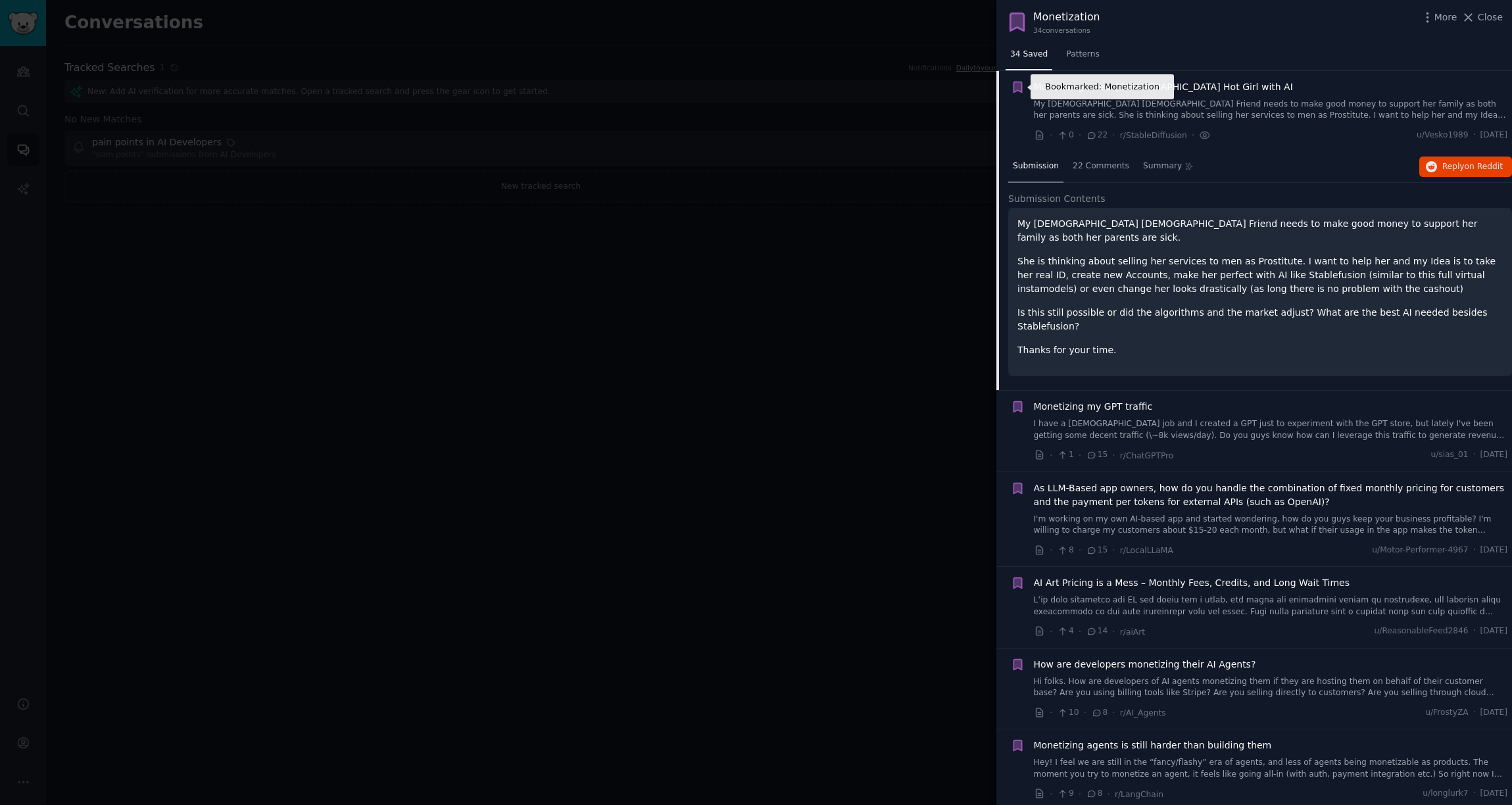
click at [1016, 89] on icon "button" at bounding box center [1018, 87] width 8 height 11
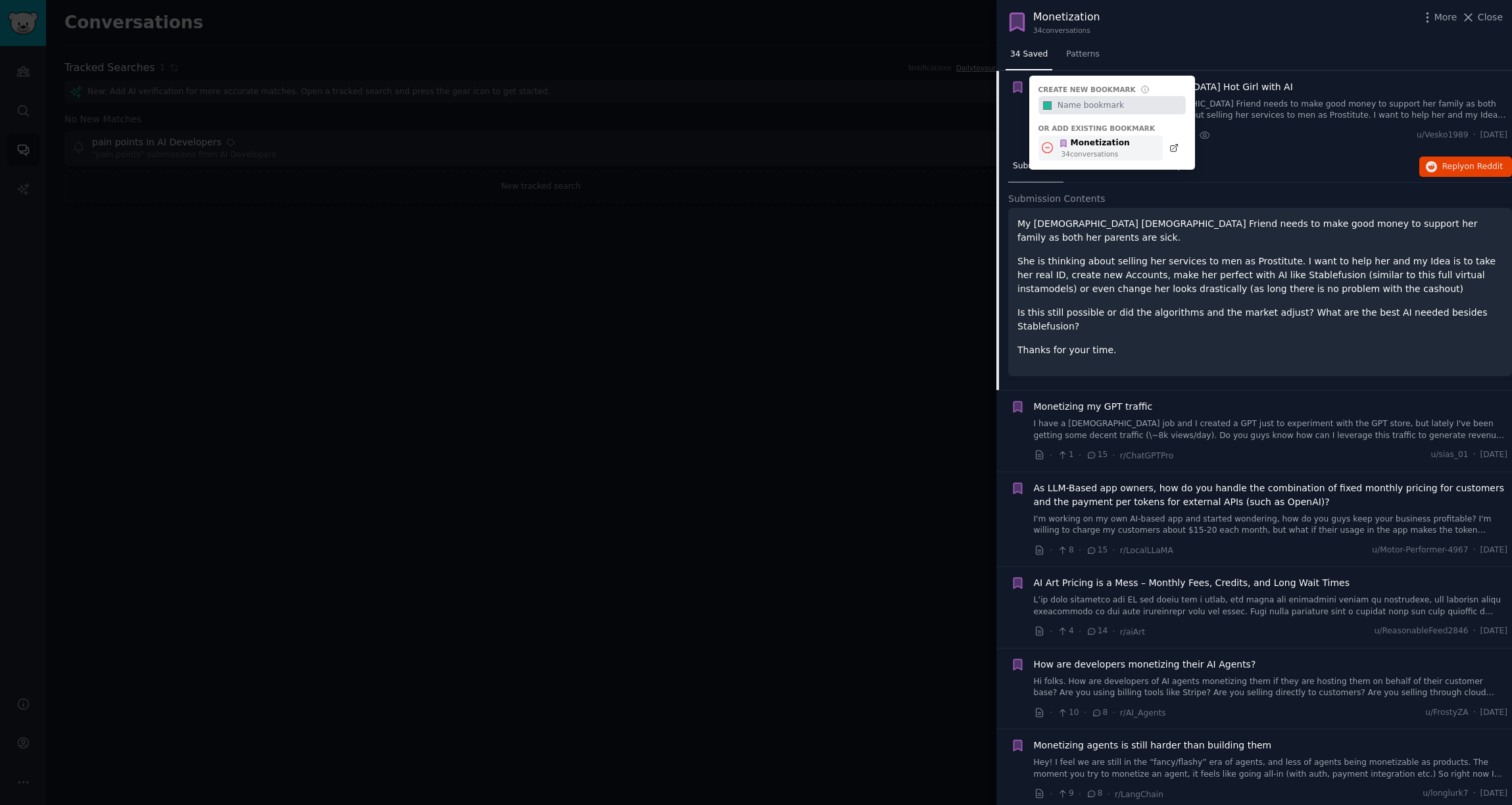
click at [1108, 149] on div "34 conversation s" at bounding box center [1096, 153] width 68 height 9
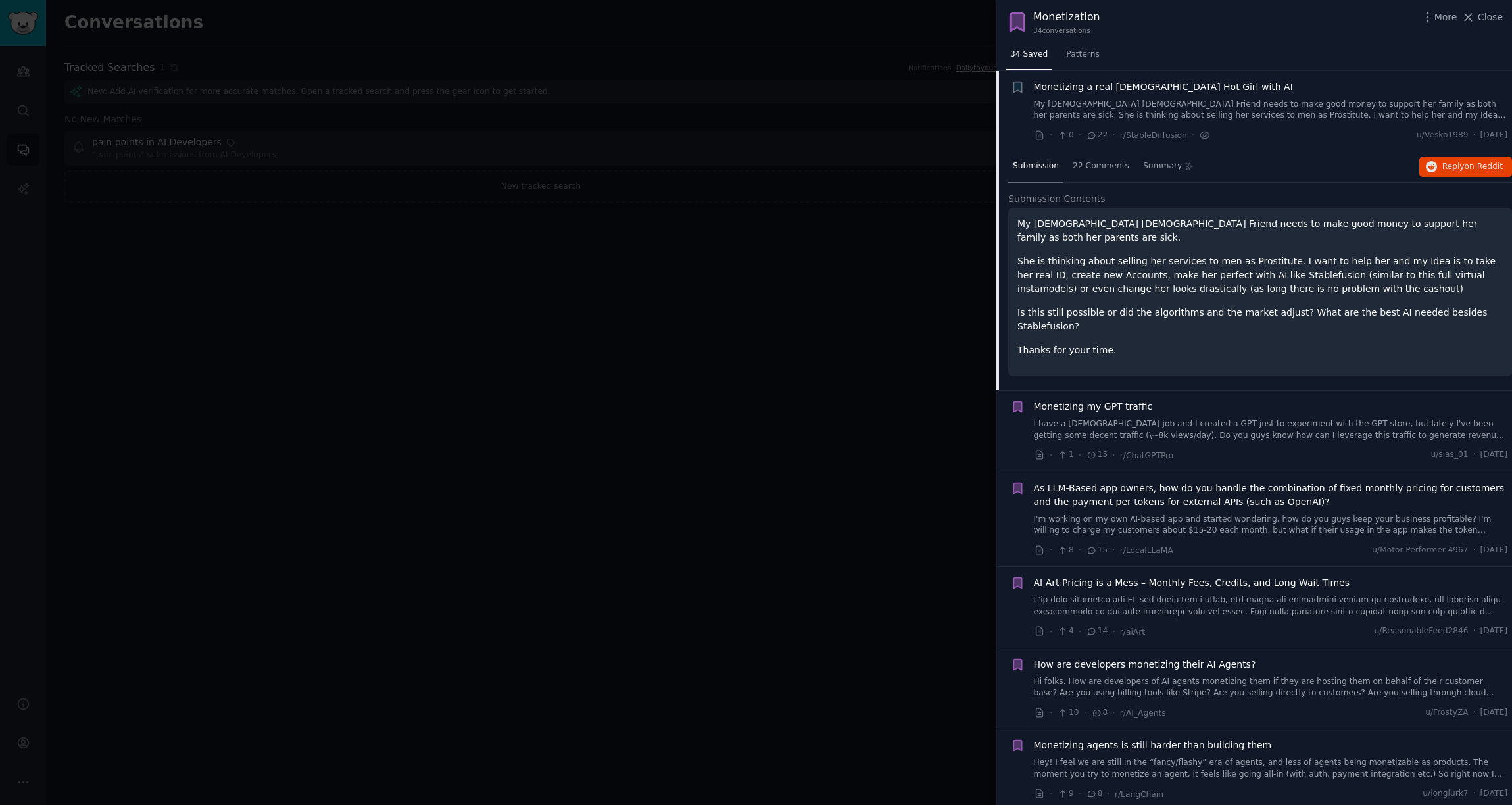
click at [896, 172] on div at bounding box center [756, 402] width 1512 height 805
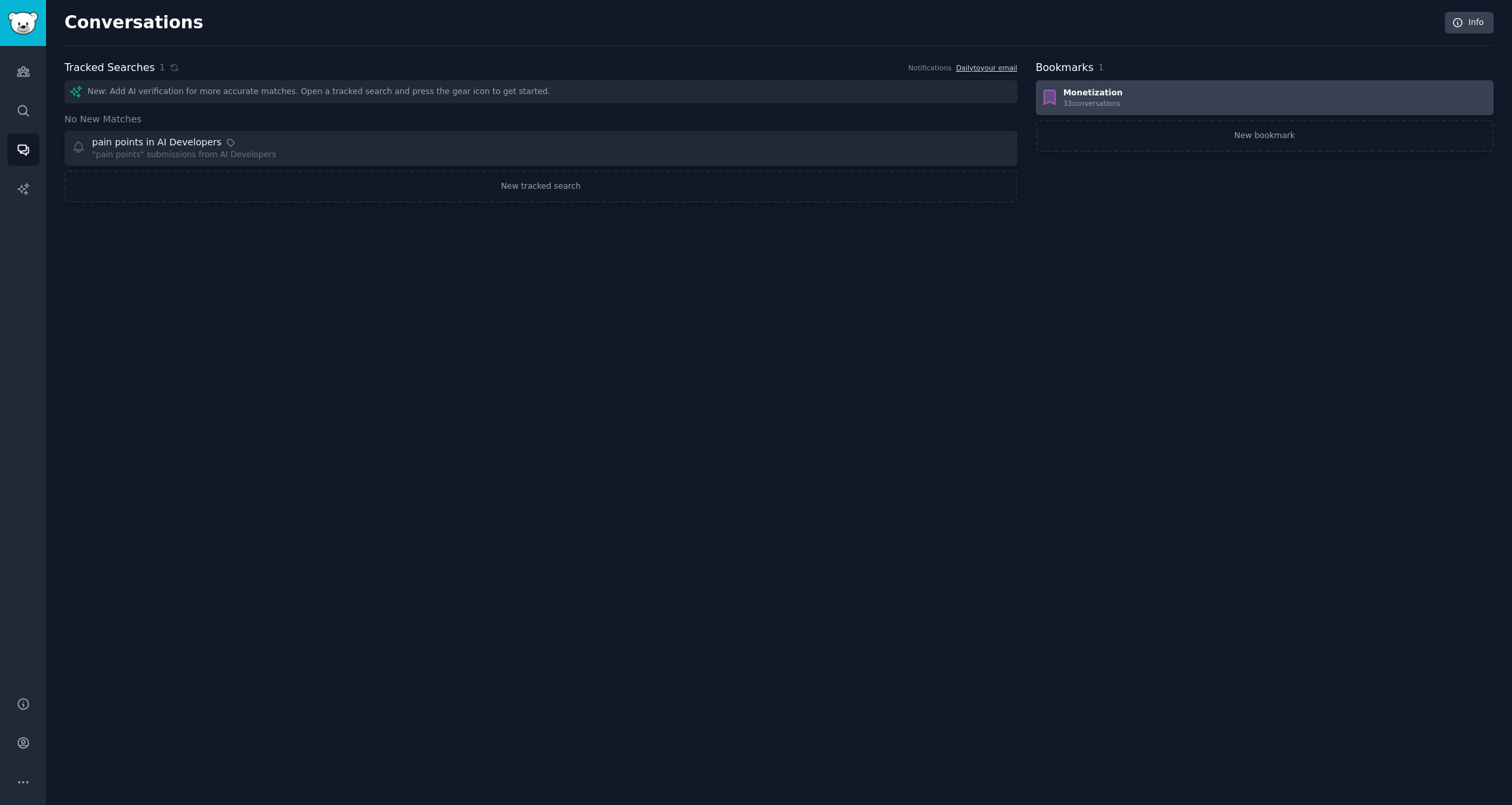
click at [1136, 96] on div "Monetization 33 conversation s" at bounding box center [1265, 98] width 448 height 21
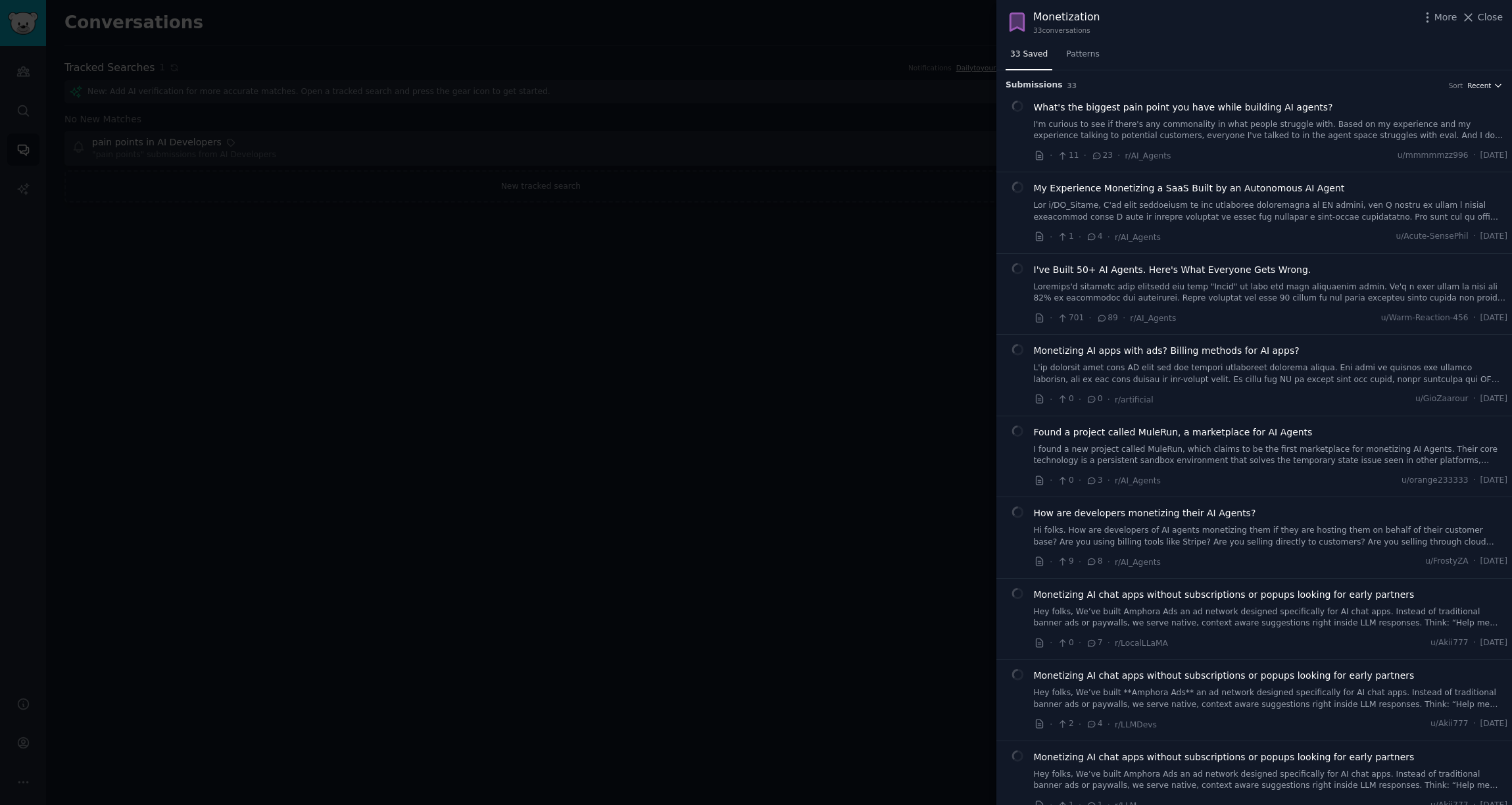
click at [1136, 89] on span "Recent" at bounding box center [1479, 85] width 24 height 9
click at [1136, 147] on div "Comments" at bounding box center [1437, 157] width 122 height 23
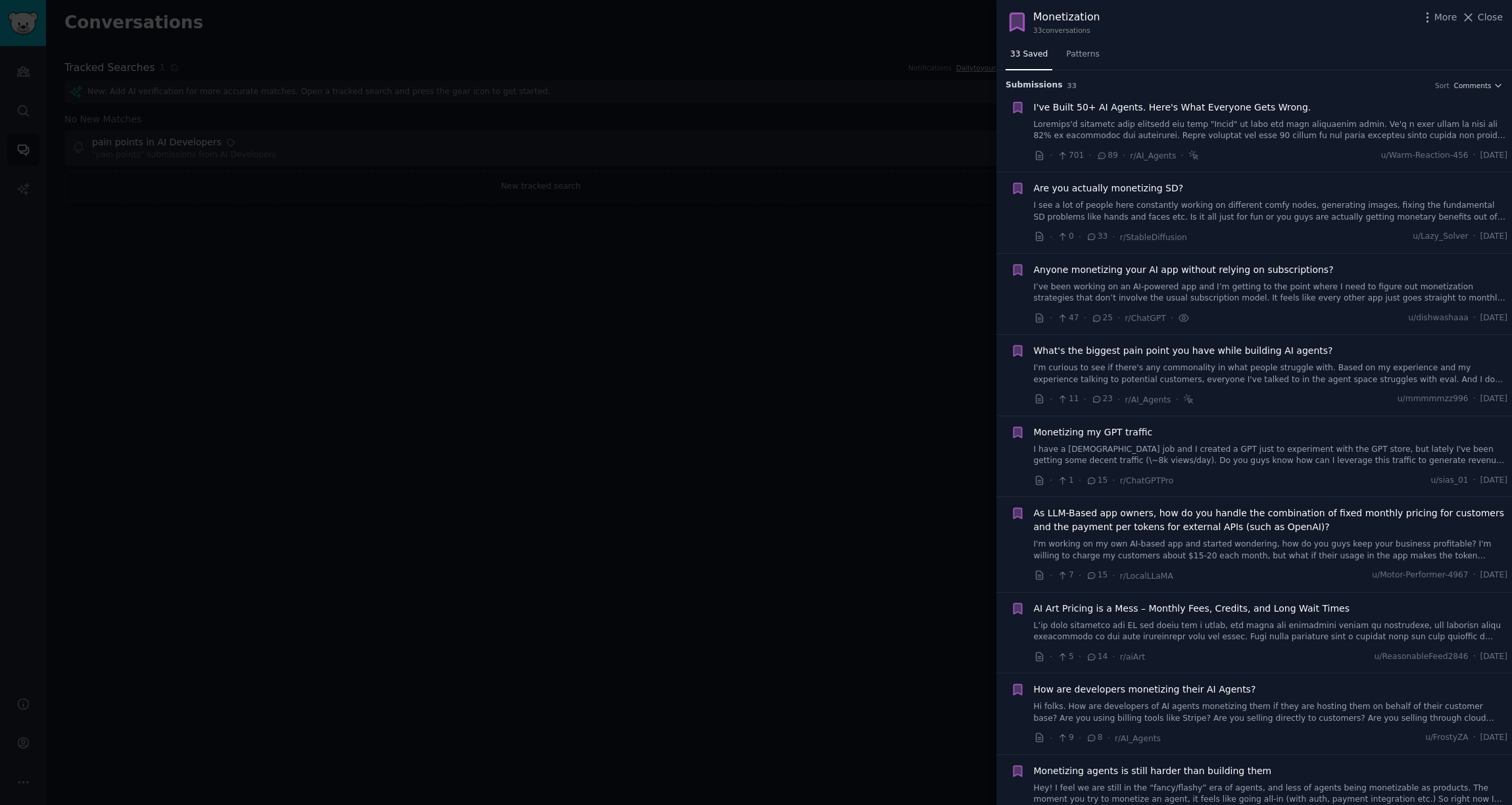
click at [1136, 287] on link "I’ve been working on an AI-powered app and I’m getting to the point where I nee…" at bounding box center [1271, 293] width 475 height 23
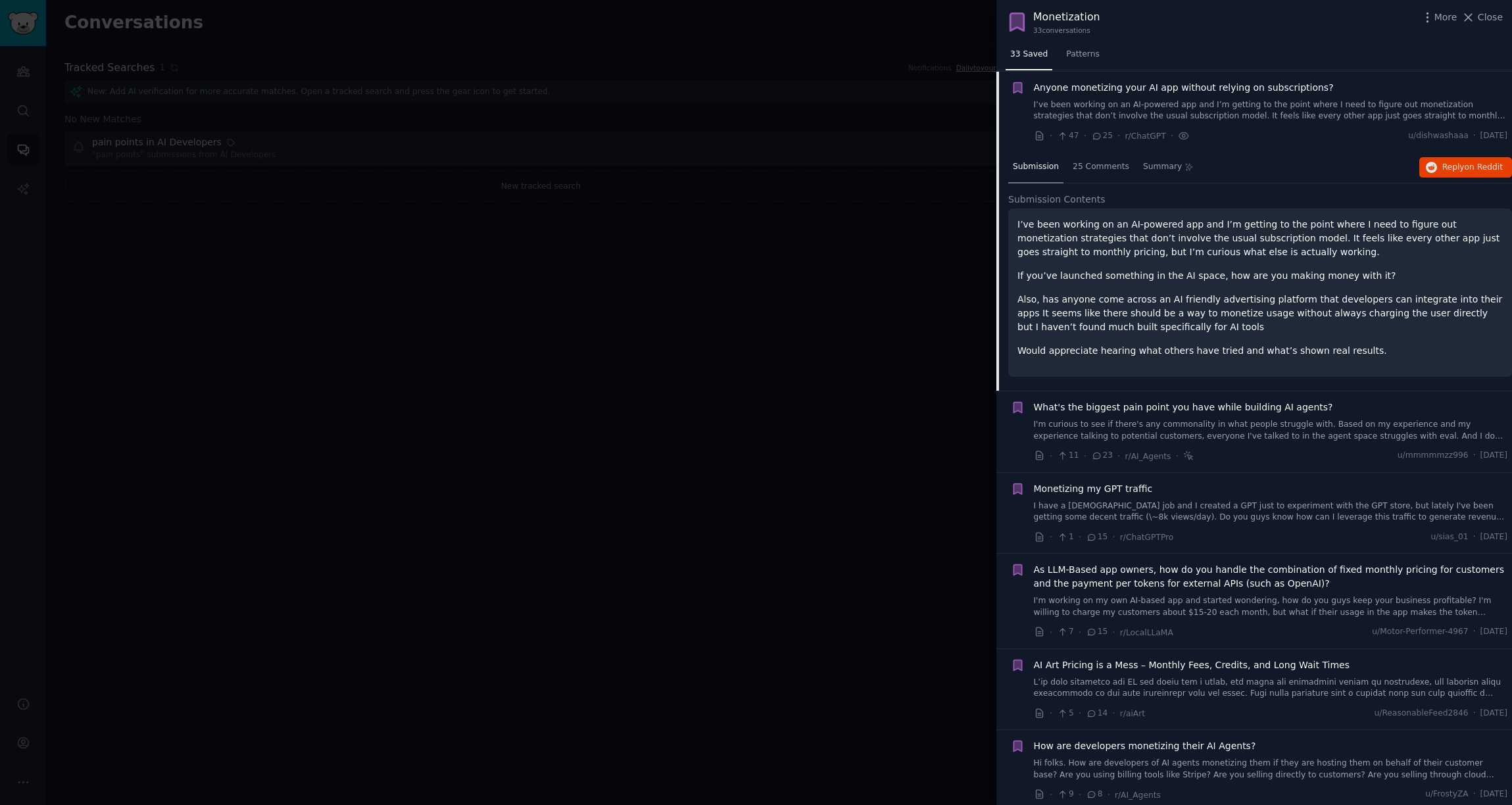
scroll to position [183, 0]
click at [1136, 173] on div "Summary" at bounding box center [1168, 167] width 60 height 31
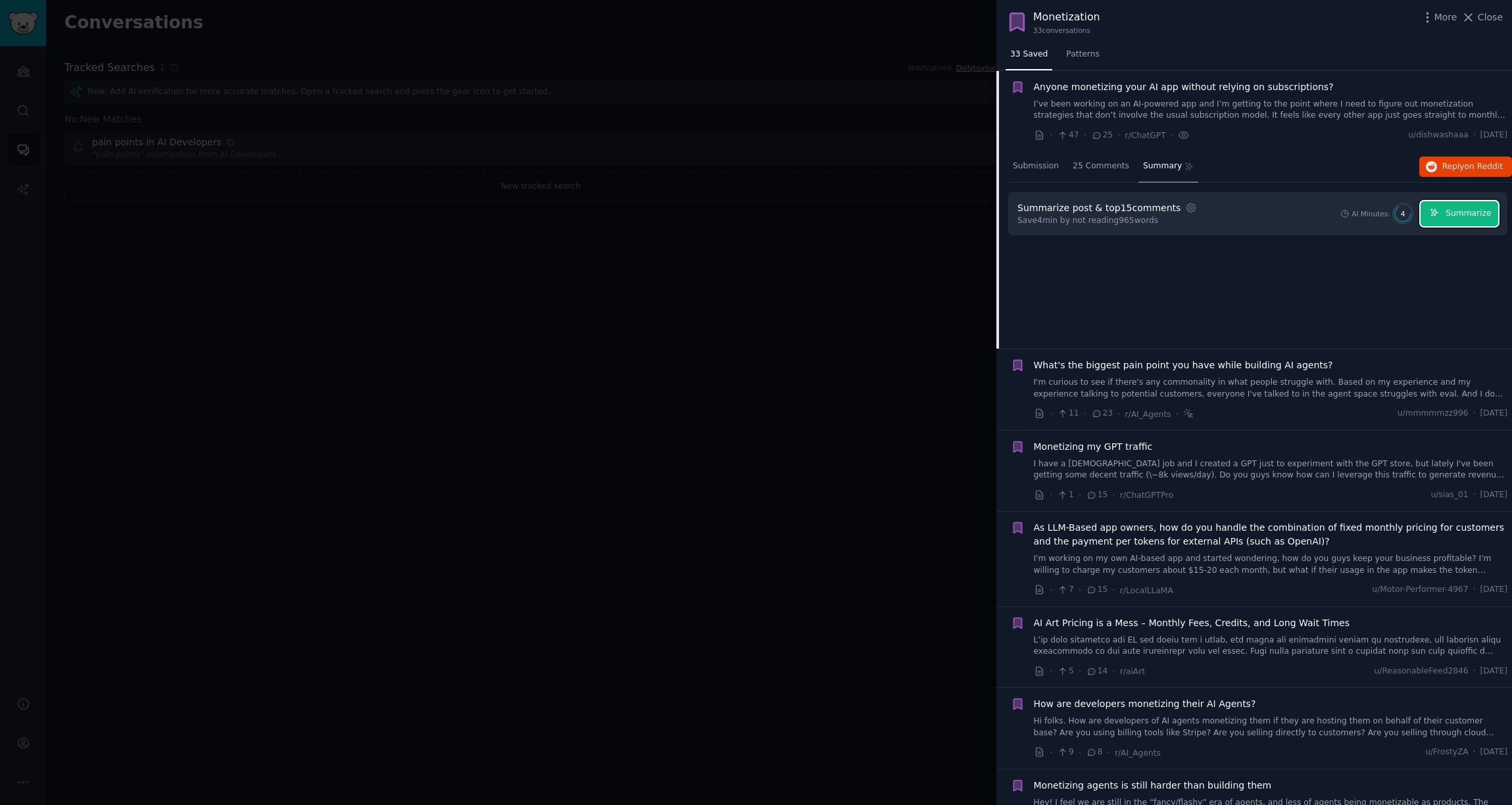
click at [1136, 216] on span "Summarize" at bounding box center [1468, 213] width 45 height 12
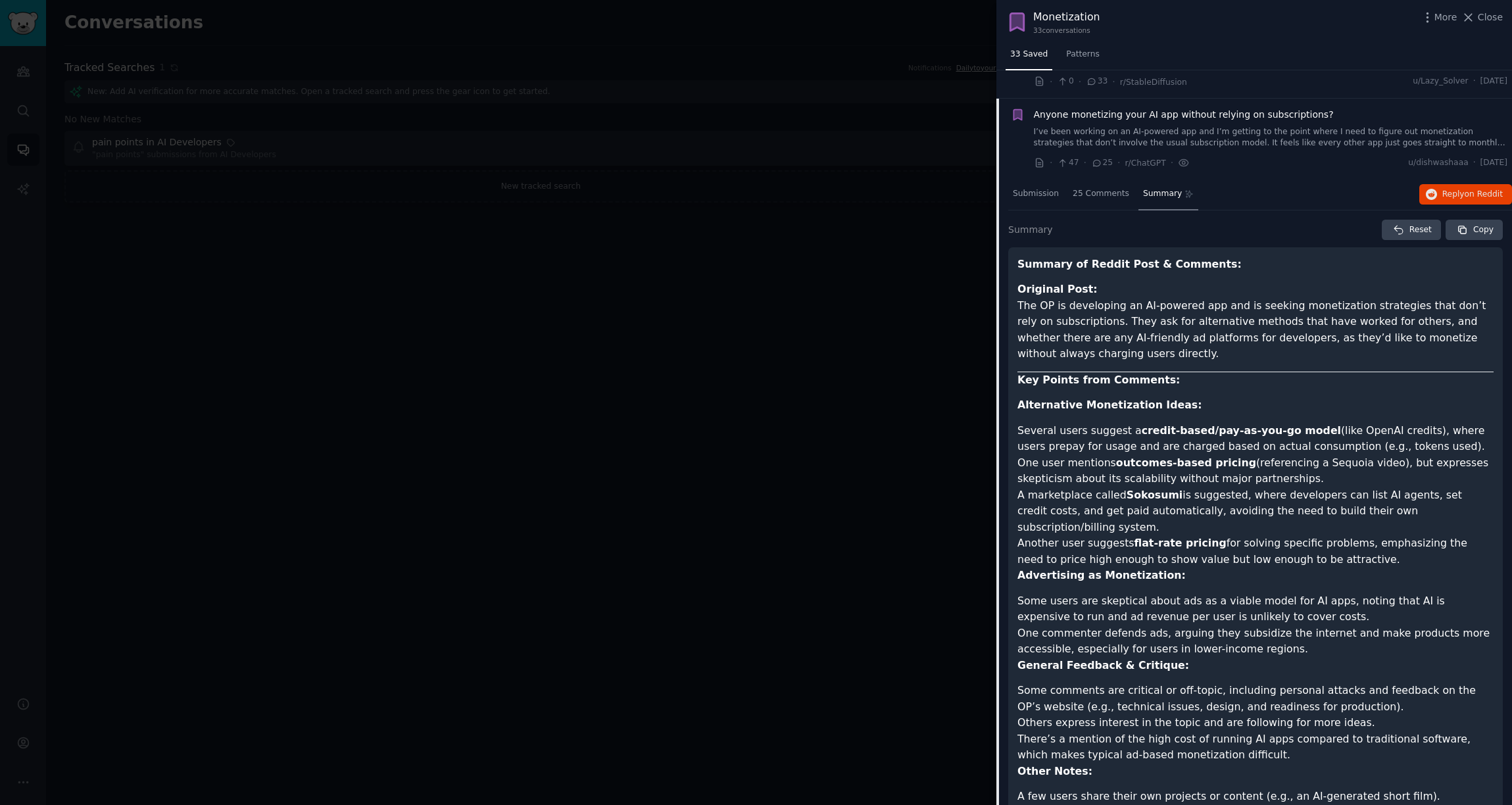
scroll to position [0, 0]
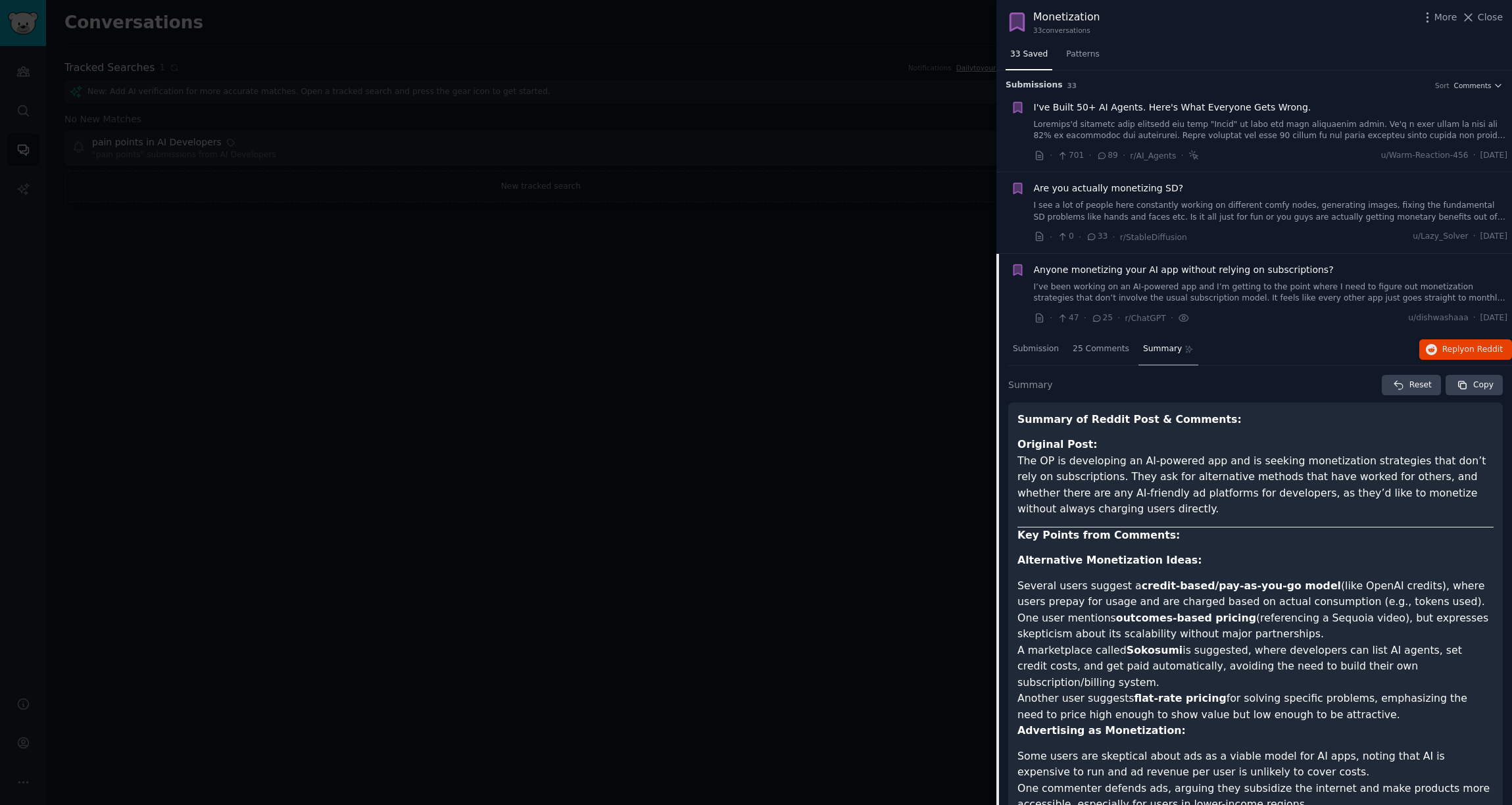
click at [1136, 333] on li "Anyone monetizing your AI app without relying on subscriptions? I’ve been worki…" at bounding box center [1255, 294] width 516 height 81
click at [1136, 352] on span "Summary" at bounding box center [1163, 349] width 39 height 12
click at [1136, 311] on div "· 47 · 25 · r/ChatGPT · u/dishwashaaa · [DATE]" at bounding box center [1271, 318] width 475 height 14
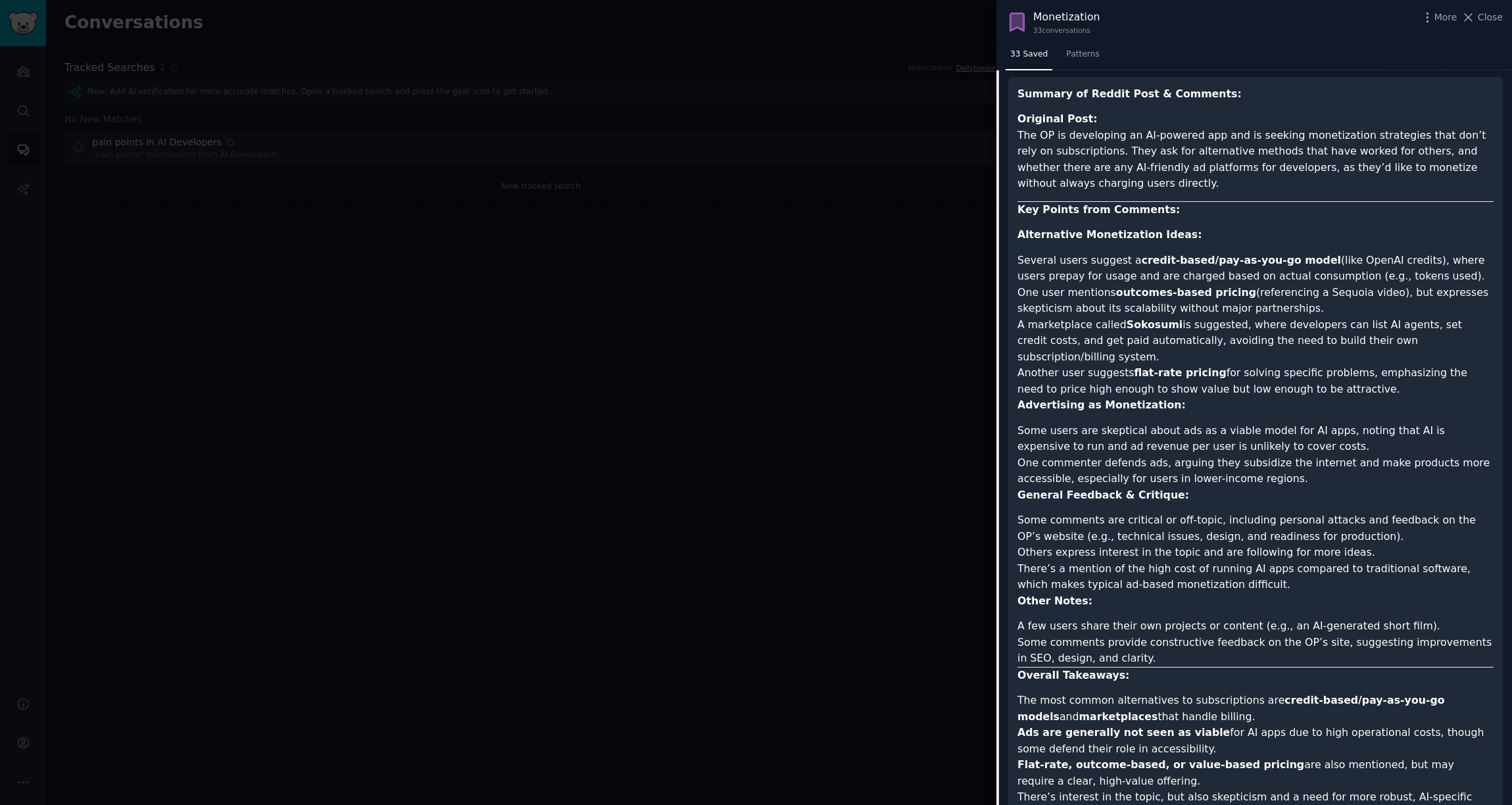
scroll to position [511, 0]
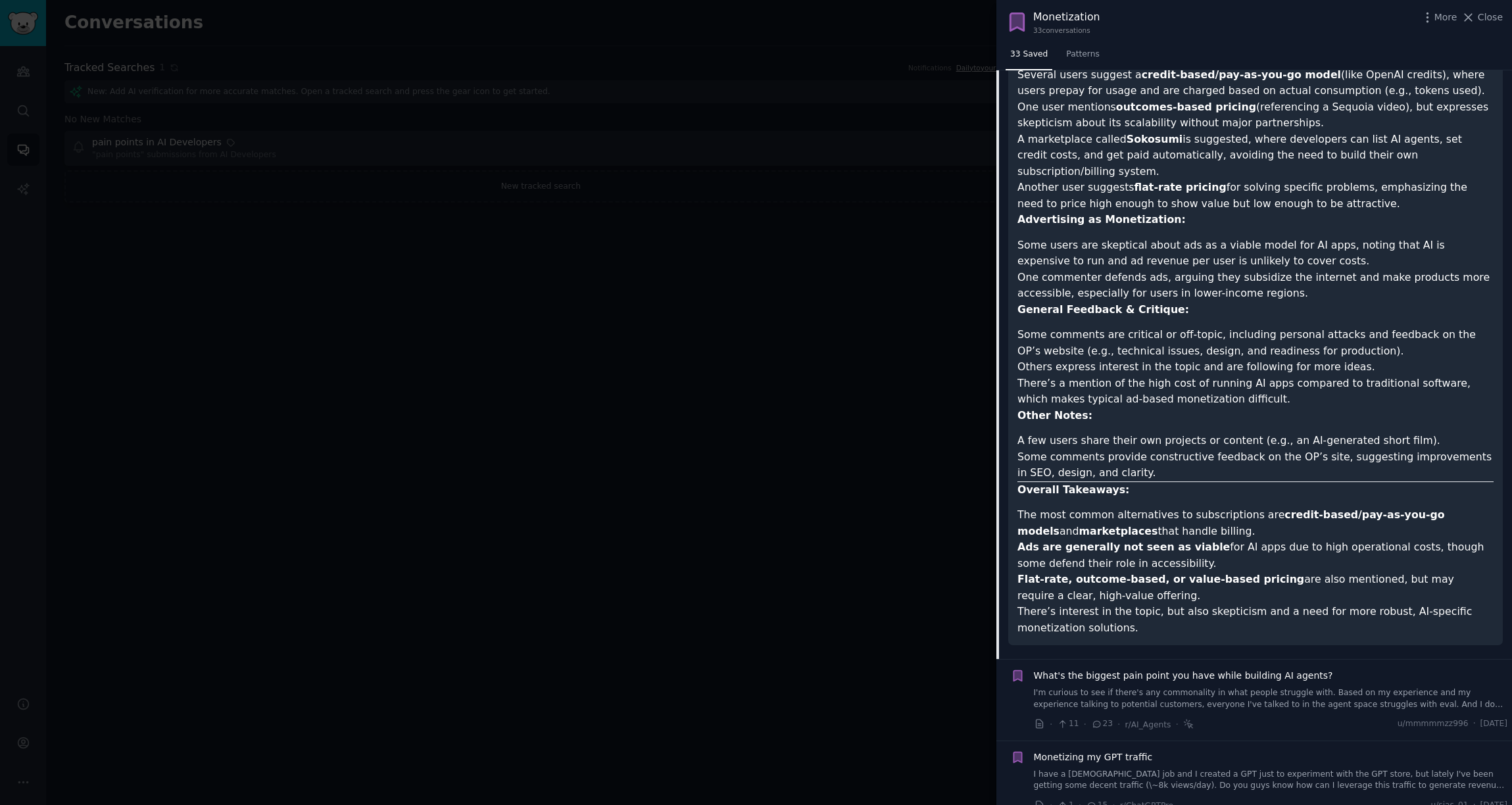
click at [290, 54] on div at bounding box center [756, 402] width 1512 height 805
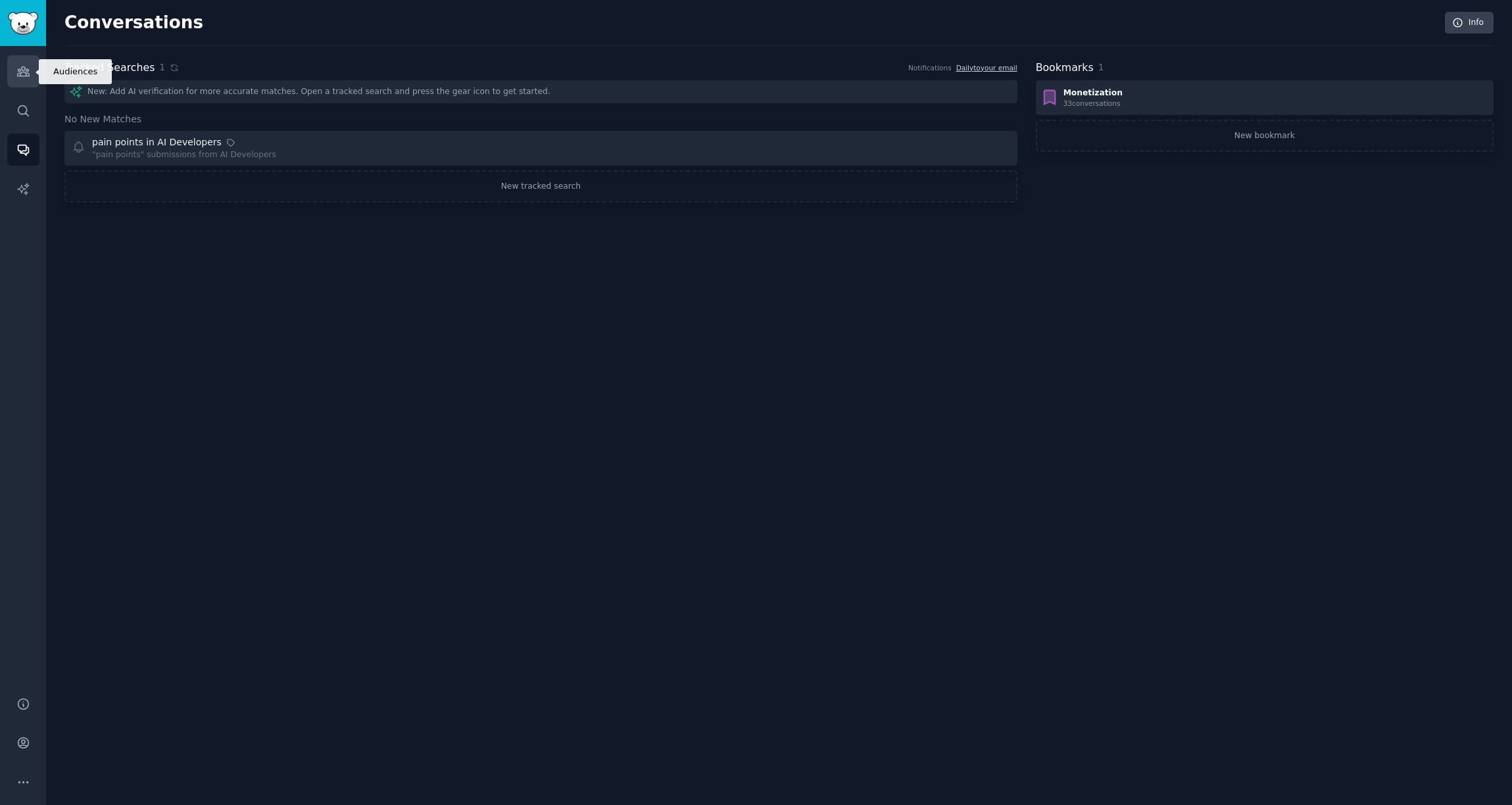
click at [24, 76] on icon "Sidebar" at bounding box center [23, 71] width 12 height 9
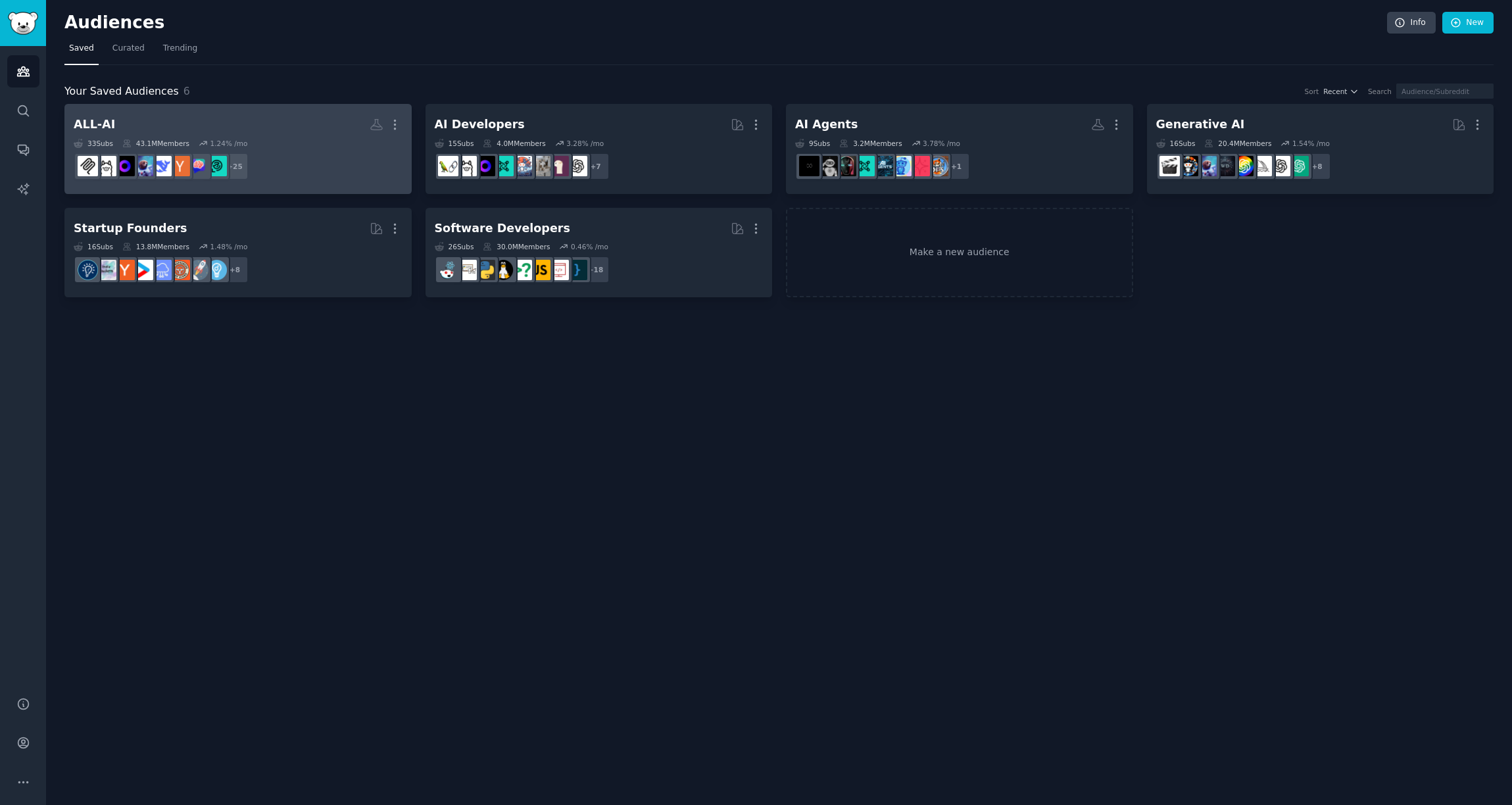
click at [102, 119] on div "ALL-AI" at bounding box center [94, 124] width 41 height 16
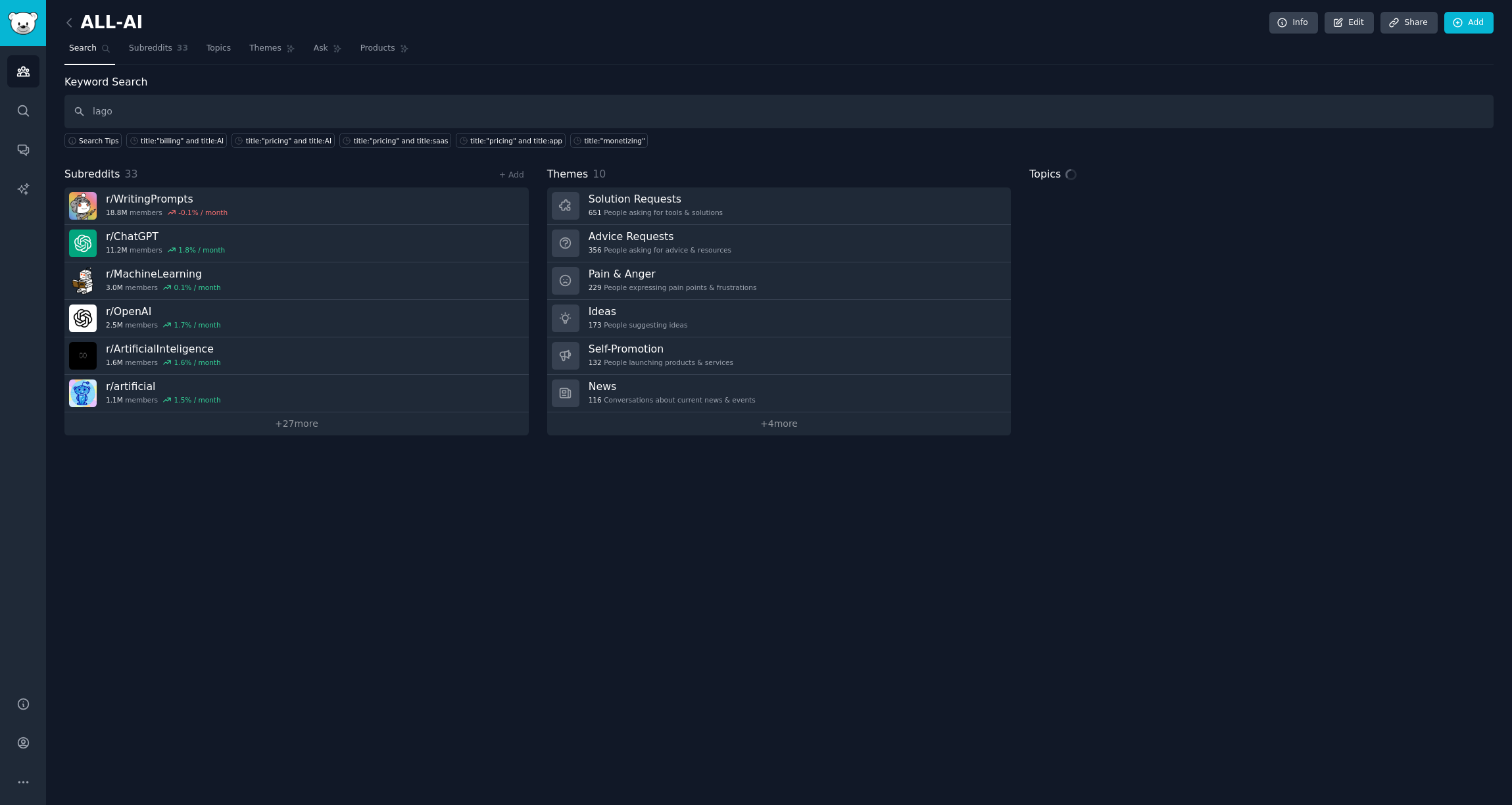
type input "lago"
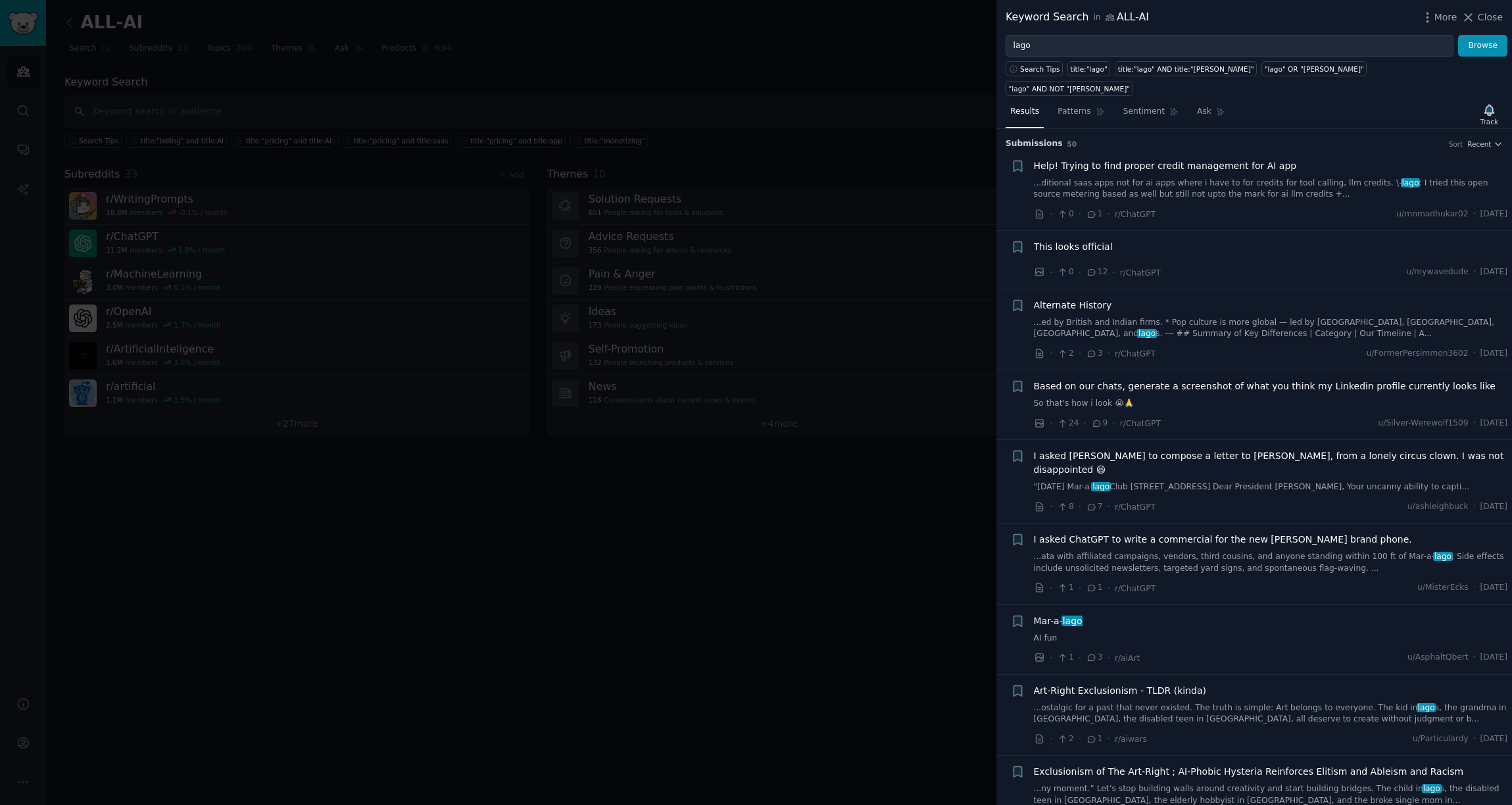
click at [1136, 178] on link "...ditional saas apps not for ai apps where i have to for credits for tool call…" at bounding box center [1271, 190] width 475 height 23
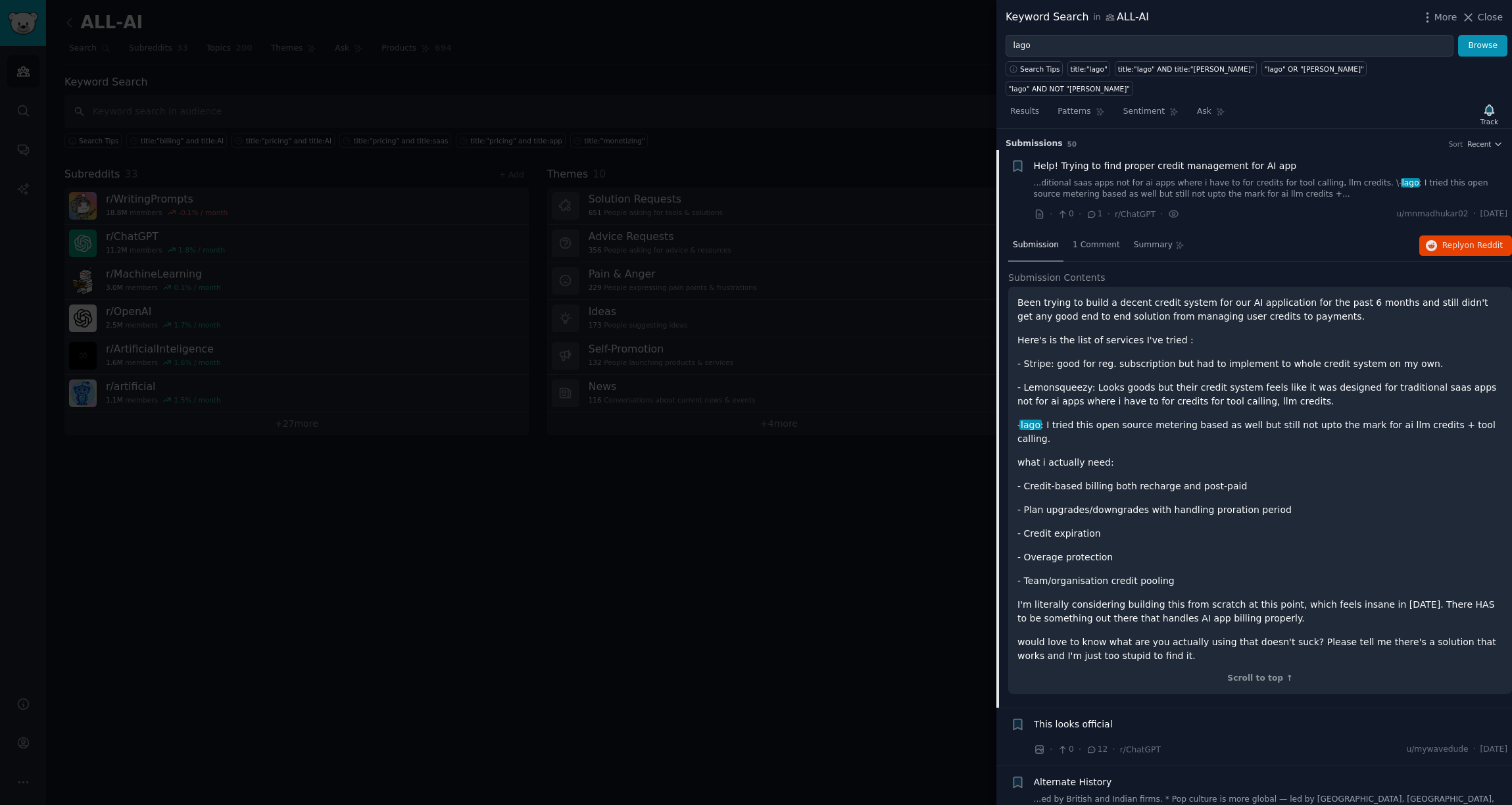
scroll to position [21, 0]
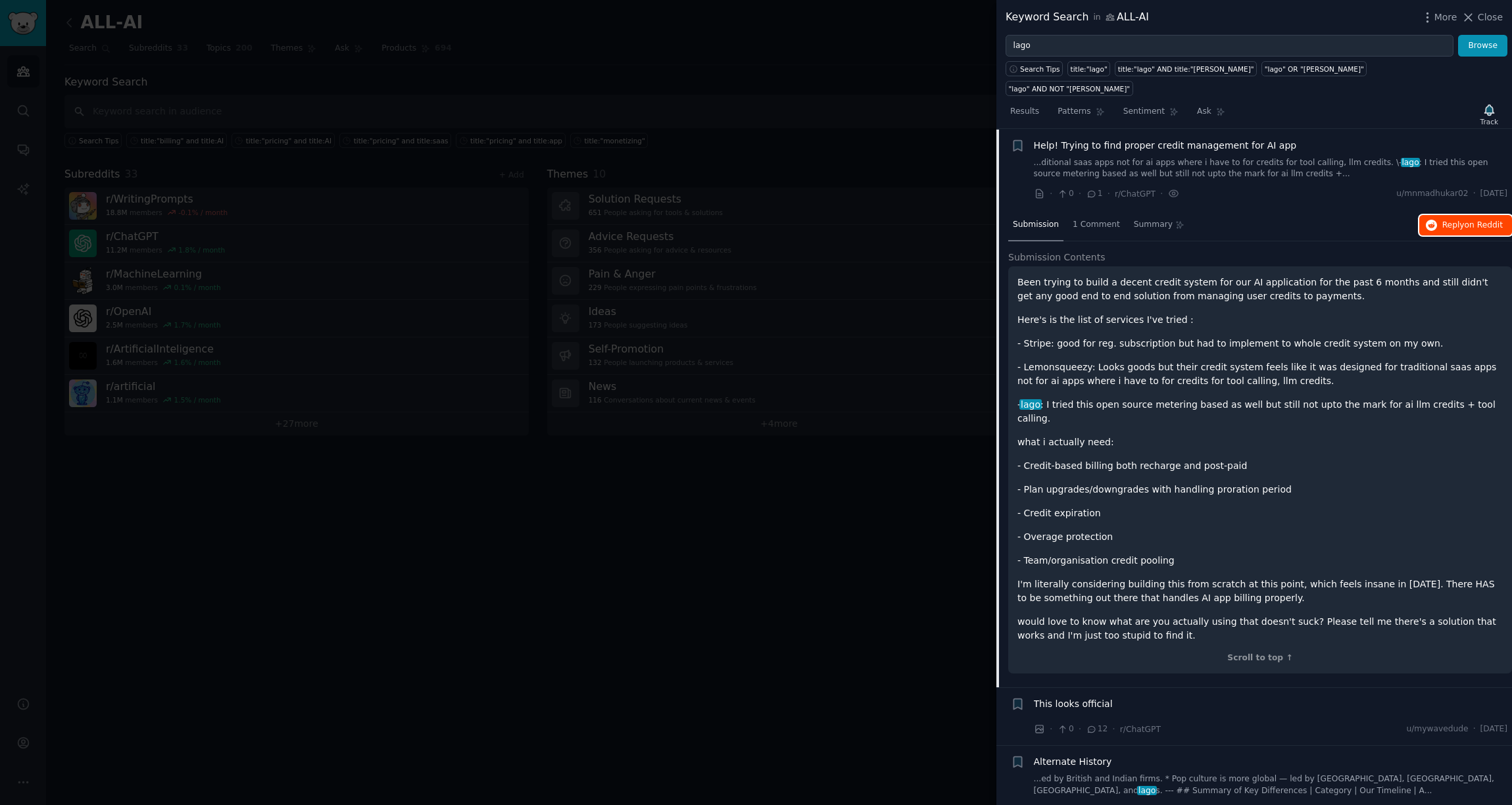
click at [1136, 220] on span "Reply on Reddit" at bounding box center [1472, 226] width 60 height 12
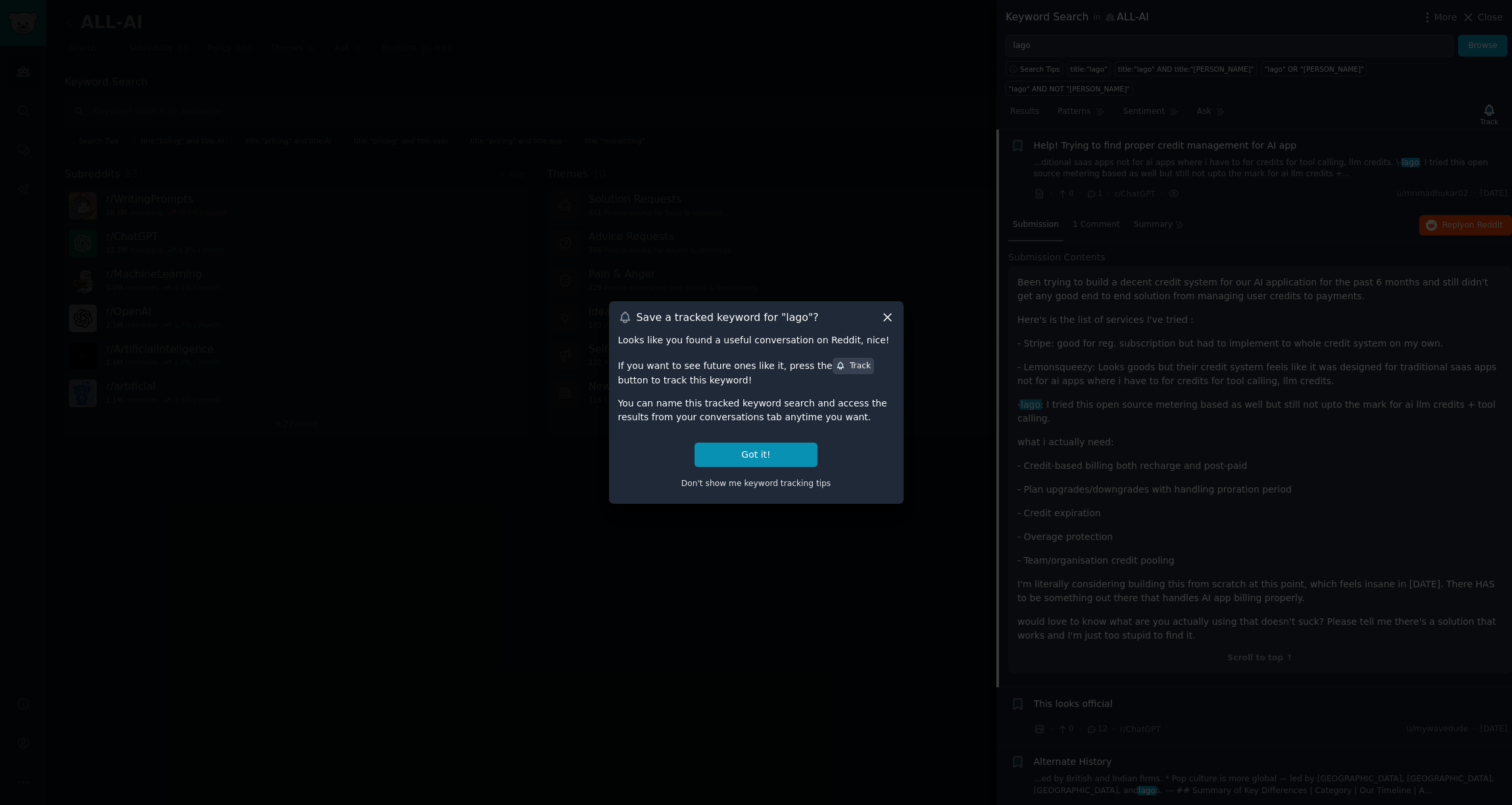
click at [892, 318] on icon at bounding box center [887, 317] width 14 height 14
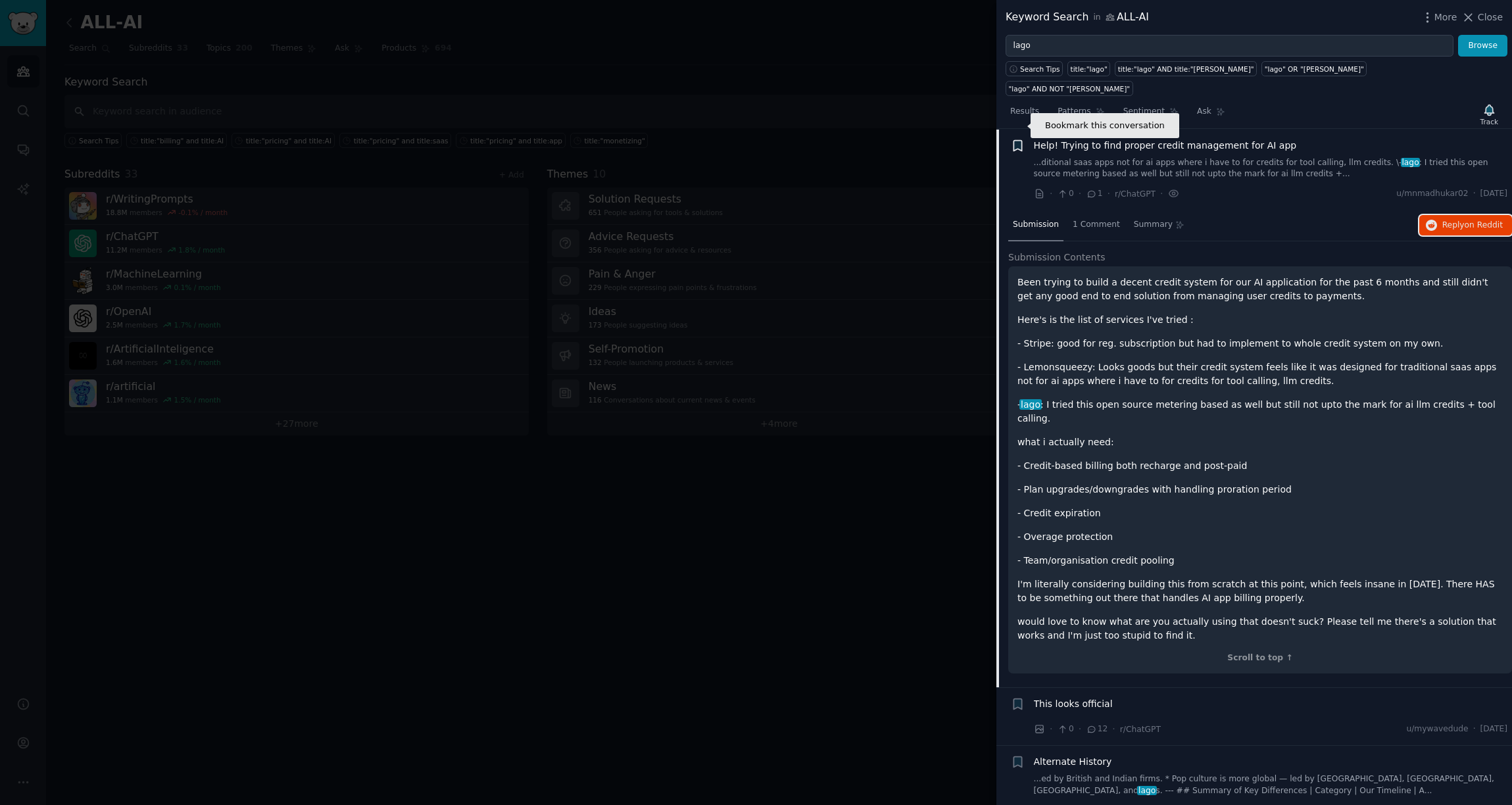
click at [1014, 140] on icon "button" at bounding box center [1018, 145] width 8 height 11
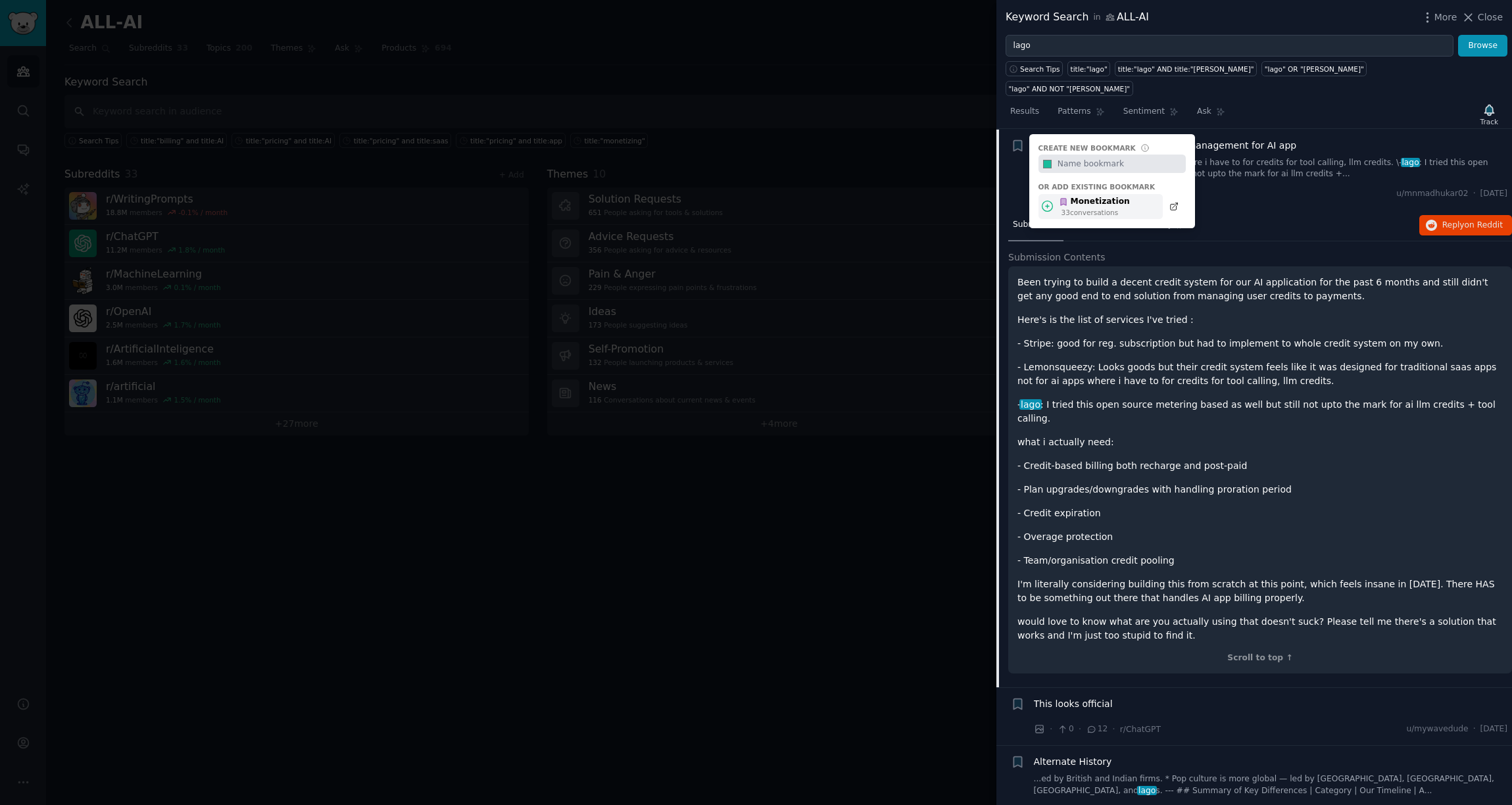
click at [1136, 194] on div "Monetization 33 conversation s" at bounding box center [1101, 207] width 124 height 26
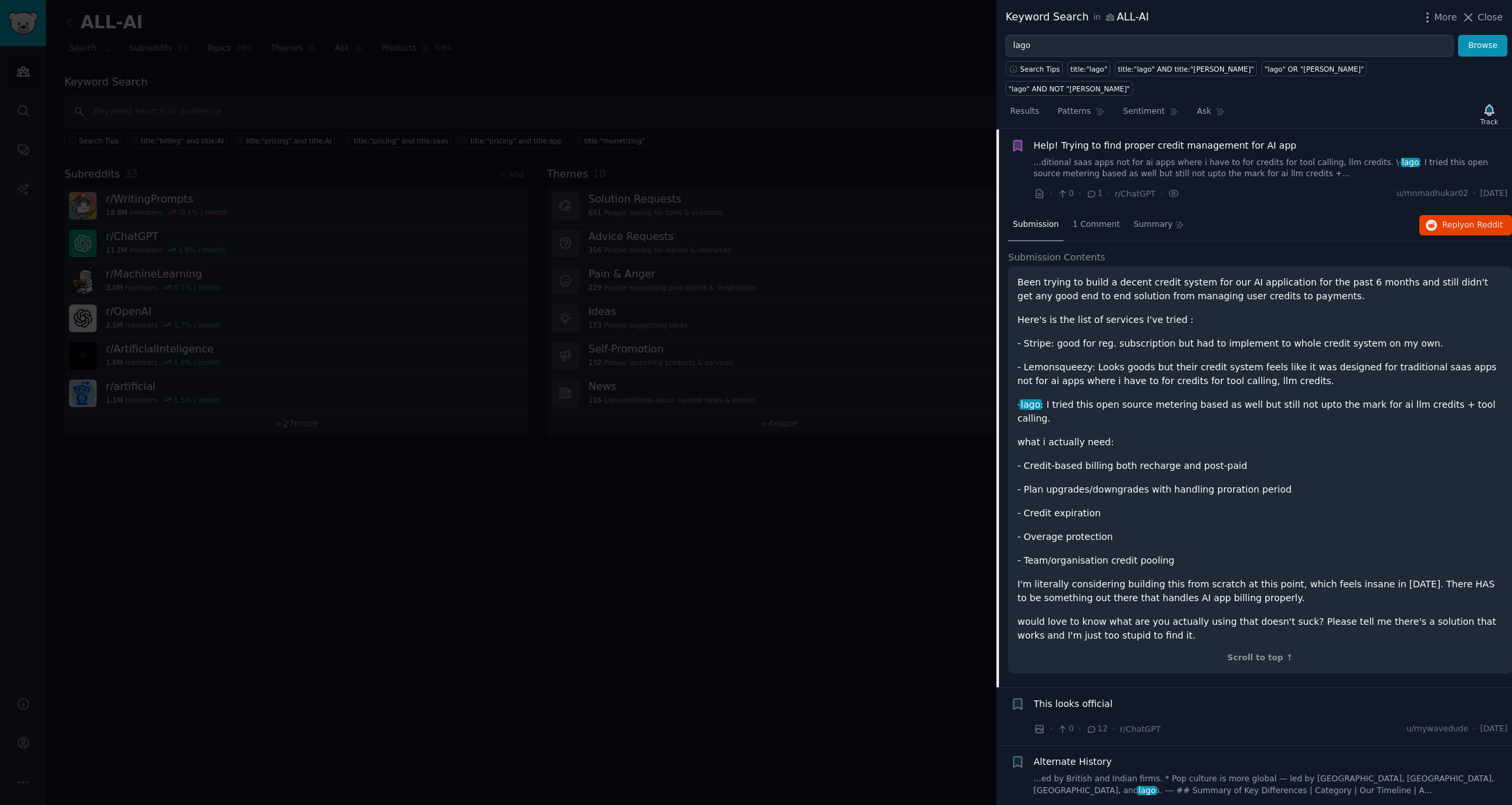
click at [1013, 166] on div "Bookmark this conversation" at bounding box center [1018, 170] width 14 height 63
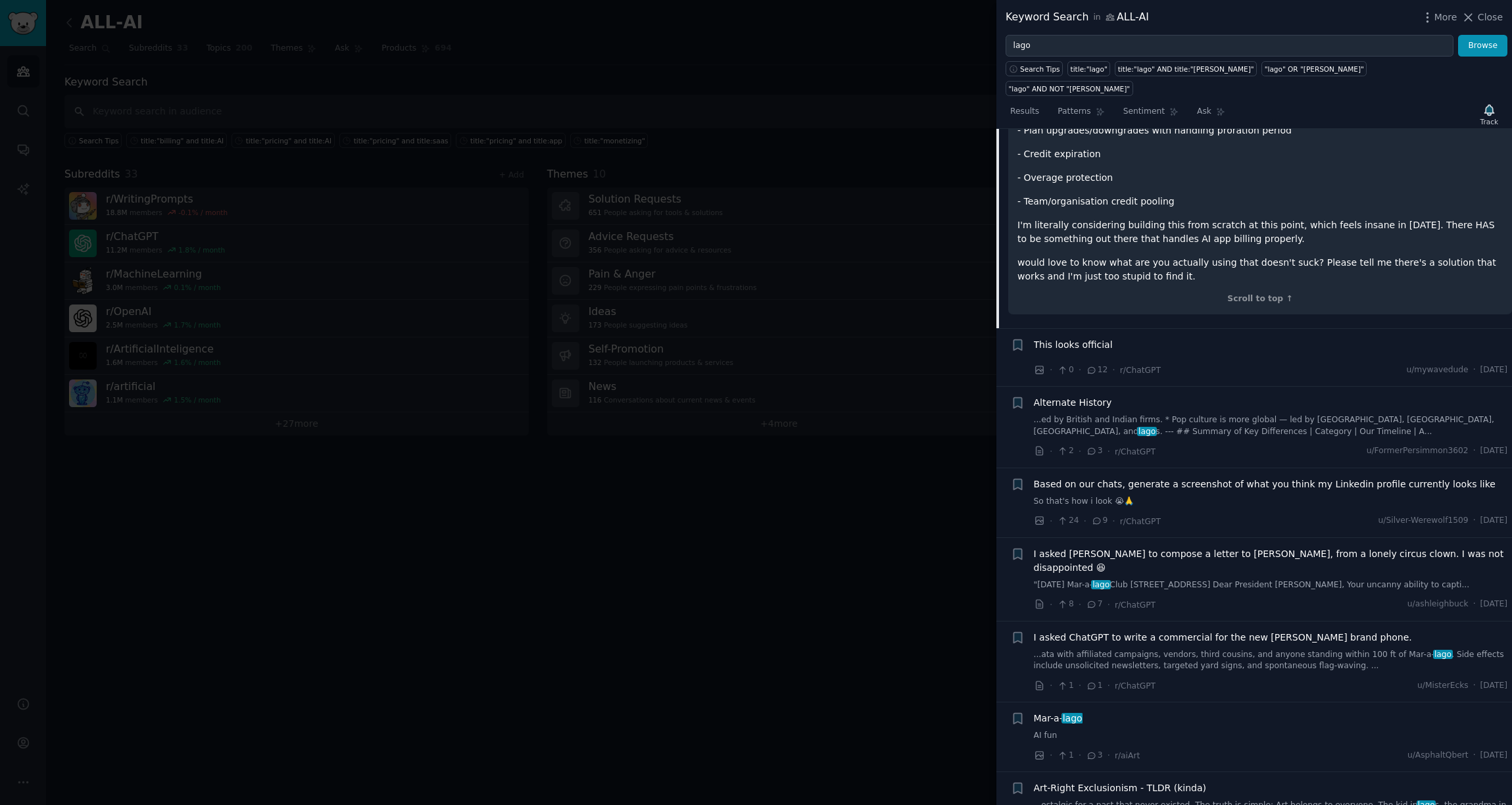
scroll to position [0, 0]
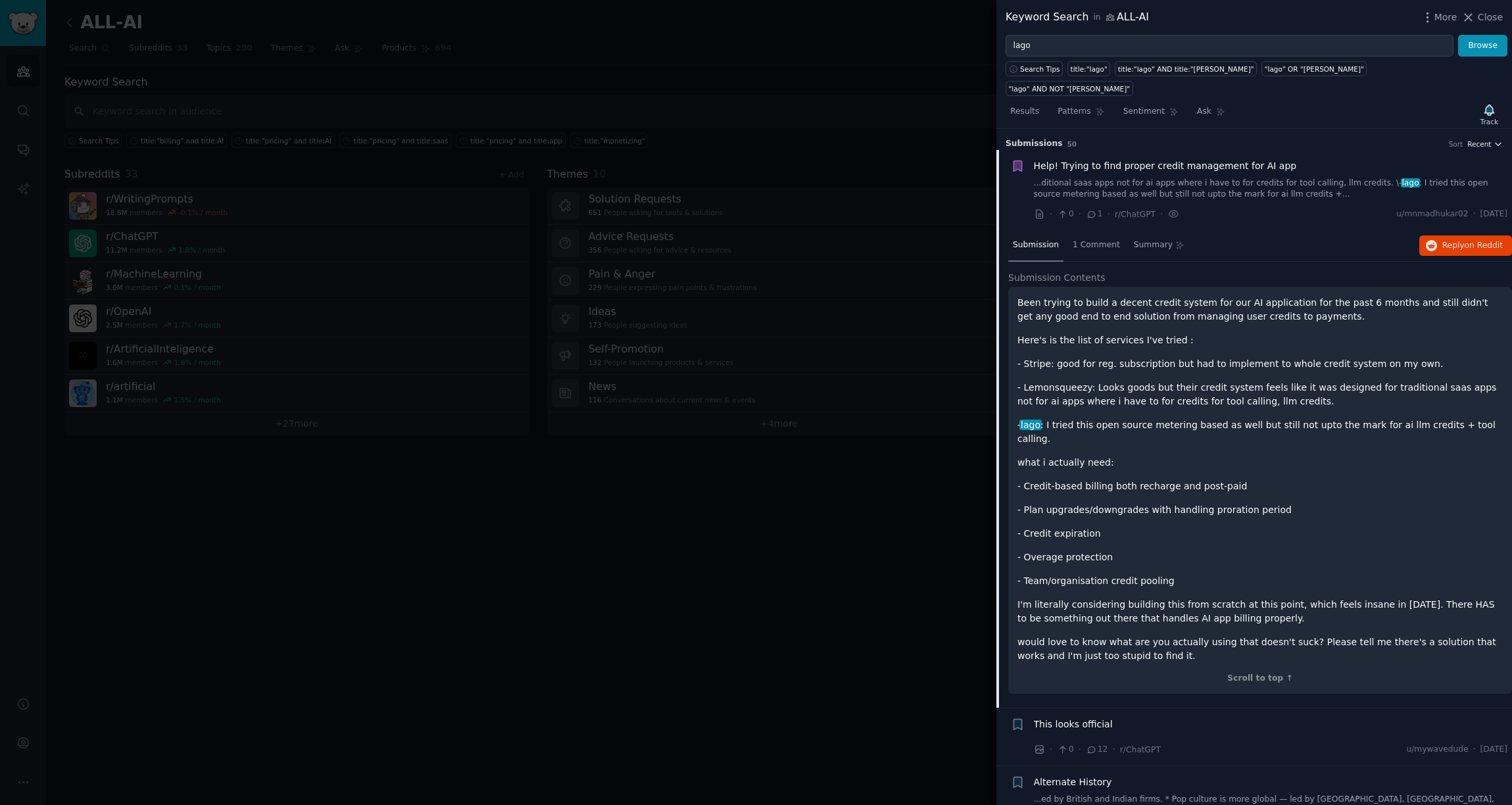
click at [1136, 139] on span "Recent" at bounding box center [1479, 143] width 24 height 9
click at [1136, 181] on div "Upvotes" at bounding box center [1437, 193] width 122 height 23
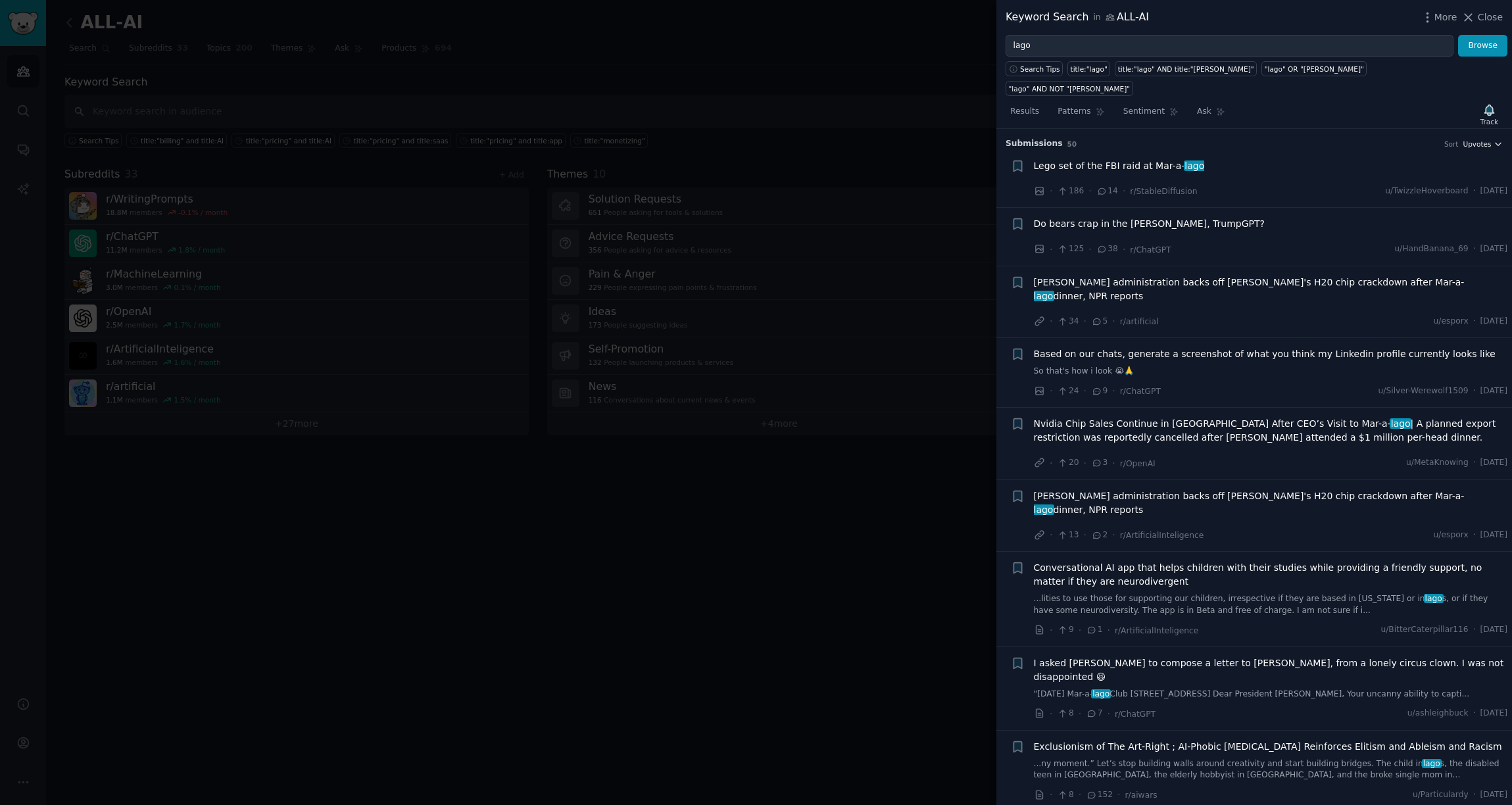
click at [1494, 139] on icon "button" at bounding box center [1498, 143] width 9 height 9
click at [1448, 158] on div "Recent" at bounding box center [1437, 170] width 122 height 23
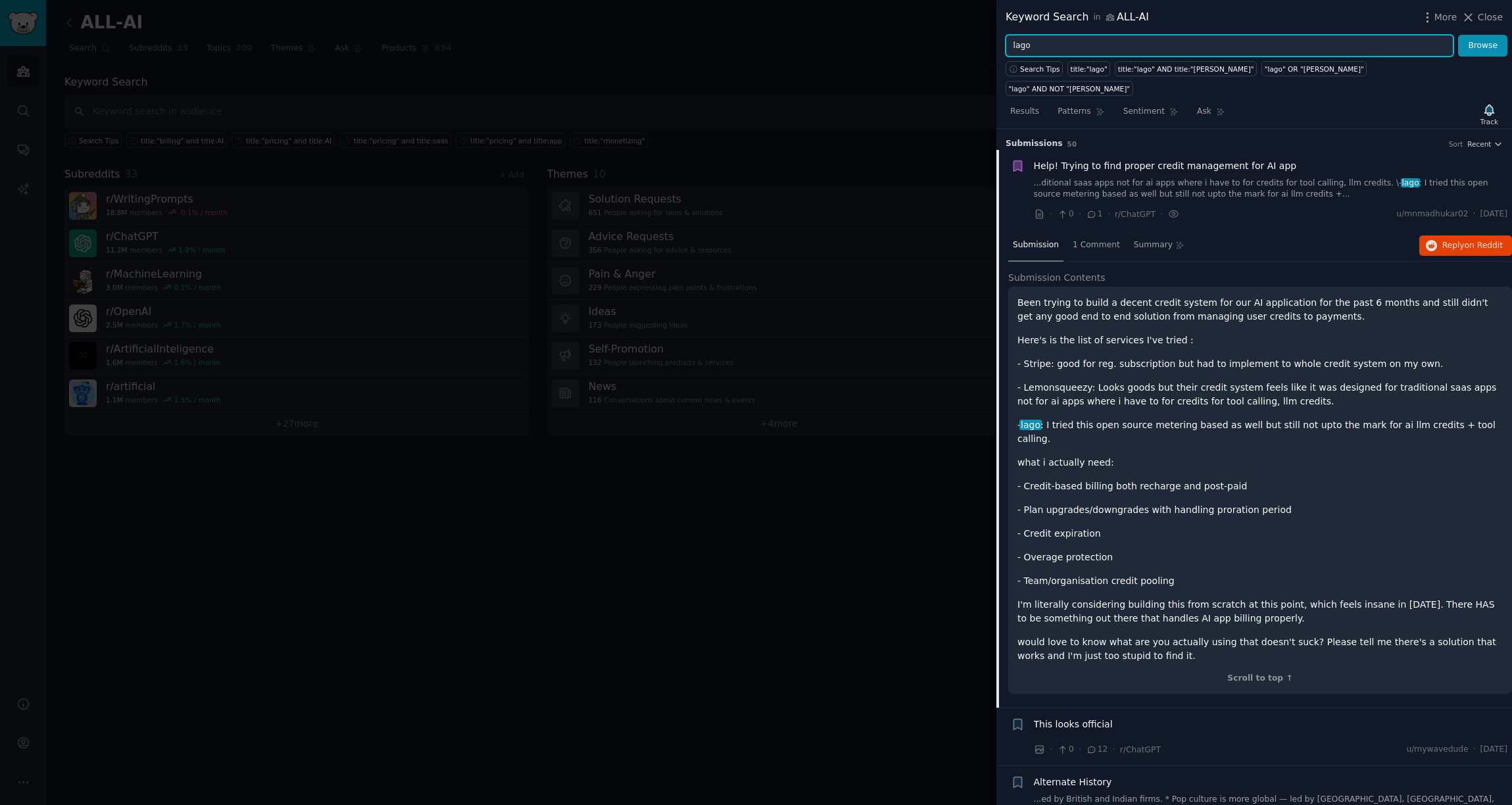
click at [1039, 47] on input "lago" at bounding box center [1230, 45] width 448 height 22
type input "getlago.com"
click at [1458, 35] on button "Browse" at bounding box center [1483, 45] width 49 height 22
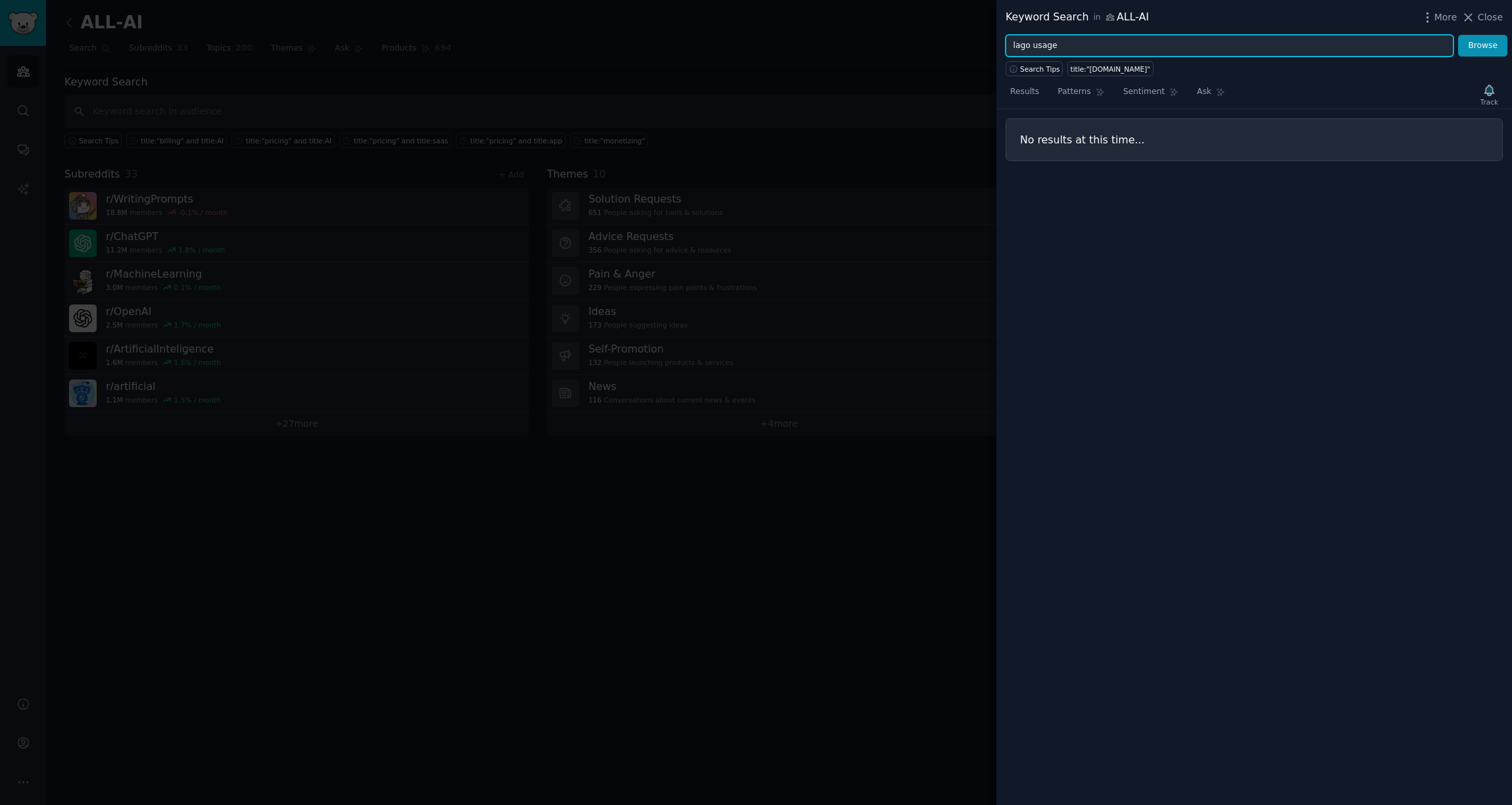
click at [1458, 35] on button "Browse" at bounding box center [1483, 45] width 49 height 22
click at [1032, 47] on input "lago usage" at bounding box center [1230, 45] width 448 height 22
click at [1458, 35] on button "Browse" at bounding box center [1483, 45] width 49 height 22
click at [1056, 49] on input "lago and usage" at bounding box center [1230, 45] width 448 height 22
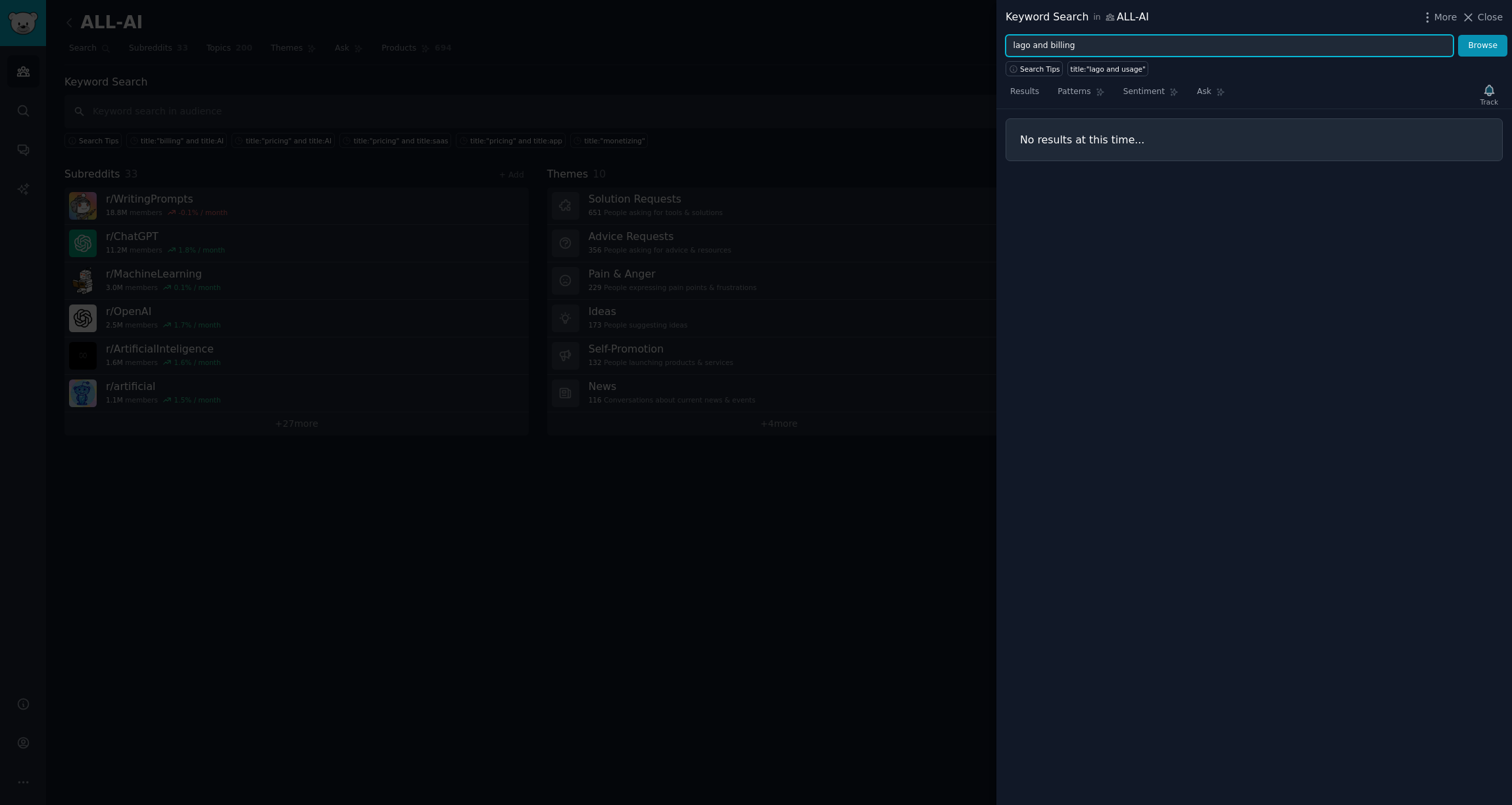
click at [1458, 35] on button "Browse" at bounding box center [1483, 45] width 49 height 22
click at [1014, 49] on input "lago and billing" at bounding box center [1230, 45] width 448 height 22
click at [1458, 35] on button "Browse" at bounding box center [1483, 45] width 49 height 22
click at [1065, 46] on input ""lago" and "billing"" at bounding box center [1230, 45] width 448 height 22
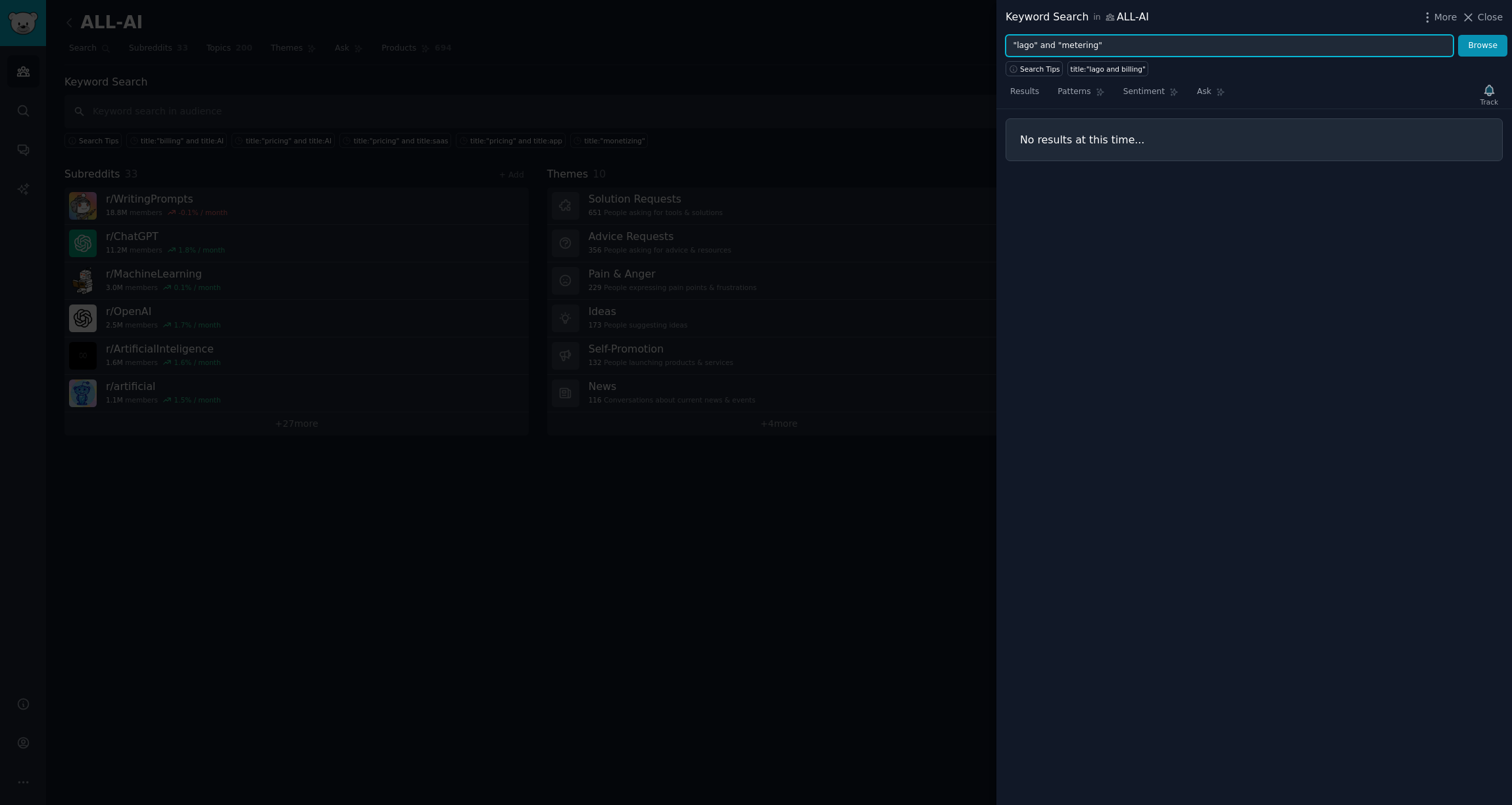
click at [1458, 35] on button "Browse" at bounding box center [1483, 45] width 49 height 22
click at [1046, 45] on input ""lago" and "metering"" at bounding box center [1230, 45] width 448 height 22
type input ""lago" OR "metering""
click at [1458, 35] on button "Browse" at bounding box center [1483, 45] width 49 height 22
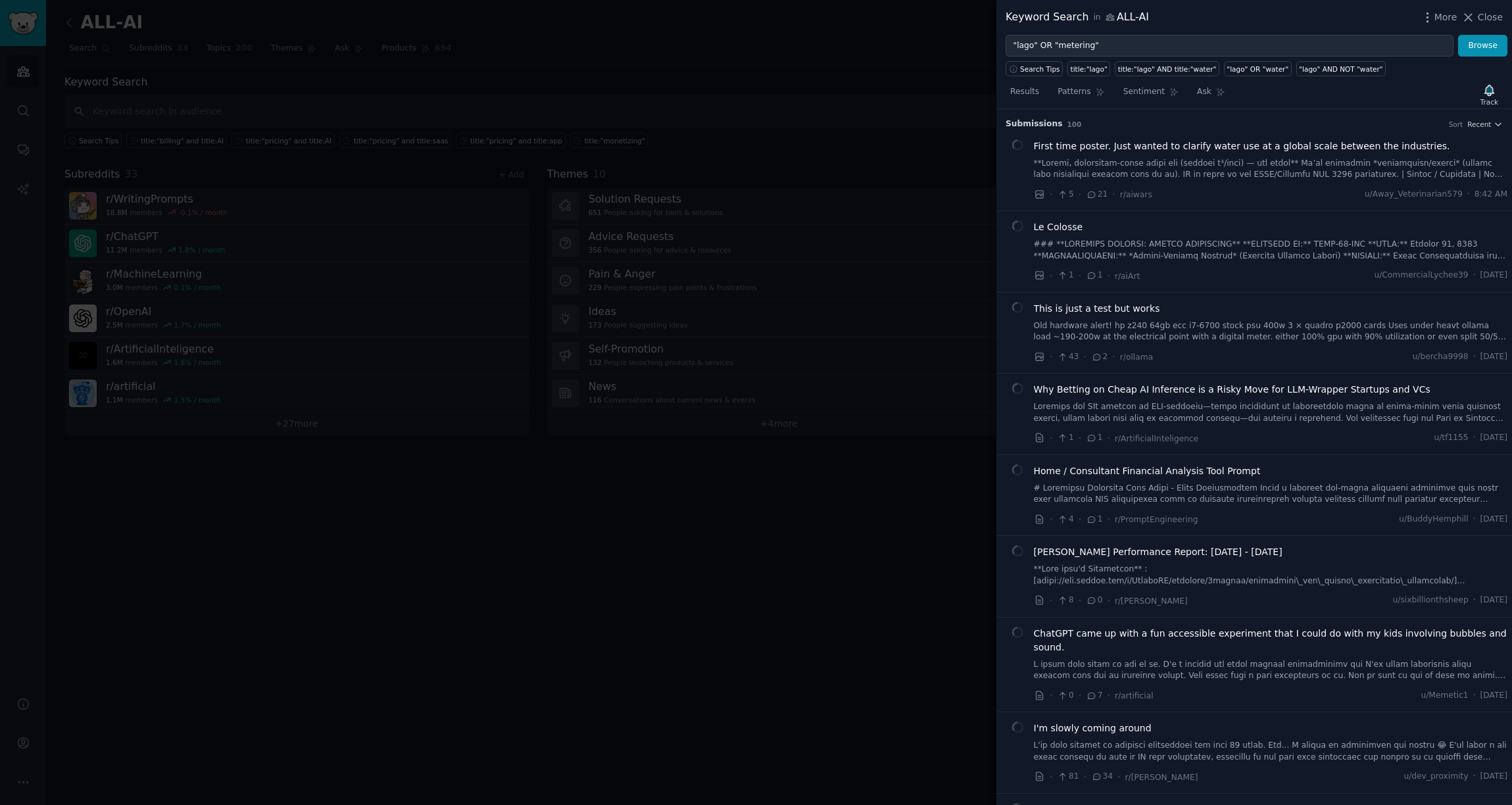
click at [907, 58] on div at bounding box center [756, 402] width 1512 height 805
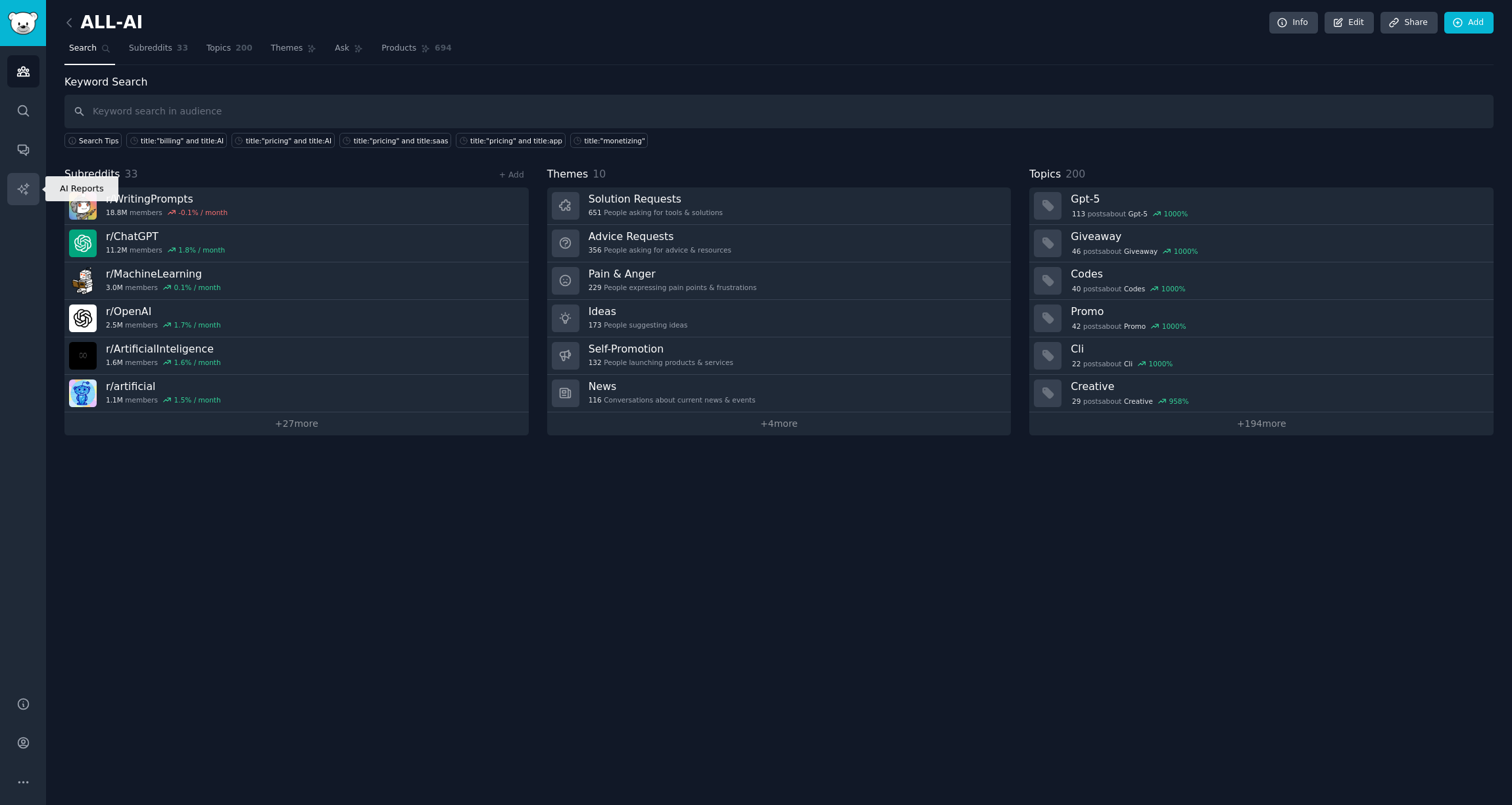
click at [21, 180] on link "AI Reports" at bounding box center [23, 189] width 32 height 32
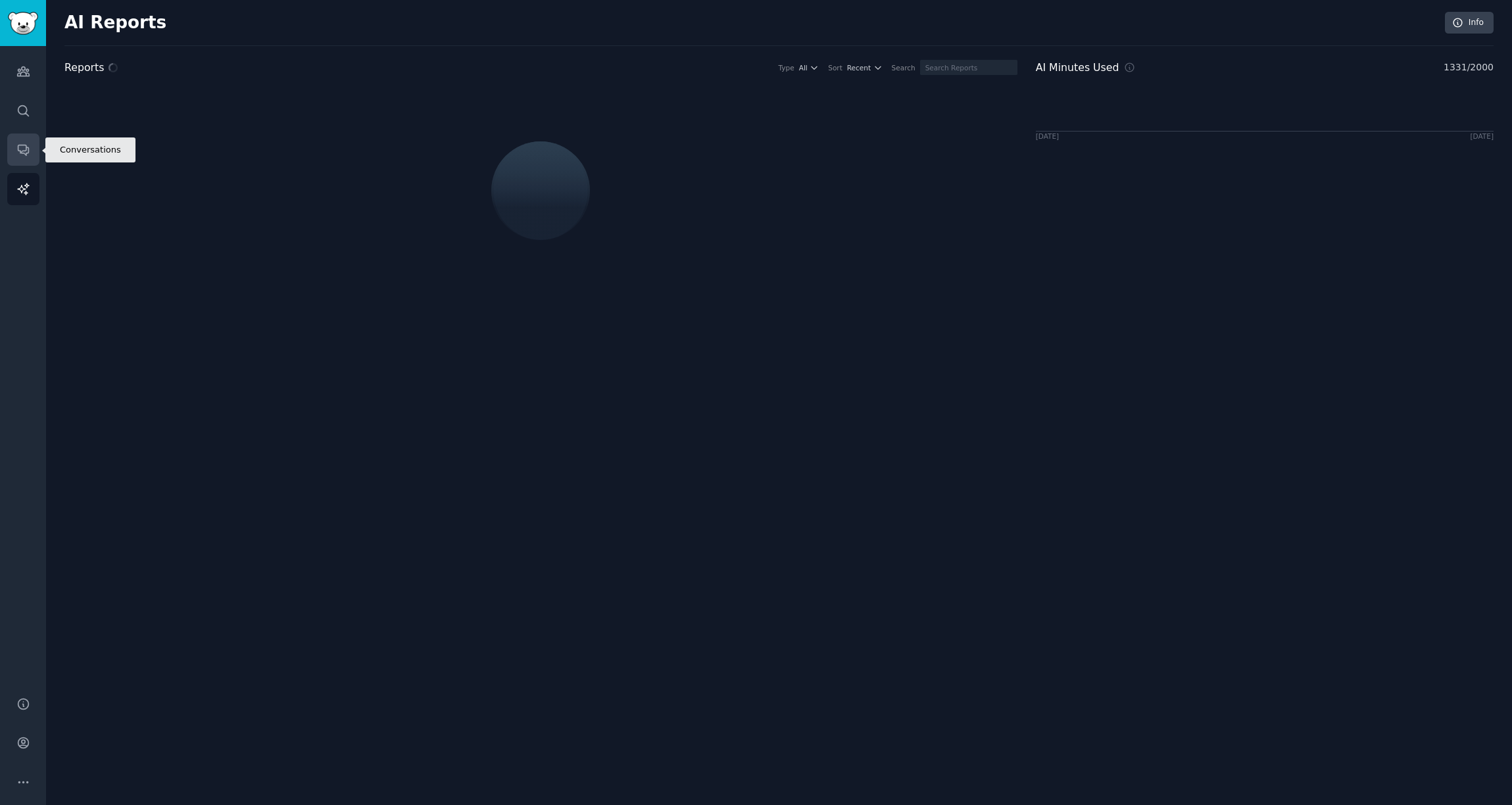
click at [22, 158] on link "Conversations" at bounding box center [23, 149] width 32 height 32
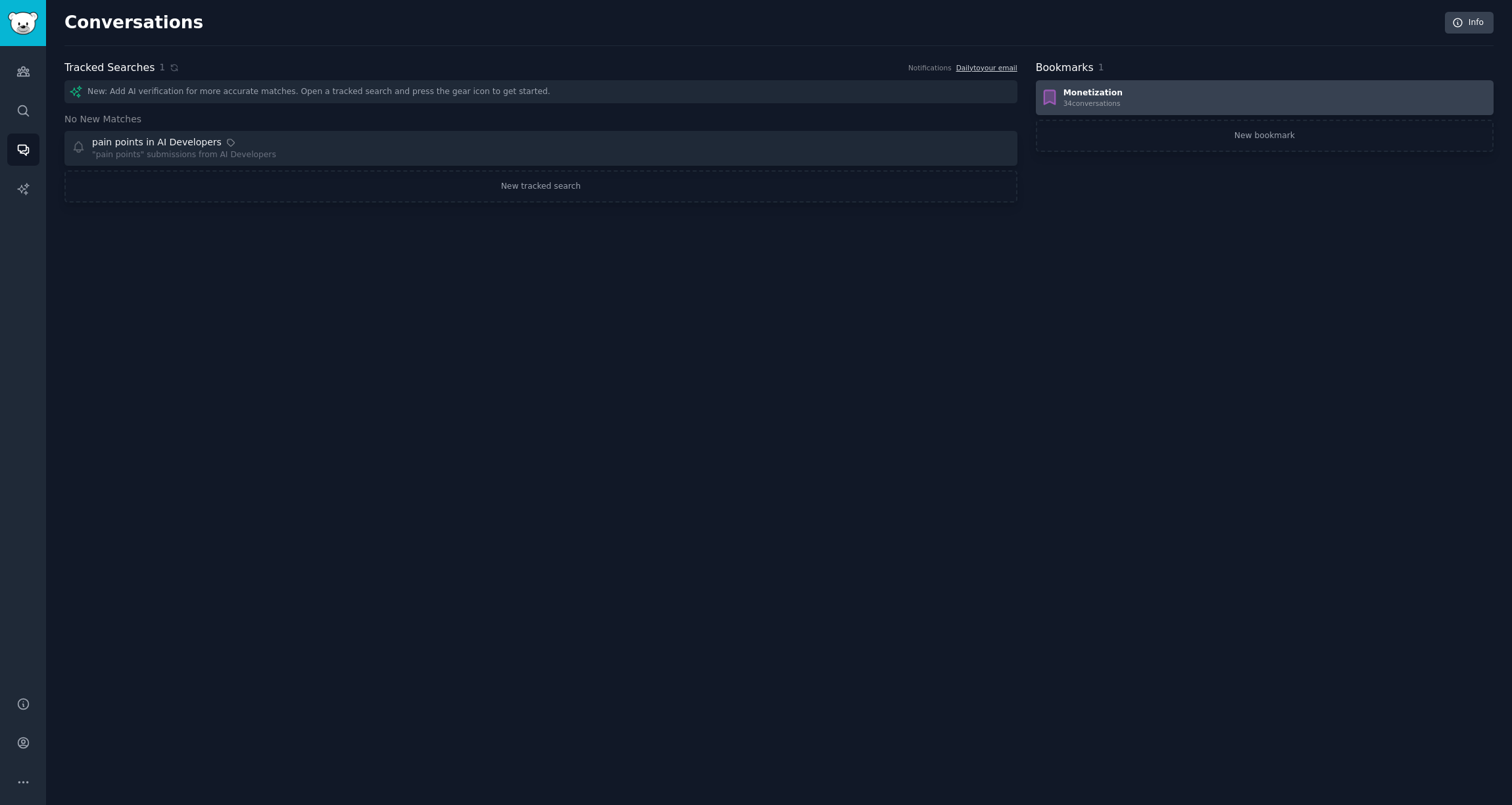
click at [1116, 87] on div "Monetization" at bounding box center [1093, 93] width 59 height 12
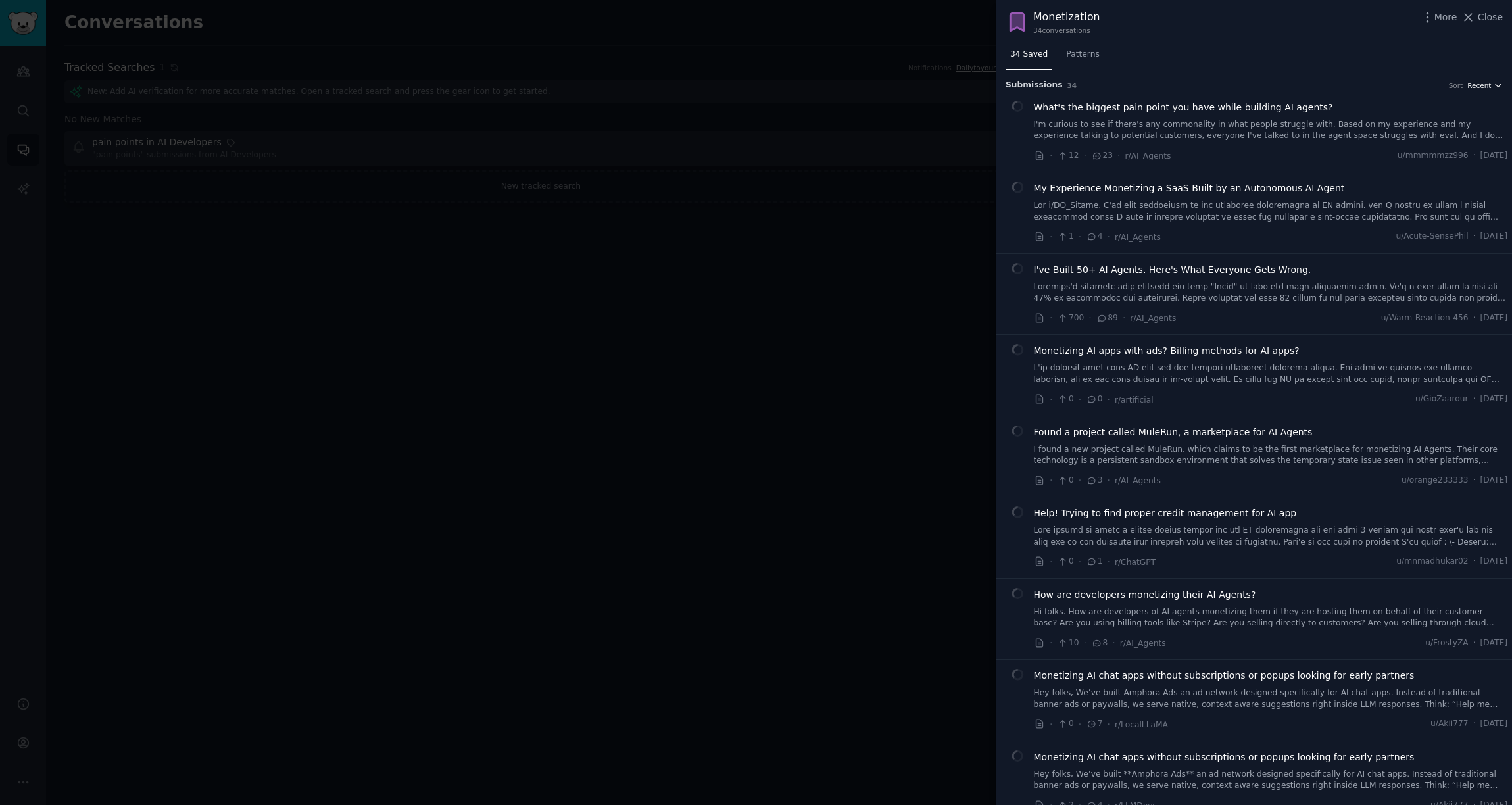
click at [1494, 85] on icon "button" at bounding box center [1498, 85] width 9 height 9
click at [1443, 132] on div "Upvotes" at bounding box center [1437, 133] width 122 height 23
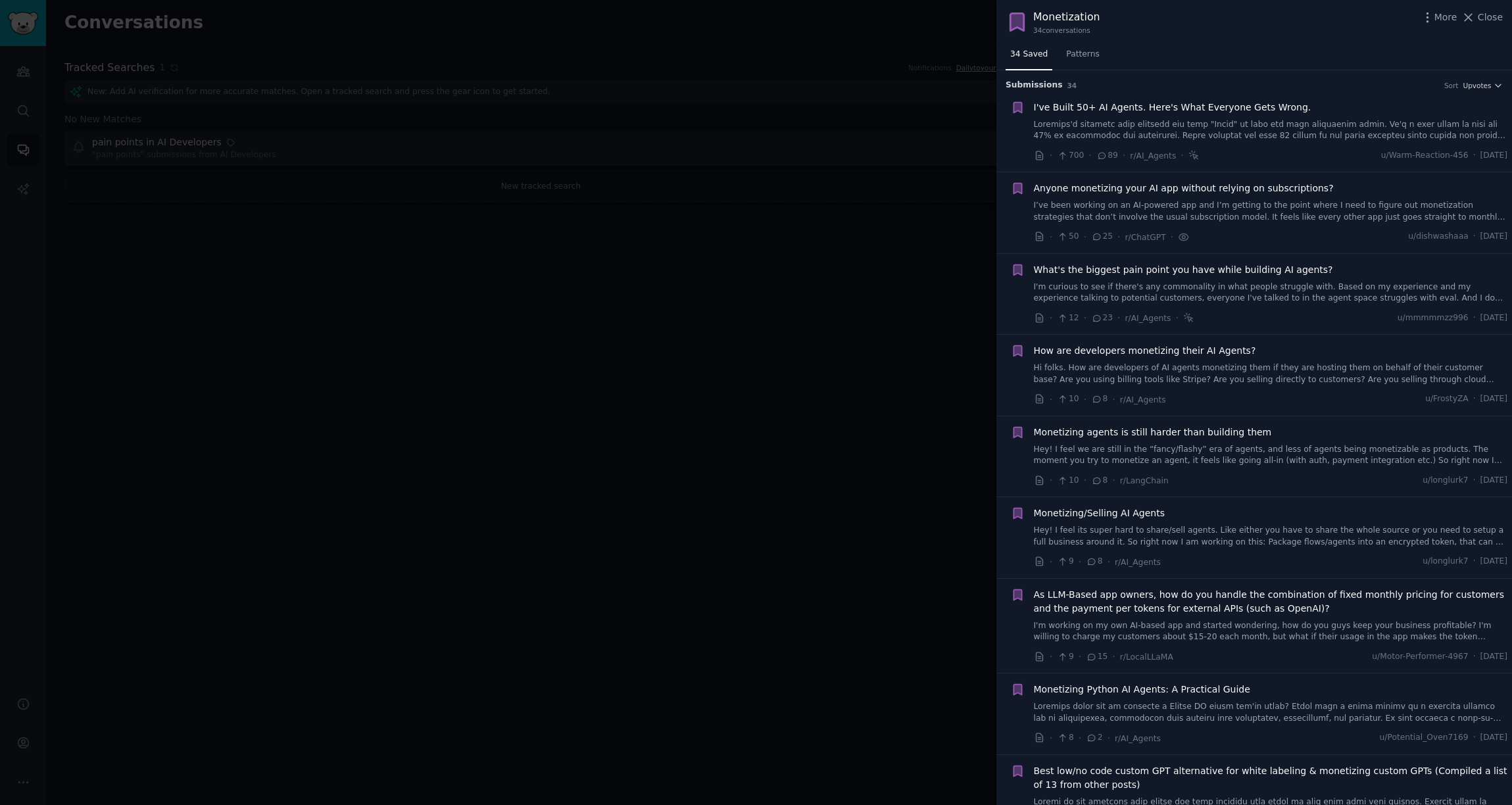
click at [1205, 203] on link "I’ve been working on an AI-powered app and I’m getting to the point where I nee…" at bounding box center [1271, 212] width 475 height 23
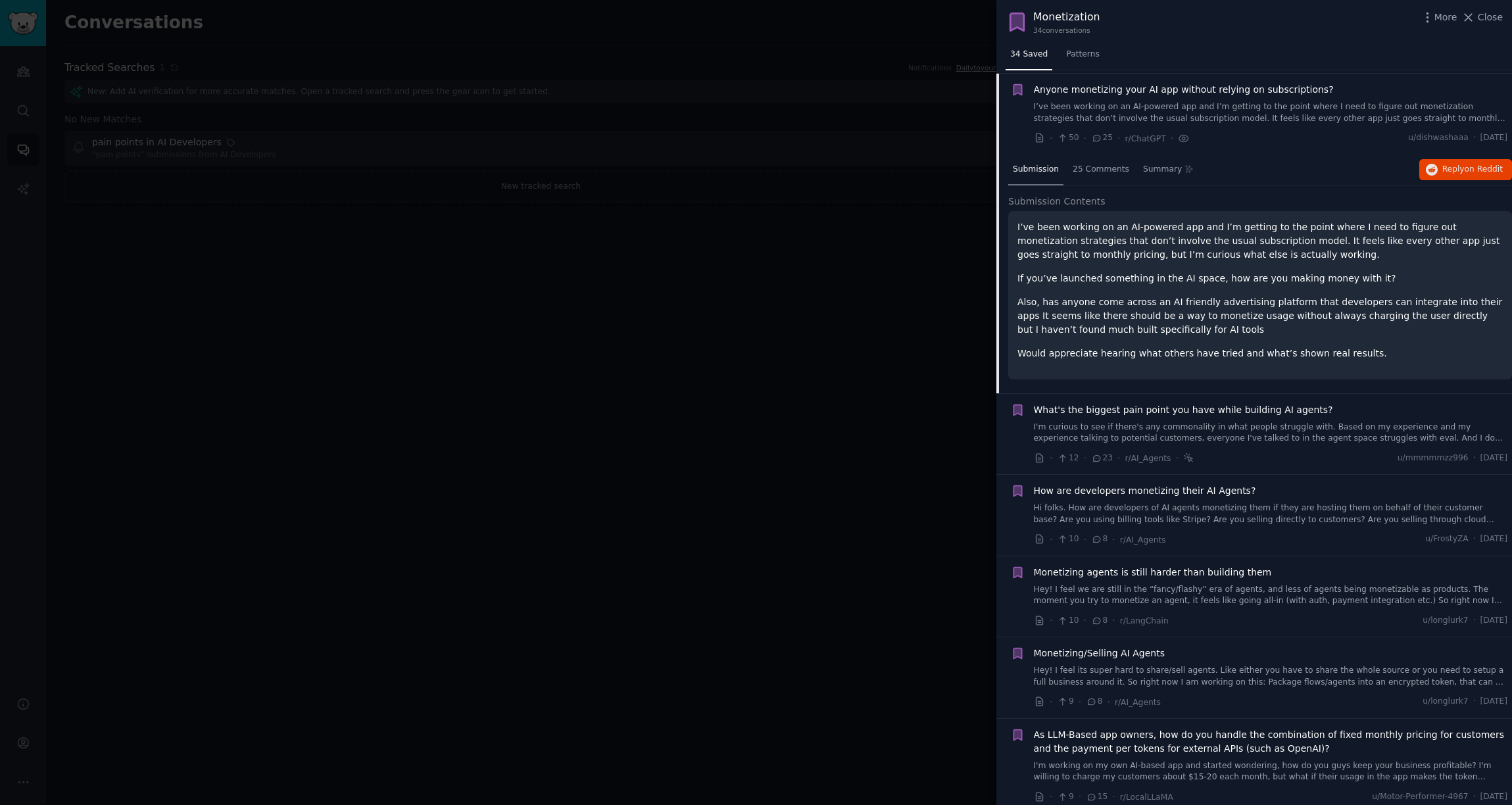
scroll to position [102, 0]
click at [1163, 173] on div "Summary" at bounding box center [1168, 167] width 60 height 31
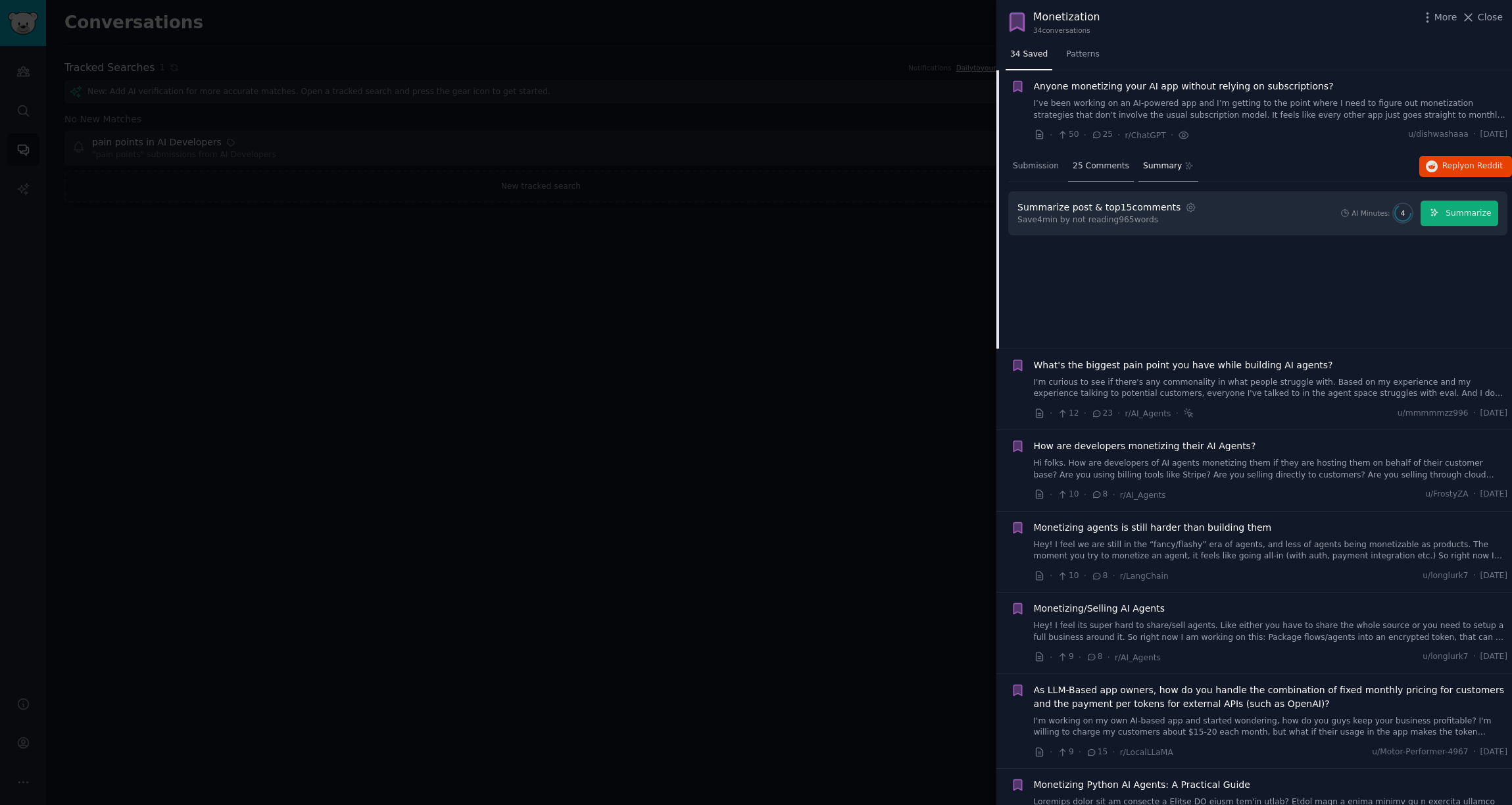
click at [1090, 169] on span "25 Comments" at bounding box center [1101, 166] width 57 height 12
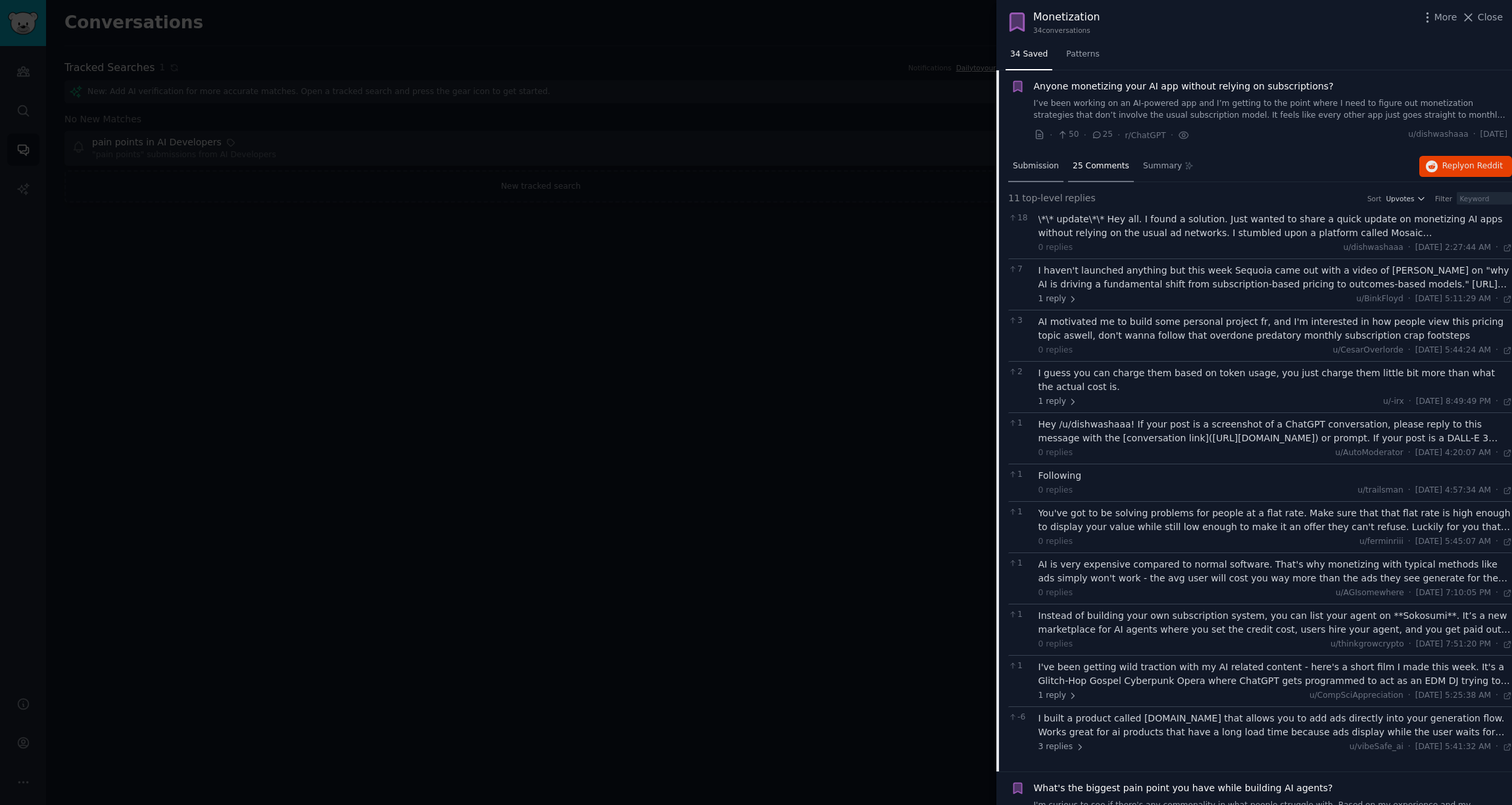
click at [1046, 171] on span "Submission" at bounding box center [1036, 166] width 46 height 12
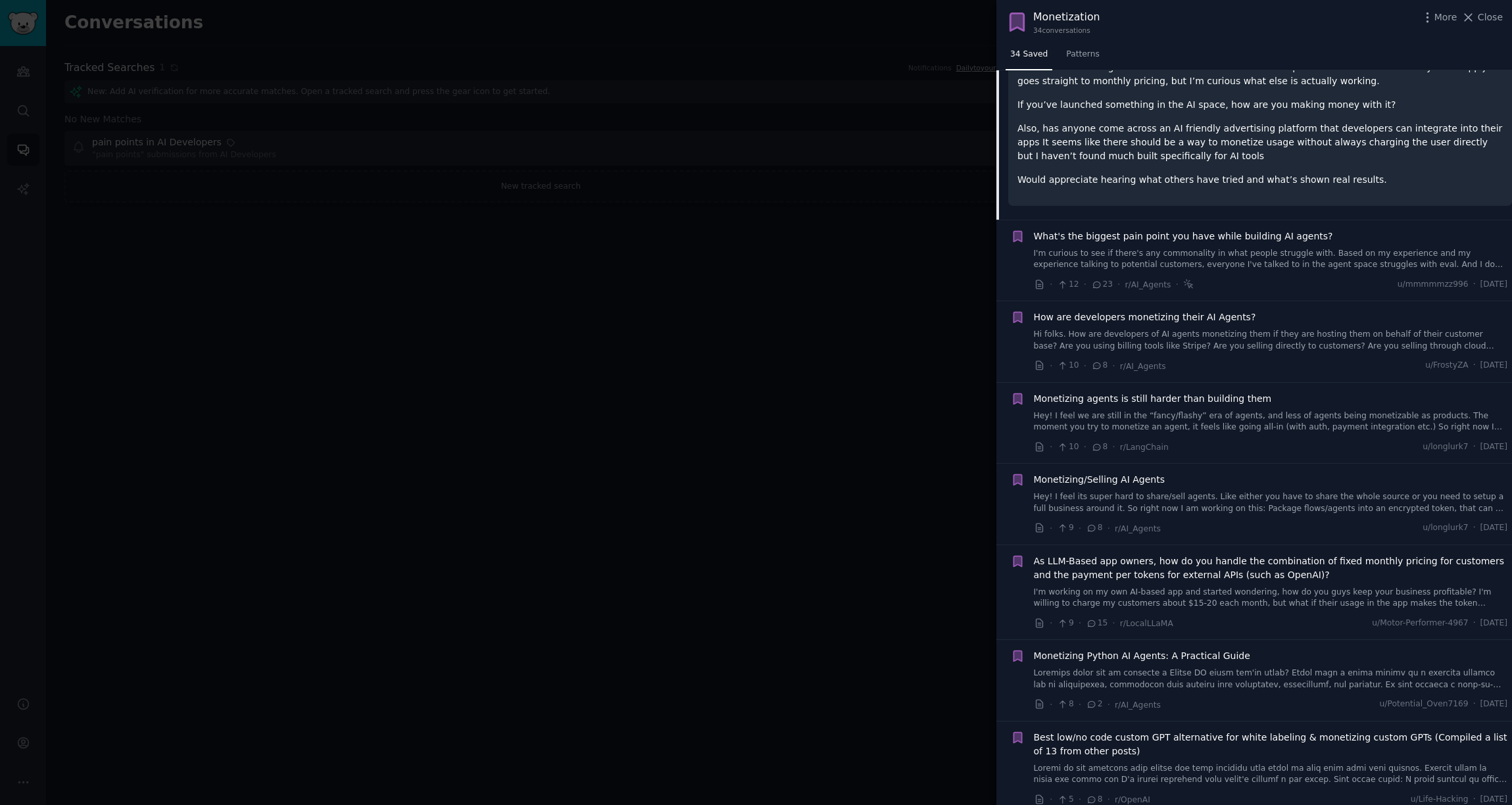
scroll to position [274, 0]
click at [1243, 337] on link "Hi folks. How are developers of AI agents monetizing them if they are hosting t…" at bounding box center [1271, 339] width 475 height 23
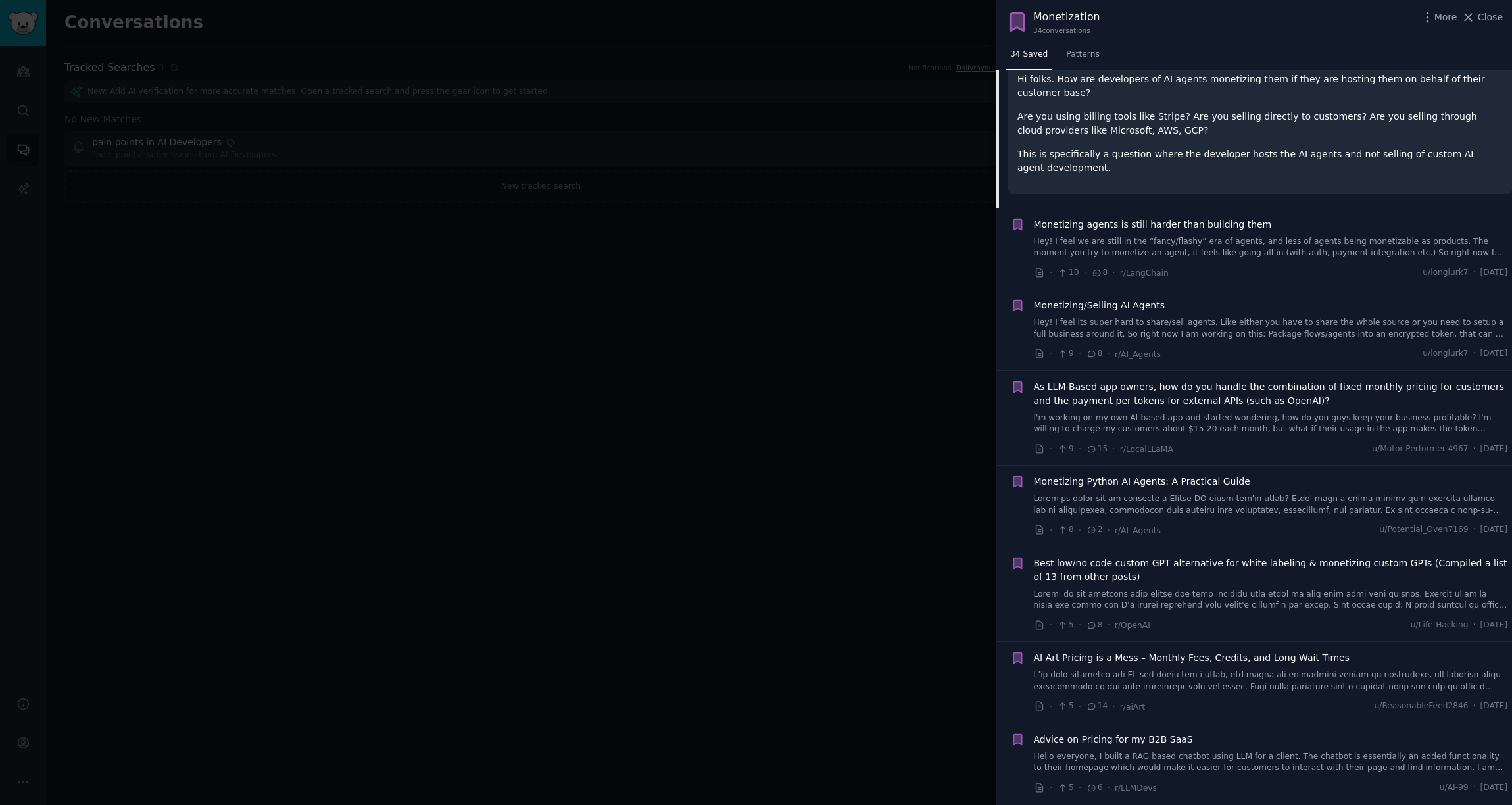
scroll to position [456, 0]
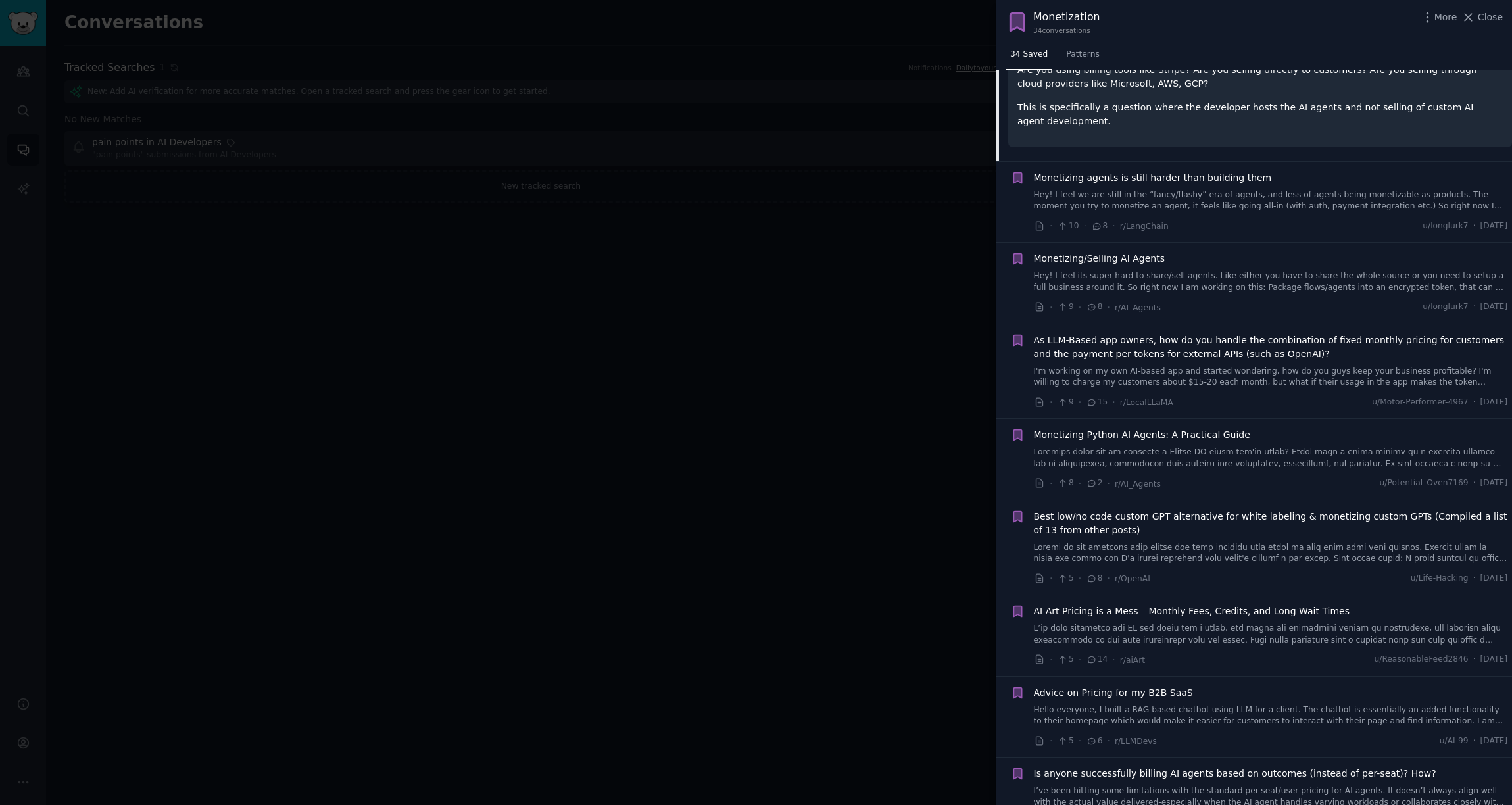
click at [1159, 454] on link at bounding box center [1271, 458] width 475 height 23
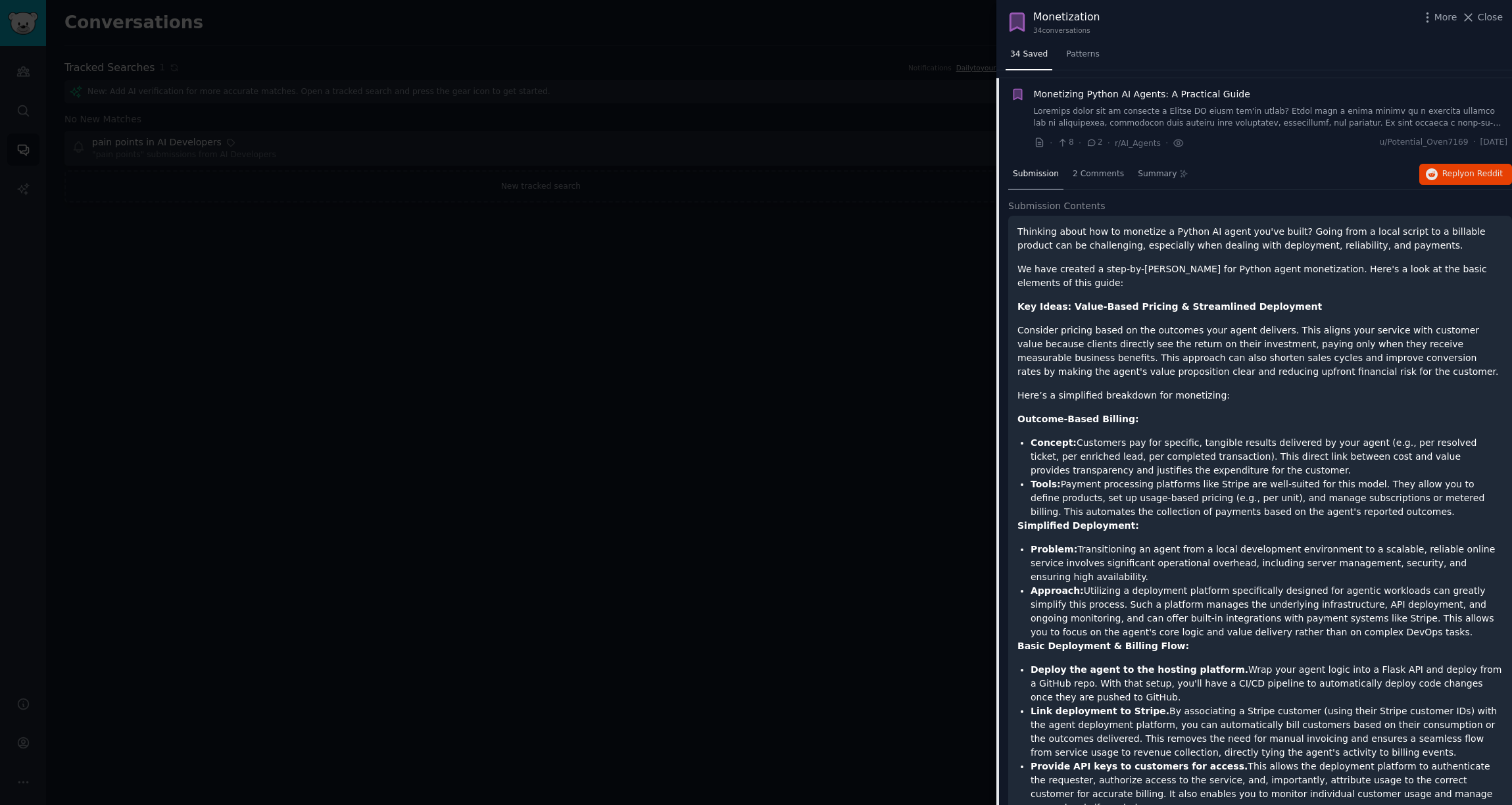
scroll to position [603, 0]
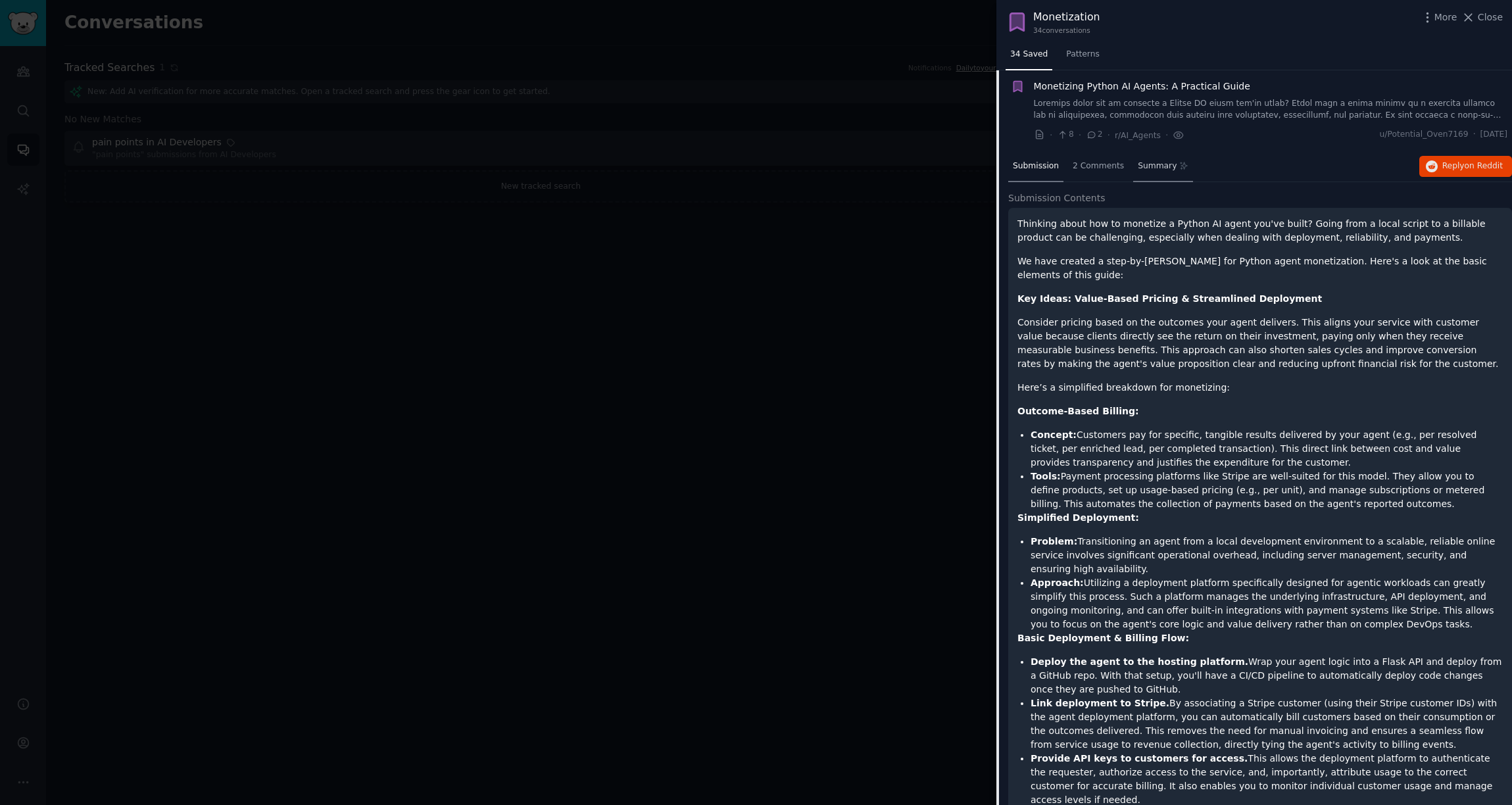
click at [1150, 168] on span "Summary" at bounding box center [1157, 166] width 39 height 12
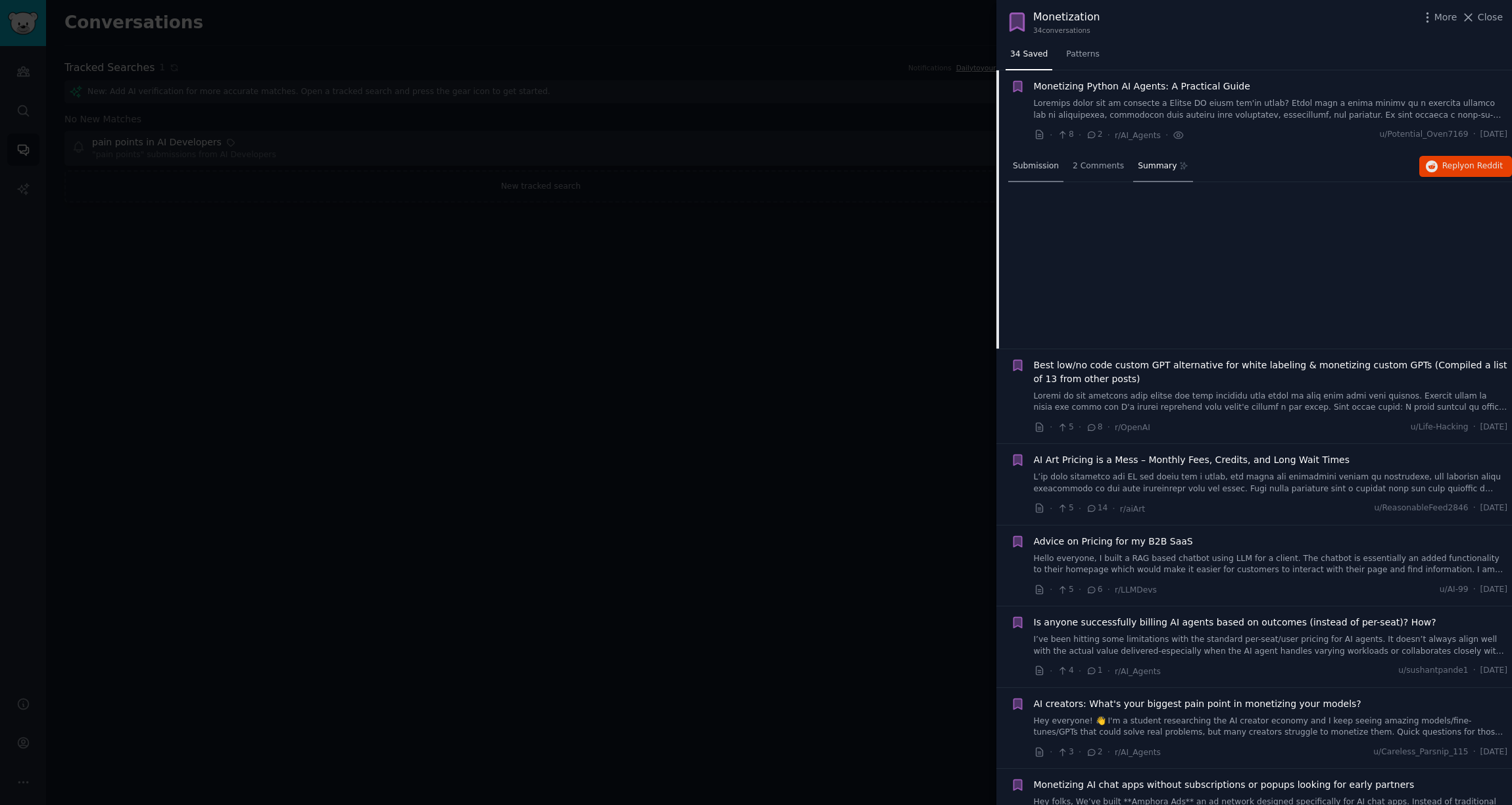
click at [1033, 171] on div "Submission" at bounding box center [1036, 167] width 55 height 31
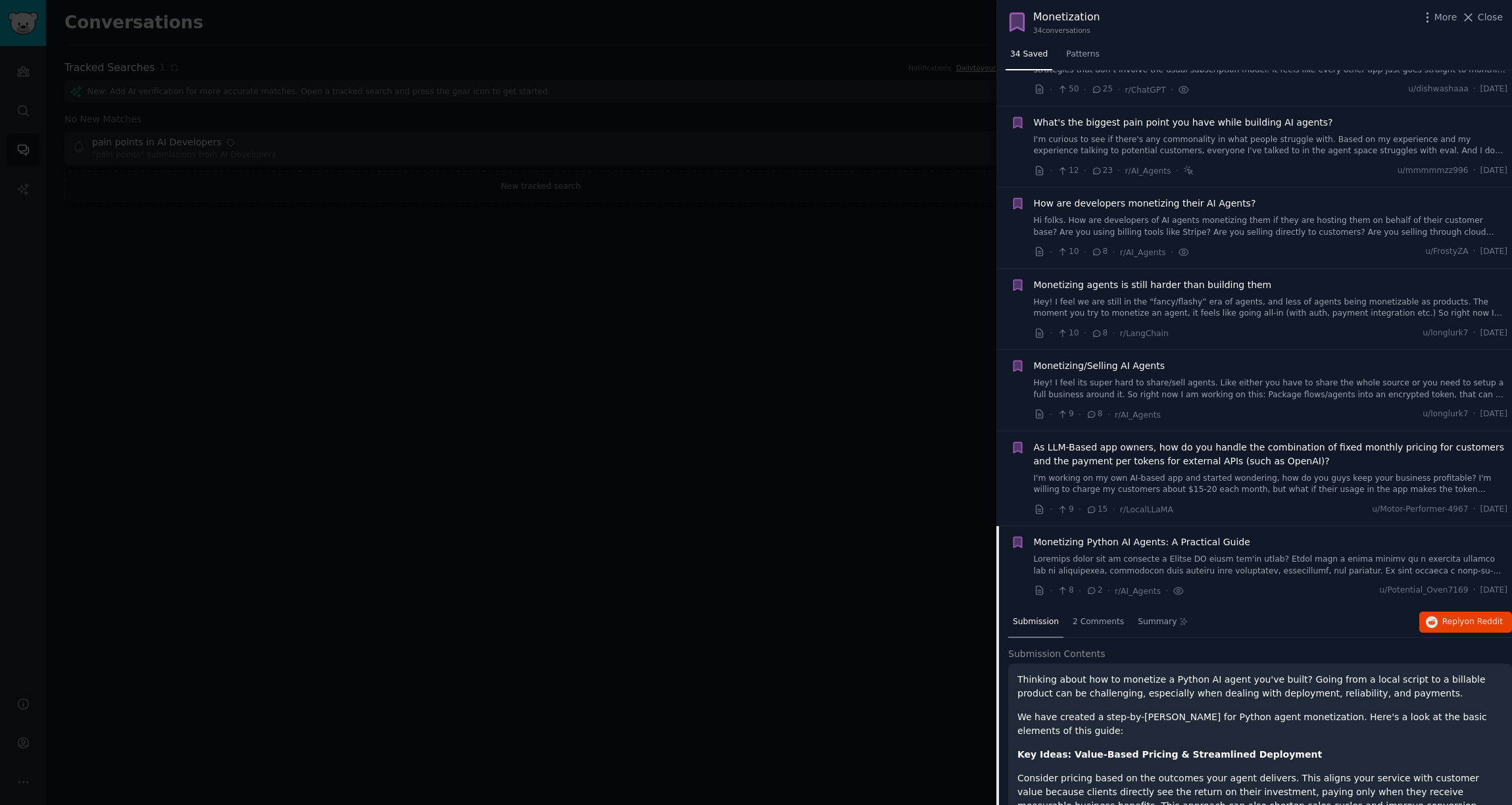
scroll to position [0, 0]
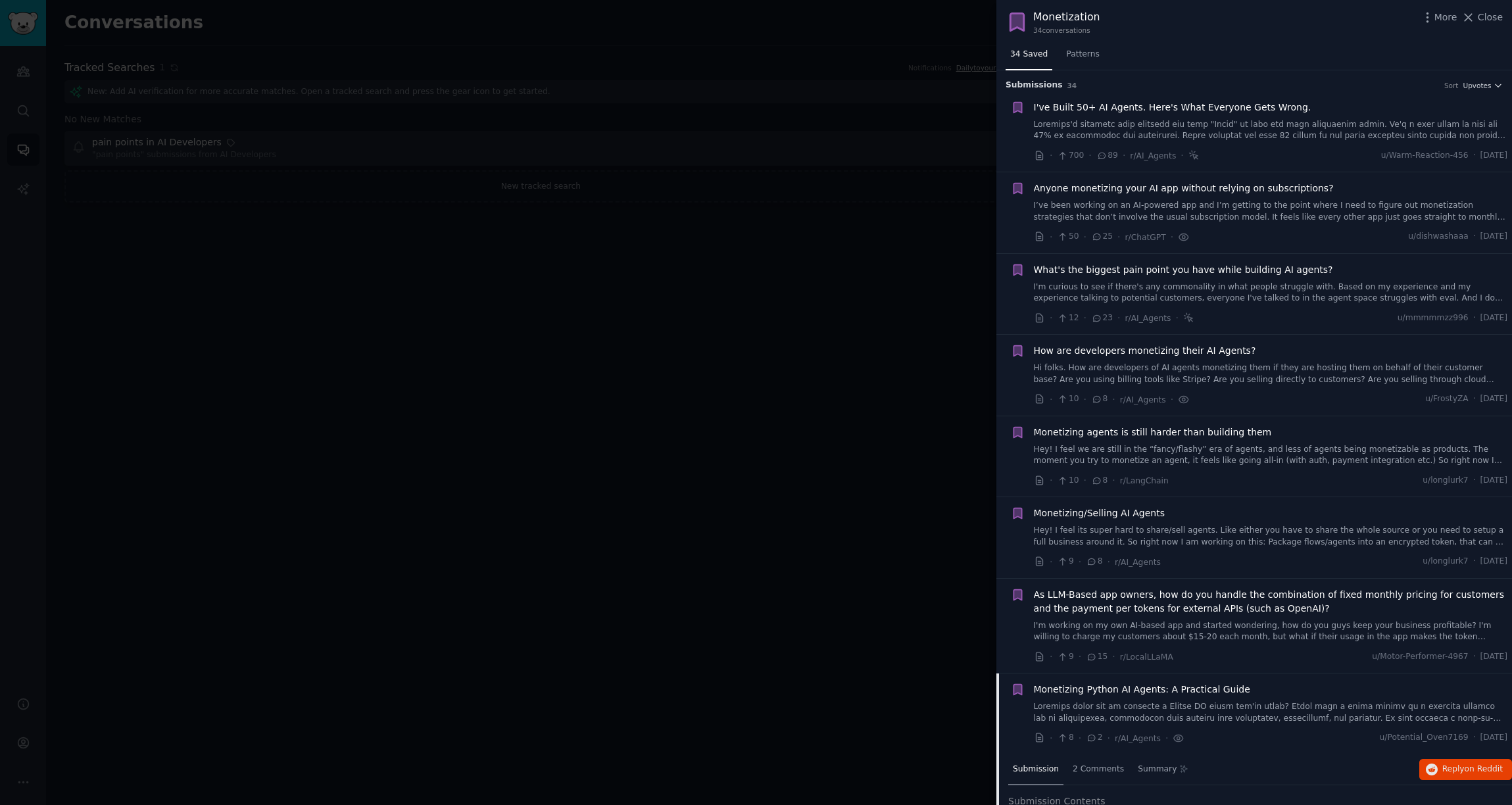
click at [1252, 690] on div "Monetizing Python AI Agents: A Practical Guide" at bounding box center [1271, 690] width 475 height 14
click at [1163, 718] on link at bounding box center [1271, 713] width 475 height 23
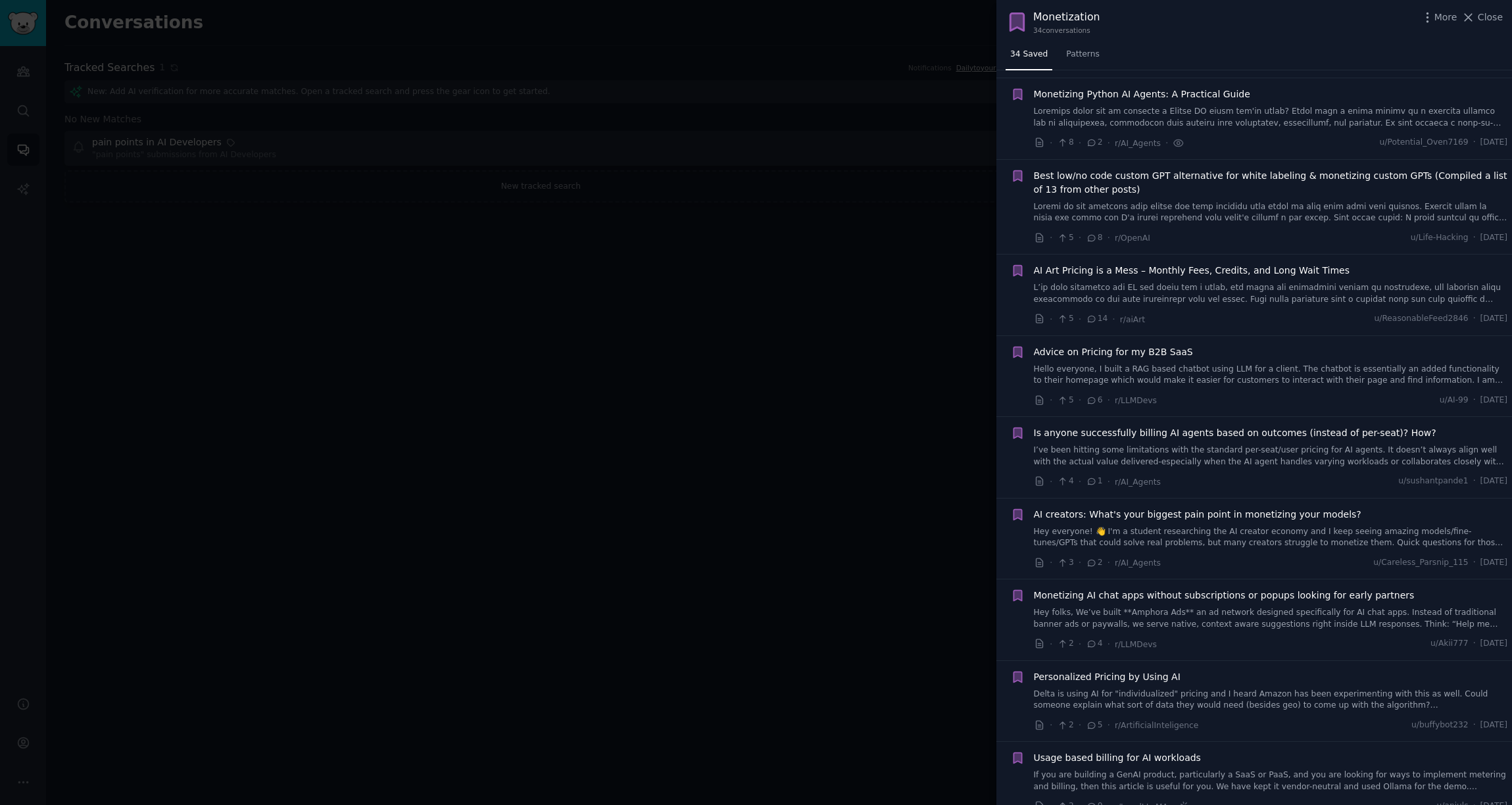
scroll to position [603, 0]
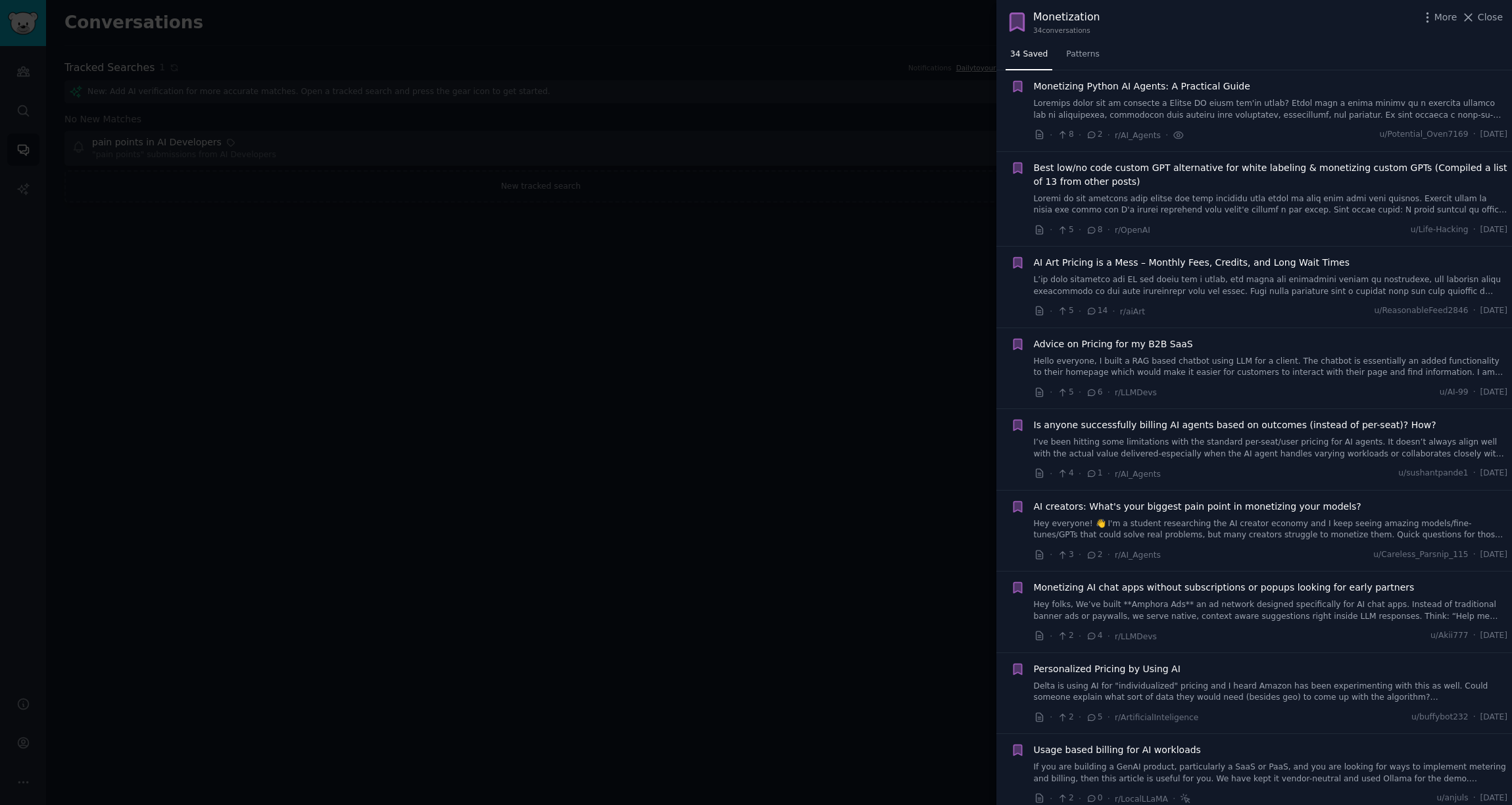
click at [892, 148] on div at bounding box center [756, 402] width 1512 height 805
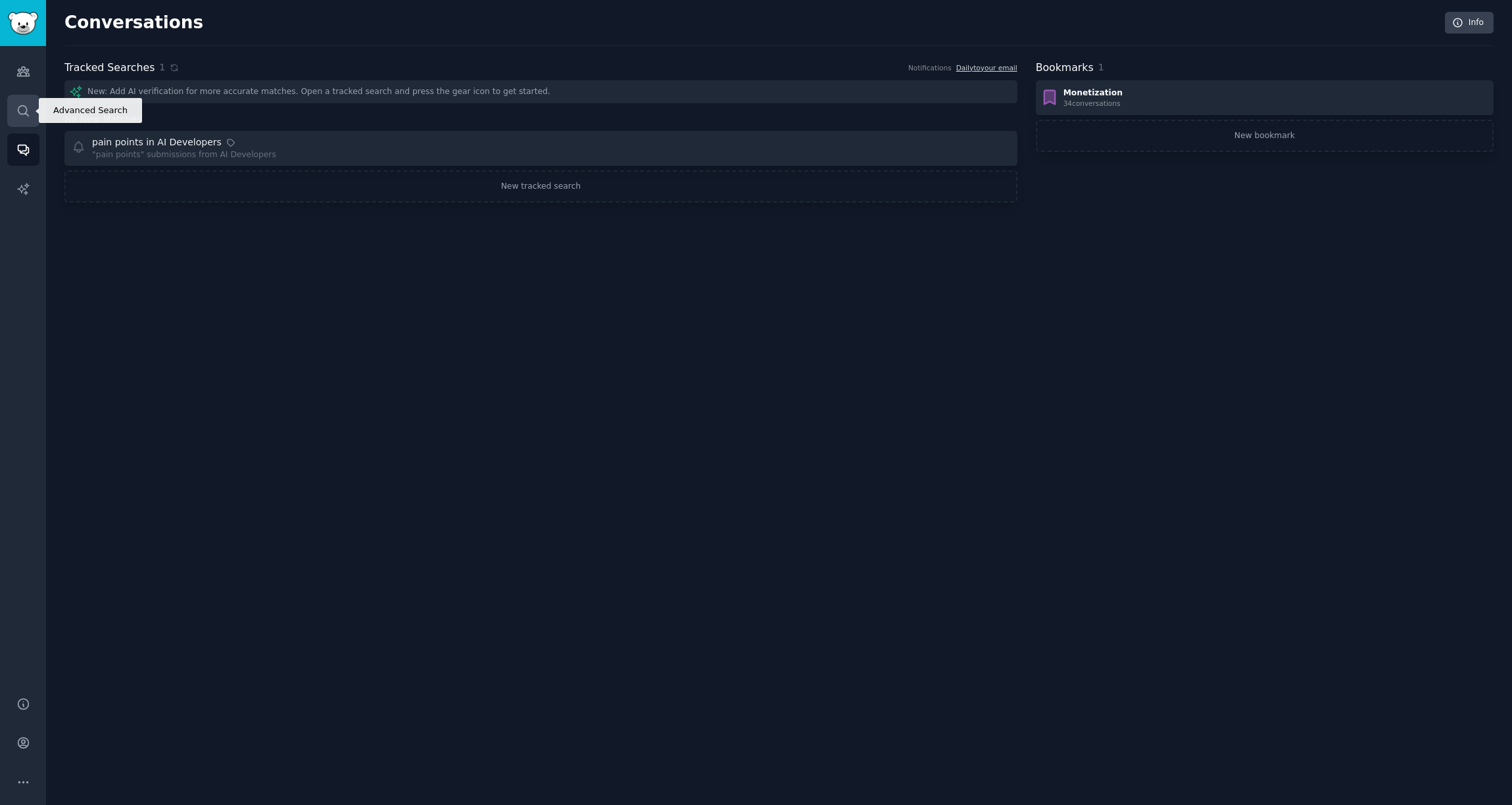
click at [15, 110] on link "Search" at bounding box center [23, 110] width 32 height 32
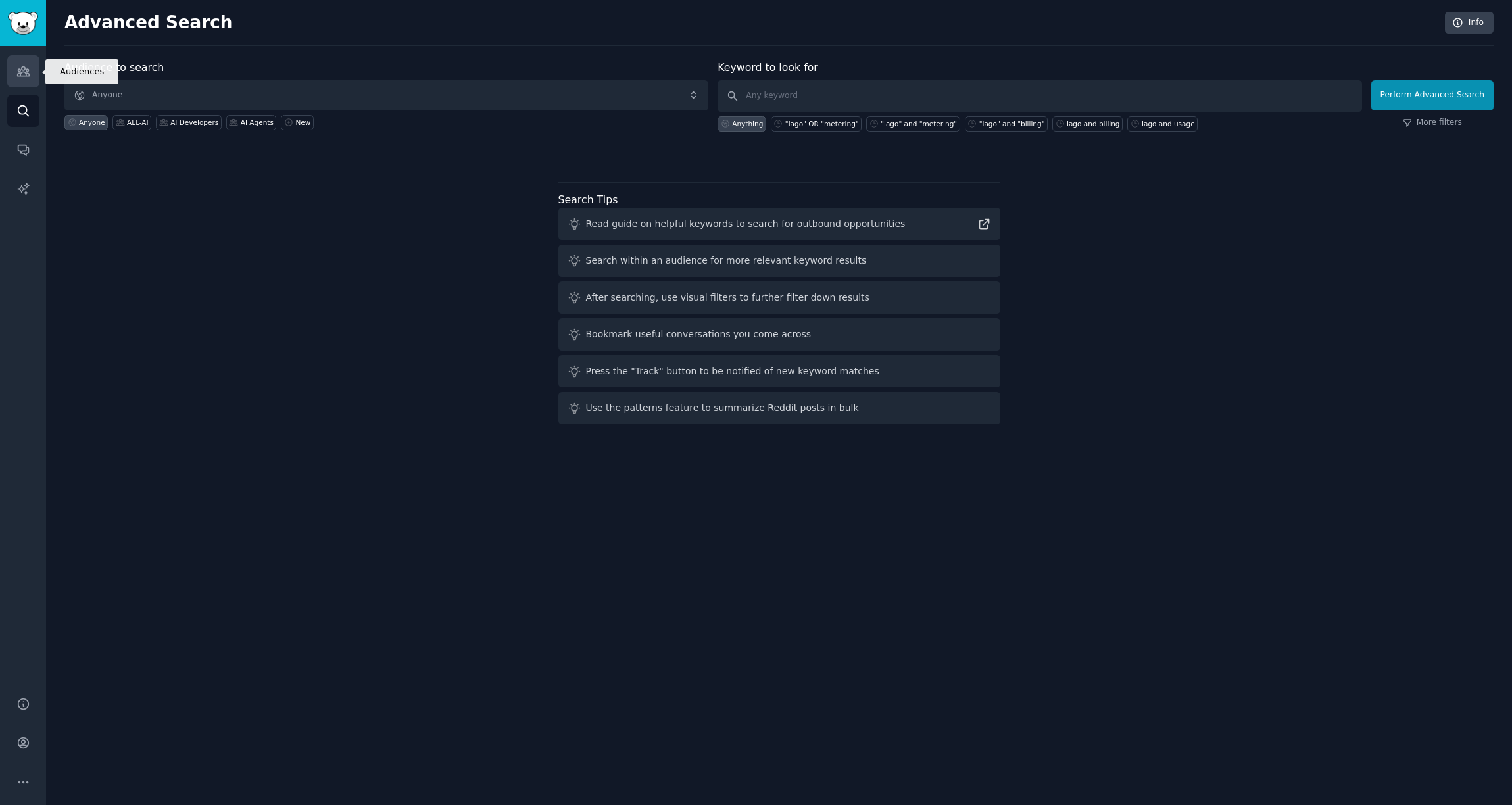
click at [17, 73] on icon "Sidebar" at bounding box center [23, 71] width 14 height 14
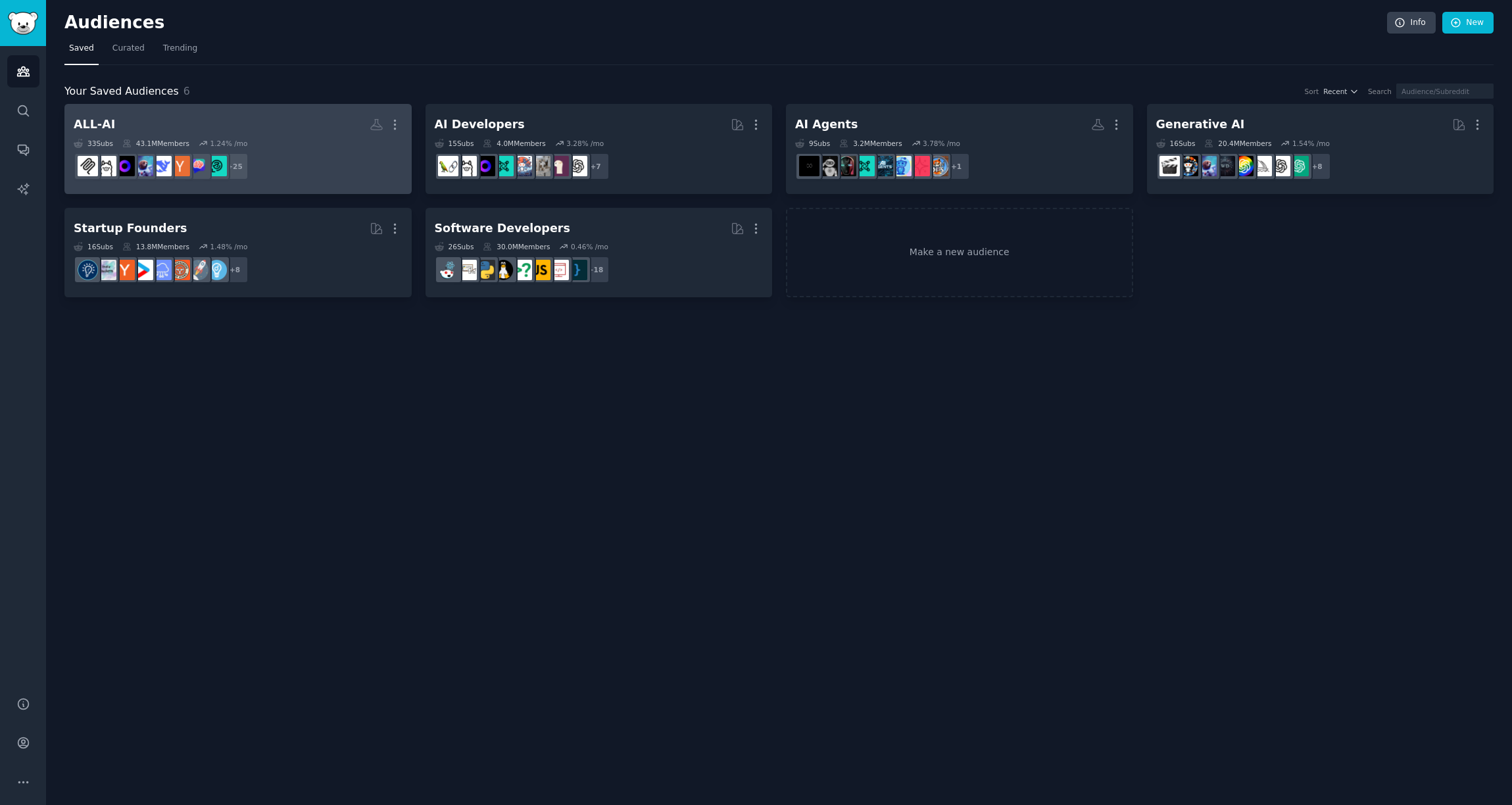
click at [106, 124] on div "ALL-AI" at bounding box center [94, 124] width 41 height 16
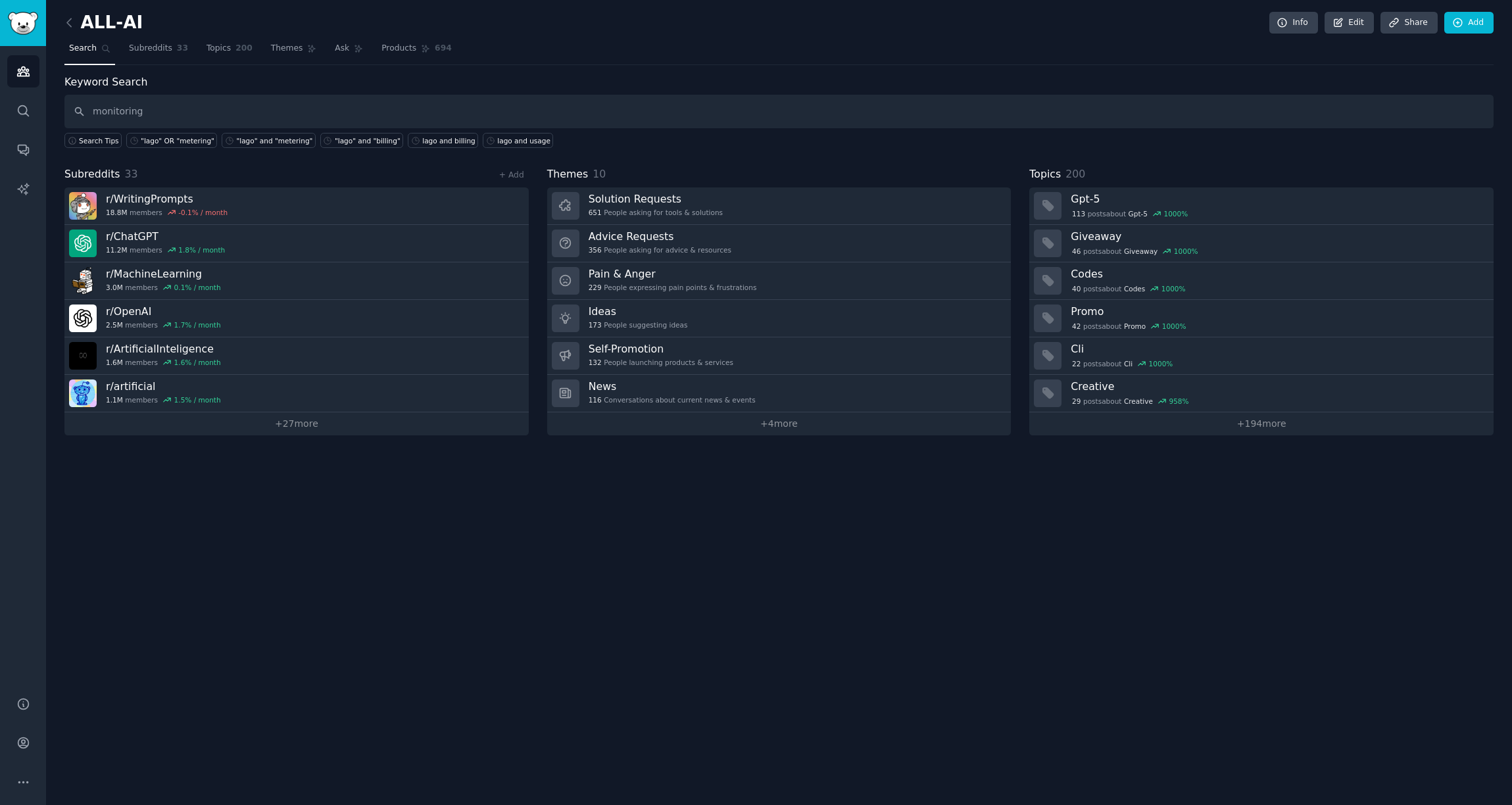
type input "monitoring"
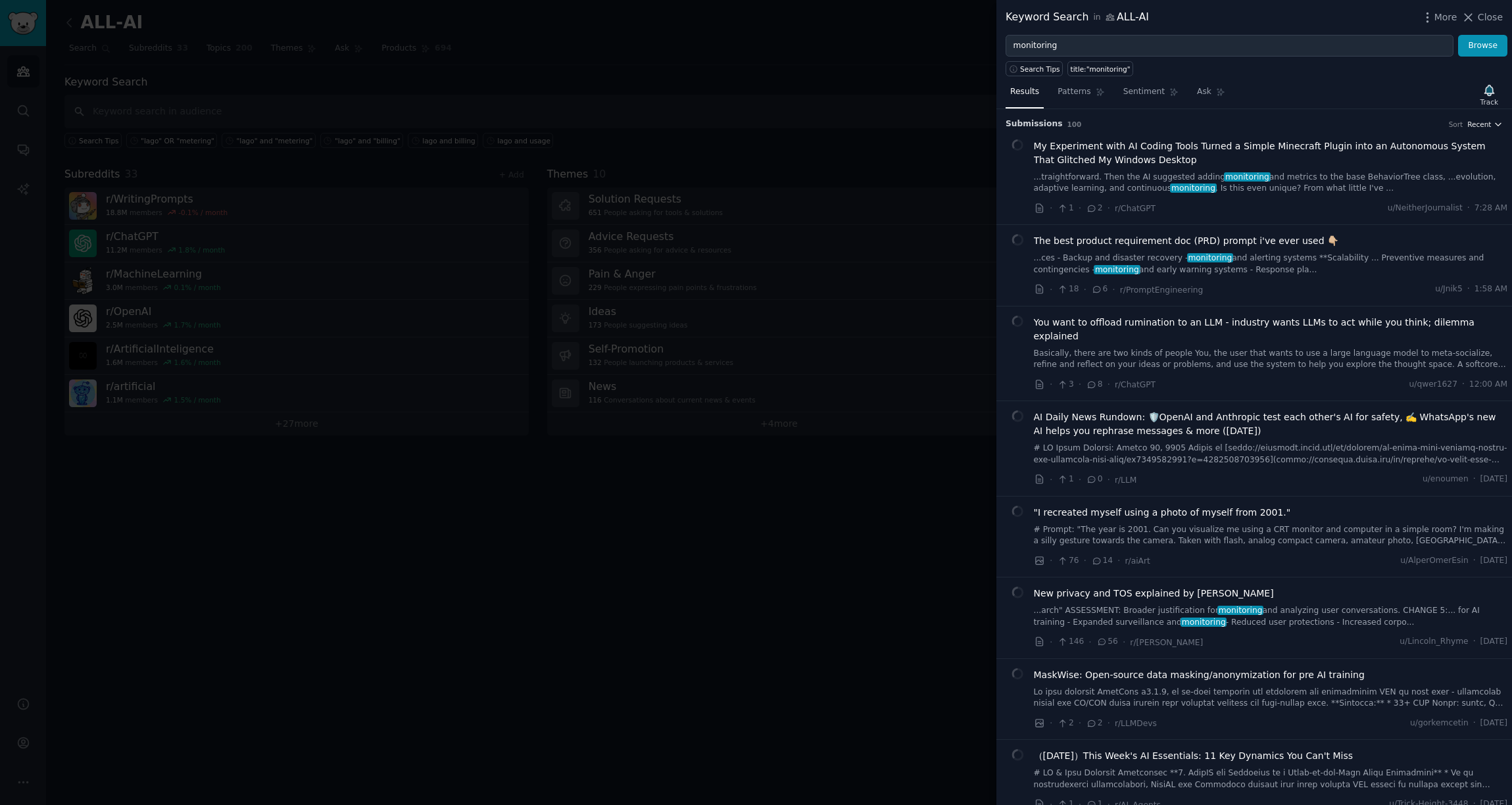
click at [1489, 125] on button "Recent" at bounding box center [1485, 124] width 35 height 9
click at [1434, 171] on div "Upvotes" at bounding box center [1437, 173] width 122 height 23
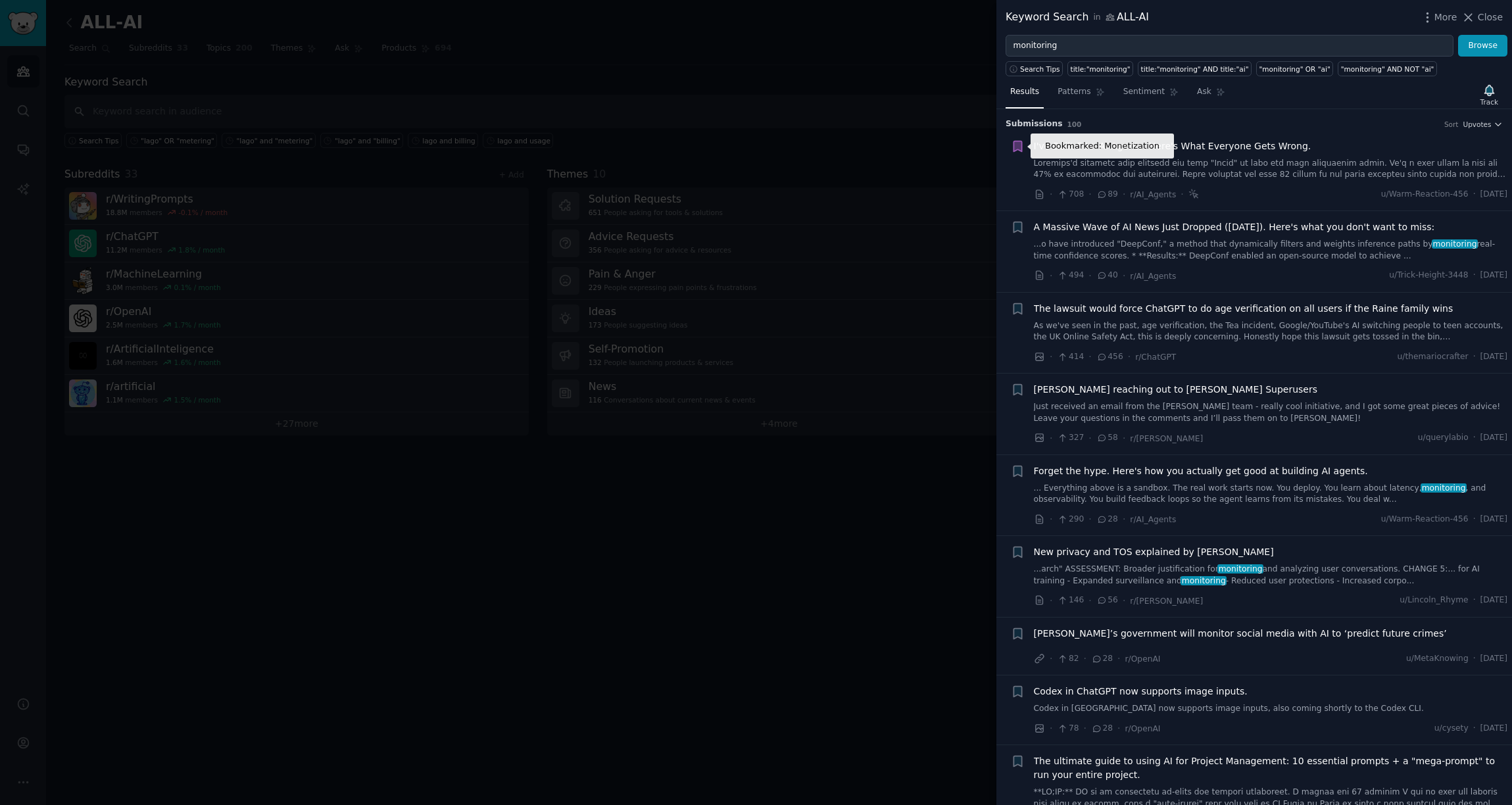
click at [1021, 146] on icon "button" at bounding box center [1018, 146] width 8 height 11
type input "Observability"
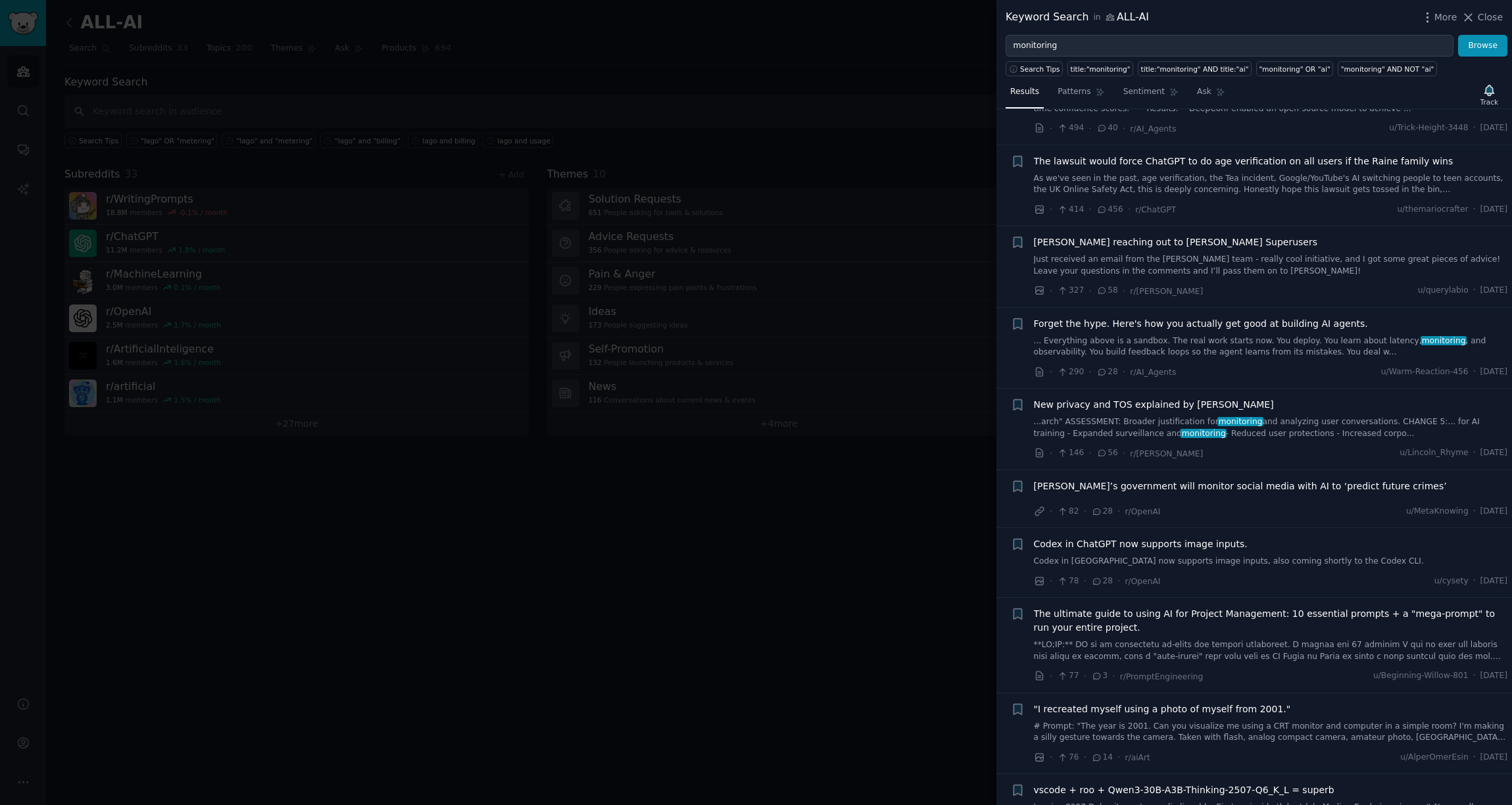
scroll to position [148, 0]
click at [1016, 325] on icon "button" at bounding box center [1018, 322] width 8 height 11
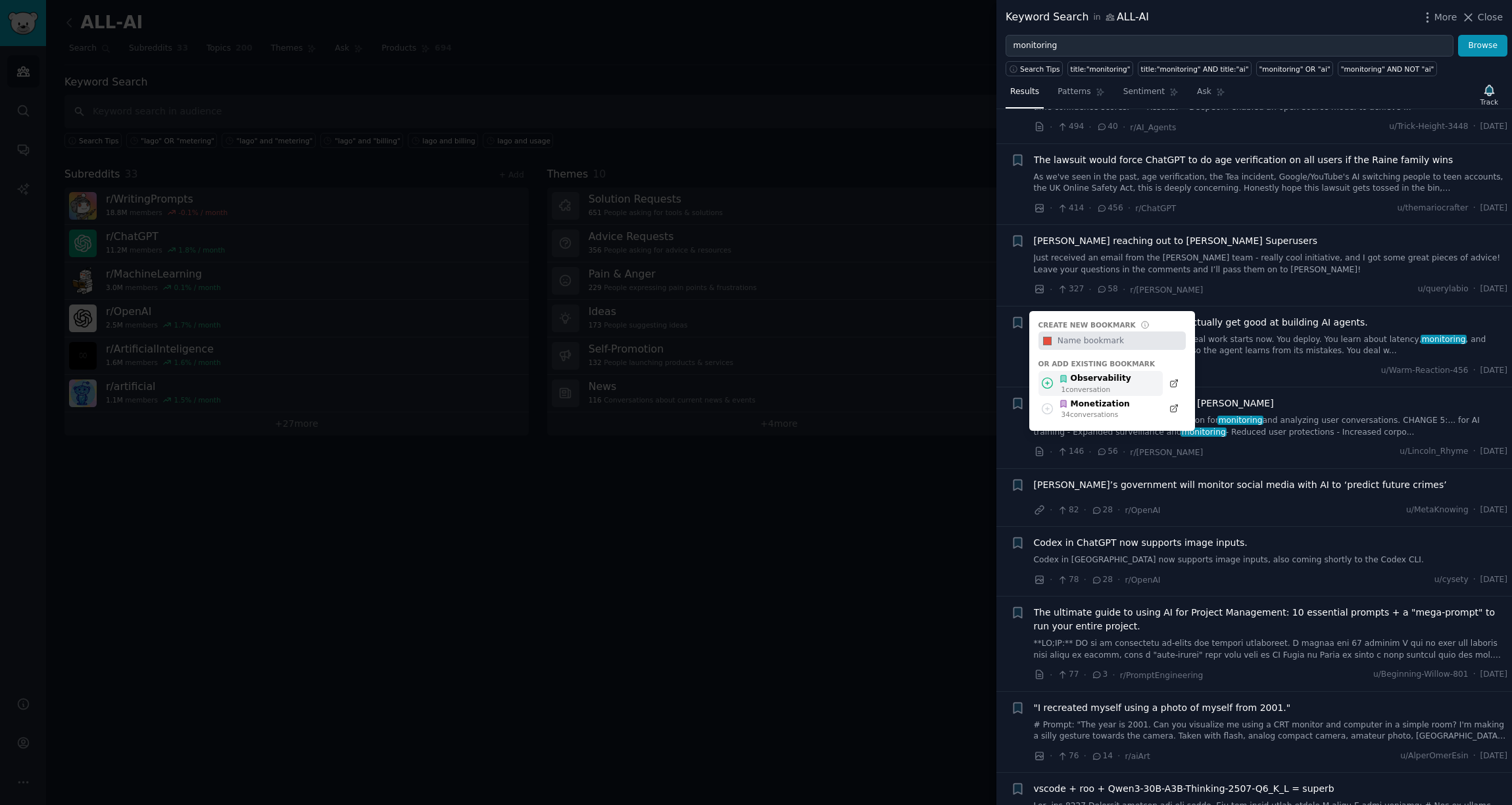
click at [1095, 380] on div "Observability" at bounding box center [1095, 379] width 73 height 12
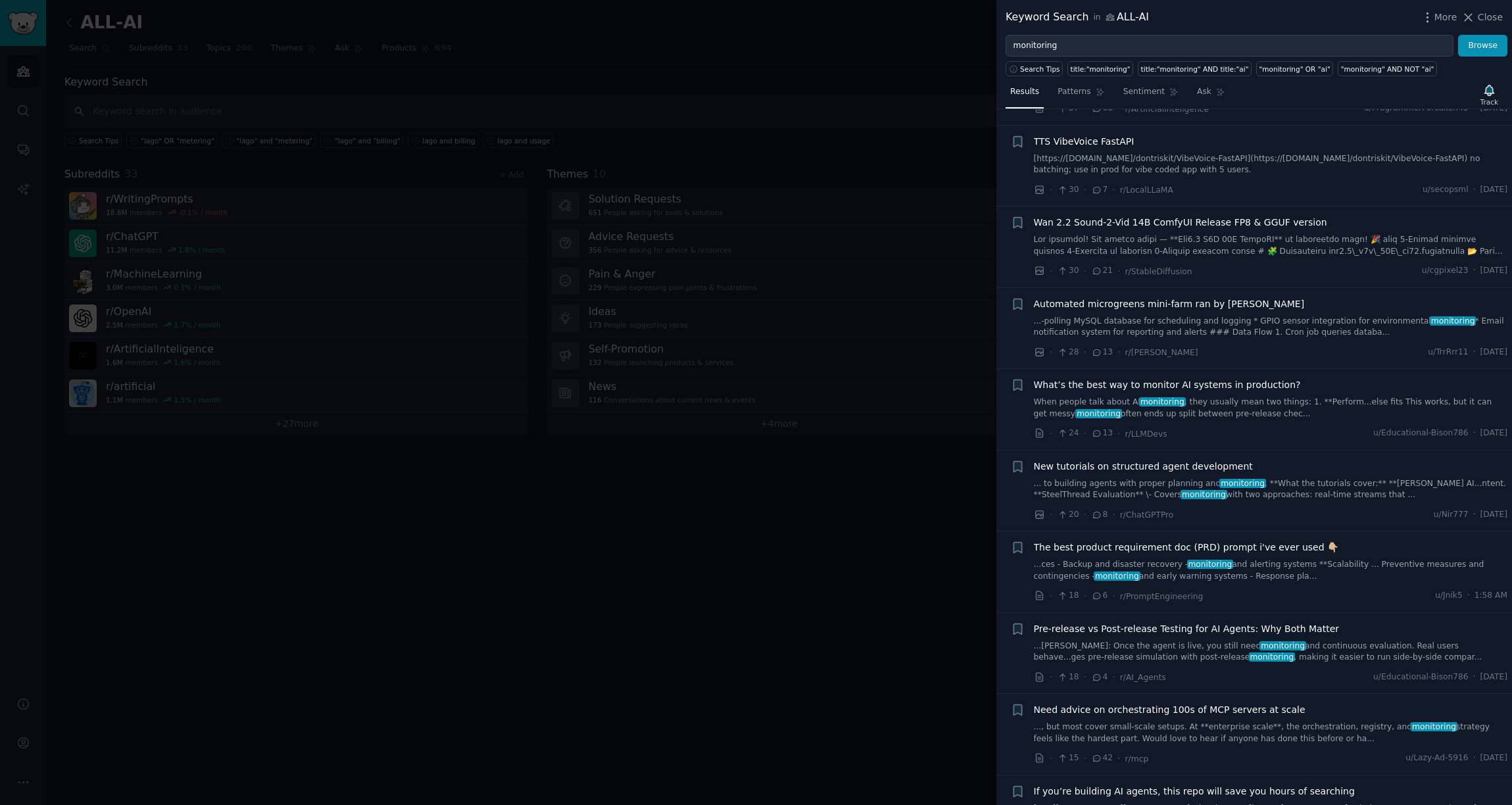
scroll to position [1366, 0]
